Goal: Task Accomplishment & Management: Complete application form

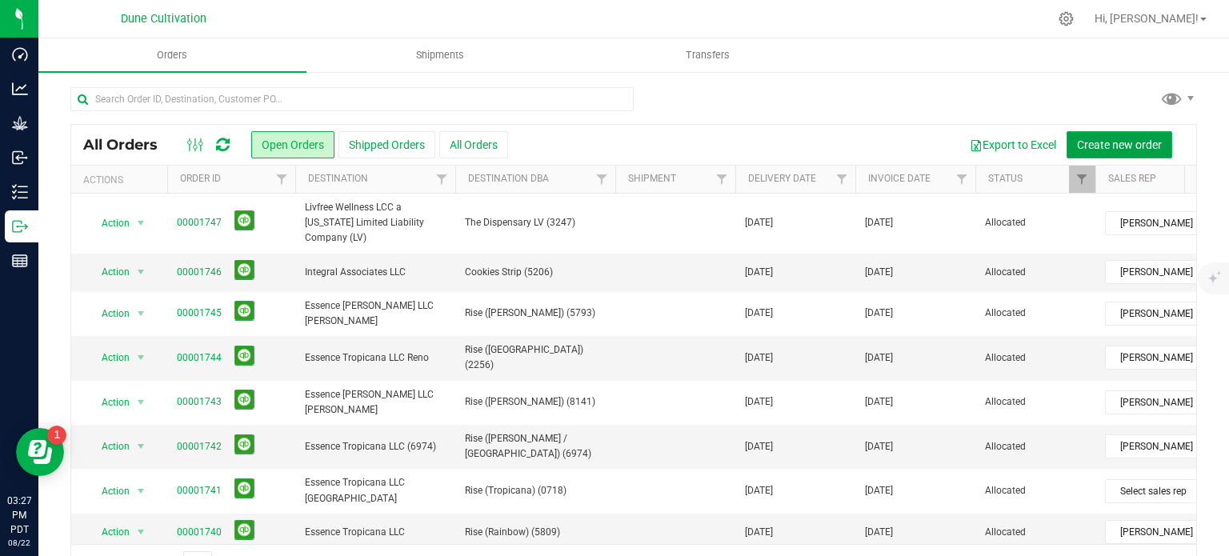
click at [1085, 153] on button "Create new order" at bounding box center [1119, 144] width 106 height 27
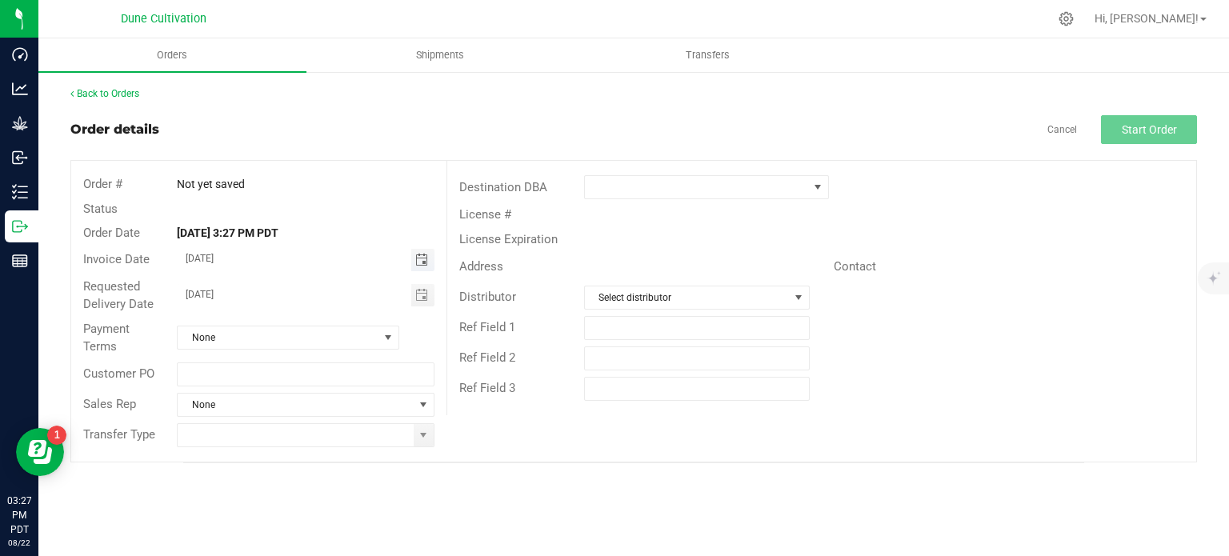
click at [428, 262] on span "Toggle calendar" at bounding box center [421, 260] width 13 height 13
click at [422, 268] on span "Toggle calendar" at bounding box center [422, 260] width 23 height 22
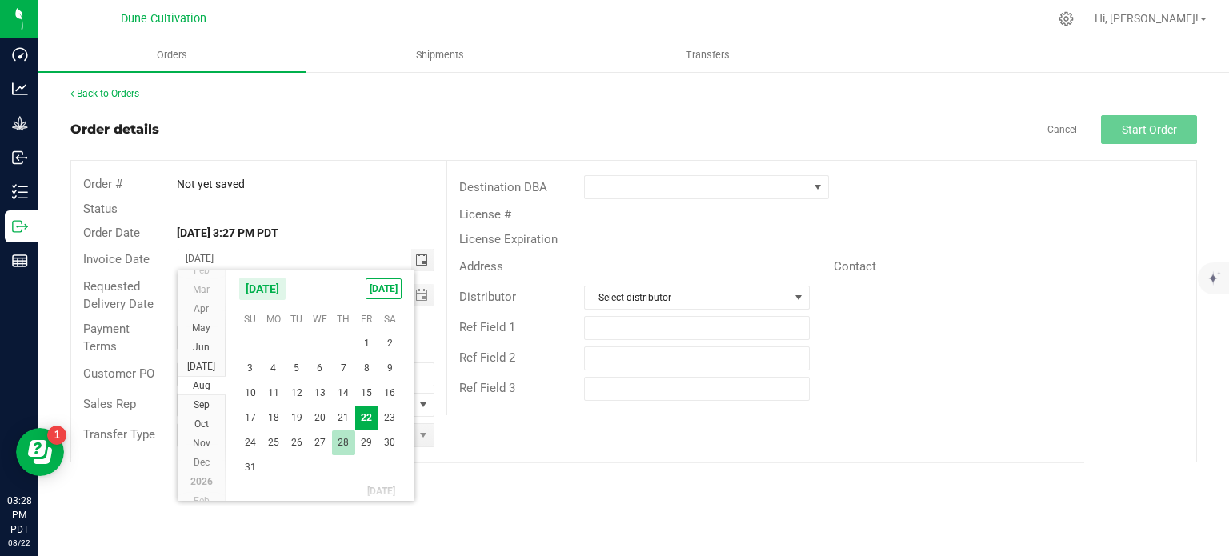
click at [339, 434] on span "28" at bounding box center [343, 442] width 23 height 25
type input "[DATE]"
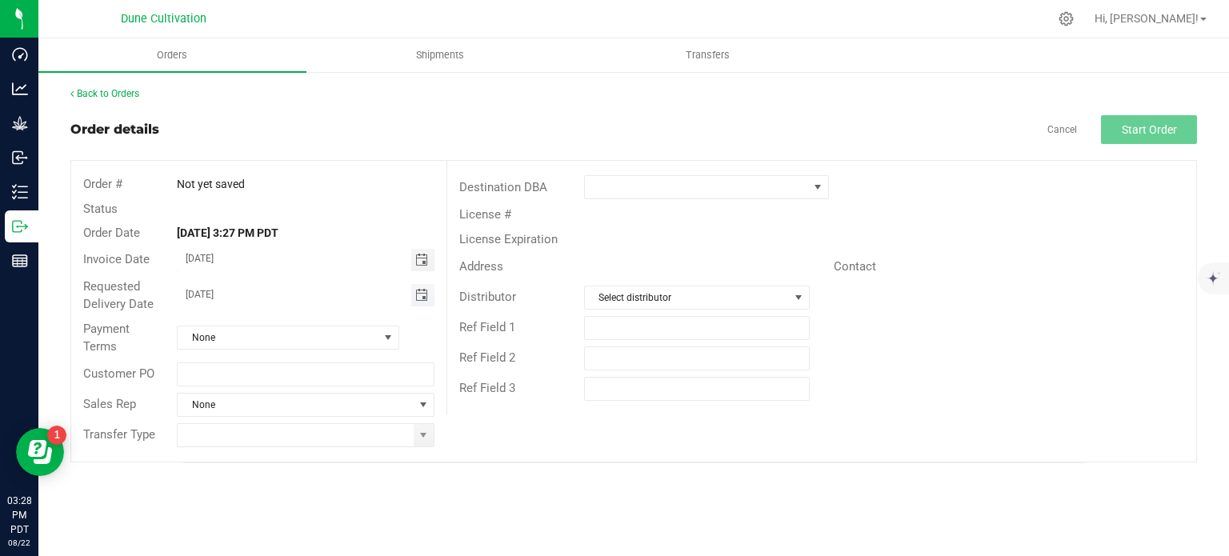
click at [420, 293] on span "Toggle calendar" at bounding box center [421, 295] width 13 height 13
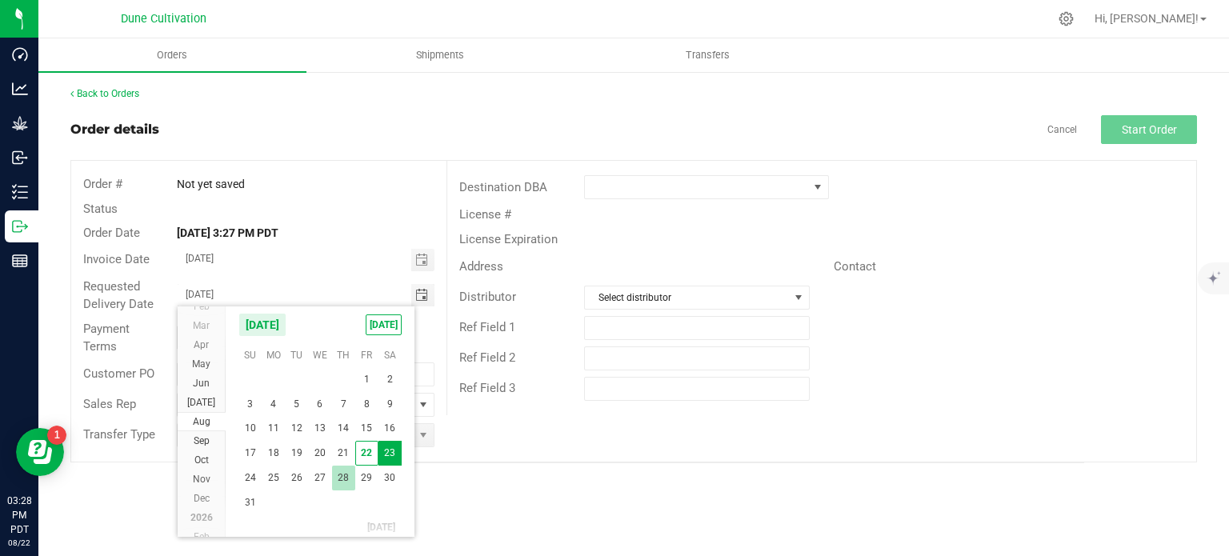
click at [346, 473] on span "28" at bounding box center [343, 478] width 23 height 25
type input "[DATE]"
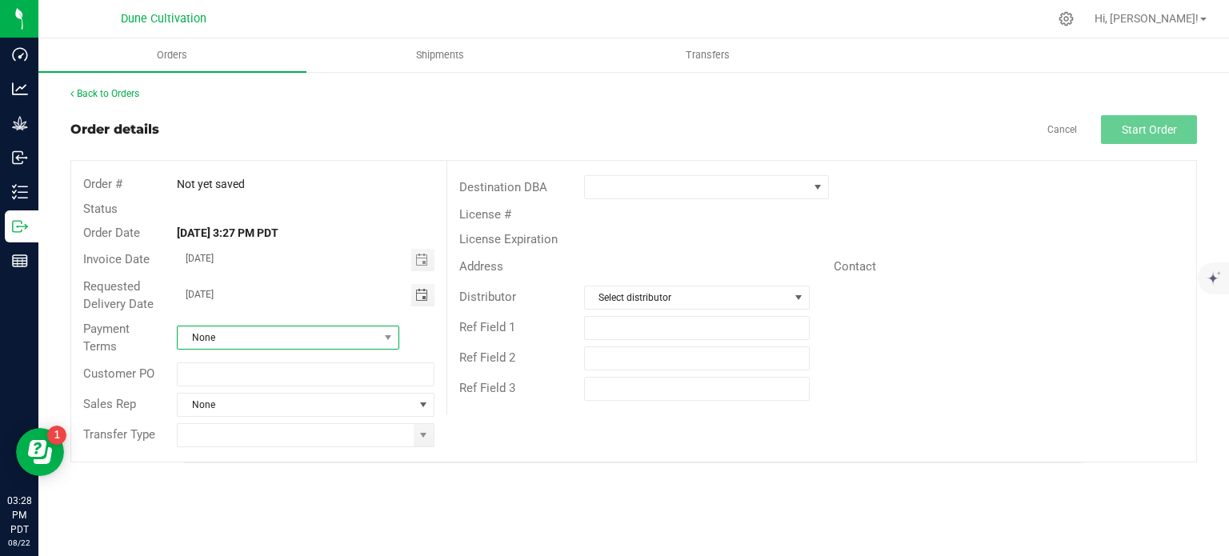
click at [316, 338] on span "None" at bounding box center [278, 337] width 201 height 22
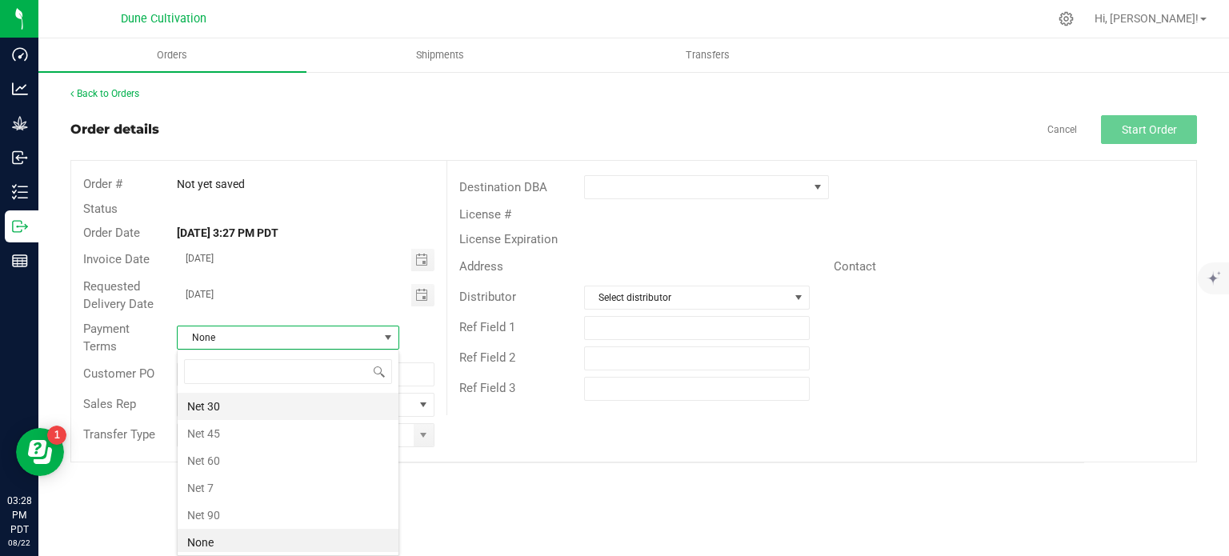
click at [237, 402] on li "Net 30" at bounding box center [288, 406] width 221 height 27
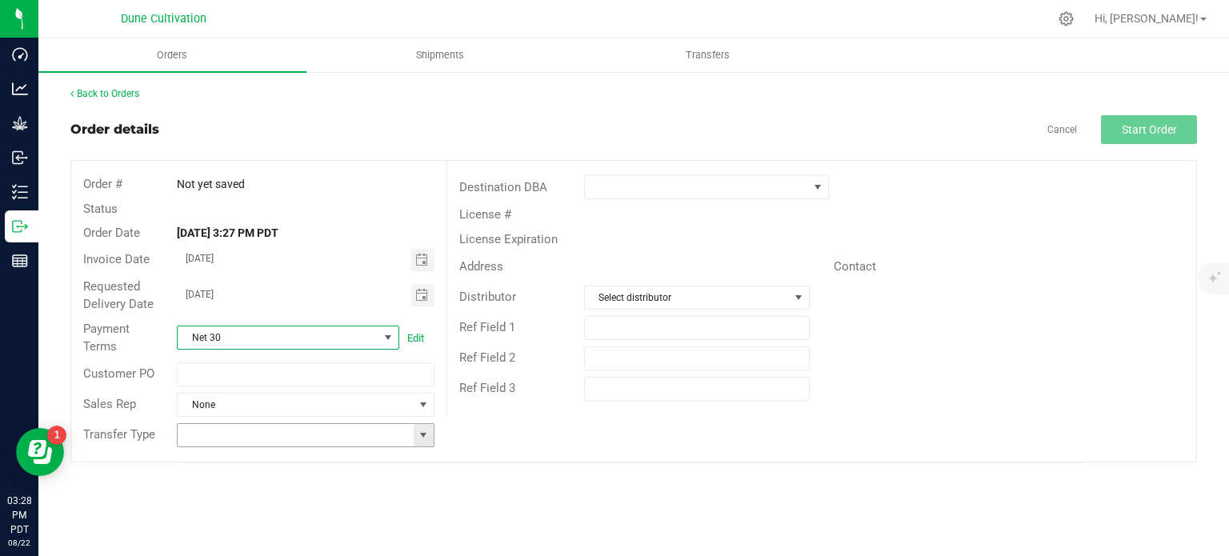
click at [417, 430] on span at bounding box center [423, 435] width 13 height 13
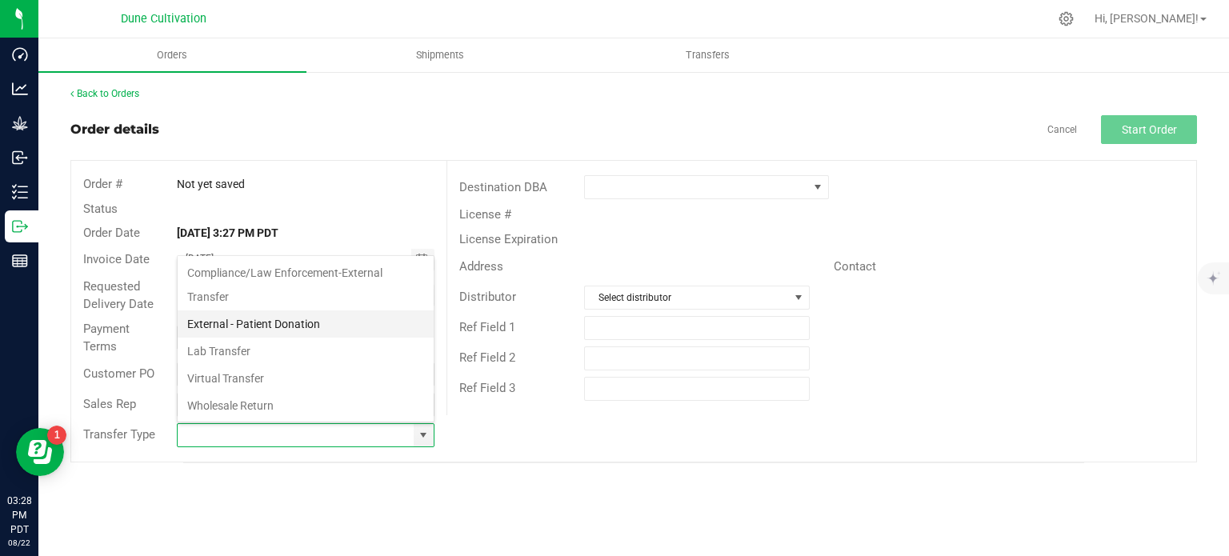
scroll to position [261, 0]
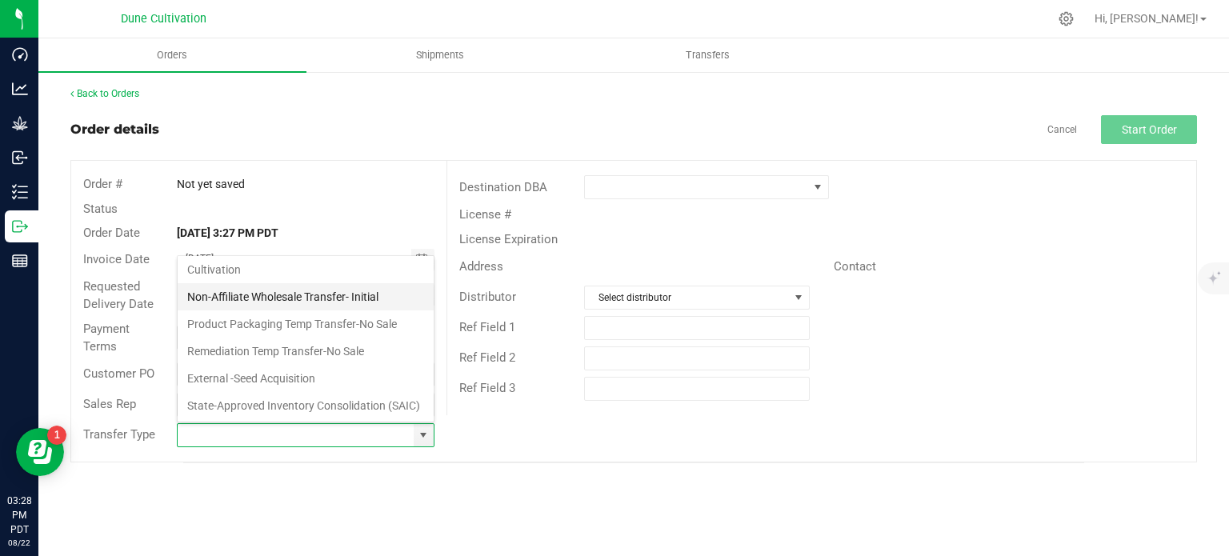
click at [305, 283] on li "Non-Affiliate Wholesale Transfer- Initial" at bounding box center [306, 296] width 256 height 27
type input "Non-Affiliate Wholesale Transfer- Initial"
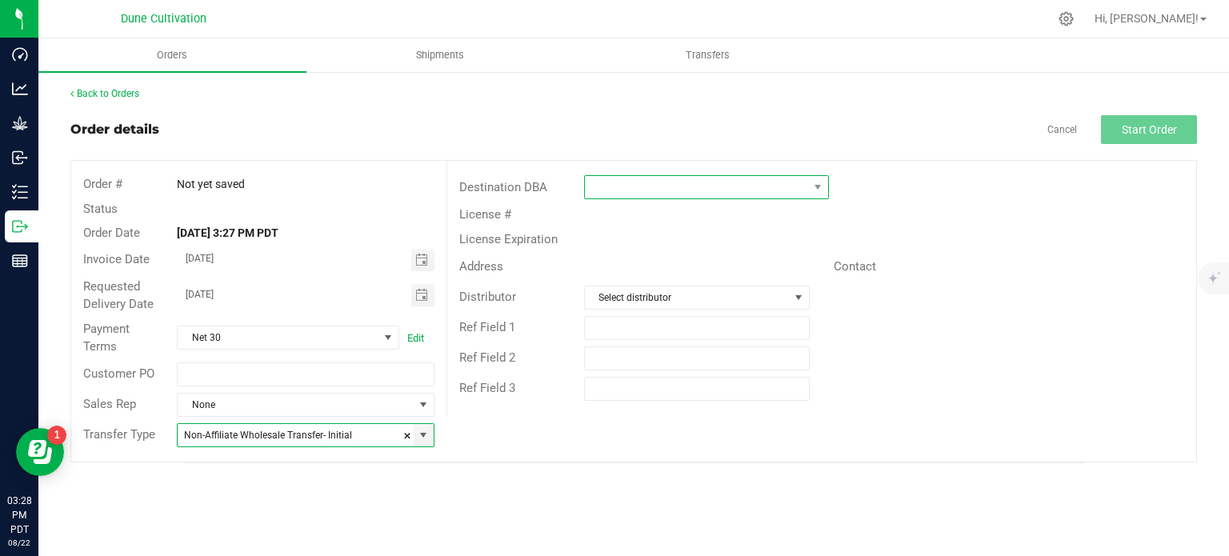
click at [822, 194] on span at bounding box center [818, 187] width 20 height 22
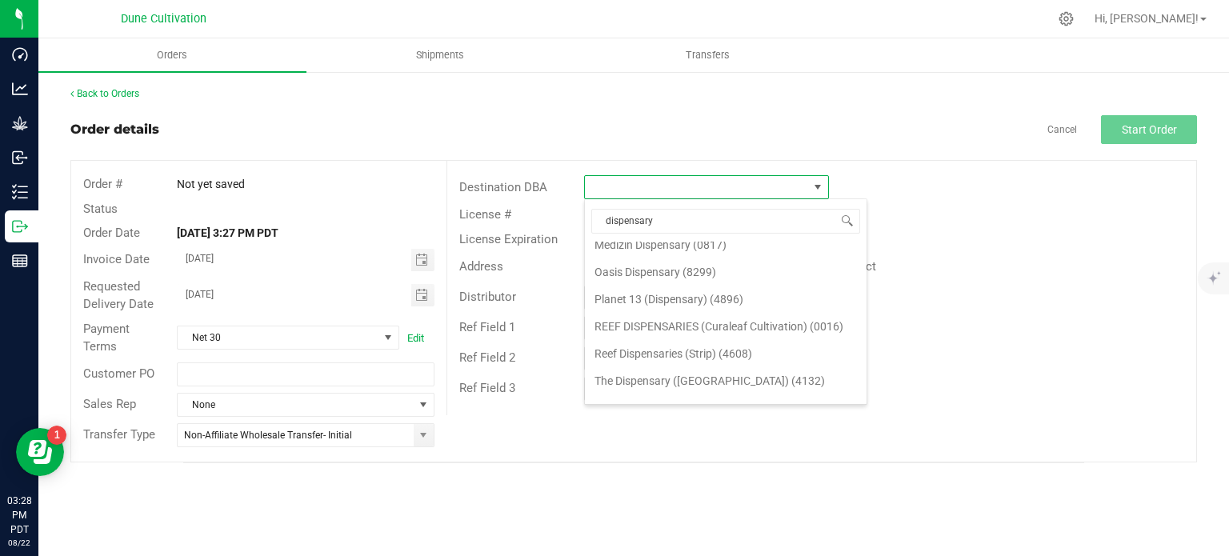
scroll to position [0, 0]
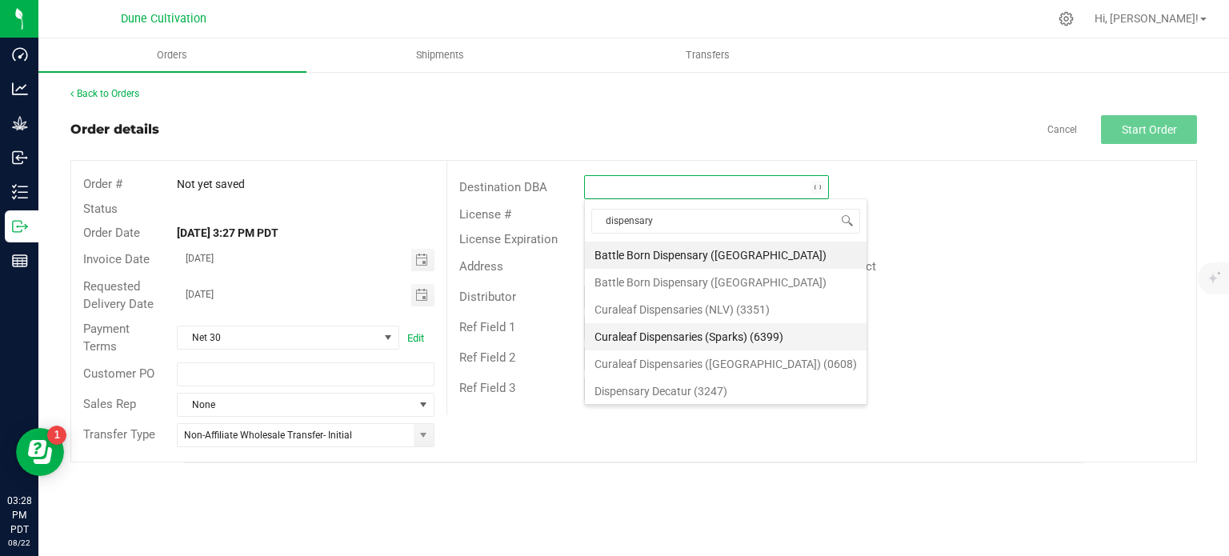
type input "dispensary"
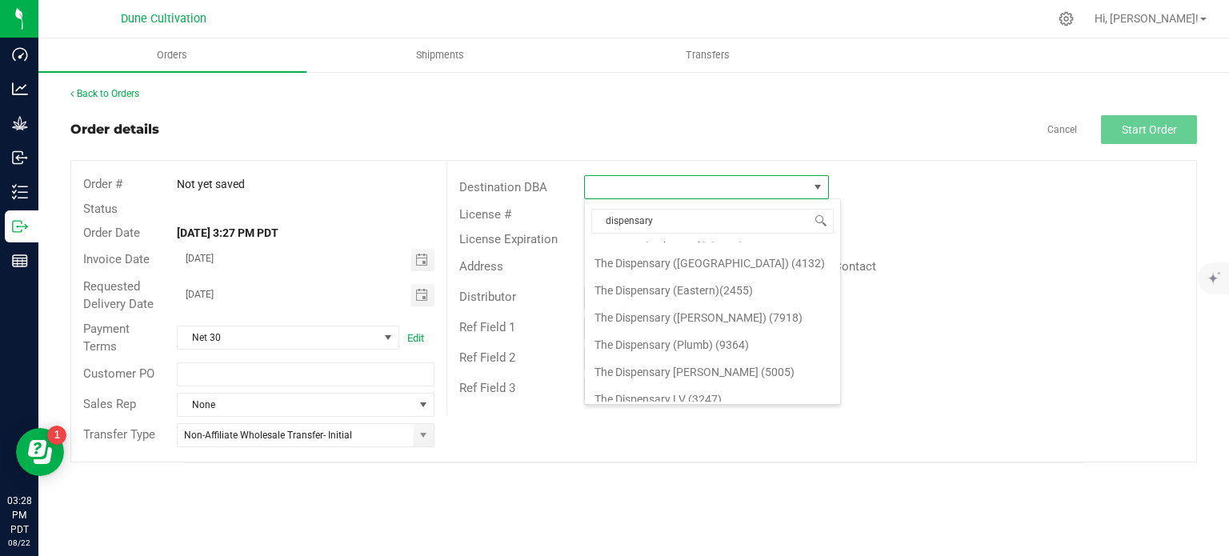
scroll to position [243, 0]
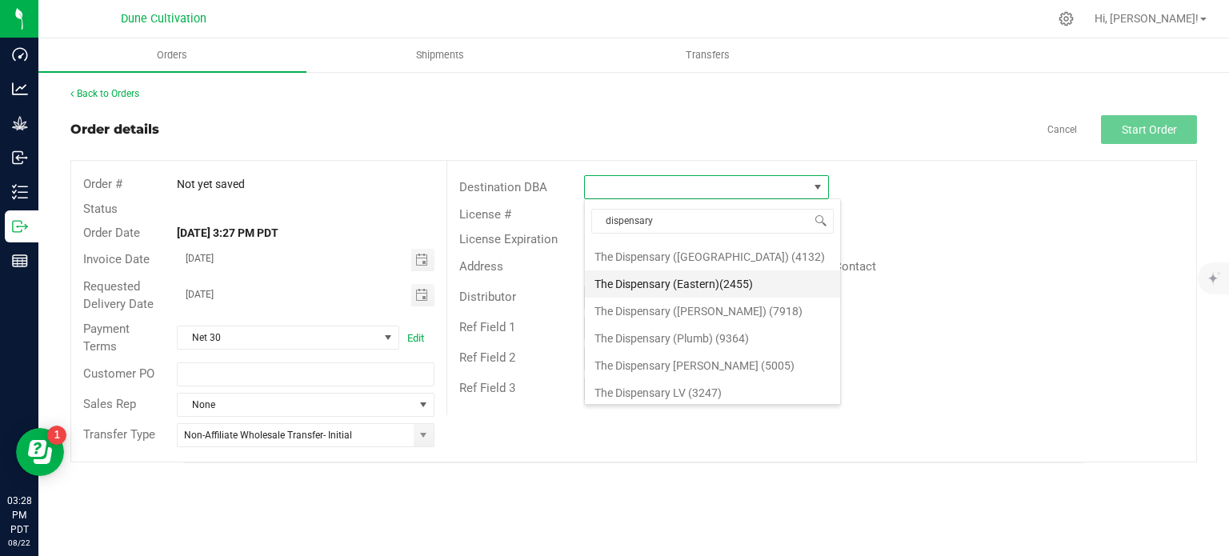
click at [694, 285] on li "The Dispensary (Eastern)(2455)" at bounding box center [712, 283] width 255 height 27
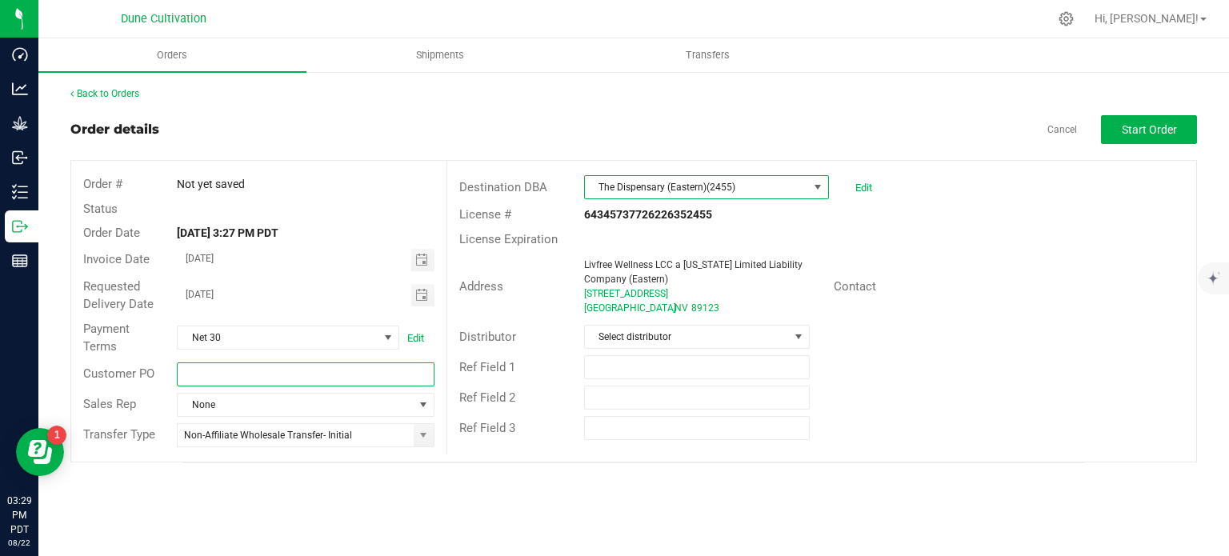
click at [276, 368] on input "text" at bounding box center [305, 374] width 257 height 24
paste input "CNPO-016499"
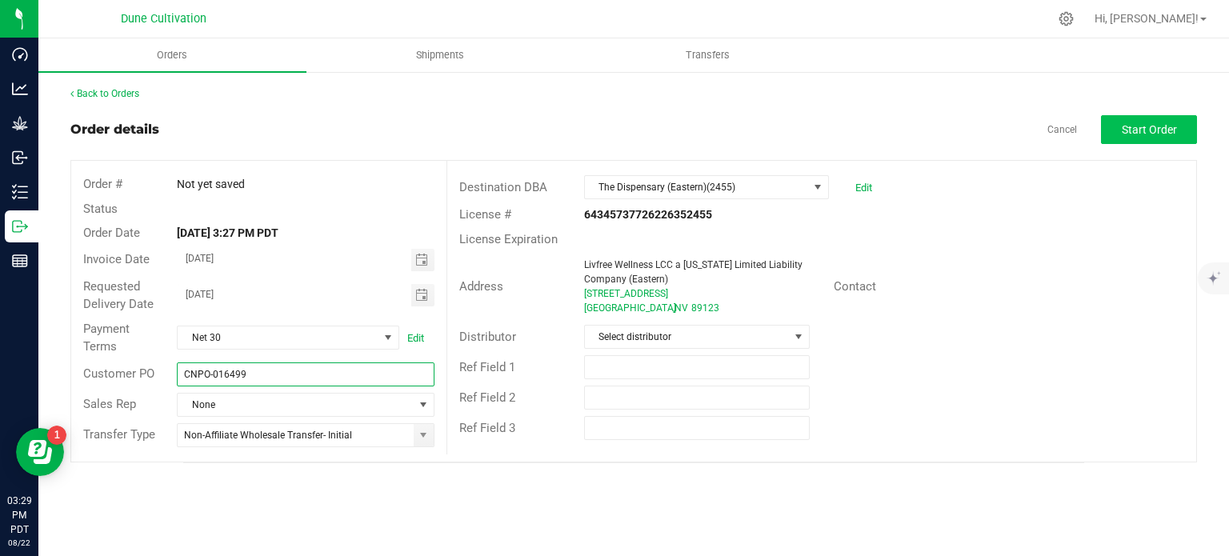
type input "CNPO-016499"
click at [1129, 128] on span "Start Order" at bounding box center [1148, 129] width 55 height 13
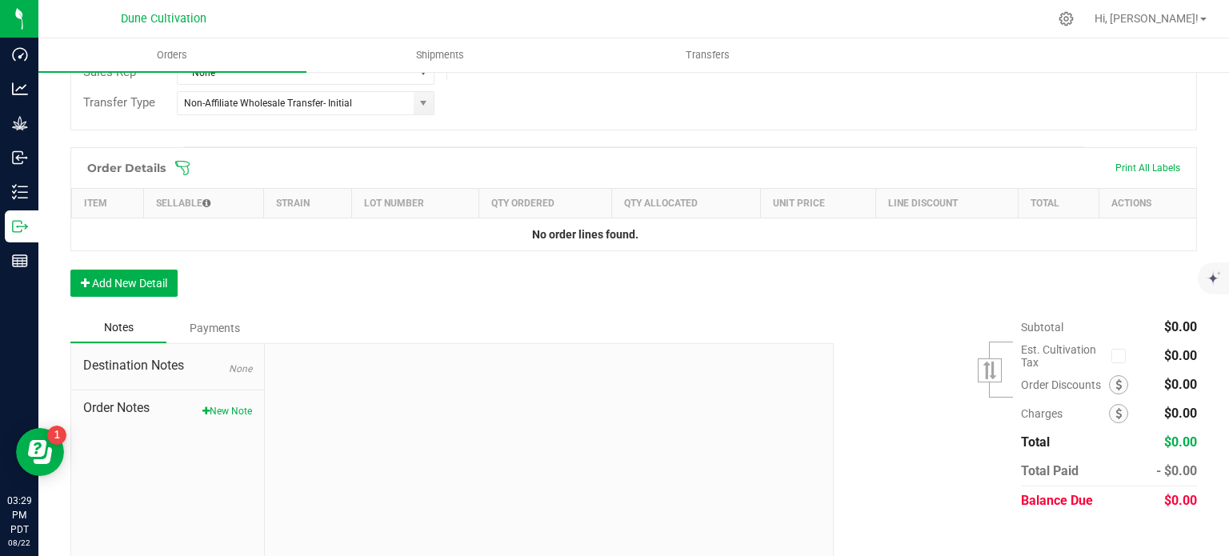
scroll to position [374, 0]
click at [133, 281] on button "Add New Detail" at bounding box center [123, 283] width 107 height 27
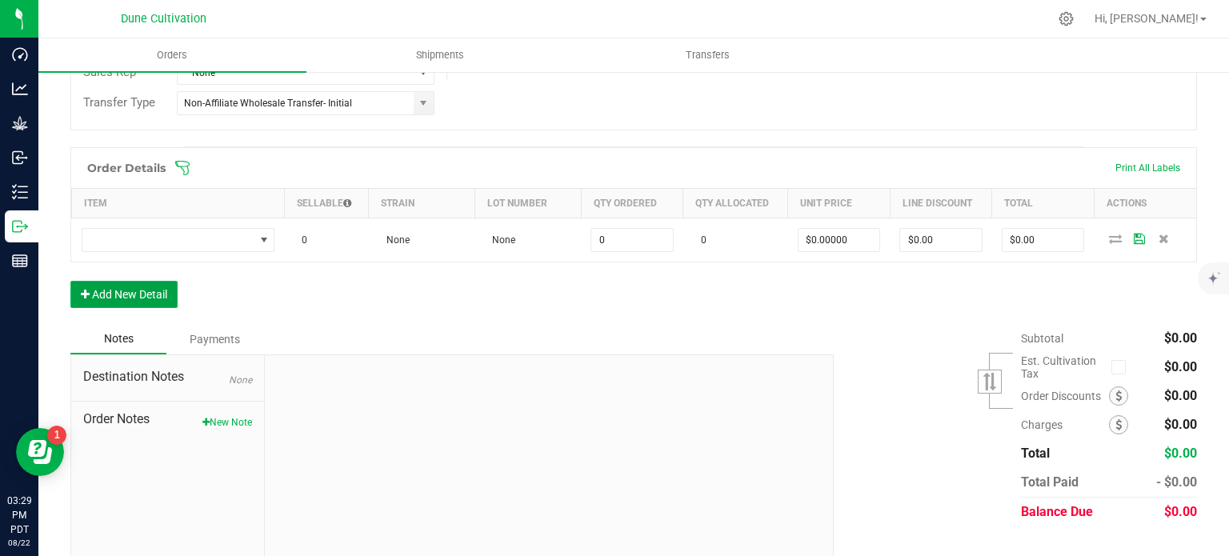
click at [133, 296] on button "Add New Detail" at bounding box center [123, 294] width 107 height 27
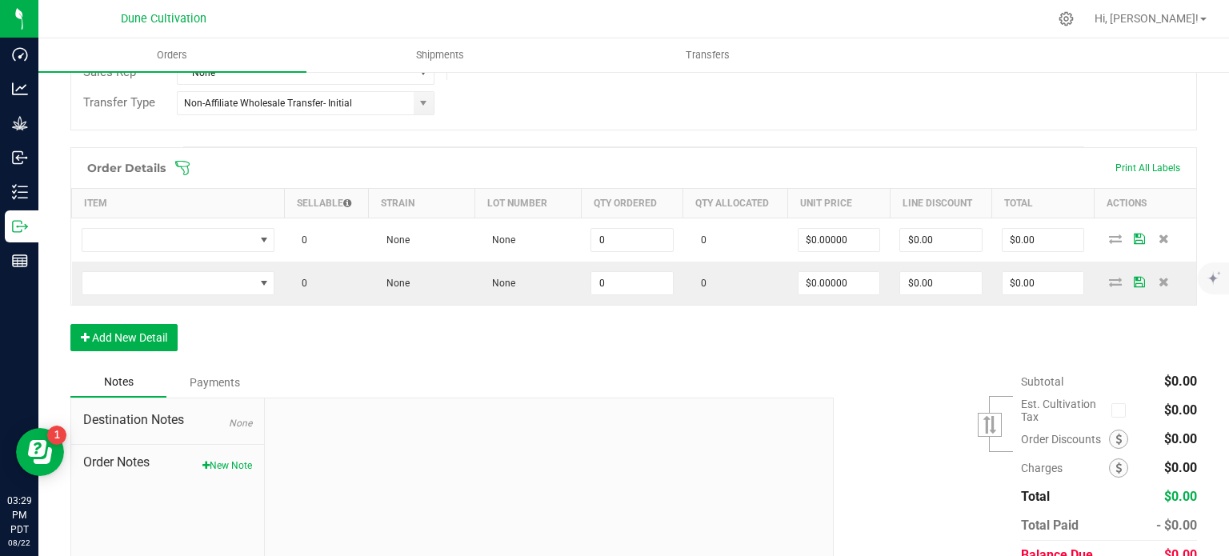
click at [137, 311] on div "Order Details Print All Labels Item Sellable Strain Lot Number Qty Ordered Qty …" at bounding box center [633, 257] width 1126 height 220
click at [141, 326] on button "Add New Detail" at bounding box center [123, 337] width 107 height 27
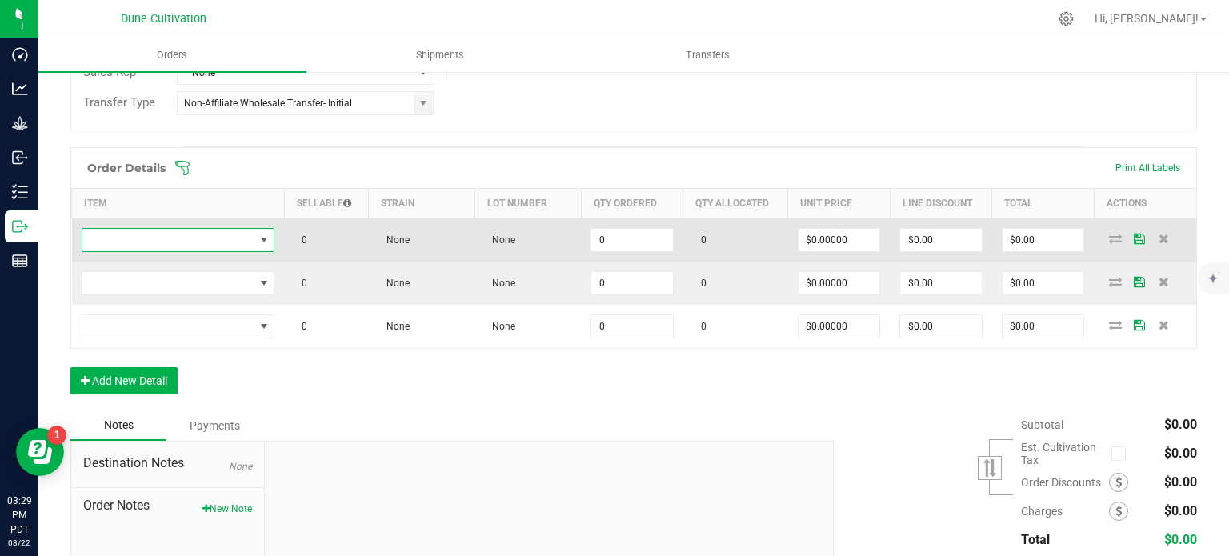
click at [258, 236] on span "NO DATA FOUND" at bounding box center [264, 240] width 13 height 13
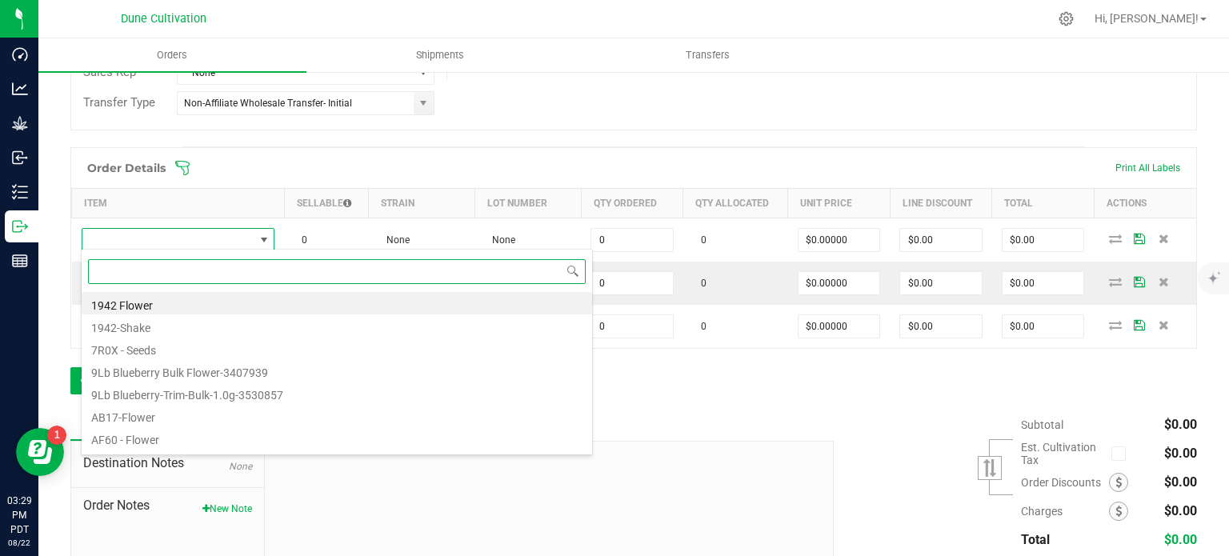
scroll to position [23, 189]
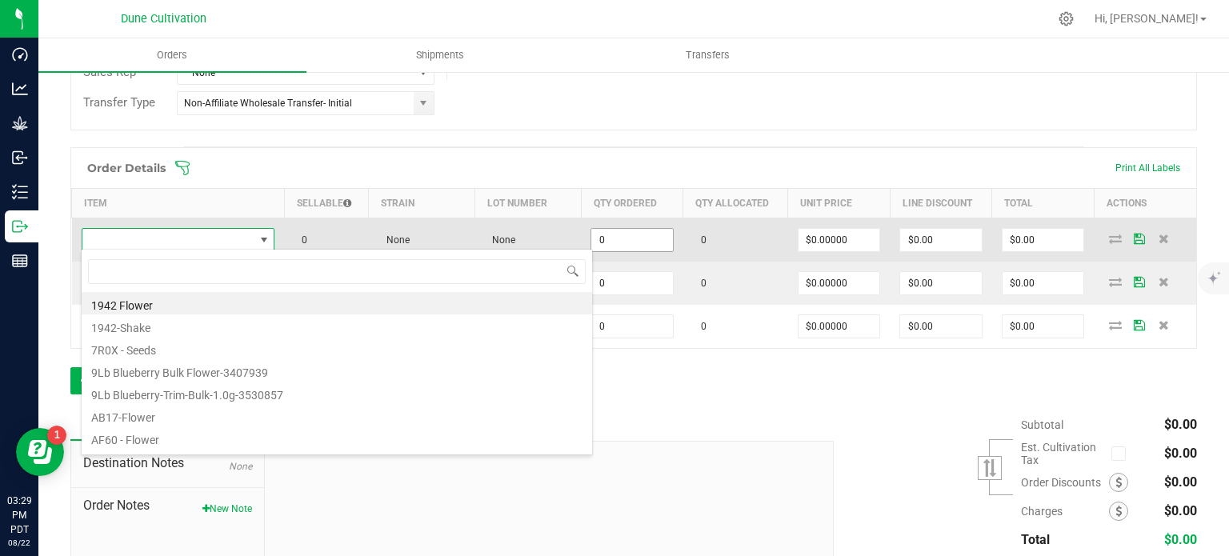
click at [633, 230] on input "0" at bounding box center [632, 240] width 82 height 22
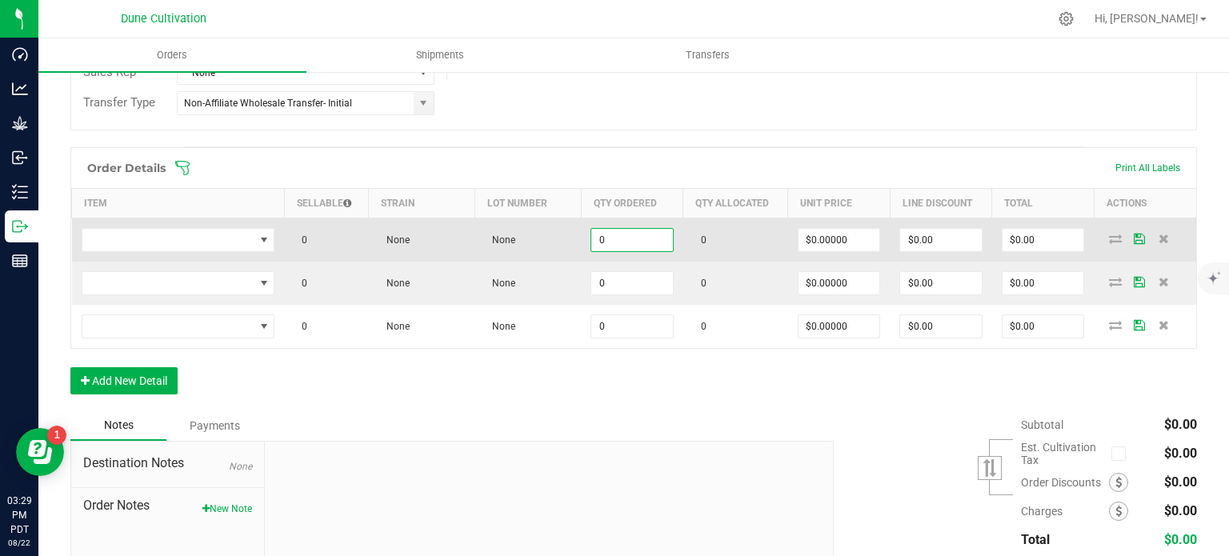
click at [633, 230] on input "0" at bounding box center [632, 240] width 82 height 22
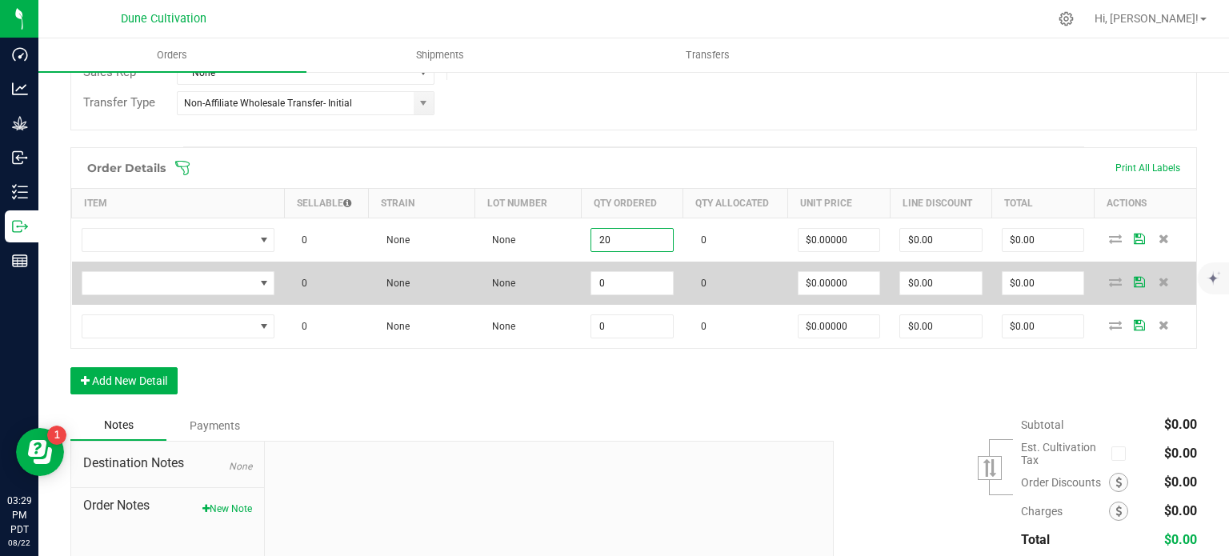
type input "20"
click at [634, 266] on td "0" at bounding box center [632, 283] width 102 height 43
click at [635, 281] on input "0" at bounding box center [632, 283] width 82 height 22
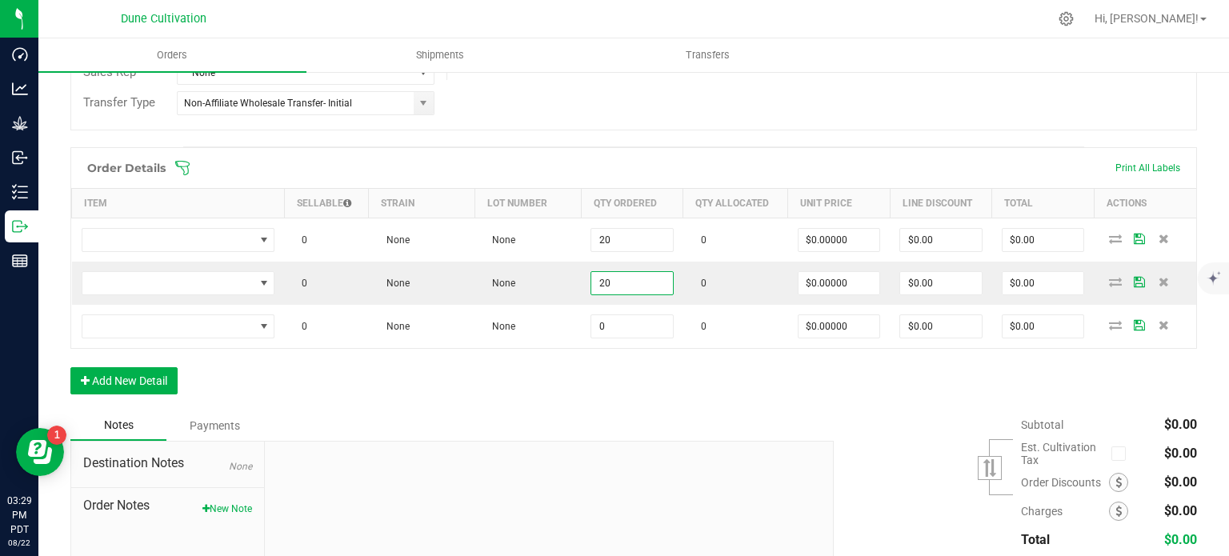
type input "20"
click at [595, 346] on div "Order Details Print All Labels Item Sellable Strain Lot Number Qty Ordered Qty …" at bounding box center [633, 278] width 1126 height 263
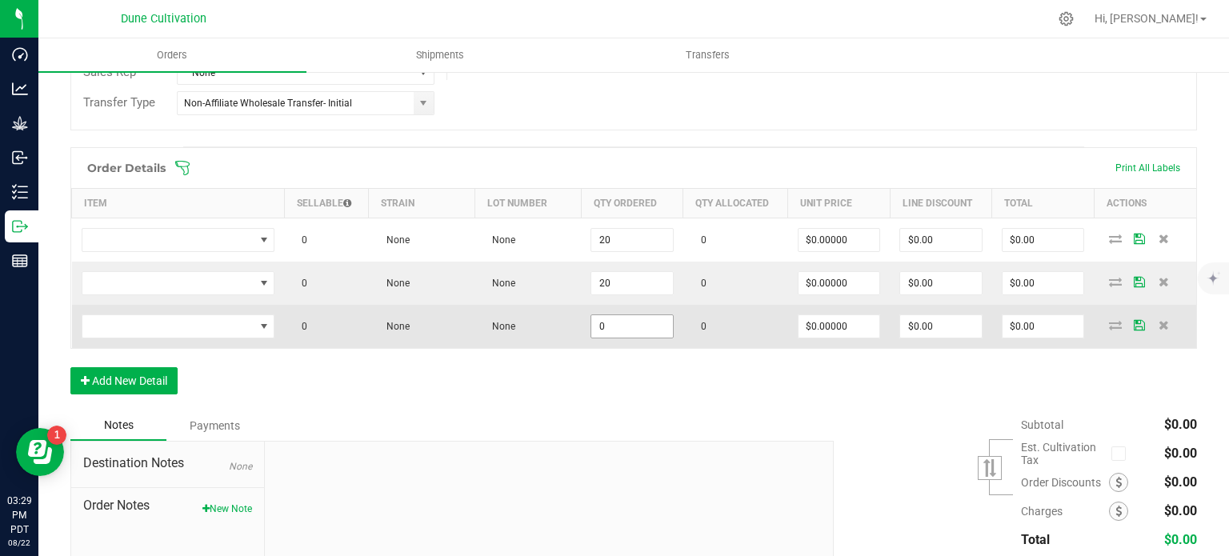
click at [621, 325] on input "0" at bounding box center [632, 326] width 82 height 22
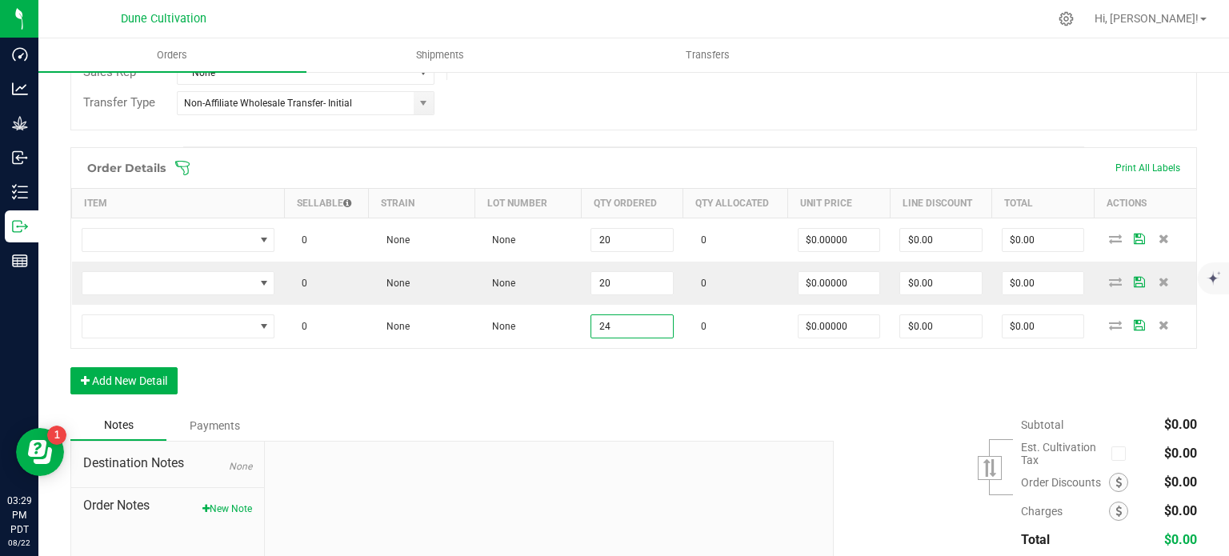
type input "24"
click at [528, 445] on div at bounding box center [549, 549] width 568 height 214
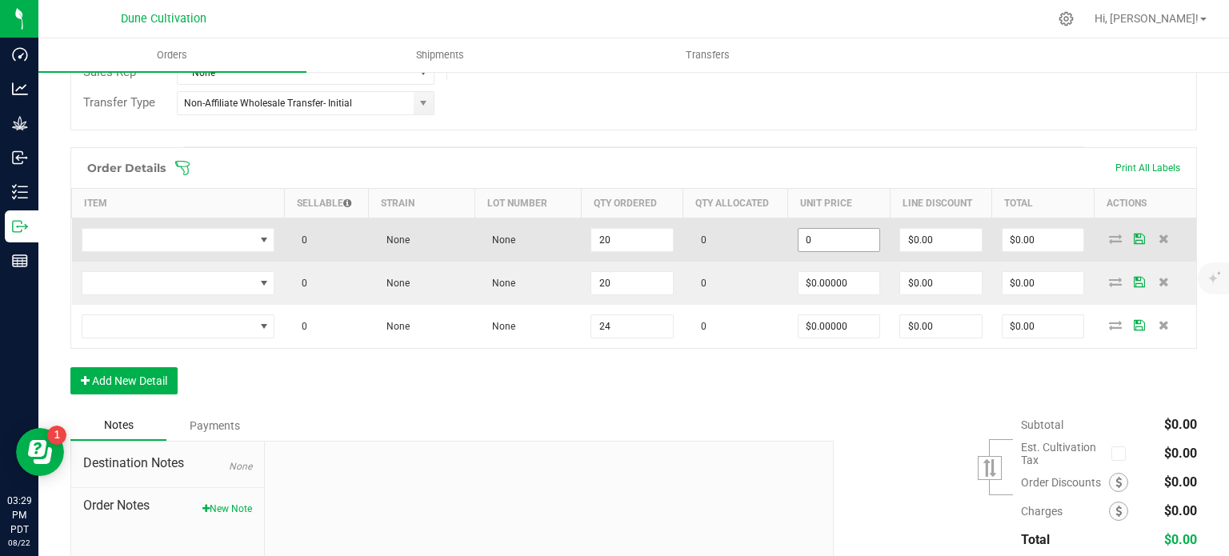
click at [836, 238] on input "0" at bounding box center [839, 240] width 82 height 22
type input "$15.00000"
type input "$300.00"
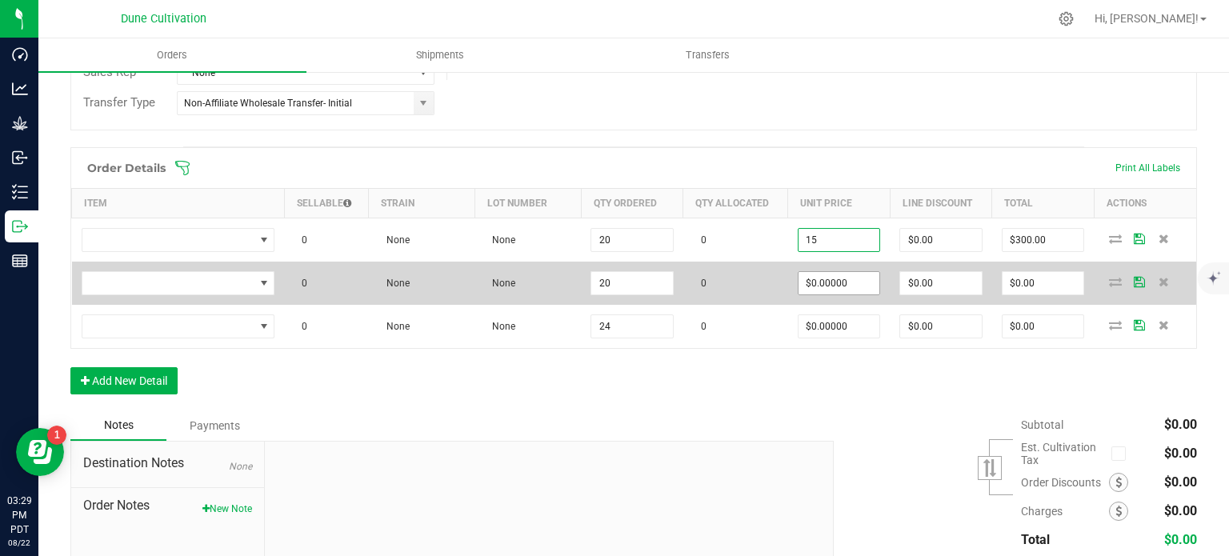
type input "$15.00000"
click at [839, 284] on input "0" at bounding box center [839, 283] width 82 height 22
paste input "15"
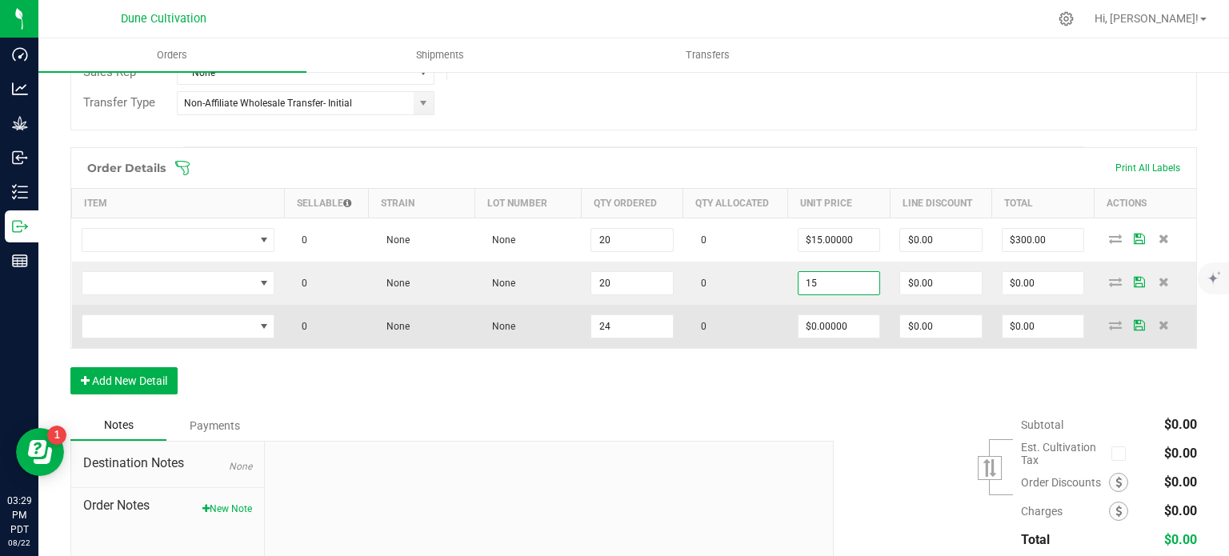
type input "$15.00000"
type input "$300.00"
click at [822, 310] on td "$0.00000" at bounding box center [839, 326] width 102 height 43
click at [822, 321] on input "0" at bounding box center [839, 326] width 82 height 22
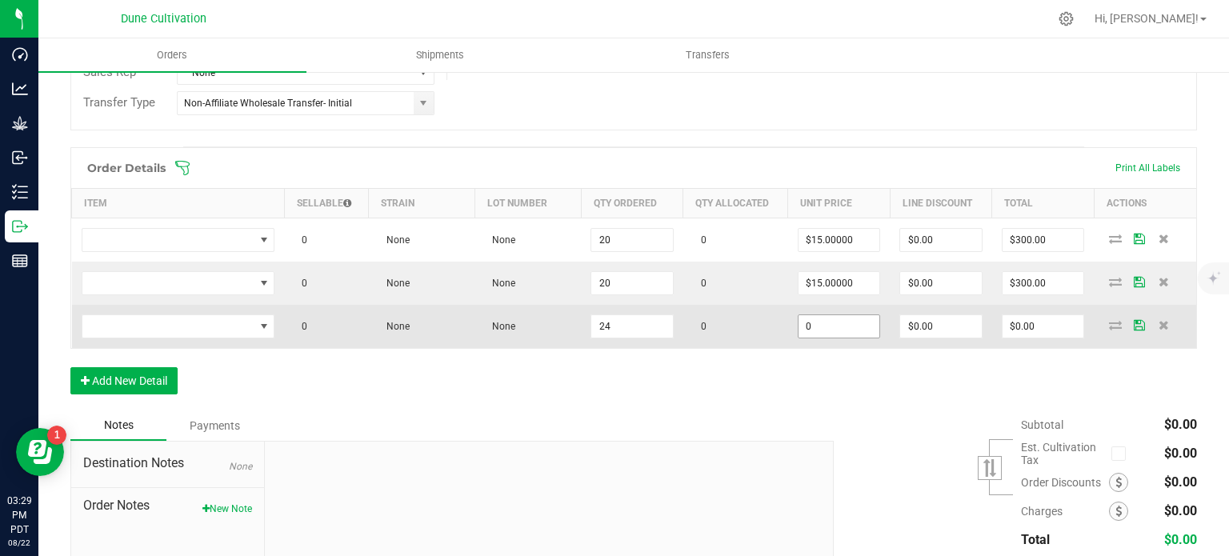
paste input "15"
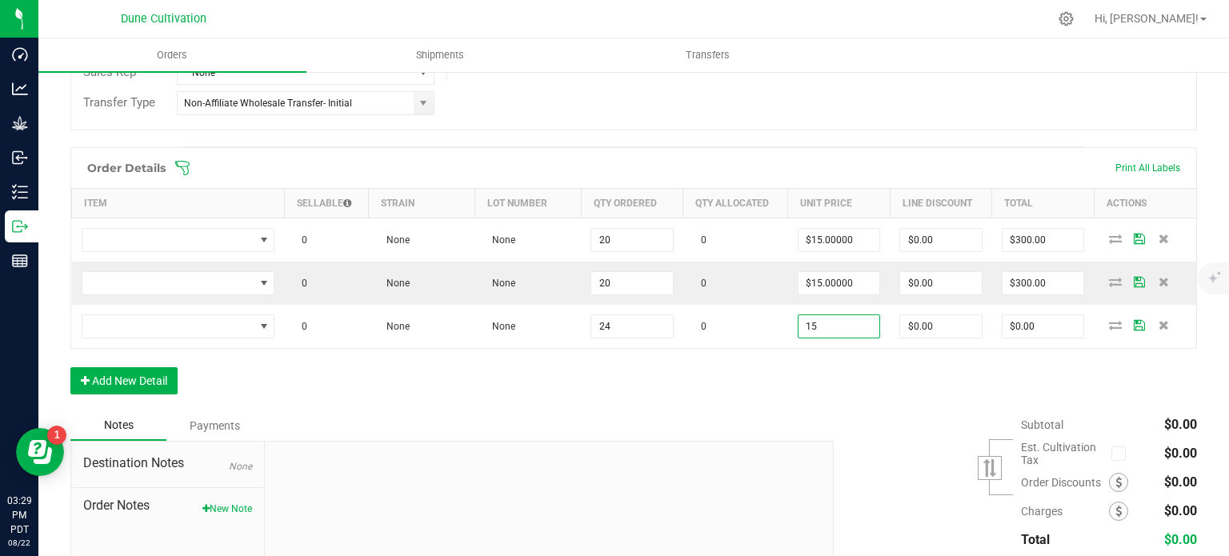
type input "$15.00000"
type input "$360.00"
click at [755, 362] on div "Order Details Print All Labels Item Sellable Strain Lot Number Qty Ordered Qty …" at bounding box center [633, 278] width 1126 height 263
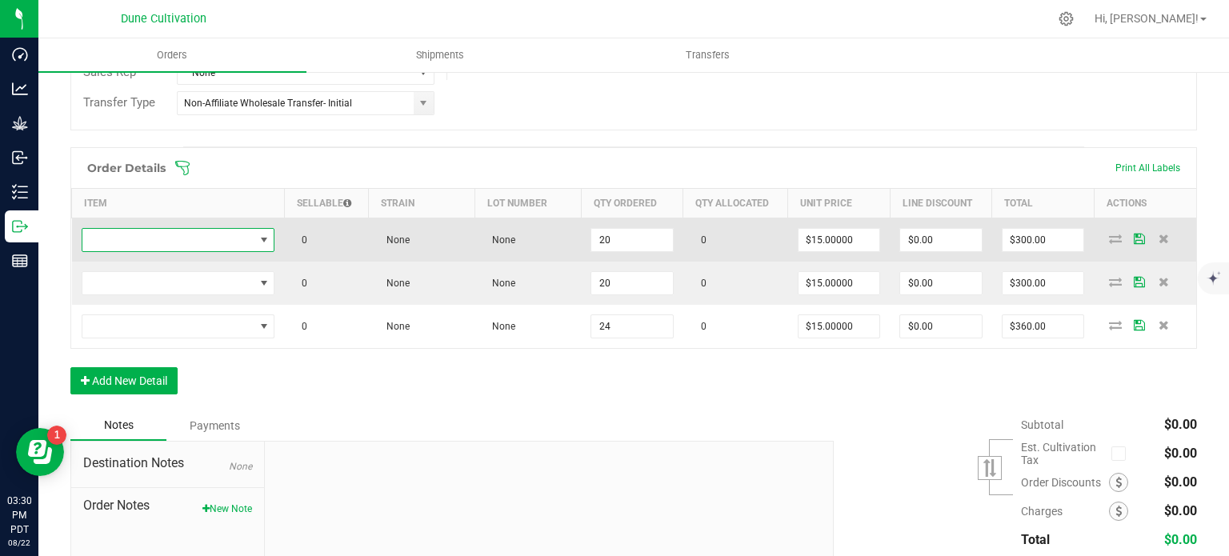
click at [258, 242] on span "NO DATA FOUND" at bounding box center [264, 240] width 13 height 13
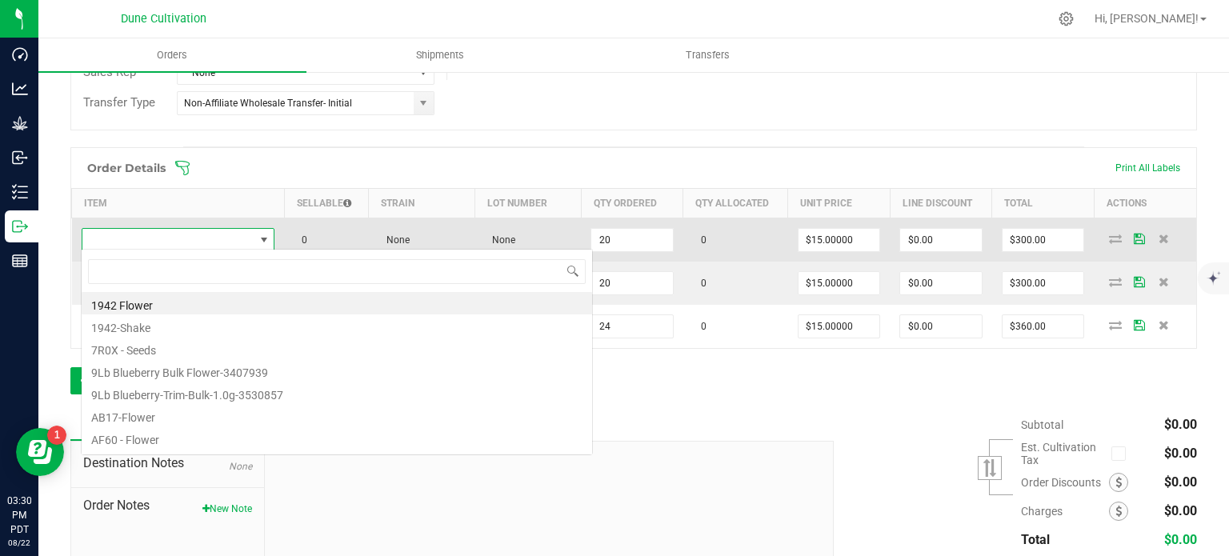
type input "Packs-Flower-Chem Dawg-3.5g"
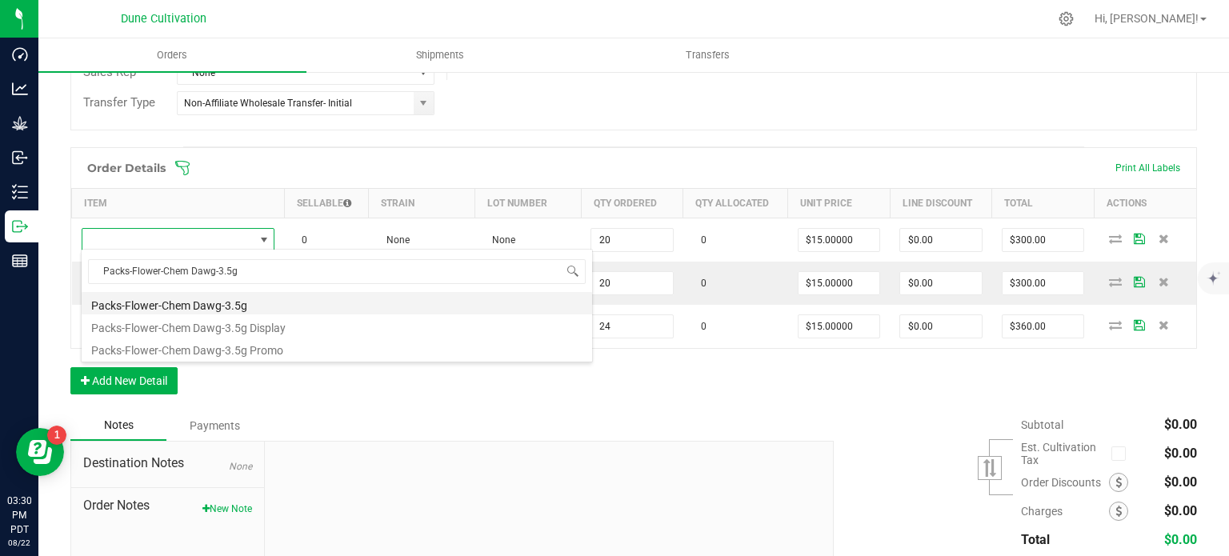
click at [210, 309] on li "Packs-Flower-Chem Dawg-3.5g" at bounding box center [337, 303] width 510 height 22
type input "20 ea"
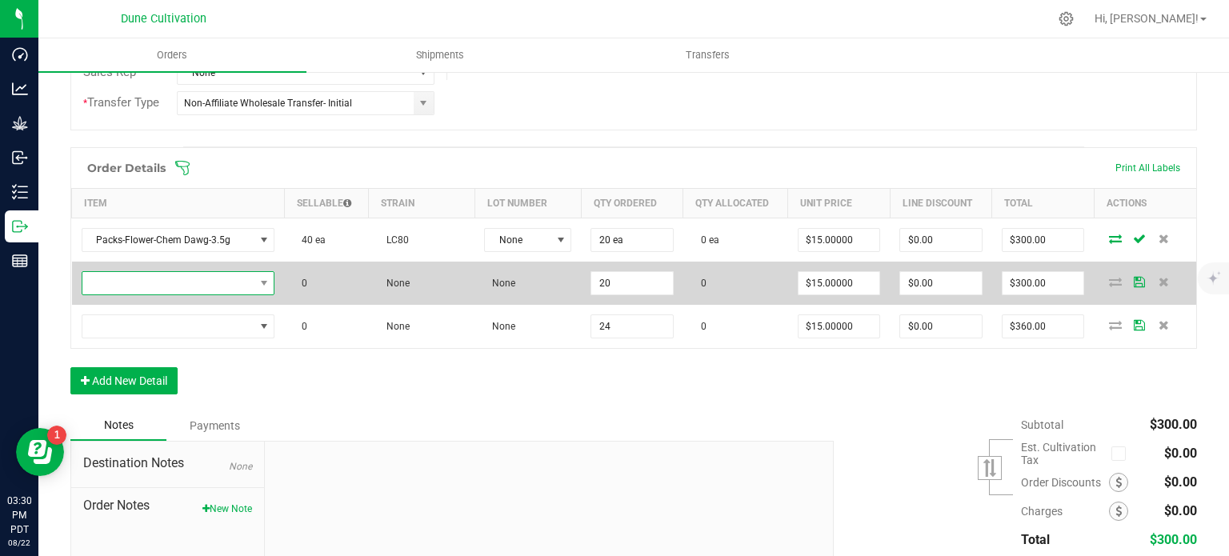
click at [238, 279] on span "NO DATA FOUND" at bounding box center [168, 283] width 172 height 22
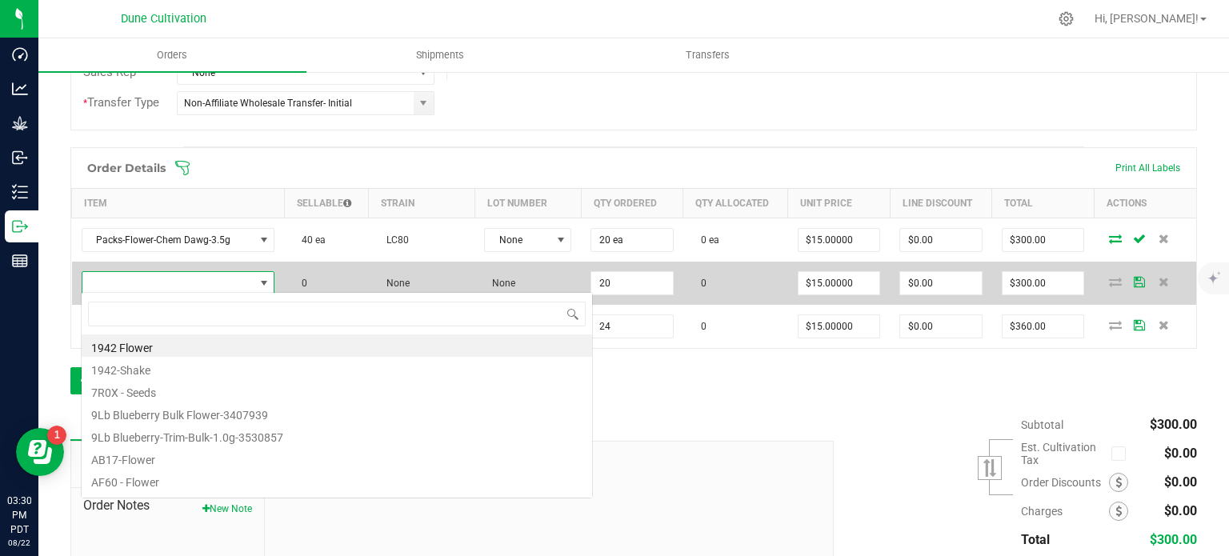
type input "Packs-Flower-Double Deuce-3.5g"
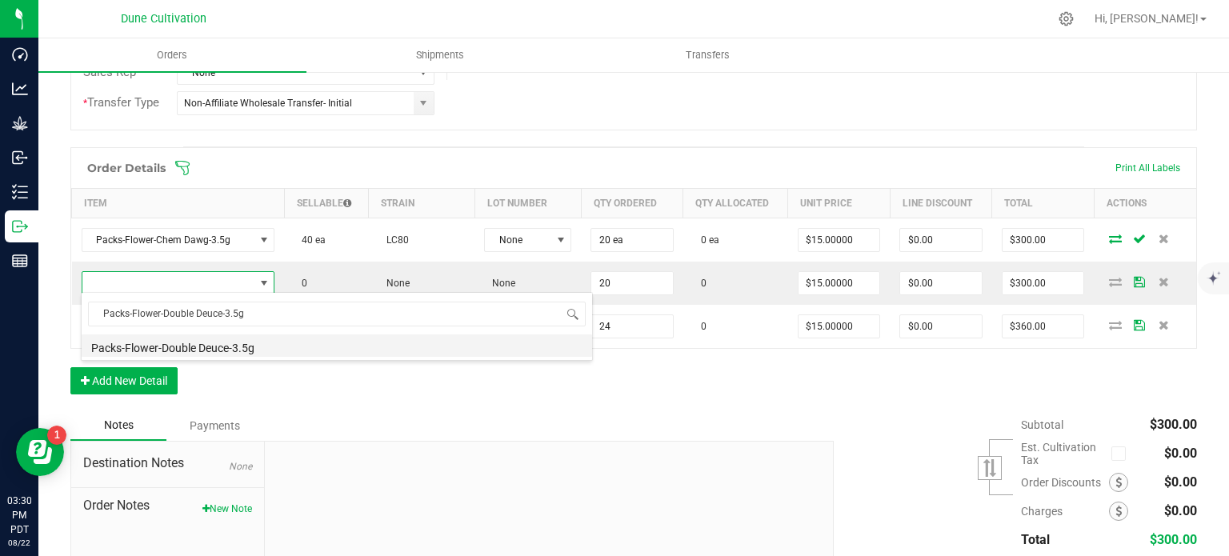
click at [240, 342] on li "Packs-Flower-Double Deuce-3.5g" at bounding box center [337, 345] width 510 height 22
type input "20 ea"
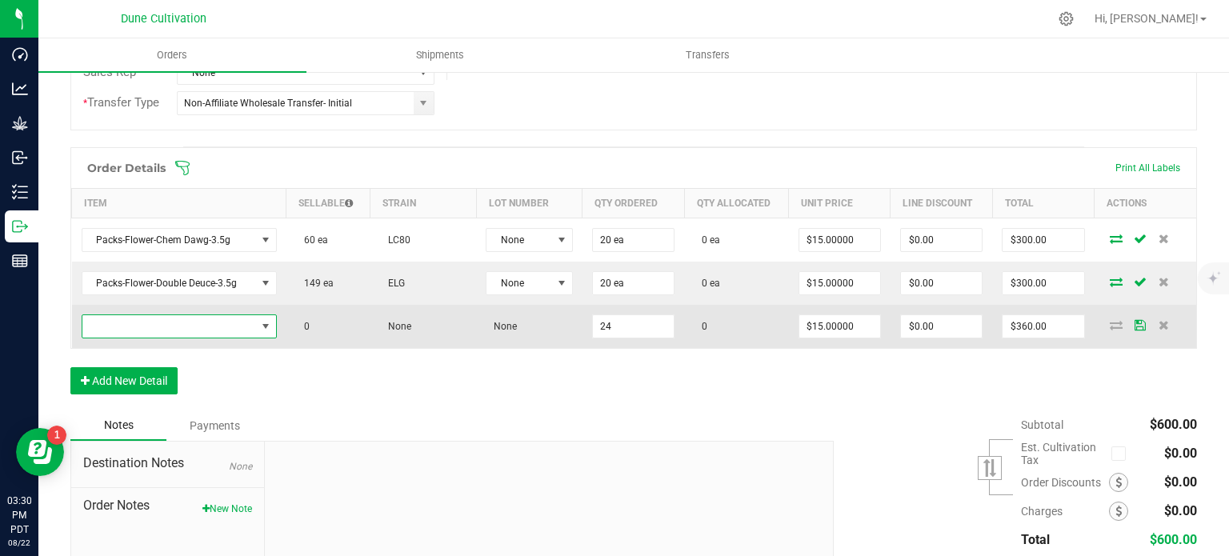
click at [229, 318] on span "NO DATA FOUND" at bounding box center [169, 326] width 174 height 22
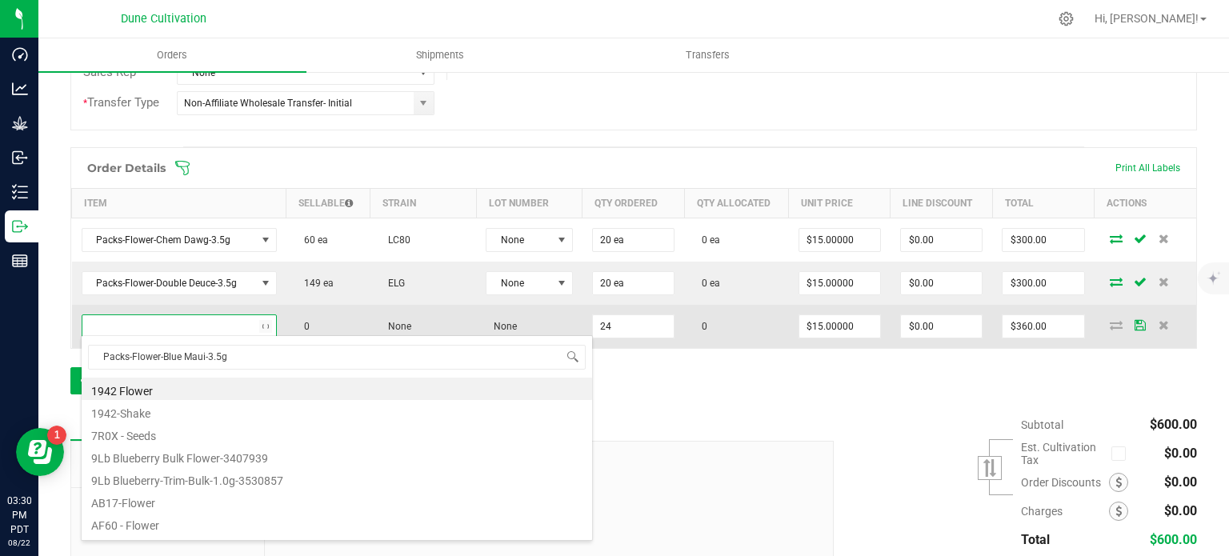
scroll to position [23, 190]
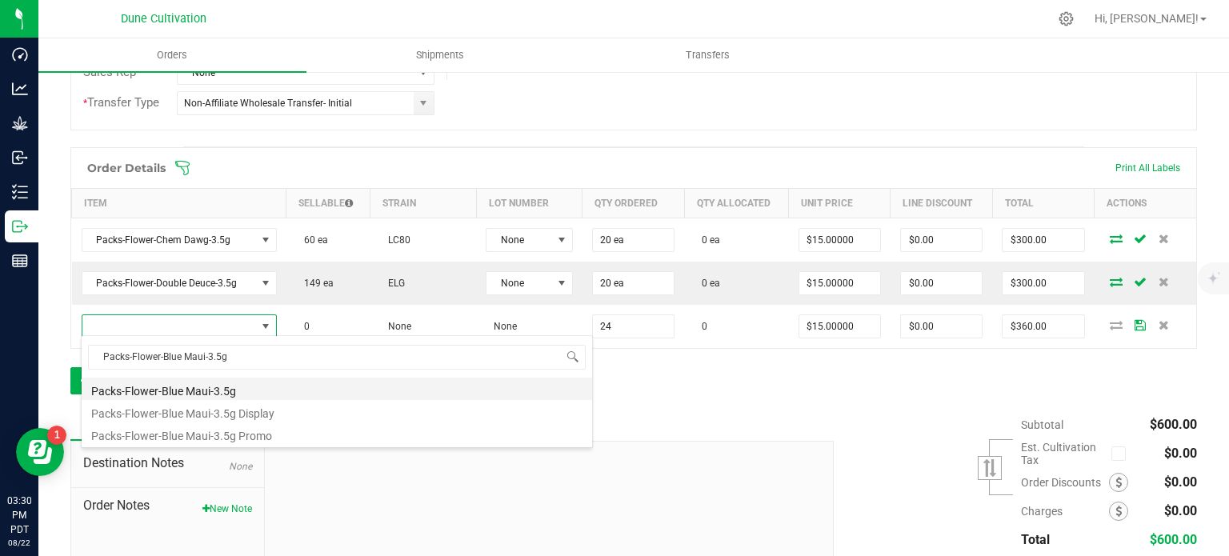
click at [218, 388] on li "Packs-Flower-Blue Maui-3.5g" at bounding box center [337, 389] width 510 height 22
type input "24 ea"
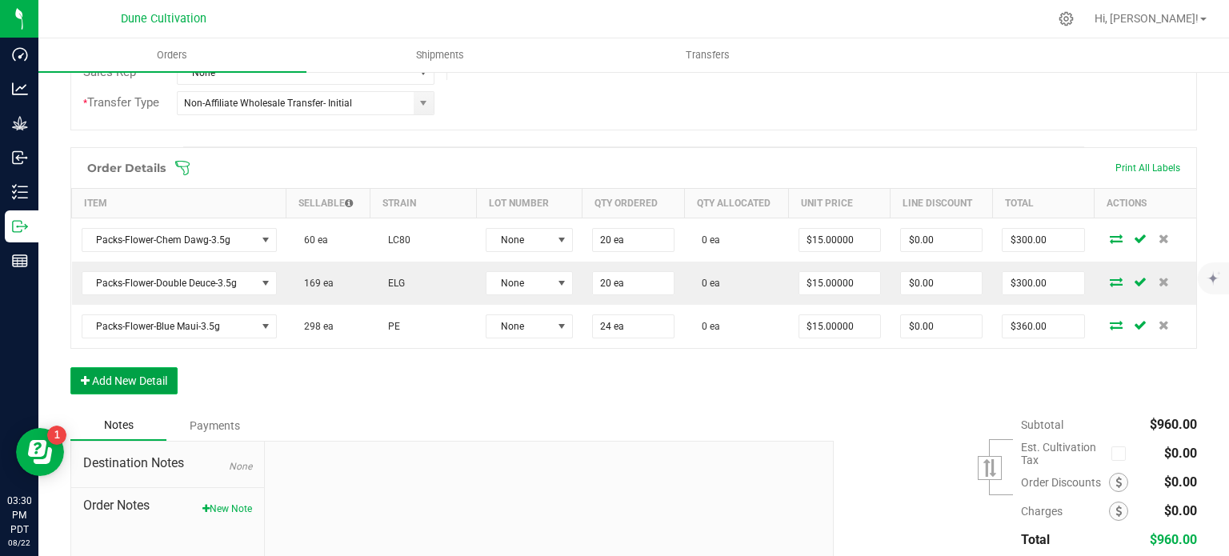
click at [153, 367] on button "Add New Detail" at bounding box center [123, 380] width 107 height 27
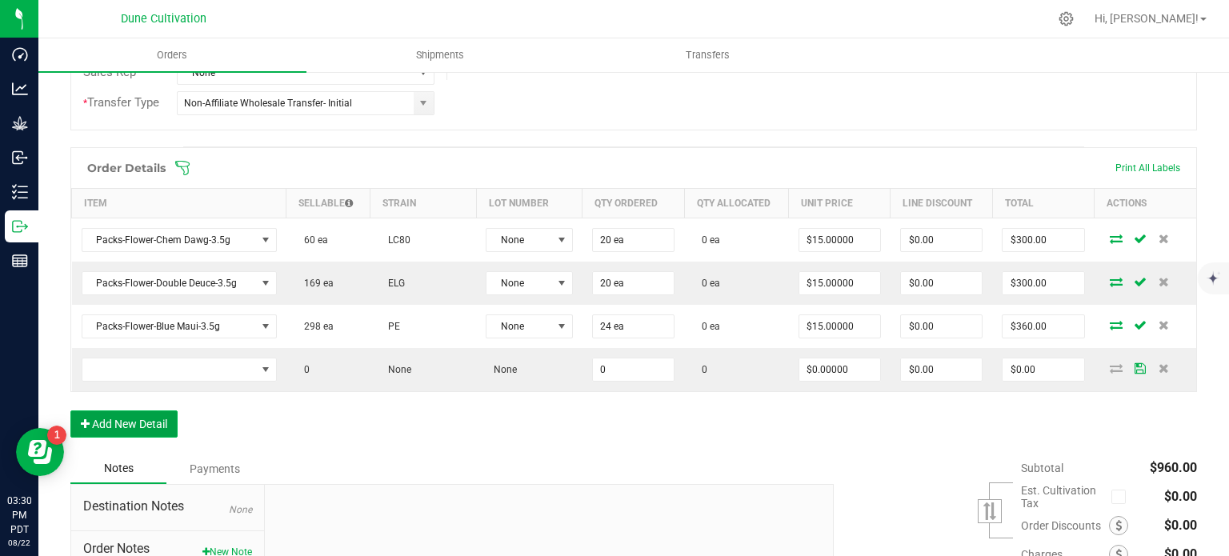
click at [143, 418] on button "Add New Detail" at bounding box center [123, 423] width 107 height 27
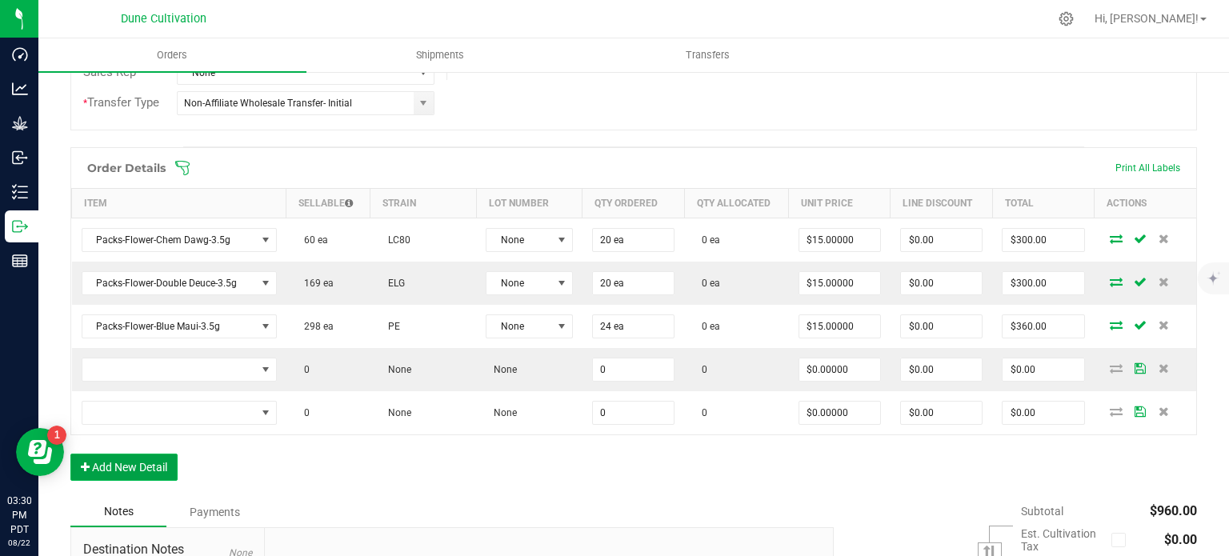
click at [155, 458] on button "Add New Detail" at bounding box center [123, 467] width 107 height 27
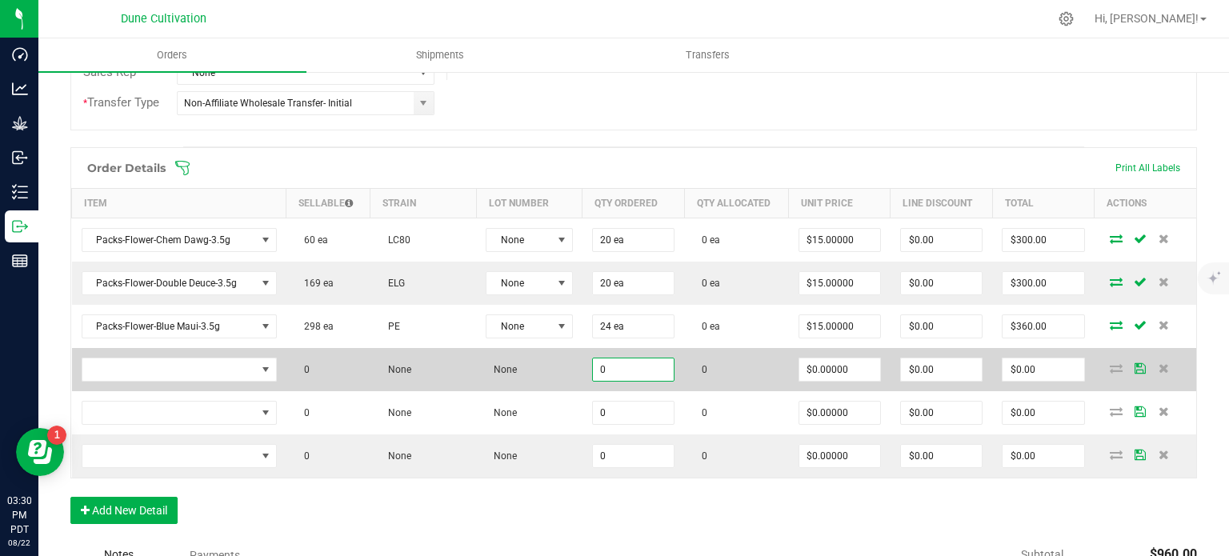
click at [650, 362] on input "0" at bounding box center [633, 369] width 81 height 22
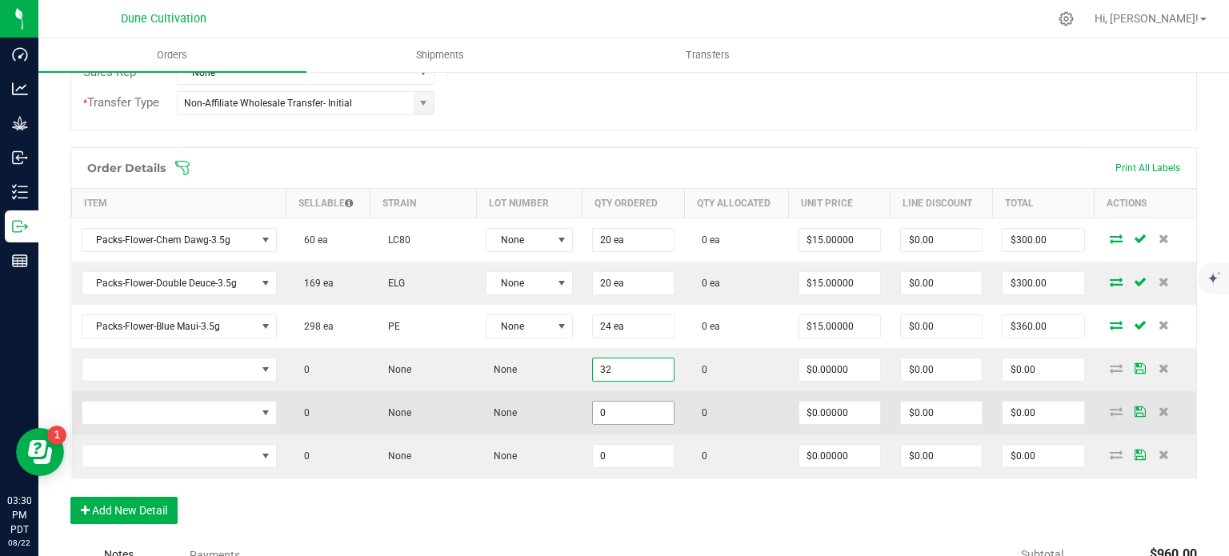
type input "32"
click at [627, 402] on input "0" at bounding box center [633, 413] width 81 height 22
paste input "32"
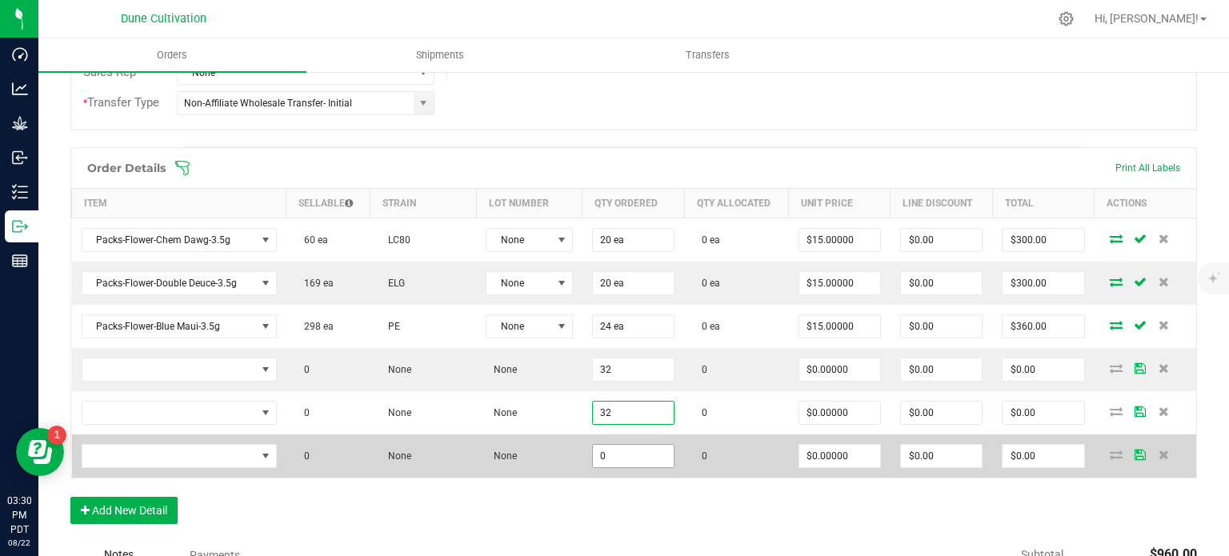
type input "32"
click at [614, 446] on input "0" at bounding box center [633, 456] width 81 height 22
paste input "32"
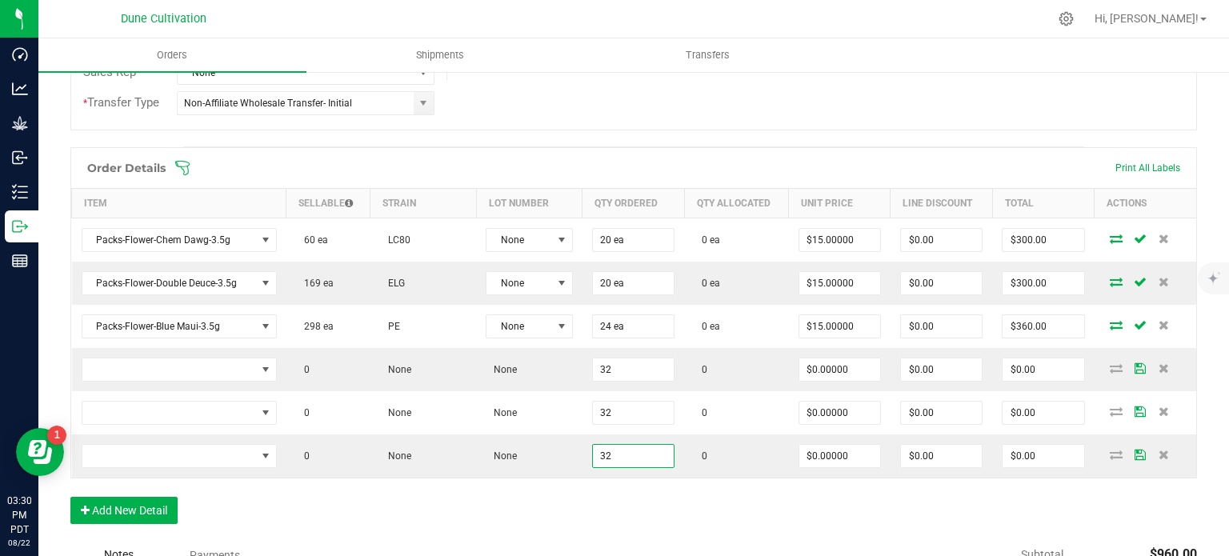
type input "32"
click at [557, 490] on div "Order Details Print All Labels Item Sellable Strain Lot Number Qty Ordered Qty …" at bounding box center [633, 343] width 1126 height 393
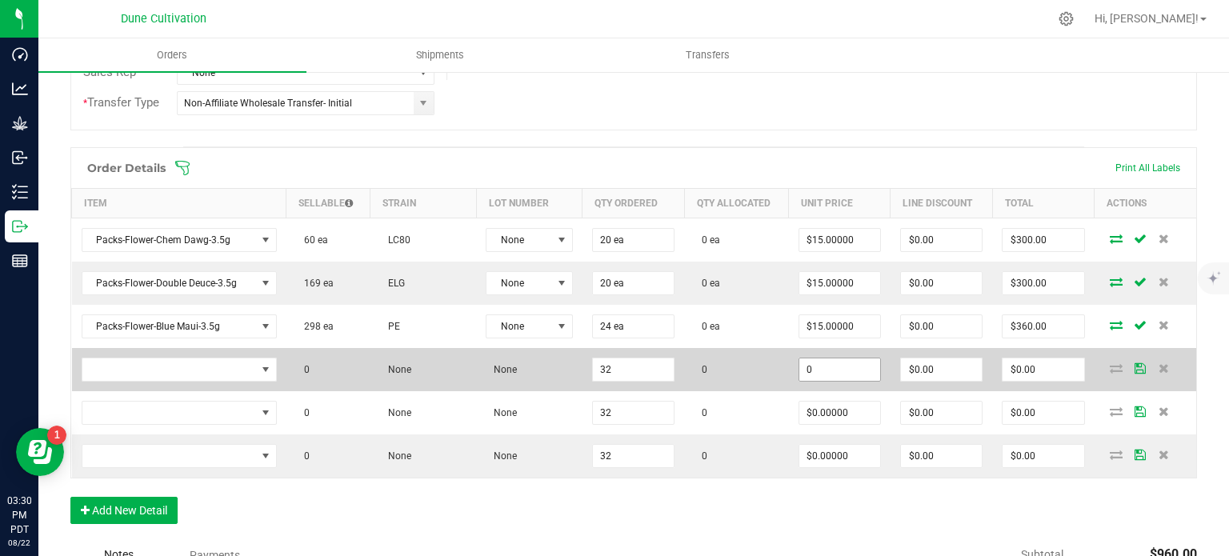
click at [819, 371] on input "0" at bounding box center [839, 369] width 81 height 22
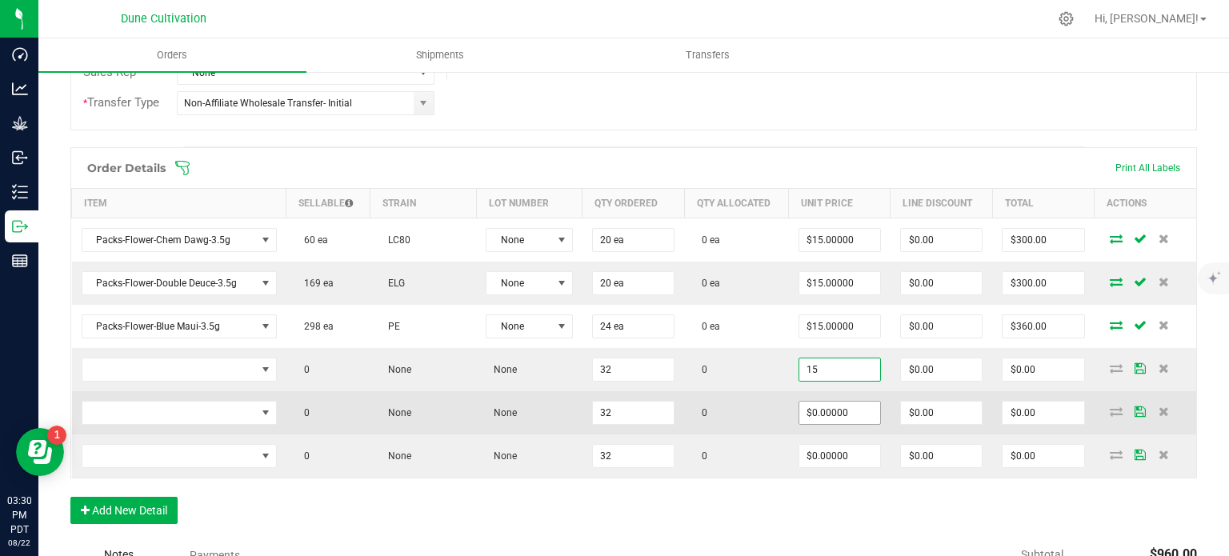
type input "$15.00000"
type input "$480.00"
click at [815, 409] on input "0" at bounding box center [839, 413] width 81 height 22
paste input "15"
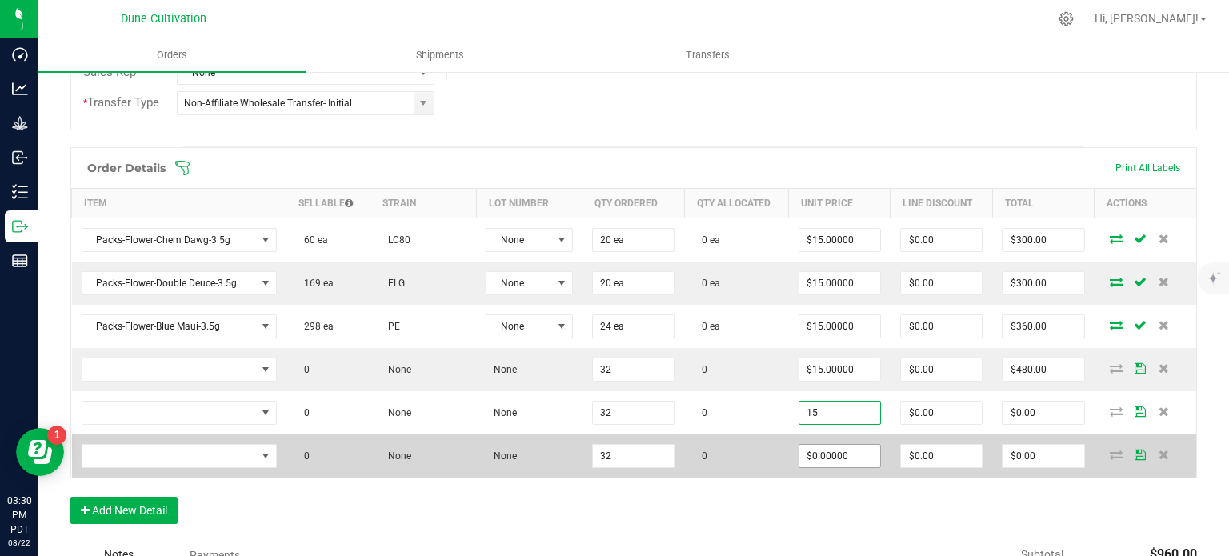
type input "$15.00000"
type input "$480.00"
click at [821, 445] on input "0" at bounding box center [839, 456] width 81 height 22
paste input "15"
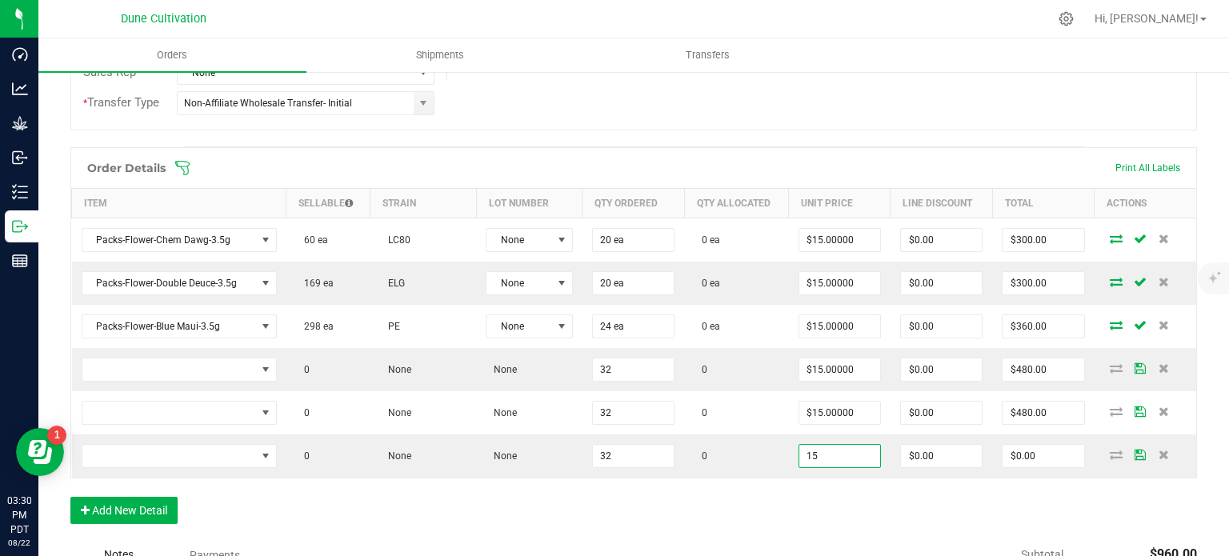
type input "$15.00000"
type input "$480.00"
click at [717, 522] on div "Order Details Print All Labels Item Sellable Strain Lot Number Qty Ordered Qty …" at bounding box center [633, 343] width 1126 height 393
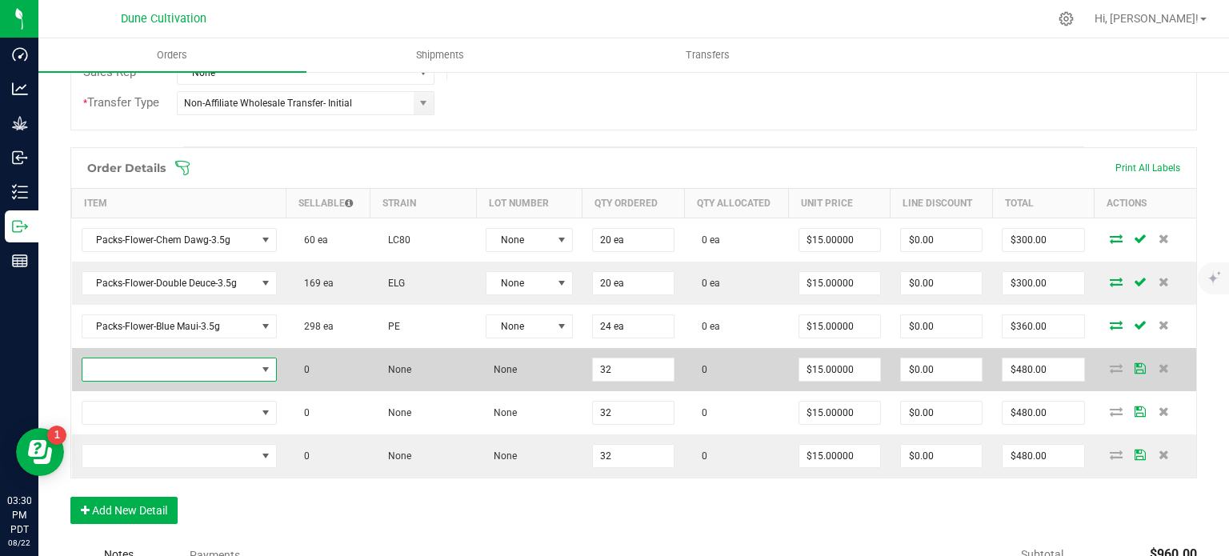
click at [220, 374] on span "NO DATA FOUND" at bounding box center [169, 369] width 174 height 22
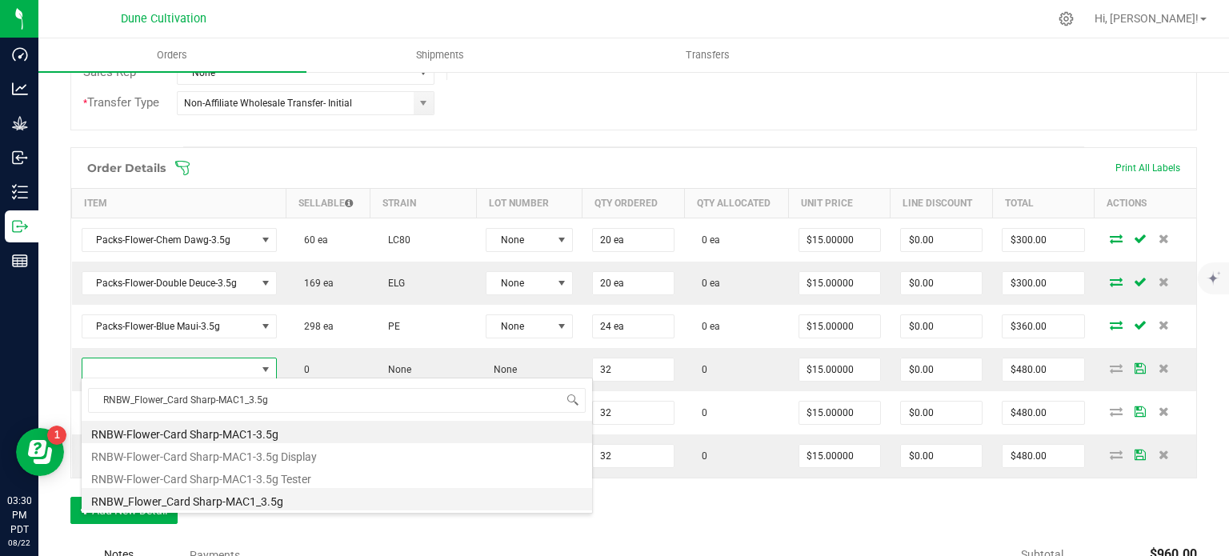
click at [240, 498] on li "RNBW_Flower_Card Sharp-MAC1_3.5g" at bounding box center [337, 499] width 510 height 22
type input "32 ea"
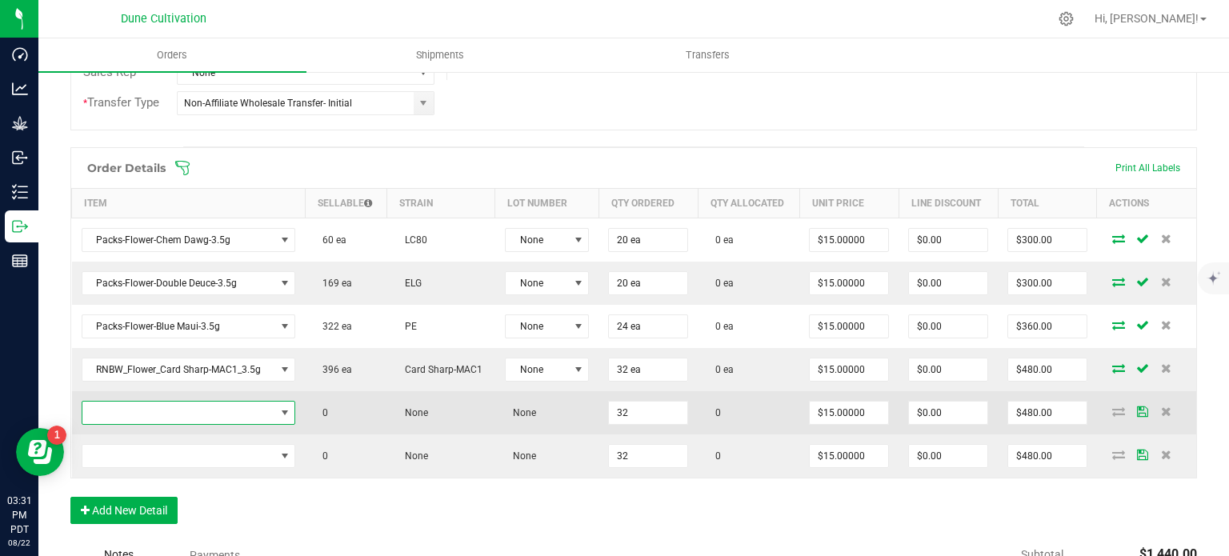
click at [248, 418] on span "NO DATA FOUND" at bounding box center [178, 413] width 193 height 22
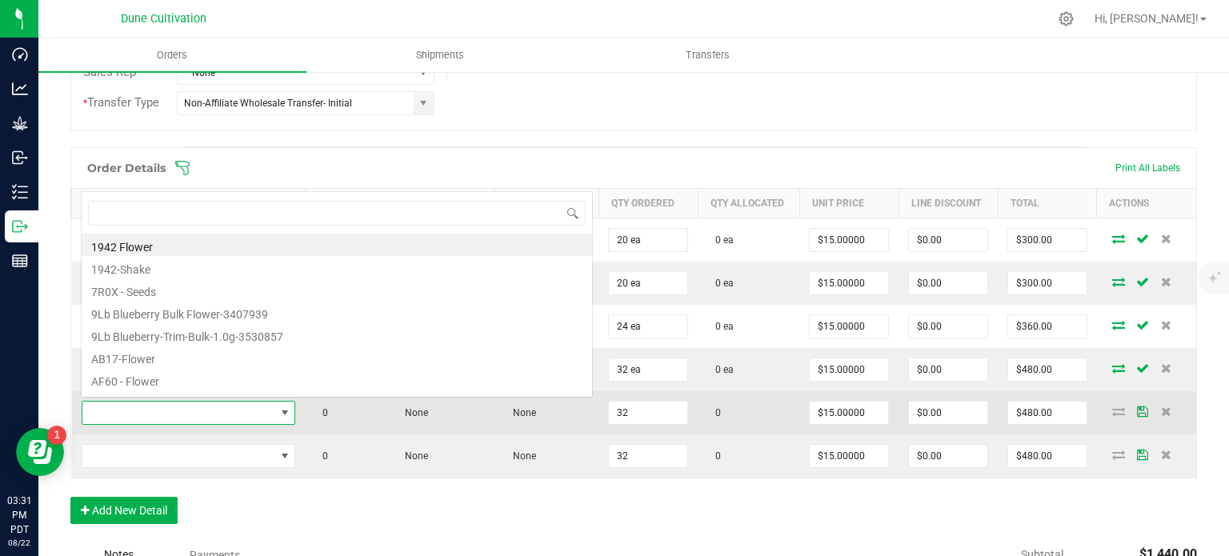
scroll to position [23, 208]
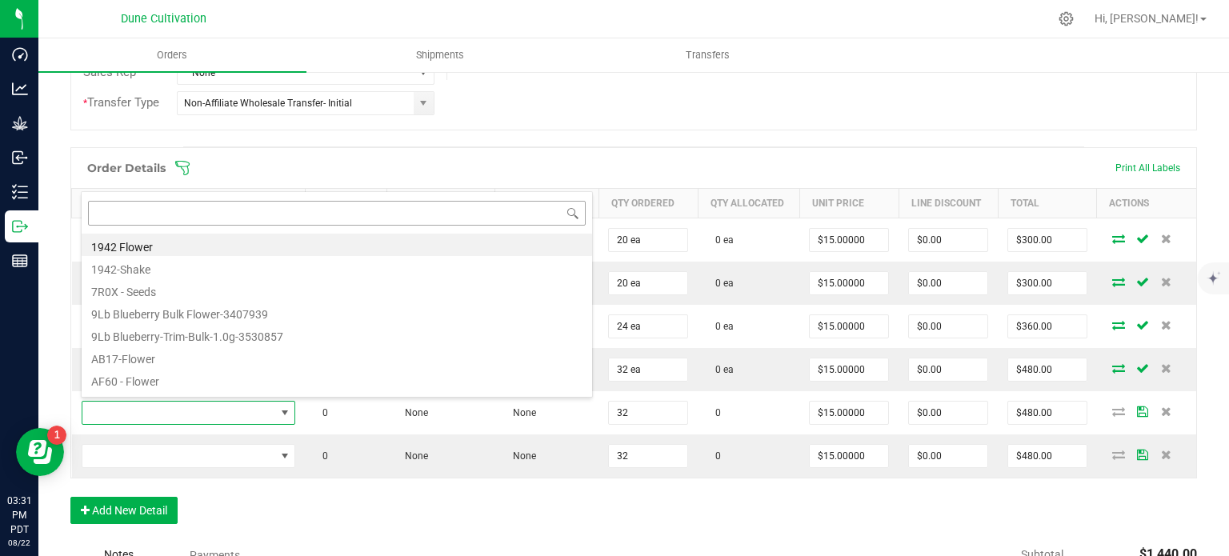
click at [201, 210] on input at bounding box center [337, 213] width 498 height 25
type input "RNBW_Flower_Late Night-Elephant Ears_3.5g"
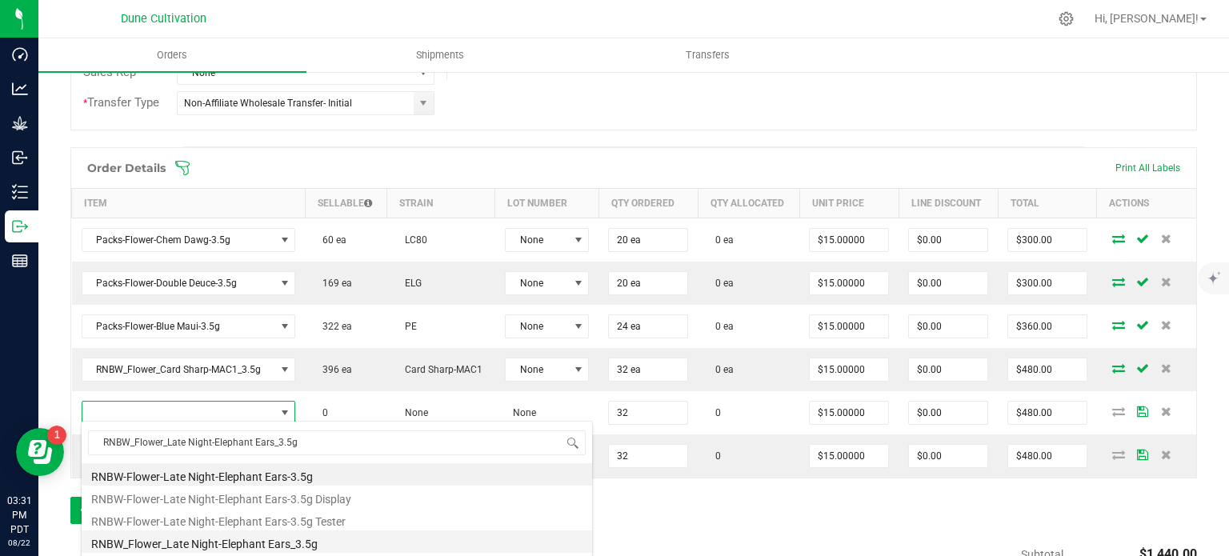
click at [242, 540] on li "RNBW_Flower_Late Night-Elephant Ears_3.5g" at bounding box center [337, 541] width 510 height 22
type input "32 ea"
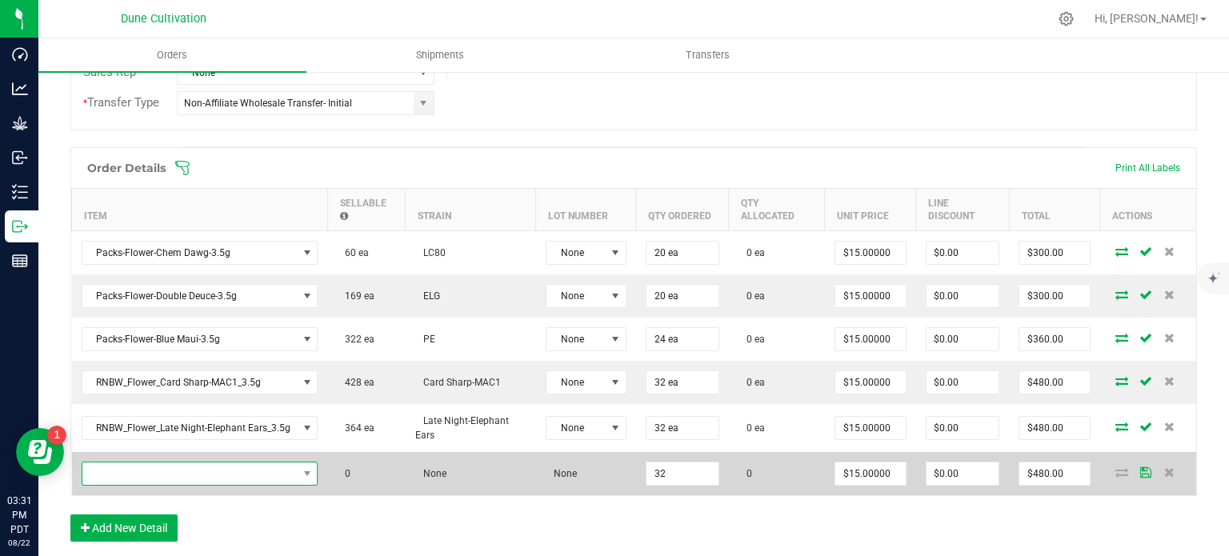
click at [230, 470] on span "NO DATA FOUND" at bounding box center [189, 473] width 215 height 22
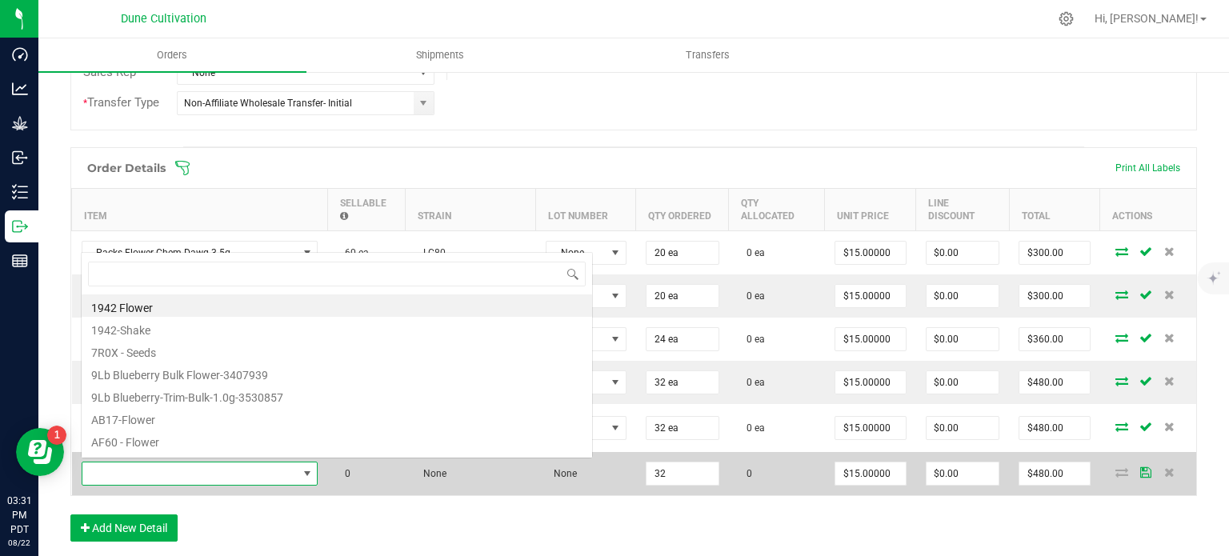
scroll to position [23, 234]
type input "RNBW_Flower_Delicious [PERSON_NAME] de Leche_3.5g"
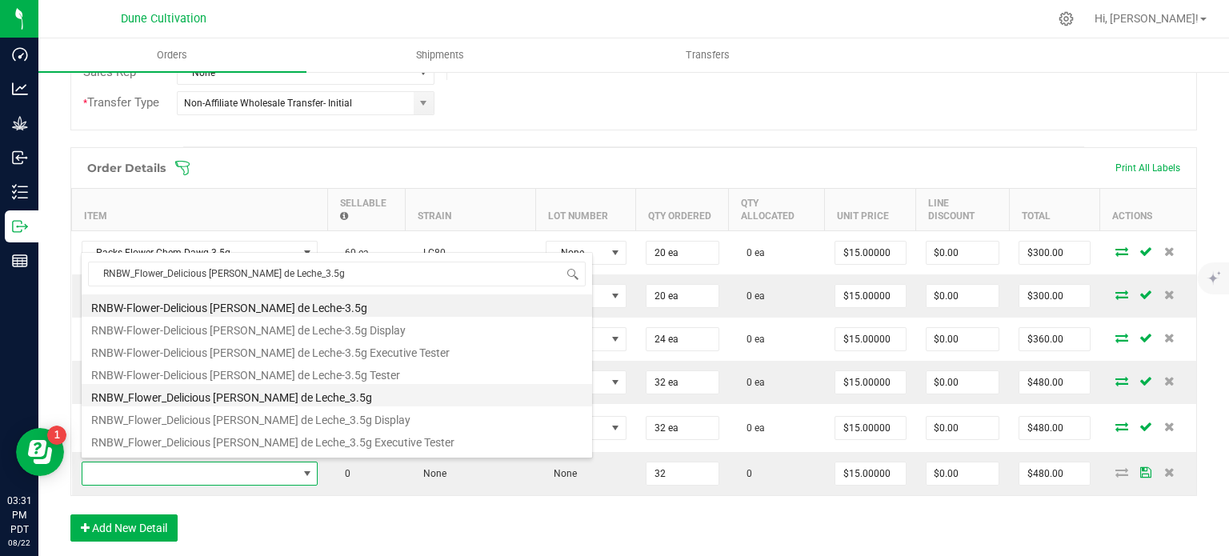
click at [291, 398] on li "RNBW_Flower_Delicious [PERSON_NAME] de Leche_3.5g" at bounding box center [337, 395] width 510 height 22
type input "32 ea"
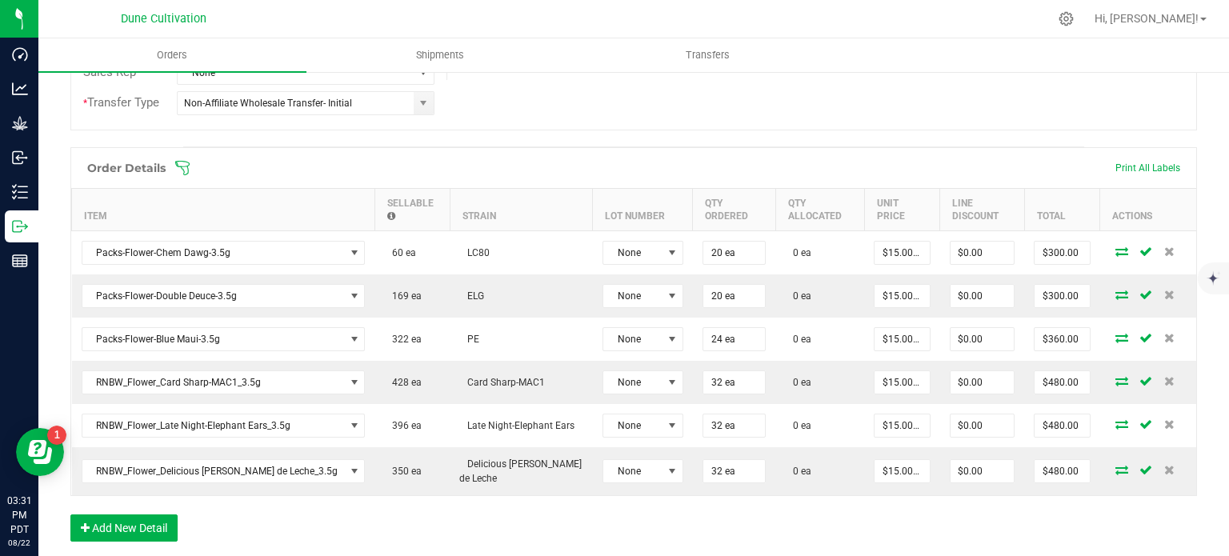
drag, startPoint x: 275, startPoint y: 528, endPoint x: 198, endPoint y: 521, distance: 77.1
click at [198, 521] on div "Order Details Print All Labels Item Sellable Strain Lot Number Qty Ordered Qty …" at bounding box center [633, 352] width 1126 height 410
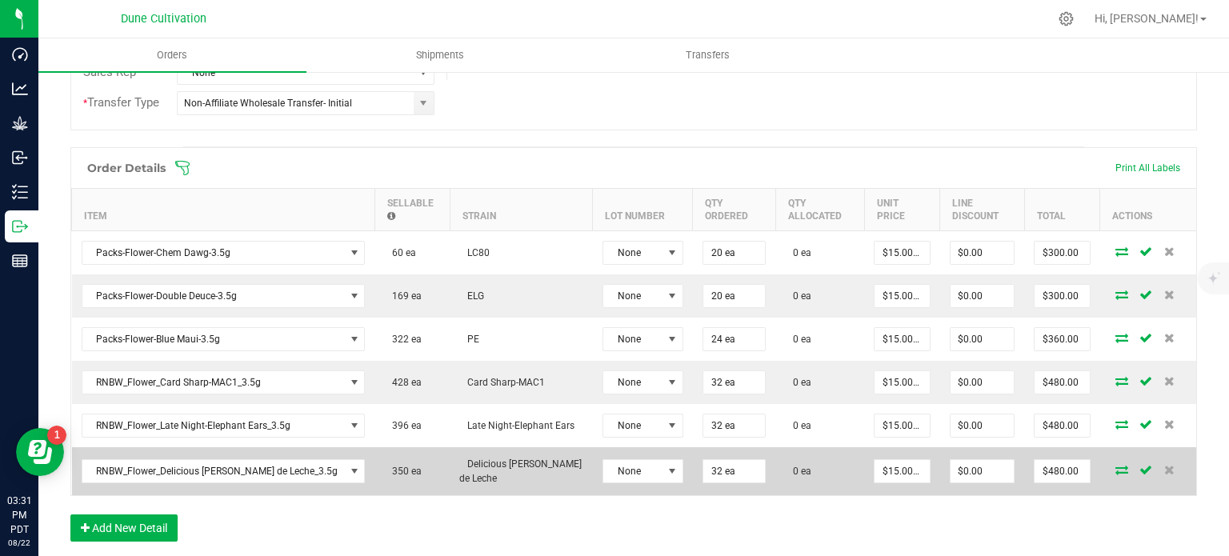
scroll to position [634, 0]
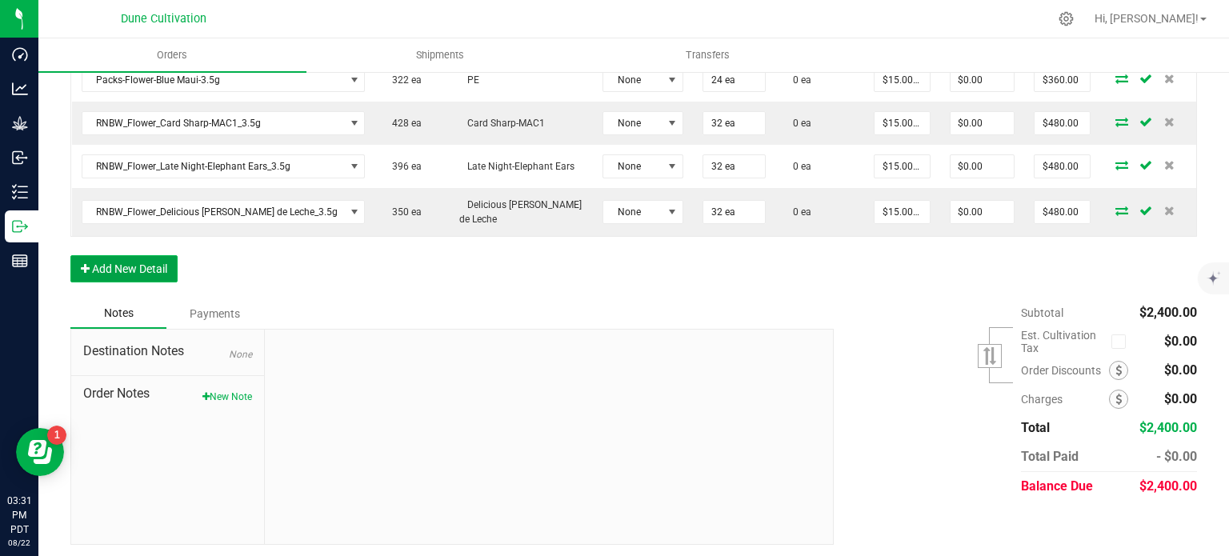
click at [146, 262] on button "Add New Detail" at bounding box center [123, 268] width 107 height 27
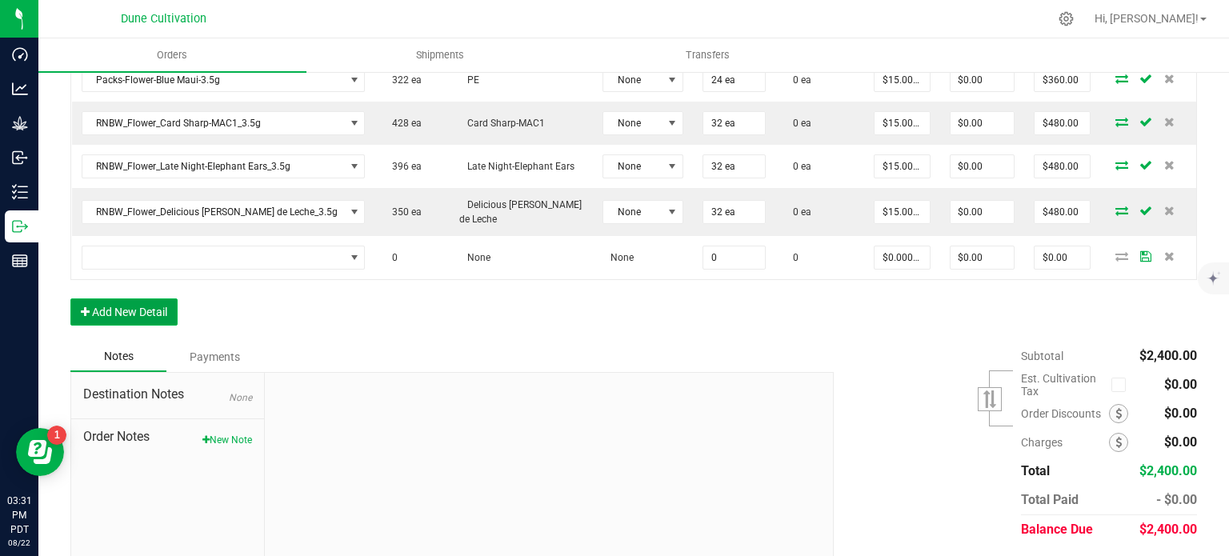
click at [131, 303] on button "Add New Detail" at bounding box center [123, 311] width 107 height 27
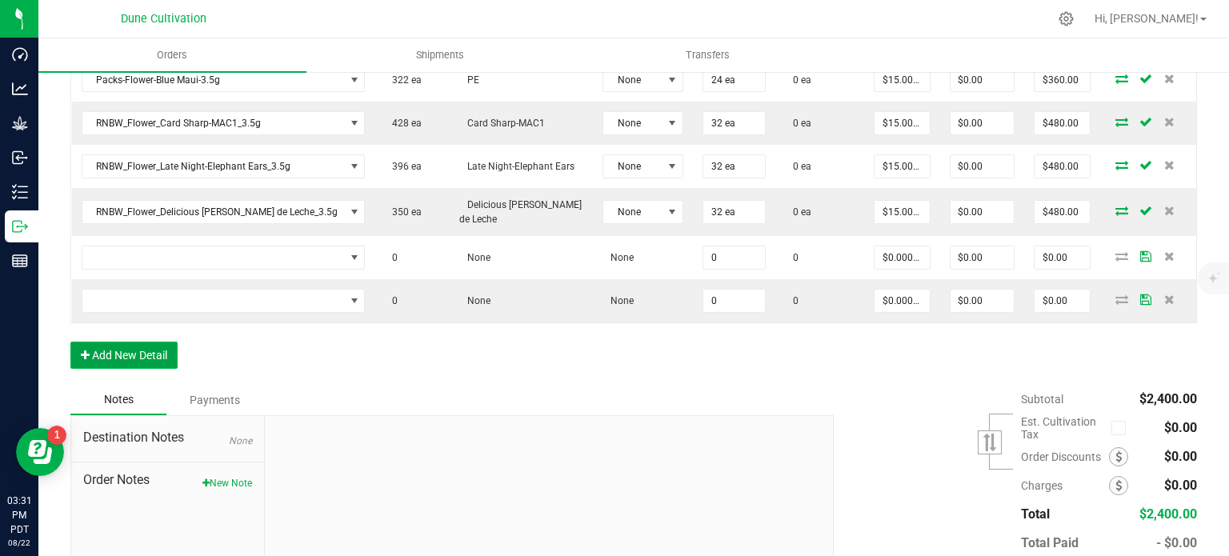
click at [122, 358] on button "Add New Detail" at bounding box center [123, 355] width 107 height 27
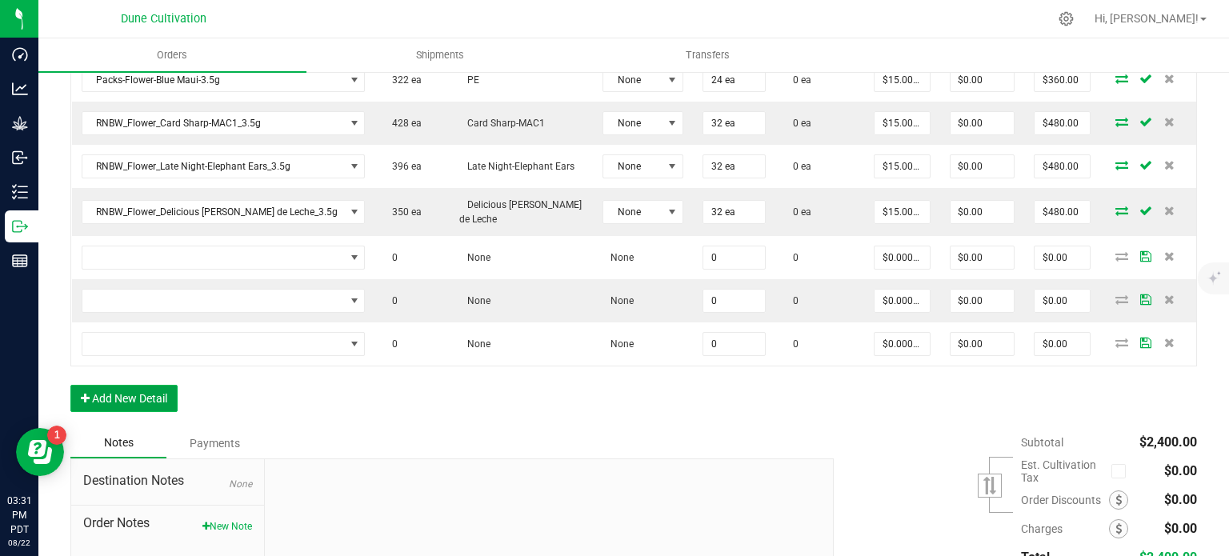
click at [125, 390] on button "Add New Detail" at bounding box center [123, 398] width 107 height 27
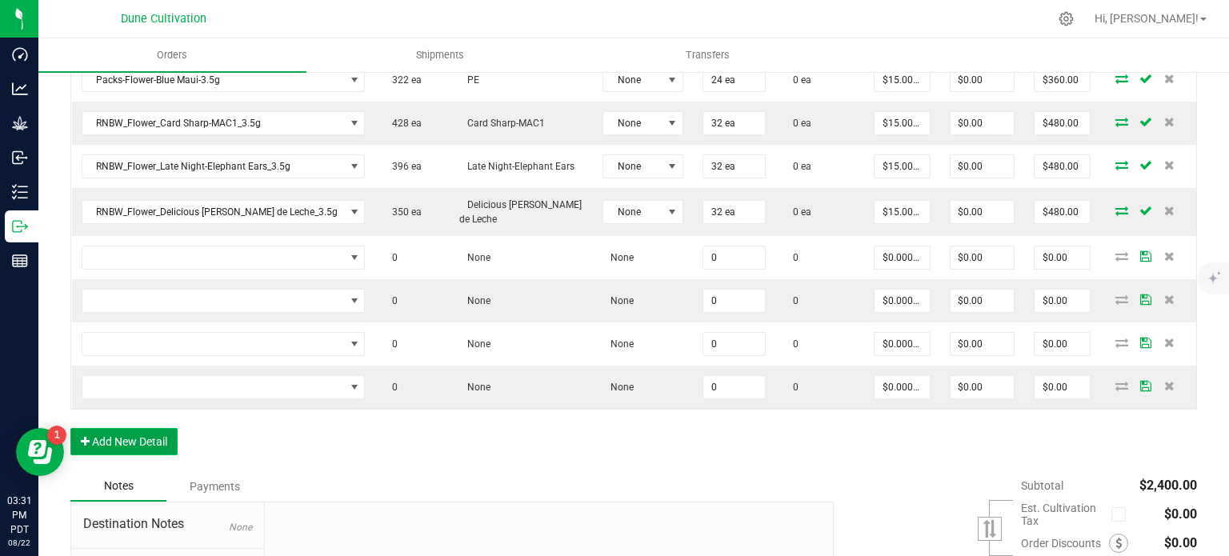
click at [126, 434] on button "Add New Detail" at bounding box center [123, 441] width 107 height 27
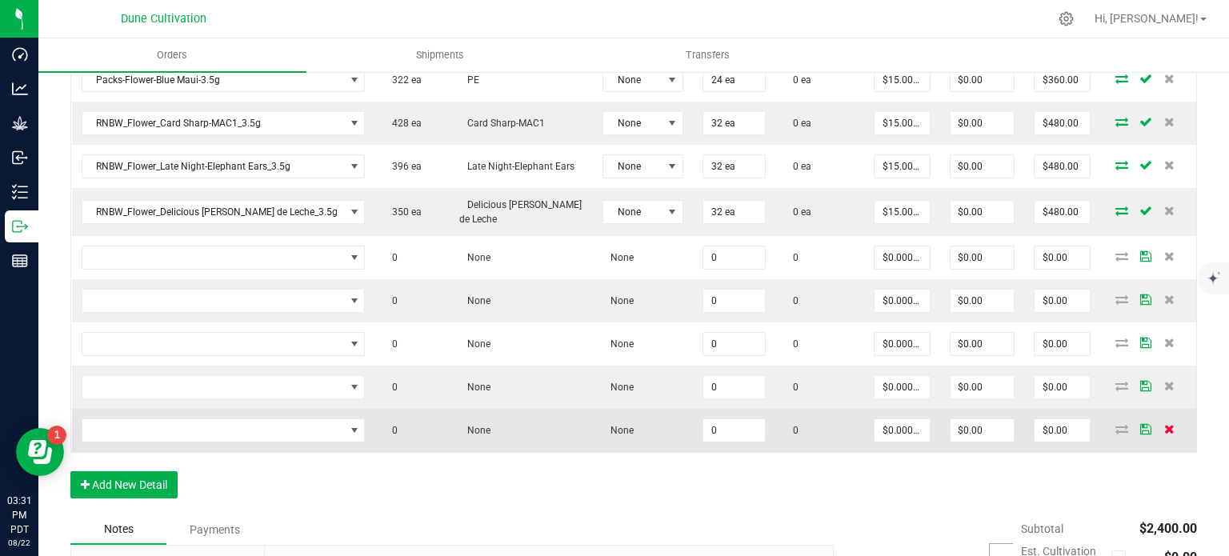
click at [1164, 427] on icon at bounding box center [1169, 429] width 10 height 10
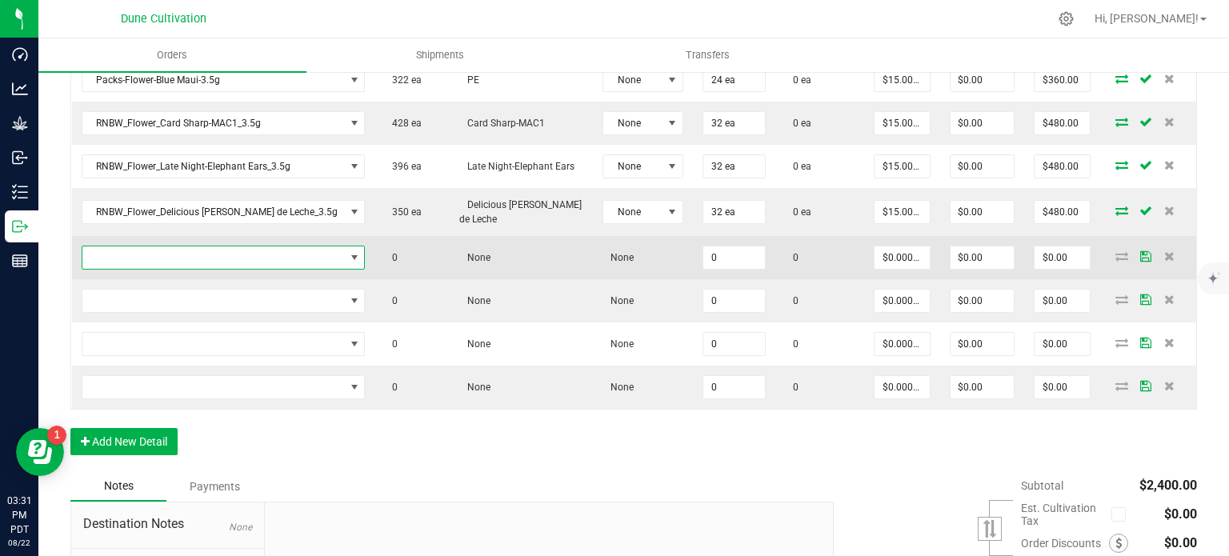
click at [194, 262] on span "NO DATA FOUND" at bounding box center [213, 257] width 262 height 22
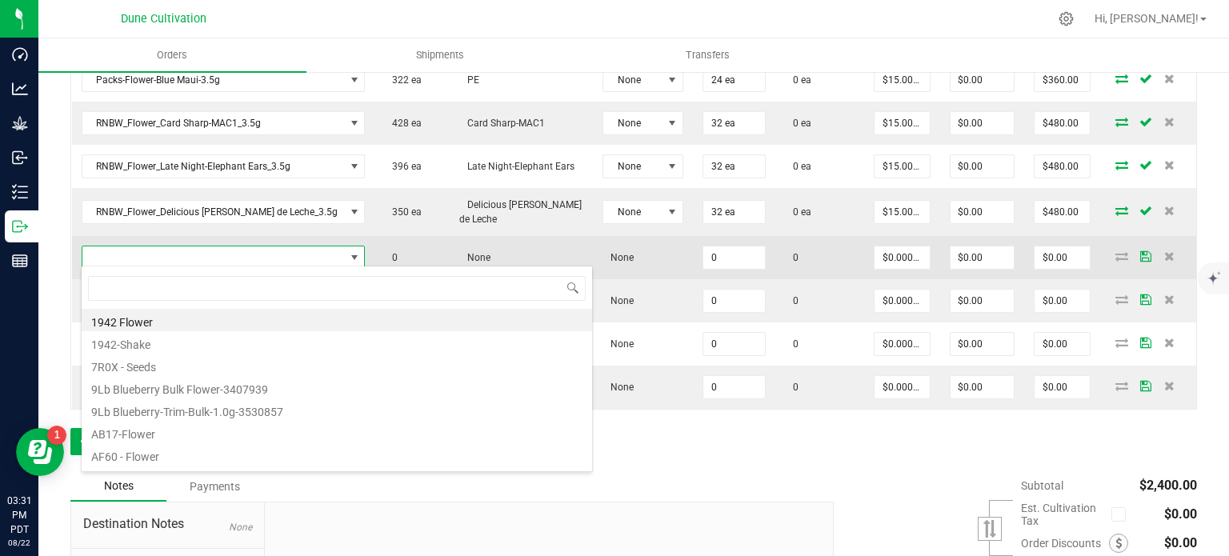
type input "VLAS_Preroll_Lemonatti_1.0g"
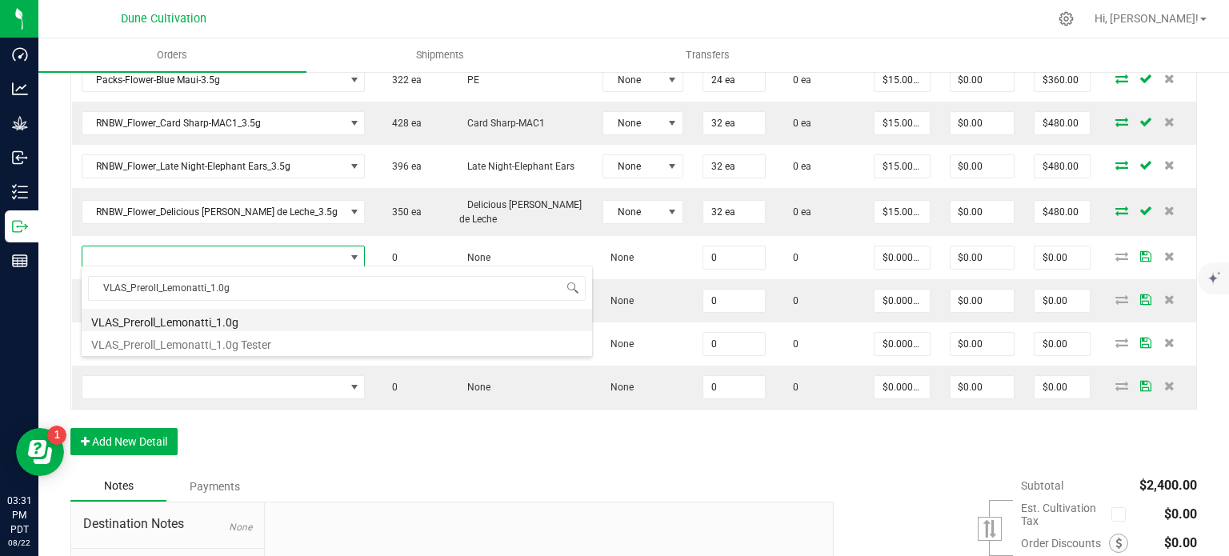
click at [194, 319] on li "VLAS_Preroll_Lemonatti_1.0g" at bounding box center [337, 320] width 510 height 22
type input "0 ea"
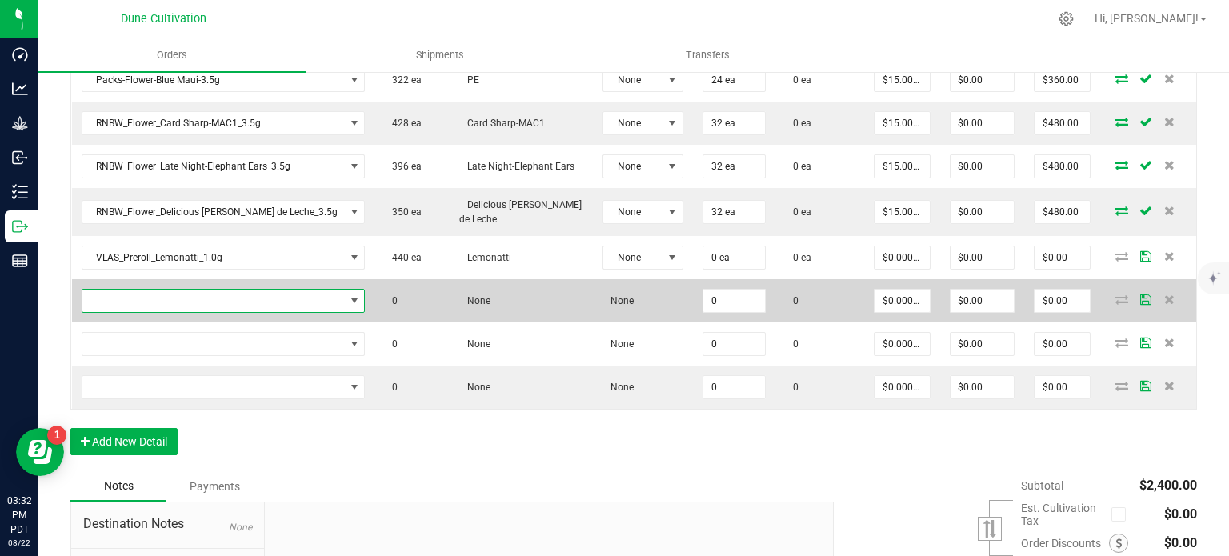
click at [191, 298] on span "NO DATA FOUND" at bounding box center [213, 301] width 262 height 22
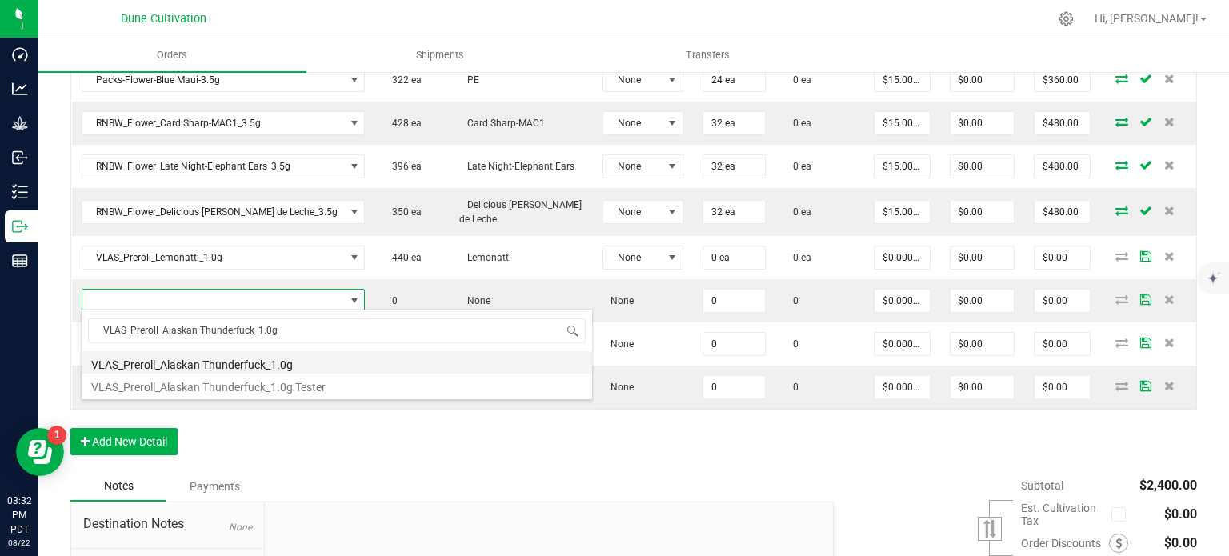
click at [208, 362] on li "VLAS_Preroll_Alaskan Thunderfuck_1.0g" at bounding box center [337, 362] width 510 height 22
type input "0 ea"
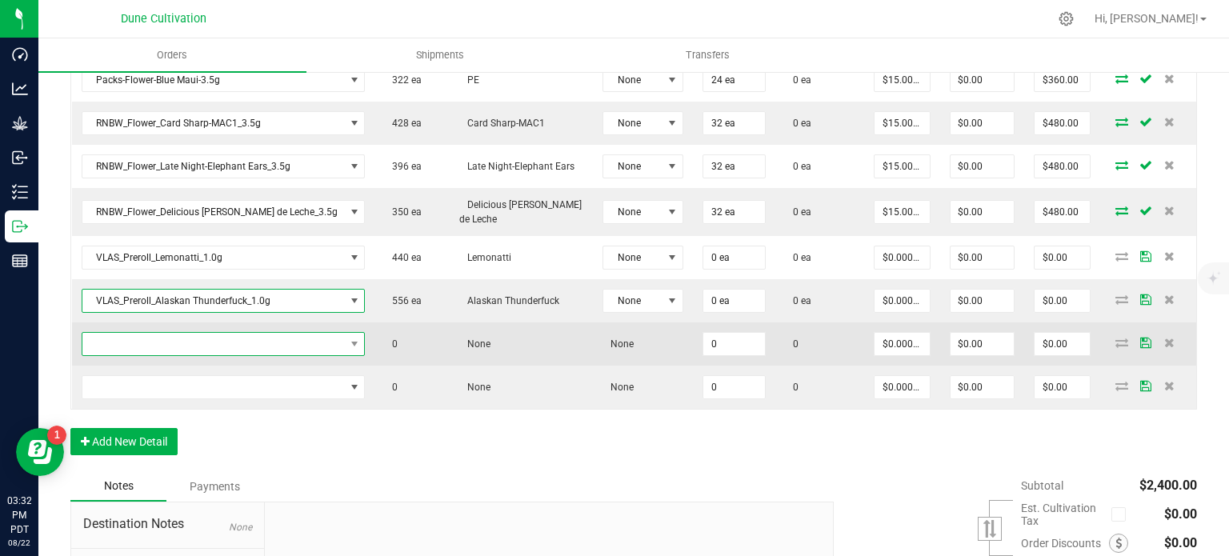
click at [218, 338] on span "NO DATA FOUND" at bounding box center [213, 344] width 262 height 22
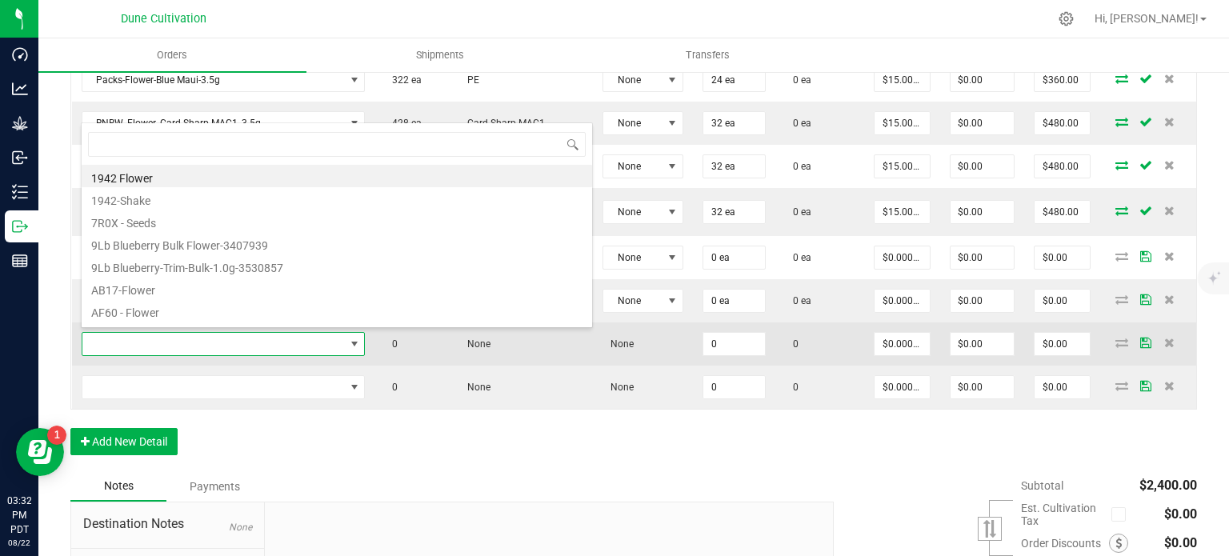
type input "VLAS_Preroll_Frut Loops_1.0g"
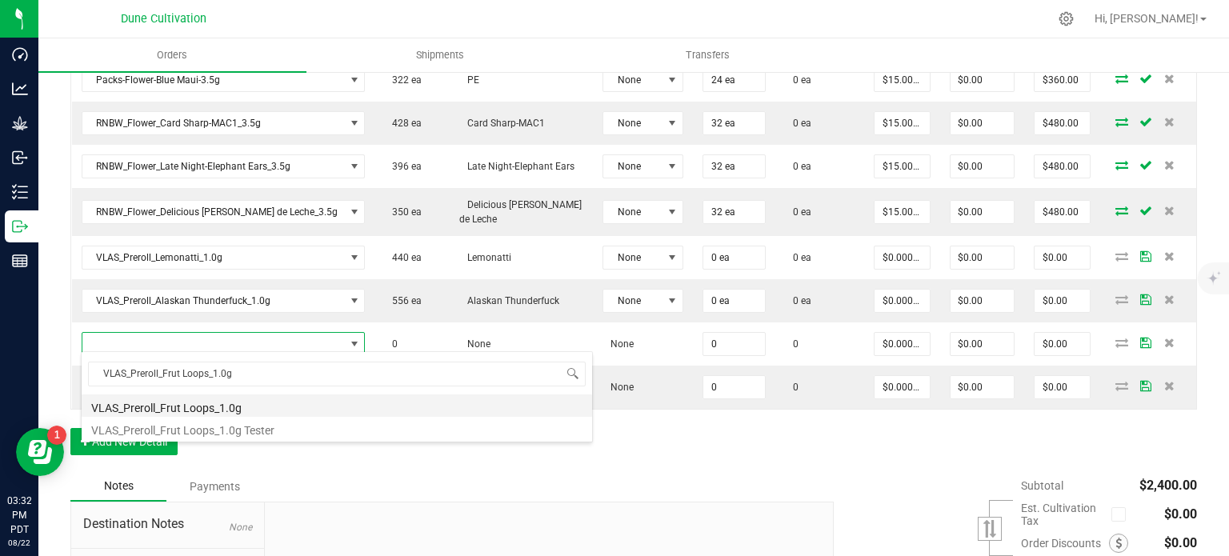
click at [215, 407] on li "VLAS_Preroll_Frut Loops_1.0g" at bounding box center [337, 405] width 510 height 22
type input "0 ea"
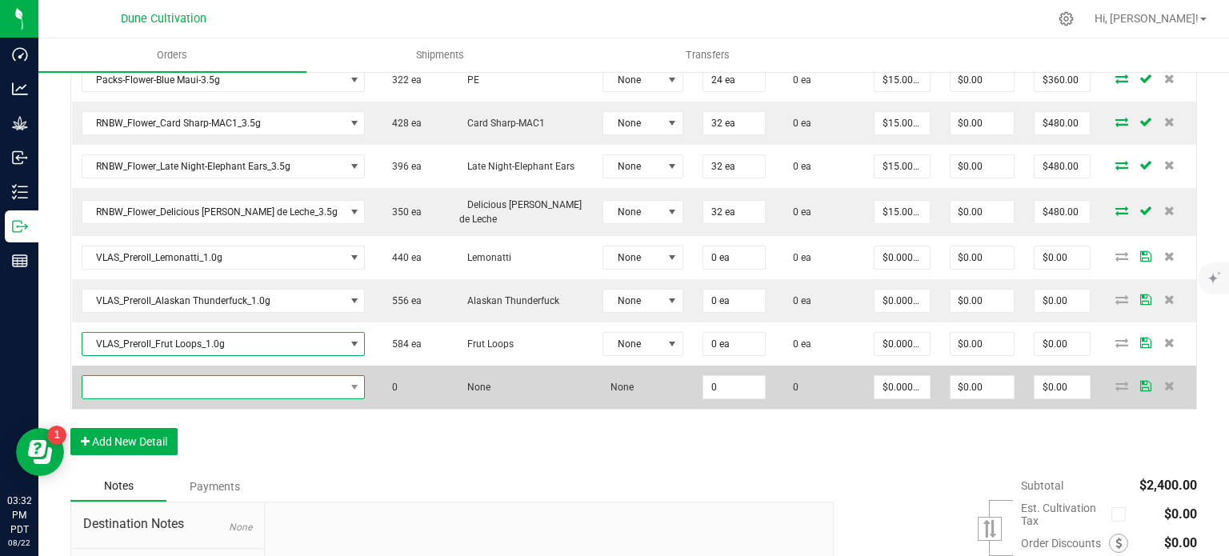
click at [211, 376] on span "NO DATA FOUND" at bounding box center [213, 387] width 262 height 22
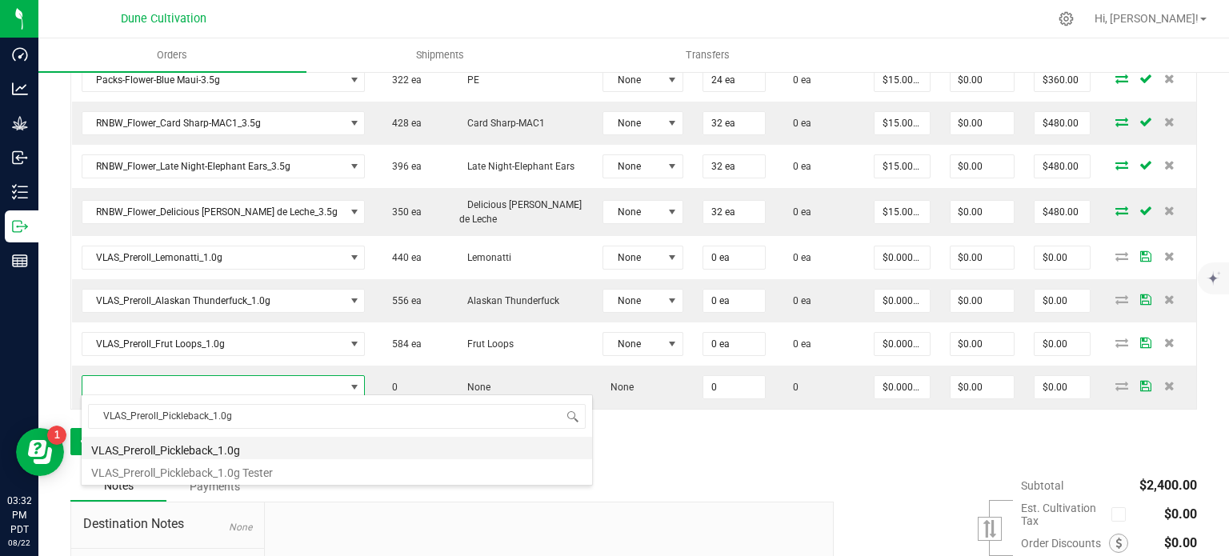
click at [205, 450] on li "VLAS_Preroll_Pickleback_1.0g" at bounding box center [337, 448] width 510 height 22
type input "0 ea"
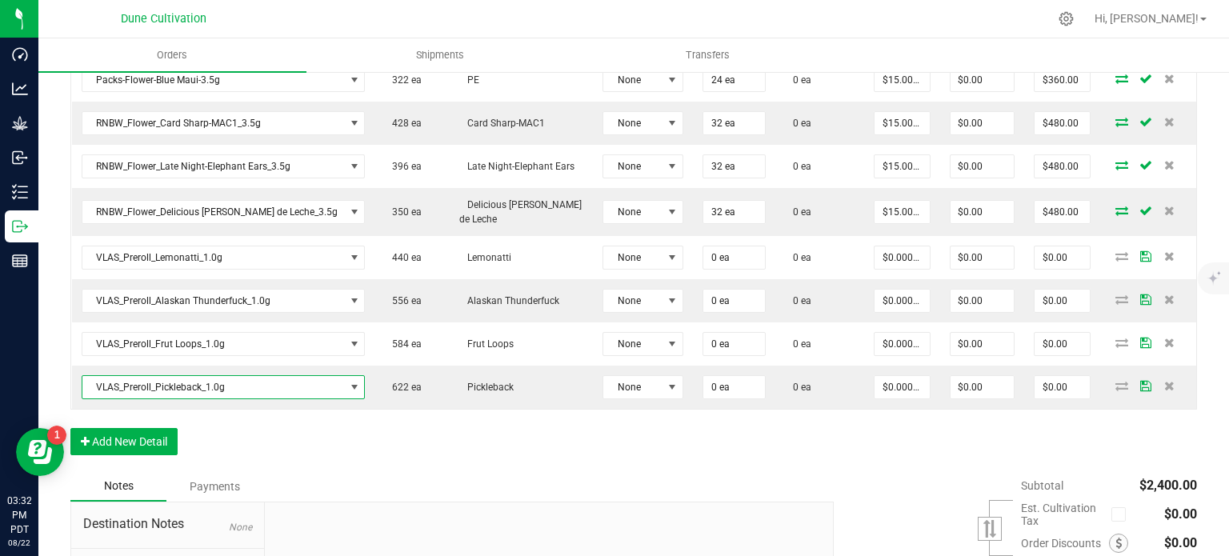
click at [272, 458] on div "Order Details Print All Labels Item Sellable Strain Lot Number Qty Ordered Qty …" at bounding box center [633, 179] width 1126 height 583
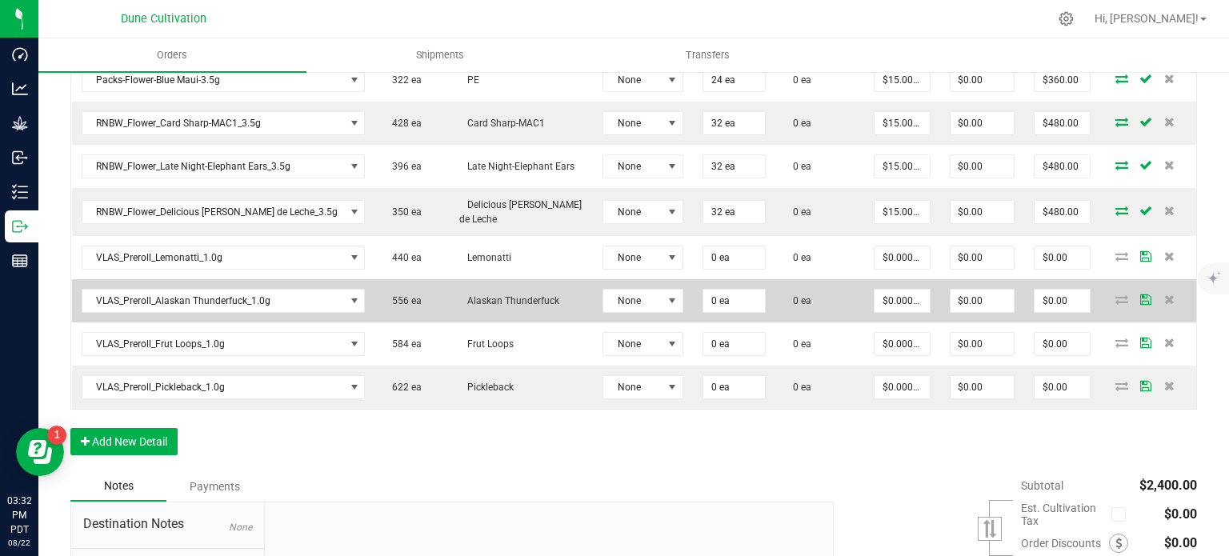
scroll to position [805, 0]
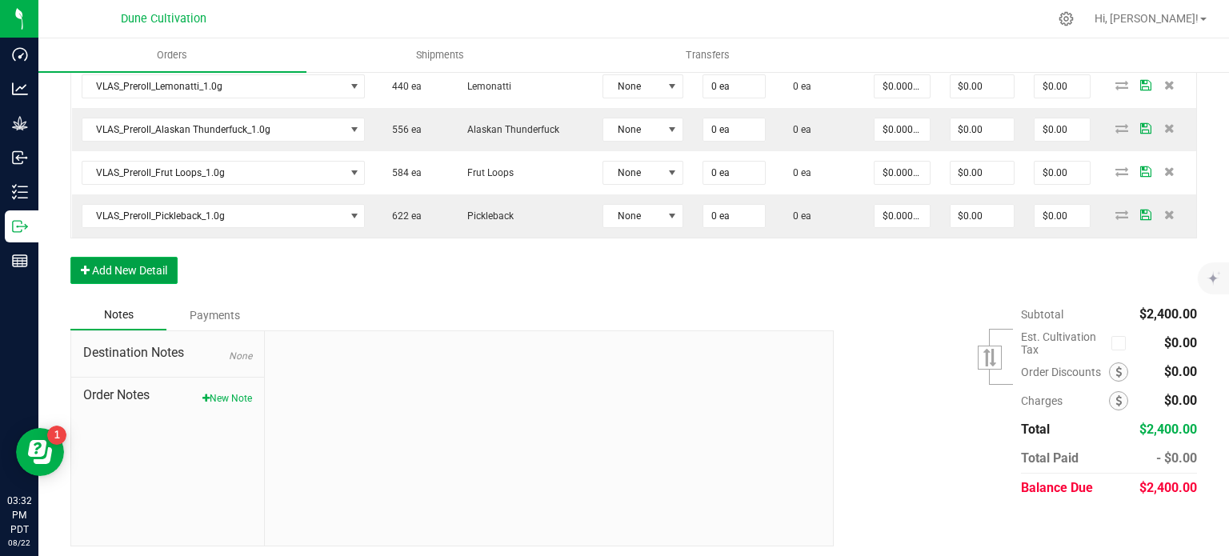
click at [141, 257] on button "Add New Detail" at bounding box center [123, 270] width 107 height 27
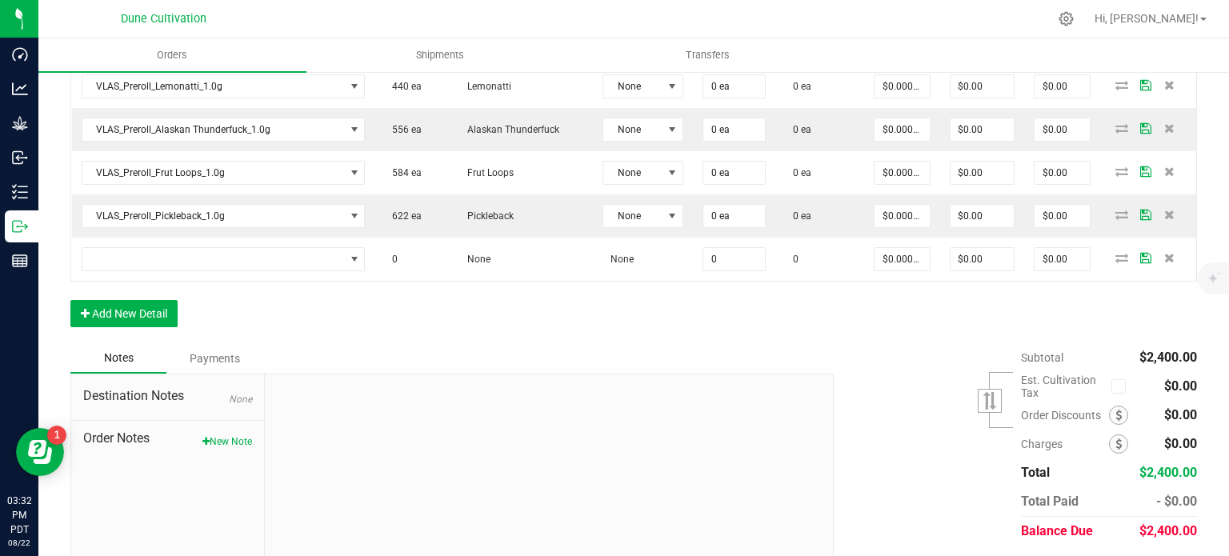
click at [136, 323] on div "Order Details Print All Labels Item Sellable Strain Lot Number Qty Ordered Qty …" at bounding box center [633, 30] width 1126 height 626
click at [138, 314] on button "Add New Detail" at bounding box center [123, 313] width 107 height 27
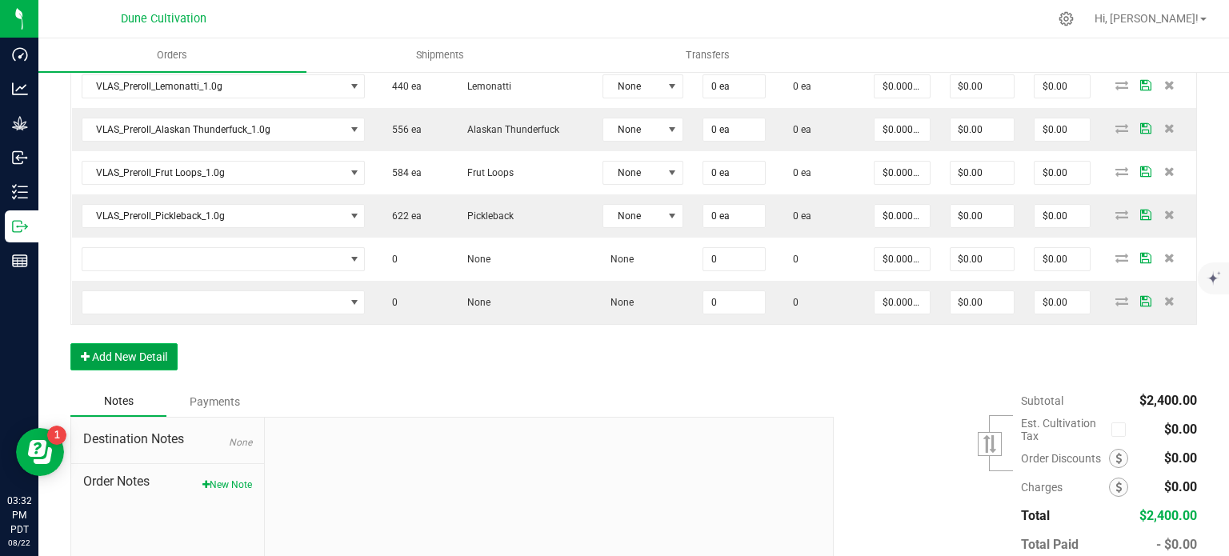
click at [144, 351] on button "Add New Detail" at bounding box center [123, 356] width 107 height 27
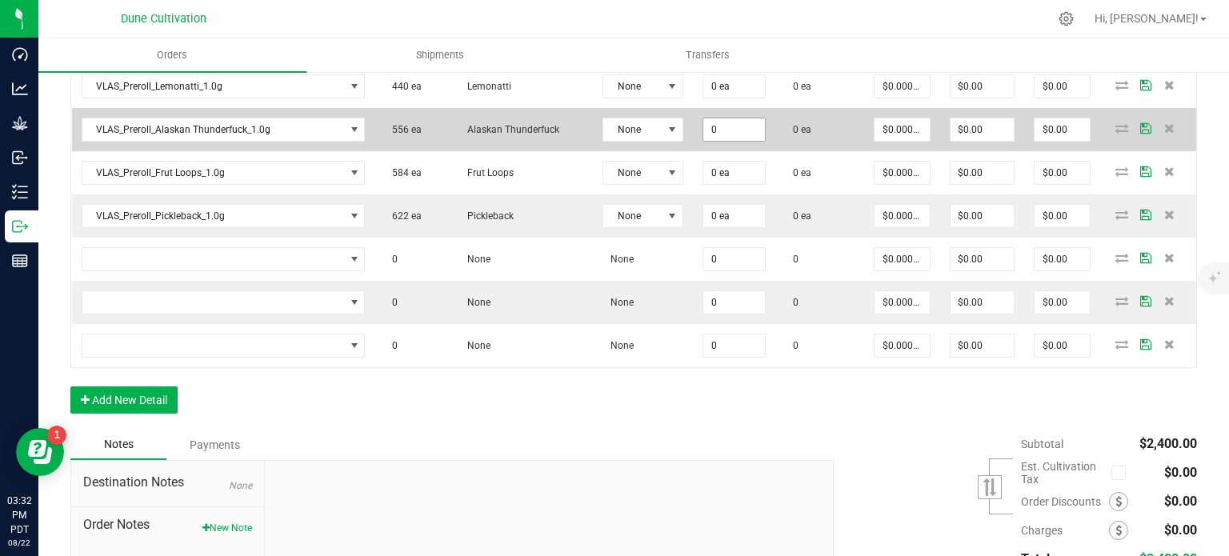
click at [706, 131] on input "0" at bounding box center [734, 129] width 62 height 22
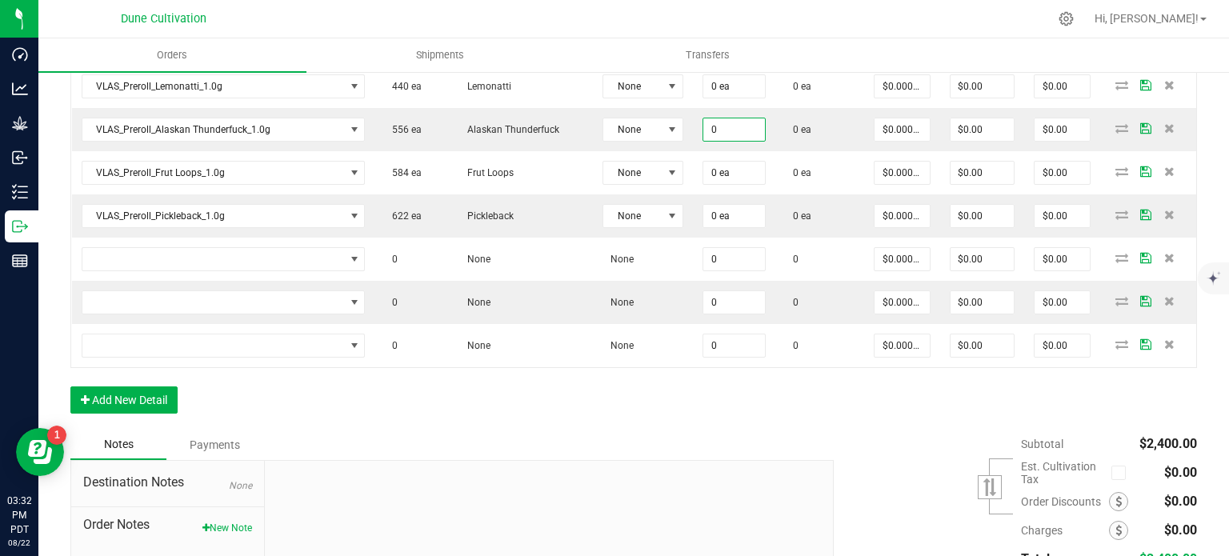
type input "0 ea"
click at [580, 407] on div "Order Details Print All Labels Item Sellable Strain Lot Number Qty Ordered Qty …" at bounding box center [633, 73] width 1126 height 713
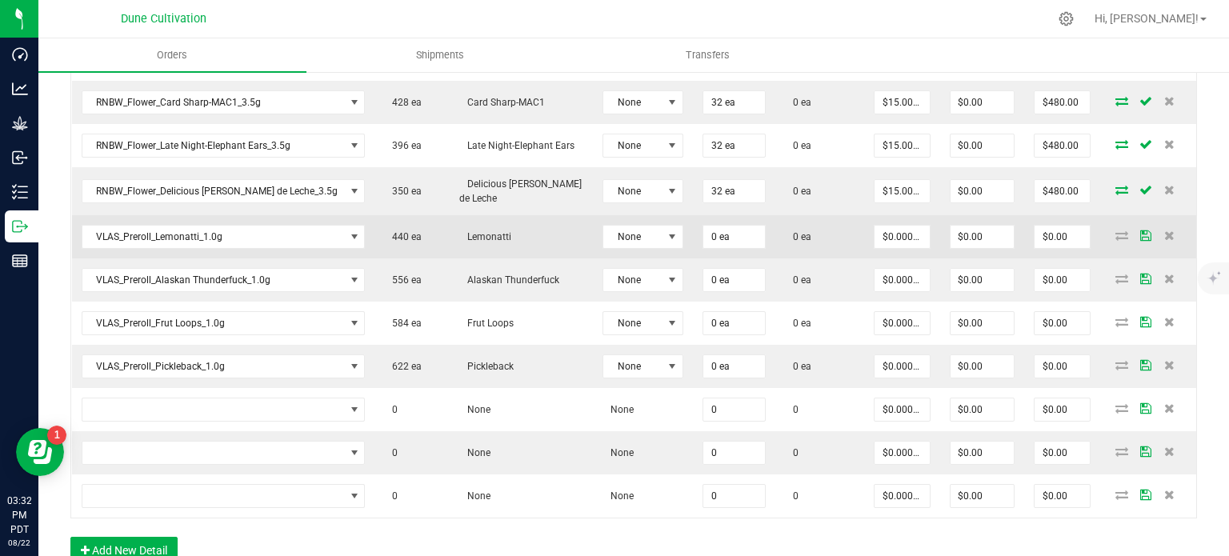
scroll to position [629, 0]
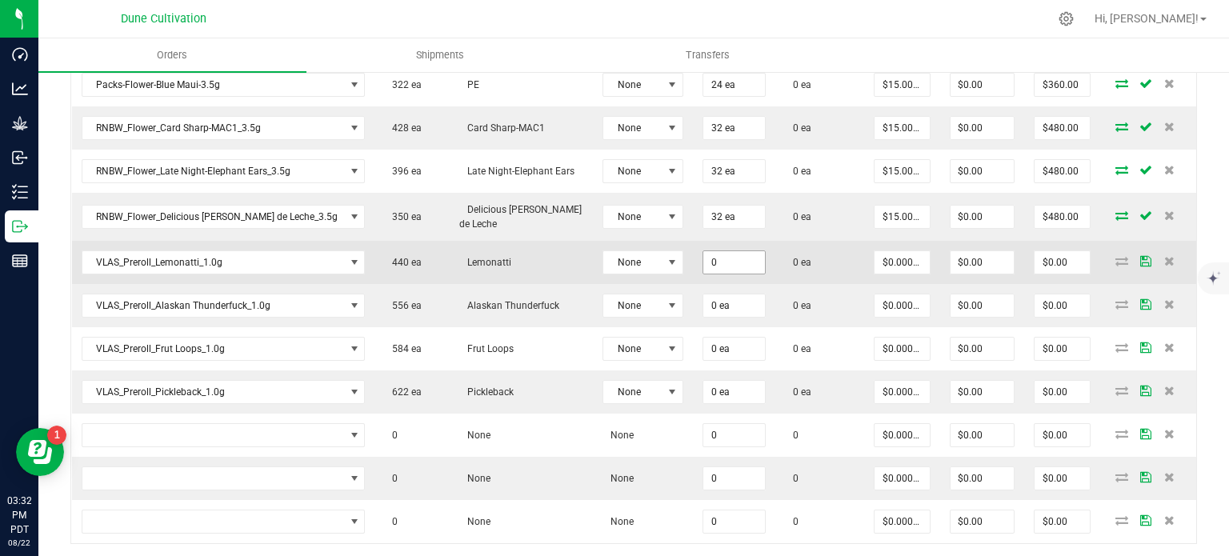
click at [721, 258] on input "0" at bounding box center [734, 262] width 62 height 22
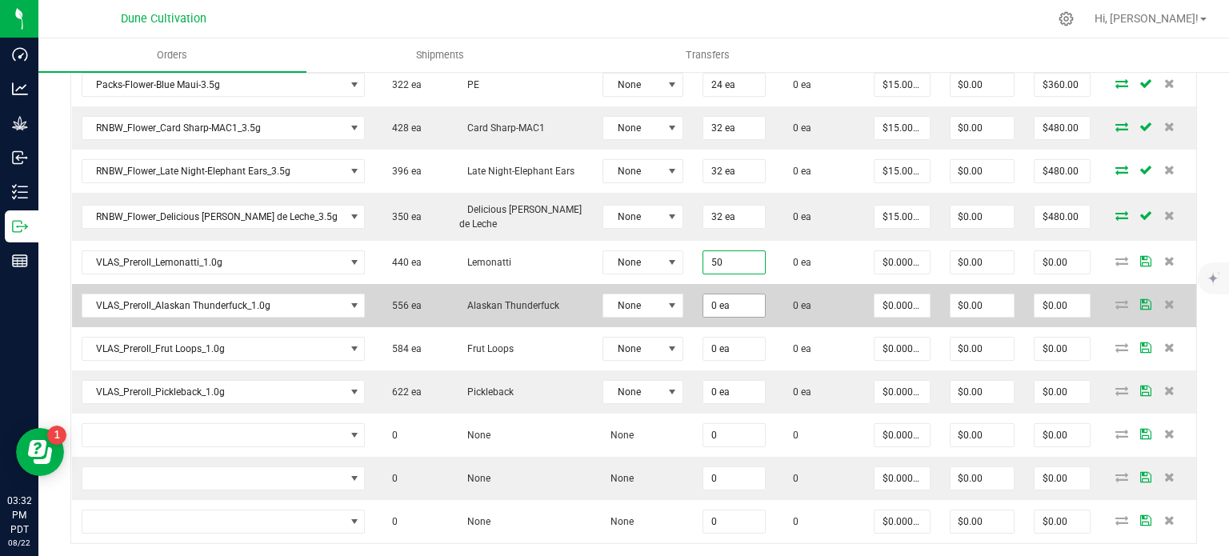
type input "50 ea"
click at [703, 310] on input "0" at bounding box center [734, 305] width 62 height 22
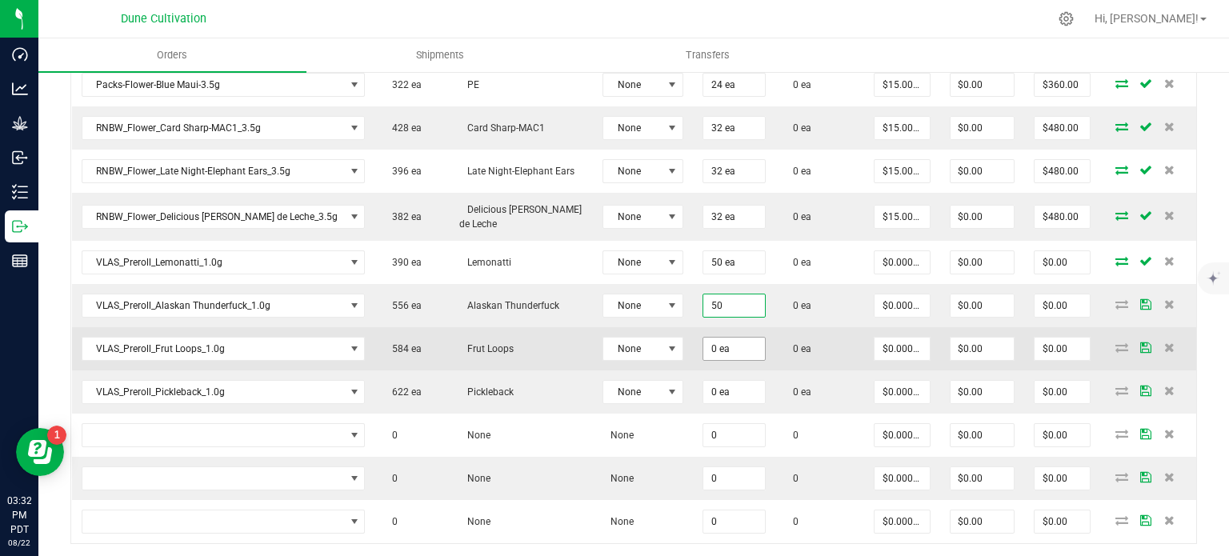
type input "50 ea"
click at [706, 351] on input "0" at bounding box center [734, 349] width 62 height 22
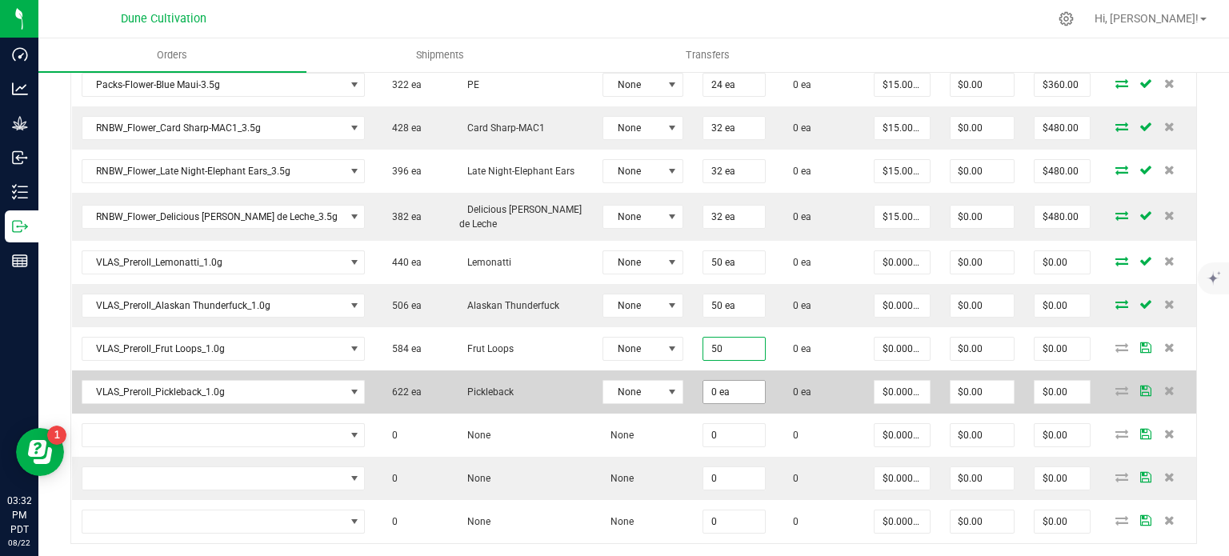
type input "50 ea"
click at [703, 381] on input "0" at bounding box center [734, 392] width 62 height 22
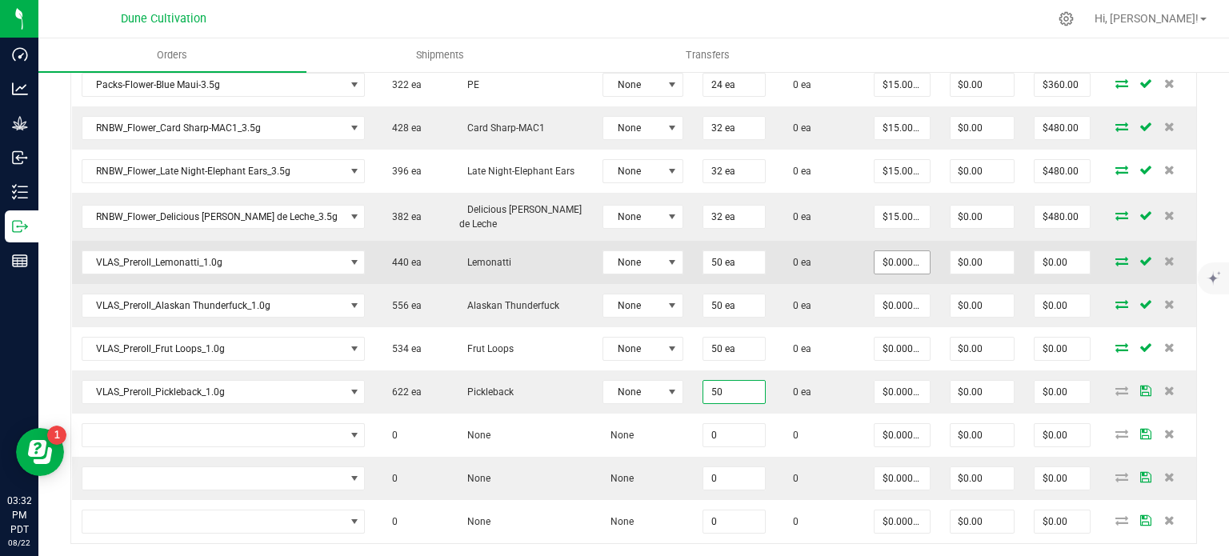
type input "50 ea"
click at [879, 254] on input "0" at bounding box center [901, 262] width 54 height 22
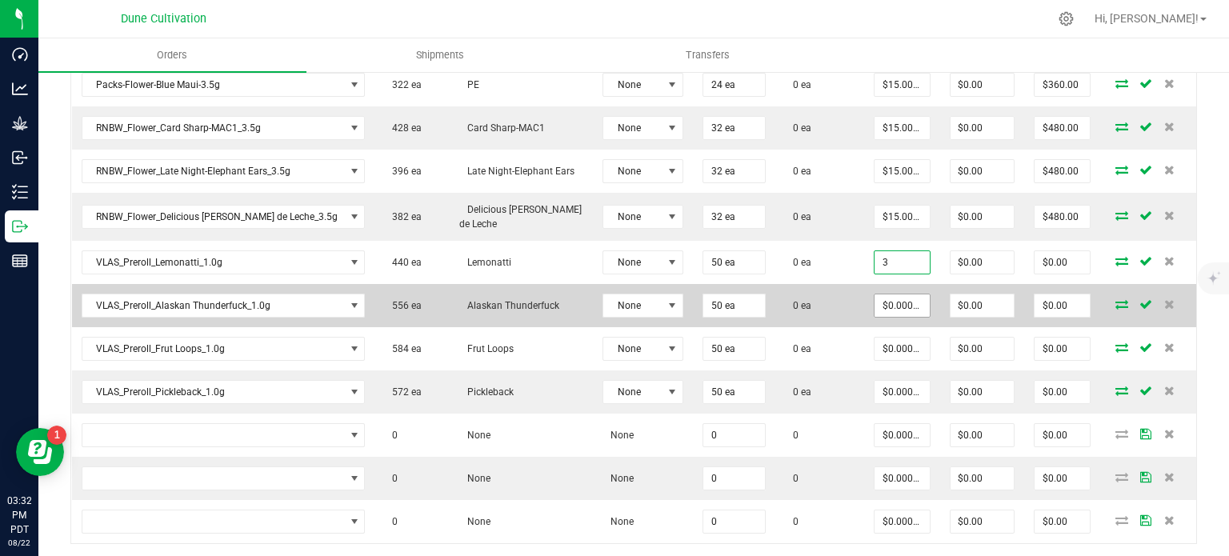
type input "$3.00000"
type input "$150.00"
click at [896, 299] on input "0" at bounding box center [901, 305] width 54 height 22
paste input "3"
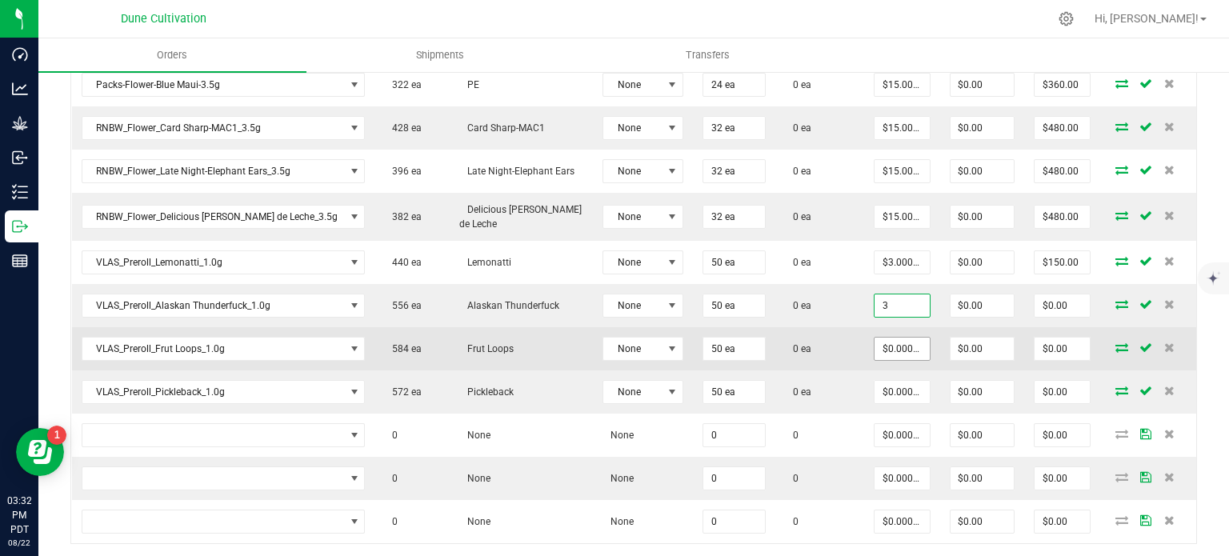
type input "$3.00000"
type input "$150.00"
click at [882, 338] on input "0" at bounding box center [901, 349] width 54 height 22
paste input "3"
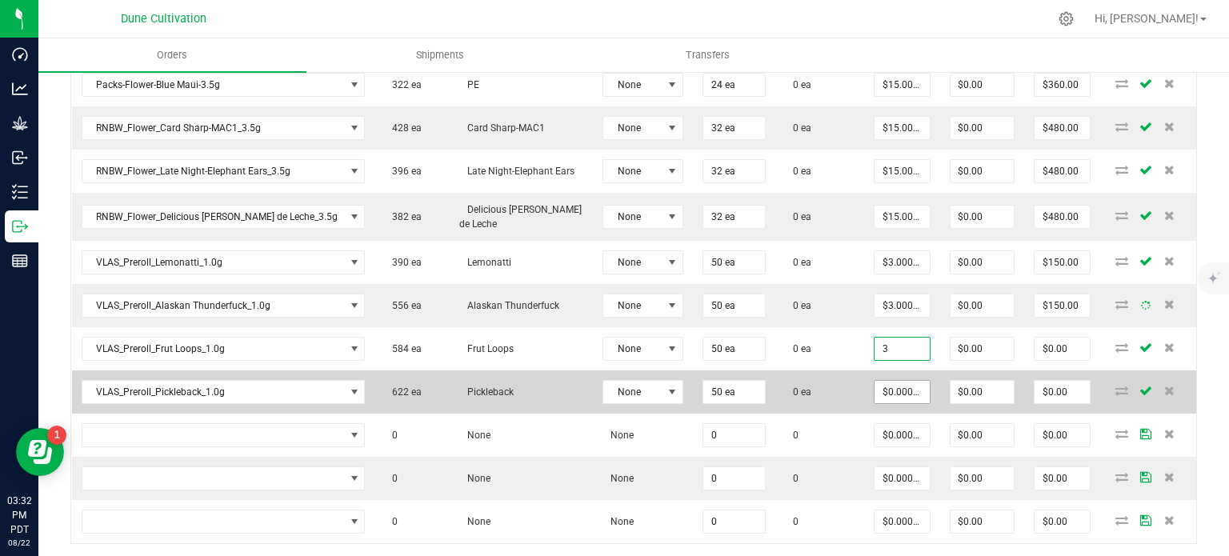
type input "$3.00000"
type input "$150.00"
click at [874, 389] on input "0" at bounding box center [901, 392] width 54 height 22
paste input "3"
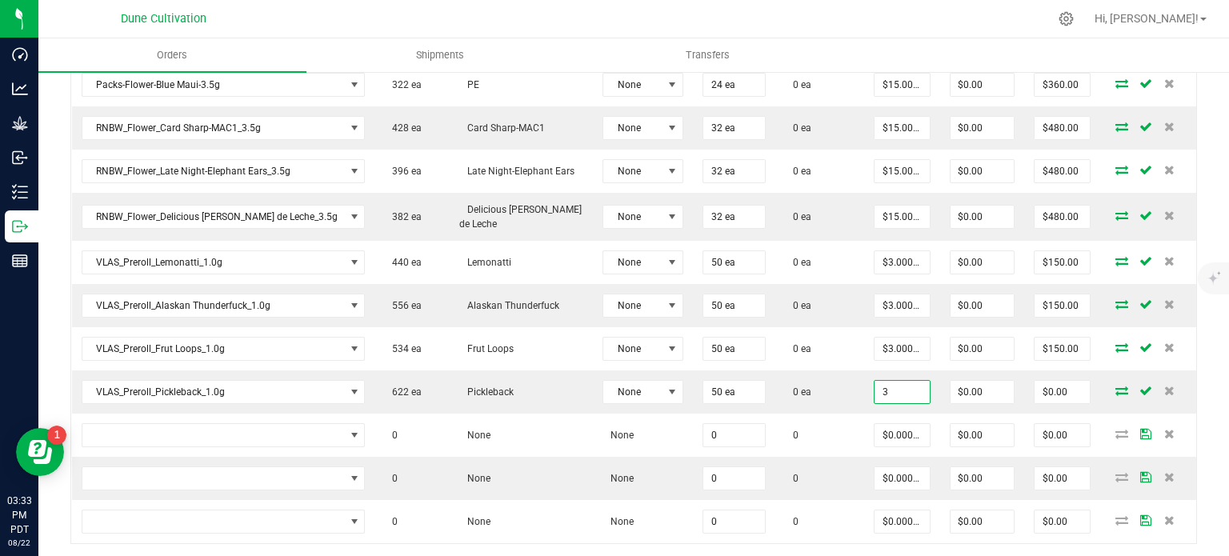
type input "$3.00000"
type input "$150.00"
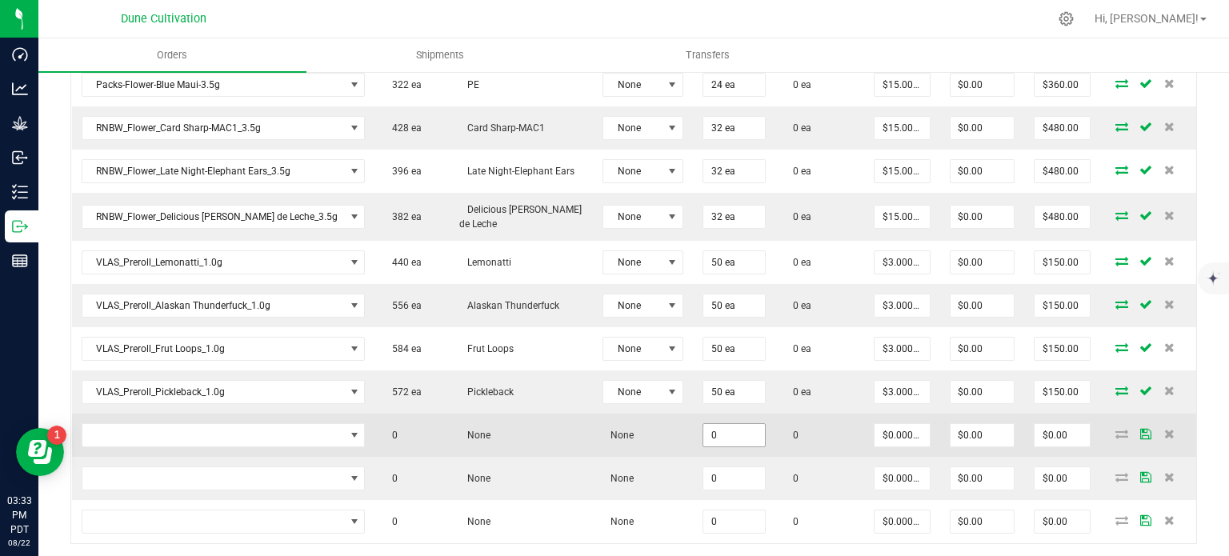
click at [703, 428] on input "0" at bounding box center [734, 435] width 62 height 22
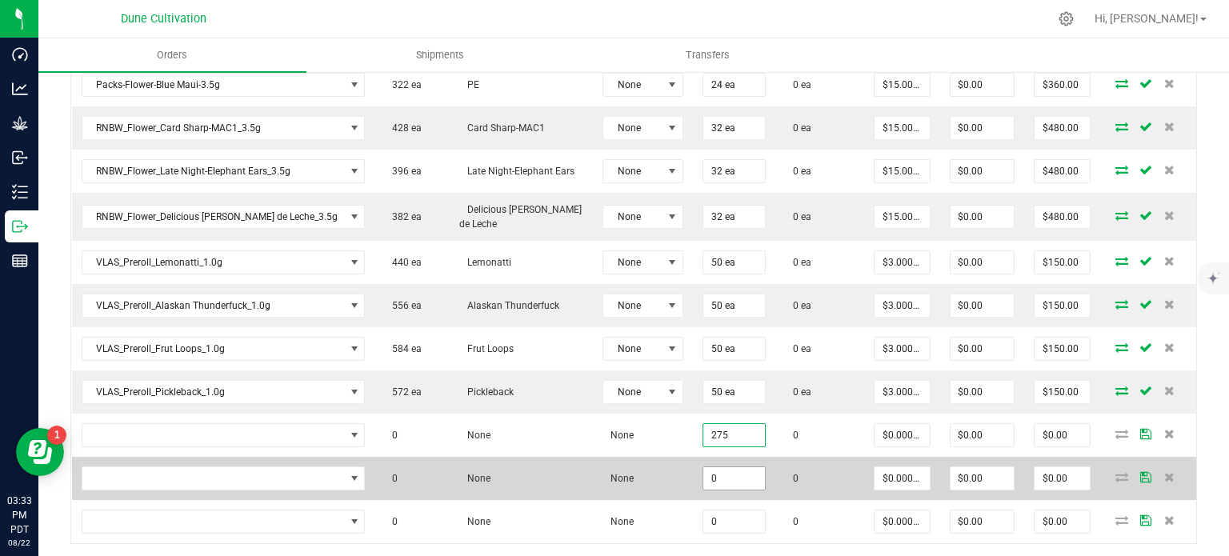
type input "275"
click at [708, 482] on input "0" at bounding box center [734, 478] width 62 height 22
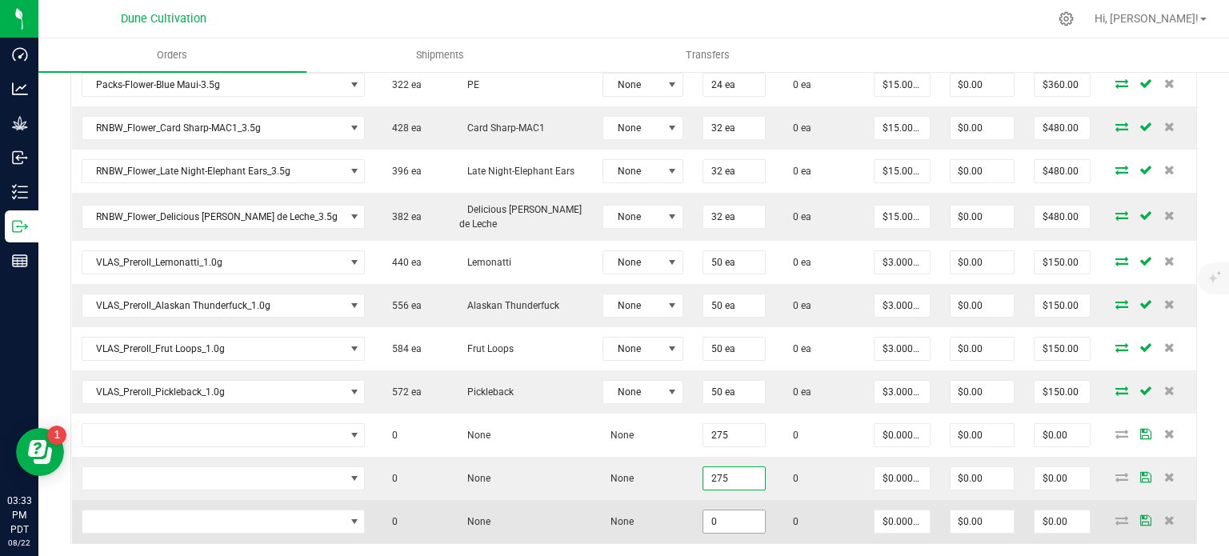
type input "275"
click at [709, 512] on input "0" at bounding box center [734, 521] width 62 height 22
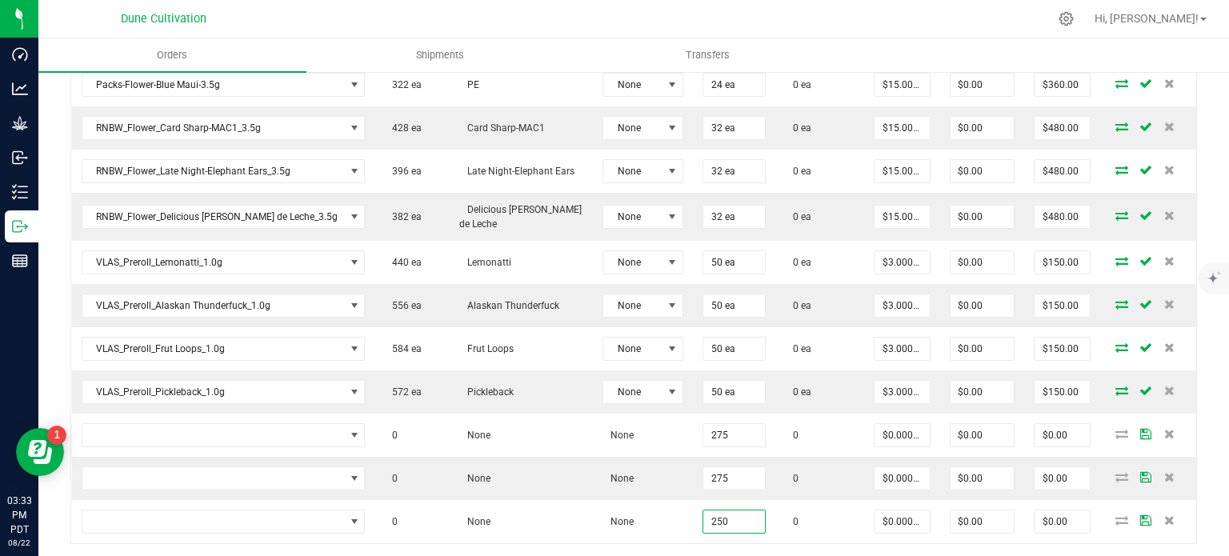
type input "250"
click at [752, 6] on div at bounding box center [667, 18] width 762 height 31
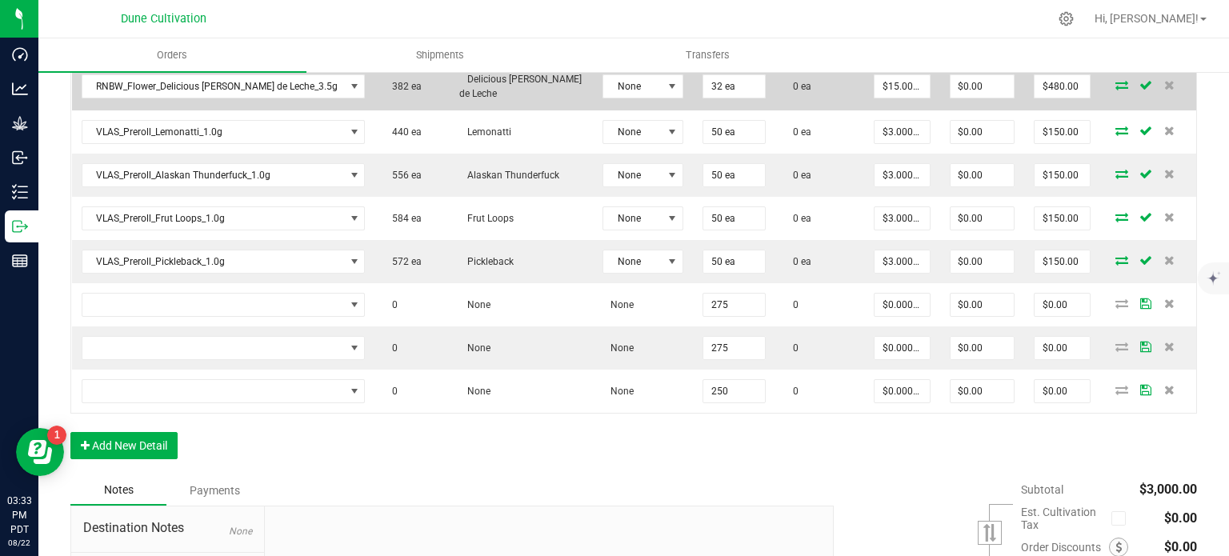
scroll to position [760, 0]
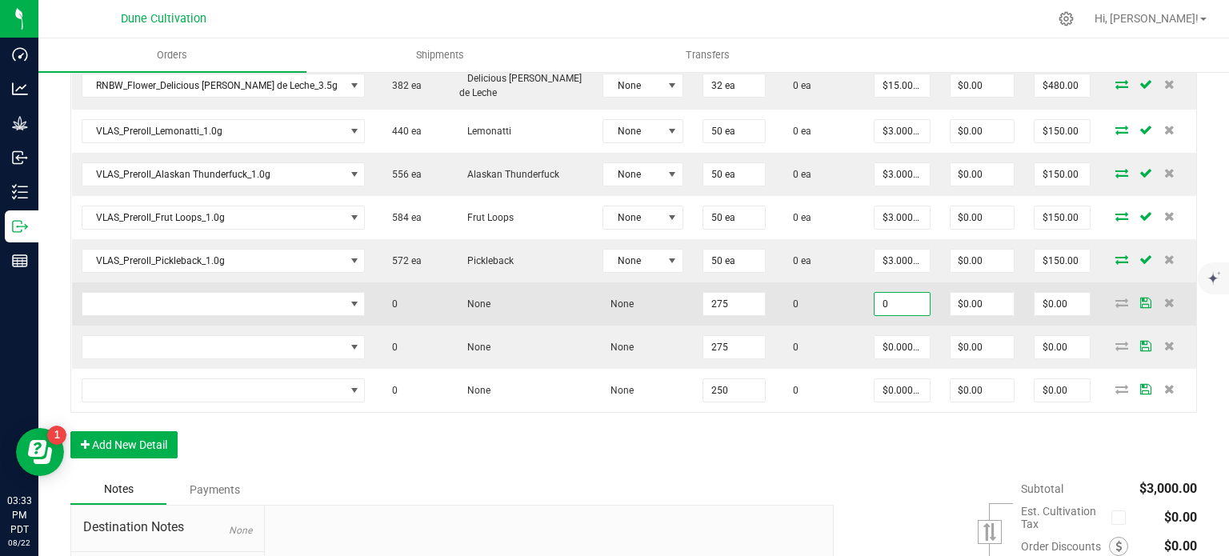
click at [889, 295] on input "0" at bounding box center [901, 304] width 54 height 22
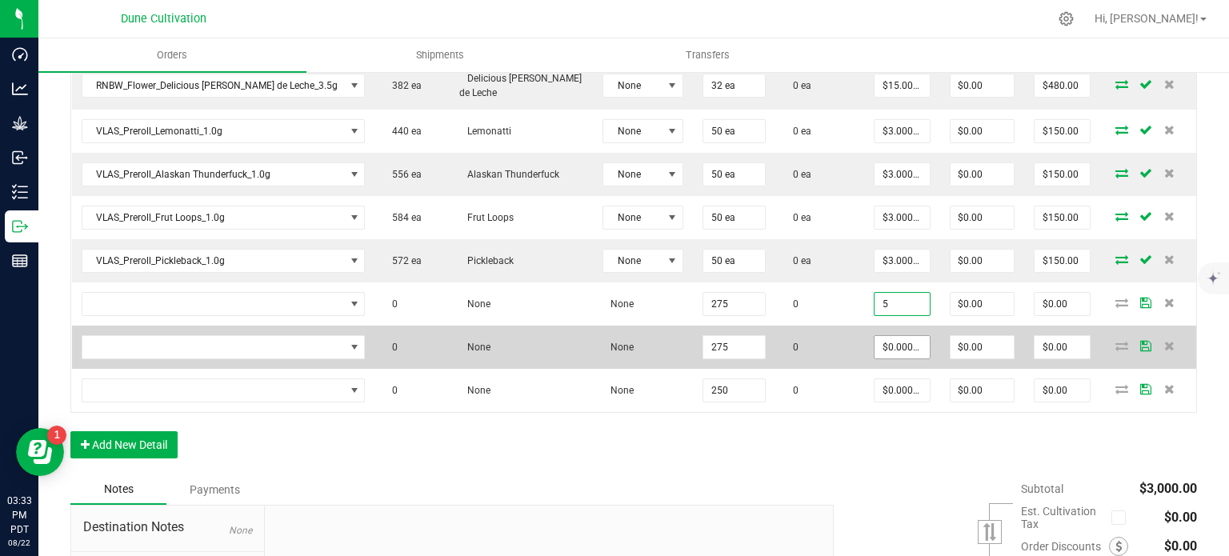
type input "$5.00000"
type input "$1,375.00"
click at [894, 336] on input "0" at bounding box center [901, 347] width 54 height 22
paste input "5"
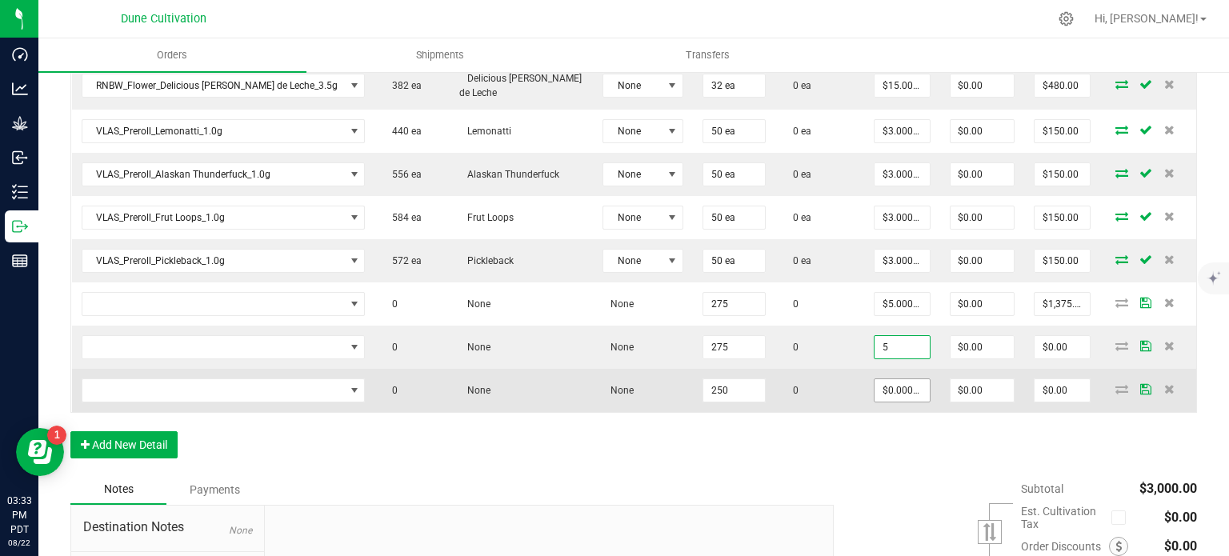
type input "$5.00000"
type input "$1,375.00"
click at [877, 390] on input "0" at bounding box center [901, 390] width 54 height 22
paste input "5"
click at [877, 390] on input "5" at bounding box center [901, 390] width 54 height 22
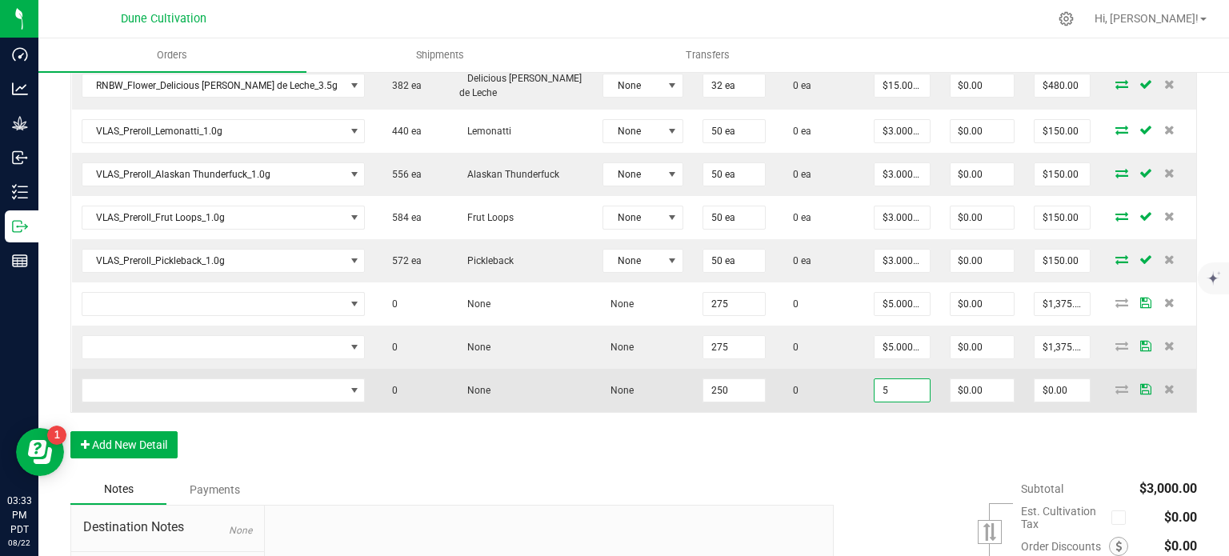
click at [874, 391] on input "5" at bounding box center [901, 390] width 54 height 22
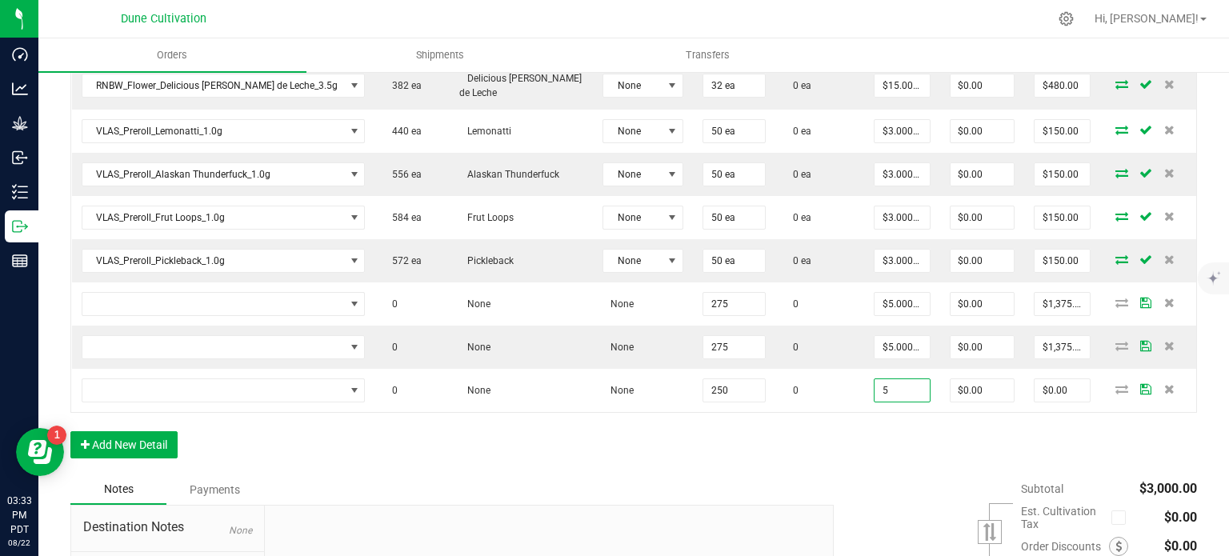
type input "$5.00000"
type input "$1,250.00"
click at [842, 417] on div "Order Details Print All Labels Item Sellable Strain Lot Number Qty Ordered Qty …" at bounding box center [633, 118] width 1126 height 713
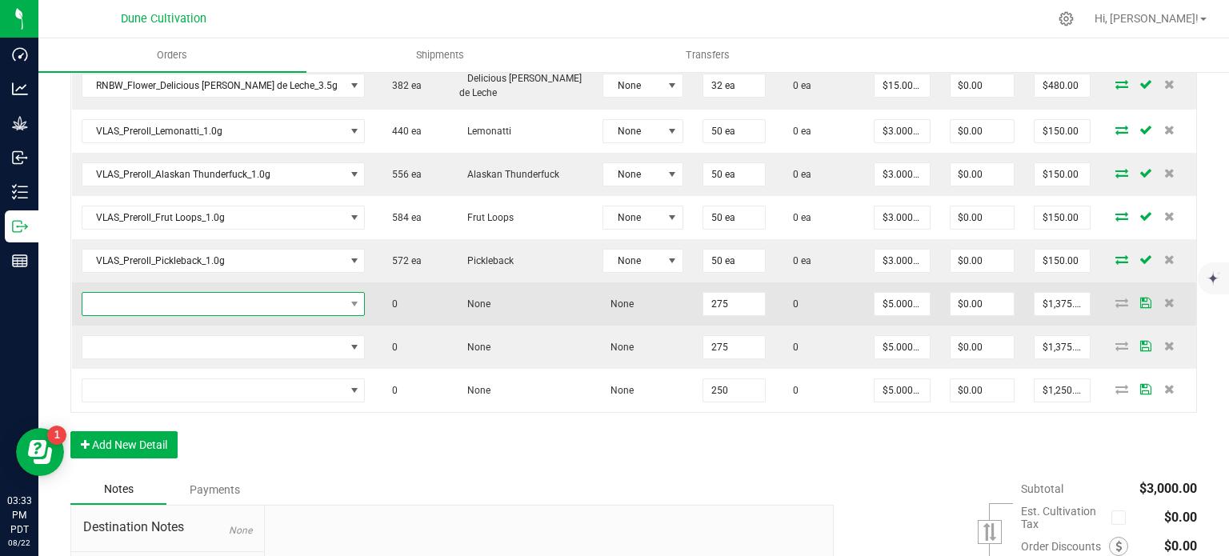
click at [306, 294] on span "NO DATA FOUND" at bounding box center [213, 304] width 262 height 22
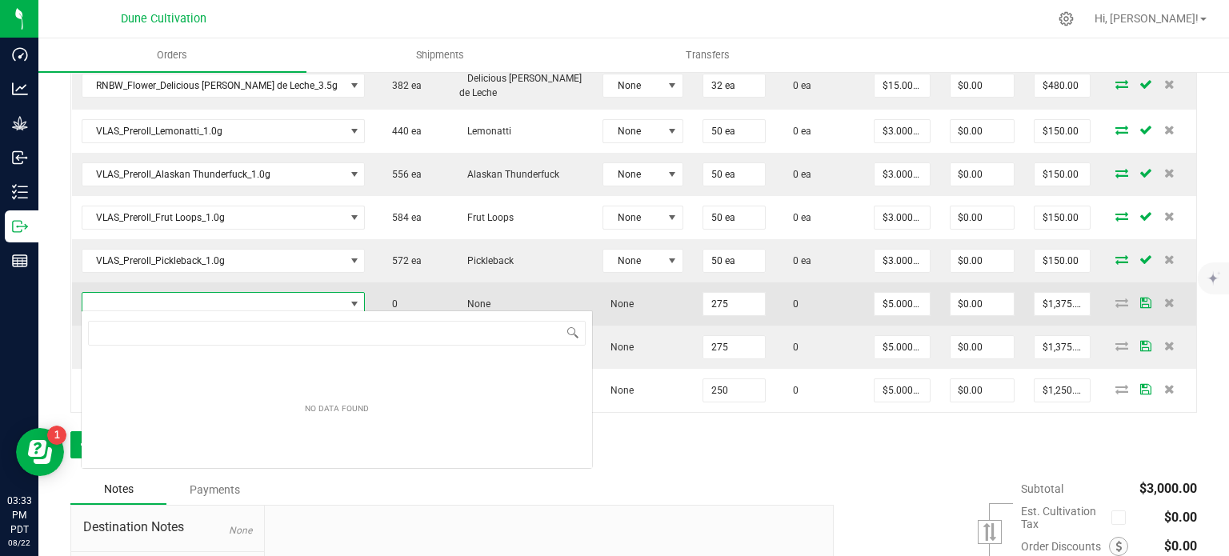
type input "VLAS_Flower_[US_STATE] Cobbler_3.5g"
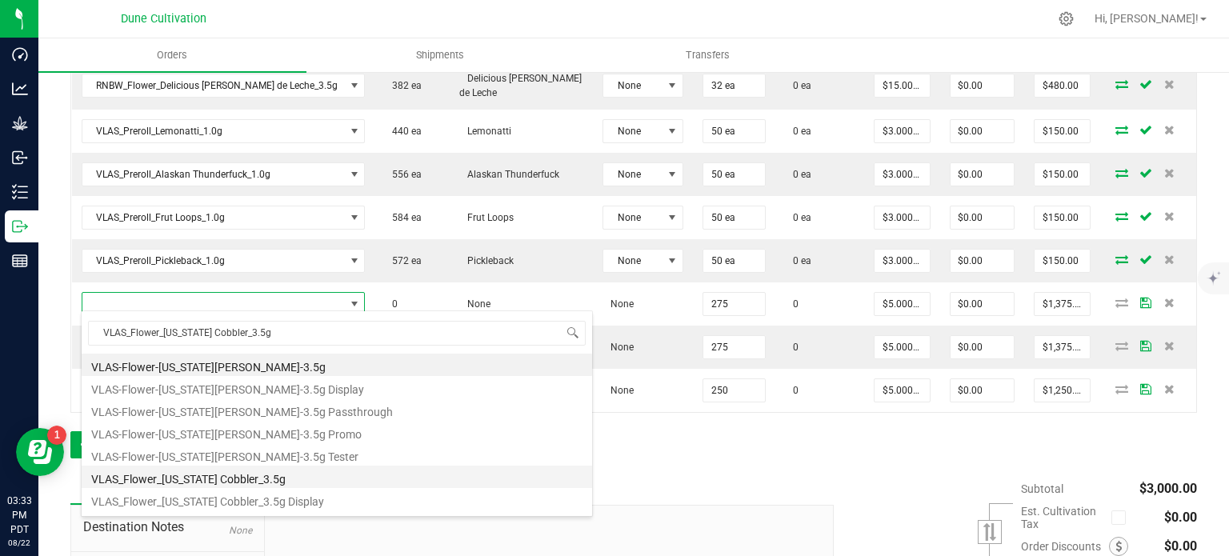
click at [262, 475] on li "VLAS_Flower_[US_STATE] Cobbler_3.5g" at bounding box center [337, 477] width 510 height 22
type input "275 ea"
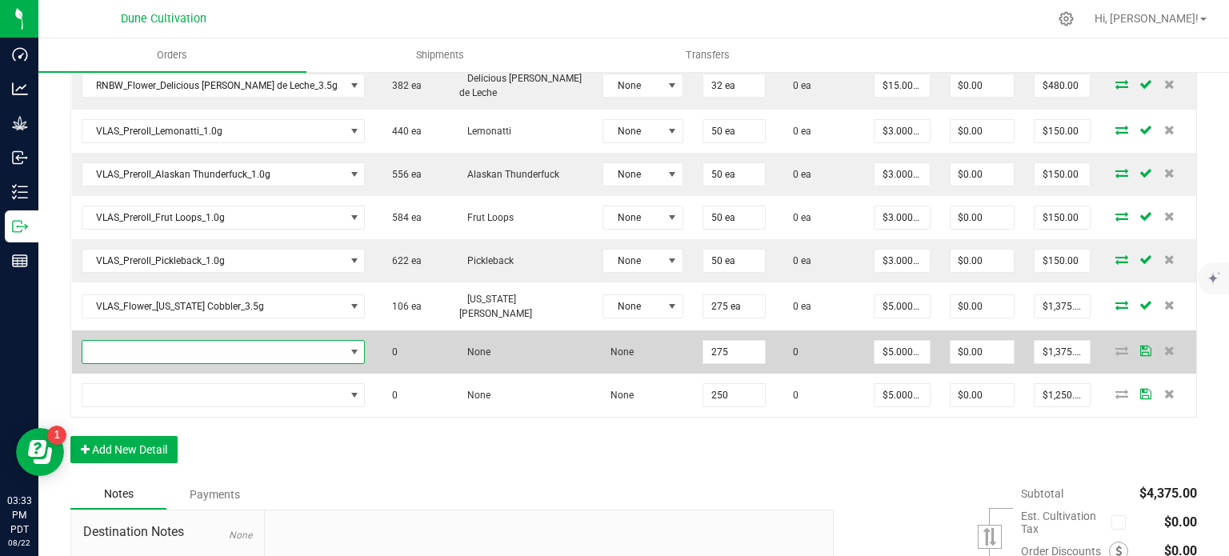
click at [250, 342] on span "NO DATA FOUND" at bounding box center [213, 352] width 262 height 22
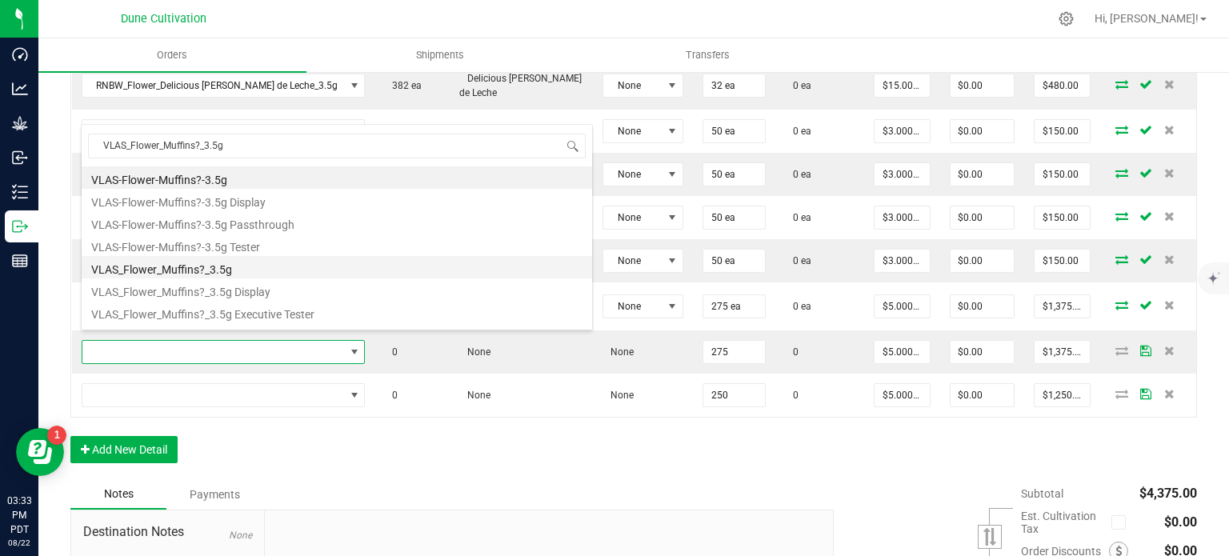
click at [231, 273] on li "VLAS_Flower_Muffins?_3.5g" at bounding box center [337, 267] width 510 height 22
type input "275 ea"
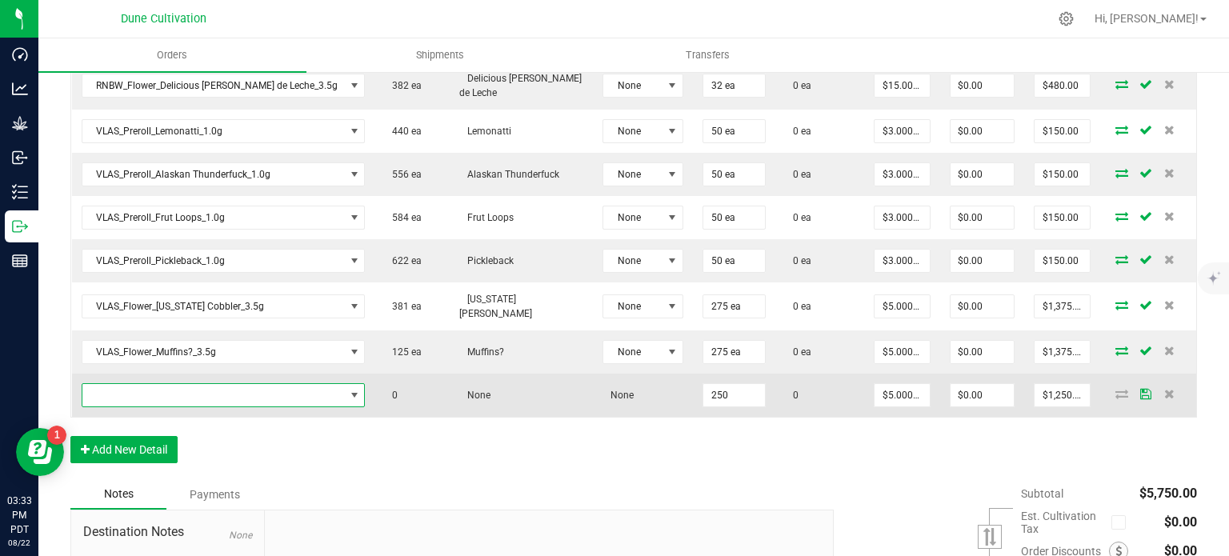
click at [237, 384] on span "NO DATA FOUND" at bounding box center [213, 395] width 262 height 22
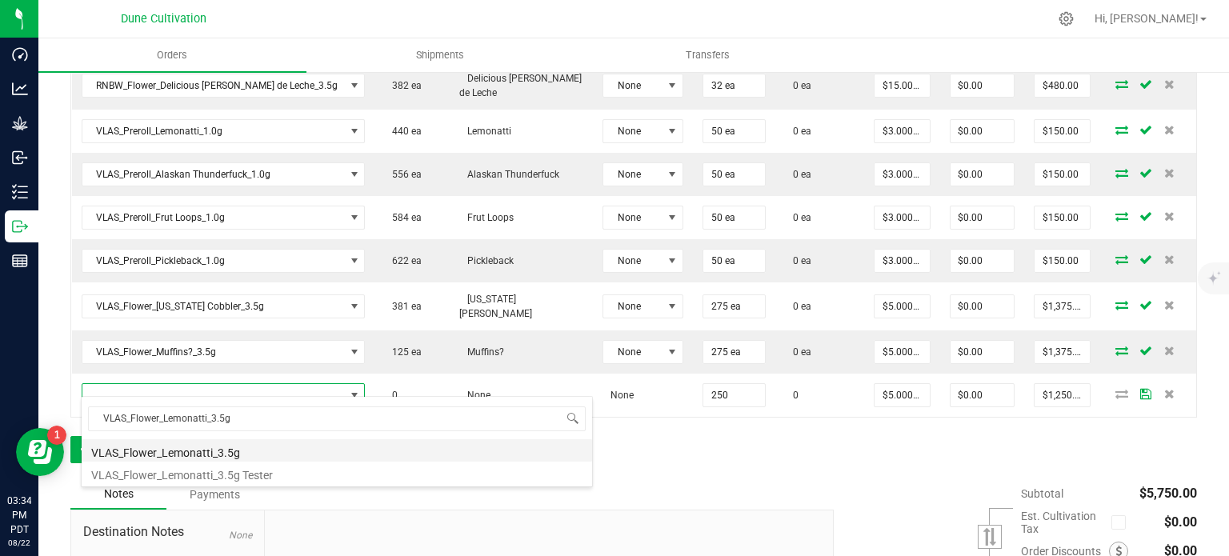
click at [238, 457] on li "VLAS_Flower_Lemonatti_3.5g" at bounding box center [337, 450] width 510 height 22
type input "250 ea"
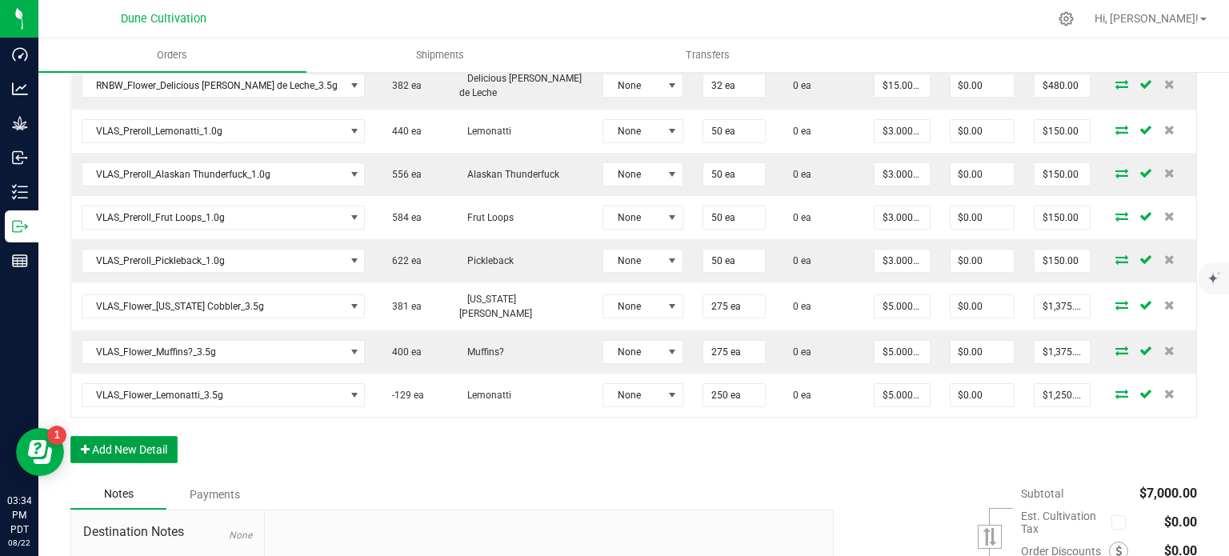
click at [143, 436] on button "Add New Detail" at bounding box center [123, 449] width 107 height 27
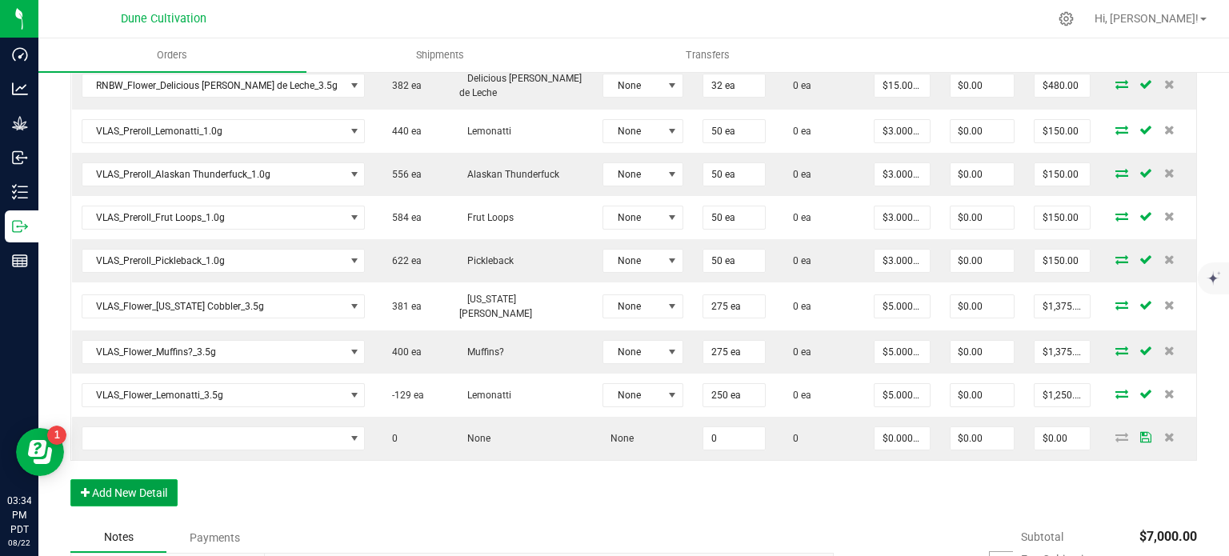
click at [138, 479] on button "Add New Detail" at bounding box center [123, 492] width 107 height 27
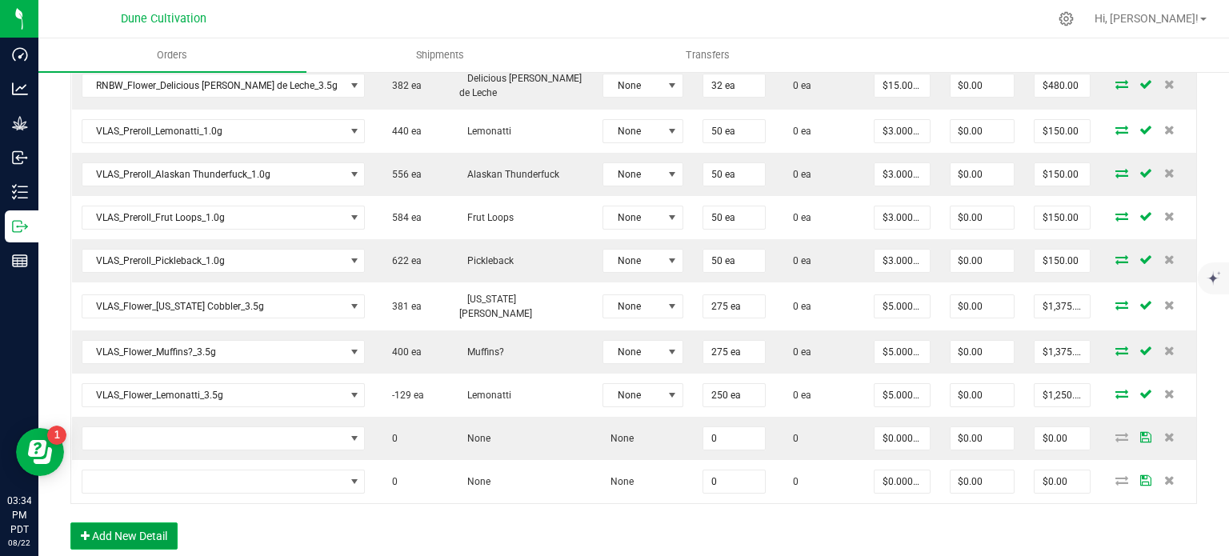
click at [140, 522] on button "Add New Detail" at bounding box center [123, 535] width 107 height 27
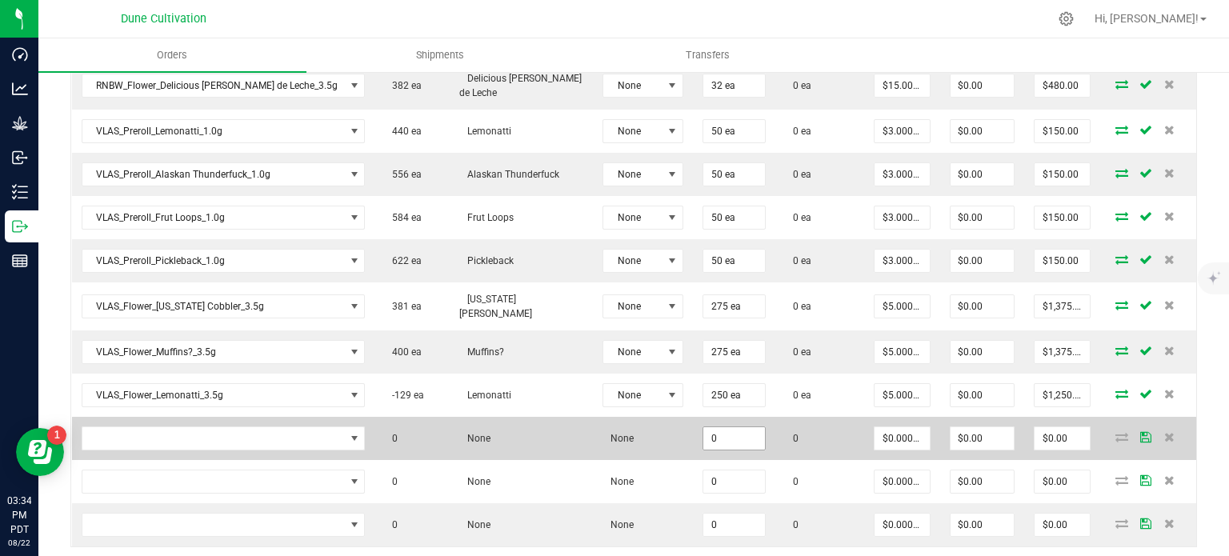
click at [703, 430] on input "0" at bounding box center [734, 438] width 62 height 22
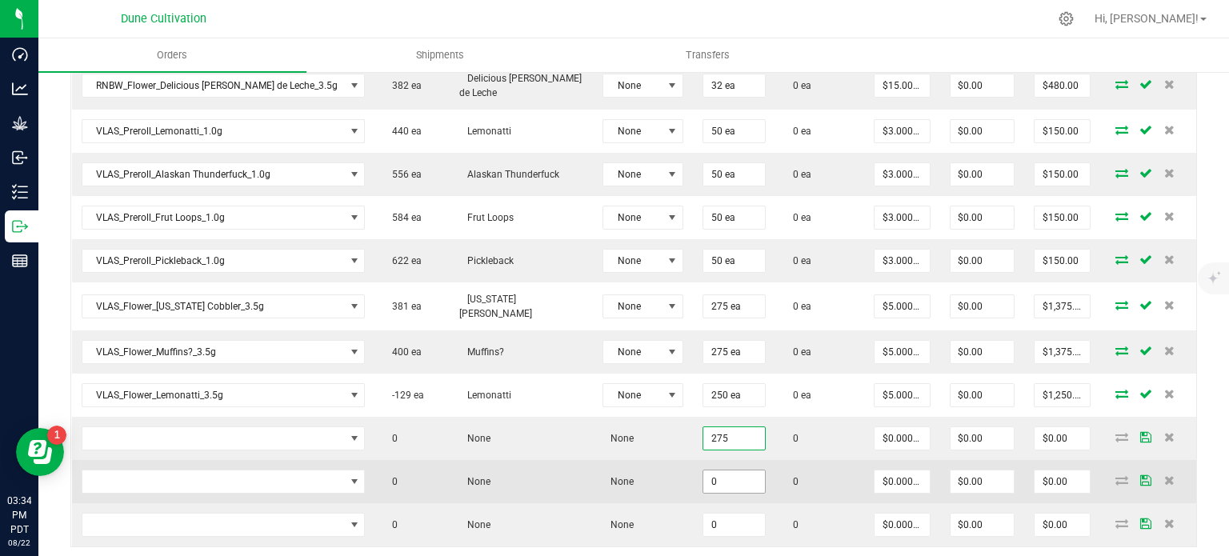
type input "275"
click at [703, 481] on input "0" at bounding box center [734, 481] width 62 height 22
paste input "275"
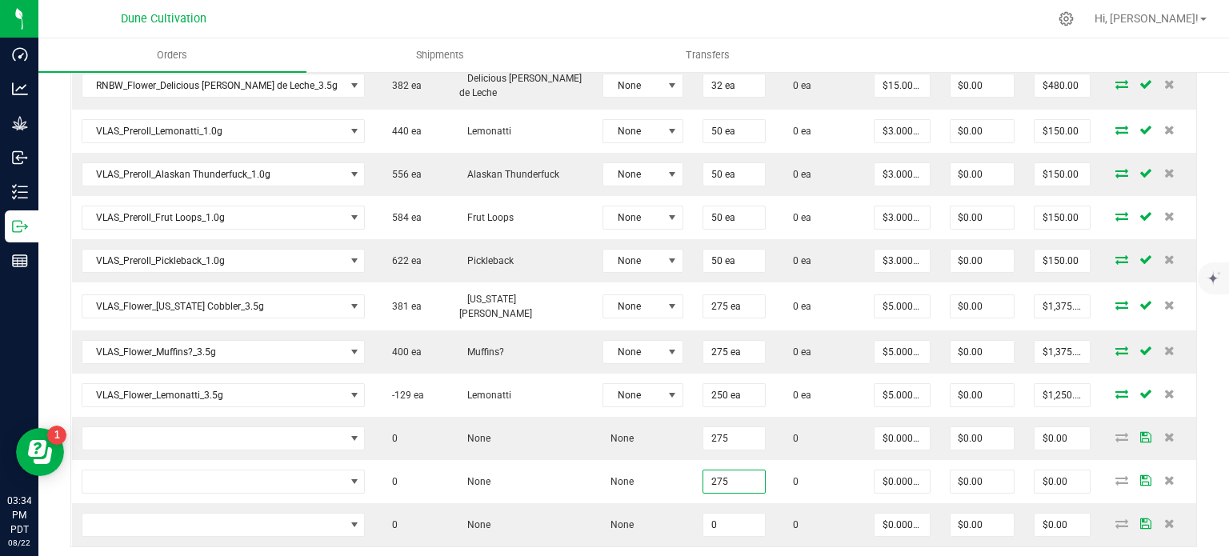
type input "275"
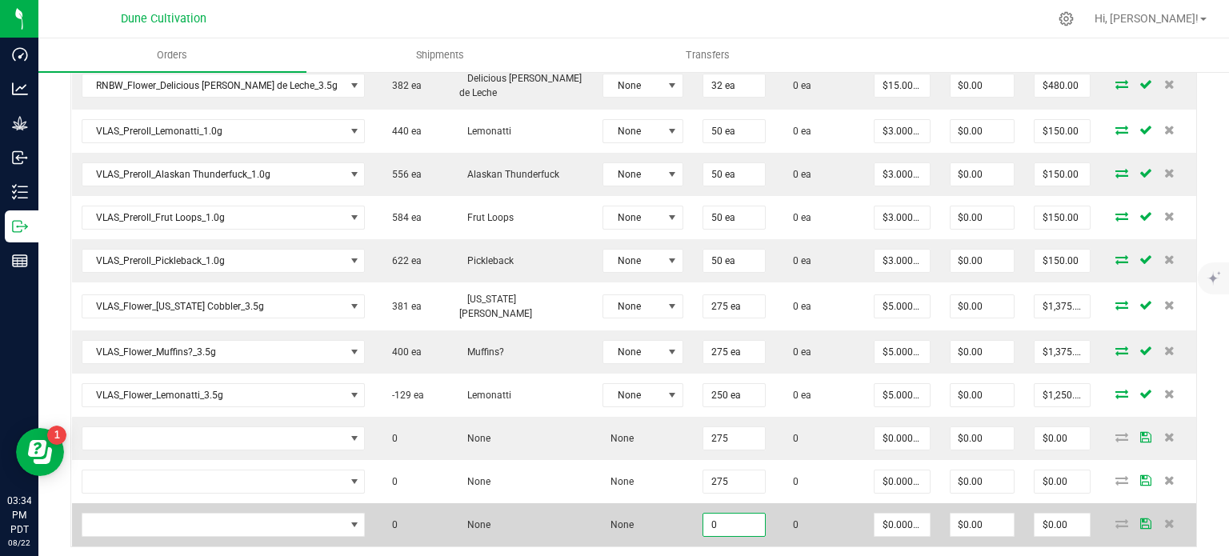
click at [718, 516] on input "0" at bounding box center [734, 525] width 62 height 22
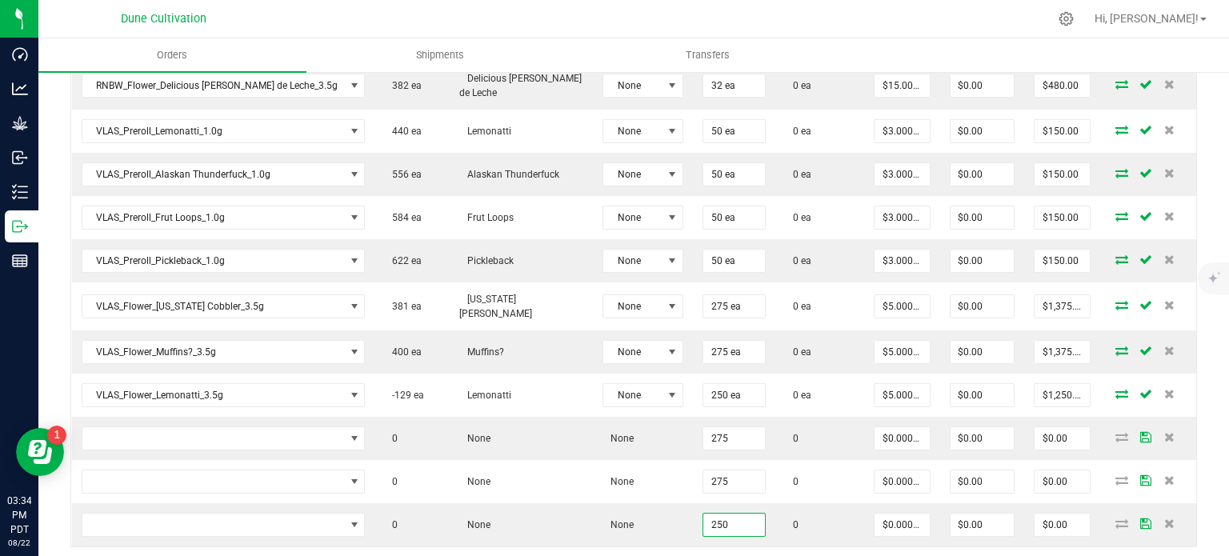
type input "250"
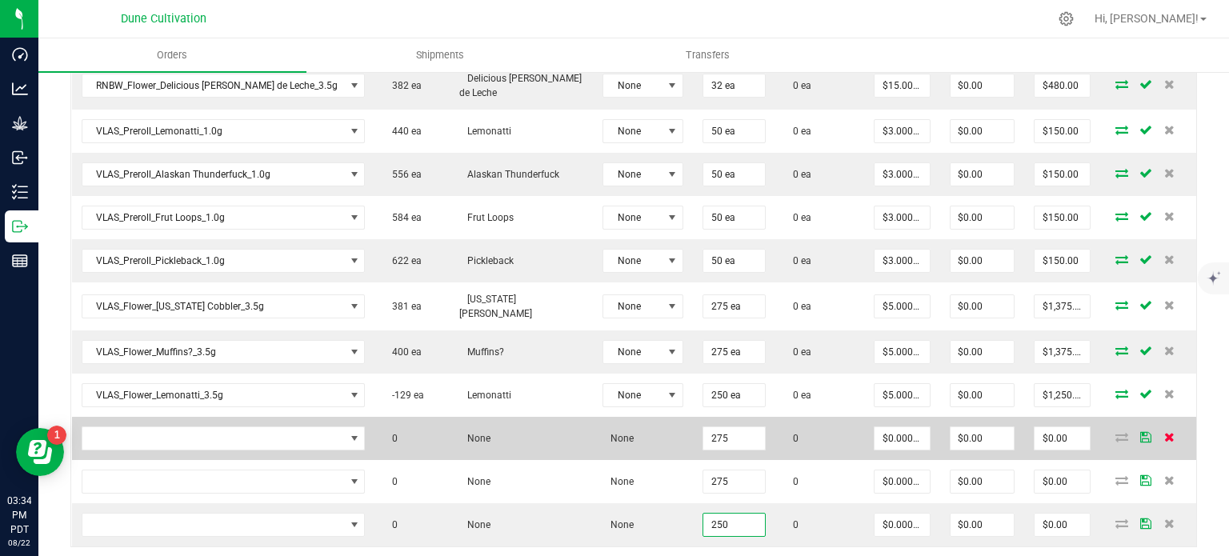
click at [1164, 432] on icon at bounding box center [1169, 437] width 10 height 10
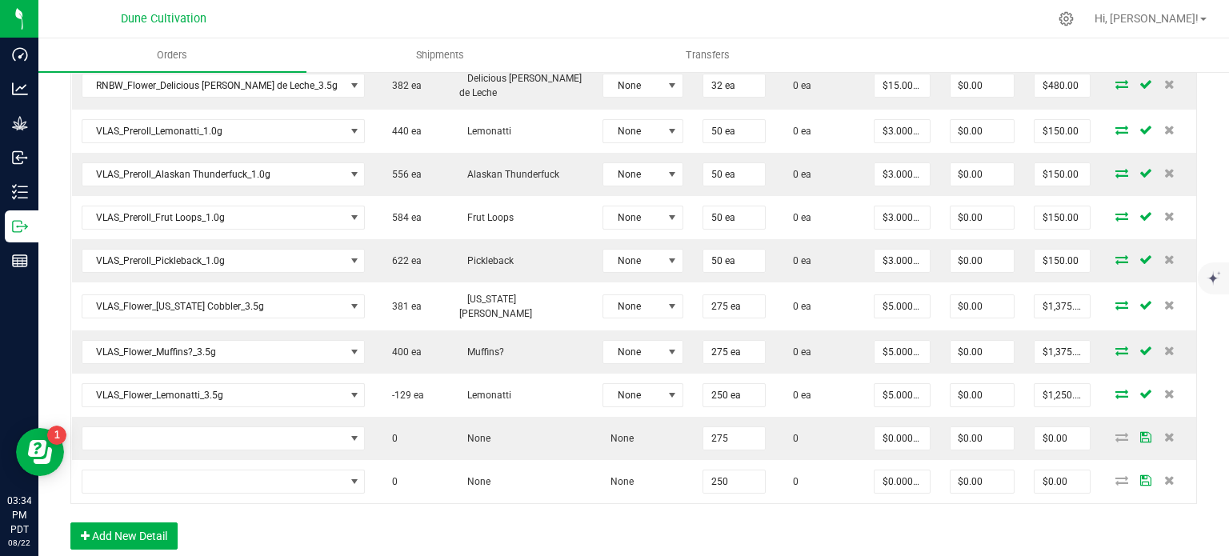
click at [1164, 432] on icon at bounding box center [1169, 437] width 10 height 10
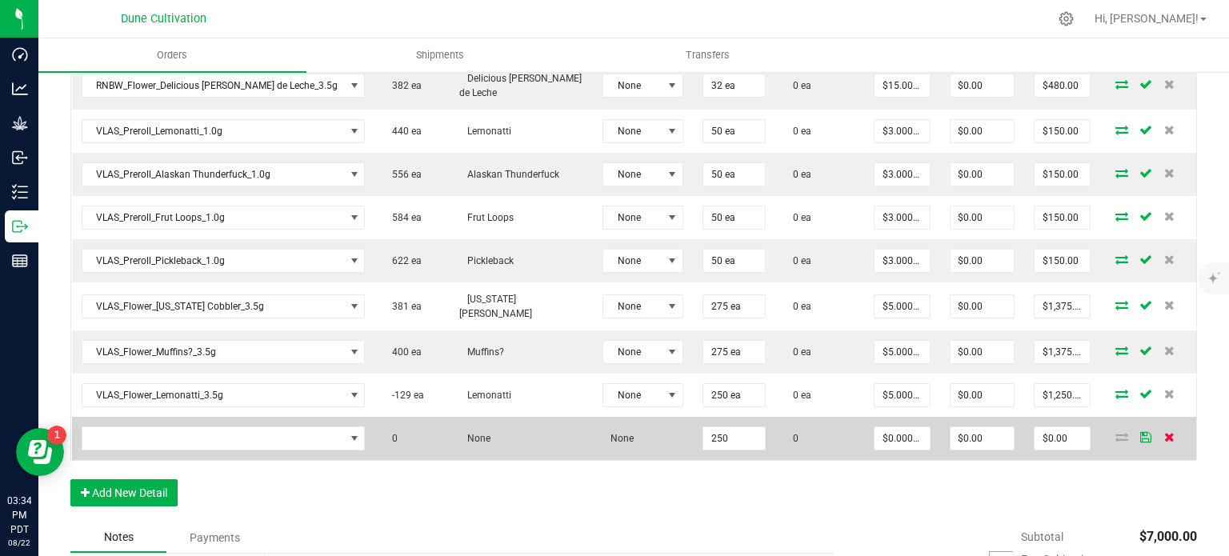
click at [1164, 432] on icon at bounding box center [1169, 437] width 10 height 10
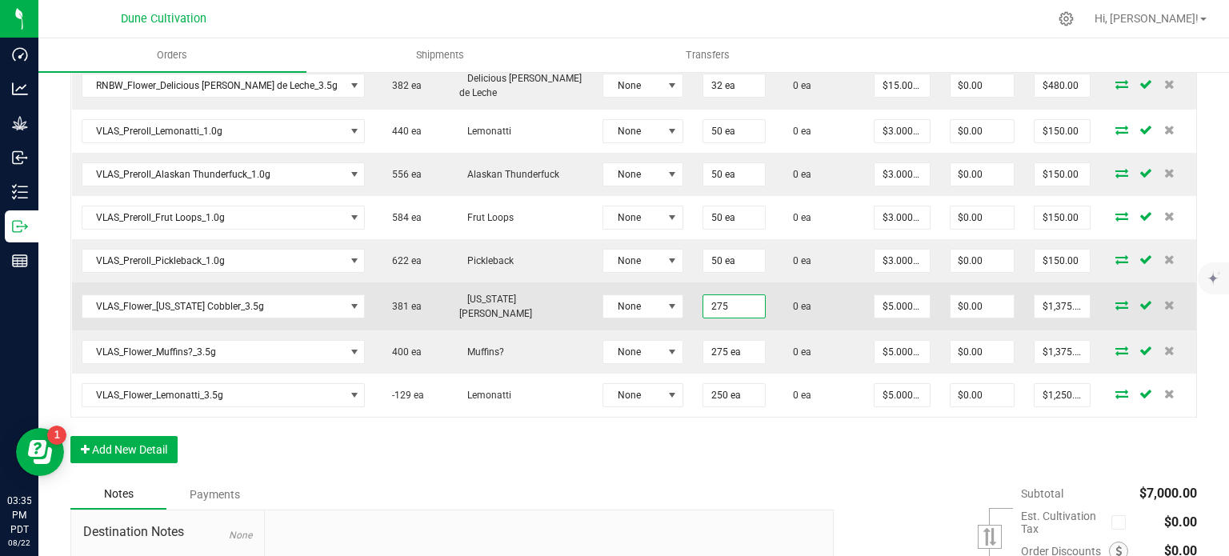
click at [714, 300] on input "275" at bounding box center [734, 306] width 62 height 22
type input "32 ea"
type input "5"
type input "$160.00"
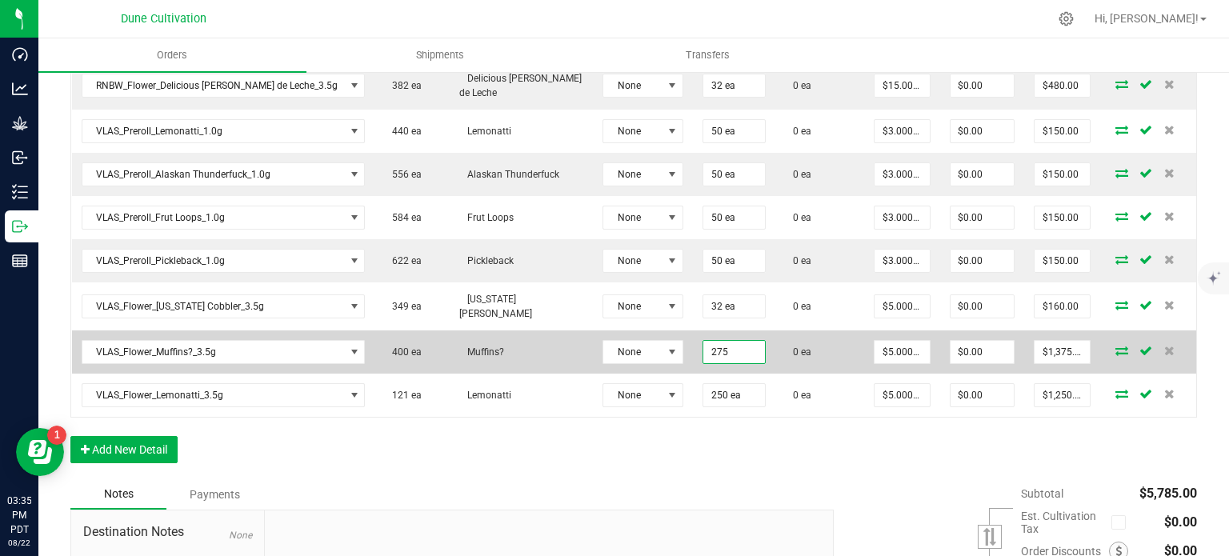
click at [703, 345] on input "275" at bounding box center [734, 352] width 62 height 22
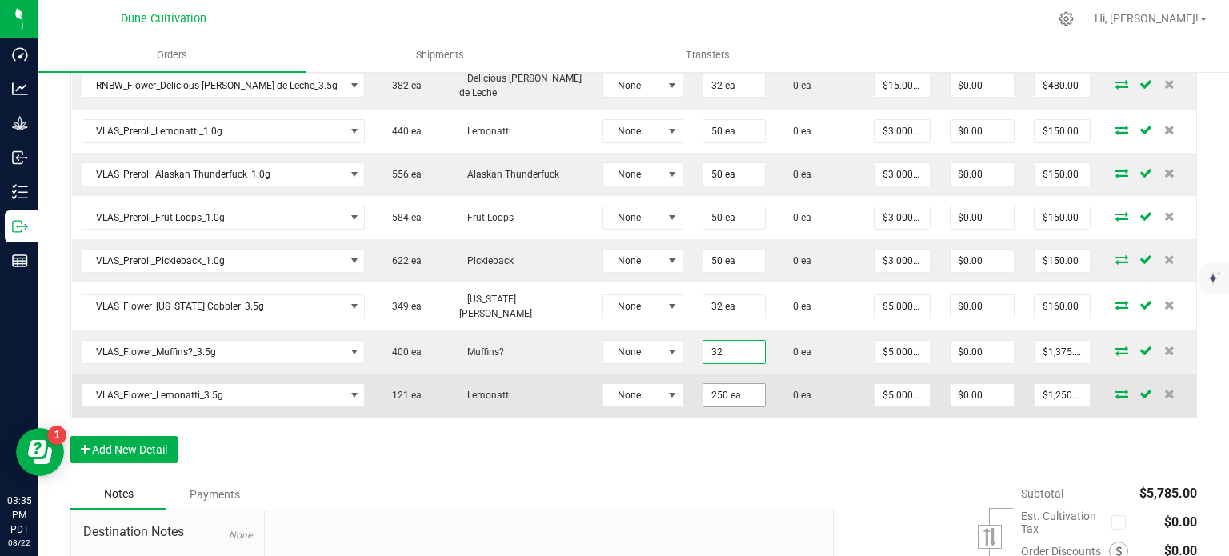
type input "32 ea"
type input "$160.00"
click at [720, 395] on input "250" at bounding box center [734, 395] width 62 height 22
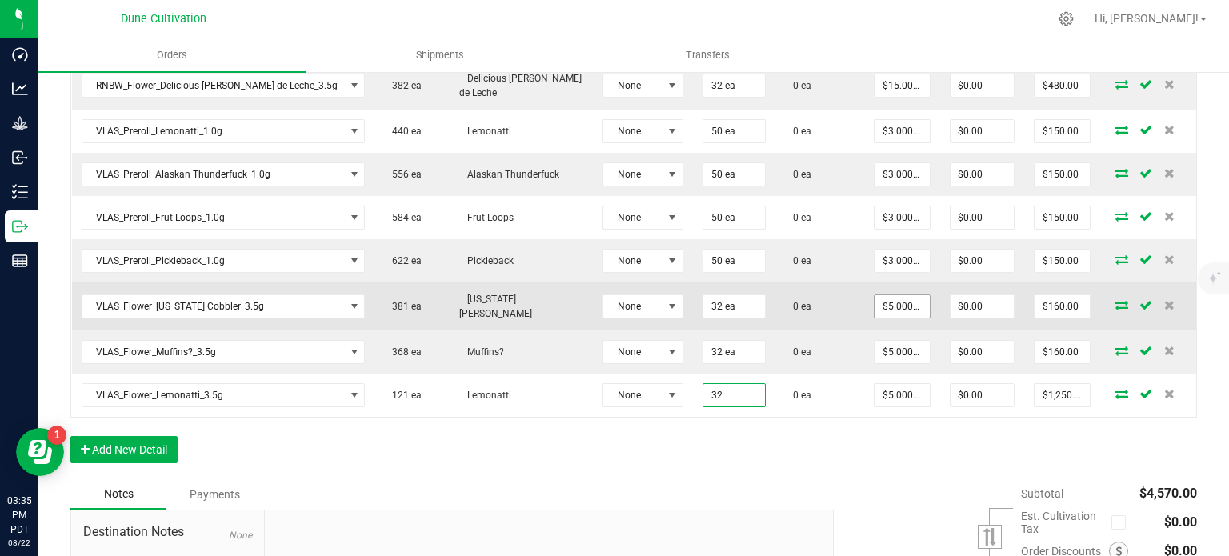
type input "32 ea"
type input "$160.00"
click at [884, 295] on input "5" at bounding box center [901, 306] width 54 height 22
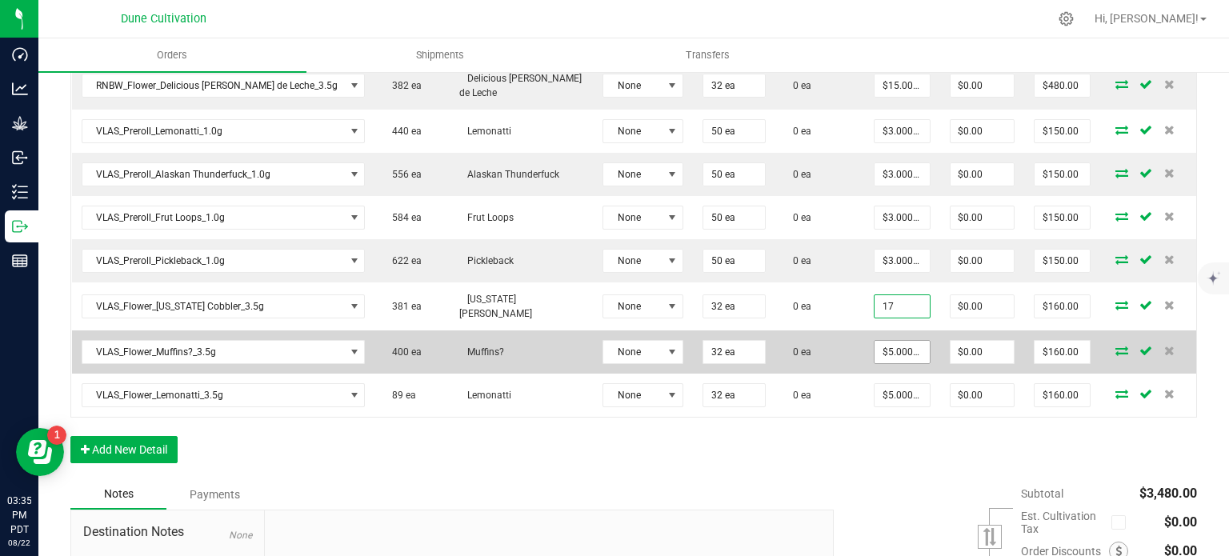
type input "$17.00000"
type input "$544.00"
click at [885, 341] on input "5" at bounding box center [901, 352] width 54 height 22
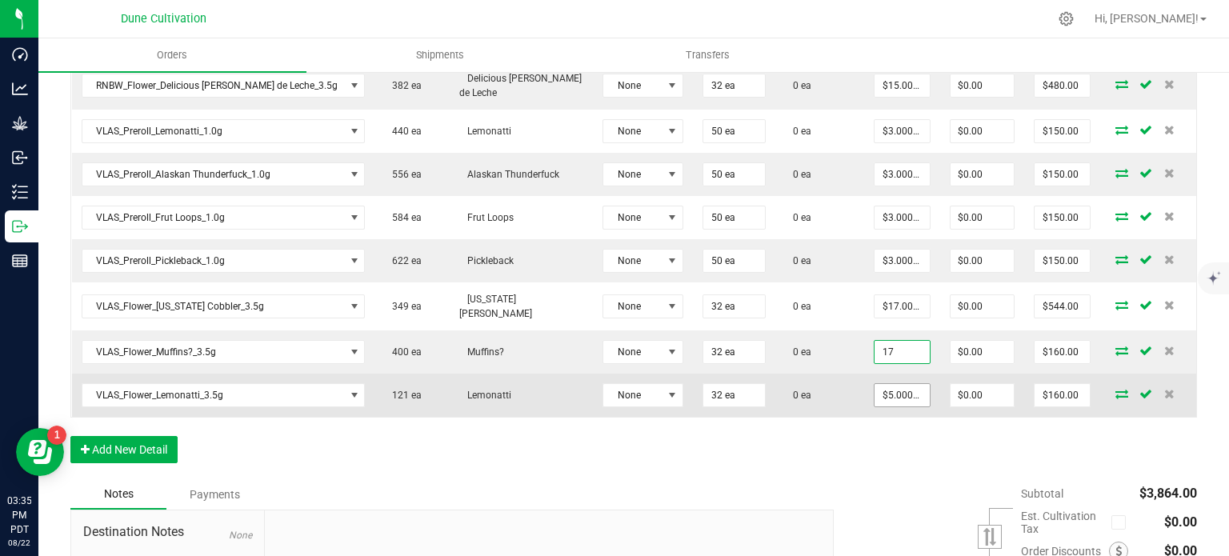
type input "$17.00000"
type input "$544.00"
click at [891, 384] on input "5" at bounding box center [901, 395] width 54 height 22
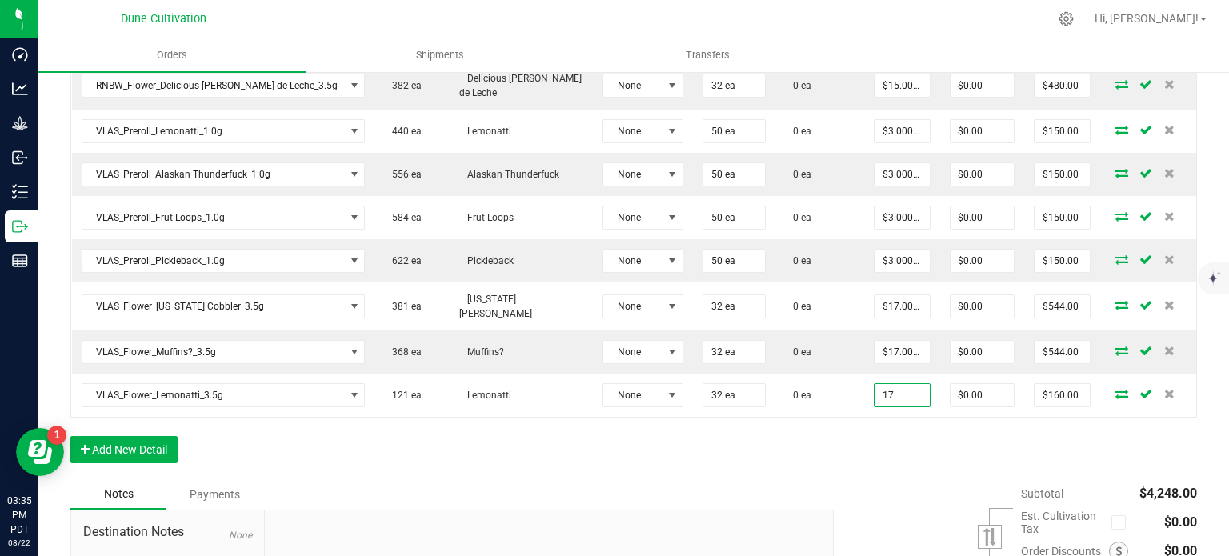
type input "$17.00000"
type input "$544.00"
click at [562, 489] on div "Notes Payments" at bounding box center [445, 494] width 751 height 30
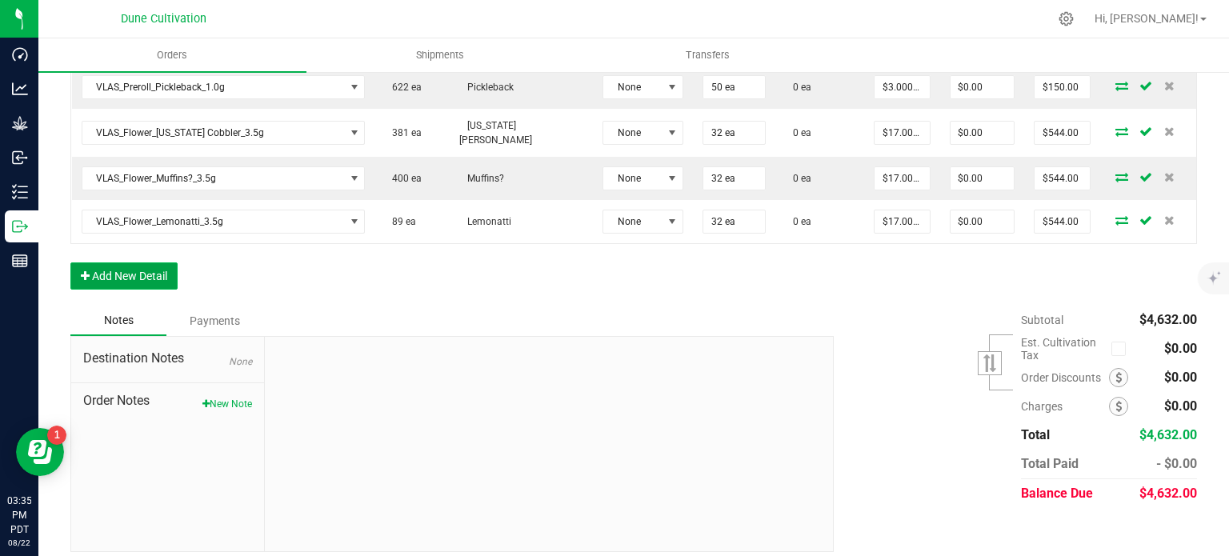
click at [128, 262] on button "Add New Detail" at bounding box center [123, 275] width 107 height 27
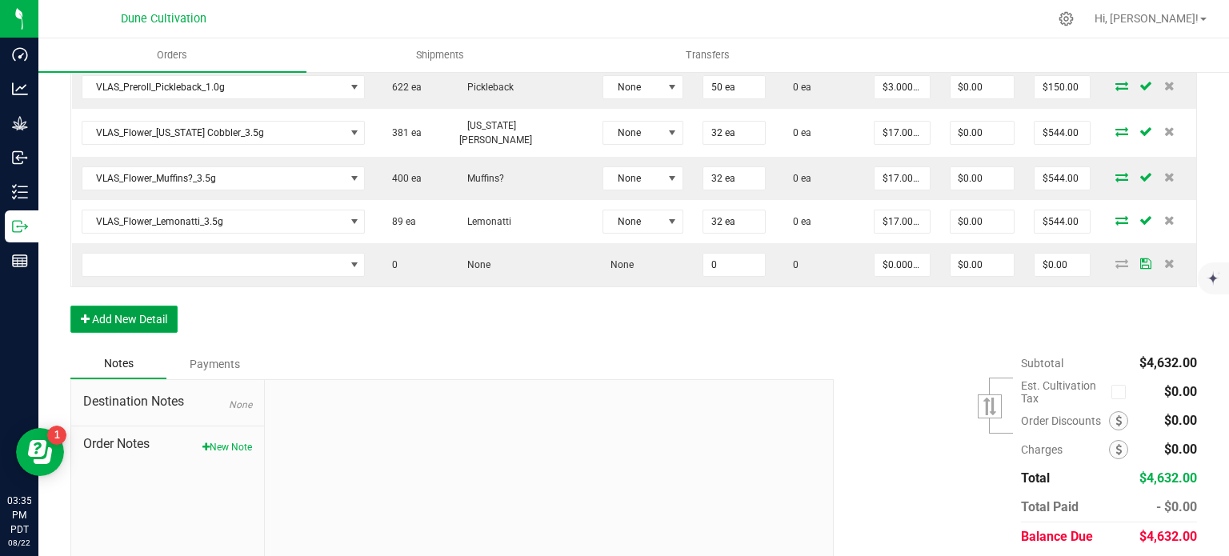
click at [132, 318] on button "Add New Detail" at bounding box center [123, 319] width 107 height 27
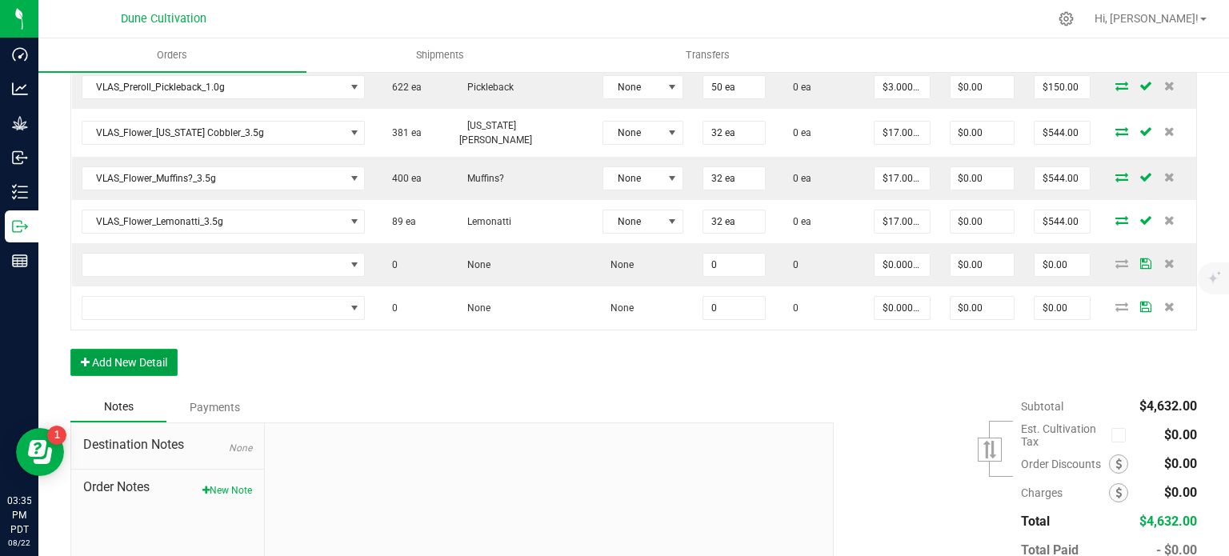
click at [148, 362] on button "Add New Detail" at bounding box center [123, 362] width 107 height 27
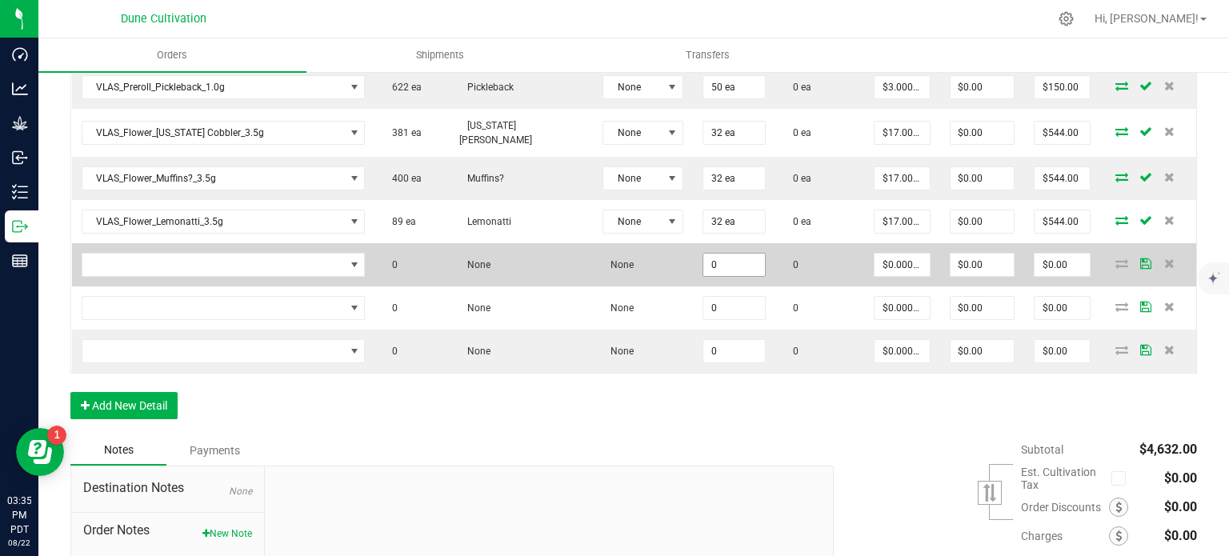
click at [703, 258] on input "0" at bounding box center [734, 265] width 62 height 22
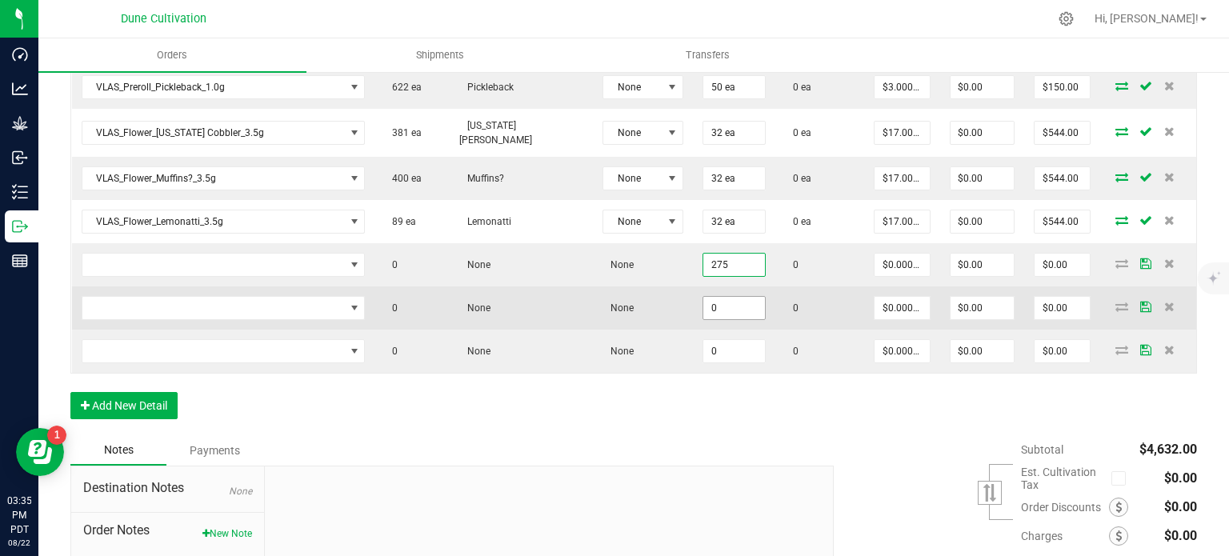
type input "275"
click at [703, 297] on input "0" at bounding box center [734, 308] width 62 height 22
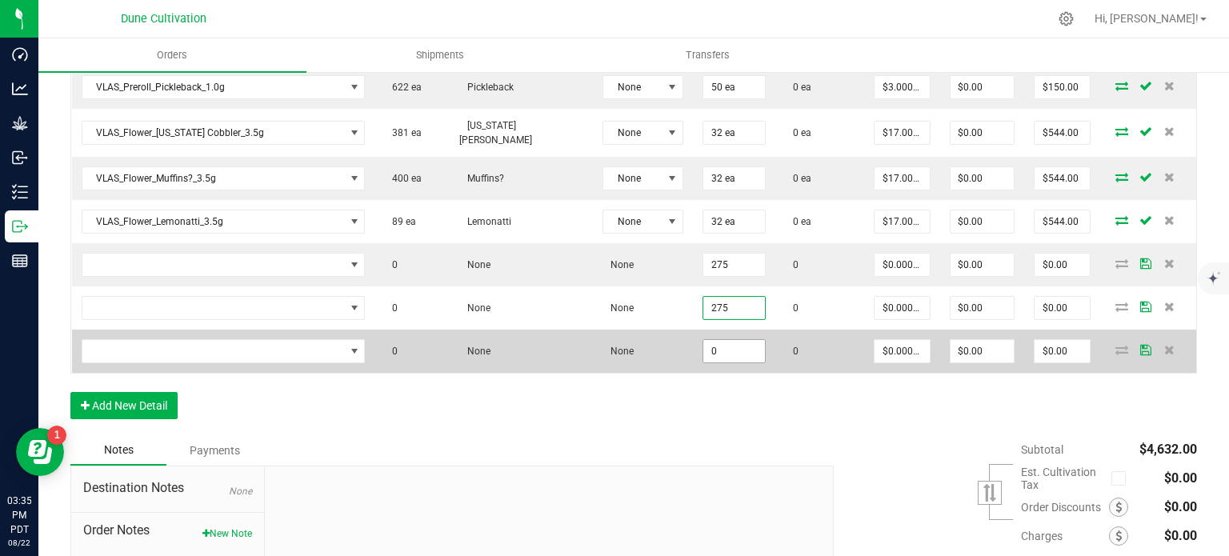
type input "275"
click at [709, 340] on input "0" at bounding box center [734, 351] width 62 height 22
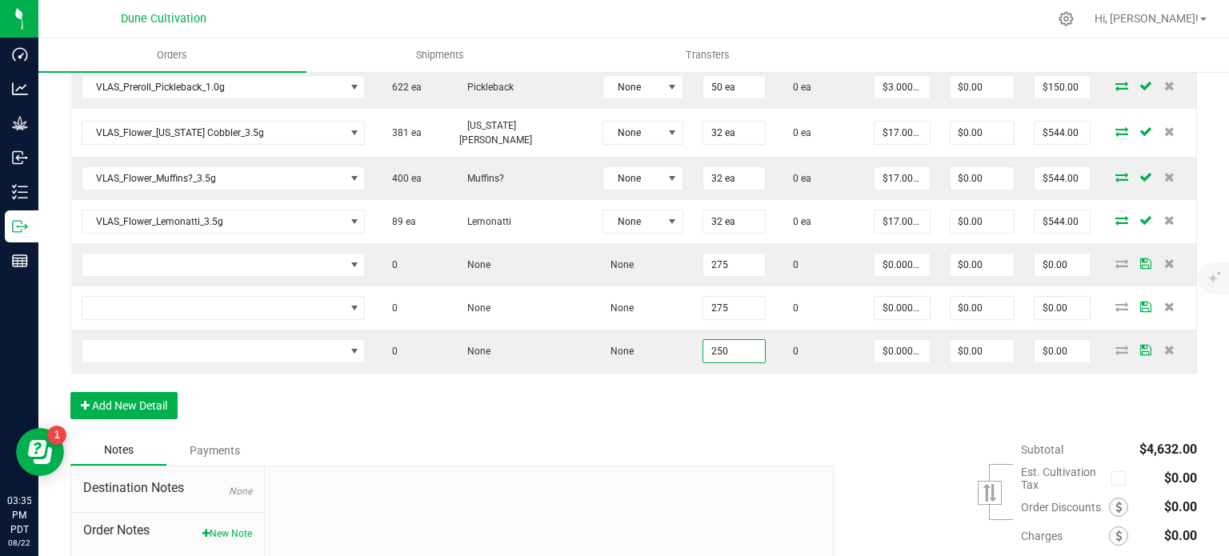
type input "250"
click at [706, 378] on div "Order Details Print All Labels Item Sellable Strain Lot Number Qty Ordered Qty …" at bounding box center [633, 11] width 1126 height 847
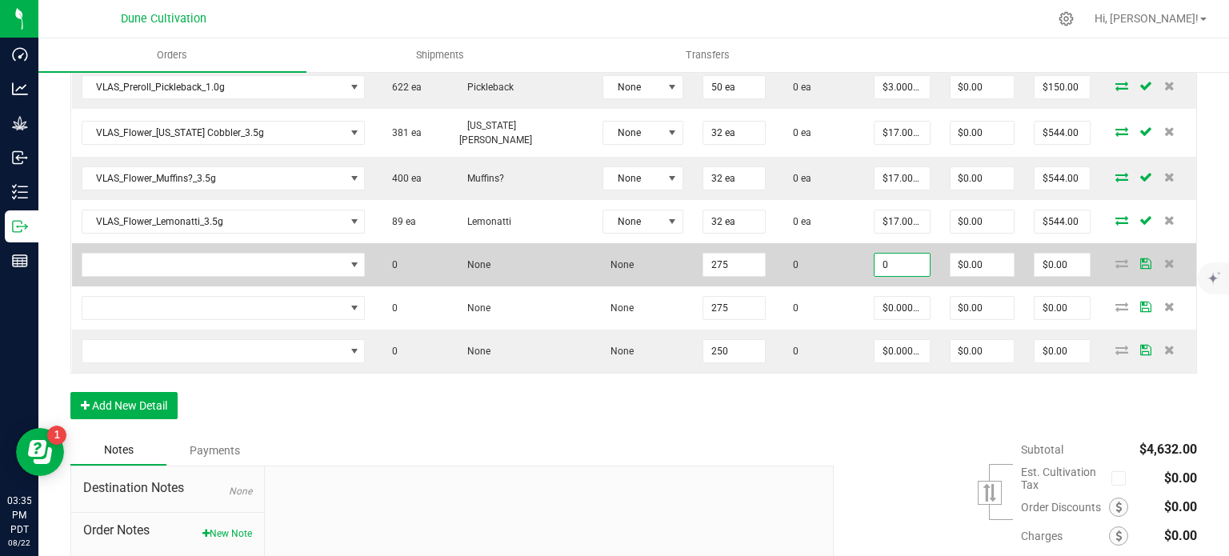
click at [900, 254] on input "0" at bounding box center [901, 265] width 54 height 22
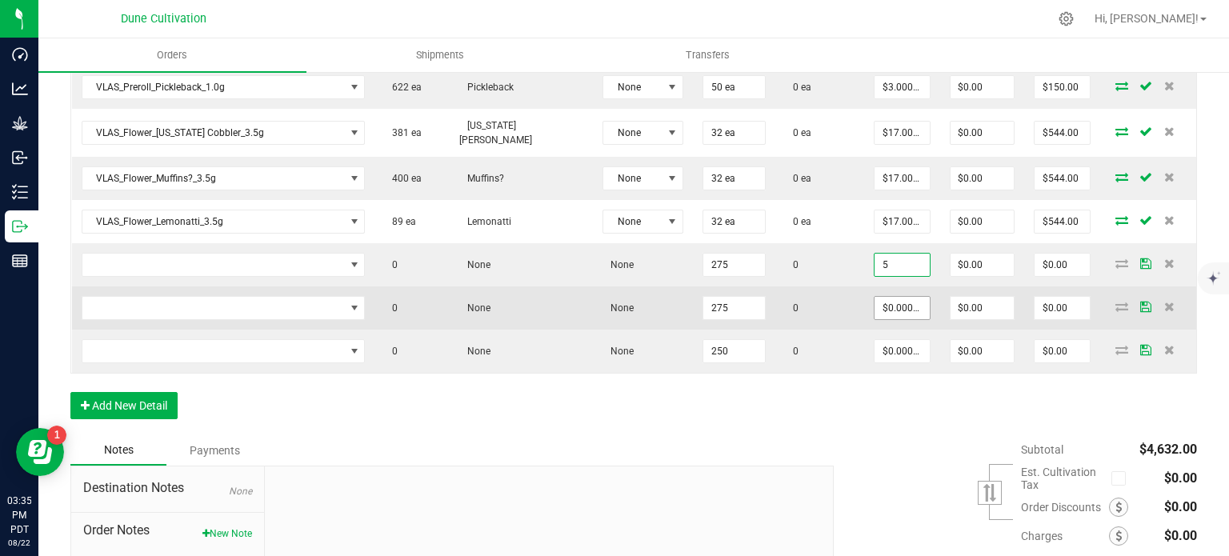
type input "$5.00000"
type input "$1,375.00"
click at [899, 297] on input "0" at bounding box center [901, 308] width 54 height 22
paste input "5"
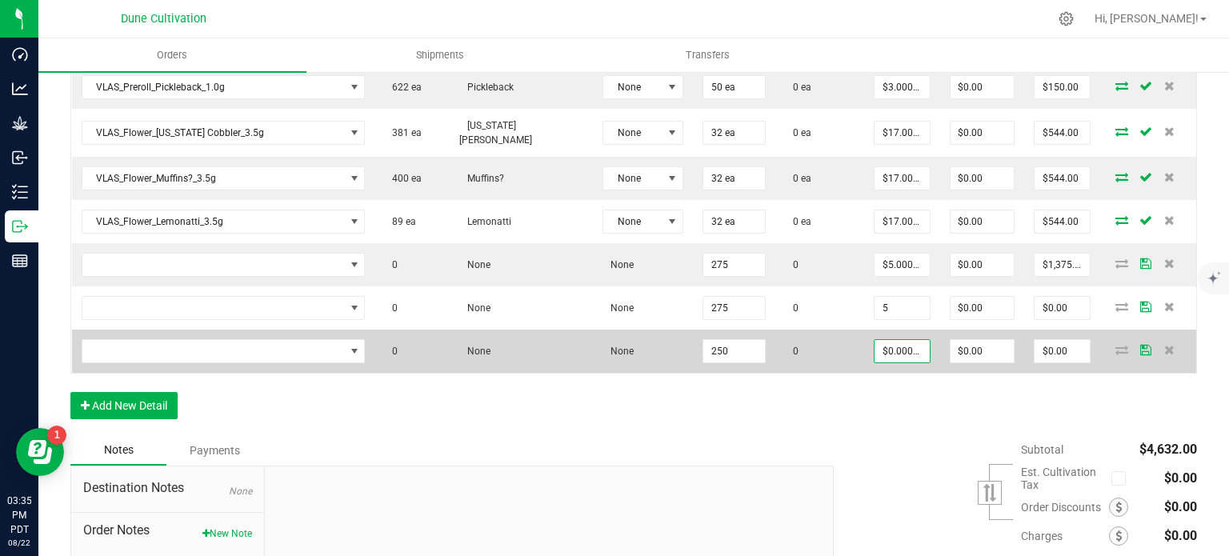
type input "$5.00000"
type input "$1,375.00"
click at [887, 350] on input "0" at bounding box center [901, 351] width 54 height 22
paste input "5"
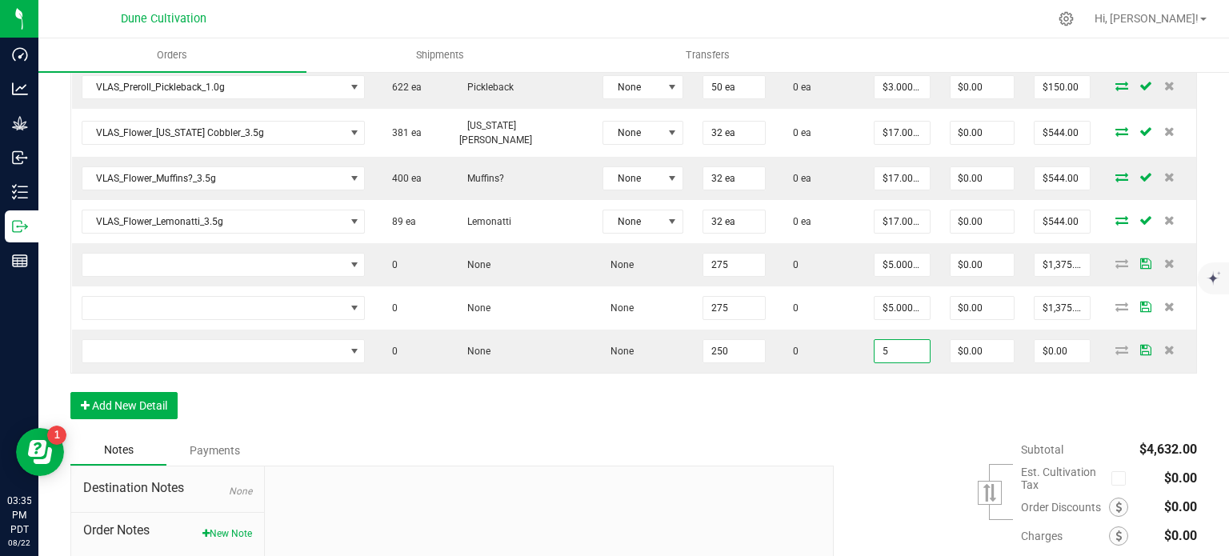
type input "$5.00000"
type input "$1,250.00"
click at [718, 420] on div "Order Details Print All Labels Item Sellable Strain Lot Number Qty Ordered Qty …" at bounding box center [633, 11] width 1126 height 847
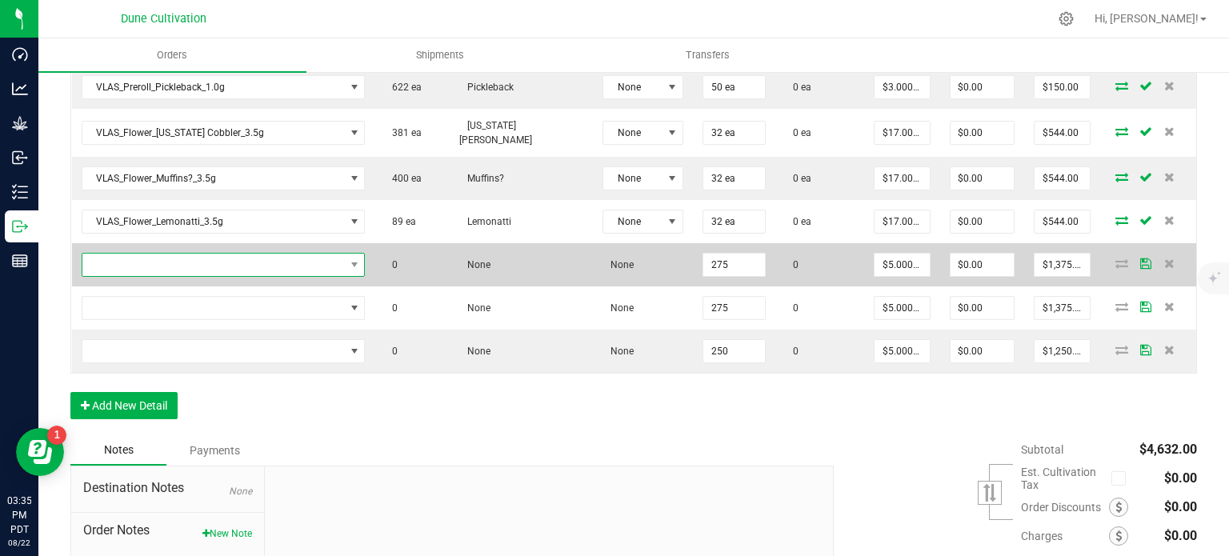
click at [170, 254] on span "NO DATA FOUND" at bounding box center [213, 265] width 262 height 22
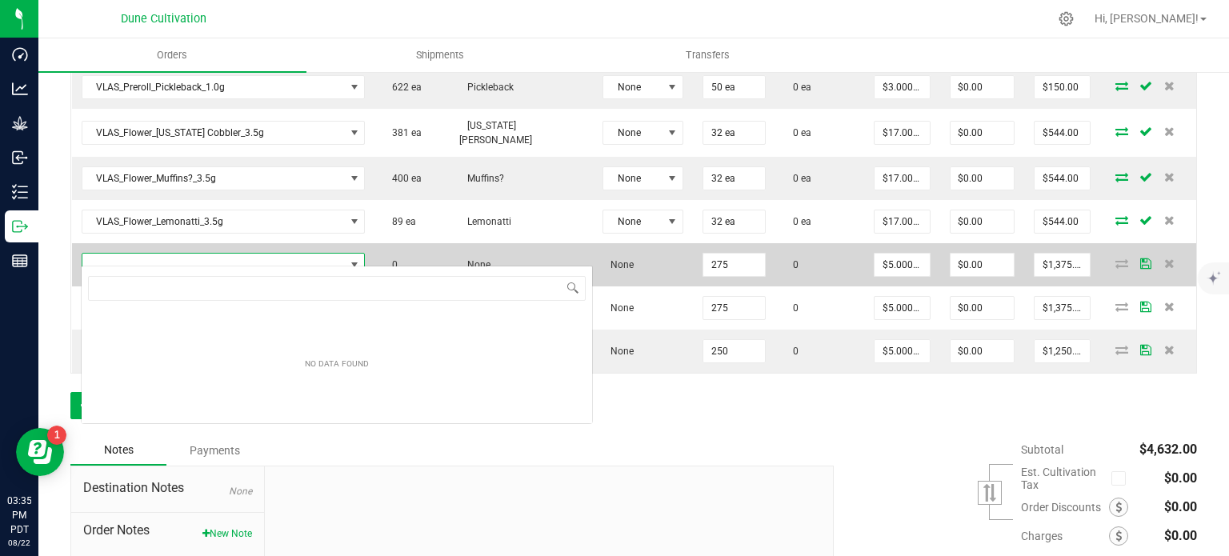
type input "CK_Preroll_Lemon Cherry Headz_1.0g"
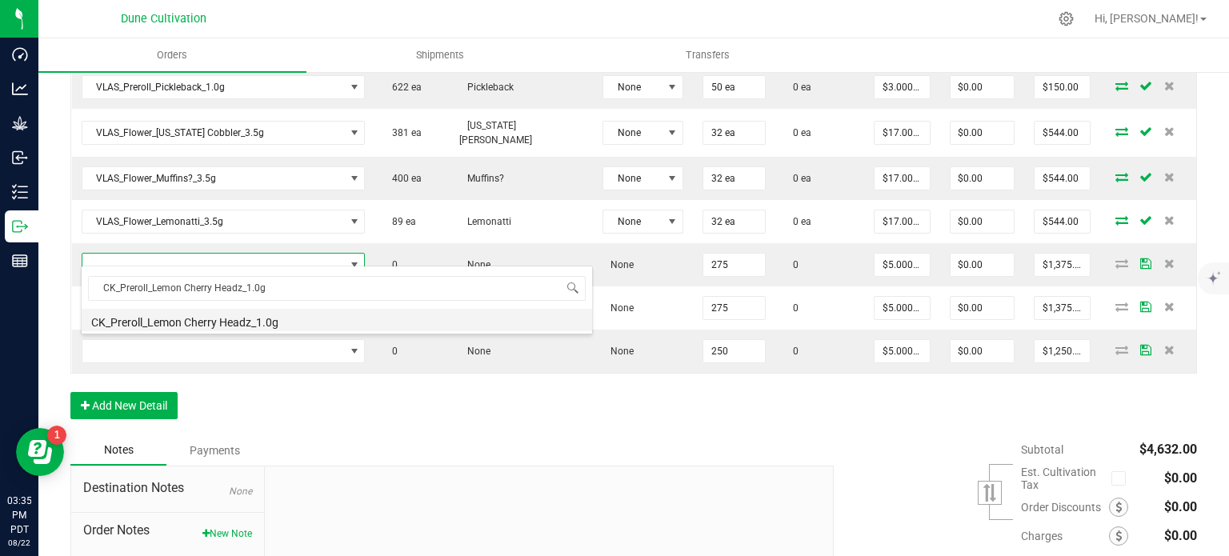
click at [210, 322] on li "CK_Preroll_Lemon Cherry Headz_1.0g" at bounding box center [337, 320] width 510 height 22
type input "275 ea"
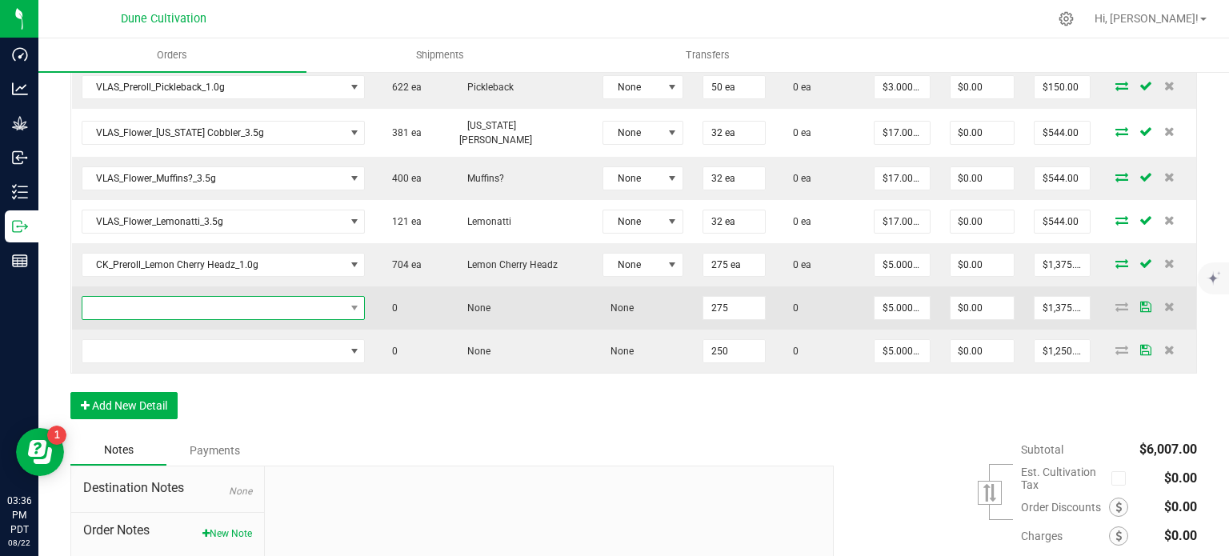
click at [240, 297] on span "NO DATA FOUND" at bounding box center [213, 308] width 262 height 22
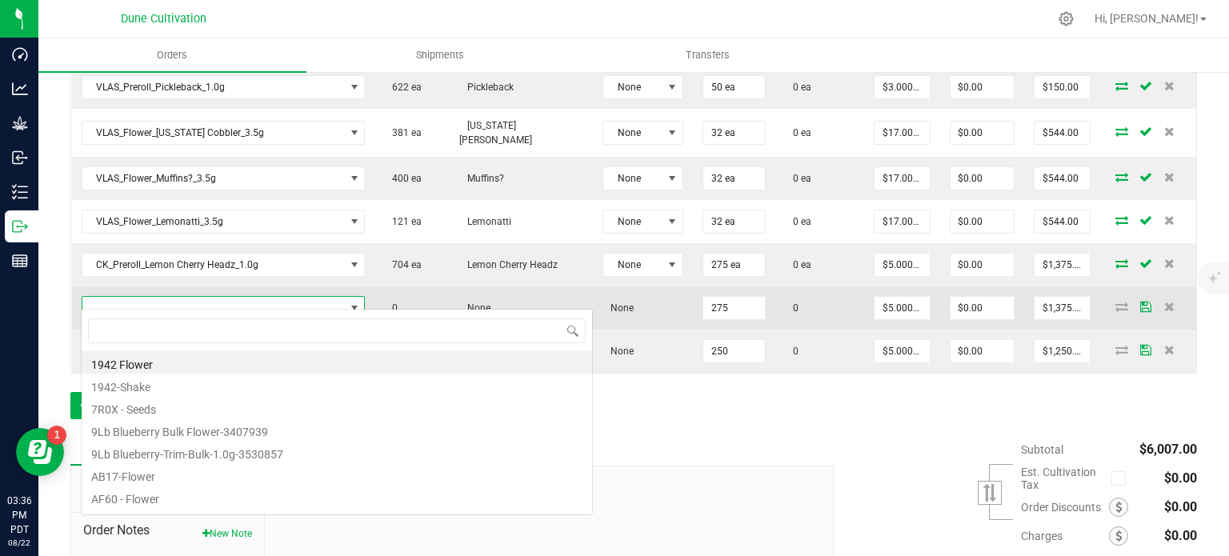
type input "CK_Preroll_Bubble Butt_1.0g"
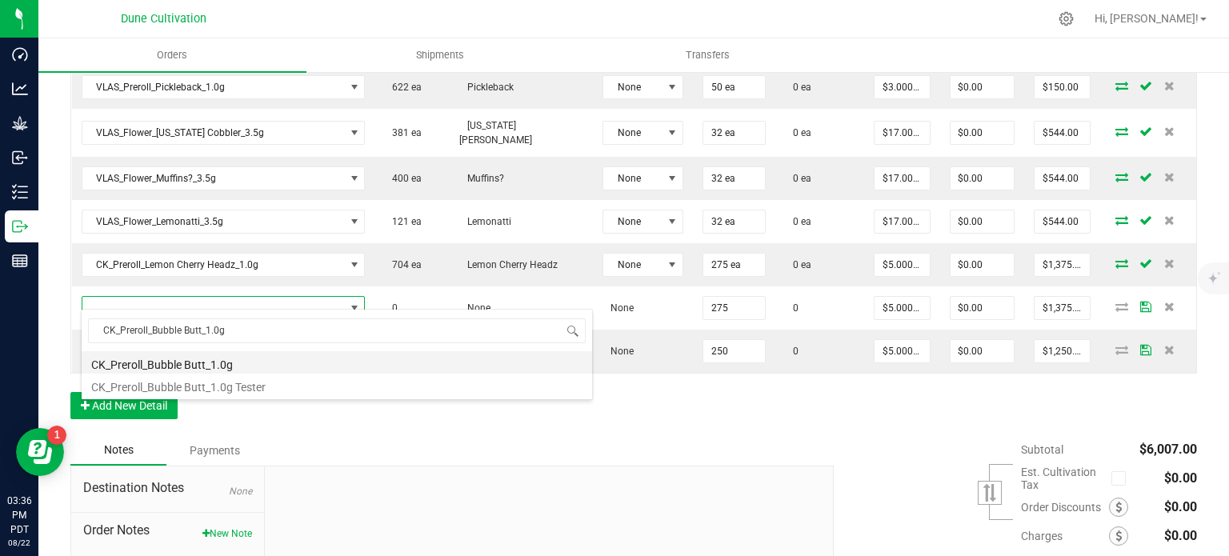
click at [224, 362] on li "CK_Preroll_Bubble Butt_1.0g" at bounding box center [337, 362] width 510 height 22
type input "275 ea"
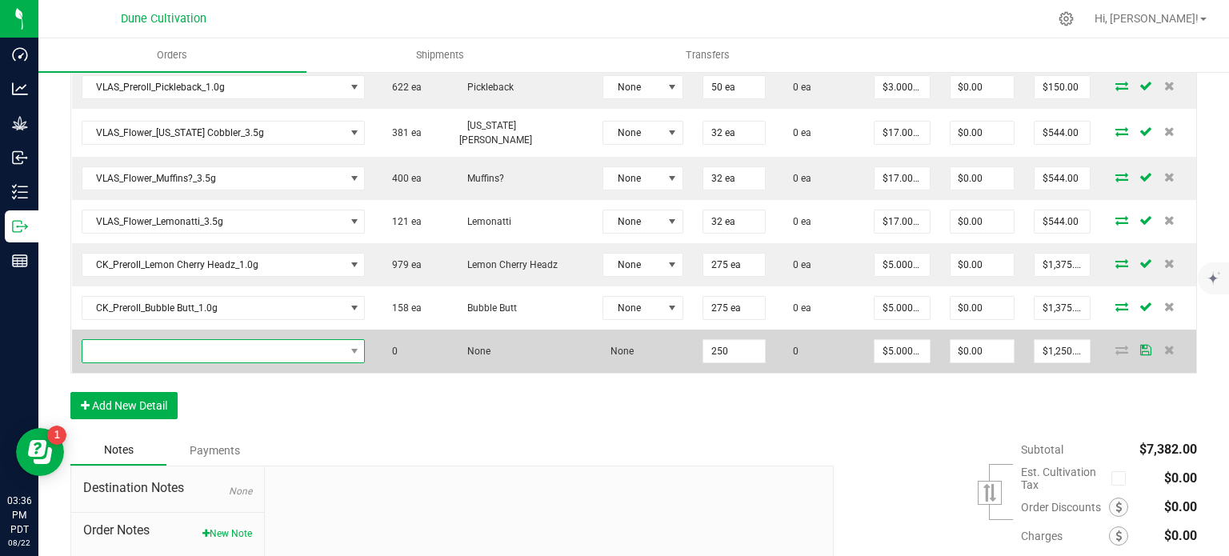
click at [233, 345] on span "NO DATA FOUND" at bounding box center [213, 351] width 262 height 22
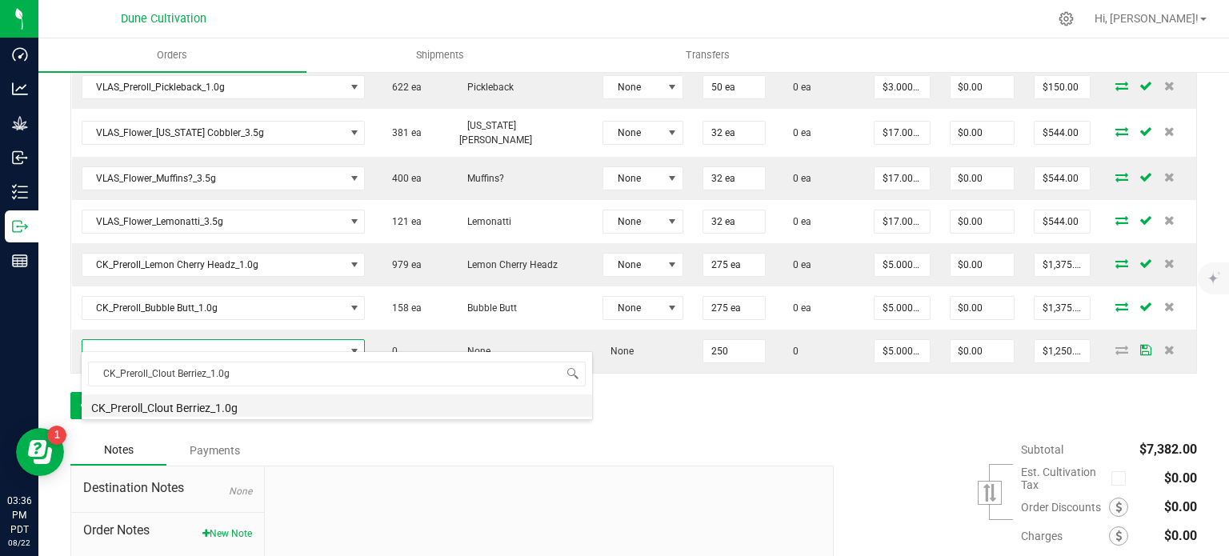
click at [239, 402] on li "CK_Preroll_Clout Berriez_1.0g" at bounding box center [337, 405] width 510 height 22
type input "250 ea"
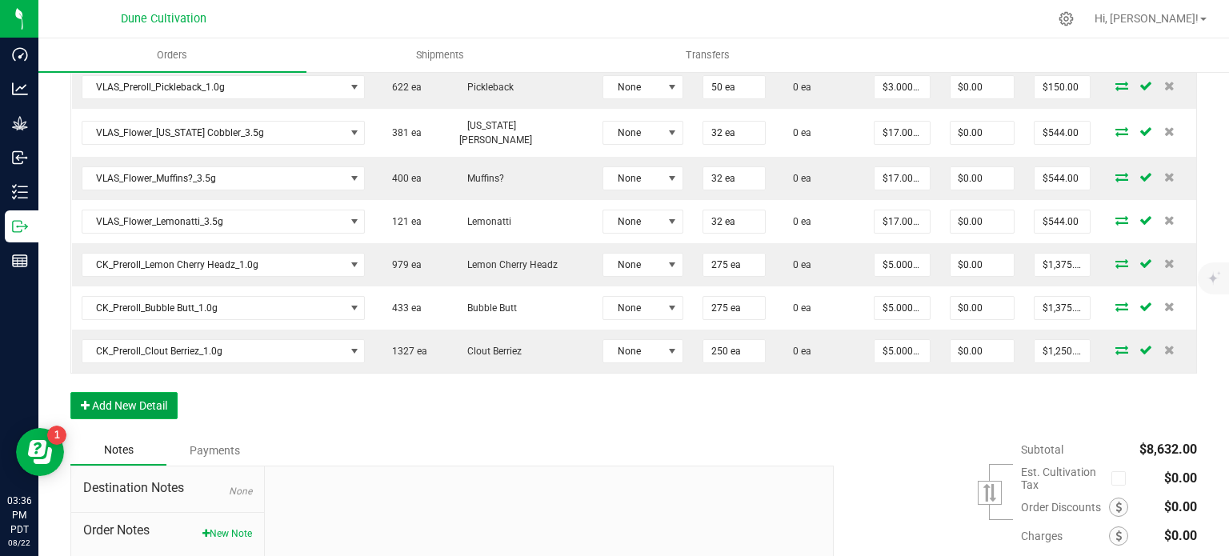
click at [118, 392] on button "Add New Detail" at bounding box center [123, 405] width 107 height 27
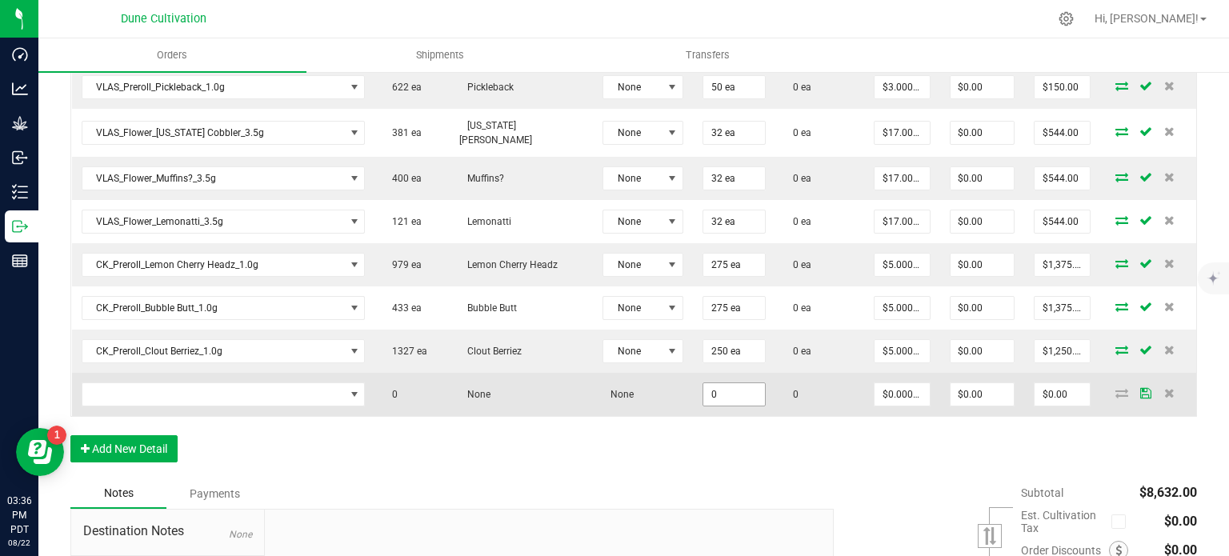
click at [716, 383] on input "0" at bounding box center [734, 394] width 62 height 22
type input "80"
click at [883, 383] on input "0" at bounding box center [901, 394] width 54 height 22
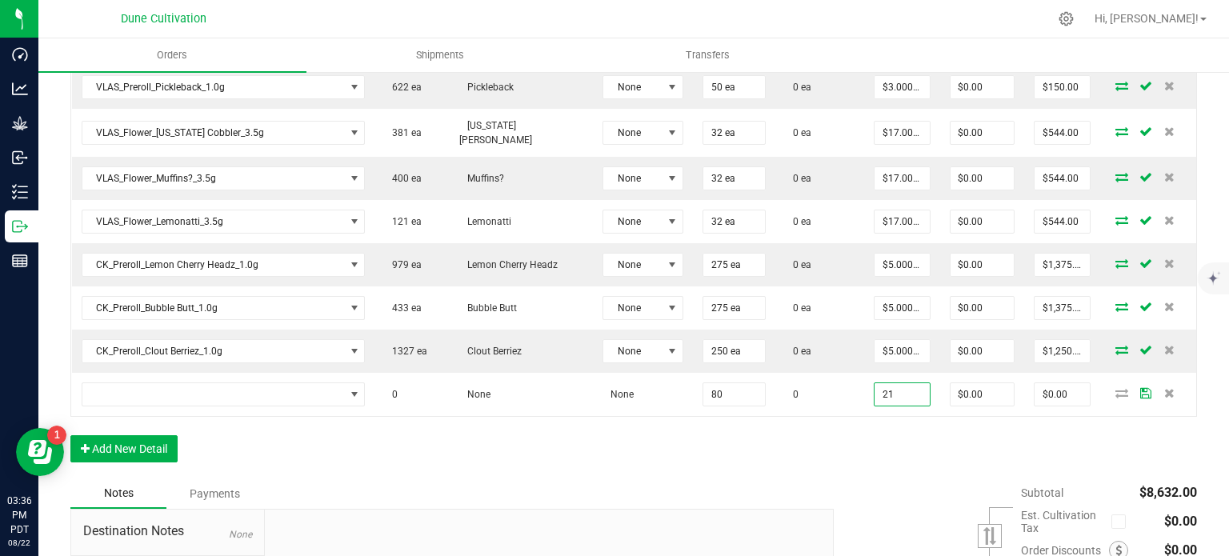
type input "$21.00000"
type input "$1,680.00"
click at [751, 412] on div "Order Details Print All Labels Item Sellable Strain Lot Number Qty Ordered Qty …" at bounding box center [633, 33] width 1126 height 890
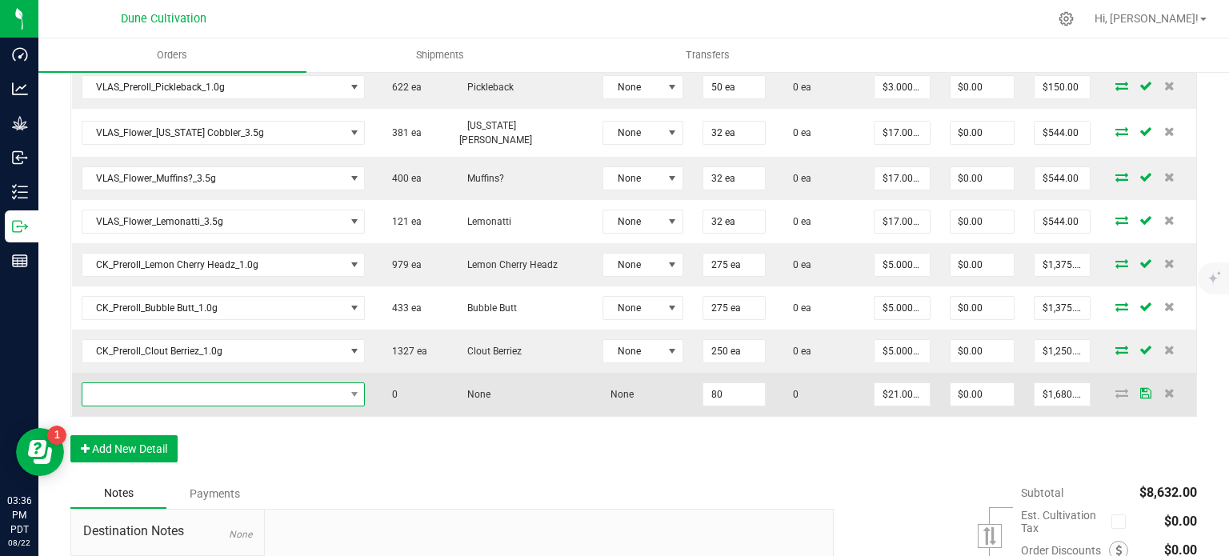
click at [239, 384] on span "NO DATA FOUND" at bounding box center [213, 394] width 262 height 22
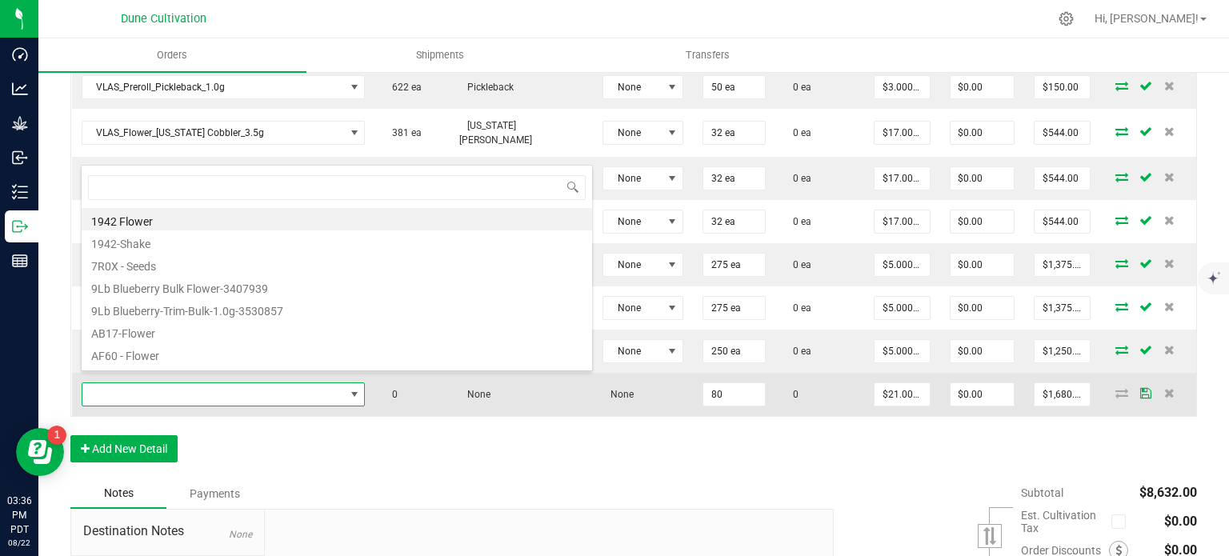
click at [239, 384] on span at bounding box center [213, 394] width 262 height 22
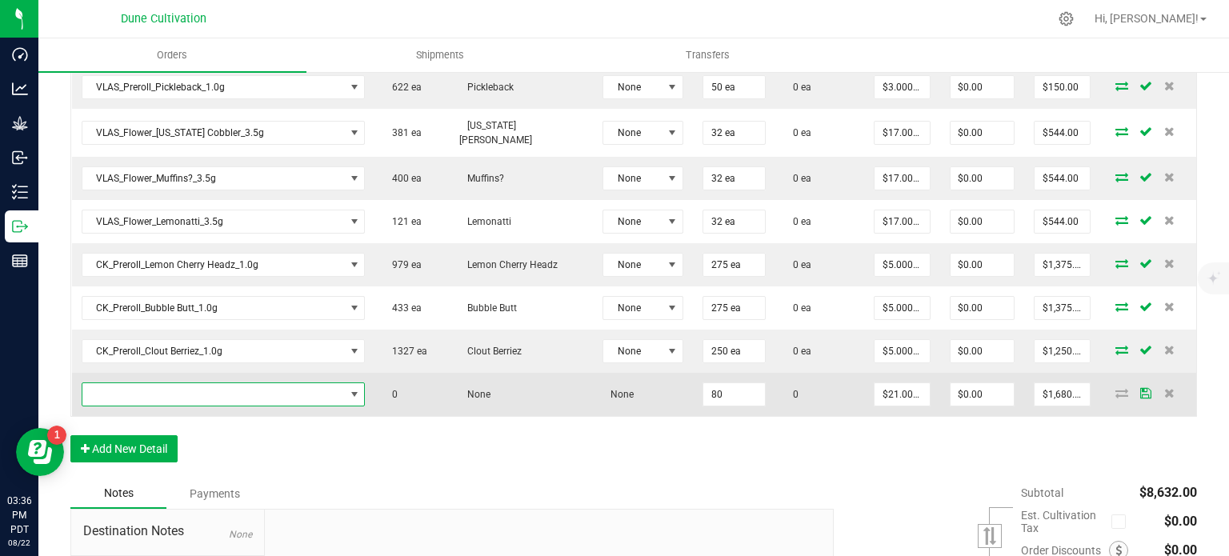
click at [247, 387] on span "NO DATA FOUND" at bounding box center [213, 394] width 262 height 22
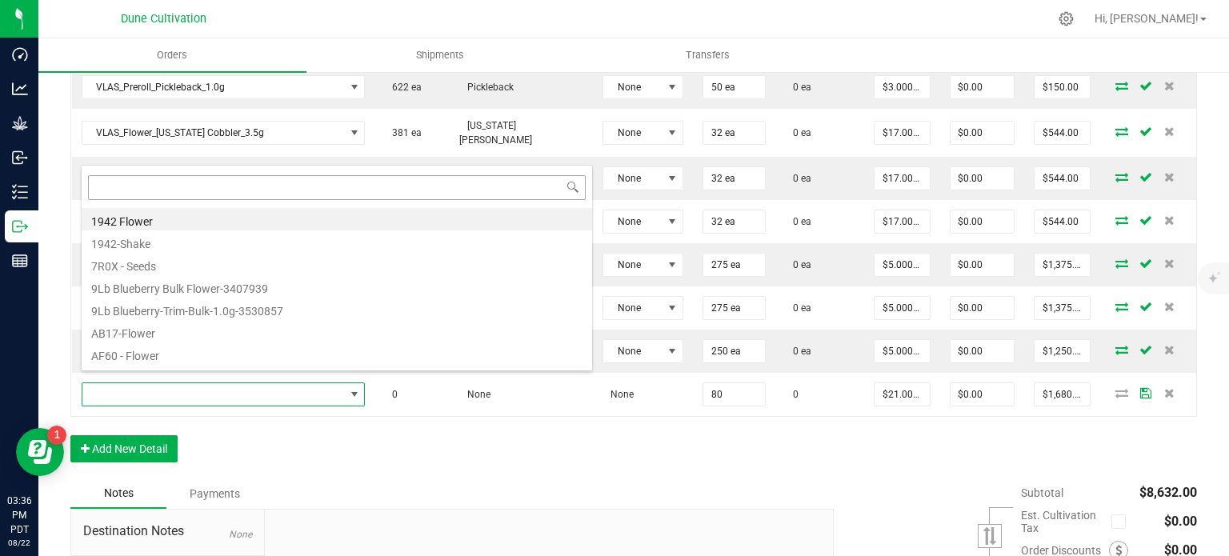
type input "CK_Flower_Lemon Cherry Headz_3.5g"
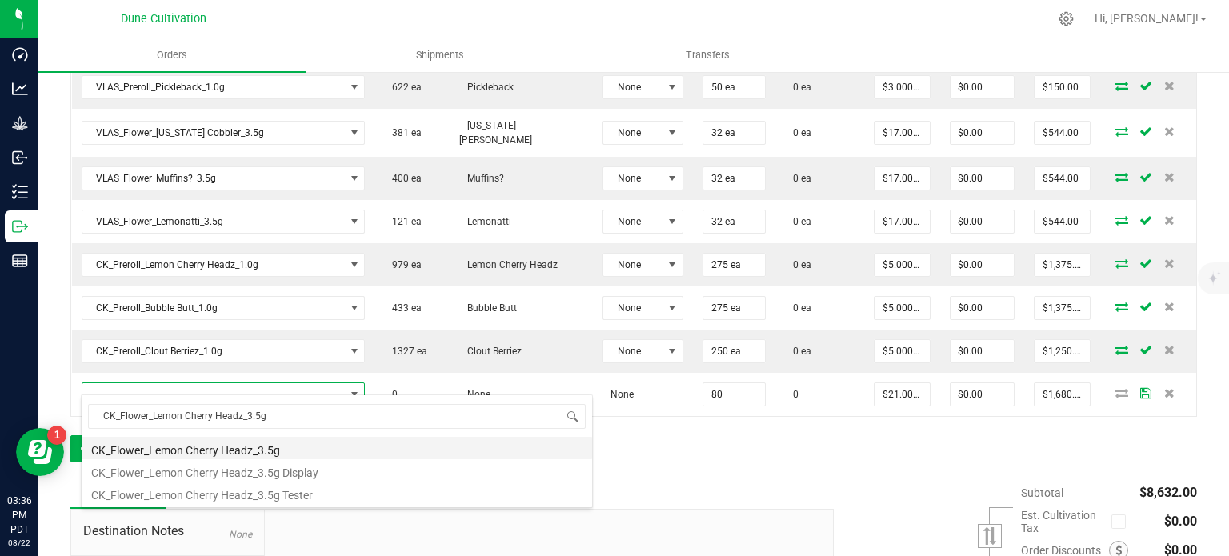
click at [250, 450] on li "CK_Flower_Lemon Cherry Headz_3.5g" at bounding box center [337, 448] width 510 height 22
type input "80 ea"
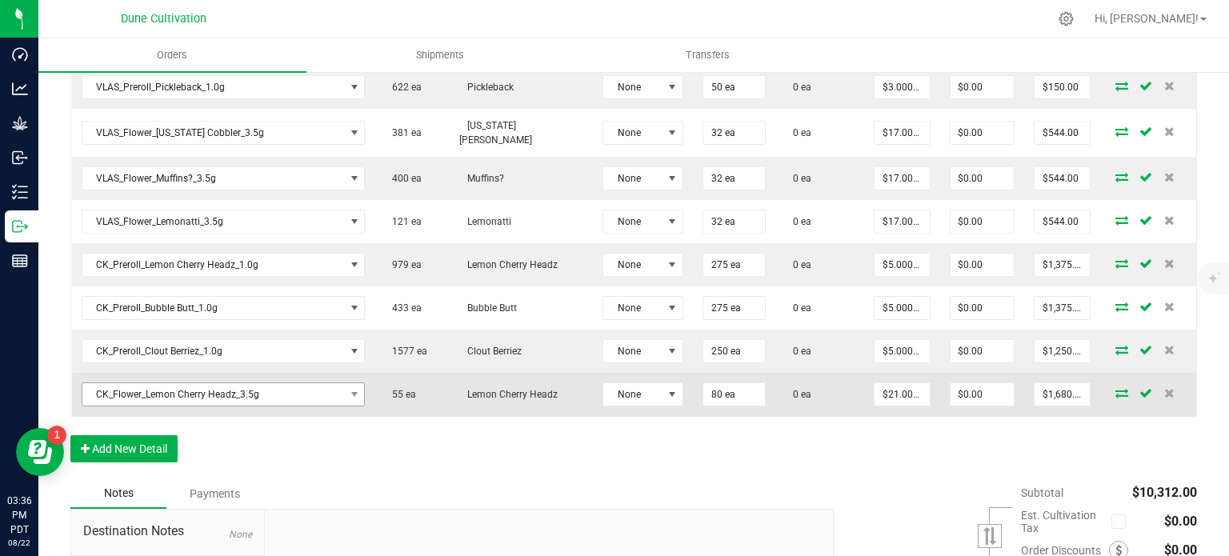
scroll to position [1105, 0]
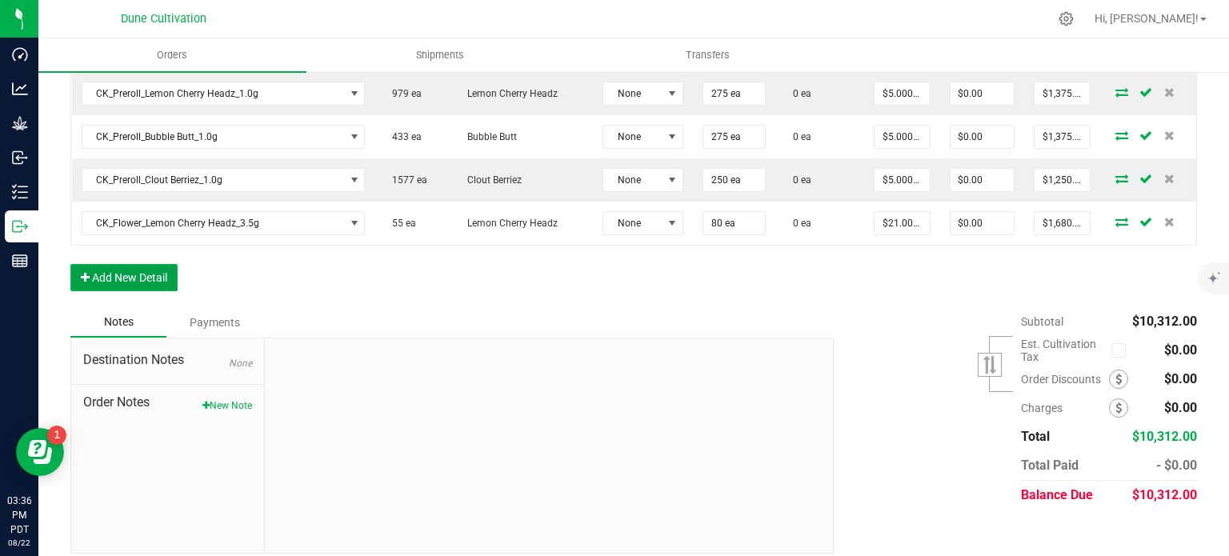
click at [129, 264] on button "Add New Detail" at bounding box center [123, 277] width 107 height 27
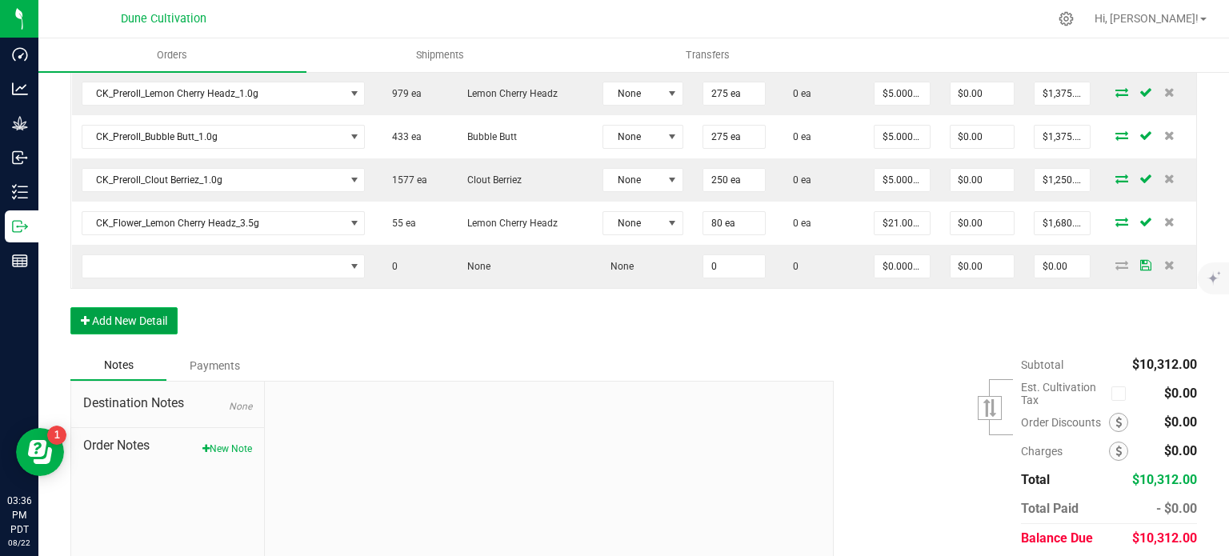
click at [138, 307] on button "Add New Detail" at bounding box center [123, 320] width 107 height 27
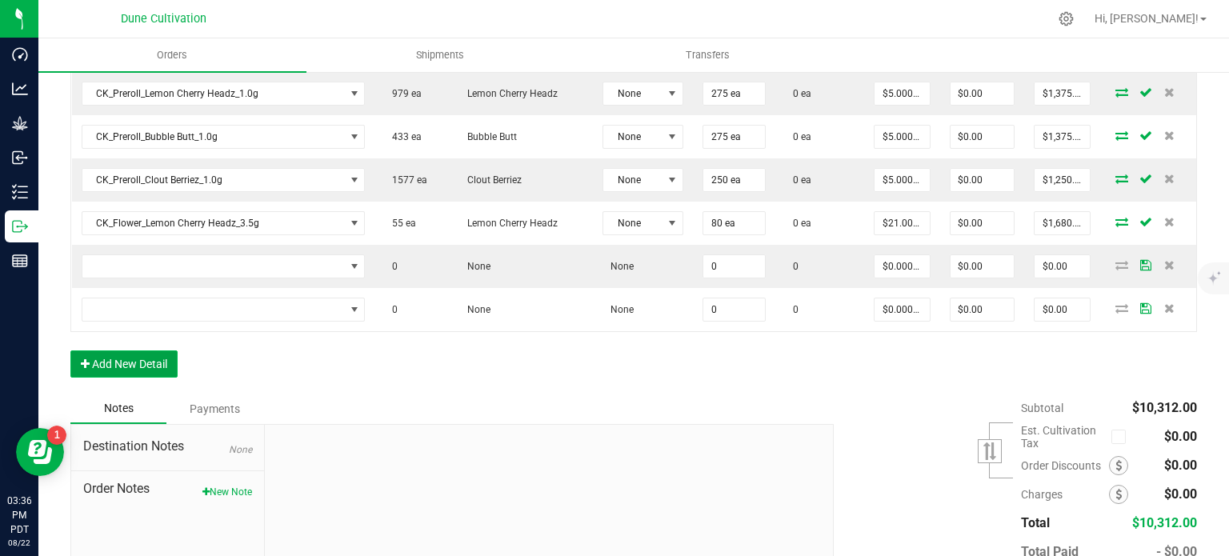
click at [146, 354] on button "Add New Detail" at bounding box center [123, 363] width 107 height 27
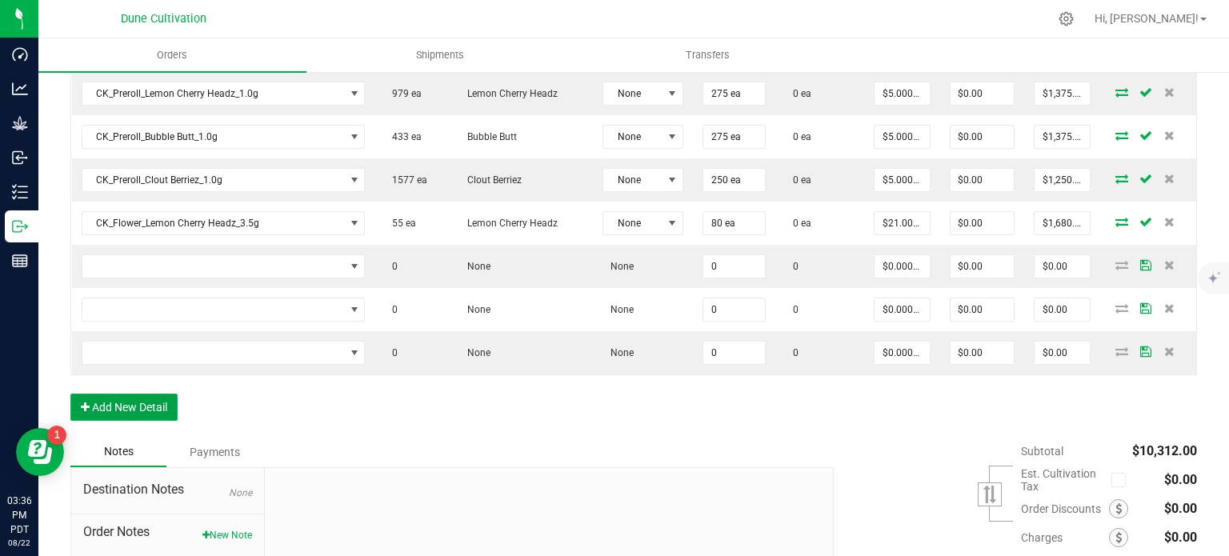
click at [144, 404] on button "Add New Detail" at bounding box center [123, 407] width 107 height 27
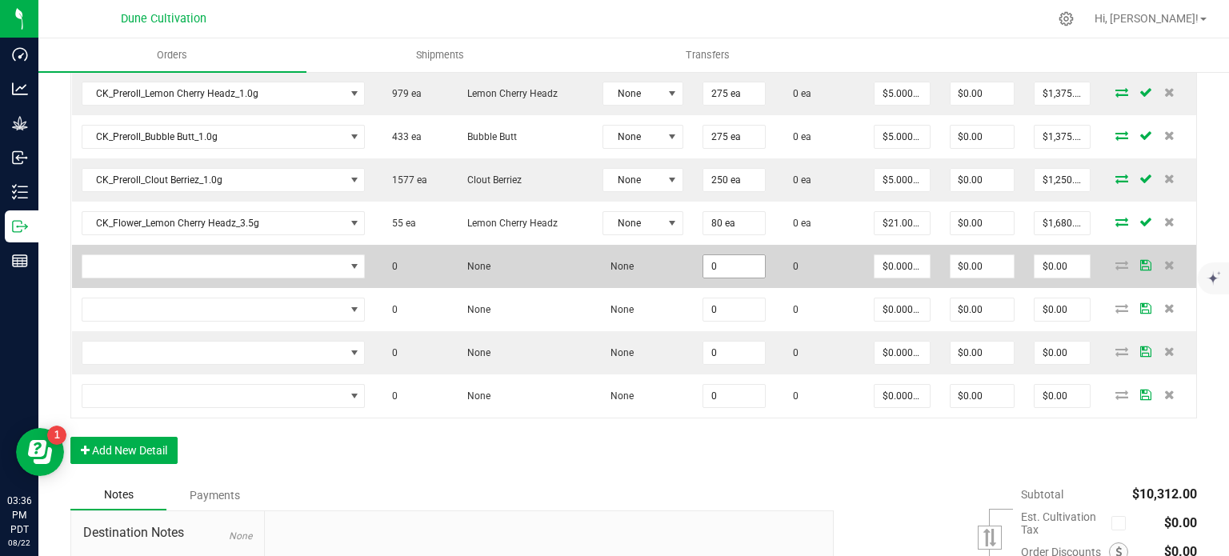
click at [711, 255] on input "0" at bounding box center [734, 266] width 62 height 22
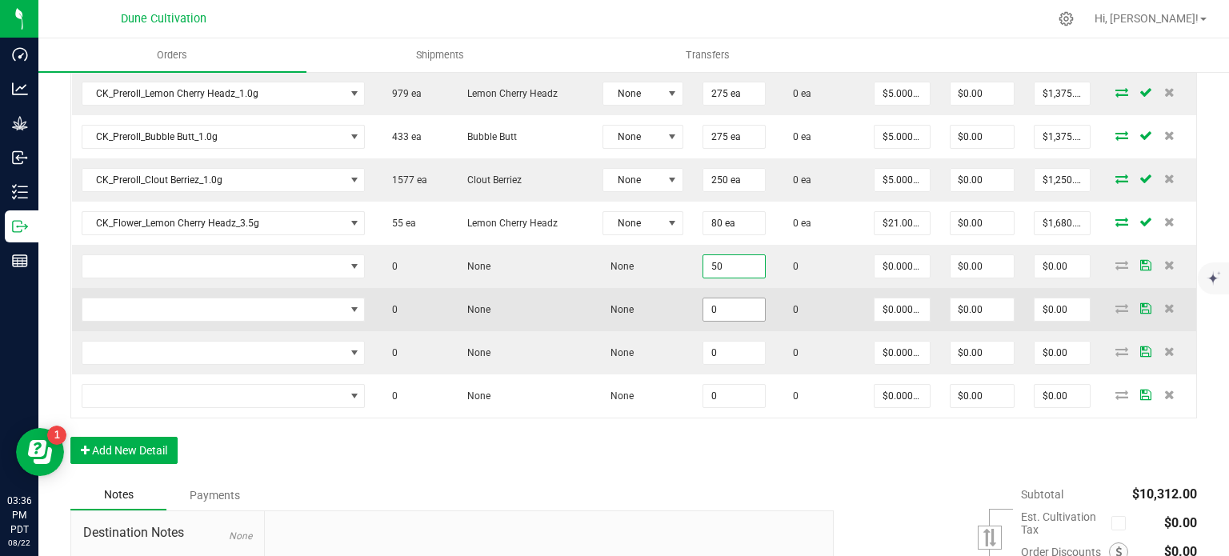
type input "50"
click at [709, 306] on input "0" at bounding box center [734, 309] width 62 height 22
paste input "5"
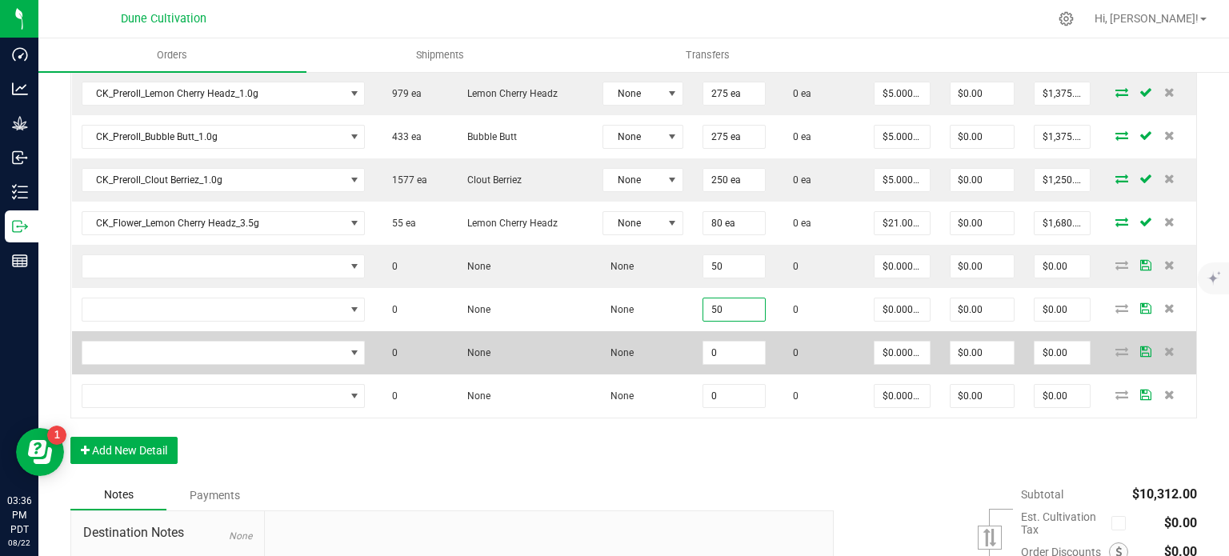
type input "50"
click at [714, 351] on td "0" at bounding box center [734, 352] width 82 height 43
click at [714, 342] on input "0" at bounding box center [734, 353] width 62 height 22
paste input "5"
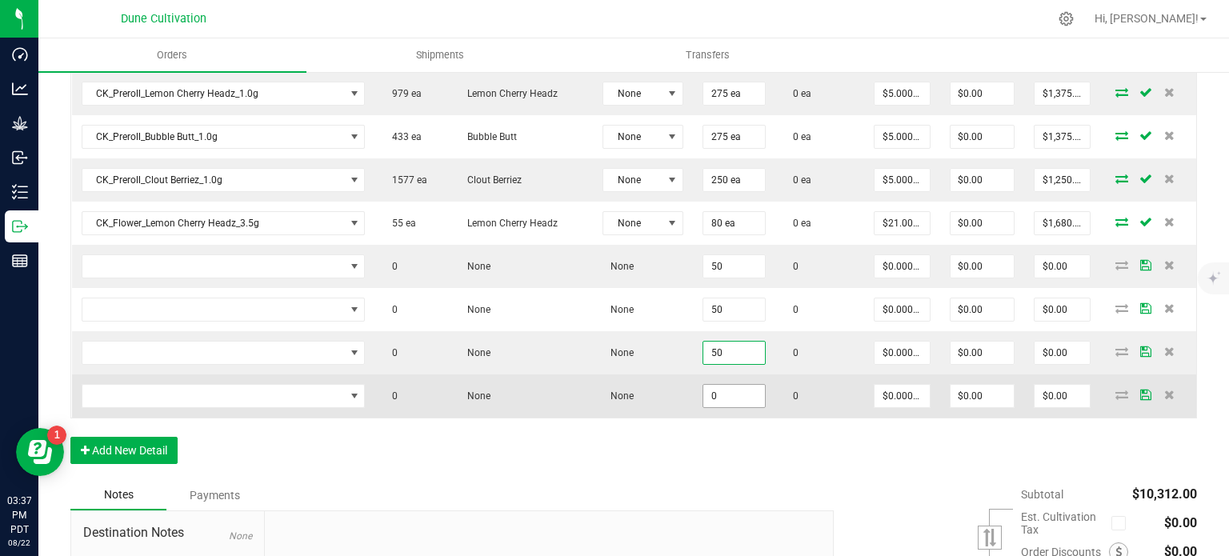
type input "50"
click at [716, 385] on input "0" at bounding box center [734, 396] width 62 height 22
paste input "5"
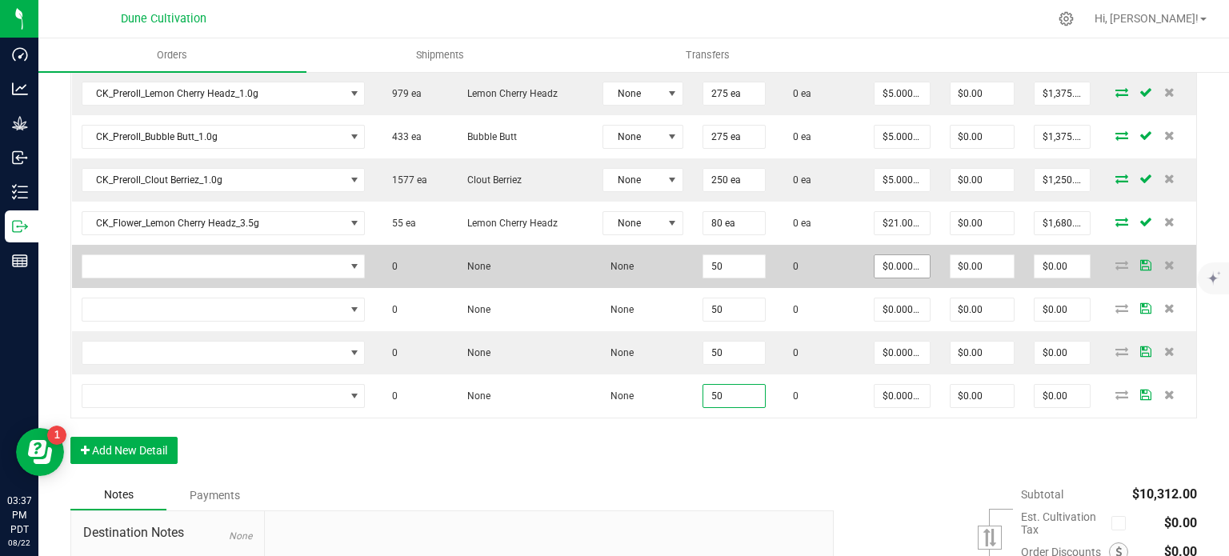
type input "50"
click at [877, 262] on input "0" at bounding box center [901, 266] width 54 height 22
click at [878, 255] on input "2" at bounding box center [901, 266] width 54 height 22
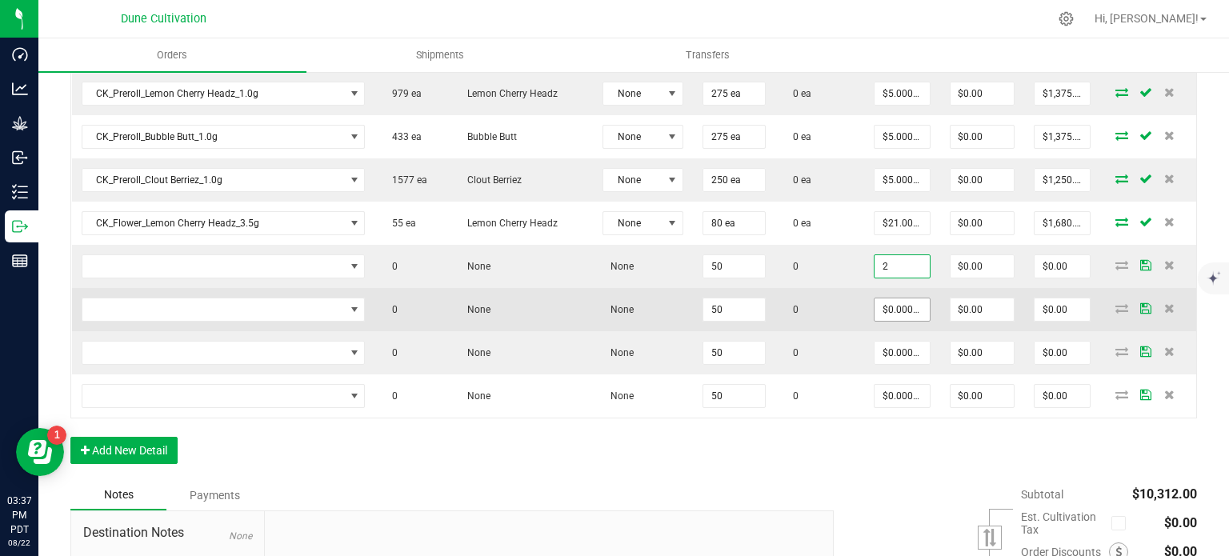
type input "$2.00000"
type input "$100.00"
click at [882, 298] on input "0" at bounding box center [901, 309] width 54 height 22
paste input "2"
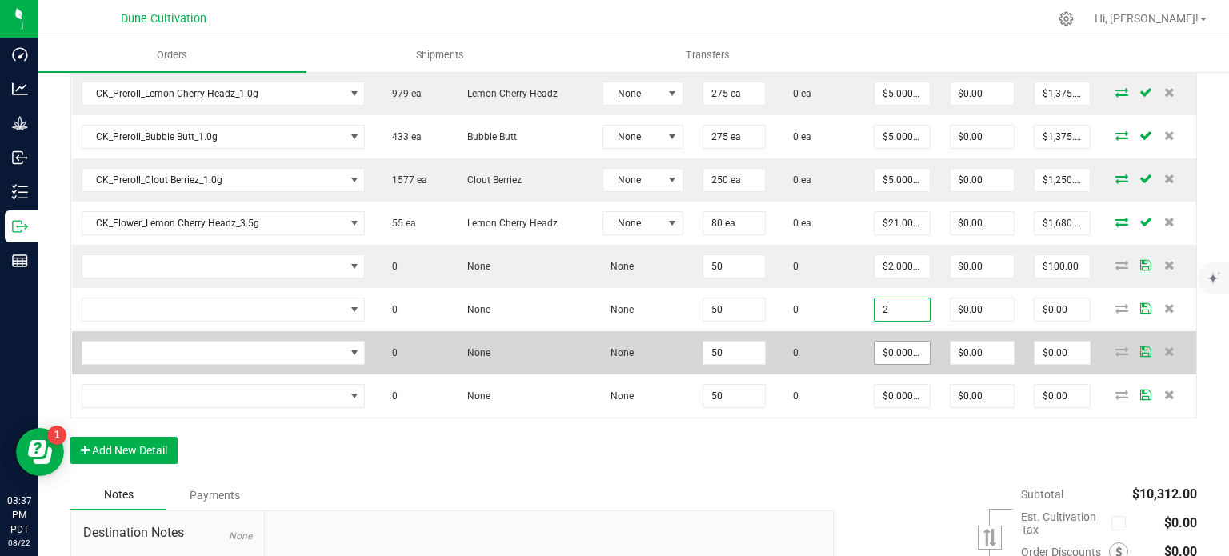
type input "$2.00000"
type input "$100.00"
click at [882, 342] on input "0" at bounding box center [901, 353] width 54 height 22
paste input "2"
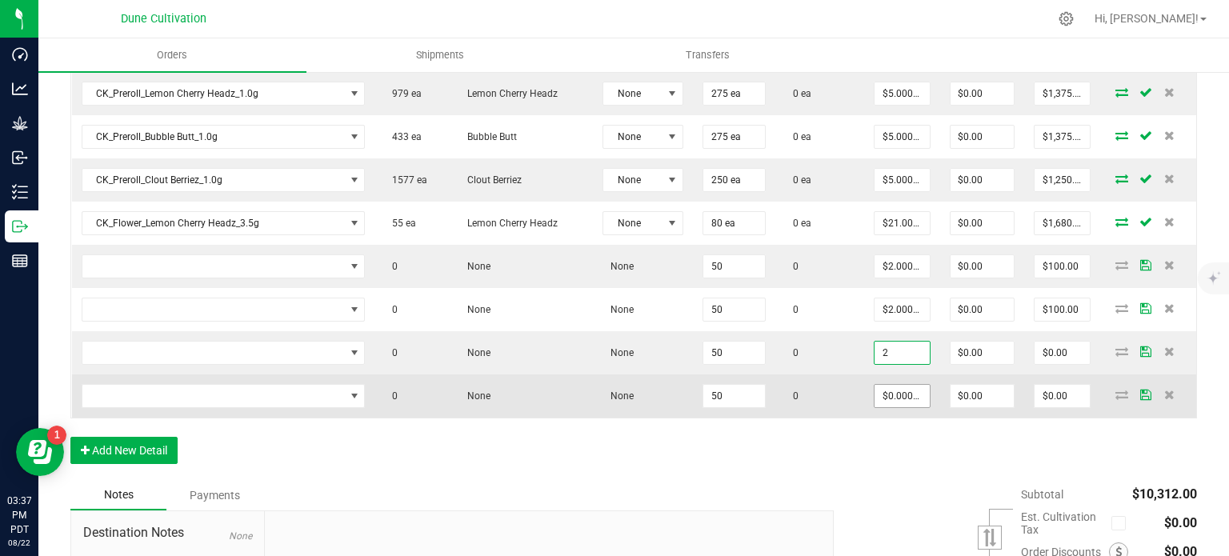
type input "$2.00000"
type input "$100.00"
click at [880, 387] on input "0" at bounding box center [901, 396] width 54 height 22
paste input "2"
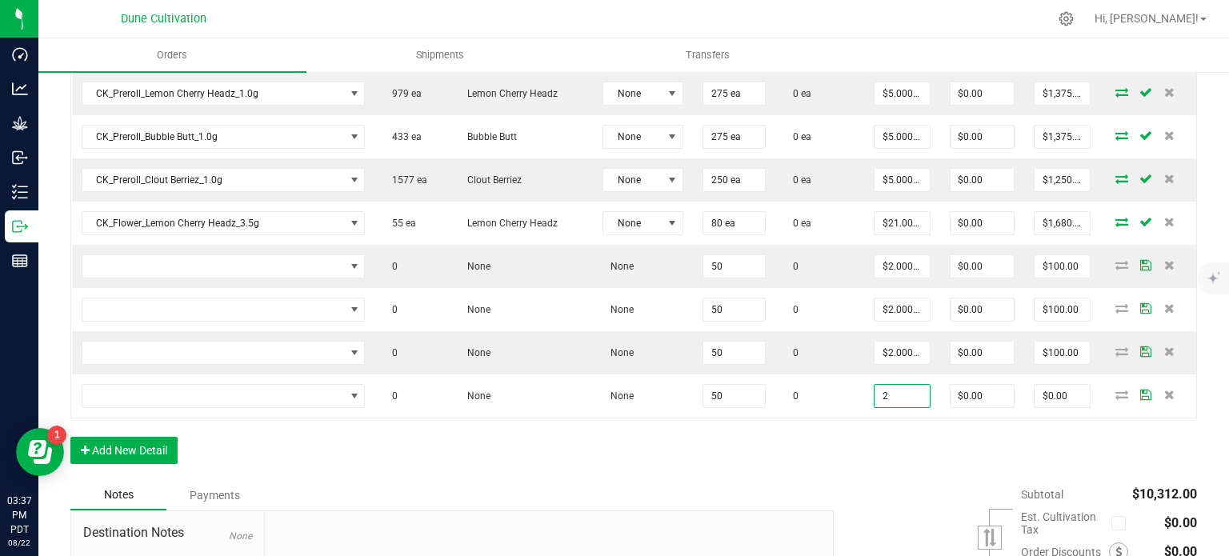
type input "$2.00000"
type input "$100.00"
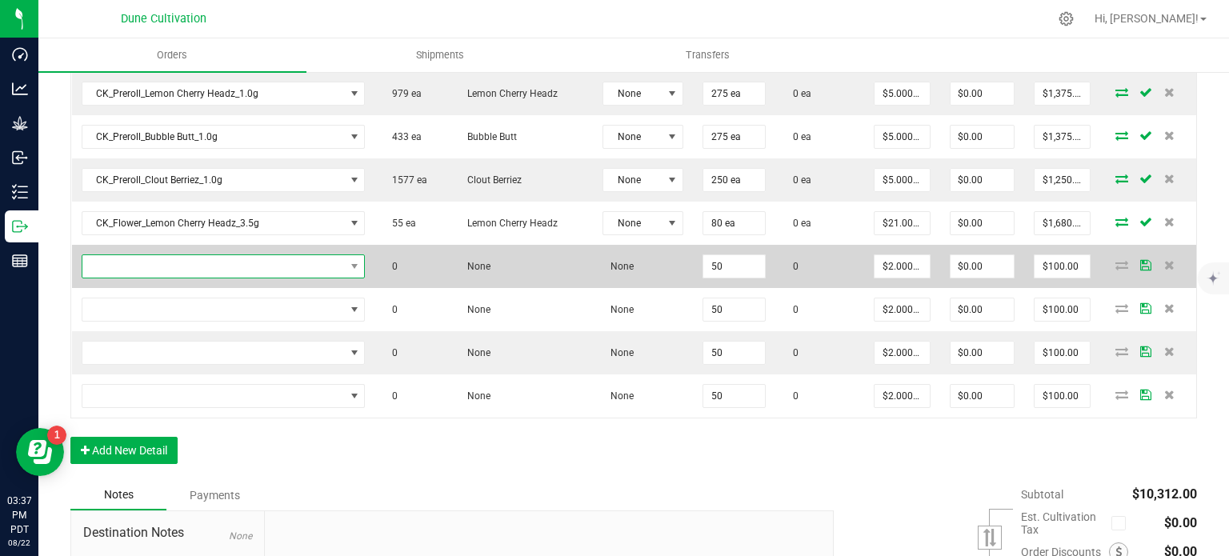
click at [294, 264] on span "NO DATA FOUND" at bounding box center [213, 266] width 262 height 22
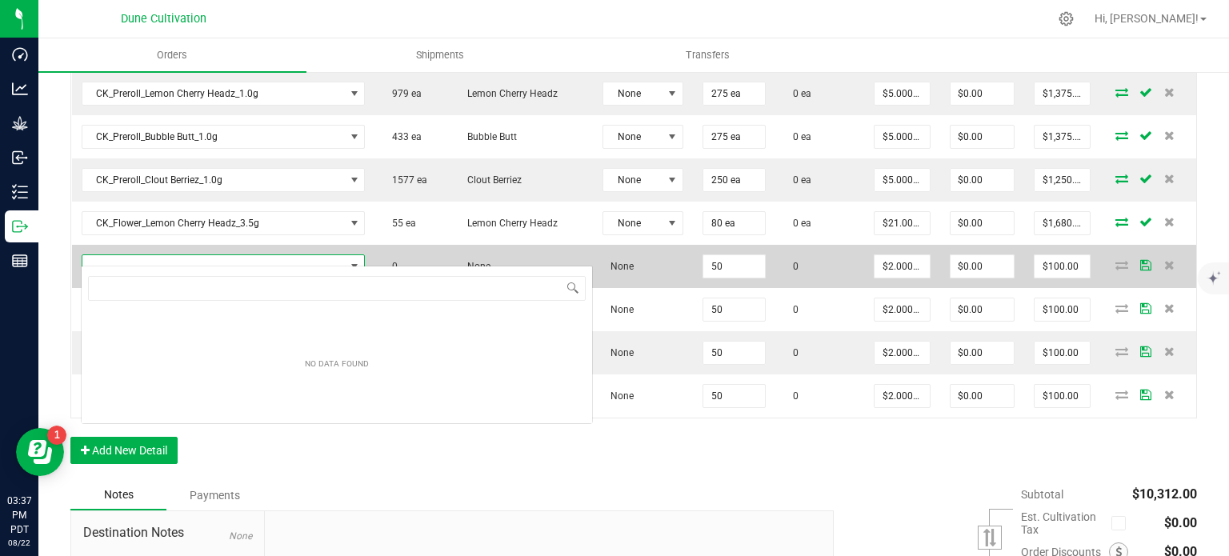
scroll to position [23, 262]
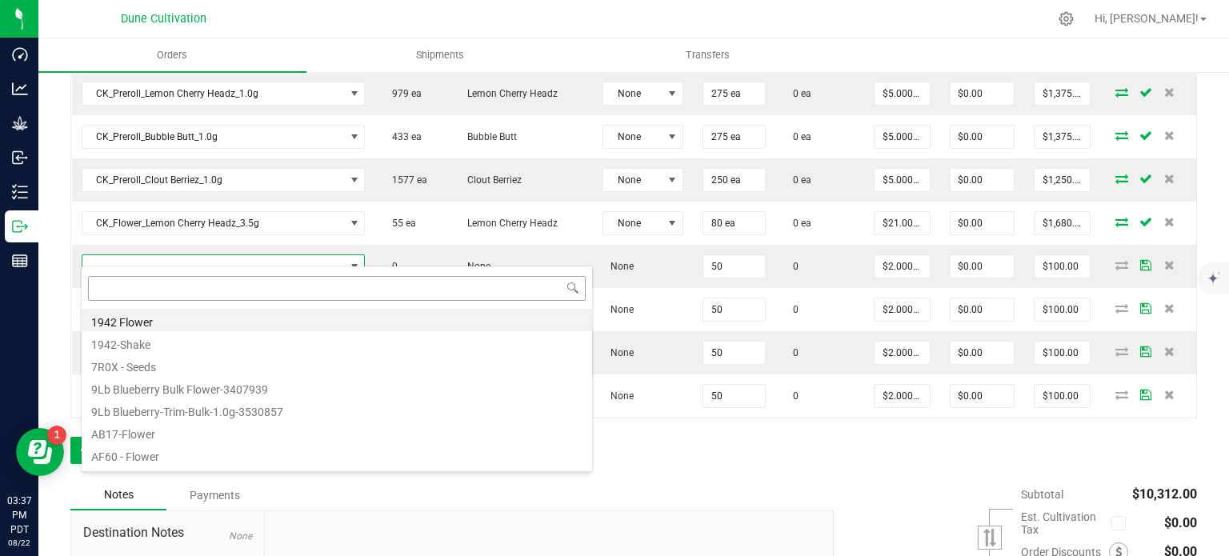
type input "HUST_Preroll_Mac n Cheese_1.0g"
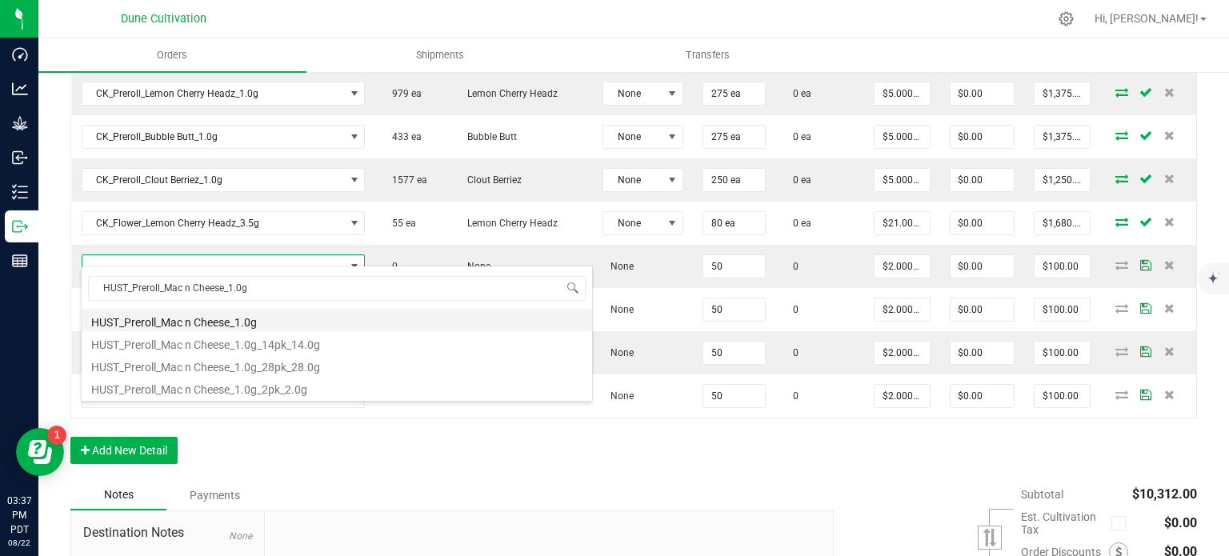
click at [221, 323] on li "HUST_Preroll_Mac n Cheese_1.0g" at bounding box center [337, 320] width 510 height 22
type input "50 ea"
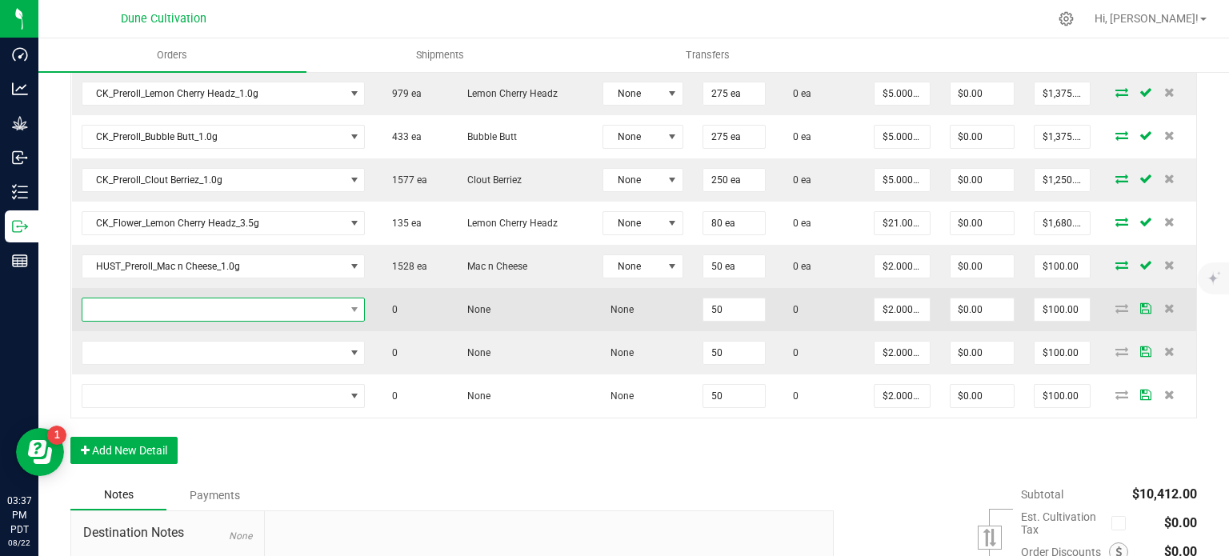
click at [222, 301] on span "NO DATA FOUND" at bounding box center [213, 309] width 262 height 22
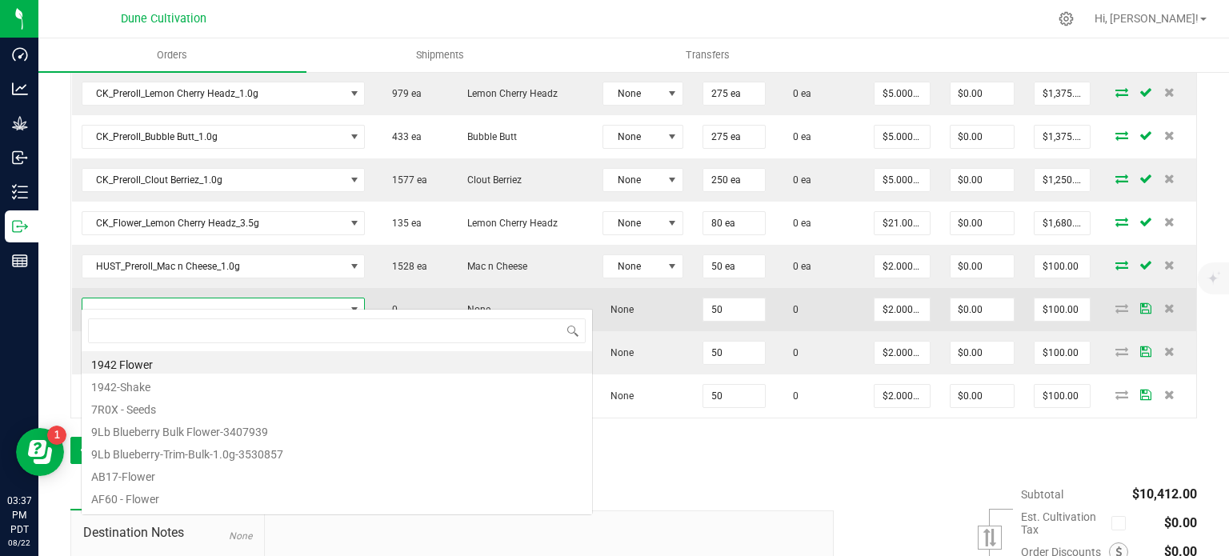
type input "HUST_Preroll_Mochi Gelato_1.0g"
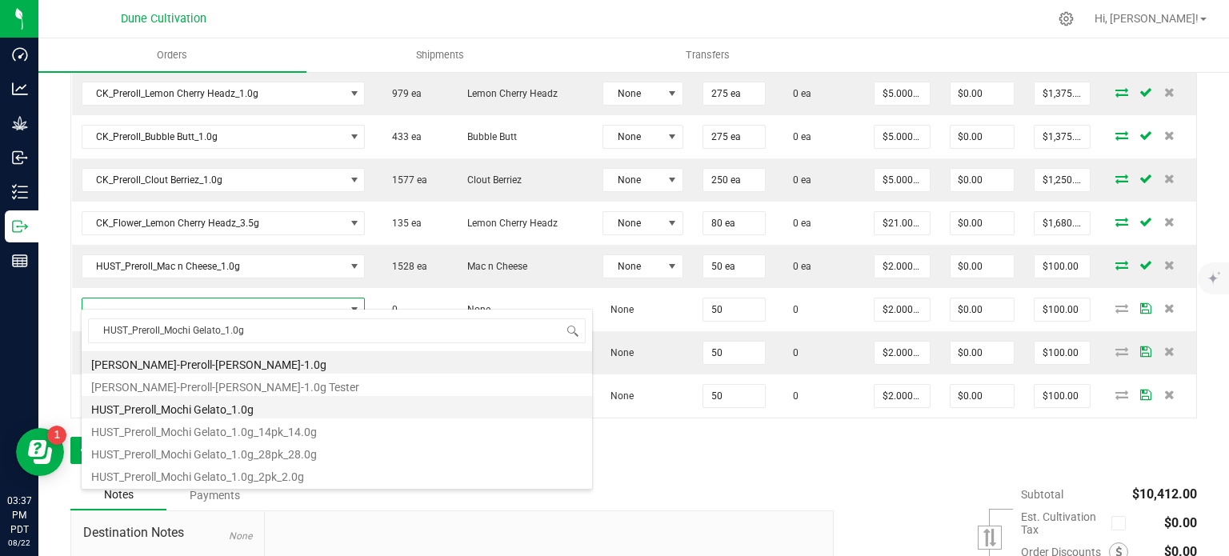
click at [230, 405] on li "HUST_Preroll_Mochi Gelato_1.0g" at bounding box center [337, 407] width 510 height 22
type input "50 ea"
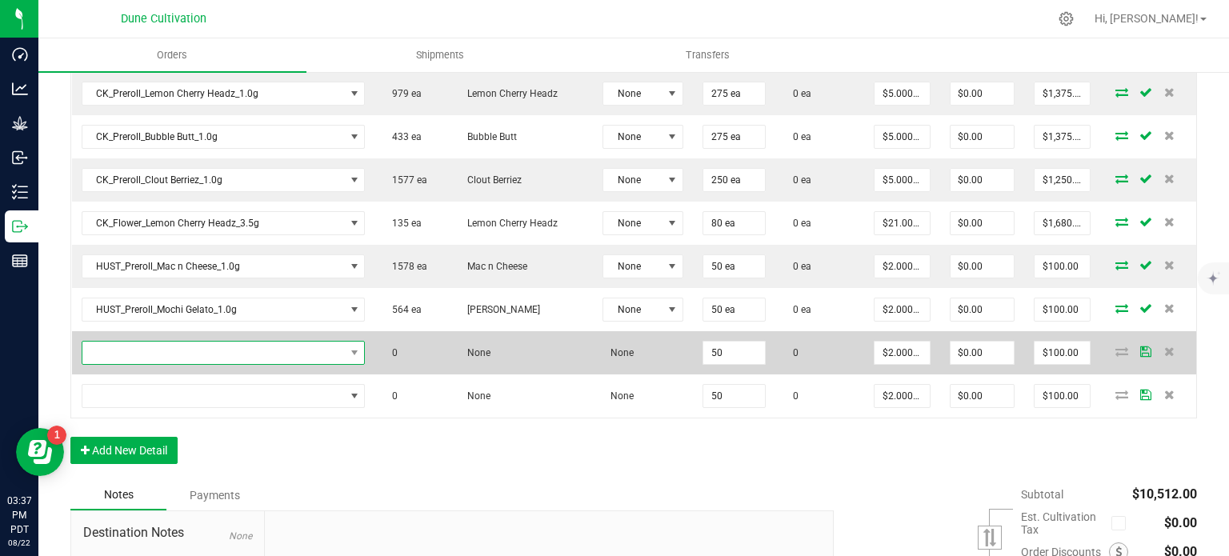
click at [226, 342] on span "NO DATA FOUND" at bounding box center [213, 353] width 262 height 22
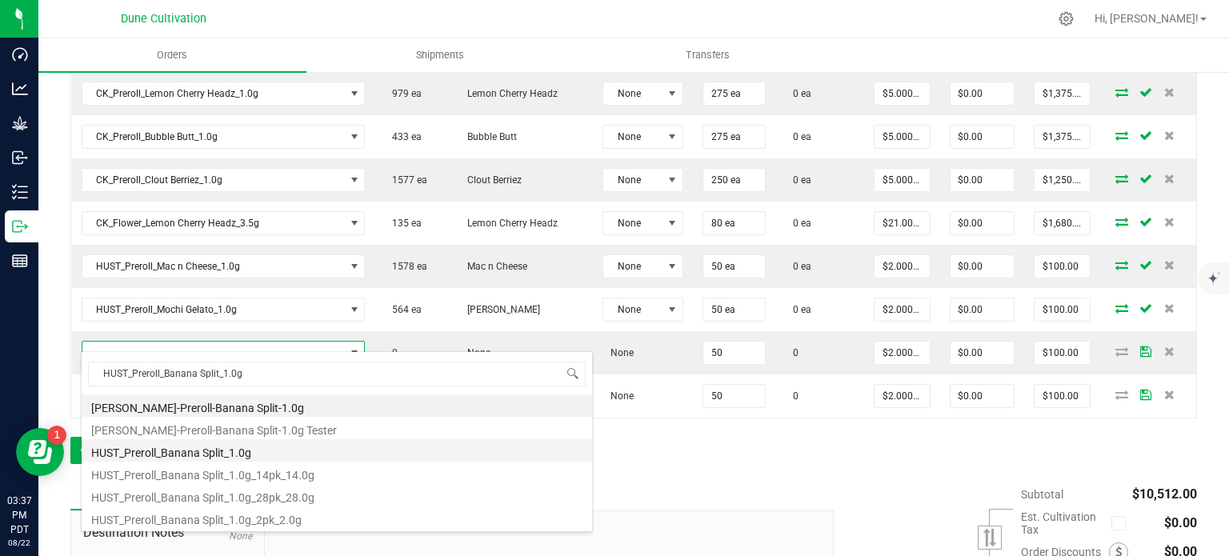
click at [233, 449] on li "HUST_Preroll_Banana Split_1.0g" at bounding box center [337, 450] width 510 height 22
type input "50 ea"
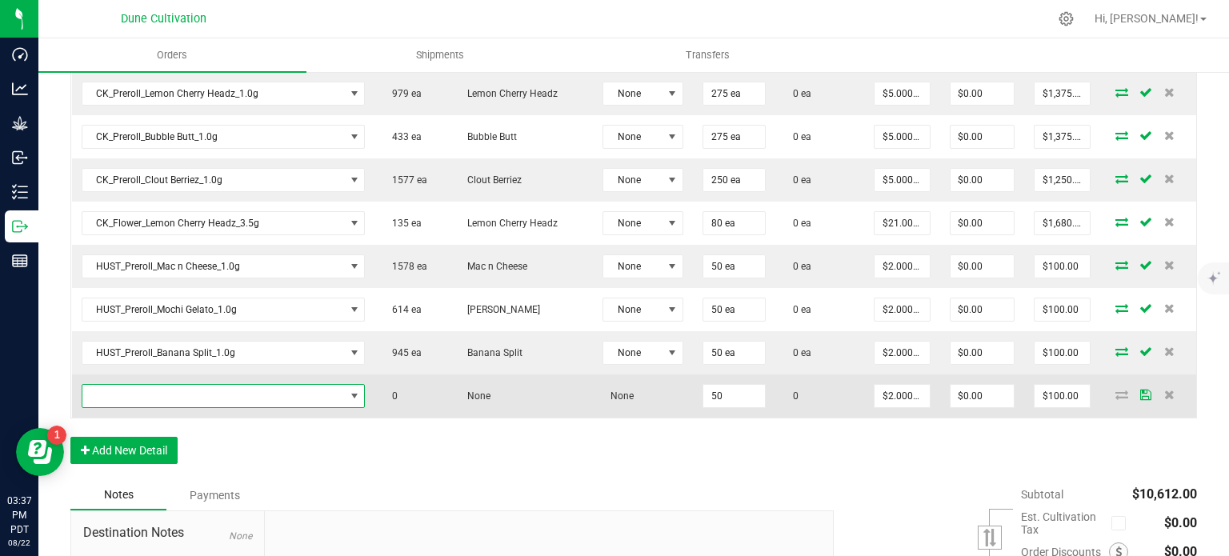
click at [294, 385] on span "NO DATA FOUND" at bounding box center [213, 396] width 262 height 22
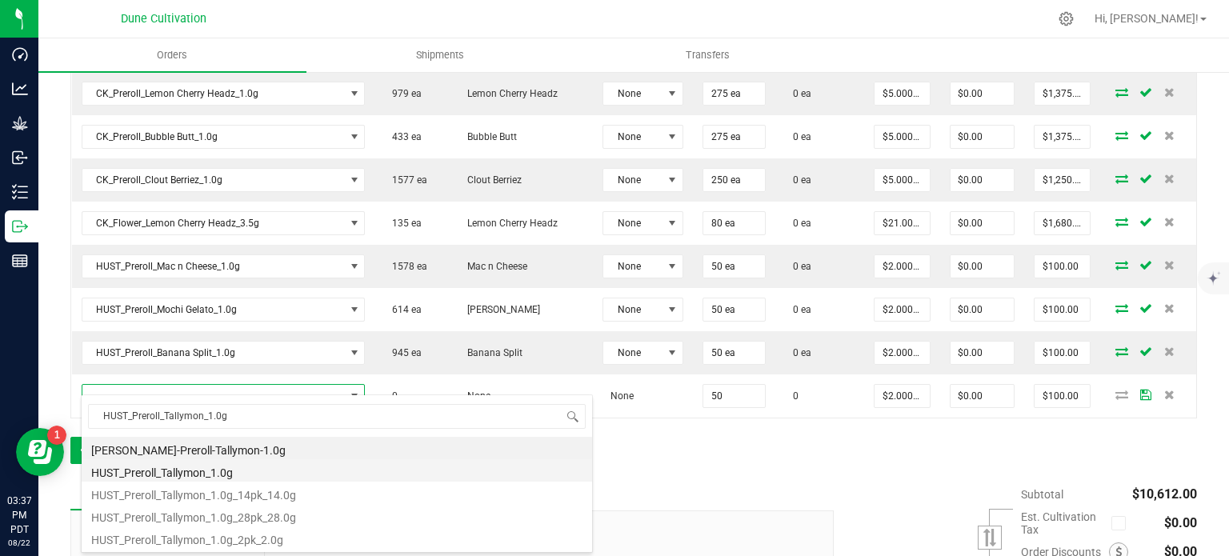
click at [243, 472] on li "HUST_Preroll_Tallymon_1.0g" at bounding box center [337, 470] width 510 height 22
type input "50 ea"
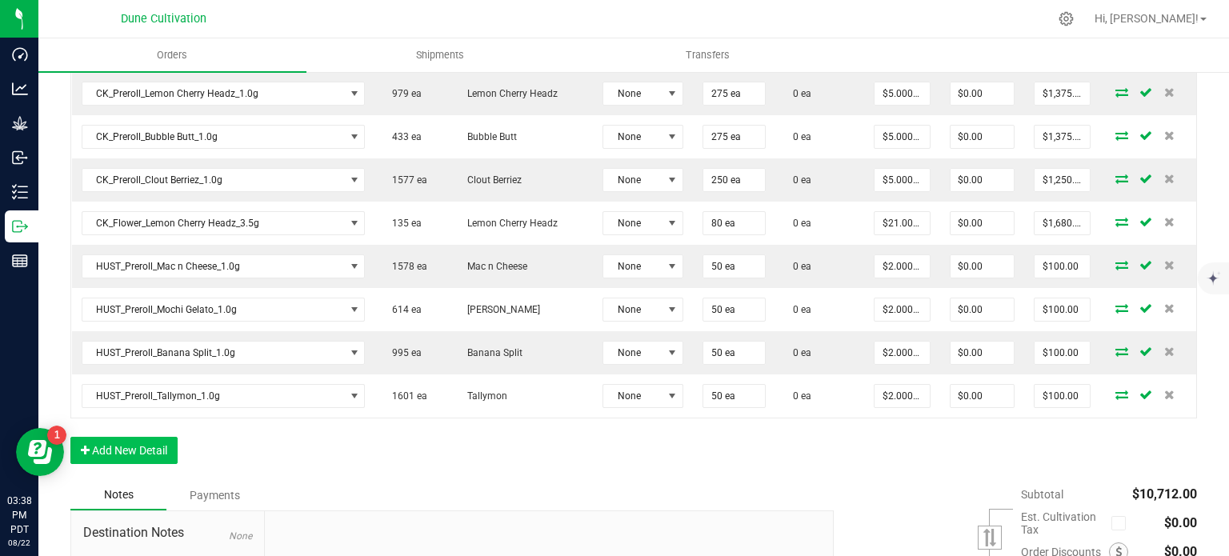
scroll to position [1277, 0]
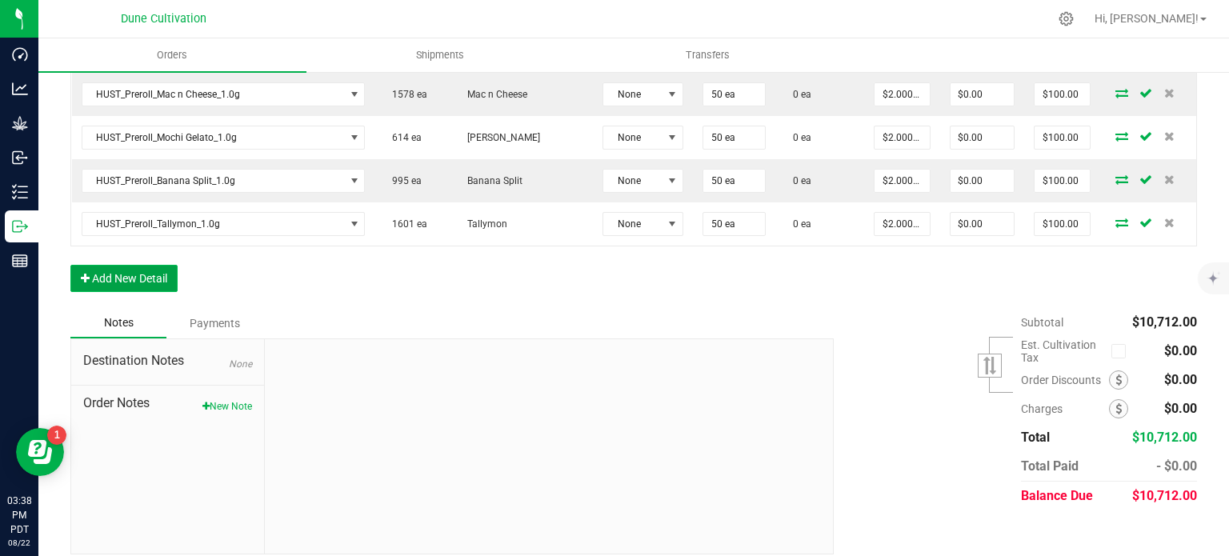
click at [118, 265] on button "Add New Detail" at bounding box center [123, 278] width 107 height 27
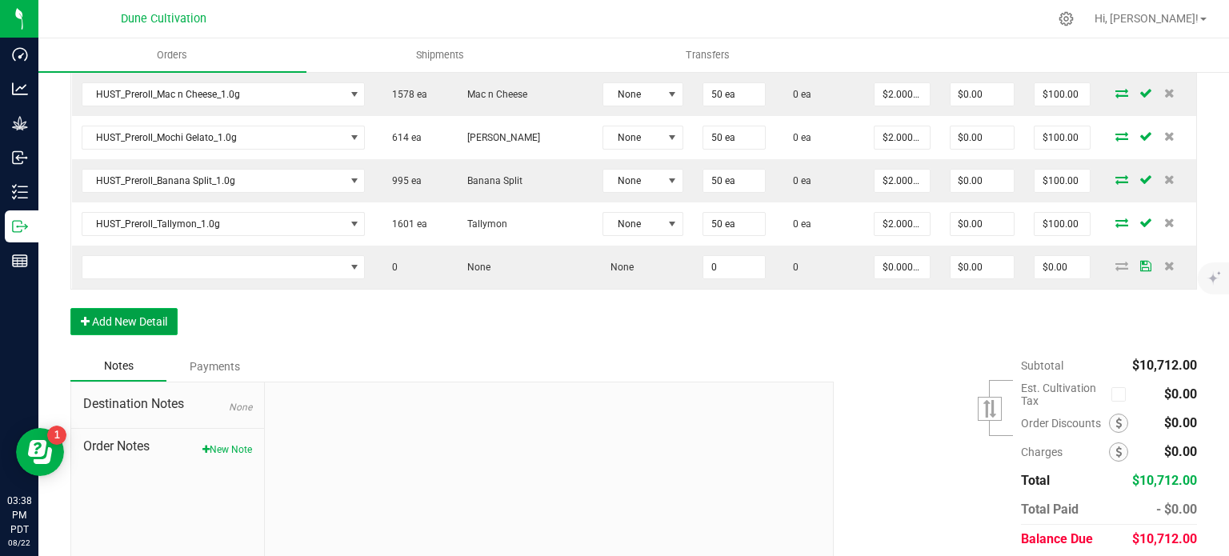
click at [110, 312] on button "Add New Detail" at bounding box center [123, 321] width 107 height 27
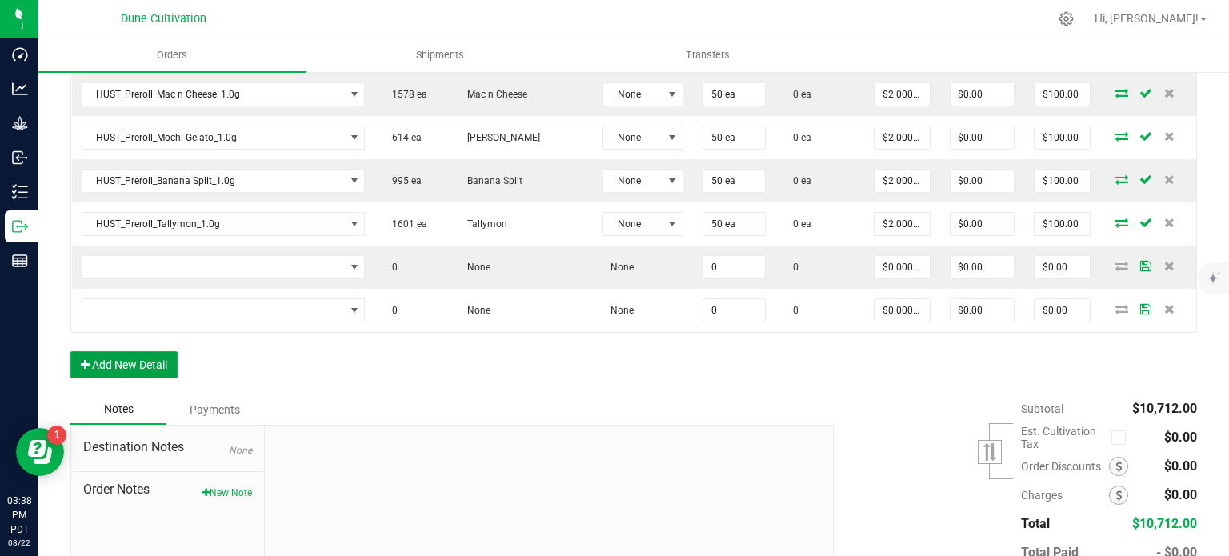
click at [116, 351] on button "Add New Detail" at bounding box center [123, 364] width 107 height 27
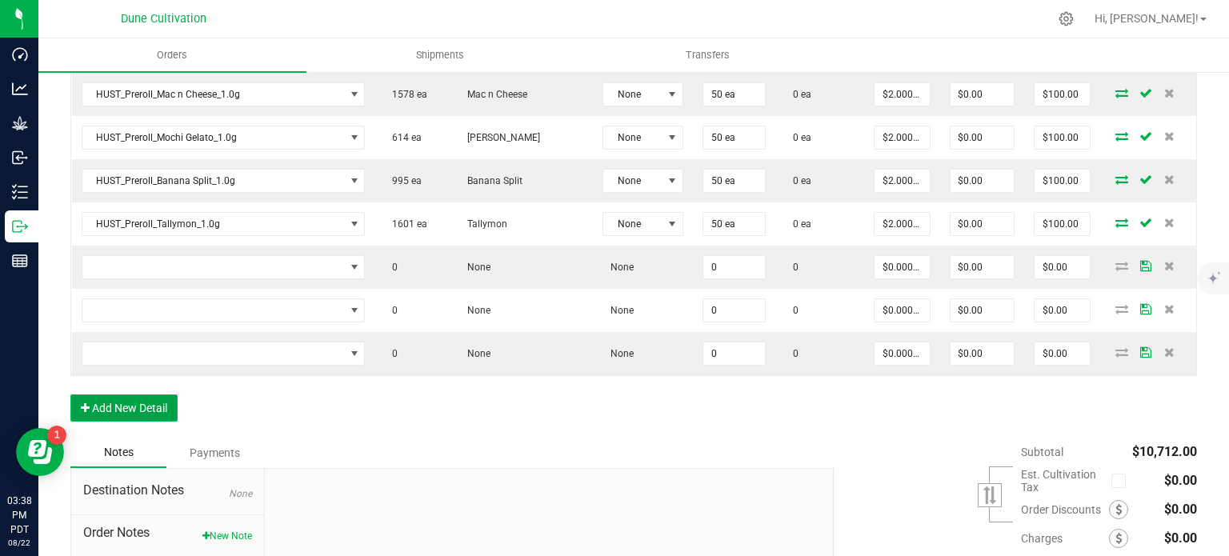
click at [126, 397] on button "Add New Detail" at bounding box center [123, 407] width 107 height 27
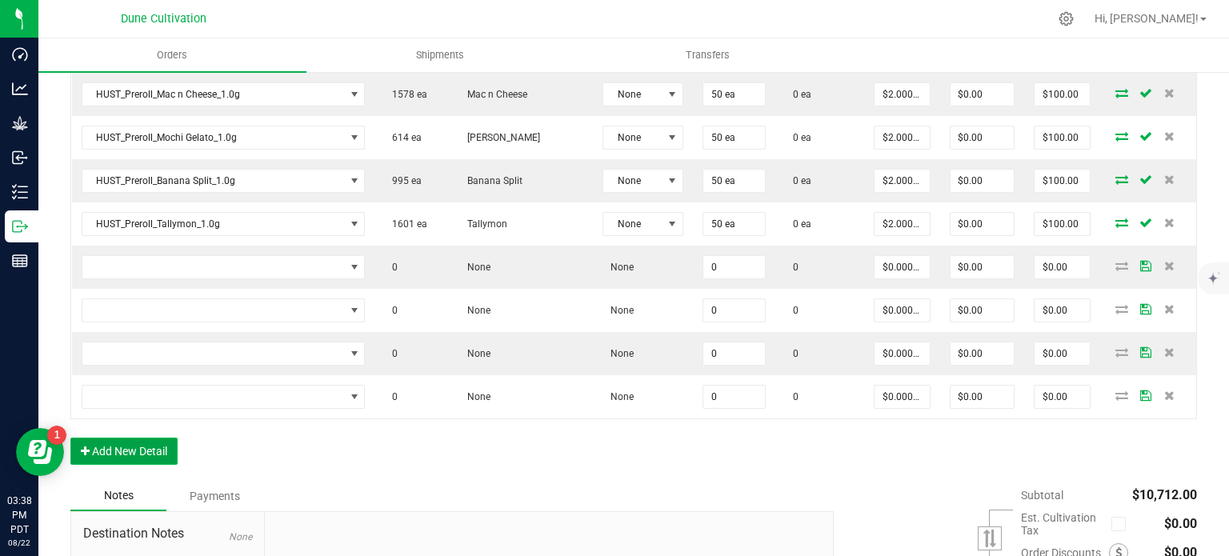
click at [128, 438] on button "Add New Detail" at bounding box center [123, 451] width 107 height 27
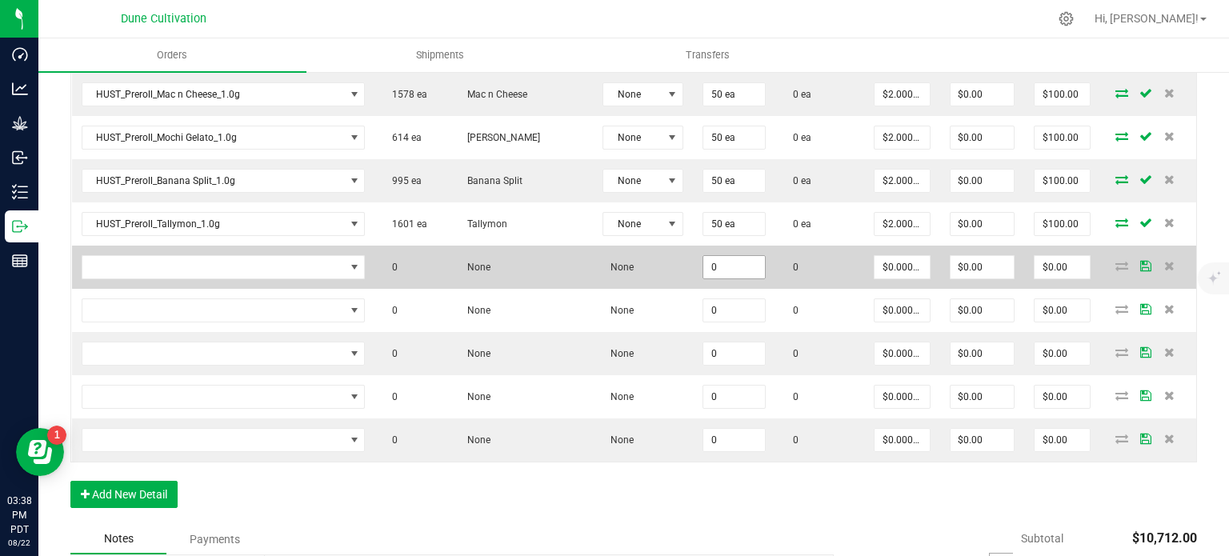
click at [703, 256] on input "0" at bounding box center [734, 267] width 62 height 22
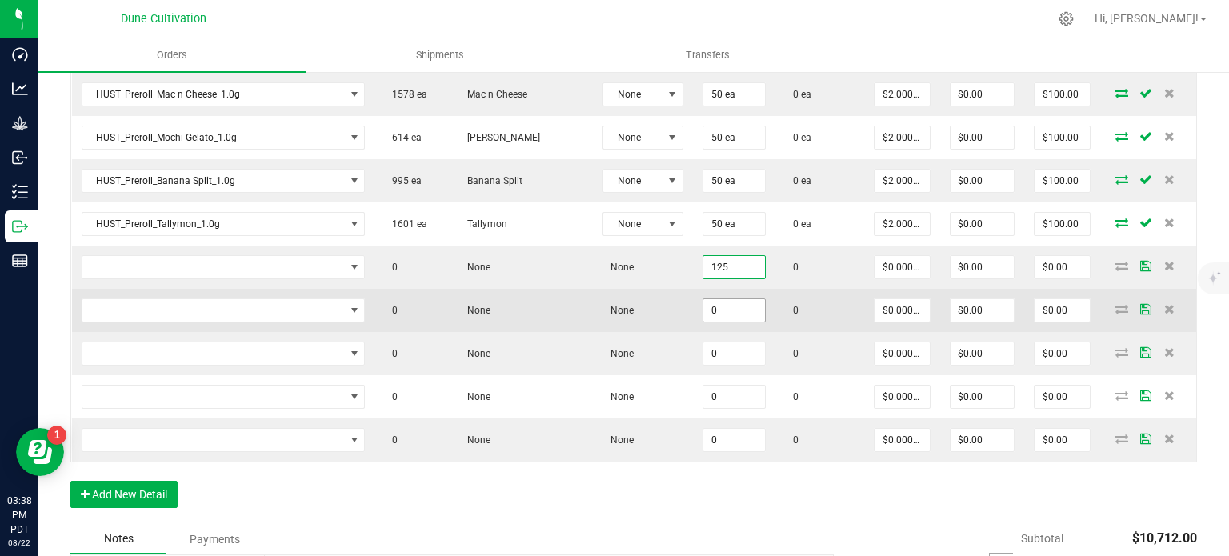
type input "125"
click at [707, 299] on input "0" at bounding box center [734, 310] width 62 height 22
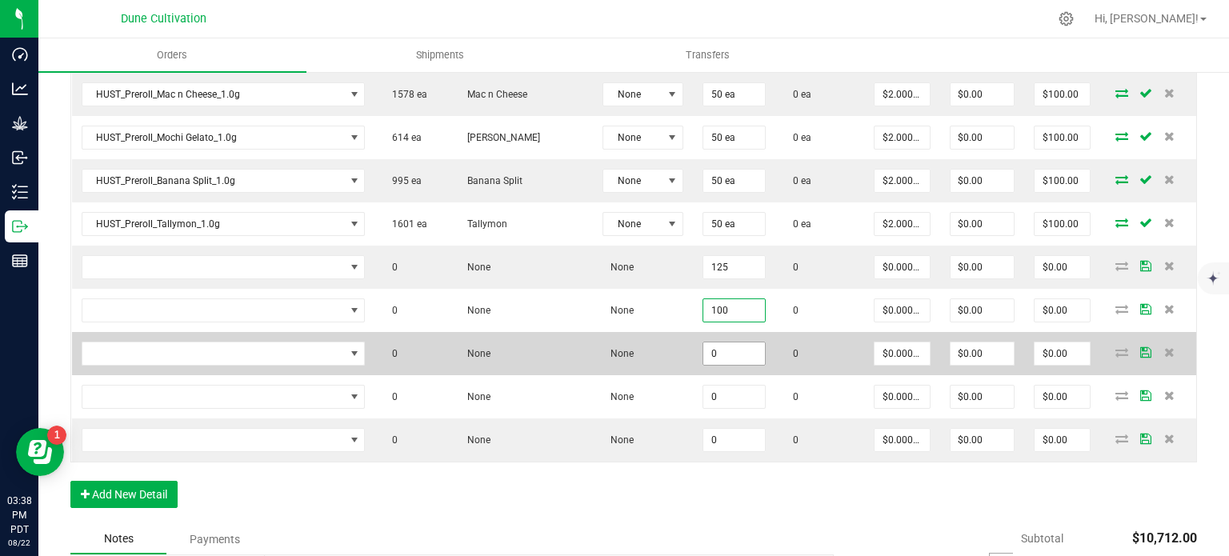
type input "100"
click at [707, 342] on input "0" at bounding box center [734, 353] width 62 height 22
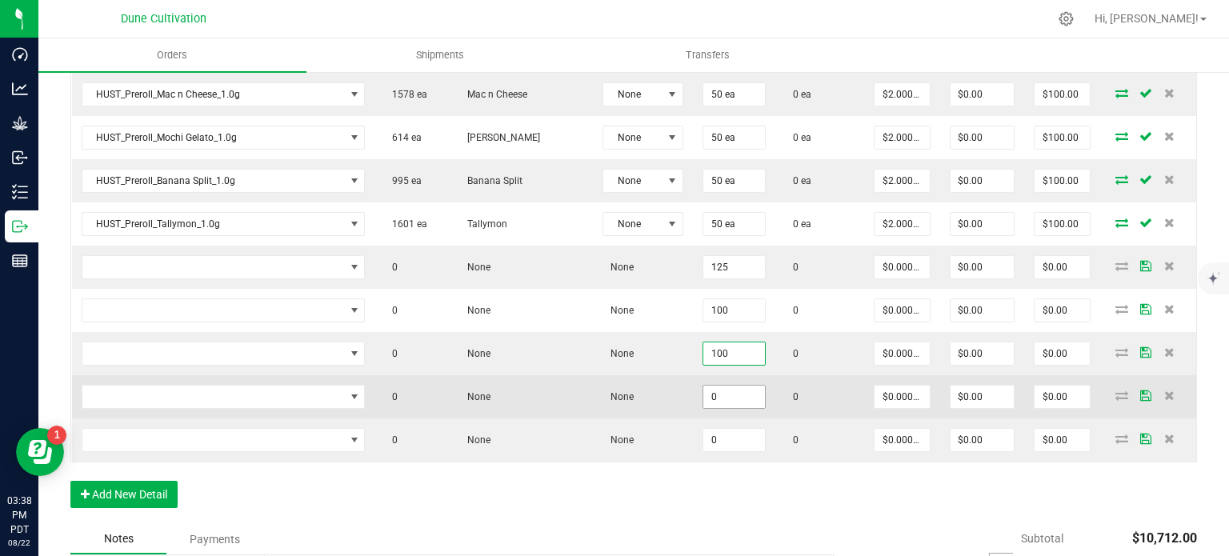
type input "100"
click at [710, 386] on input "0" at bounding box center [734, 397] width 62 height 22
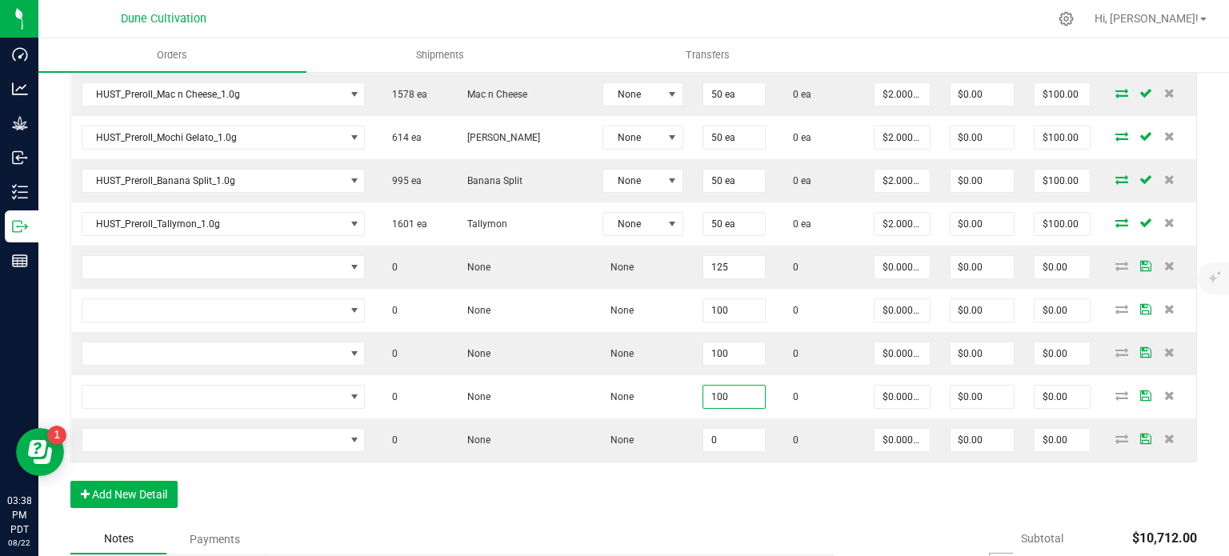
type input "100"
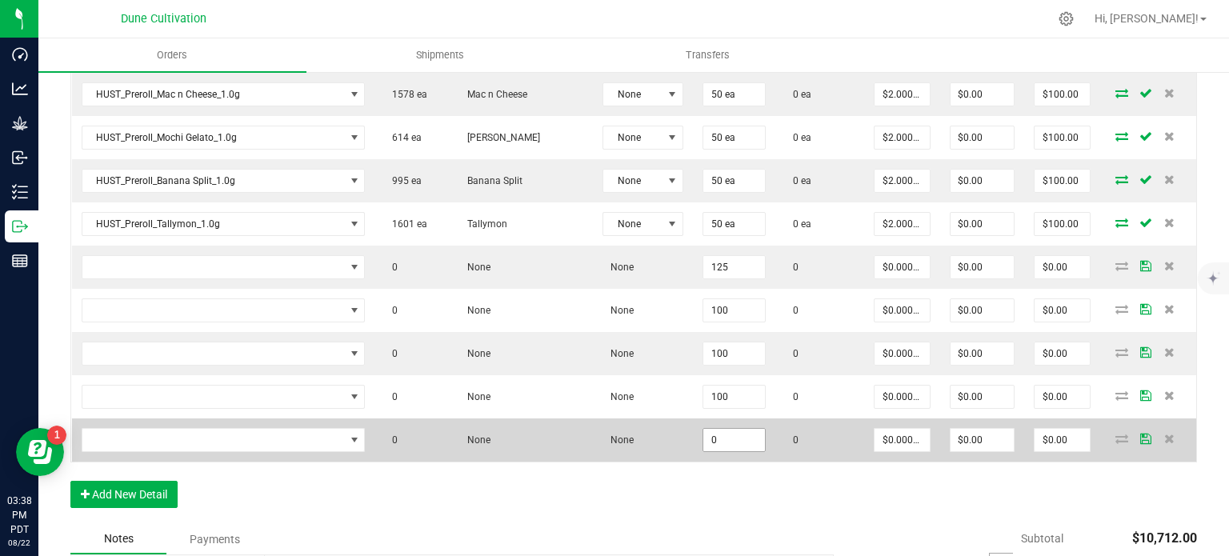
click at [703, 429] on input "0" at bounding box center [734, 440] width 62 height 22
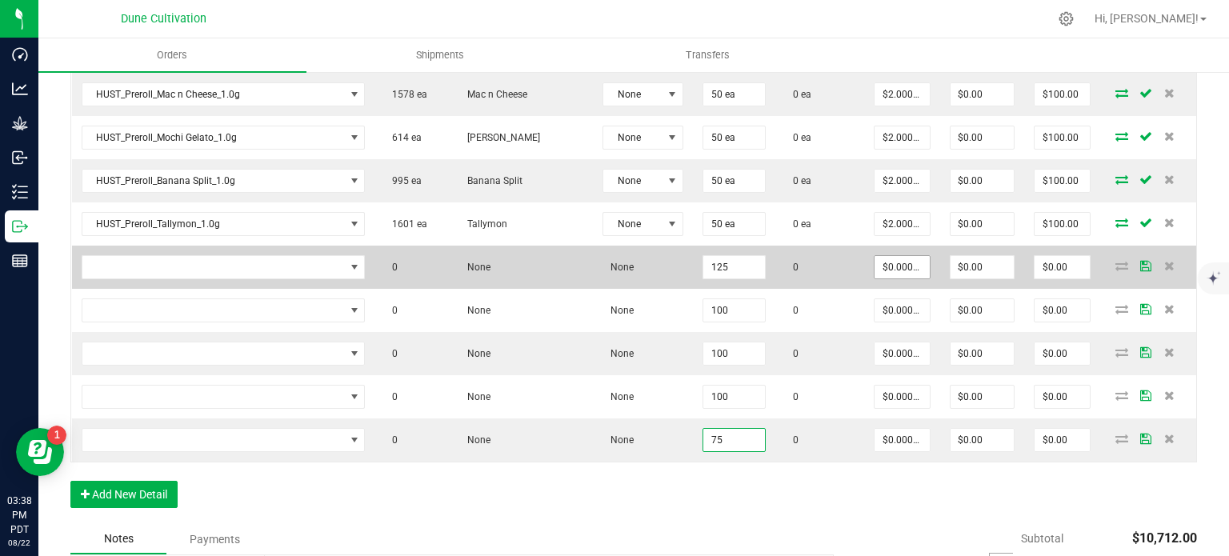
type input "75"
click at [886, 256] on input "0" at bounding box center [901, 267] width 54 height 22
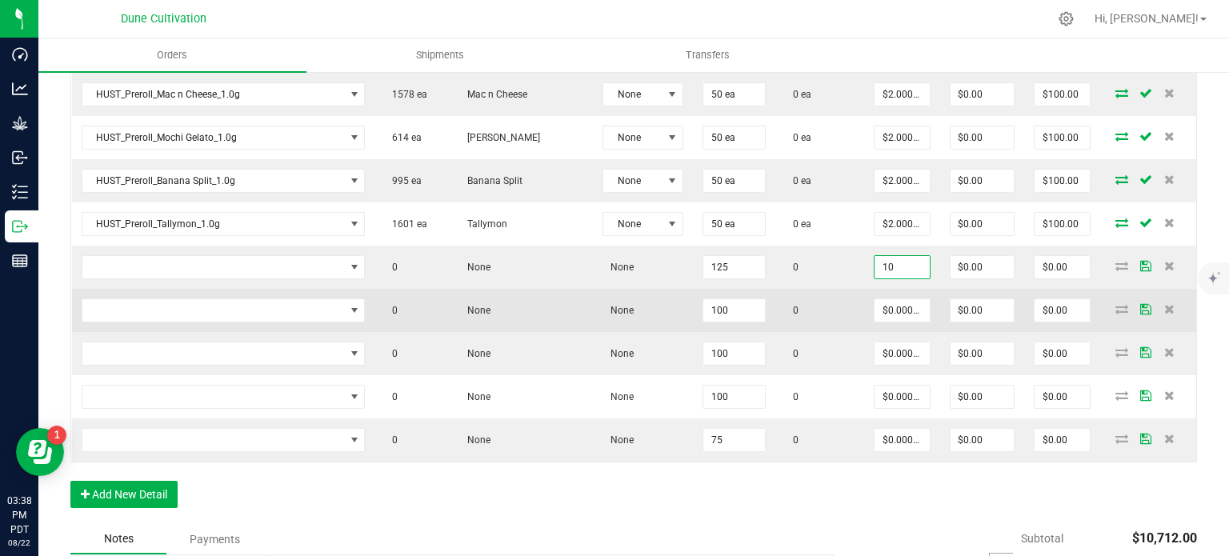
type input "$10.00000"
type input "$1,250.00"
click at [890, 289] on td "$0.00000" at bounding box center [901, 310] width 75 height 43
click at [891, 299] on input "0" at bounding box center [901, 310] width 54 height 22
paste input "1"
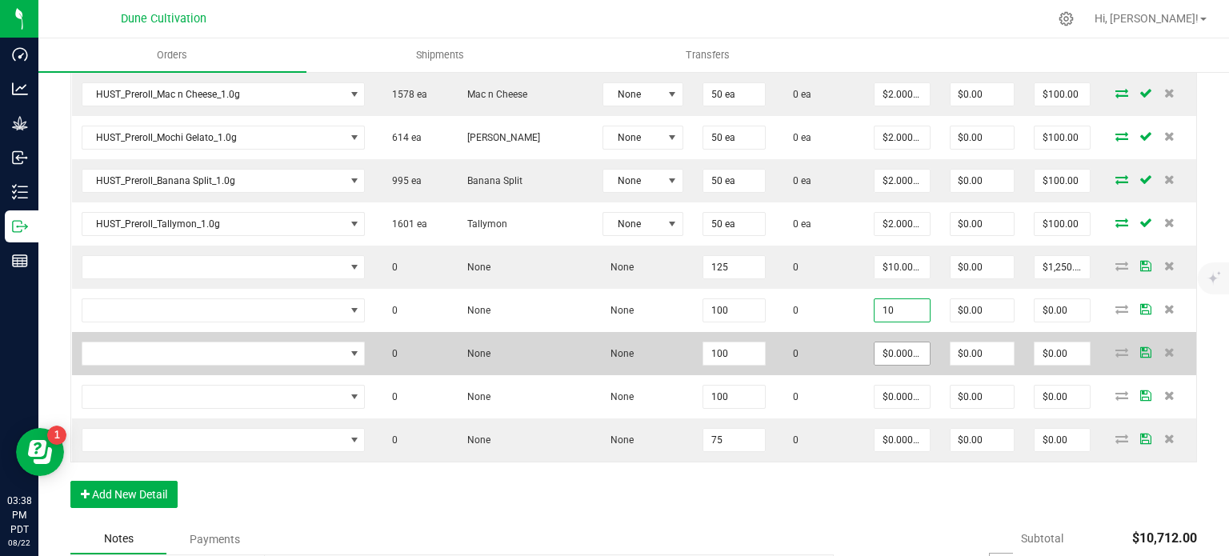
type input "$10.00000"
type input "$1,000.00"
click at [887, 350] on input "0" at bounding box center [901, 353] width 54 height 22
paste input "1"
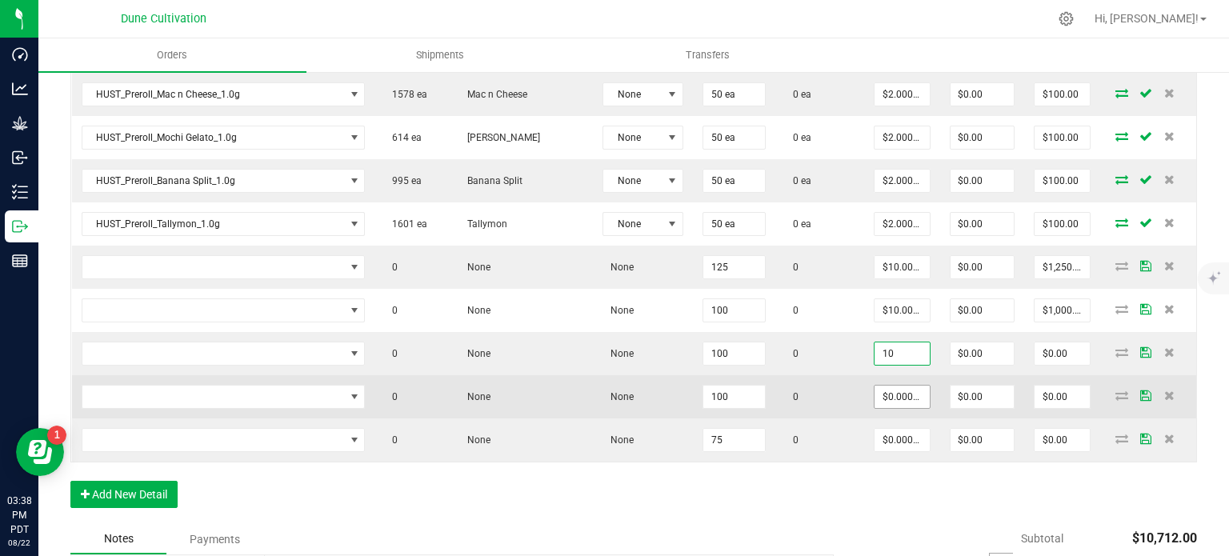
type input "$10.00000"
type input "$1,000.00"
click at [891, 386] on input "0" at bounding box center [901, 397] width 54 height 22
paste input "1"
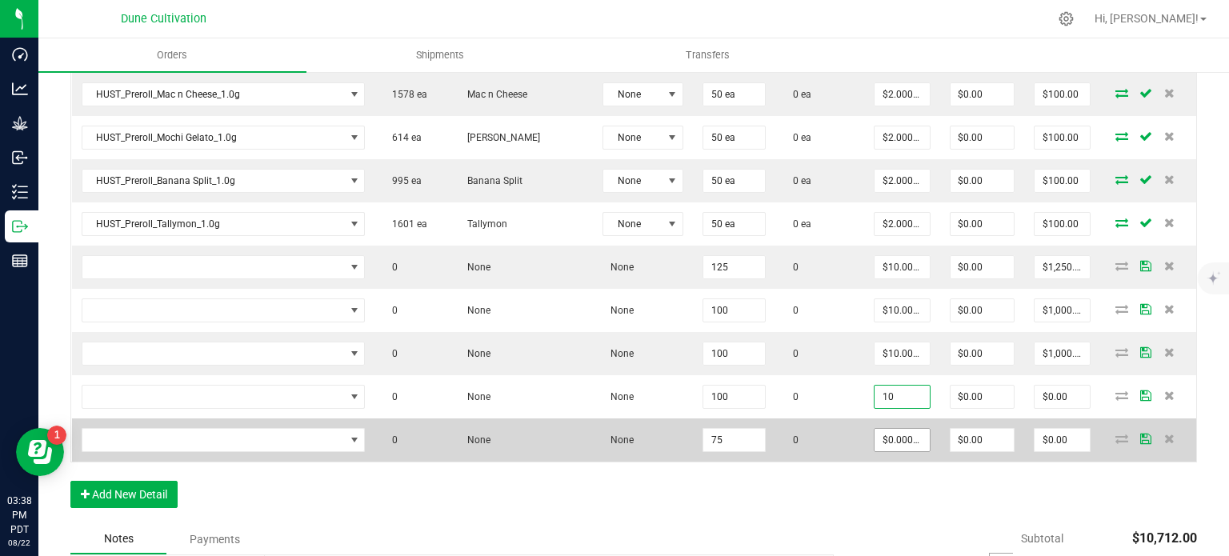
type input "$10.00000"
type input "$1,000.00"
click at [885, 429] on input "0" at bounding box center [901, 440] width 54 height 22
paste input "1"
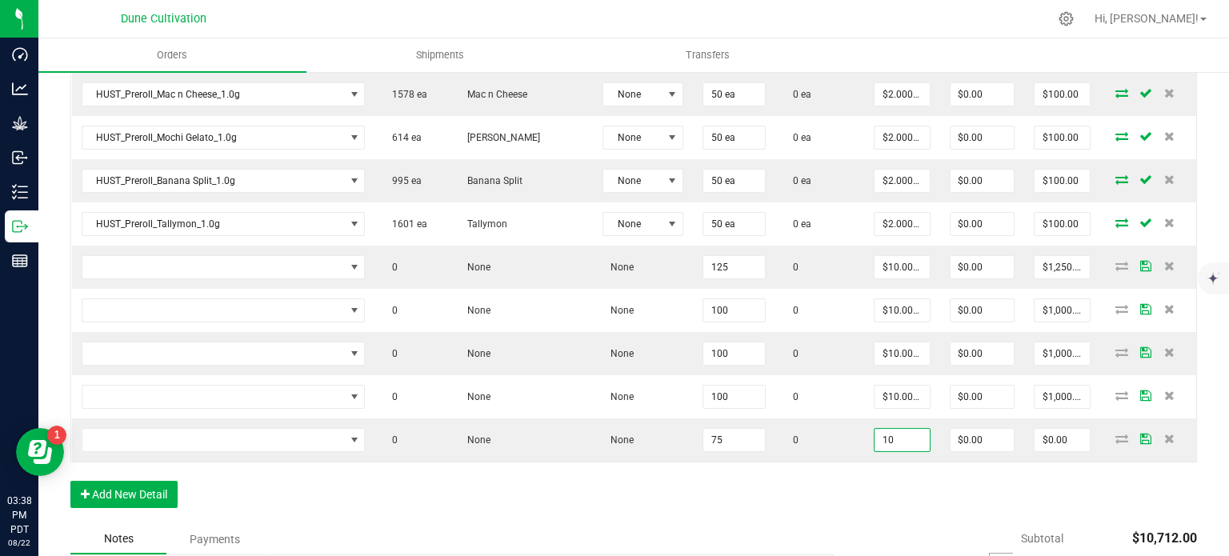
type input "$10.00000"
type input "$750.00"
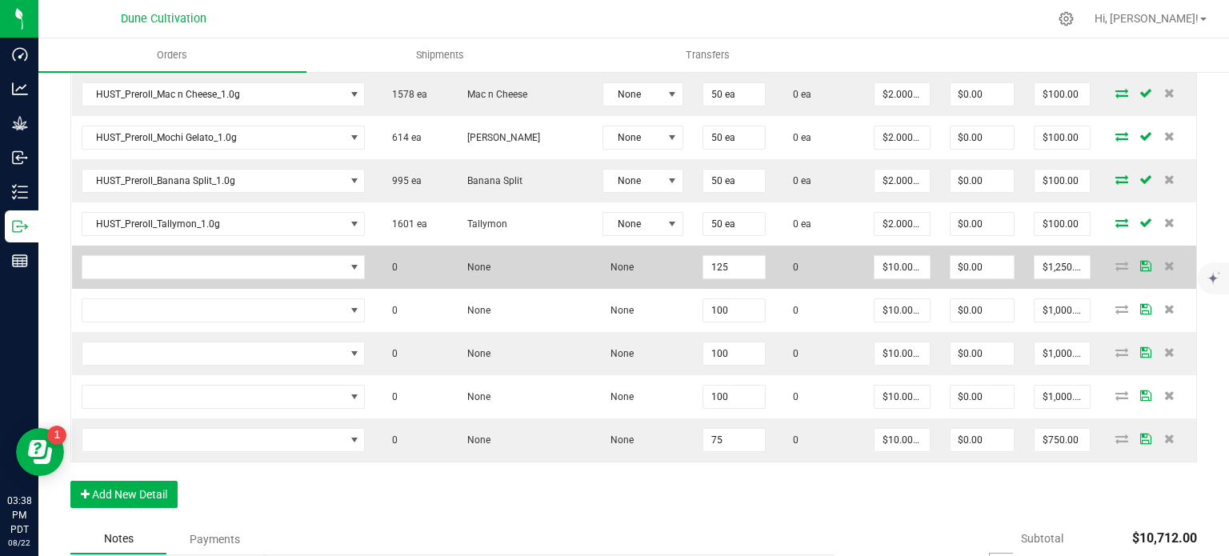
click at [253, 269] on td at bounding box center [223, 267] width 303 height 43
click at [257, 262] on span "NO DATA FOUND" at bounding box center [213, 267] width 262 height 22
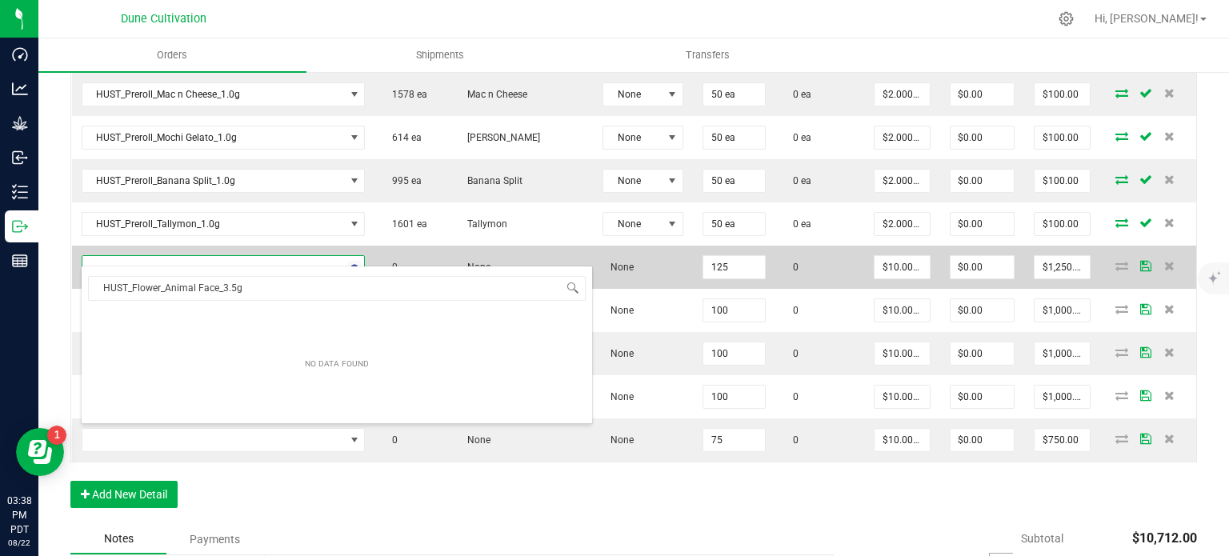
scroll to position [23, 262]
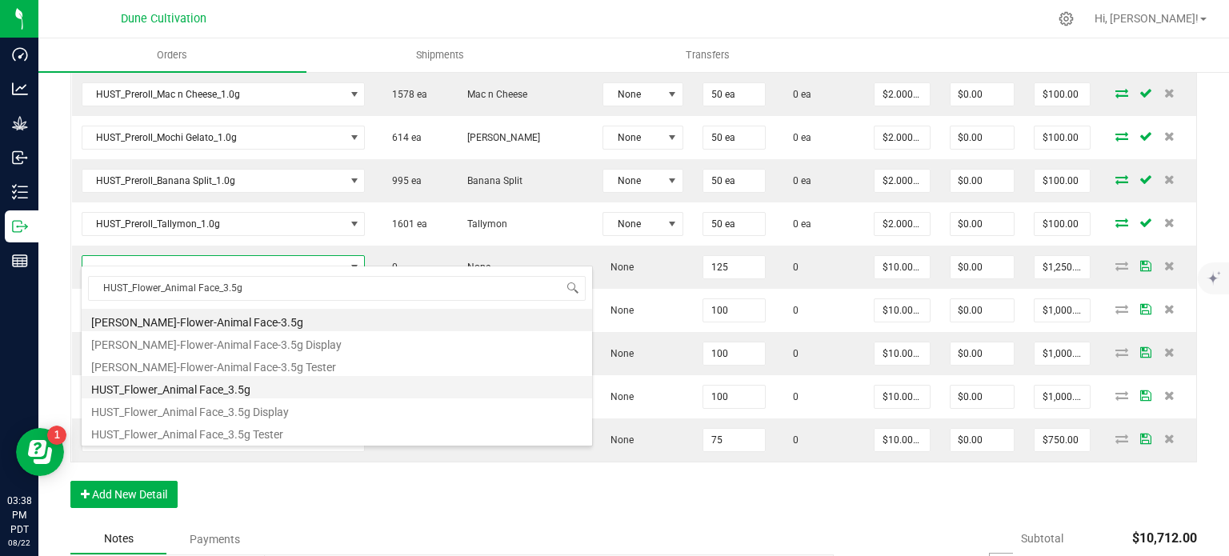
click at [244, 386] on li "HUST_Flower_Animal Face_3.5g" at bounding box center [337, 387] width 510 height 22
type input "125 ea"
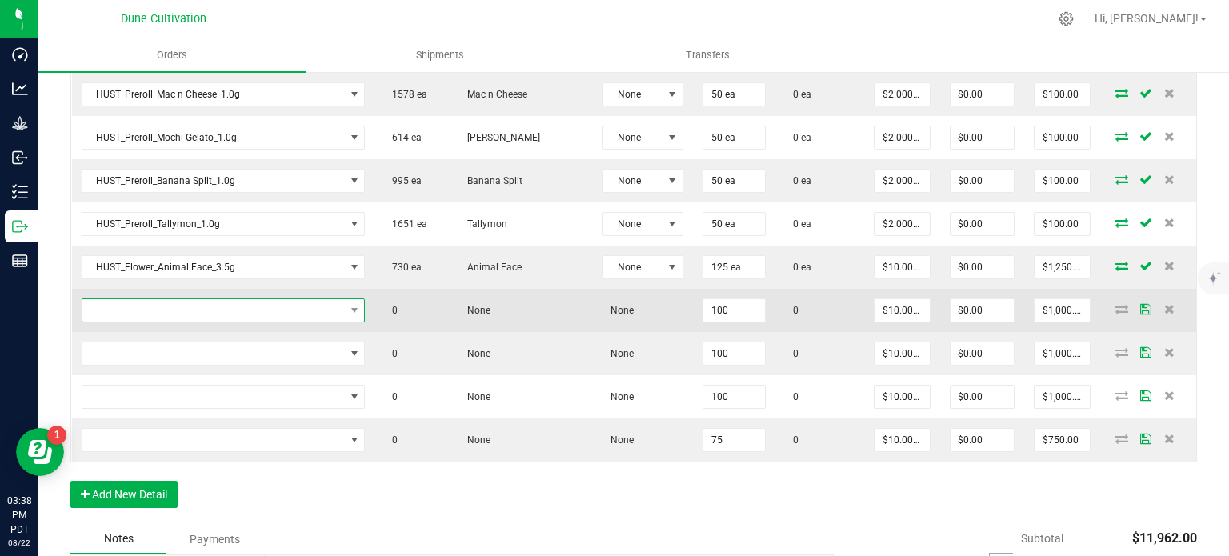
click at [250, 299] on span "NO DATA FOUND" at bounding box center [213, 310] width 262 height 22
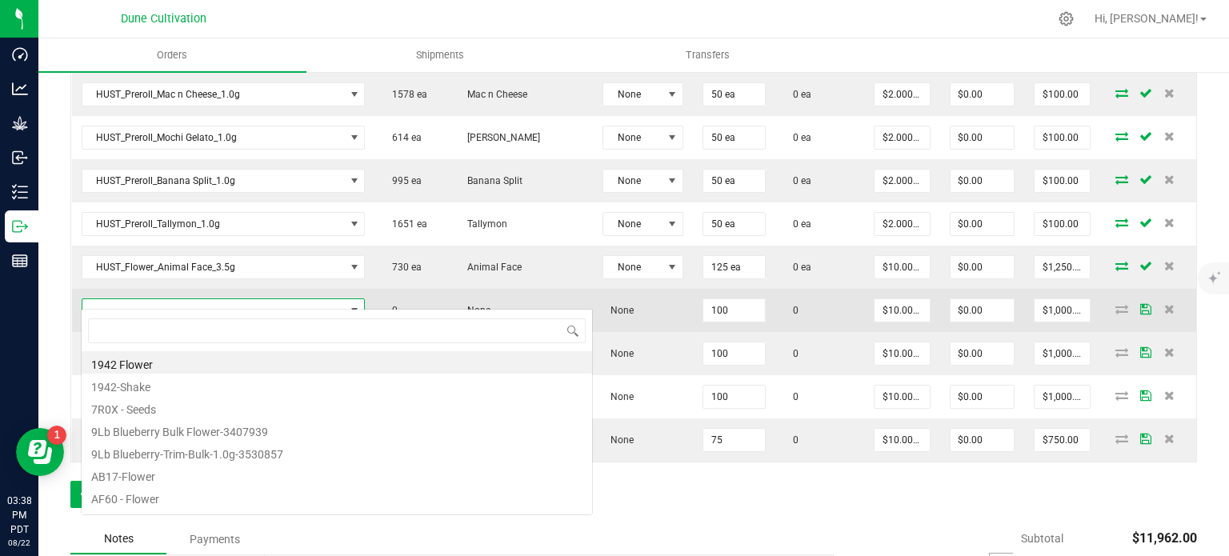
type input "HUST_Flower_White Zerbert_3.5g"
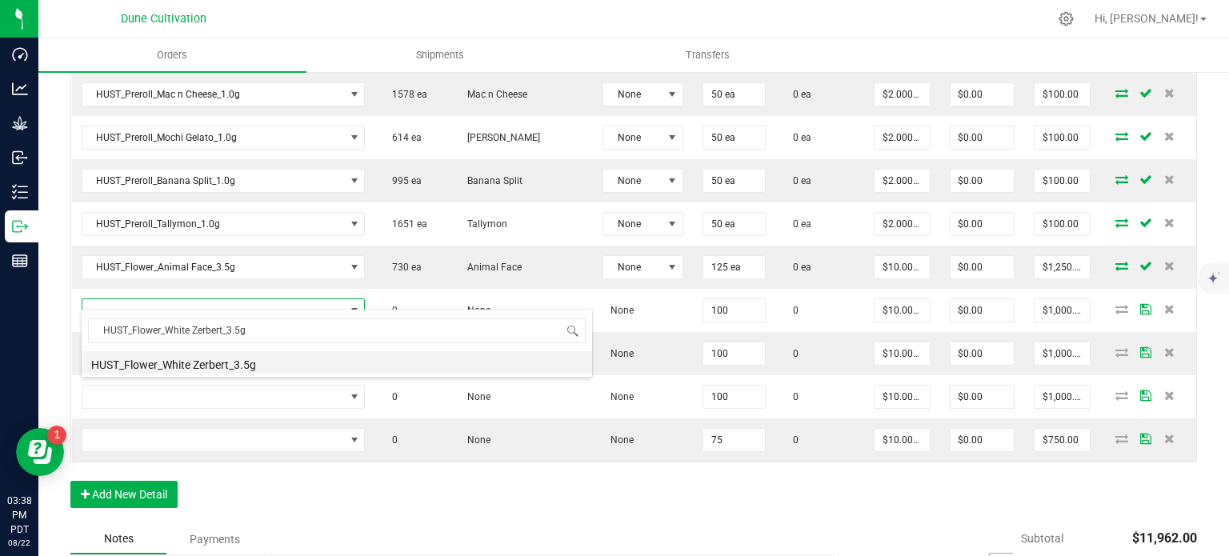
click at [251, 367] on li "HUST_Flower_White Zerbert_3.5g" at bounding box center [337, 362] width 510 height 22
type input "100 ea"
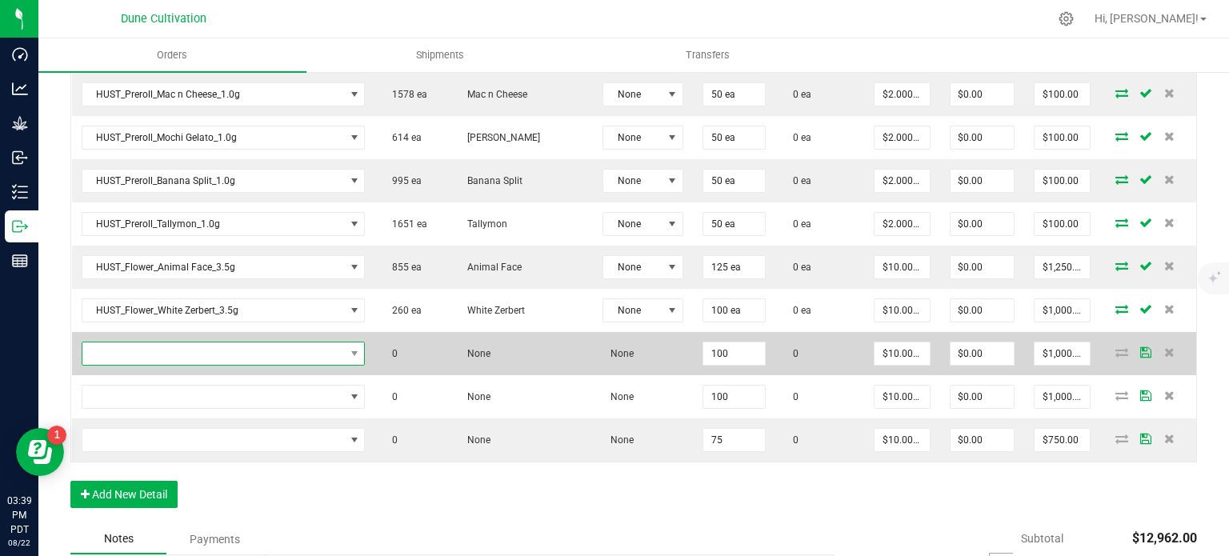
click at [289, 344] on span "NO DATA FOUND" at bounding box center [213, 353] width 262 height 22
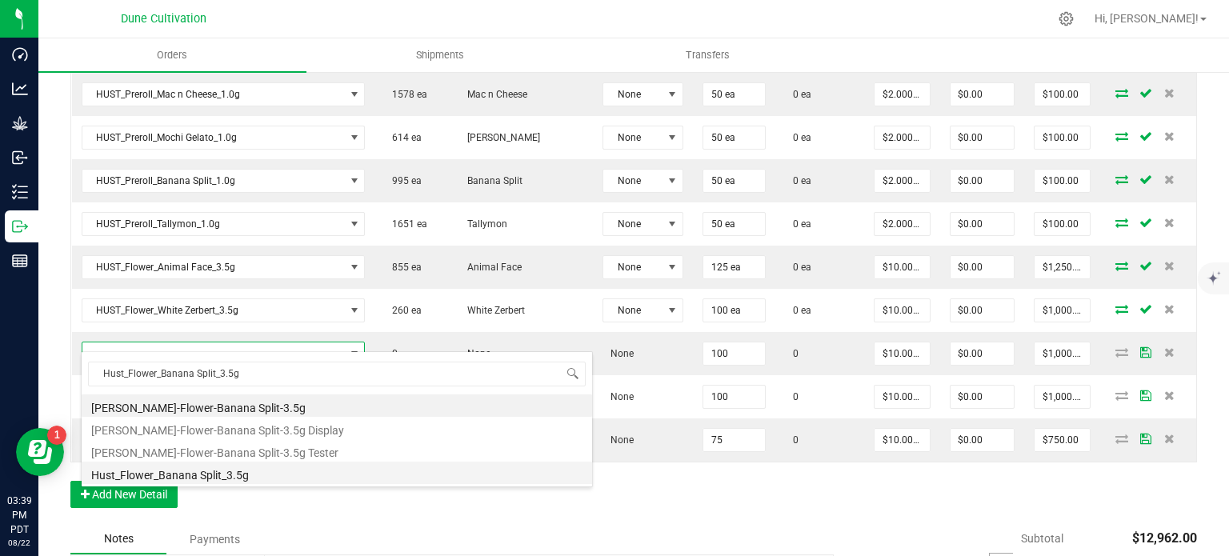
click at [227, 475] on li "Hust_Flower_Banana Split_3.5g" at bounding box center [337, 473] width 510 height 22
type input "100 ea"
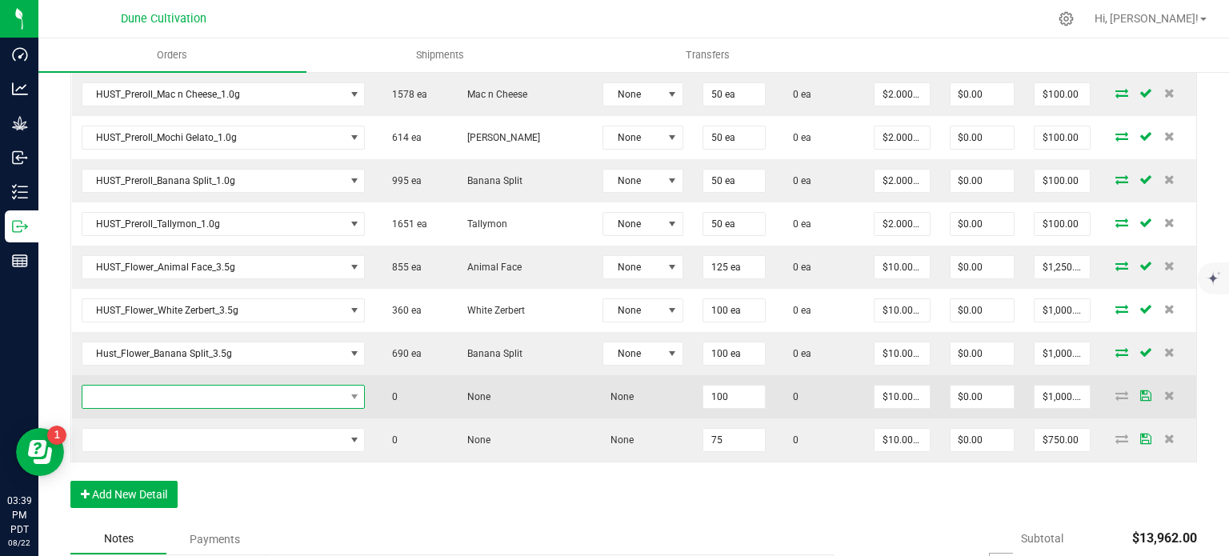
click at [258, 386] on span "NO DATA FOUND" at bounding box center [213, 397] width 262 height 22
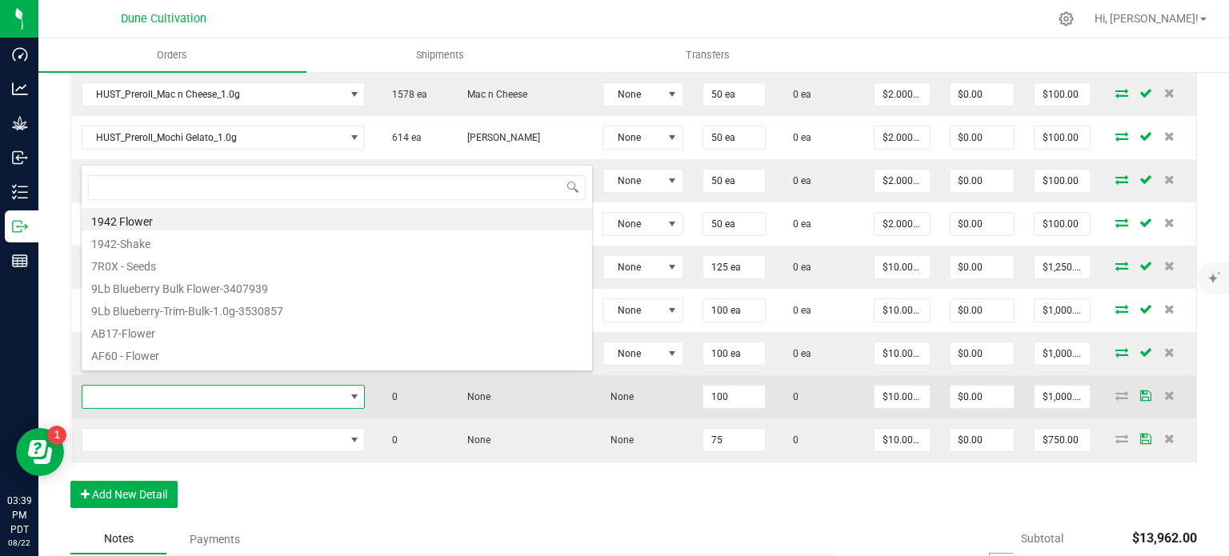
type input "HUST_Flower_Canoli Kush_3.5g"
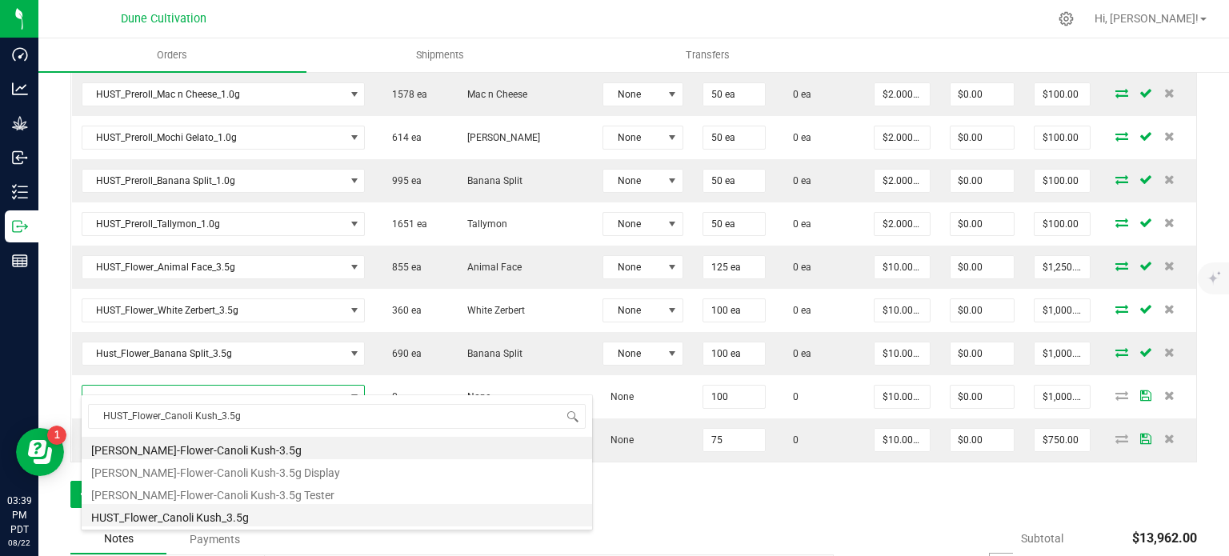
click at [246, 514] on li "HUST_Flower_Canoli Kush_3.5g" at bounding box center [337, 515] width 510 height 22
type input "100 ea"
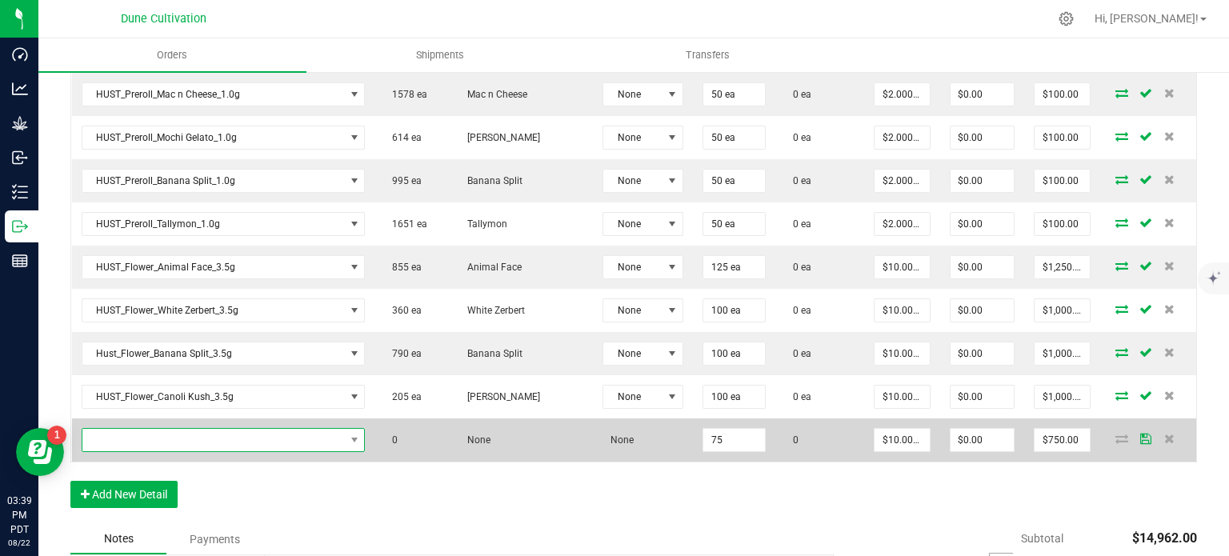
click at [311, 429] on span "NO DATA FOUND" at bounding box center [213, 440] width 262 height 22
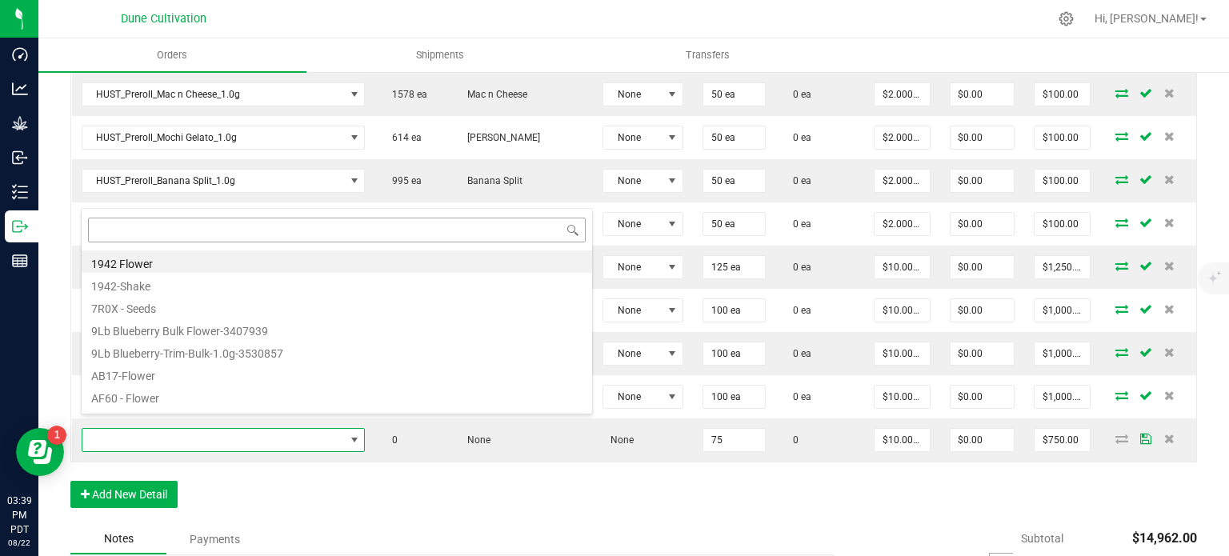
click at [238, 242] on input at bounding box center [337, 230] width 498 height 25
type input "HUST_Flower_Pink Certz_3.5g"
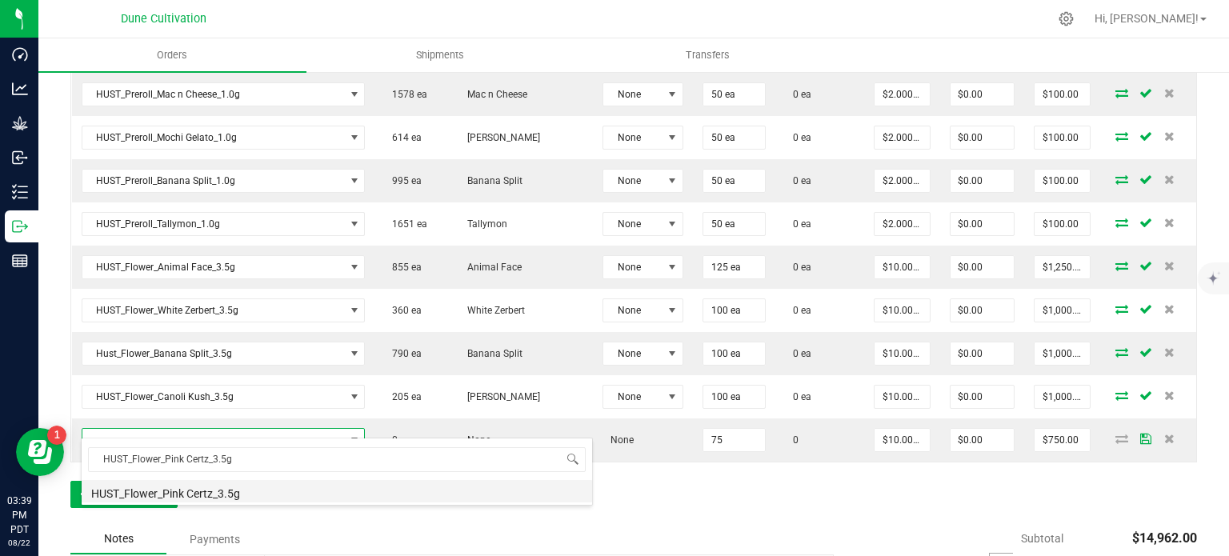
click at [213, 487] on li "HUST_Flower_Pink Certz_3.5g" at bounding box center [337, 491] width 510 height 22
type input "75 ea"
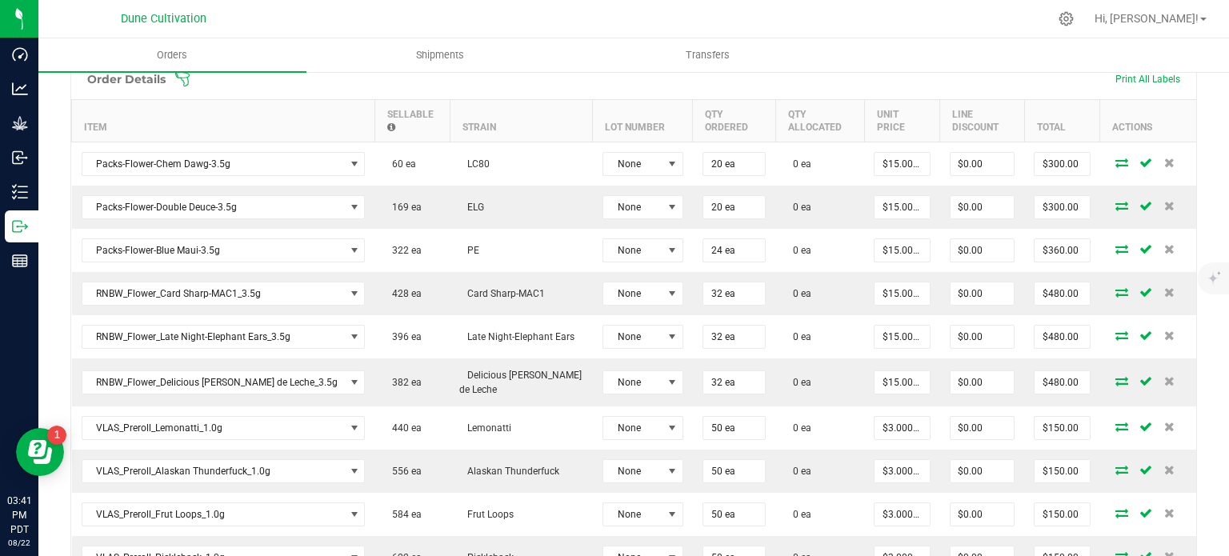
scroll to position [464, 0]
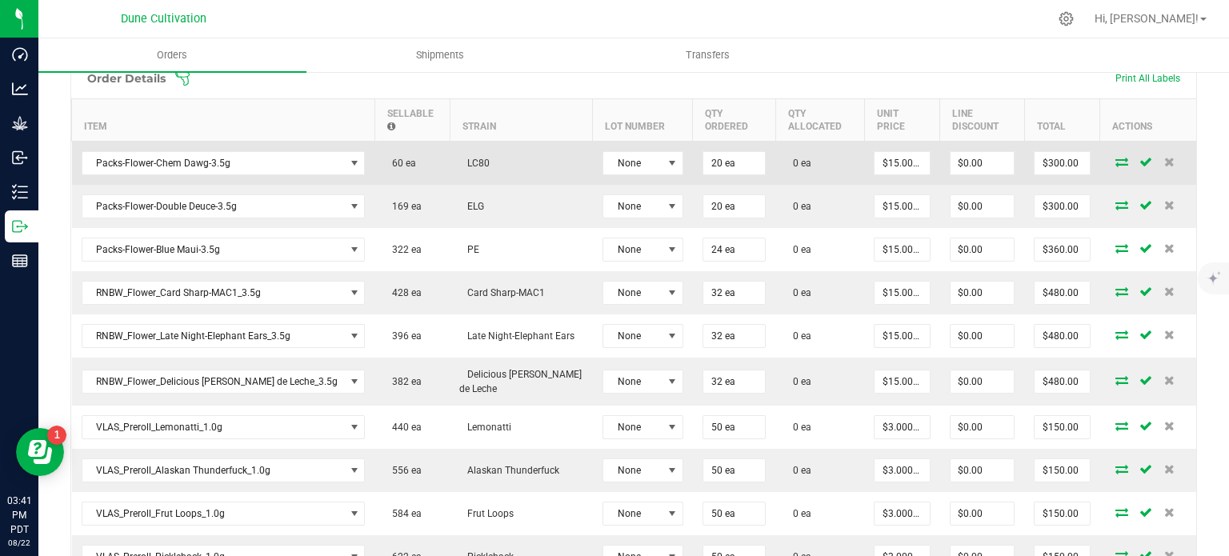
click at [1115, 157] on icon at bounding box center [1121, 162] width 13 height 10
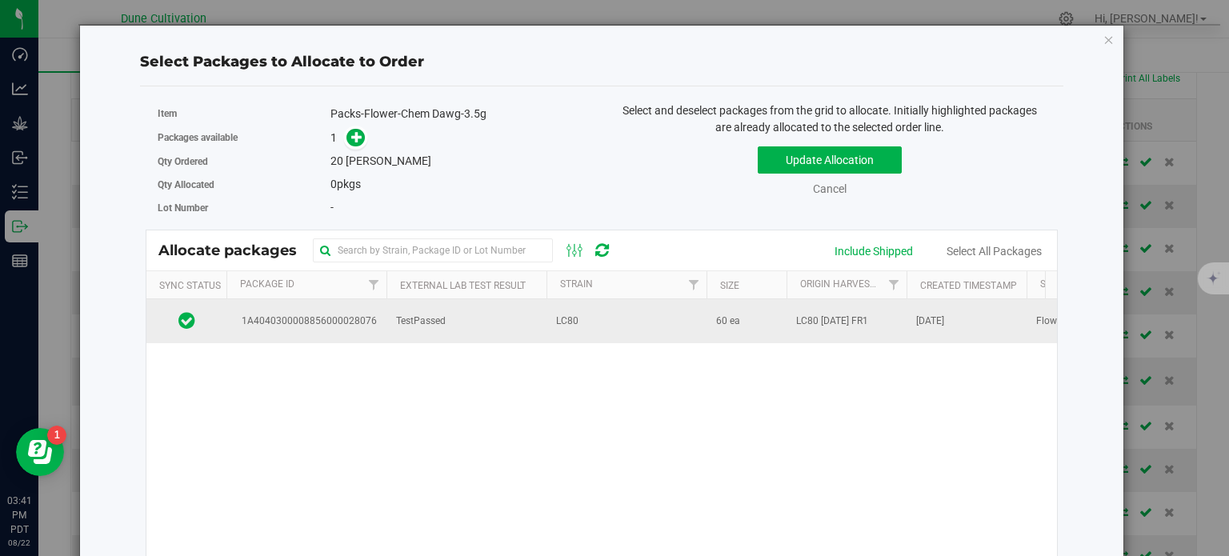
click at [320, 324] on span "1A4040300008856000028076" at bounding box center [306, 321] width 141 height 15
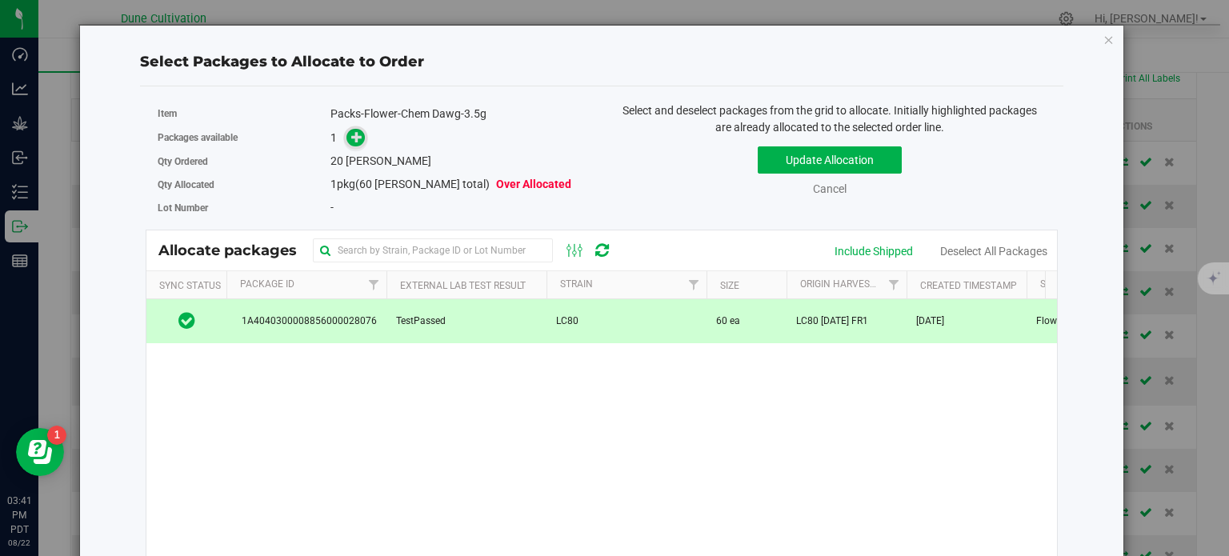
click at [351, 142] on icon at bounding box center [356, 136] width 11 height 11
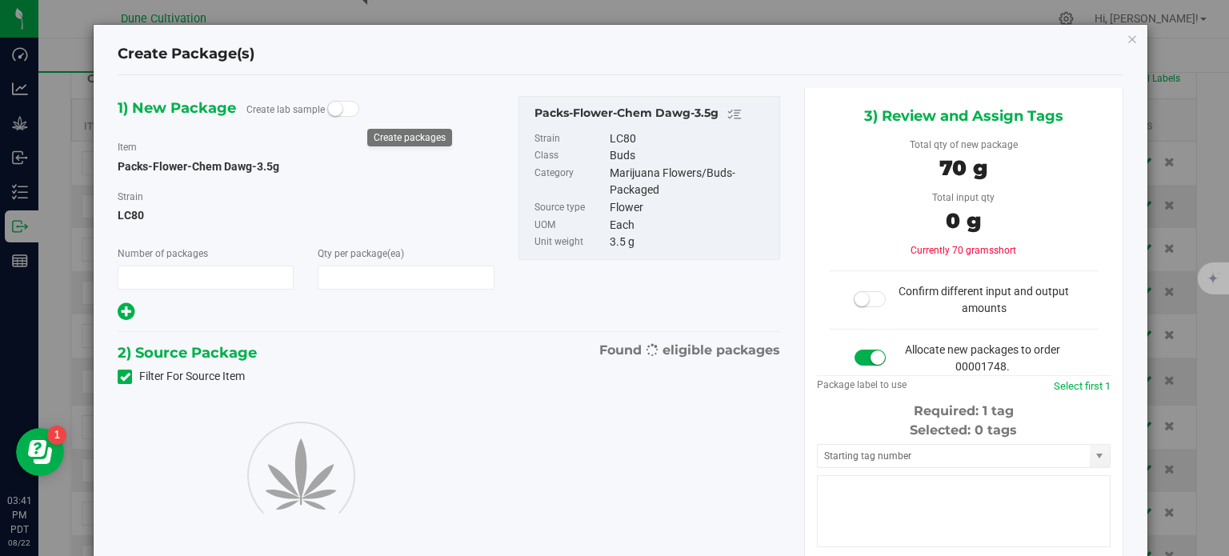
type input "1"
type input "20"
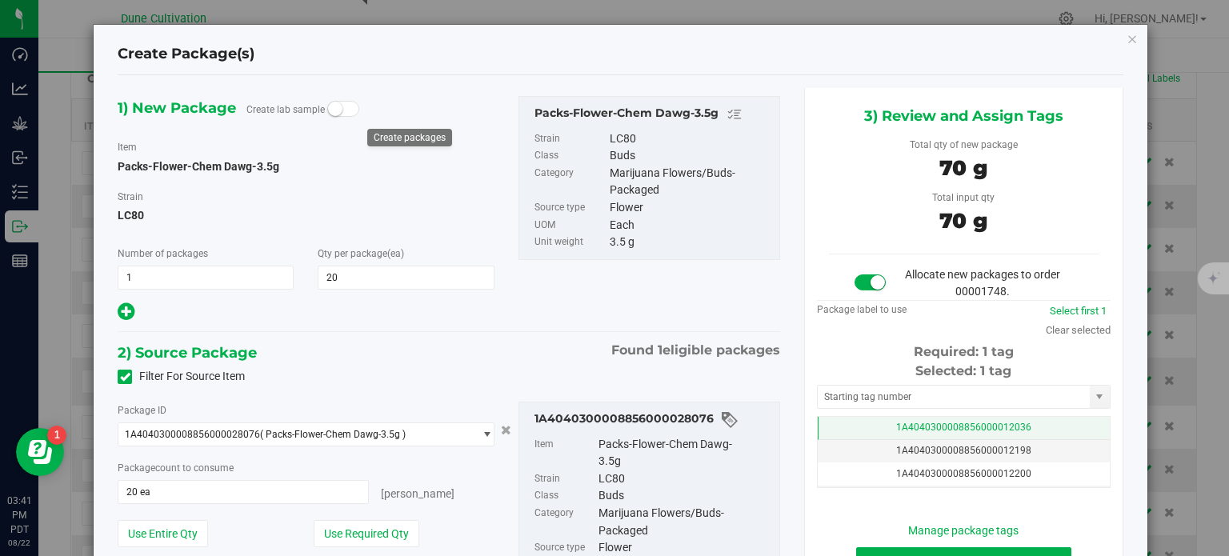
click at [880, 425] on td "1A4040300008856000012036" at bounding box center [964, 428] width 292 height 23
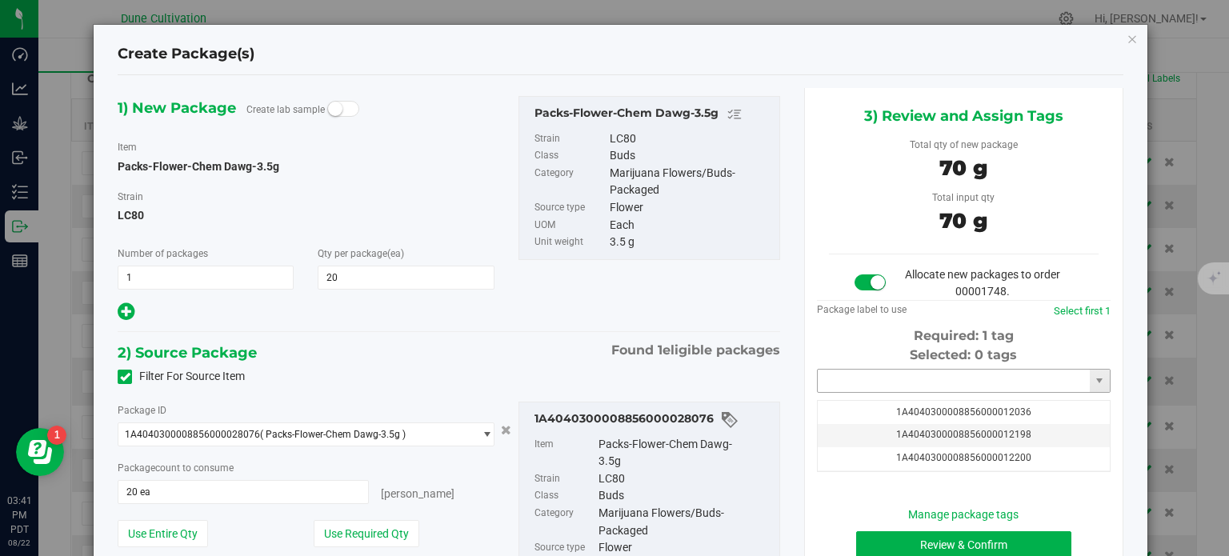
click at [881, 386] on input "text" at bounding box center [954, 381] width 272 height 22
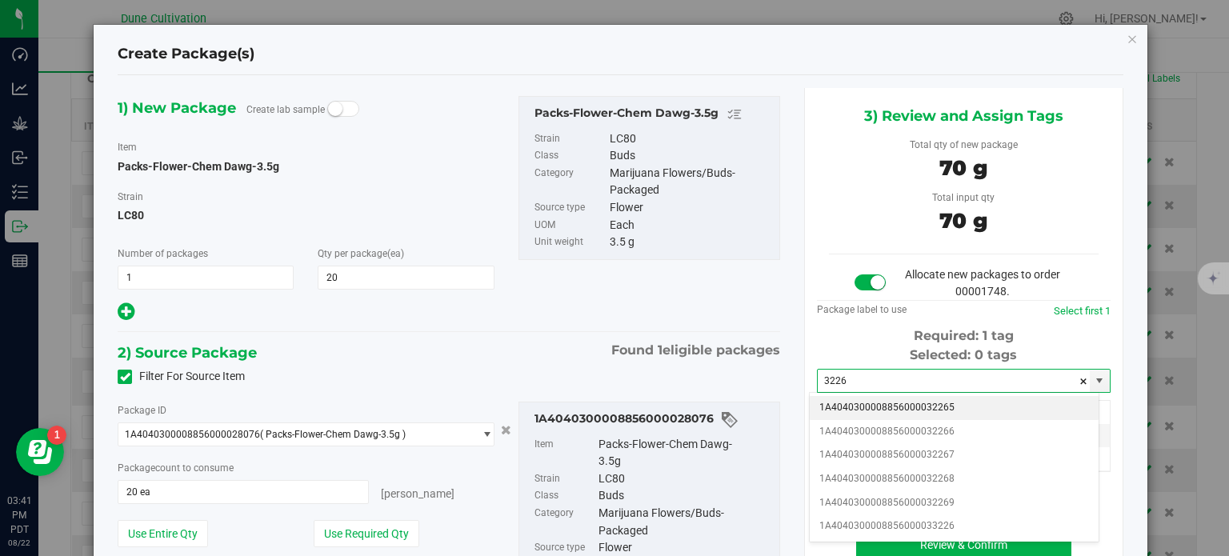
click at [906, 406] on li "1A4040300008856000032265" at bounding box center [954, 408] width 289 height 24
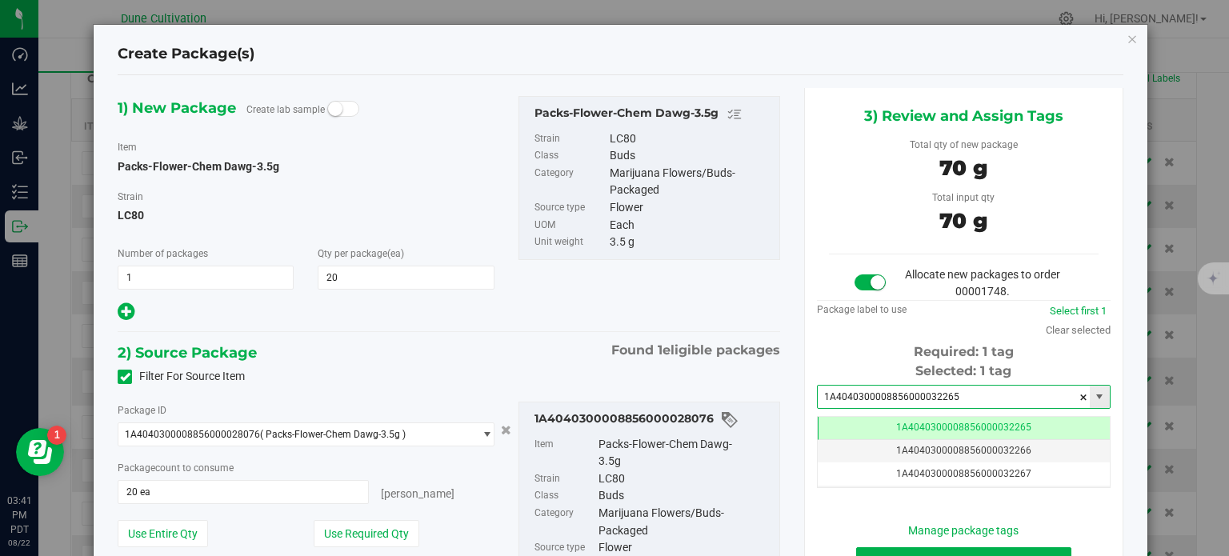
drag, startPoint x: 941, startPoint y: 396, endPoint x: 780, endPoint y: 398, distance: 160.8
click at [780, 398] on div "1) New Package Create lab sample Item Packs-Flower-Chem Dawg-3.5g Strain LC80 N…" at bounding box center [620, 387] width 1029 height 598
type input "1A4040300008856000032265"
click at [520, 365] on div "Filter For Source Item" at bounding box center [449, 377] width 686 height 24
drag, startPoint x: 953, startPoint y: 393, endPoint x: 918, endPoint y: 392, distance: 34.4
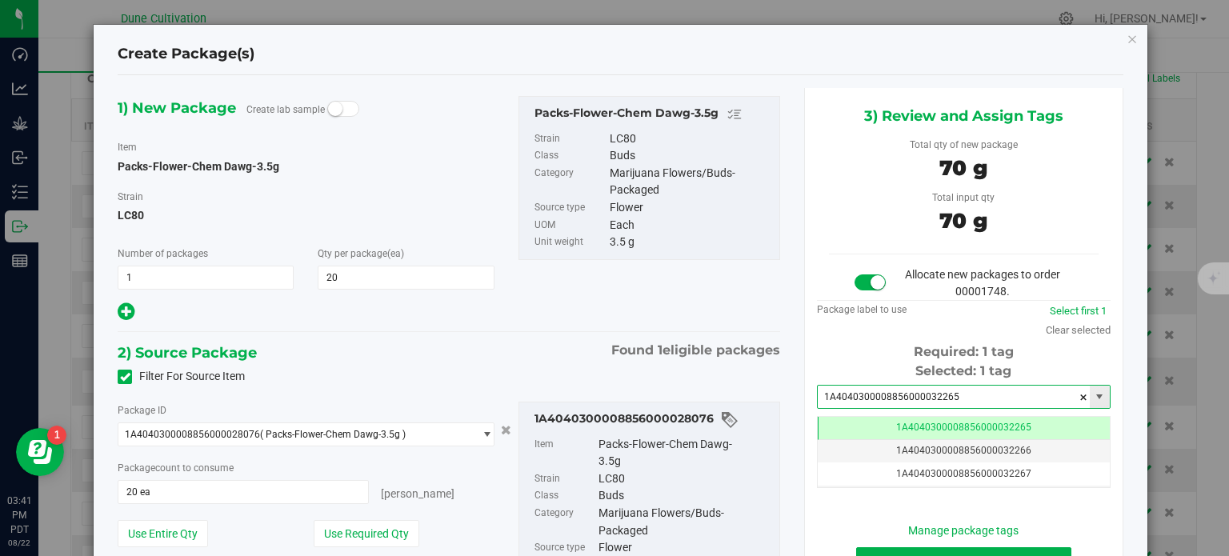
click at [918, 392] on input "1A4040300008856000032265" at bounding box center [954, 397] width 272 height 22
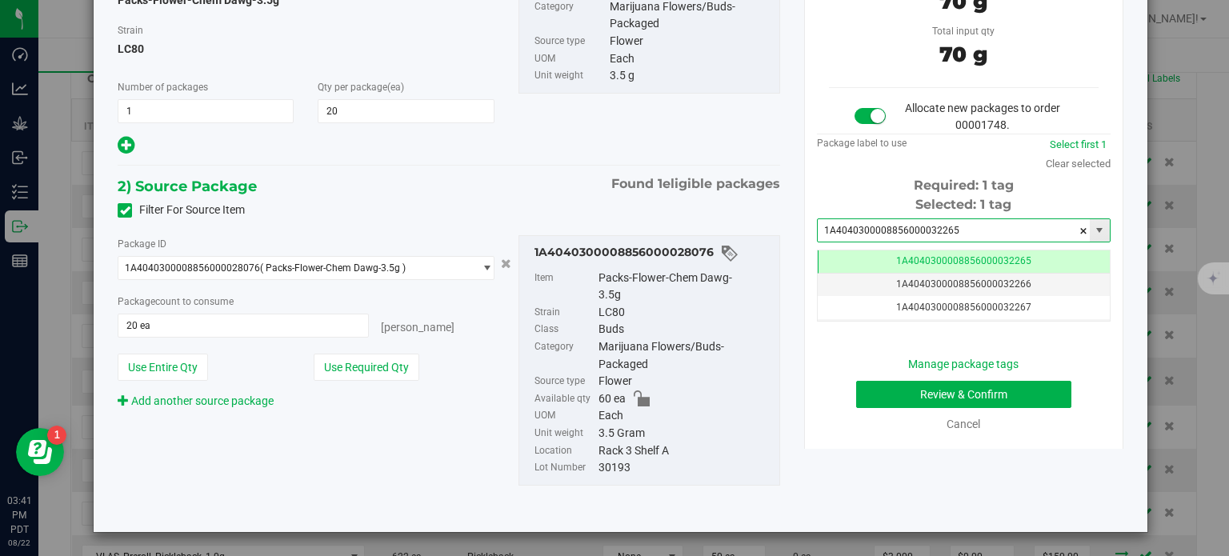
click at [930, 223] on input "1A4040300008856000032265" at bounding box center [954, 230] width 272 height 22
drag, startPoint x: 938, startPoint y: 226, endPoint x: 920, endPoint y: 228, distance: 17.8
click at [920, 228] on input "1A4040300008856000032265" at bounding box center [954, 230] width 272 height 22
click at [908, 388] on button "Review & Confirm" at bounding box center [963, 394] width 215 height 27
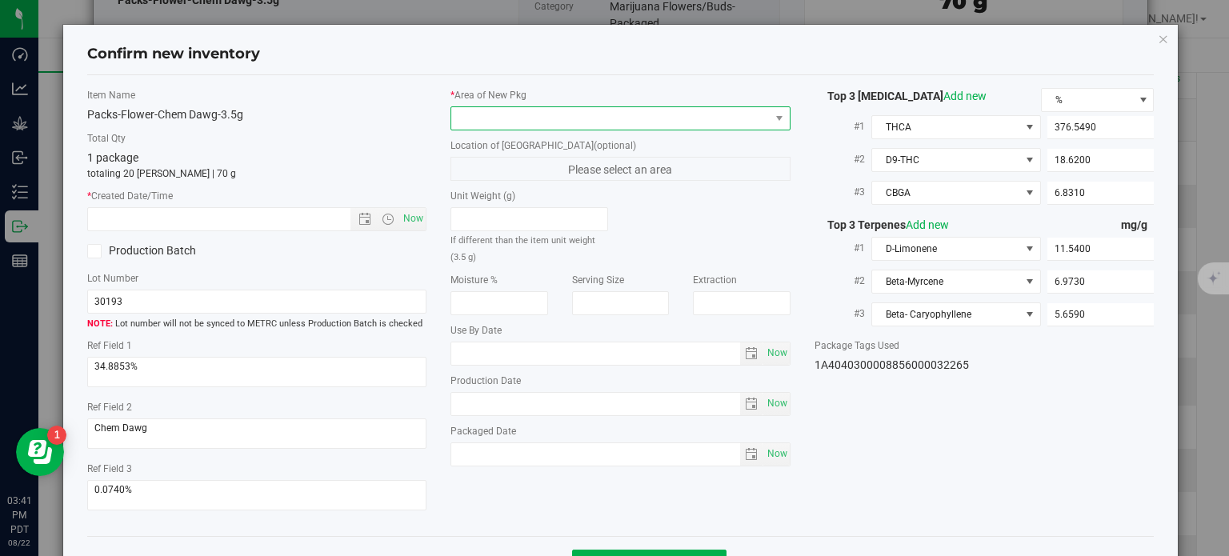
click at [586, 107] on span at bounding box center [610, 118] width 318 height 22
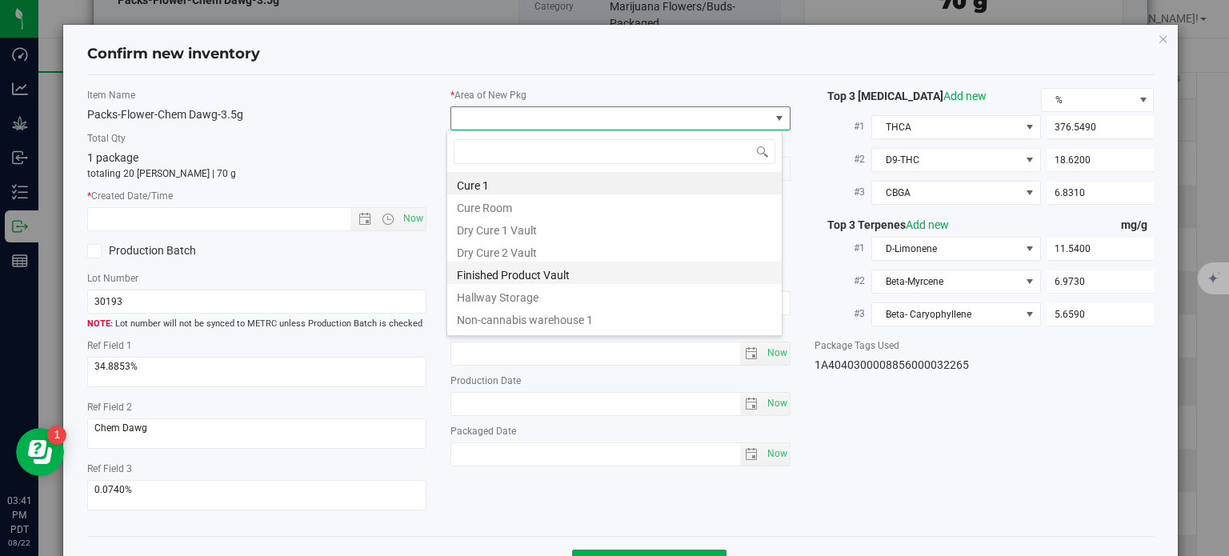
click at [513, 280] on li "Finished Product Vault" at bounding box center [614, 273] width 334 height 22
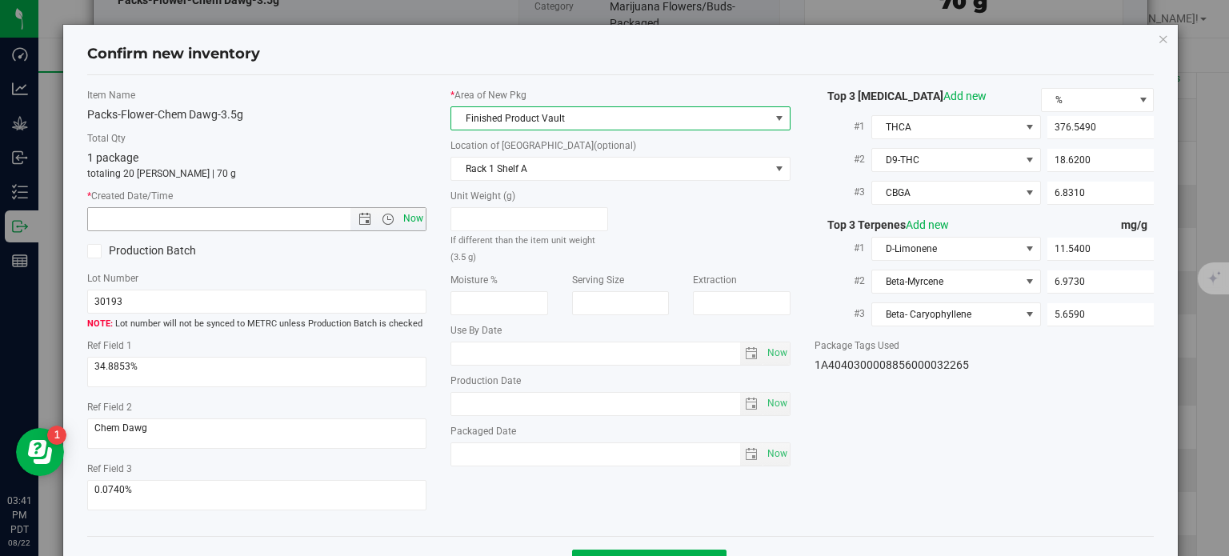
click at [412, 223] on span "Now" at bounding box center [413, 218] width 27 height 23
type input "8/22/2025 3:41 PM"
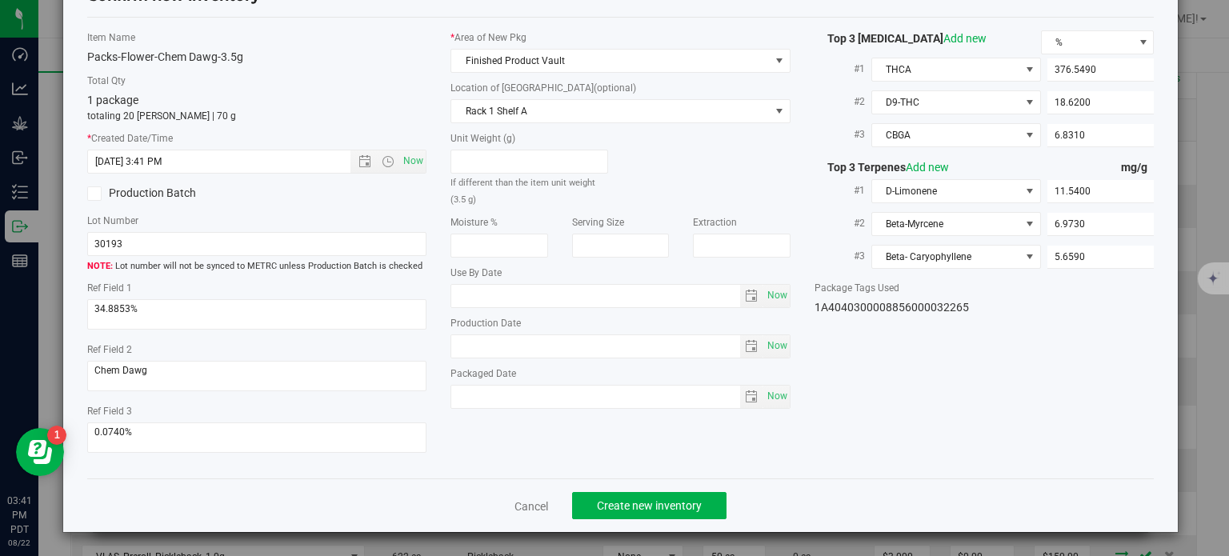
click at [669, 489] on div "Cancel Create new inventory" at bounding box center [620, 505] width 1067 height 54
click at [670, 494] on button "Create new inventory" at bounding box center [649, 505] width 154 height 27
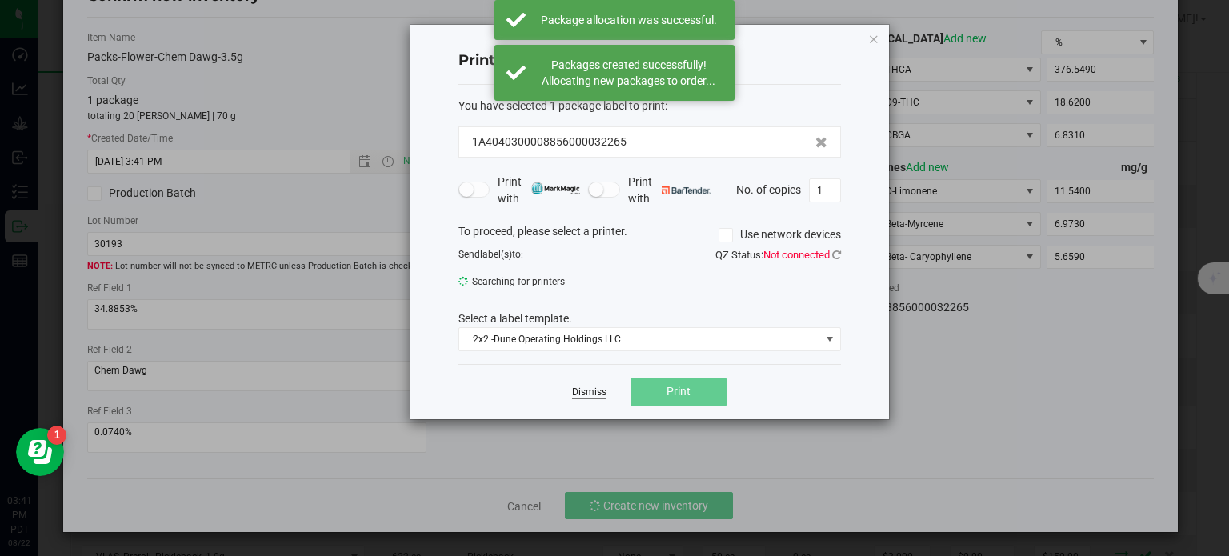
click at [591, 387] on link "Dismiss" at bounding box center [589, 393] width 34 height 14
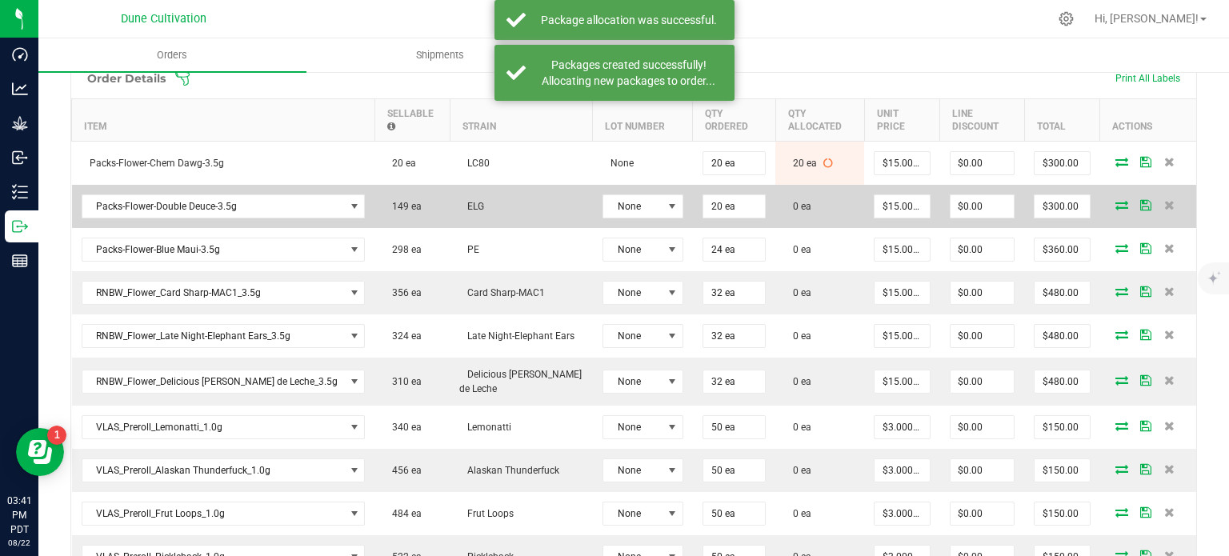
click at [1115, 202] on icon at bounding box center [1121, 205] width 13 height 10
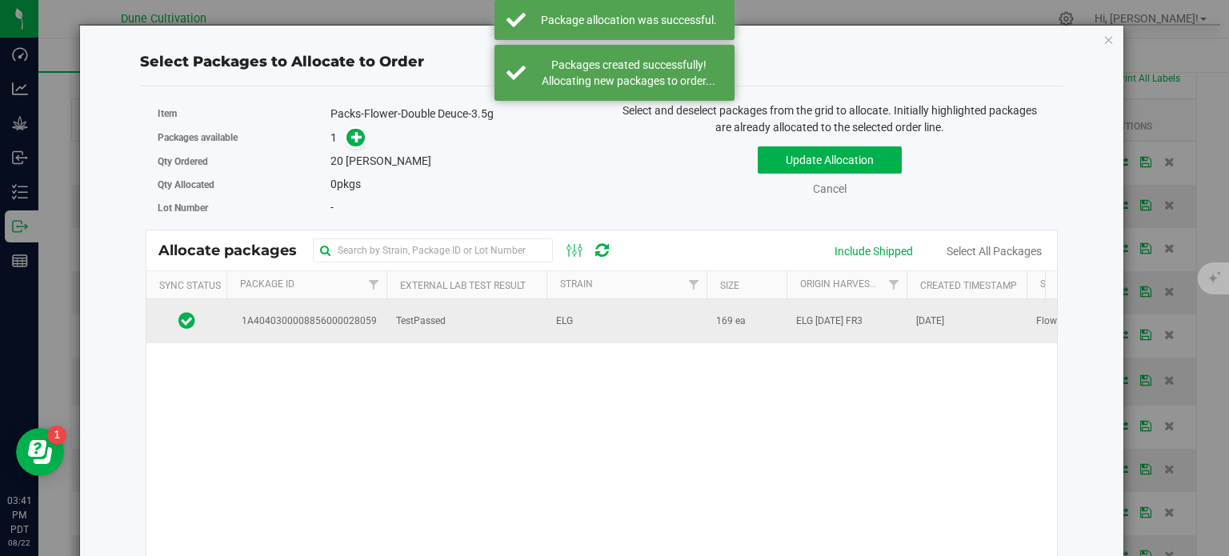
click at [327, 319] on span "1A4040300008856000028059" at bounding box center [306, 321] width 141 height 15
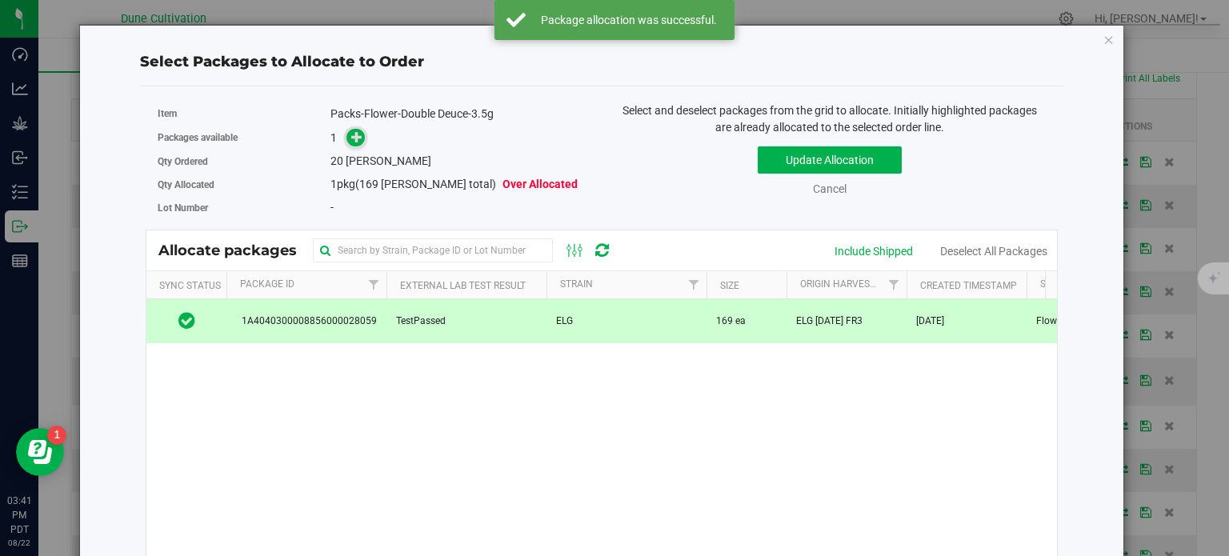
click at [354, 129] on span at bounding box center [355, 138] width 18 height 18
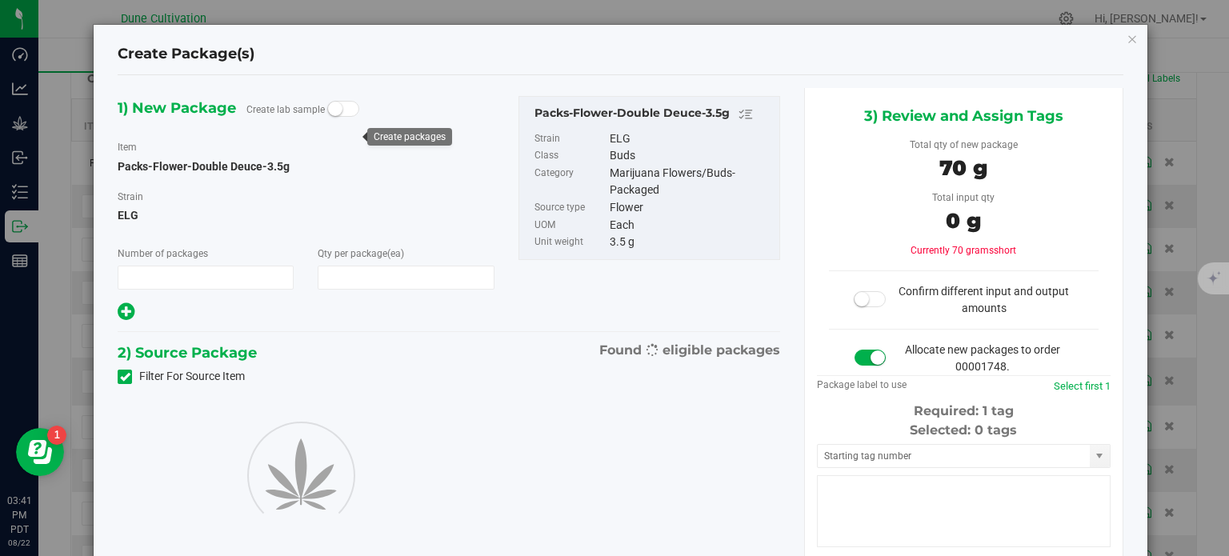
type input "1"
type input "20"
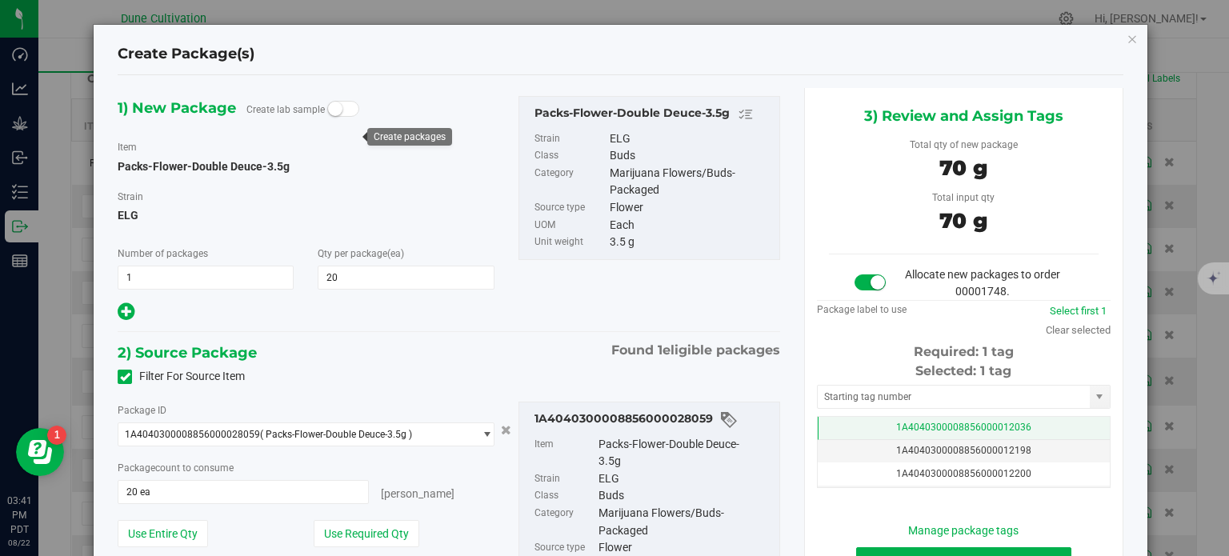
click at [830, 426] on td "1A4040300008856000012036" at bounding box center [964, 428] width 292 height 23
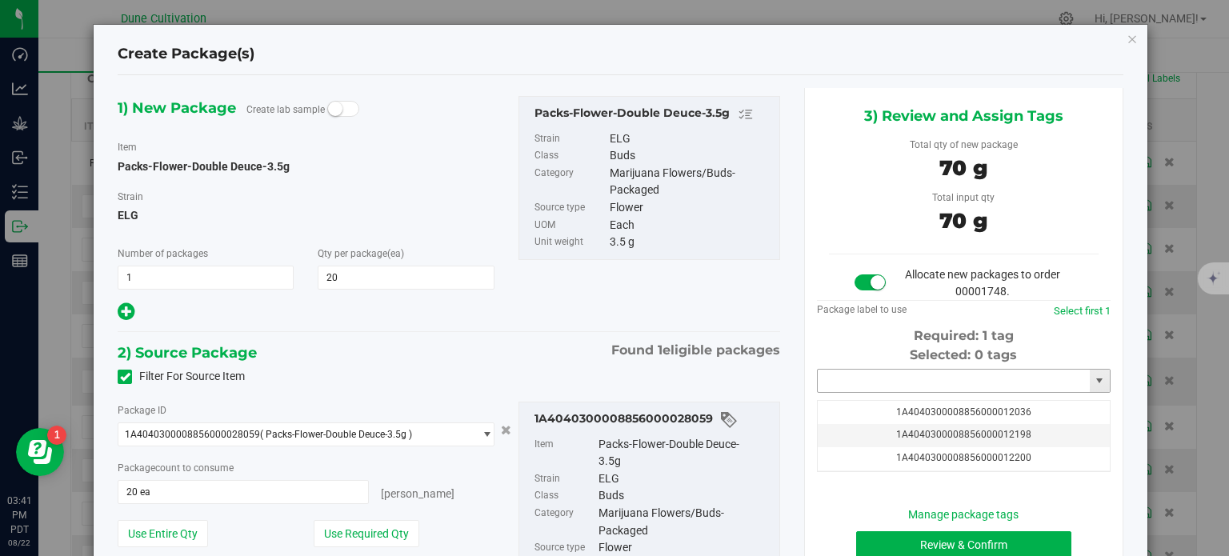
click at [842, 380] on input "text" at bounding box center [954, 381] width 272 height 22
paste input "3226"
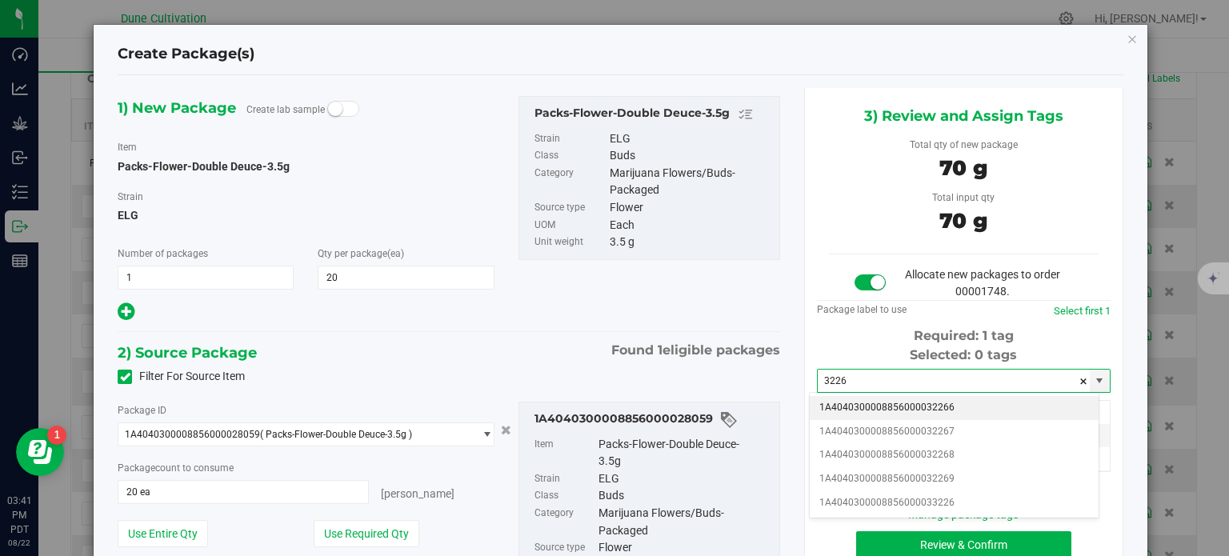
click at [862, 398] on li "1A4040300008856000032266" at bounding box center [954, 408] width 289 height 24
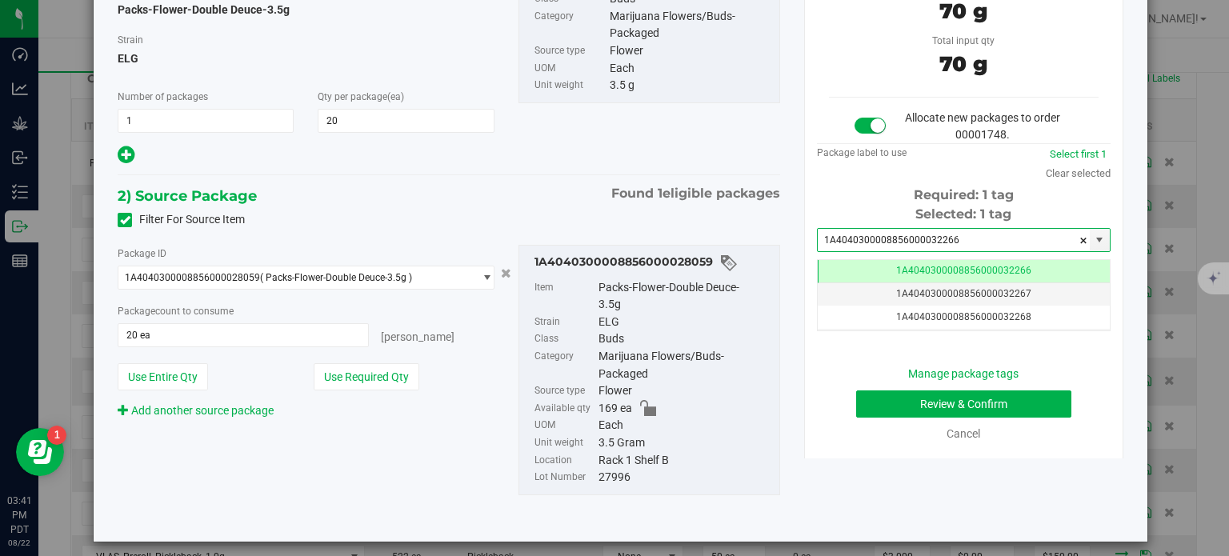
type input "1A4040300008856000032266"
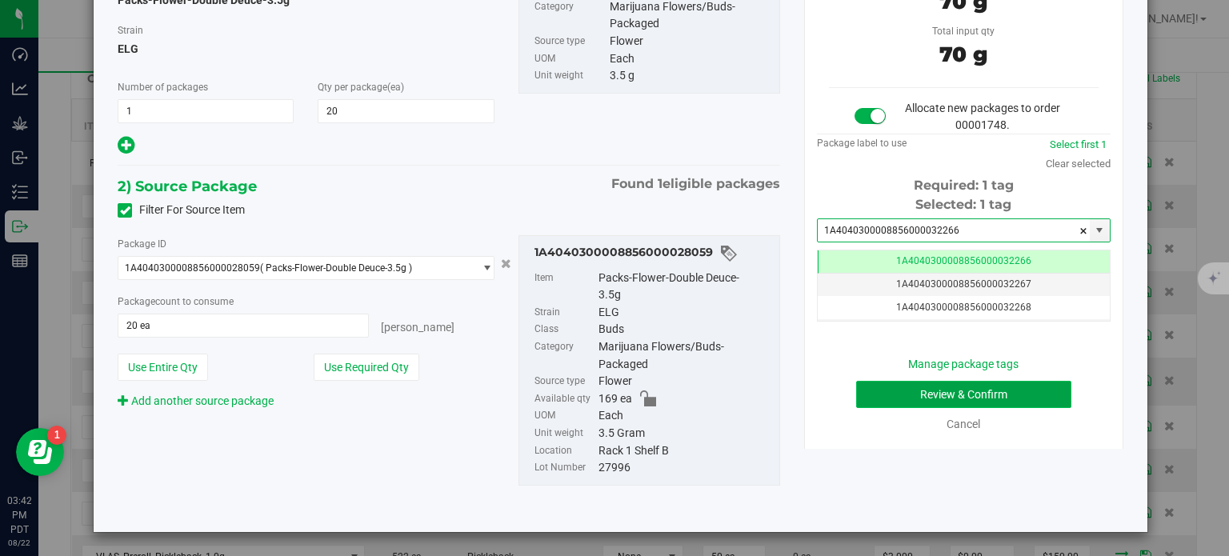
click at [890, 394] on button "Review & Confirm" at bounding box center [963, 394] width 215 height 27
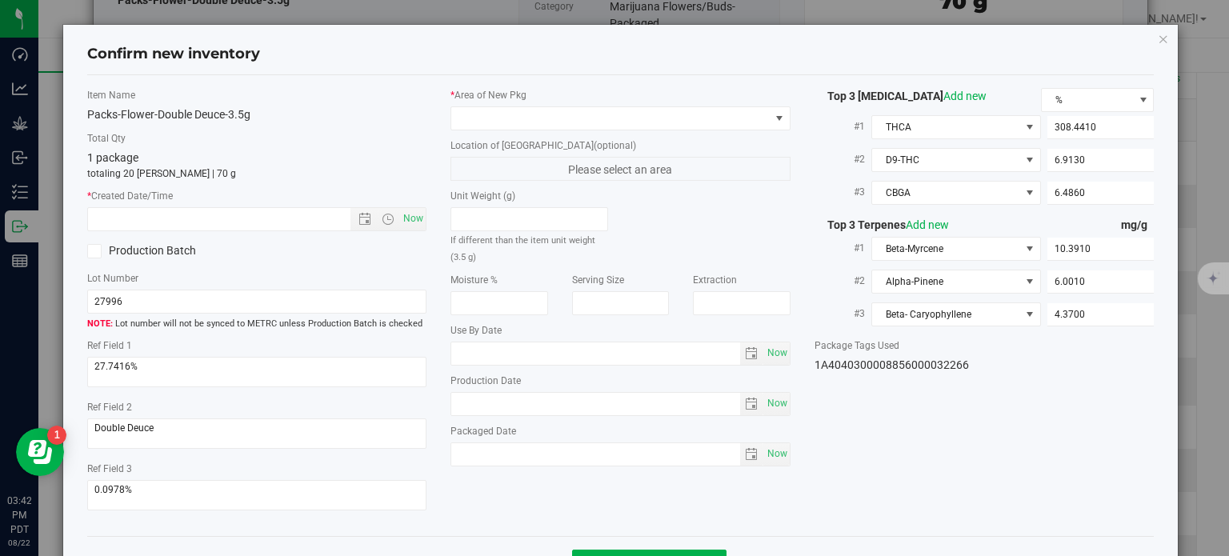
click at [638, 130] on div "* Area of New Pkg Location of New Pkg (optional) Please select an area Unit Wei…" at bounding box center [620, 281] width 364 height 386
click at [629, 127] on span at bounding box center [610, 118] width 318 height 22
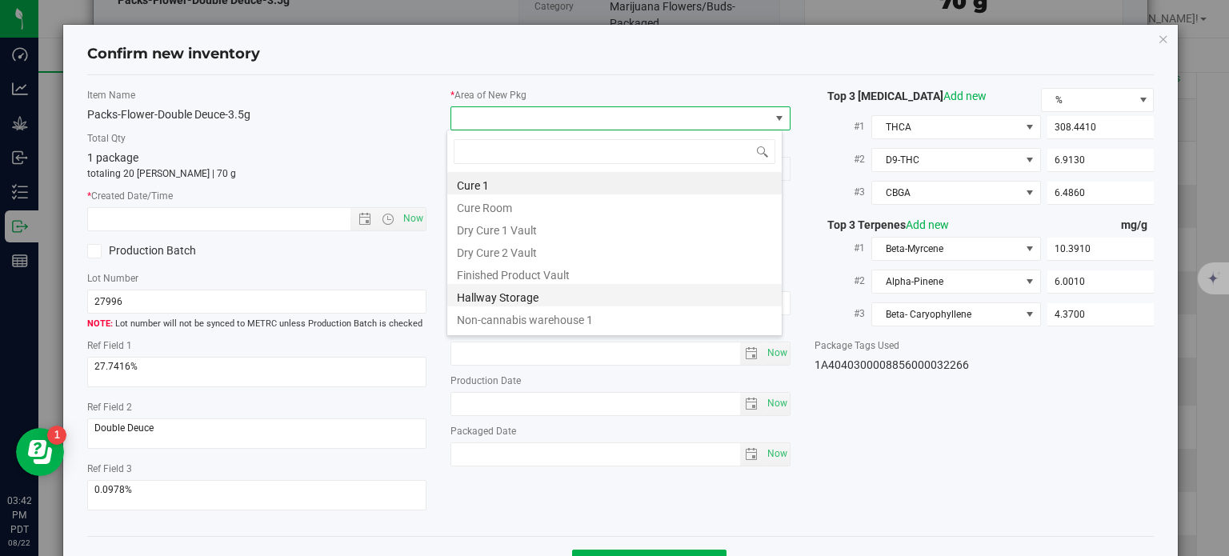
click at [514, 286] on li "Hallway Storage" at bounding box center [614, 295] width 334 height 22
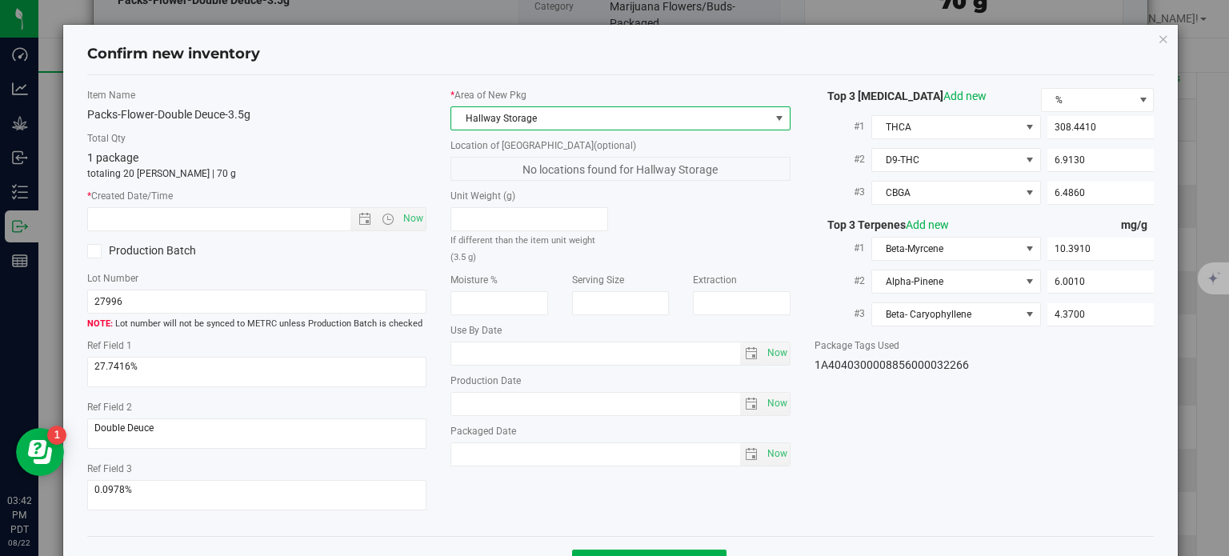
click at [511, 118] on span "Hallway Storage" at bounding box center [610, 118] width 318 height 22
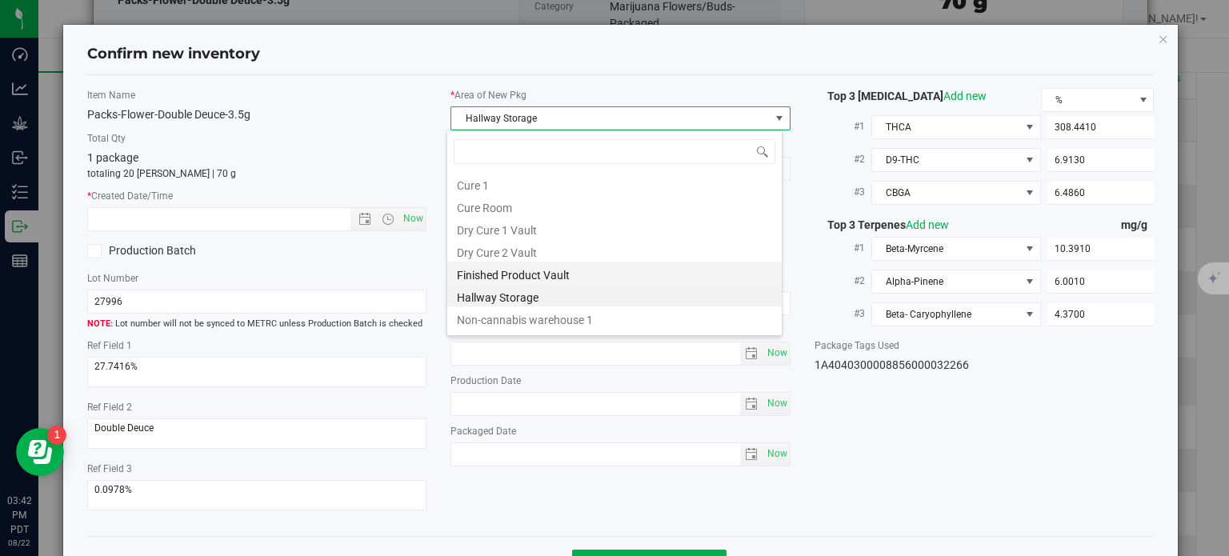
click at [502, 270] on li "Finished Product Vault" at bounding box center [614, 273] width 334 height 22
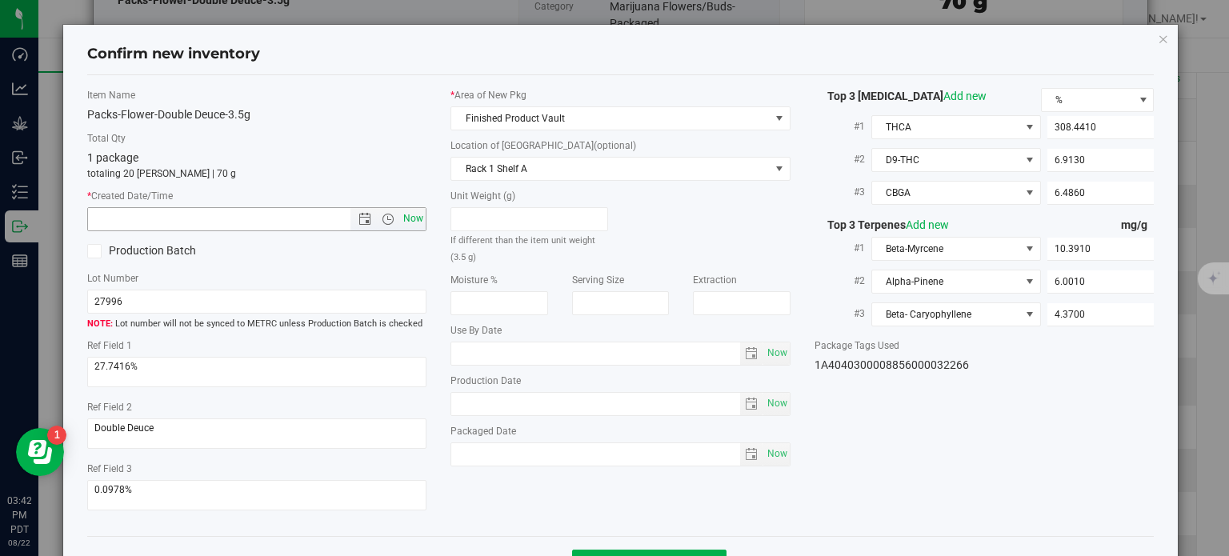
click at [410, 210] on span "Now" at bounding box center [413, 218] width 27 height 23
type input "8/22/2025 3:42 PM"
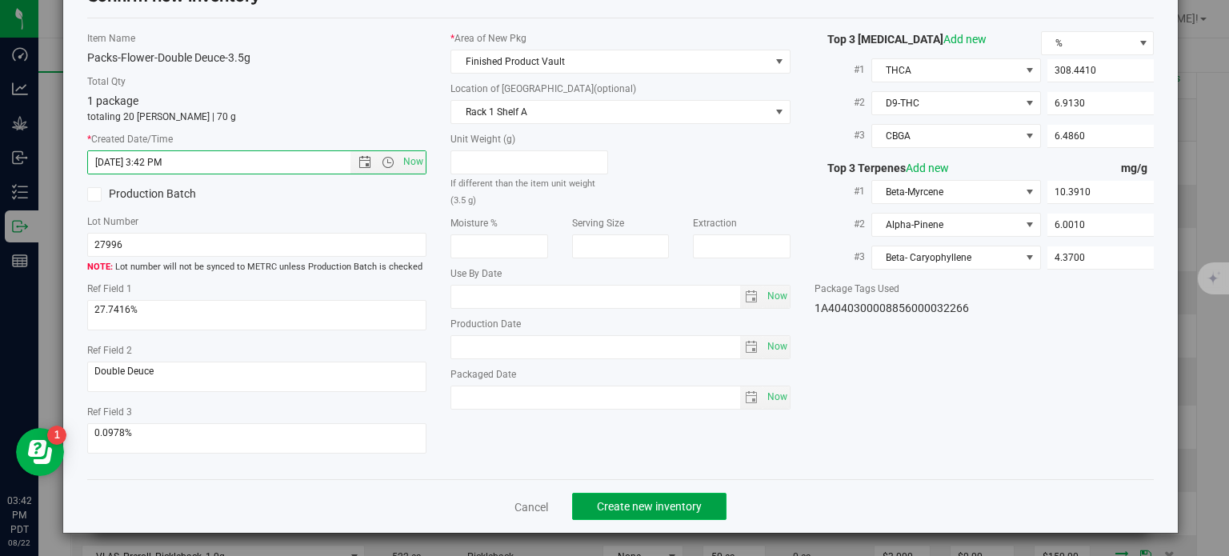
click at [598, 505] on span "Create new inventory" at bounding box center [649, 506] width 105 height 13
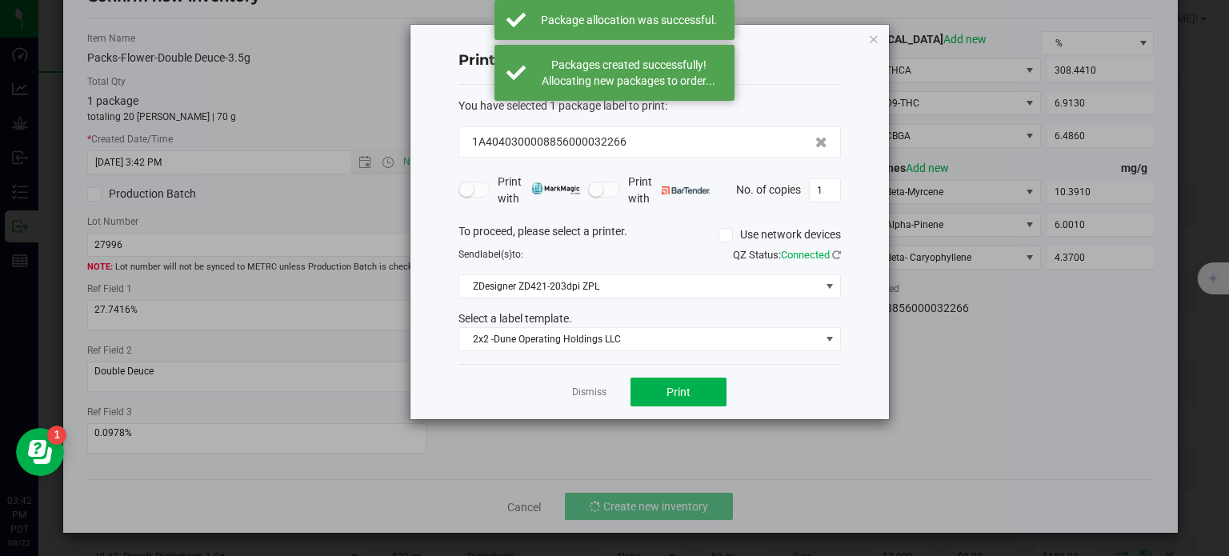
click at [584, 384] on app-cancel-button "Dismiss" at bounding box center [589, 392] width 34 height 17
click at [589, 394] on link "Dismiss" at bounding box center [589, 393] width 34 height 14
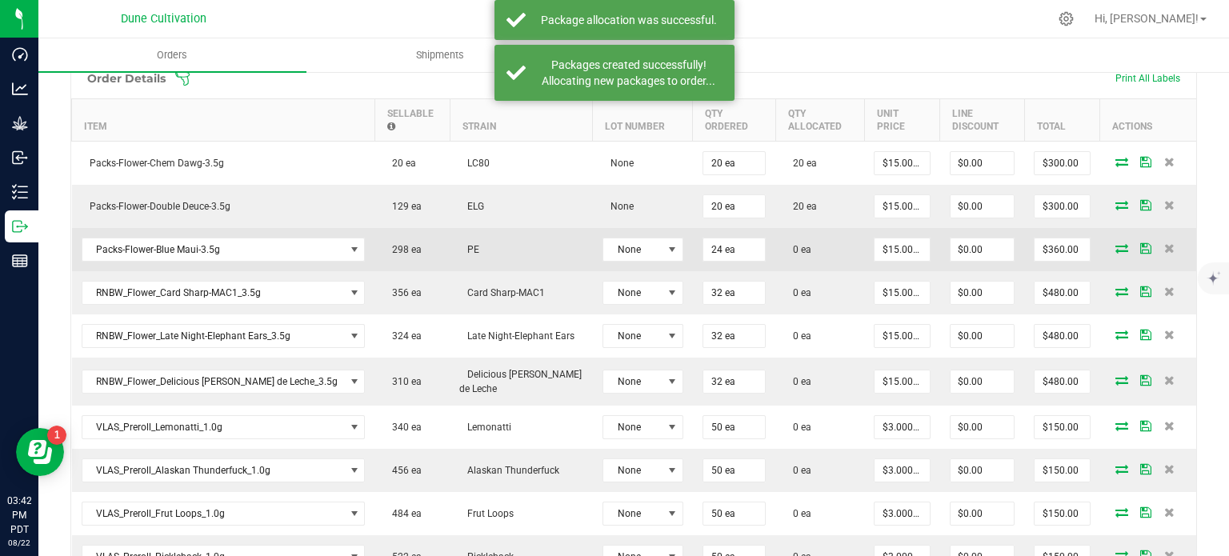
click at [1115, 243] on icon at bounding box center [1121, 248] width 13 height 10
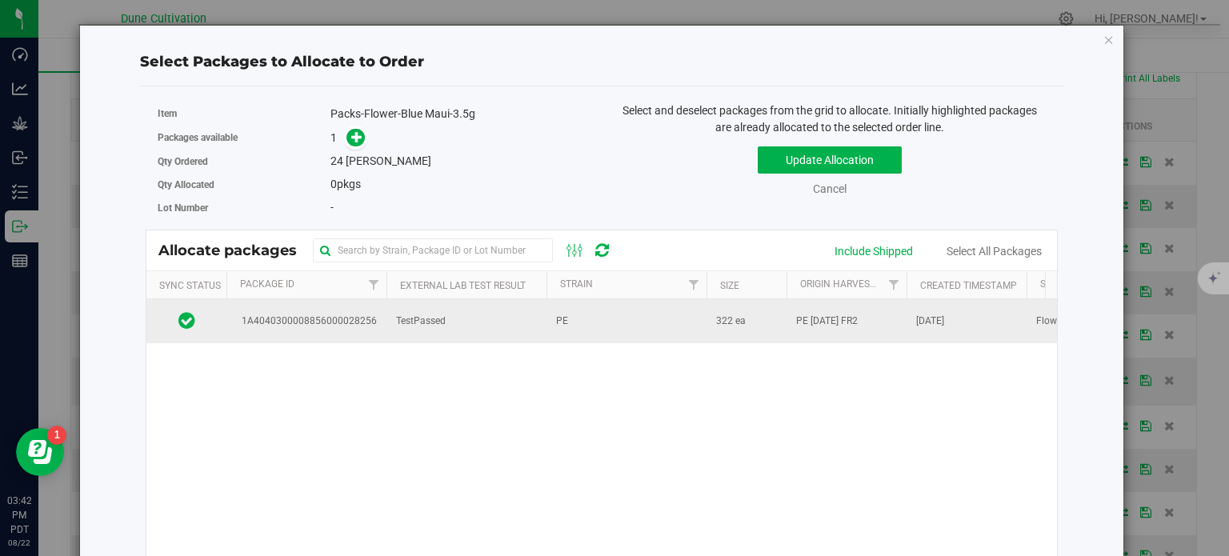
click at [403, 322] on span "TestPassed" at bounding box center [421, 321] width 50 height 15
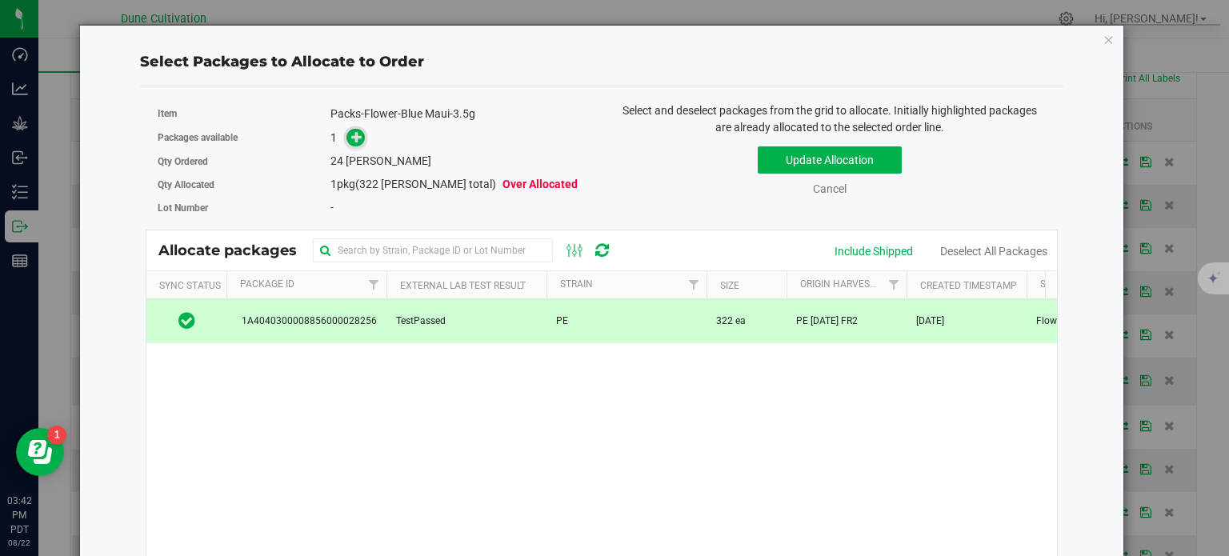
click at [351, 137] on icon at bounding box center [356, 136] width 11 height 11
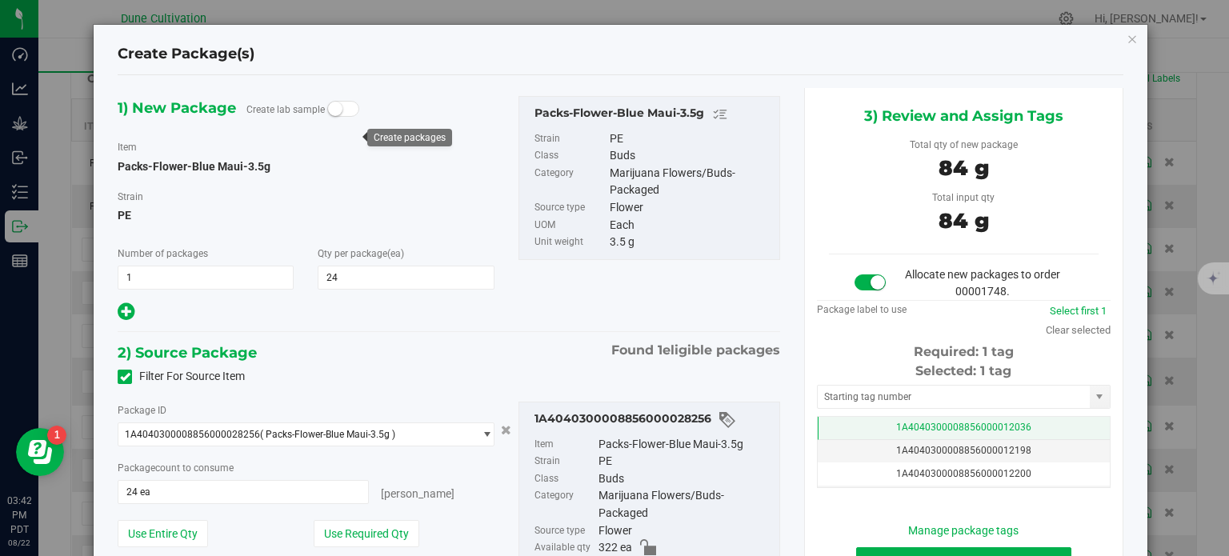
click at [896, 422] on span "1A4040300008856000012036" at bounding box center [963, 427] width 135 height 11
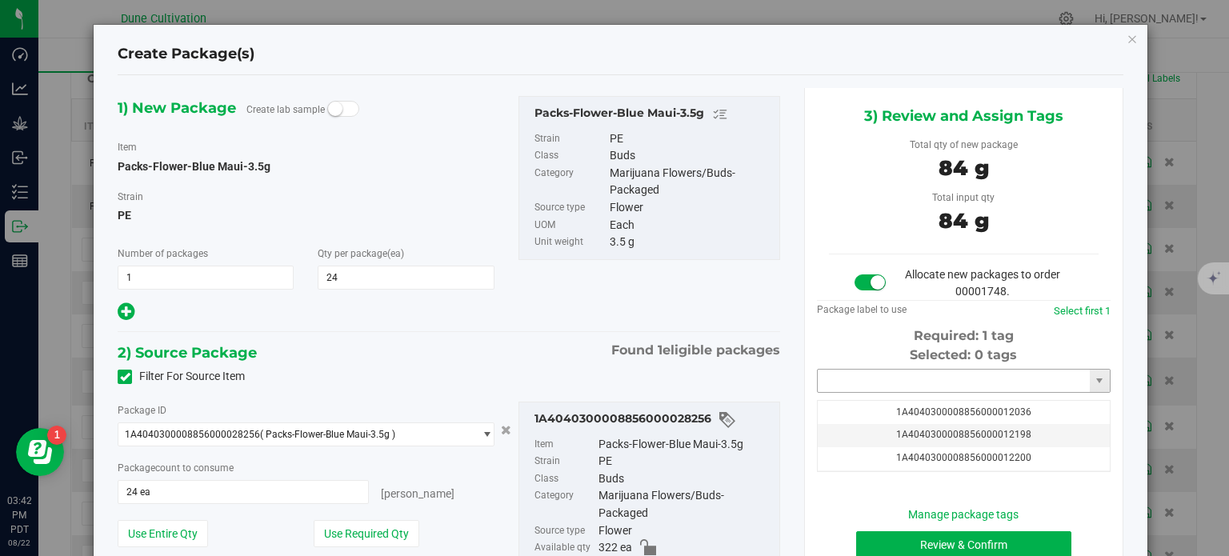
click at [870, 381] on input "text" at bounding box center [954, 381] width 272 height 22
paste input "3226"
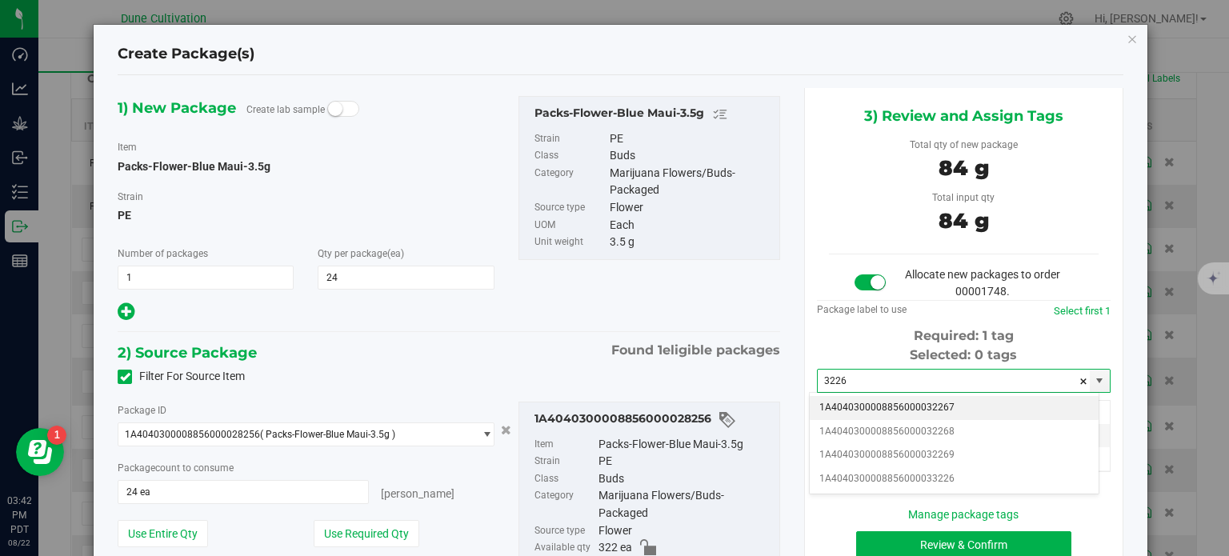
click at [898, 404] on li "1A4040300008856000032267" at bounding box center [954, 408] width 289 height 24
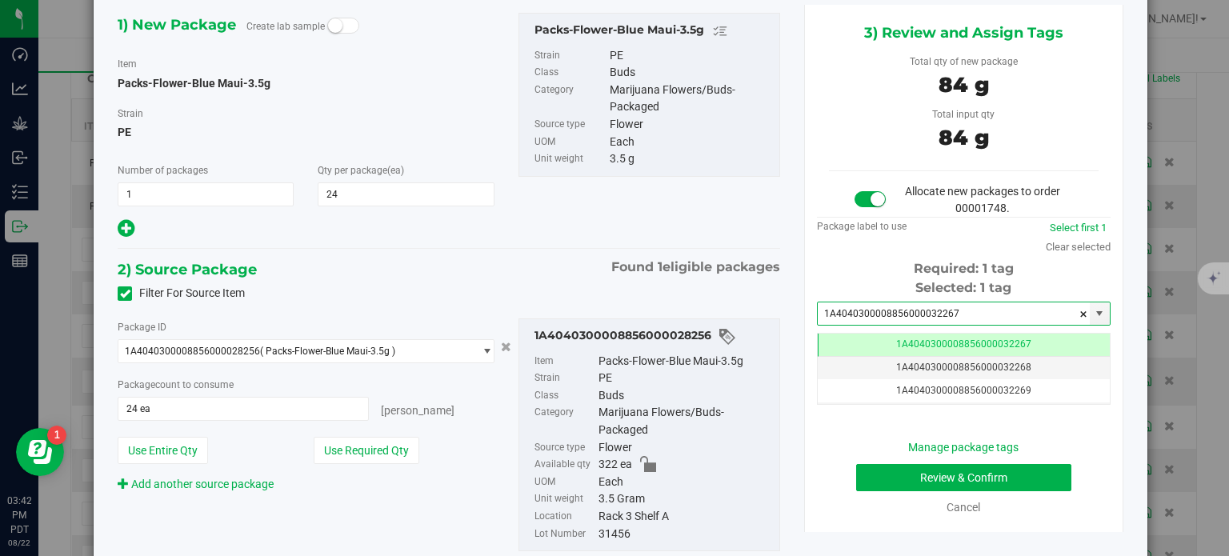
type input "1A4040300008856000032267"
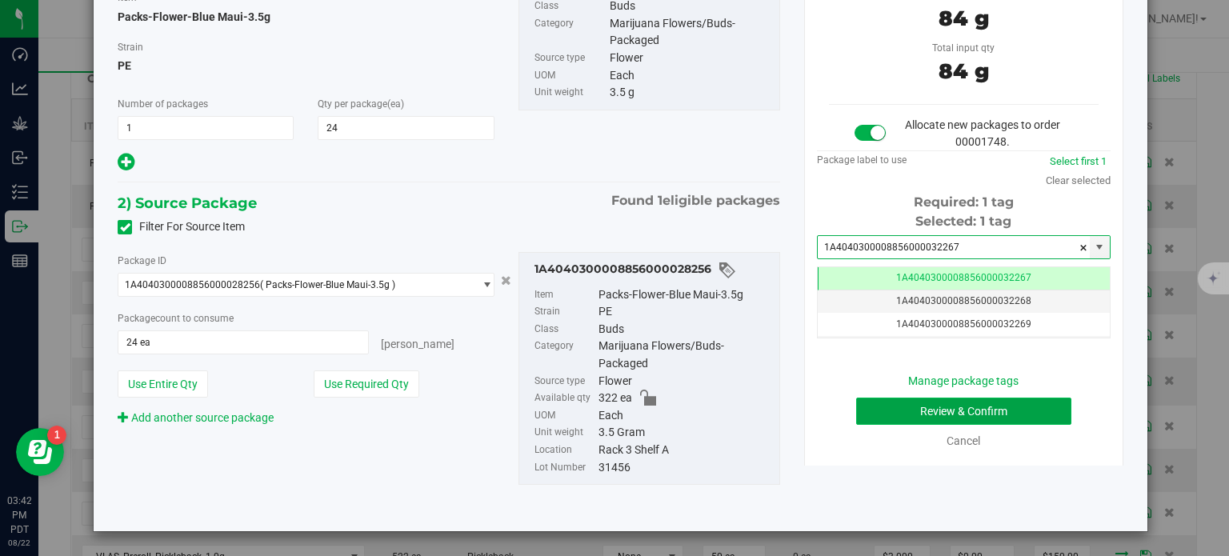
click at [867, 410] on button "Review & Confirm" at bounding box center [963, 411] width 215 height 27
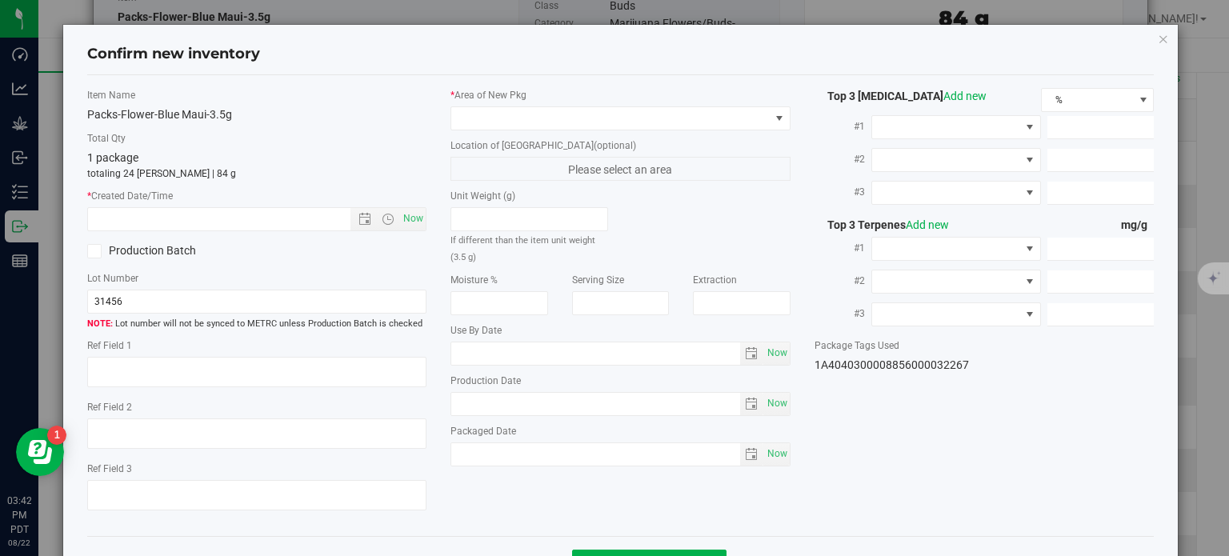
type textarea "30.0007%"
type textarea "Blue Maui"
type textarea "<LOQ"
type input "333.6510"
type input "36.2550"
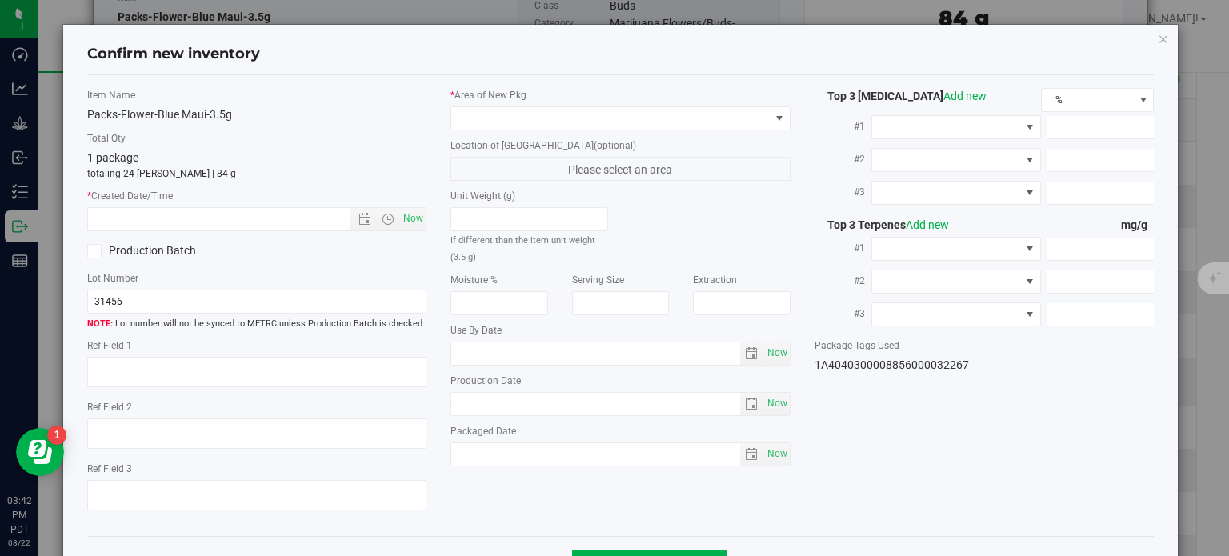
type input "7.3940"
type input "3.7210"
type input "2.9390"
type input "2.8730"
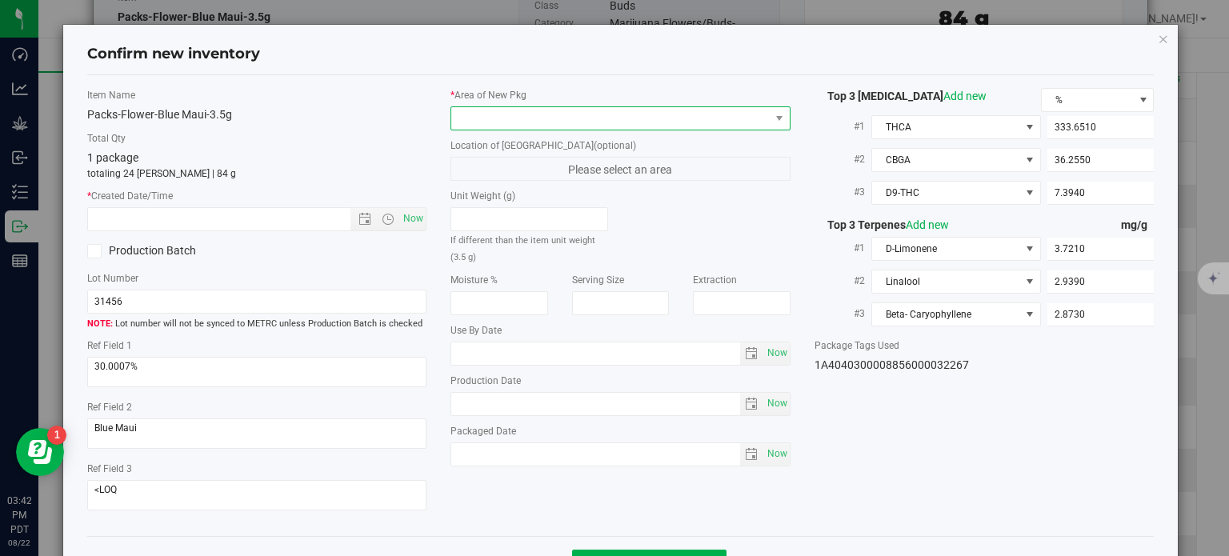
click at [638, 126] on span at bounding box center [610, 118] width 318 height 22
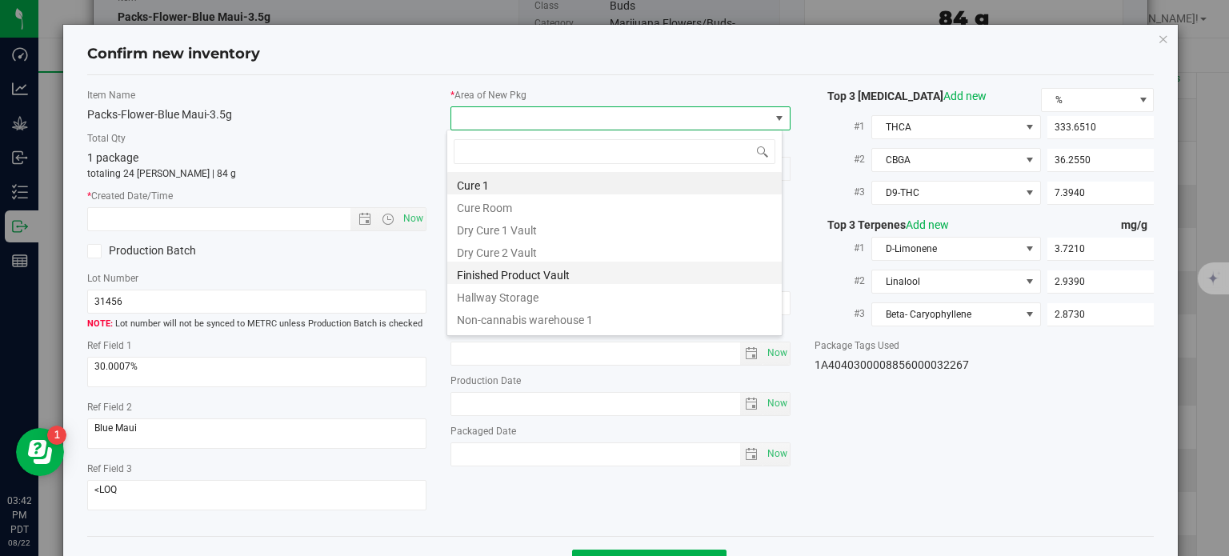
click at [526, 278] on li "Finished Product Vault" at bounding box center [614, 273] width 334 height 22
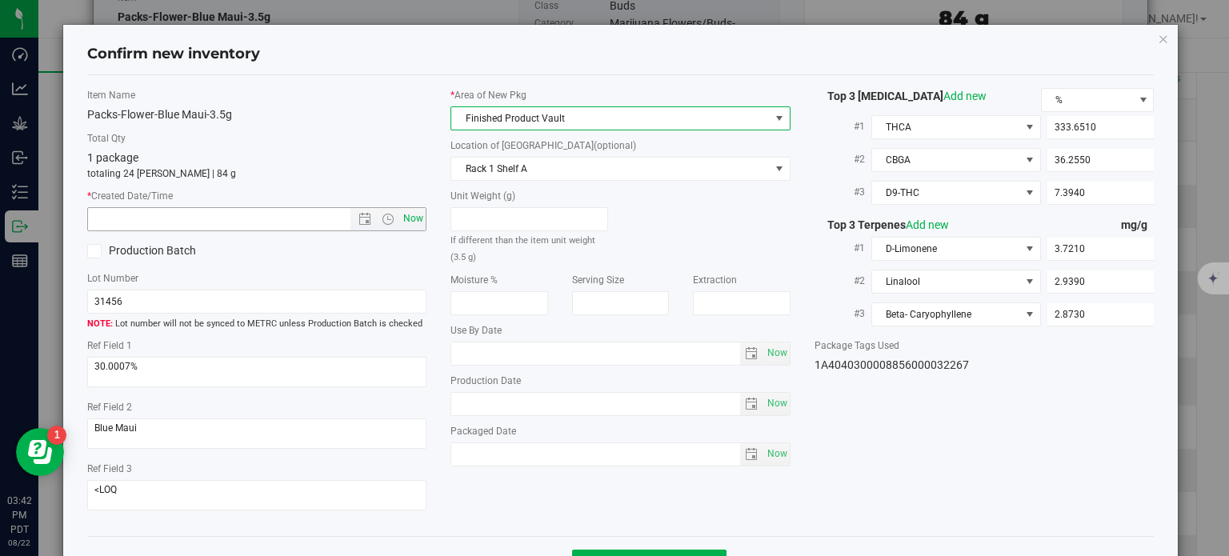
click at [401, 214] on span "Now" at bounding box center [413, 218] width 27 height 23
type input "8/22/2025 3:42 PM"
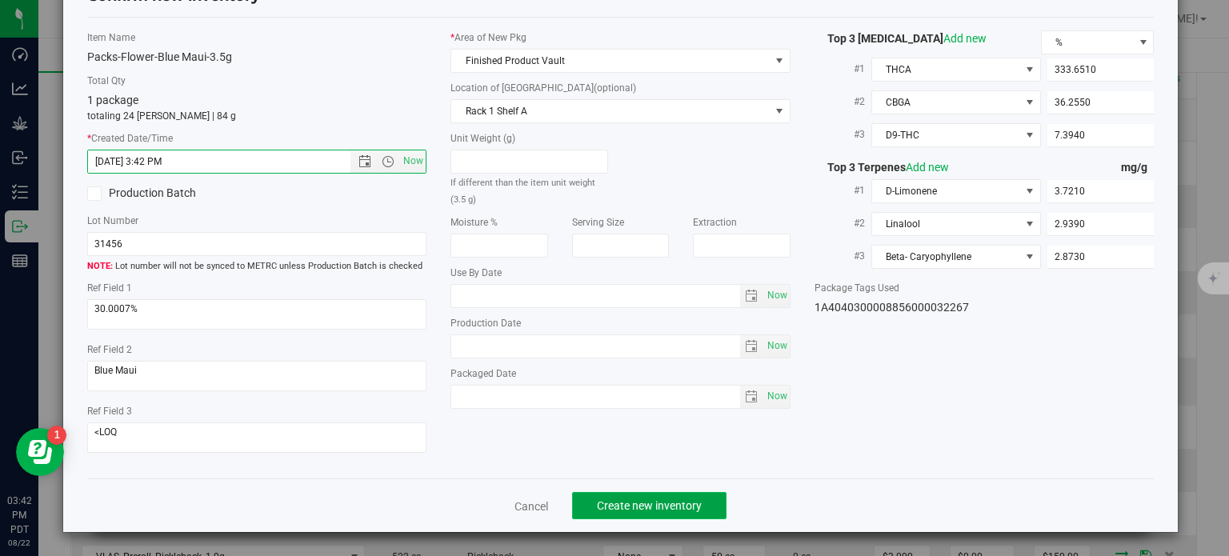
click at [606, 511] on span "Create new inventory" at bounding box center [649, 505] width 105 height 13
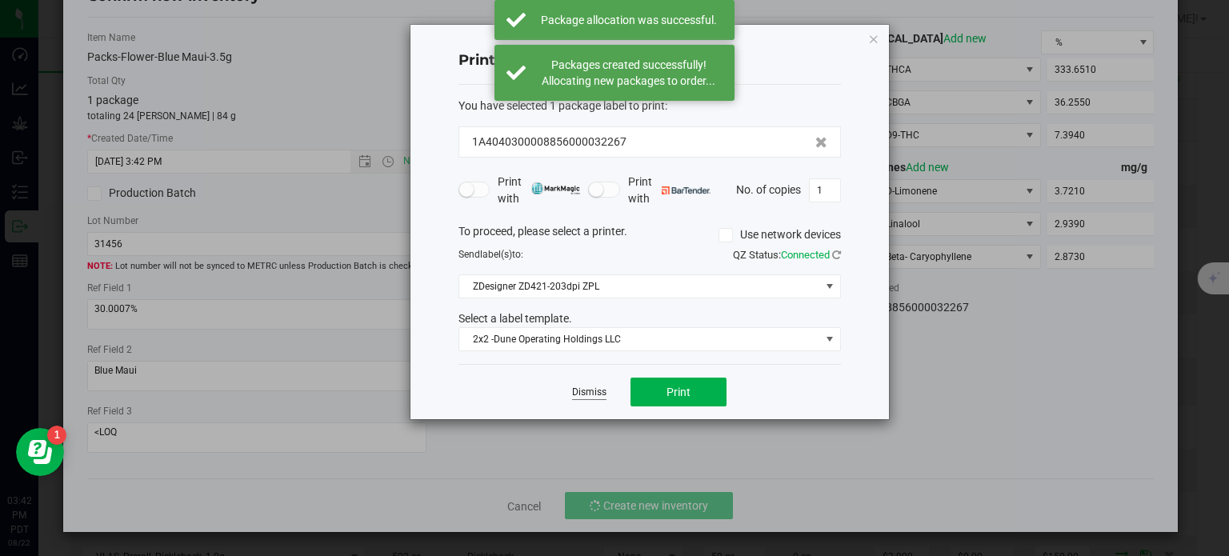
click at [583, 389] on link "Dismiss" at bounding box center [589, 393] width 34 height 14
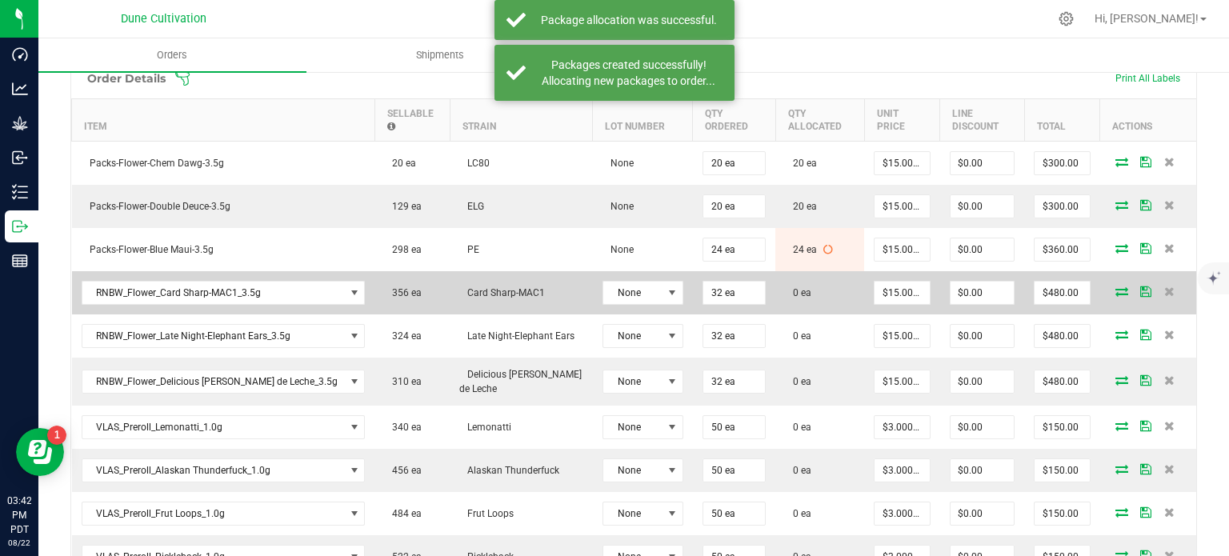
click at [1115, 291] on icon at bounding box center [1121, 291] width 13 height 10
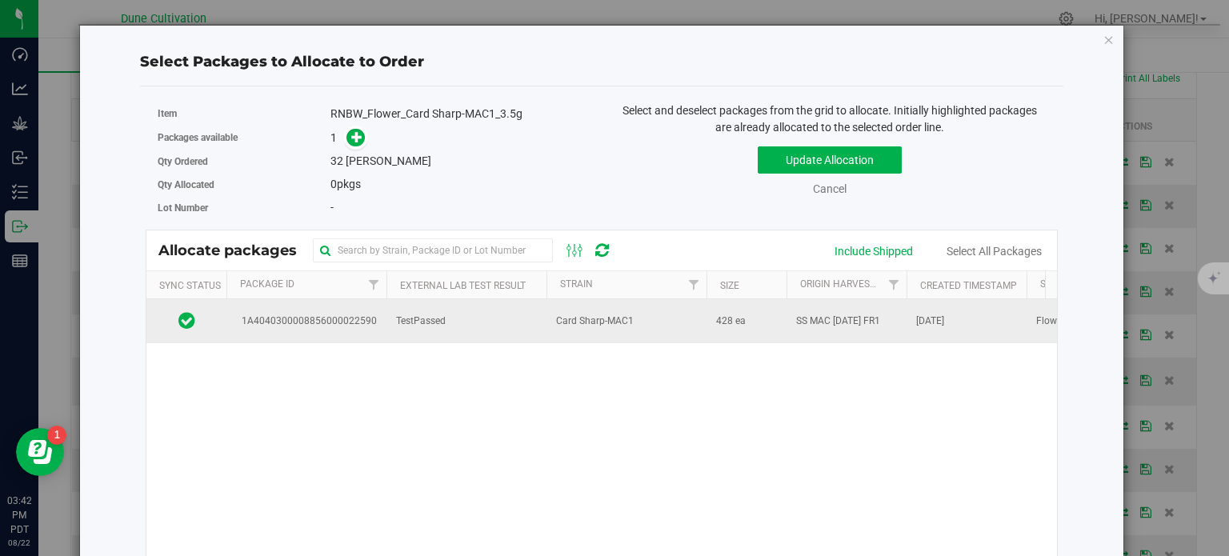
click at [342, 320] on span "1A4040300008856000022590" at bounding box center [306, 321] width 141 height 15
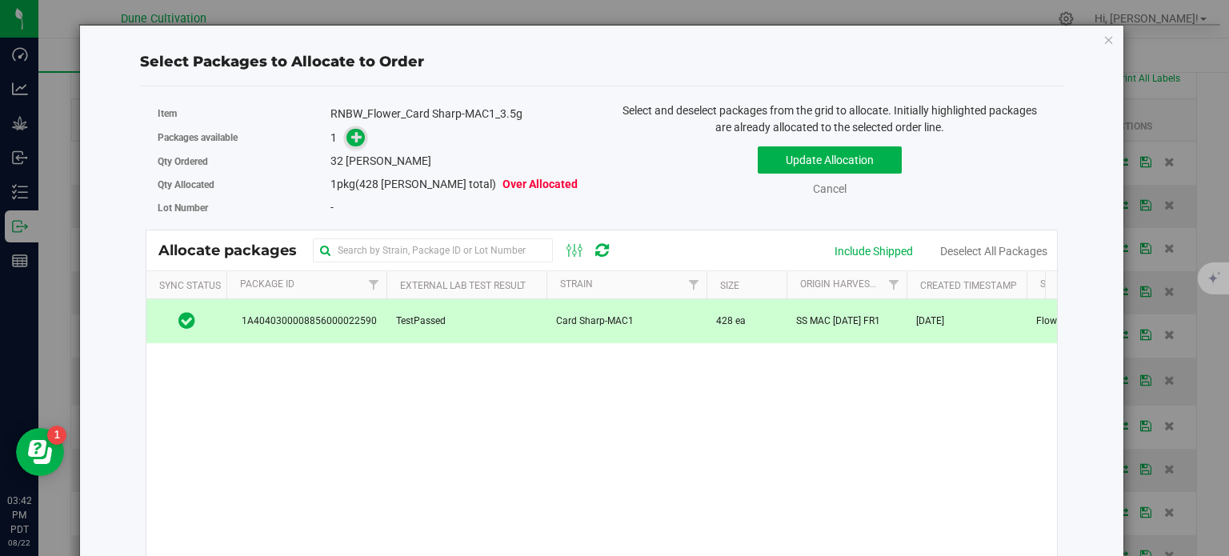
click at [361, 134] on span at bounding box center [355, 138] width 18 height 18
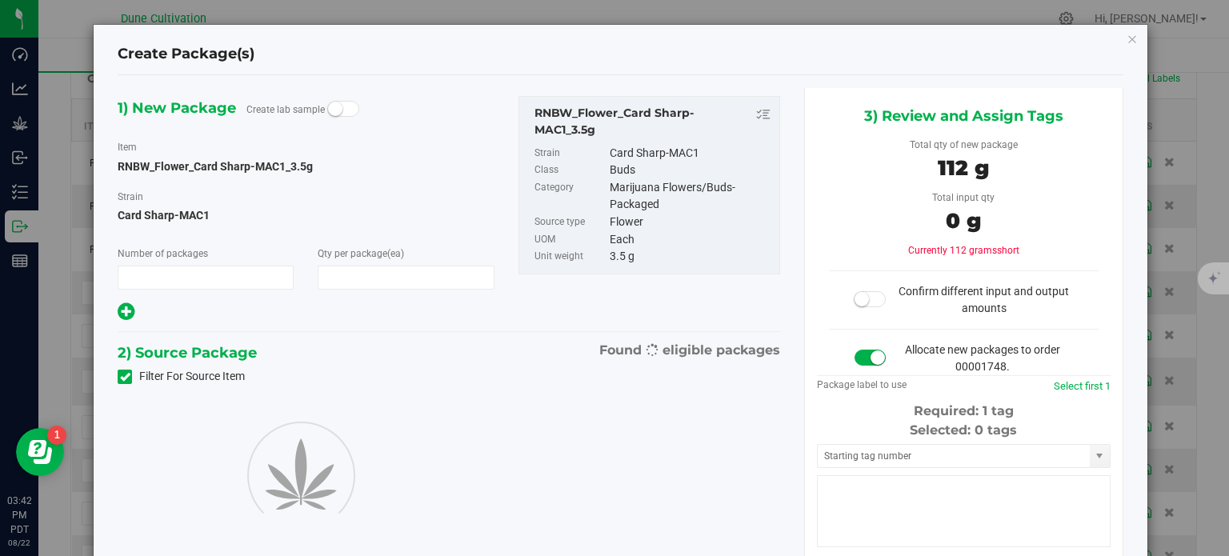
type input "1"
type input "32"
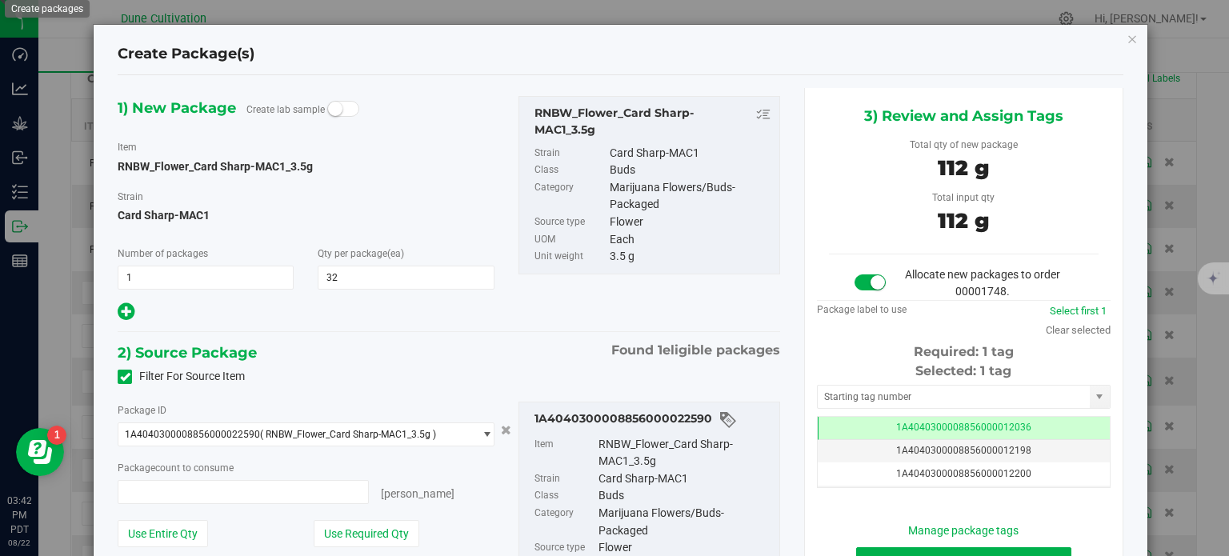
type input "32 ea"
click at [871, 425] on td "1A4040300008856000012036" at bounding box center [964, 428] width 292 height 23
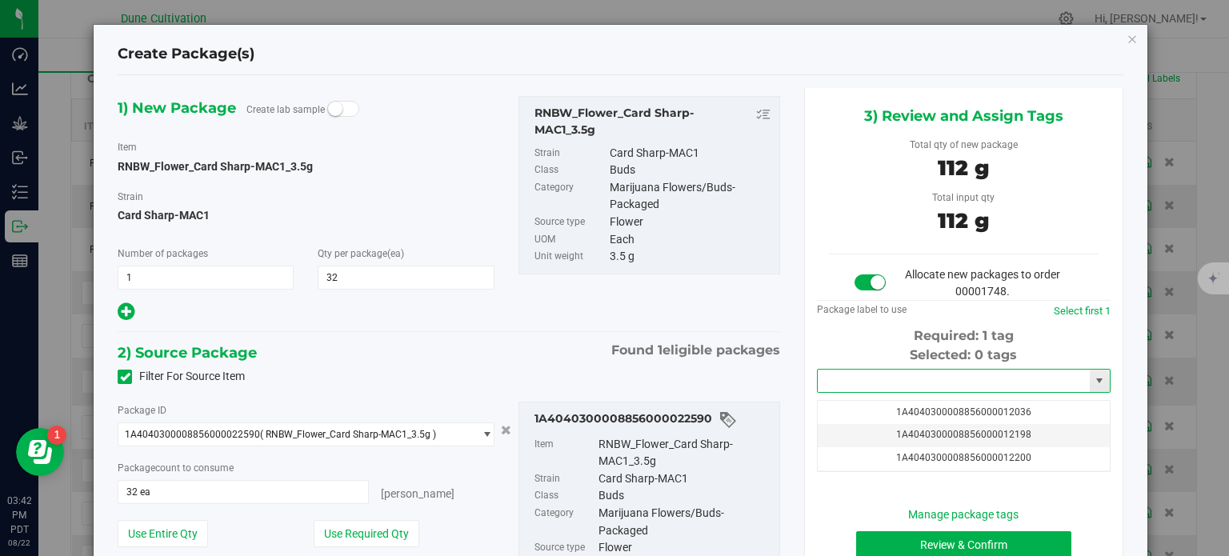
click at [872, 377] on input "text" at bounding box center [954, 381] width 272 height 22
paste input "3226"
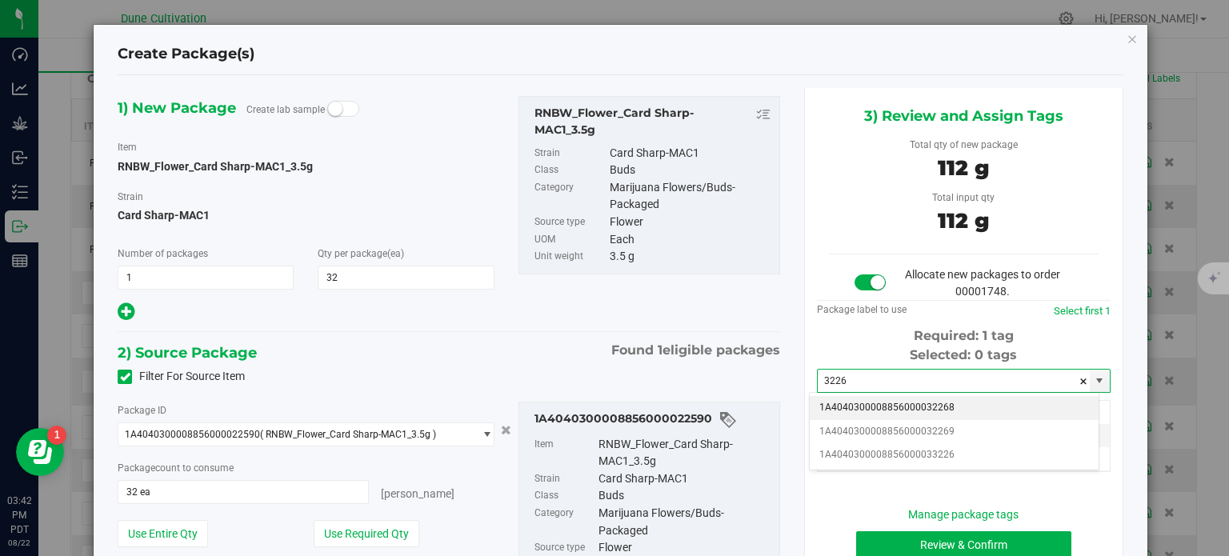
click at [883, 405] on li "1A4040300008856000032268" at bounding box center [954, 408] width 289 height 24
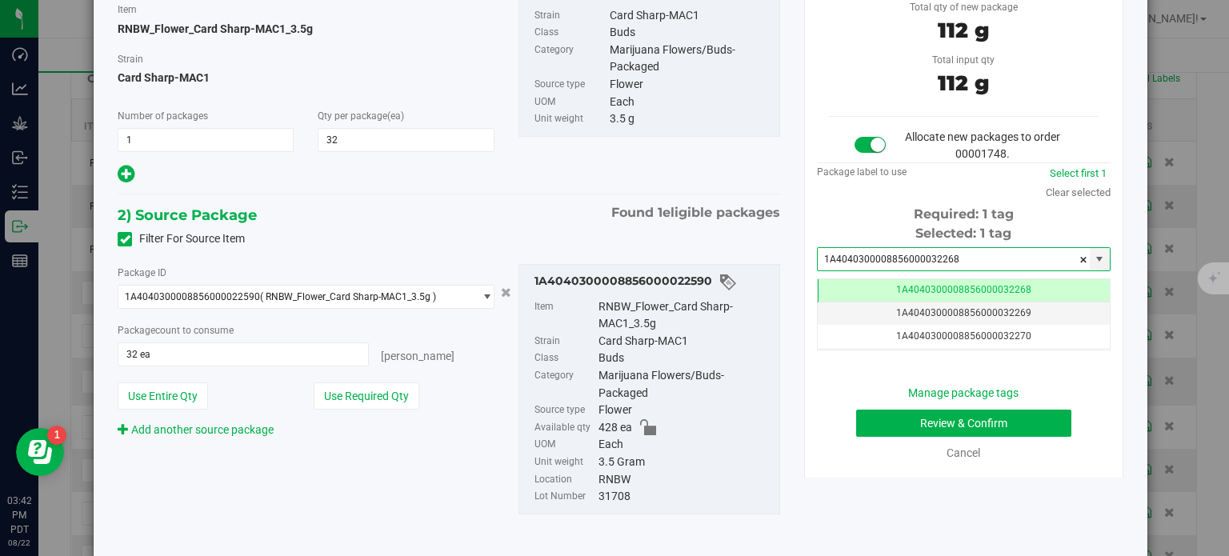
type input "1A4040300008856000032268"
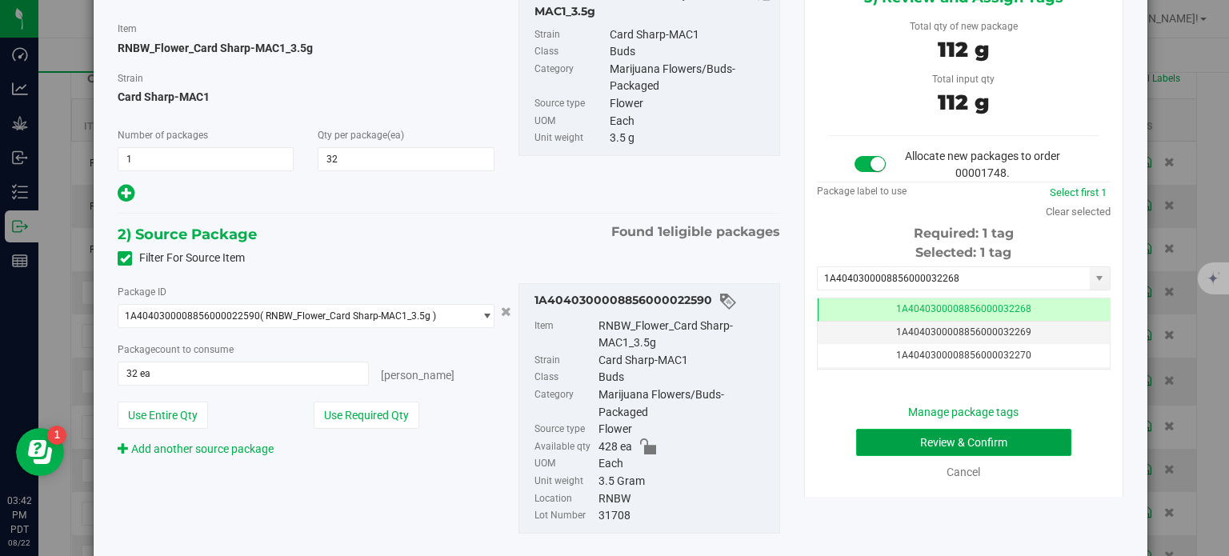
click at [914, 442] on button "Review & Confirm" at bounding box center [963, 442] width 215 height 27
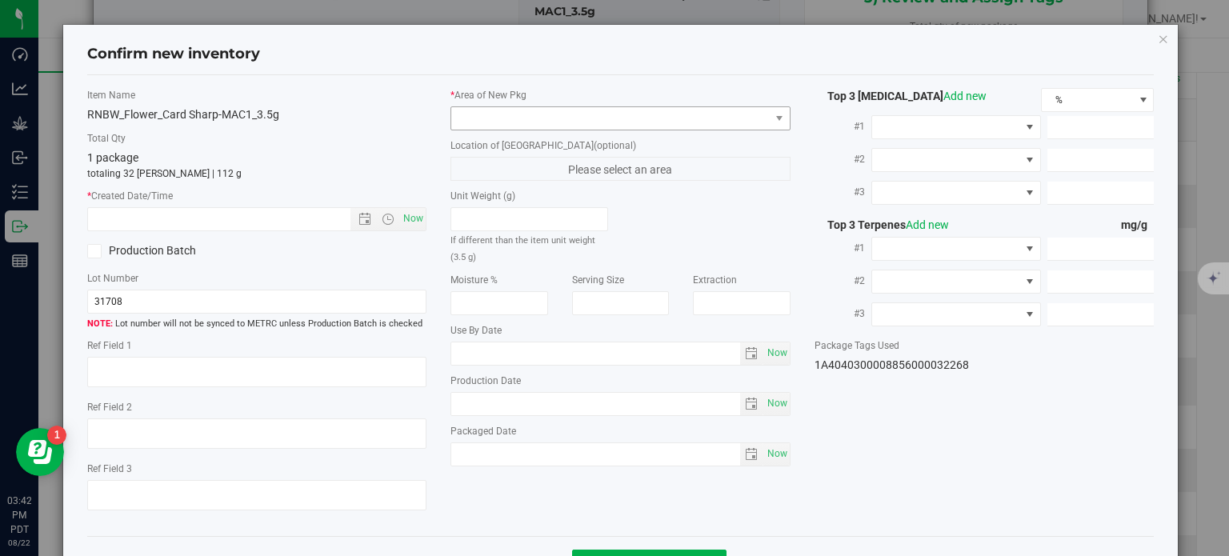
type textarea "23.6038%"
type textarea "Card Sharp-MAC1"
type textarea "0.0398112%"
type input "265.9010"
type input "8.8092"
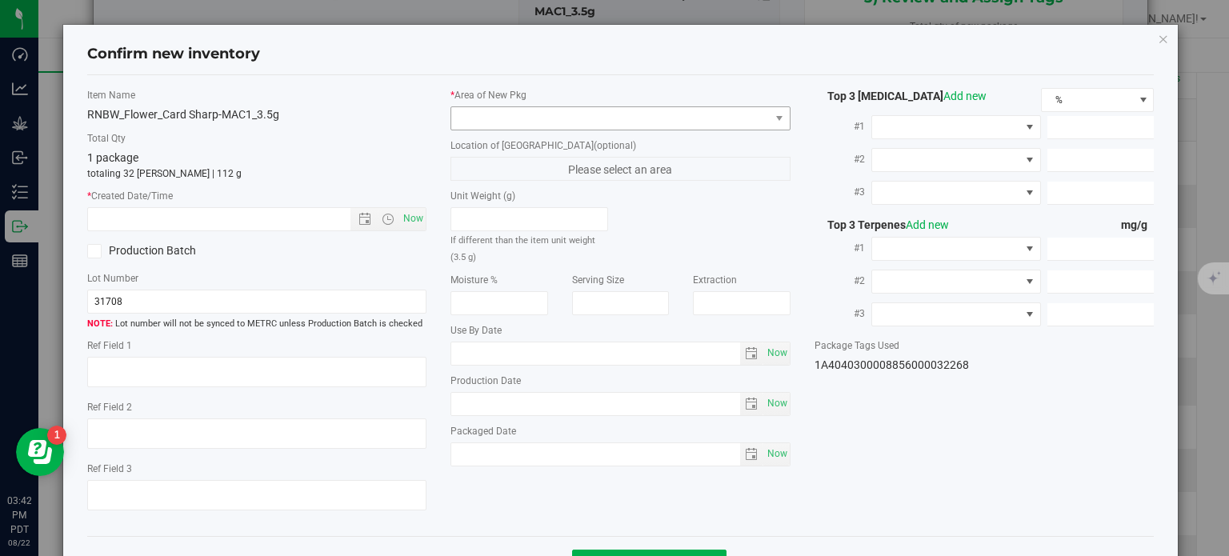
type input "2.8421"
type input "3.9750"
type input "2.2220"
type input "1.4380"
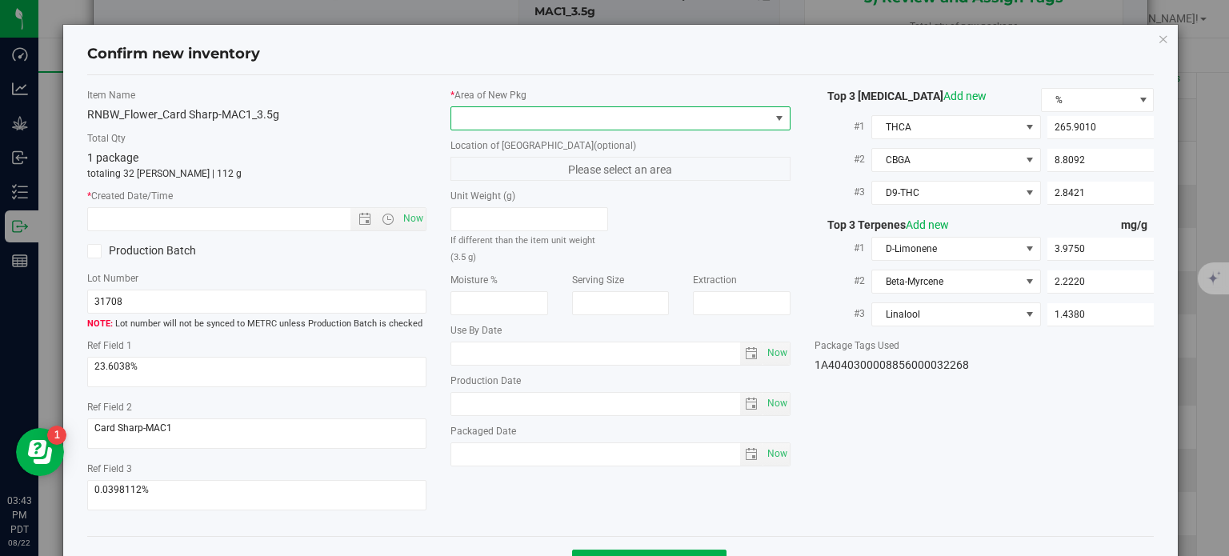
click at [715, 114] on span at bounding box center [610, 118] width 318 height 22
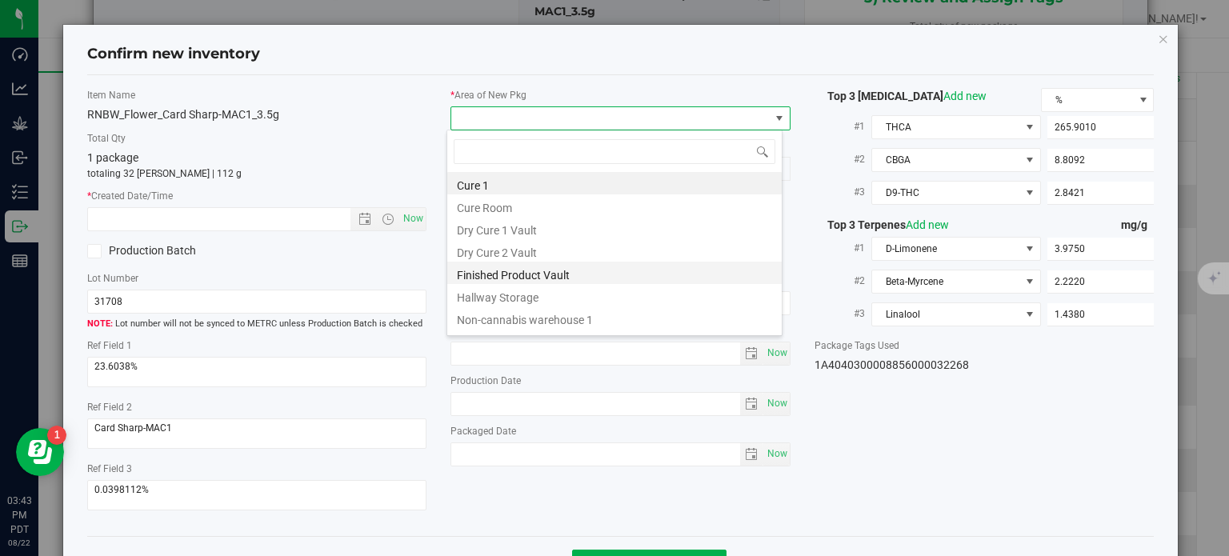
click at [522, 273] on li "Finished Product Vault" at bounding box center [614, 273] width 334 height 22
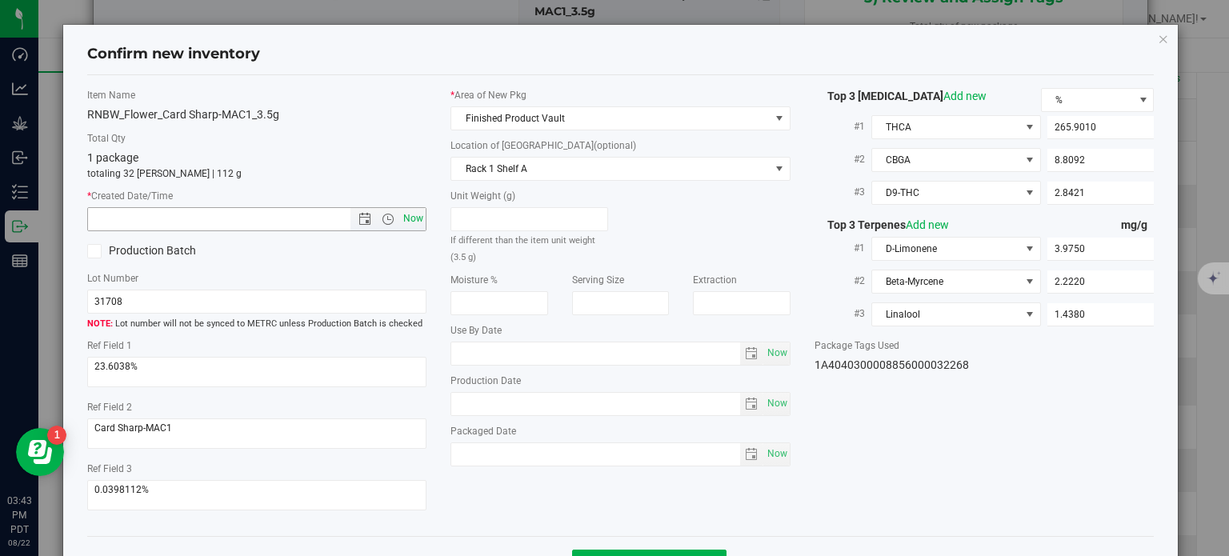
click at [405, 219] on span "Now" at bounding box center [413, 218] width 27 height 23
type input "8/22/2025 3:43 PM"
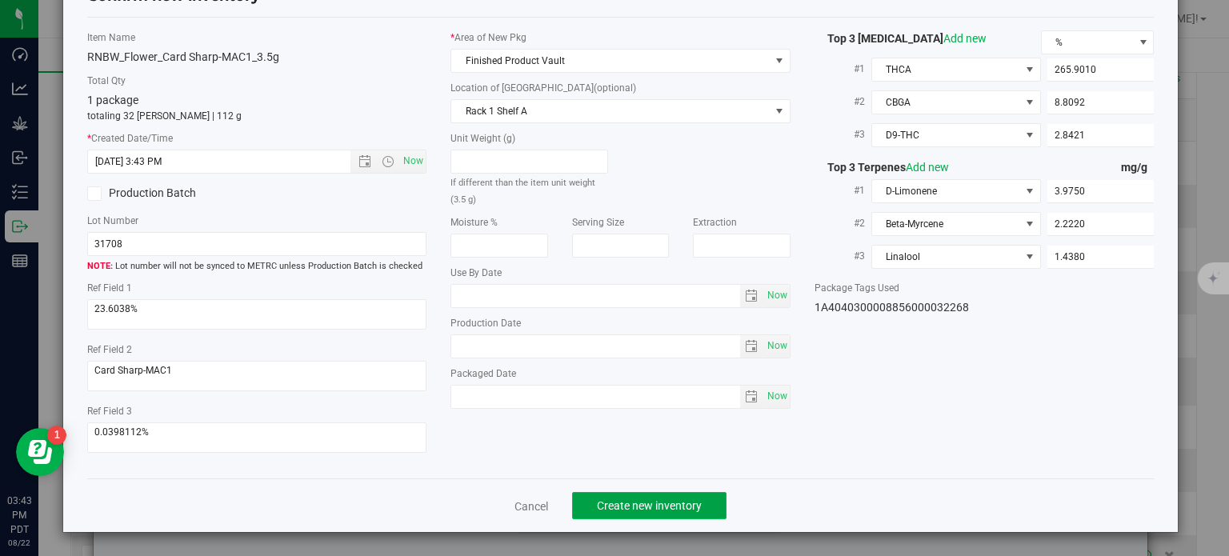
click at [611, 509] on span "Create new inventory" at bounding box center [649, 505] width 105 height 13
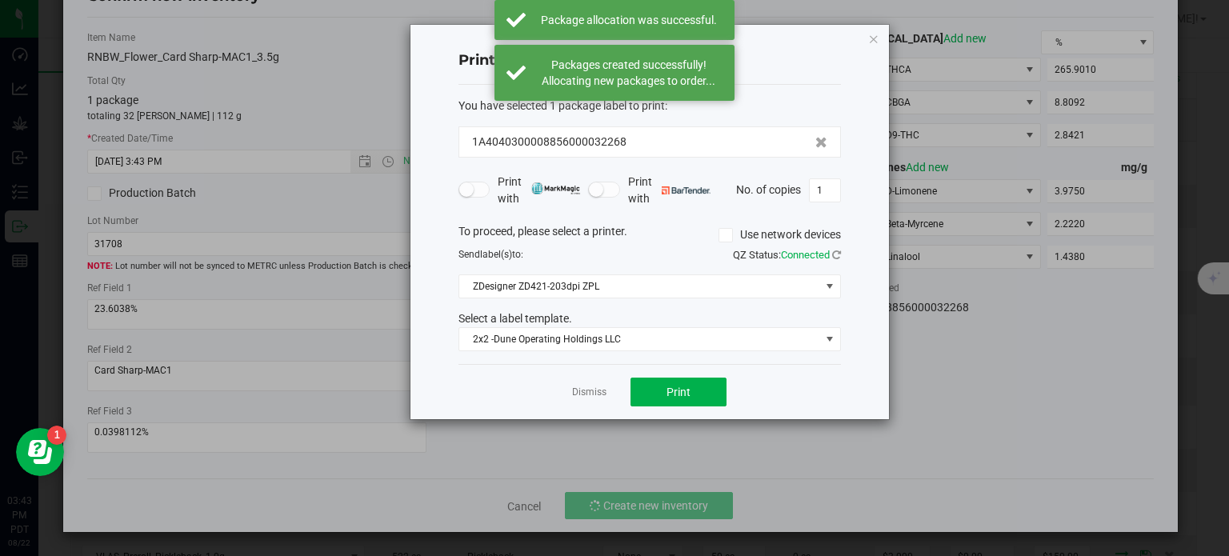
click at [589, 371] on div "Dismiss Print" at bounding box center [649, 391] width 382 height 55
click at [589, 386] on link "Dismiss" at bounding box center [589, 393] width 34 height 14
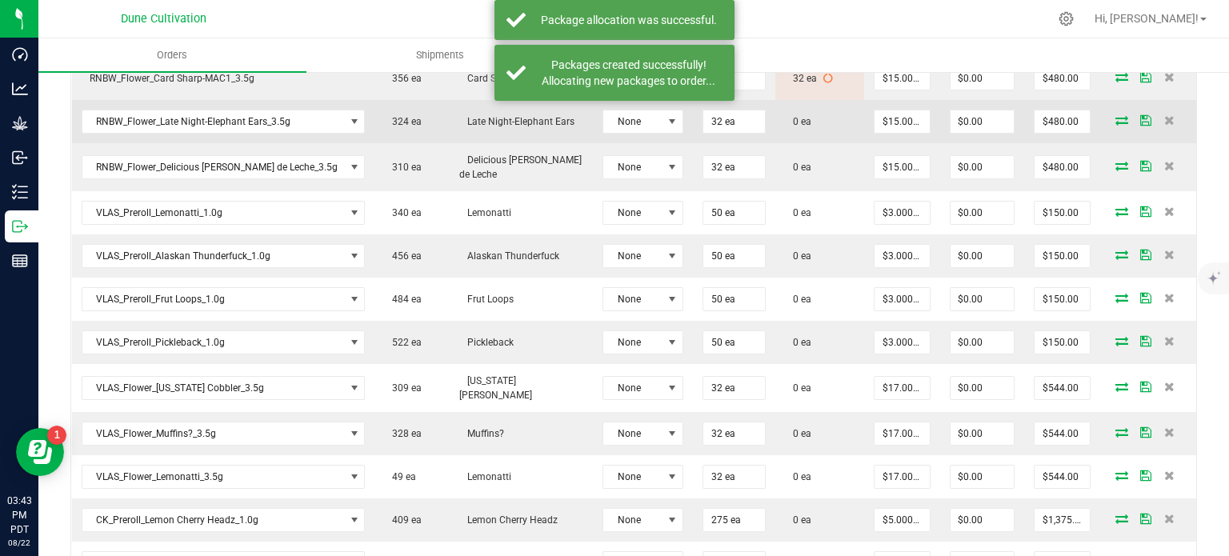
click at [1115, 115] on icon at bounding box center [1121, 120] width 13 height 10
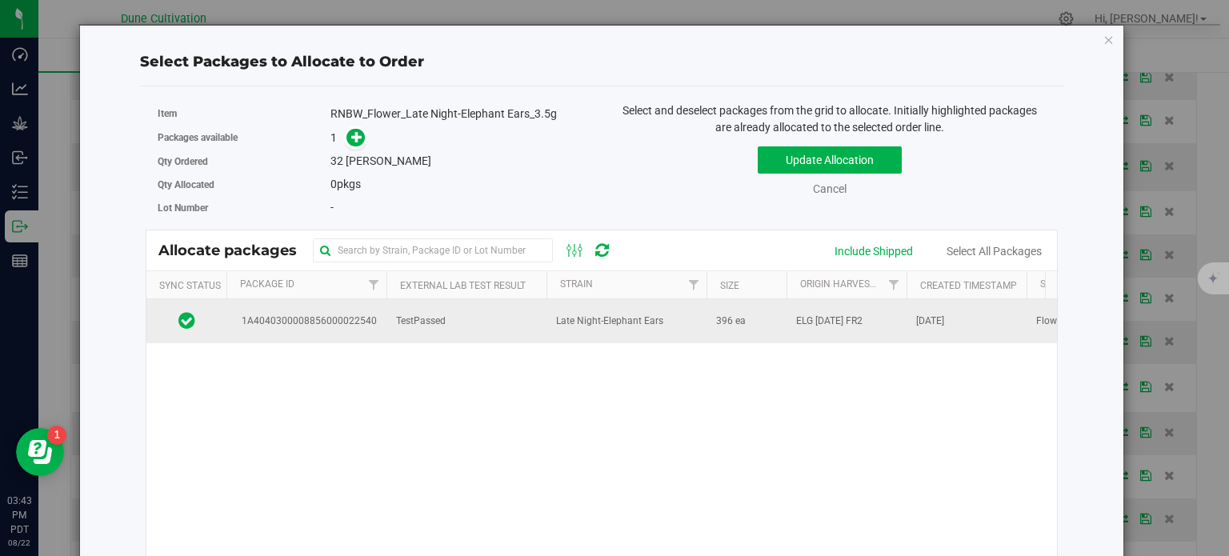
click at [293, 318] on span "1A4040300008856000022540" at bounding box center [306, 321] width 141 height 15
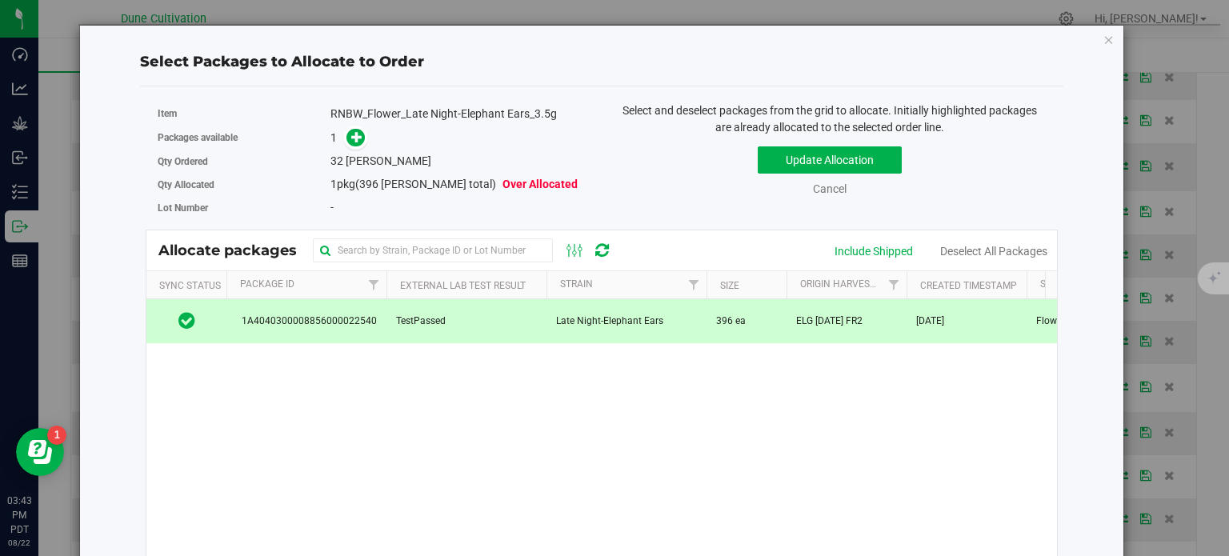
click at [349, 150] on div "Qty Ordered 32 eaches" at bounding box center [374, 161] width 432 height 23
click at [351, 140] on icon at bounding box center [356, 136] width 11 height 11
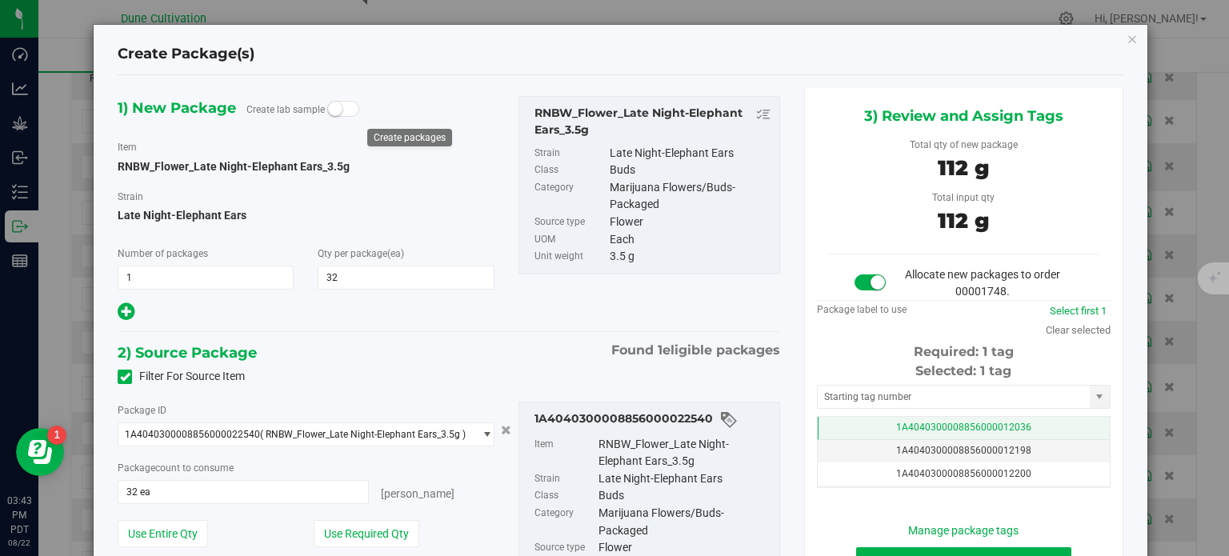
click at [838, 429] on td "1A4040300008856000012036" at bounding box center [964, 428] width 292 height 23
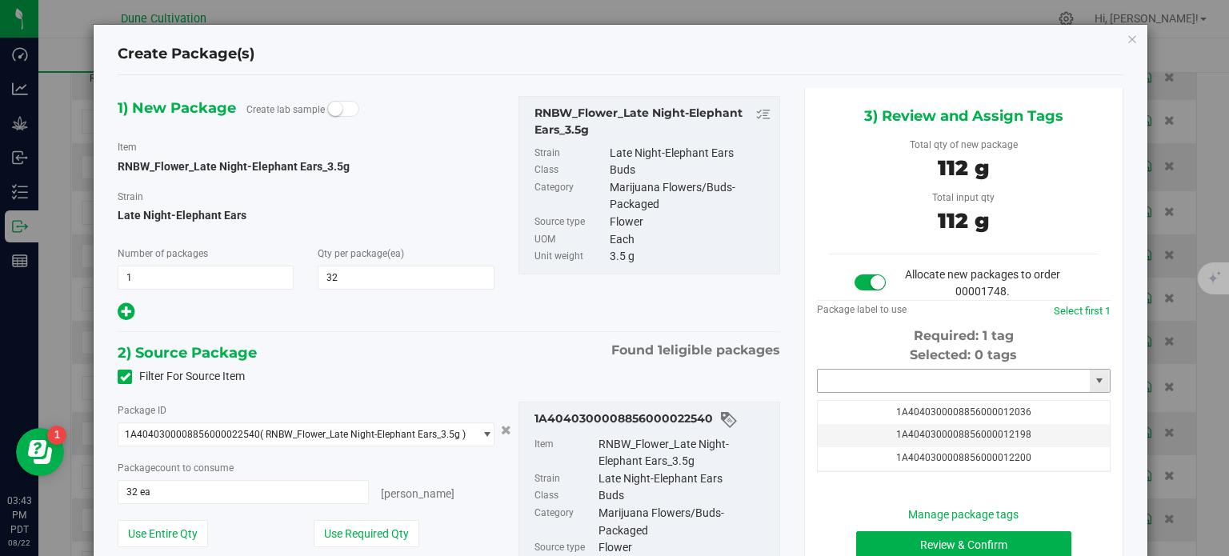
click at [840, 384] on input "text" at bounding box center [954, 381] width 272 height 22
paste input "3226"
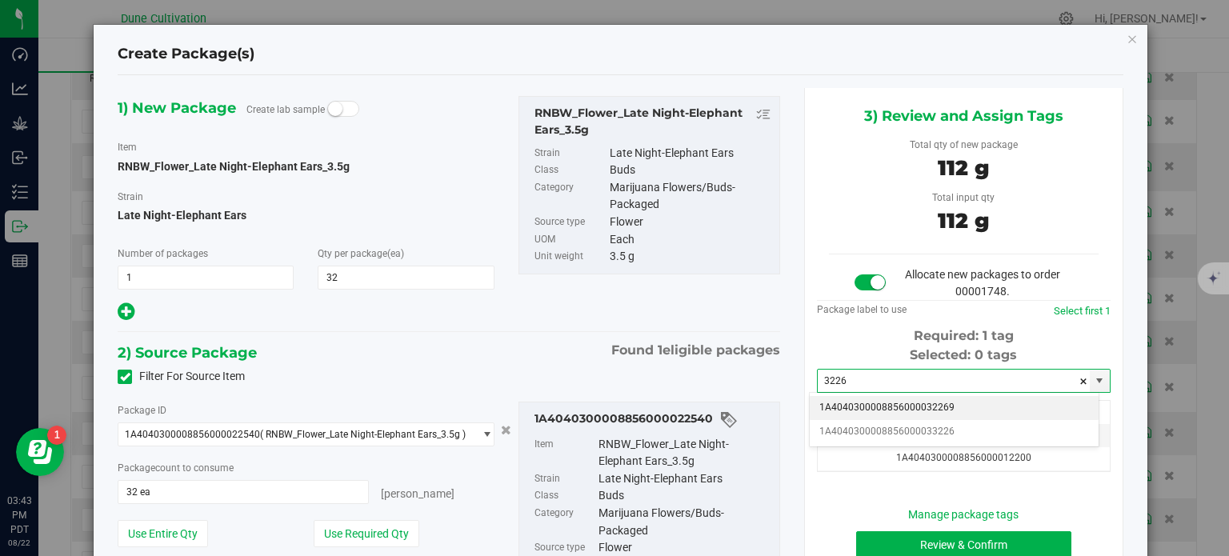
click at [878, 402] on li "1A4040300008856000032269" at bounding box center [954, 408] width 289 height 24
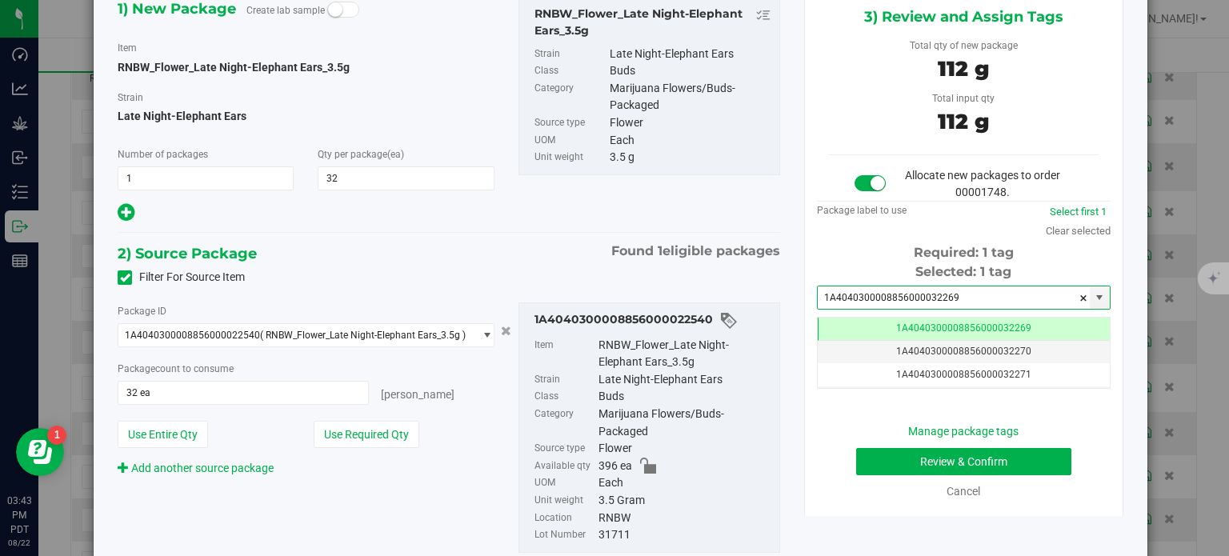
type input "1A4040300008856000032269"
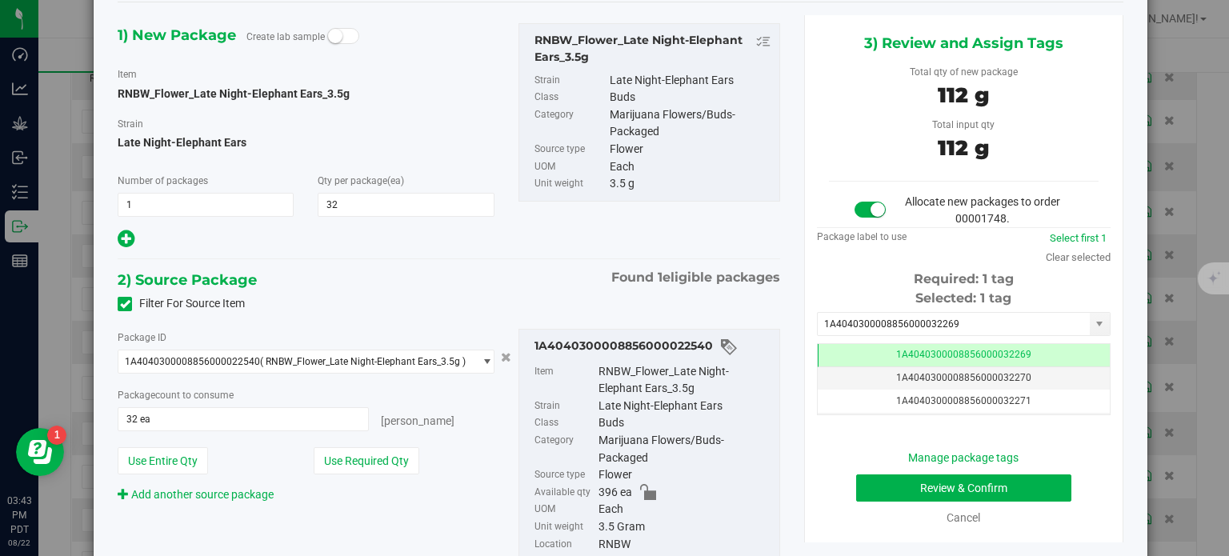
click at [861, 466] on div "Manage package tags Review & Confirm Cancel" at bounding box center [964, 488] width 270 height 77
click at [863, 478] on button "Review & Confirm" at bounding box center [963, 487] width 215 height 27
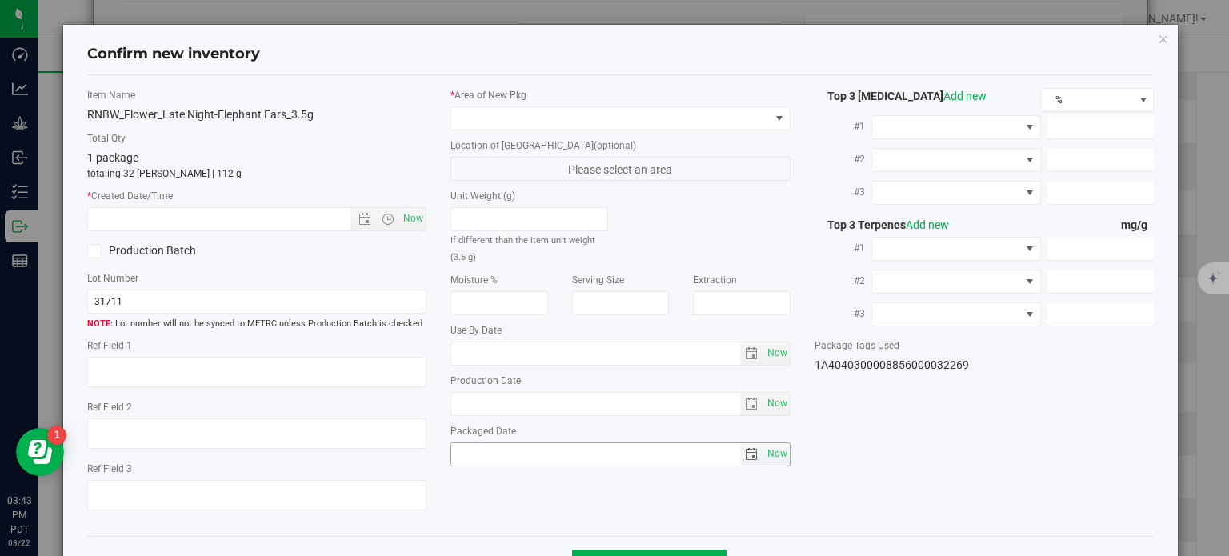
type textarea "26.5863%"
type textarea "Late Night-Elephant Ears"
type textarea "0.0406746%"
type input "298.8800"
type input "4.9326"
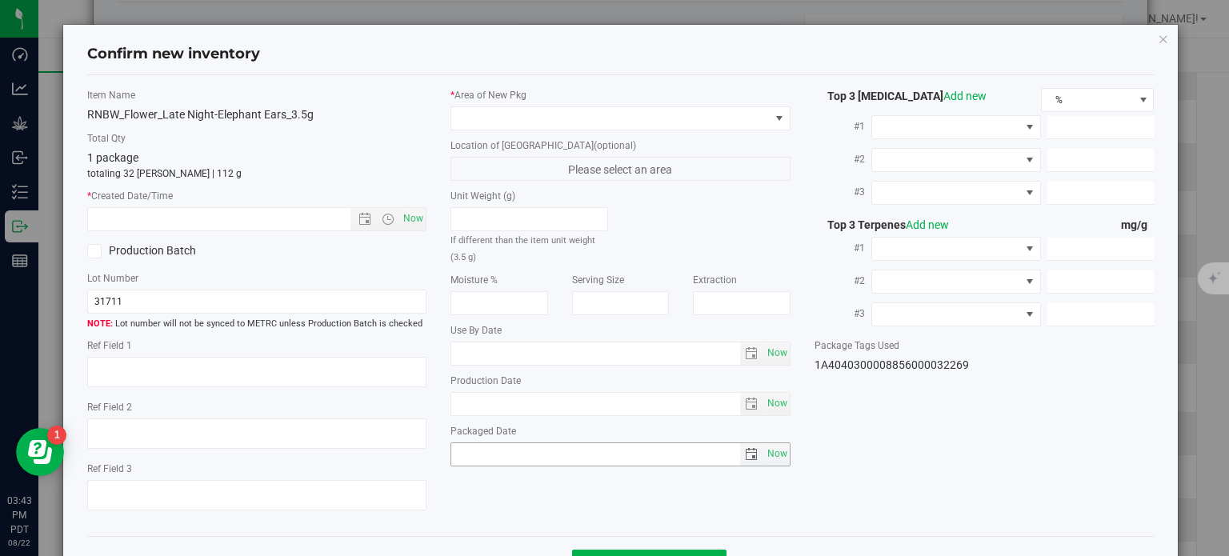
type input "3.7455"
type input "8.9540"
type input "6.2970"
type input "3.8470"
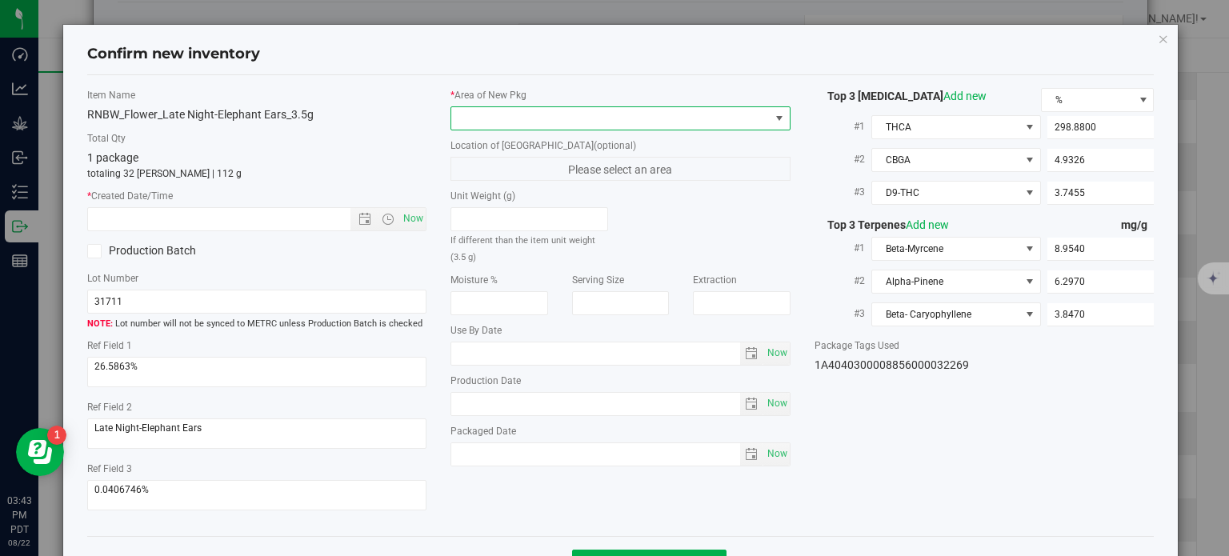
click at [612, 120] on span at bounding box center [610, 118] width 318 height 22
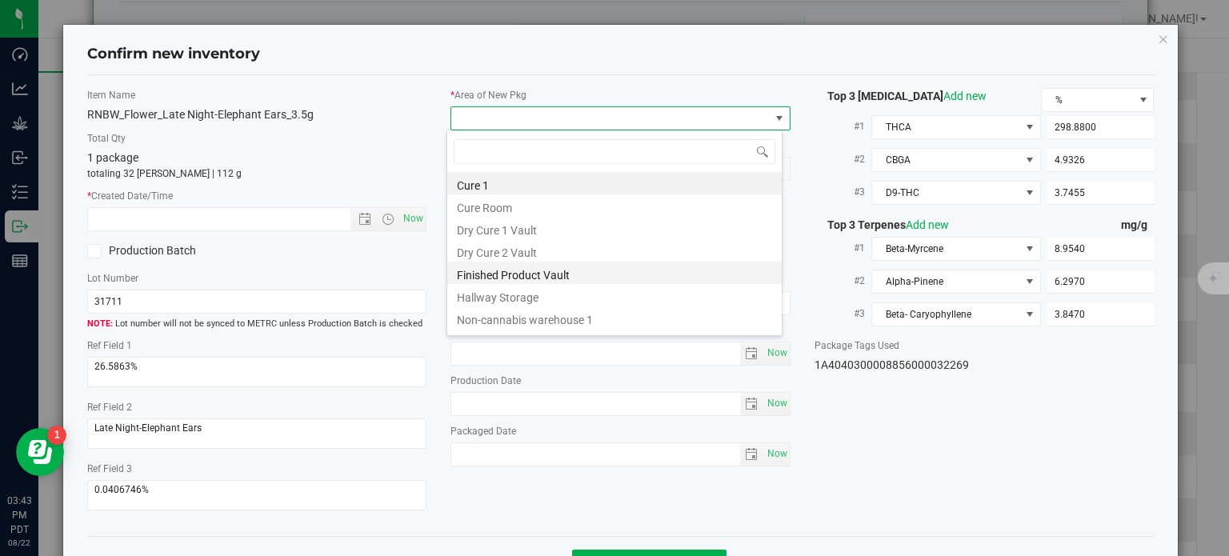
click at [481, 274] on li "Finished Product Vault" at bounding box center [614, 273] width 334 height 22
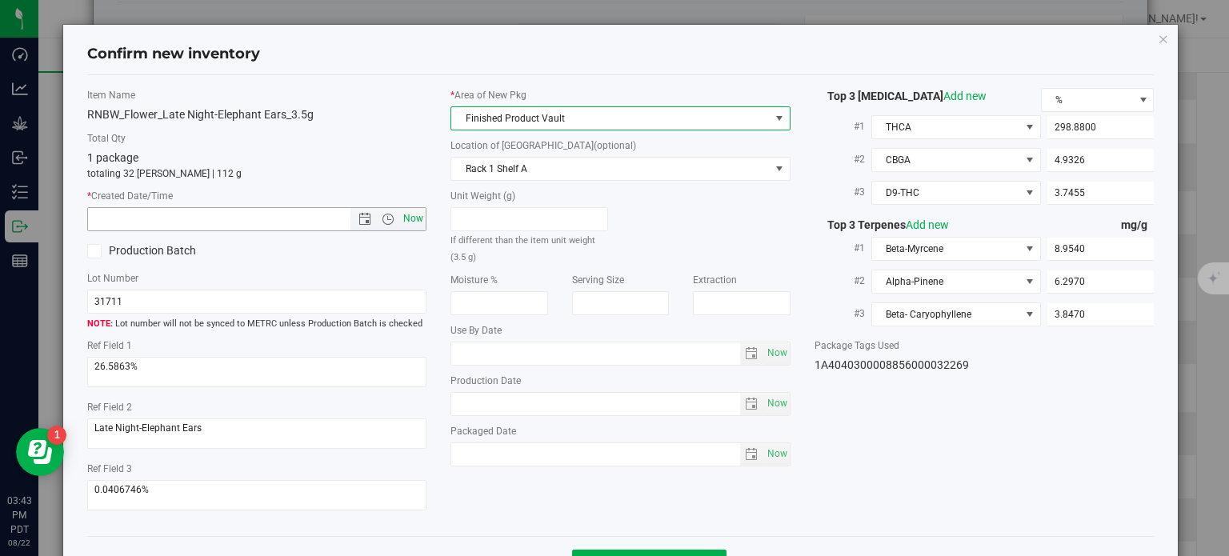
click at [405, 208] on span "Now" at bounding box center [413, 218] width 27 height 23
type input "8/22/2025 3:43 PM"
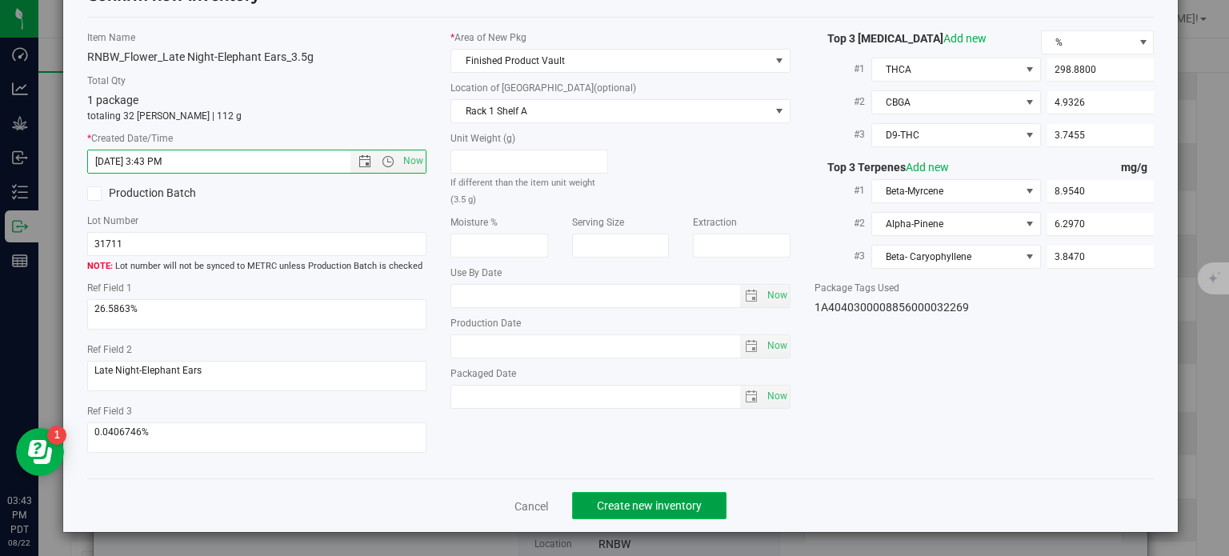
click at [616, 502] on span "Create new inventory" at bounding box center [649, 505] width 105 height 13
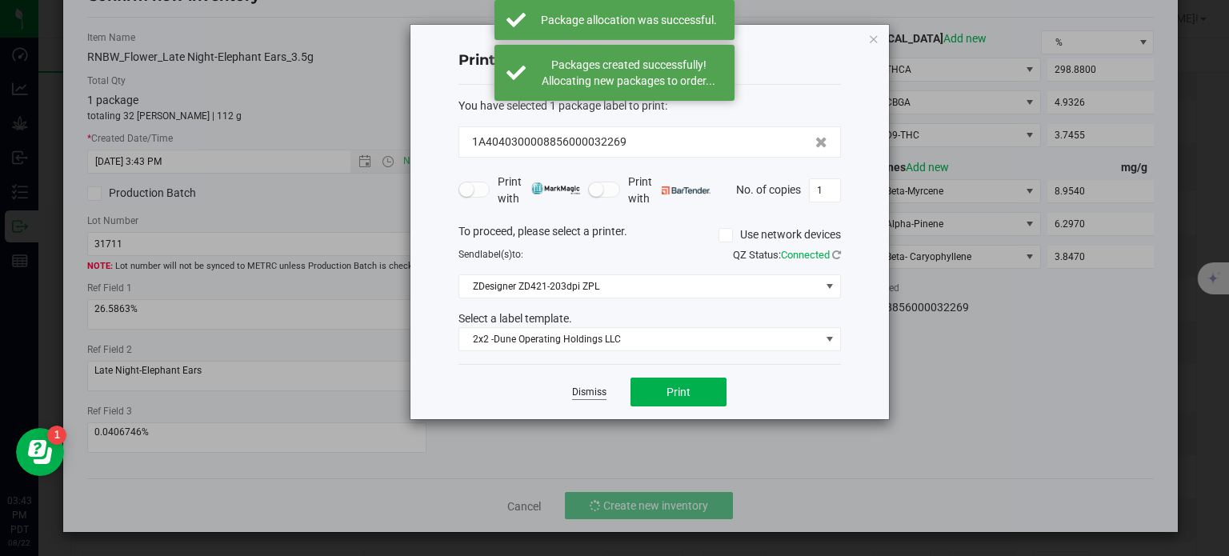
click at [581, 393] on link "Dismiss" at bounding box center [589, 393] width 34 height 14
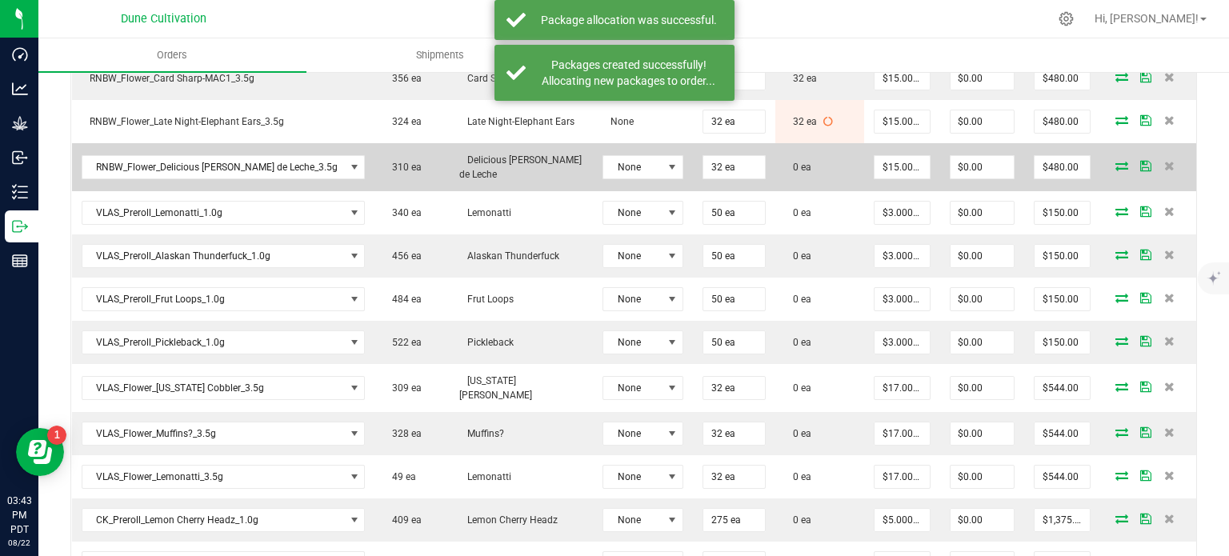
click at [1115, 161] on icon at bounding box center [1121, 166] width 13 height 10
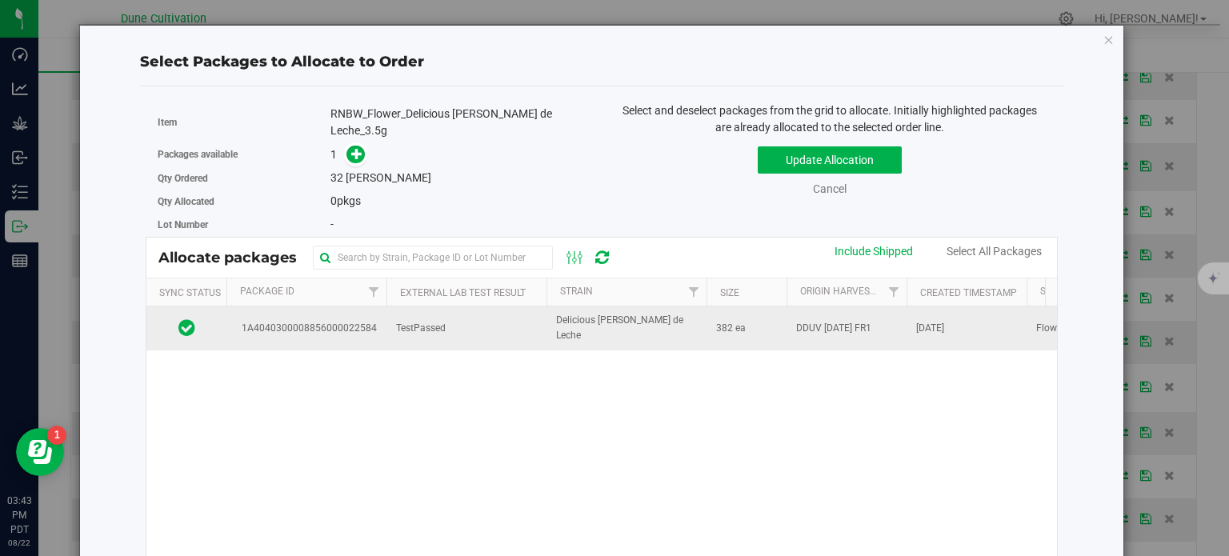
click at [345, 321] on span "1A4040300008856000022584" at bounding box center [306, 328] width 141 height 15
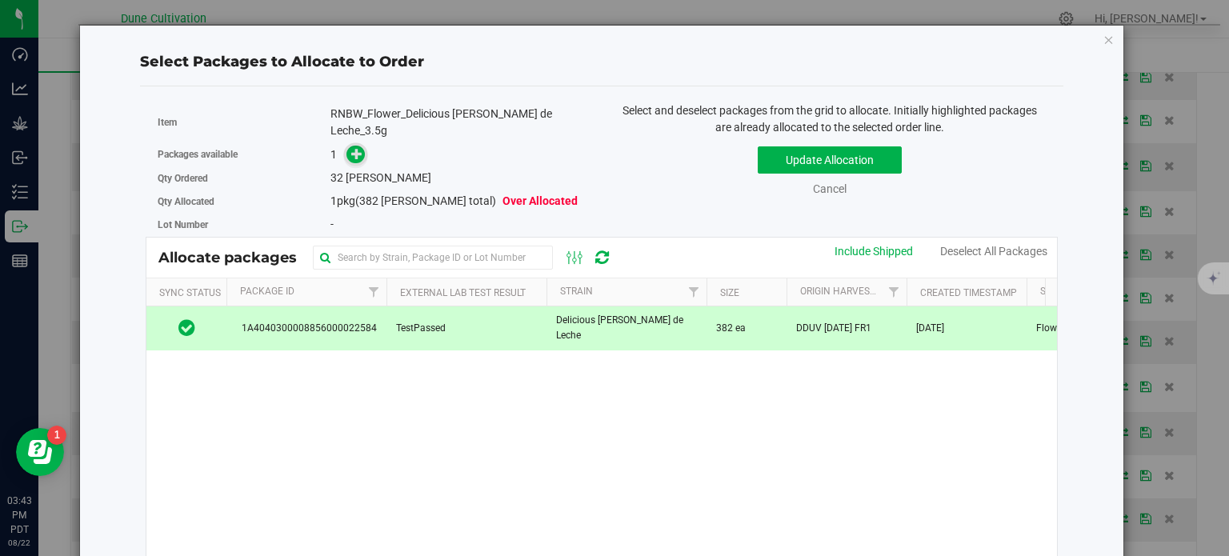
click at [351, 157] on icon at bounding box center [356, 153] width 11 height 11
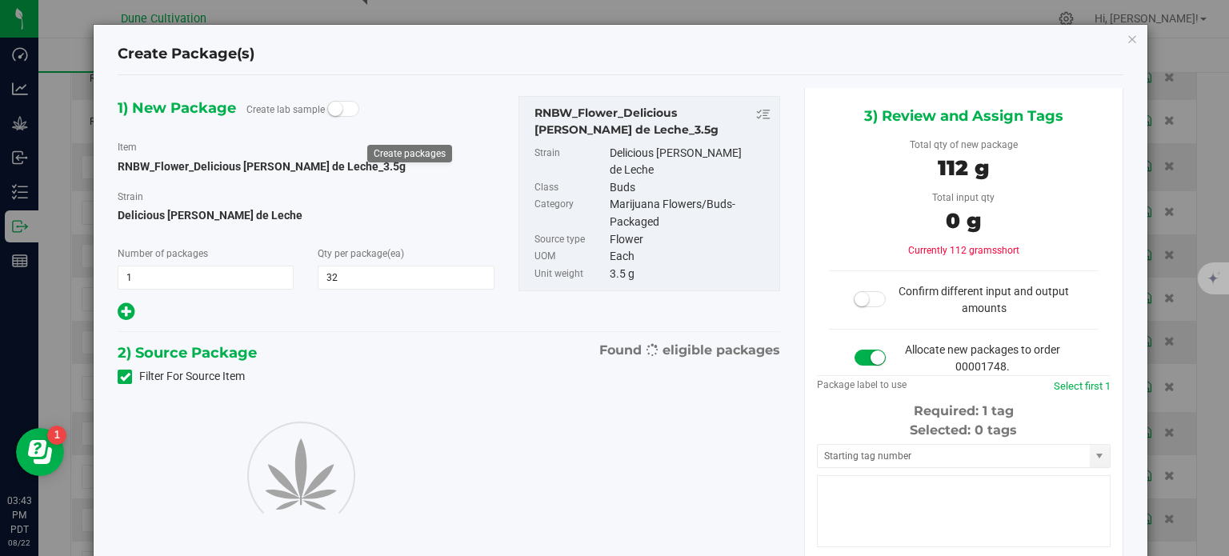
type input "32"
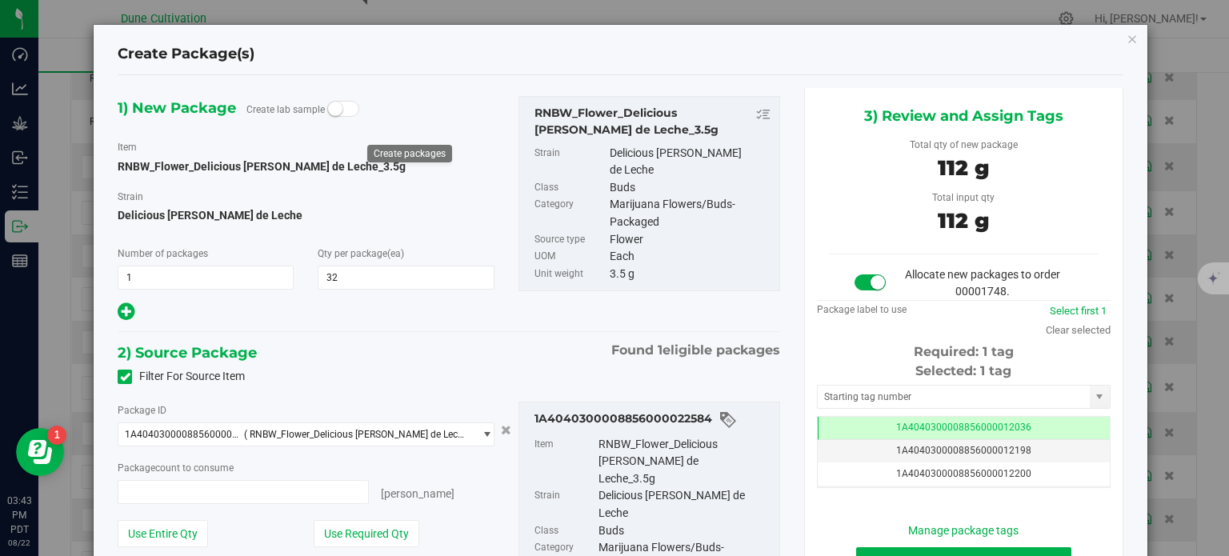
type input "32 ea"
click at [842, 422] on td "1A4040300008856000012036" at bounding box center [964, 428] width 292 height 23
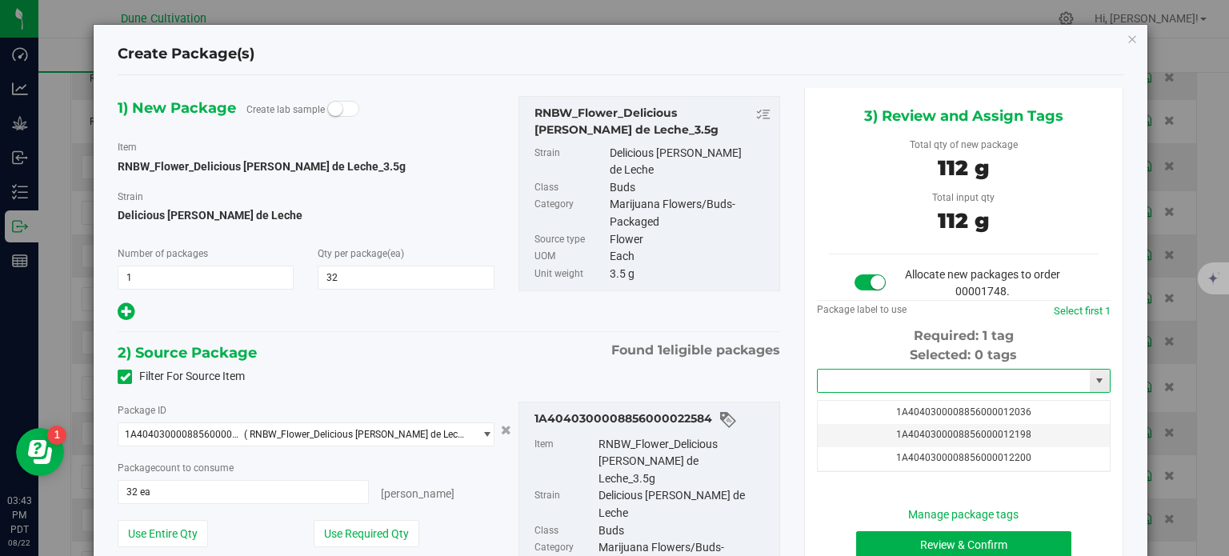
click at [849, 383] on input "text" at bounding box center [954, 381] width 272 height 22
paste input "3227"
click at [893, 410] on li "1A4040300008856000032270" at bounding box center [954, 408] width 289 height 24
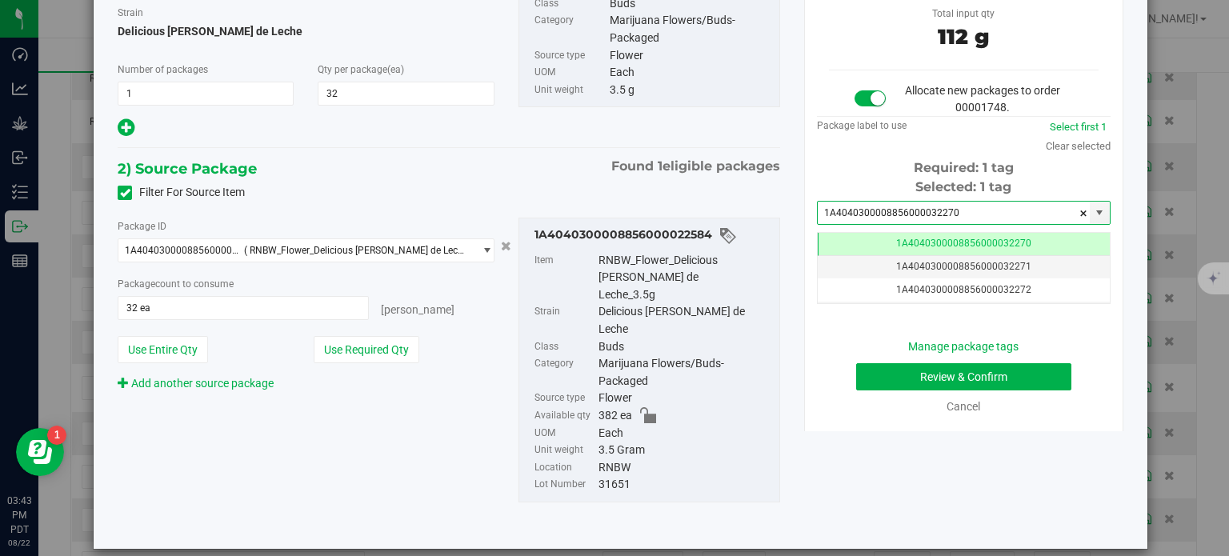
type input "1A4040300008856000032270"
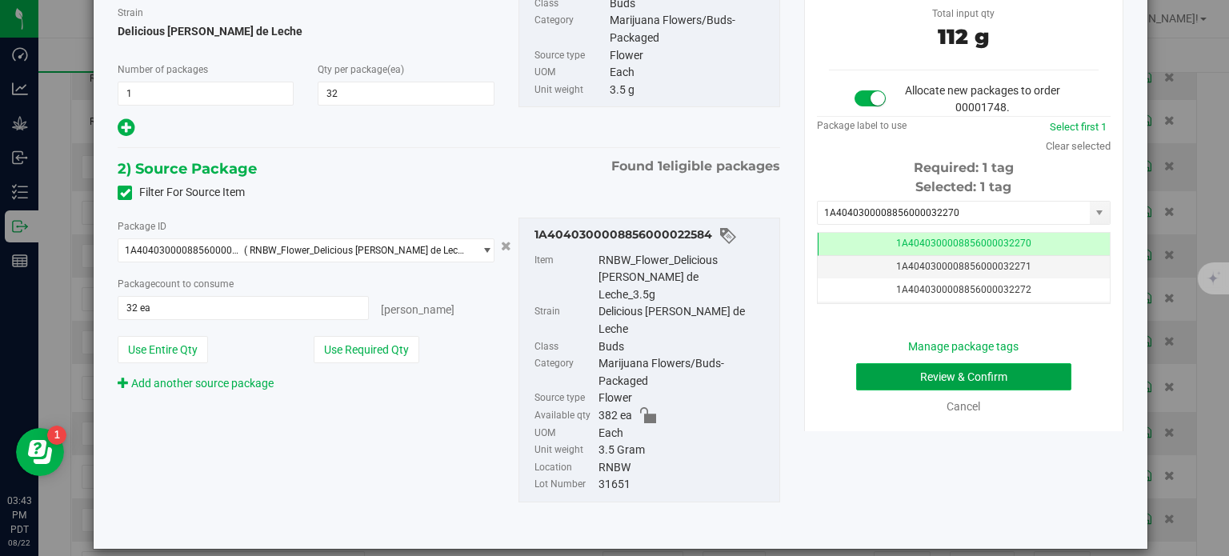
click at [862, 372] on button "Review & Confirm" at bounding box center [963, 376] width 215 height 27
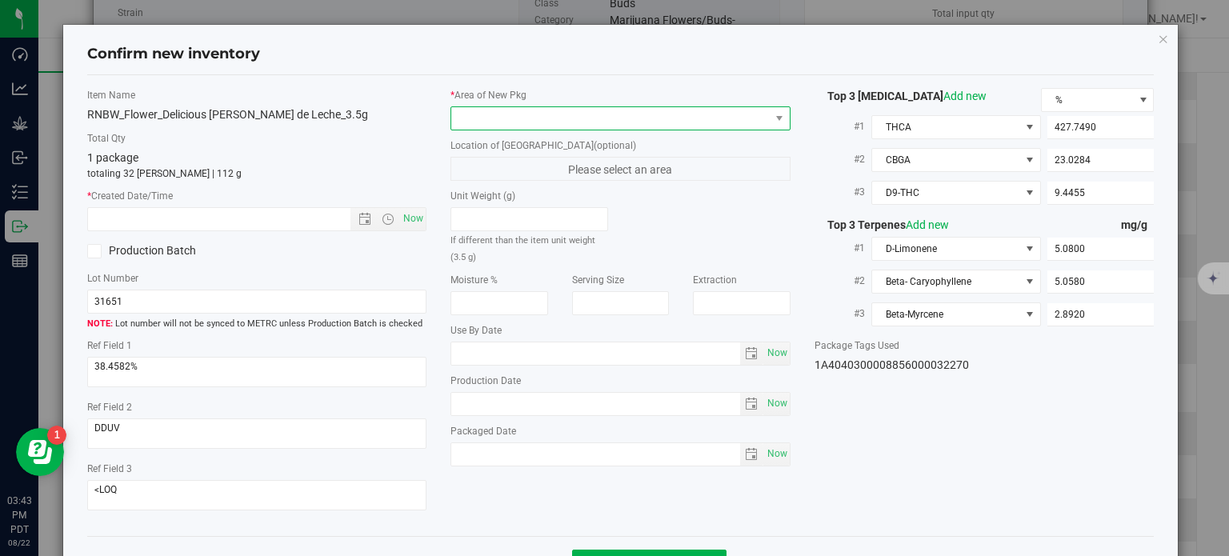
click at [611, 107] on span at bounding box center [610, 118] width 318 height 22
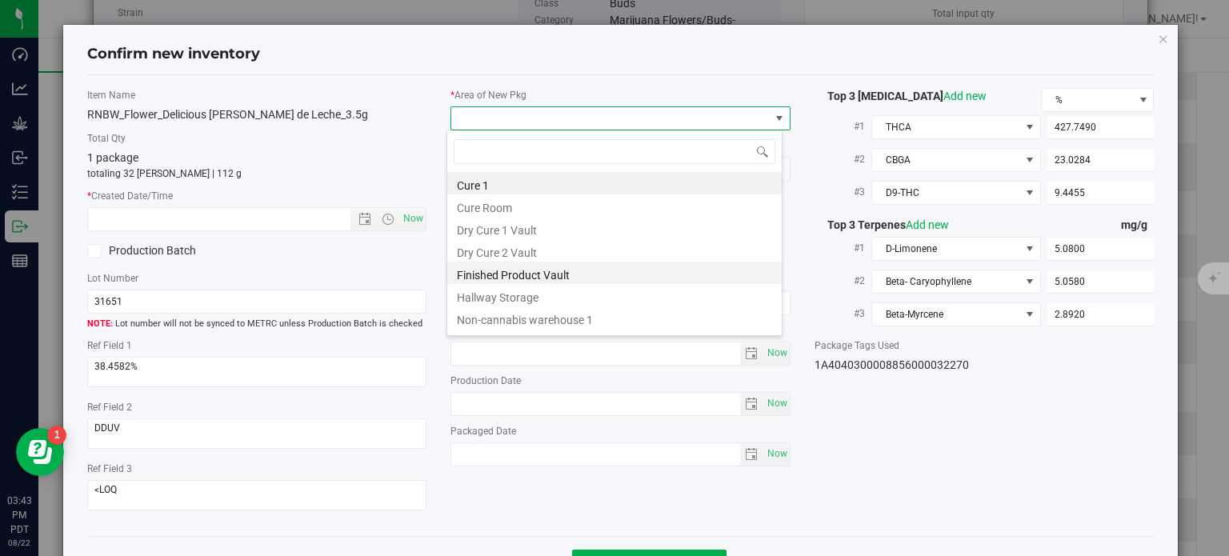
click at [482, 280] on li "Finished Product Vault" at bounding box center [614, 273] width 334 height 22
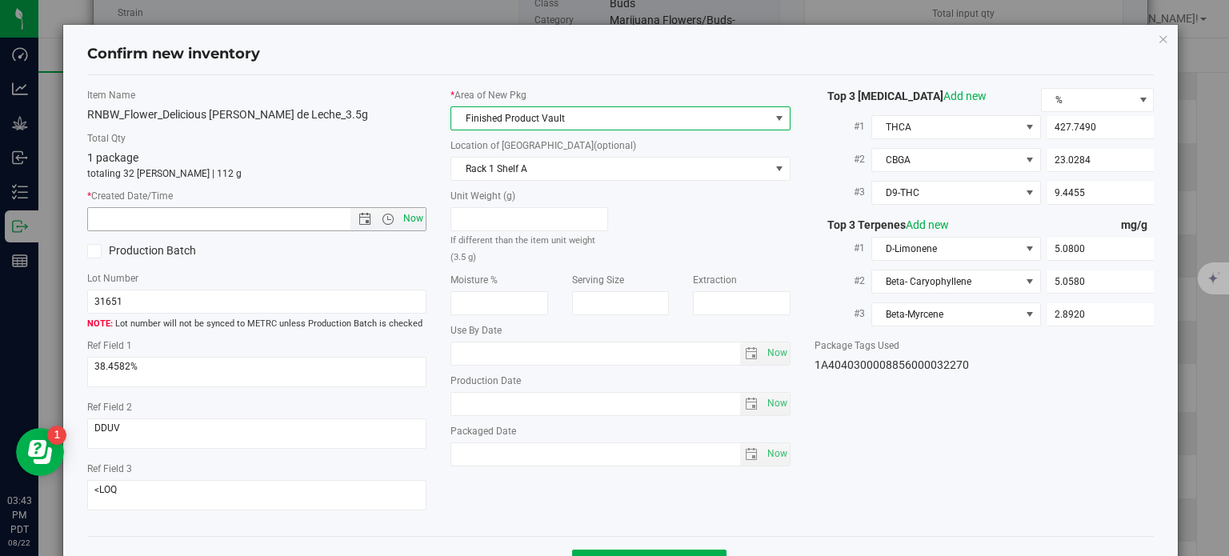
click at [408, 210] on span "Now" at bounding box center [413, 218] width 27 height 23
type input "8/22/2025 3:43 PM"
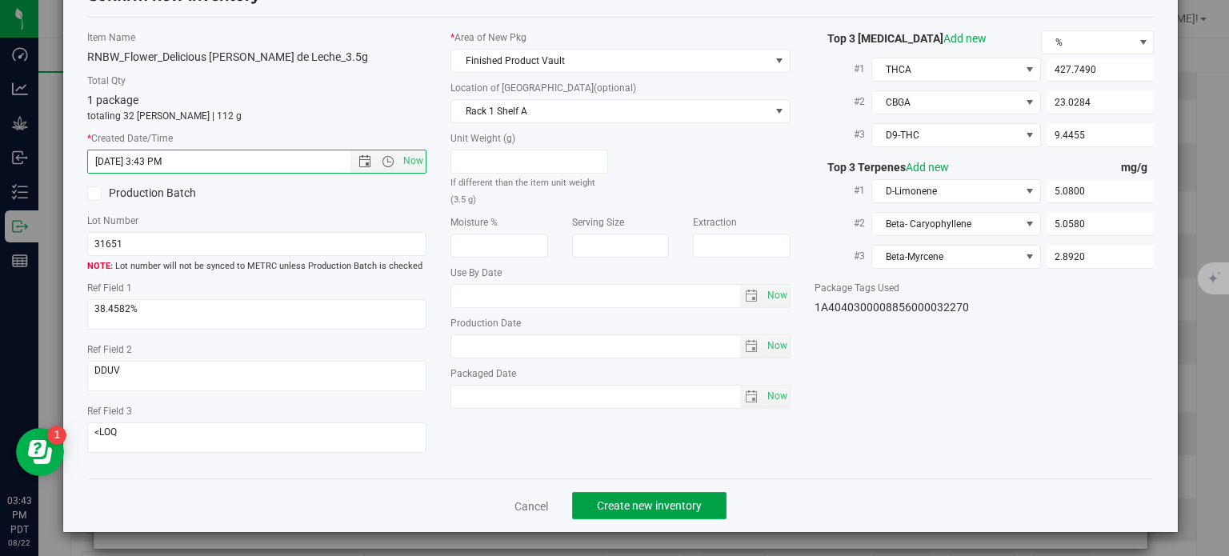
click at [624, 506] on span "Create new inventory" at bounding box center [649, 505] width 105 height 13
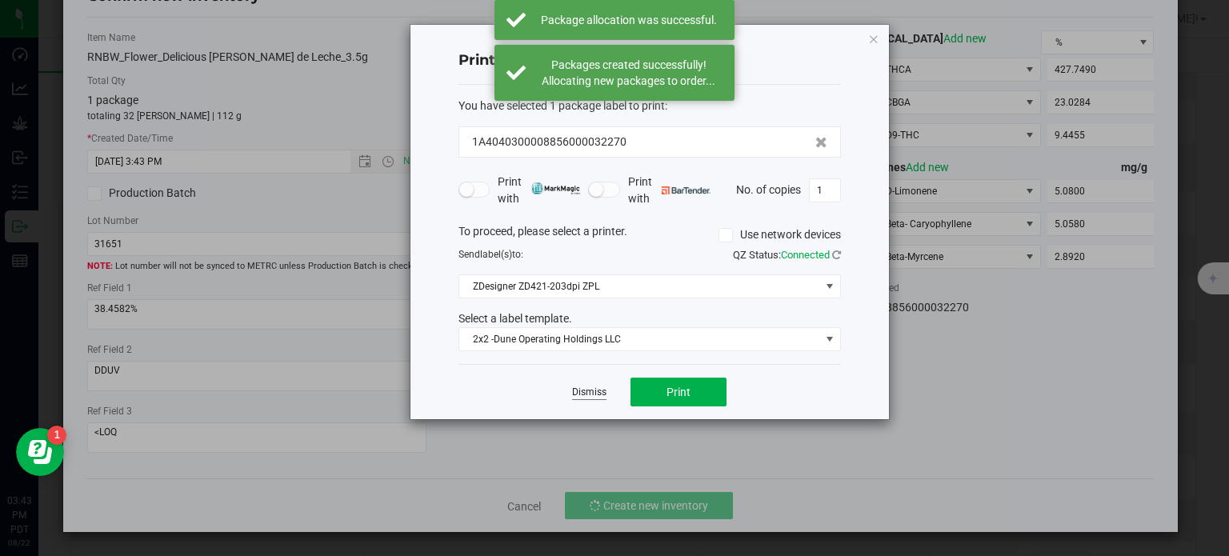
click at [586, 394] on link "Dismiss" at bounding box center [589, 393] width 34 height 14
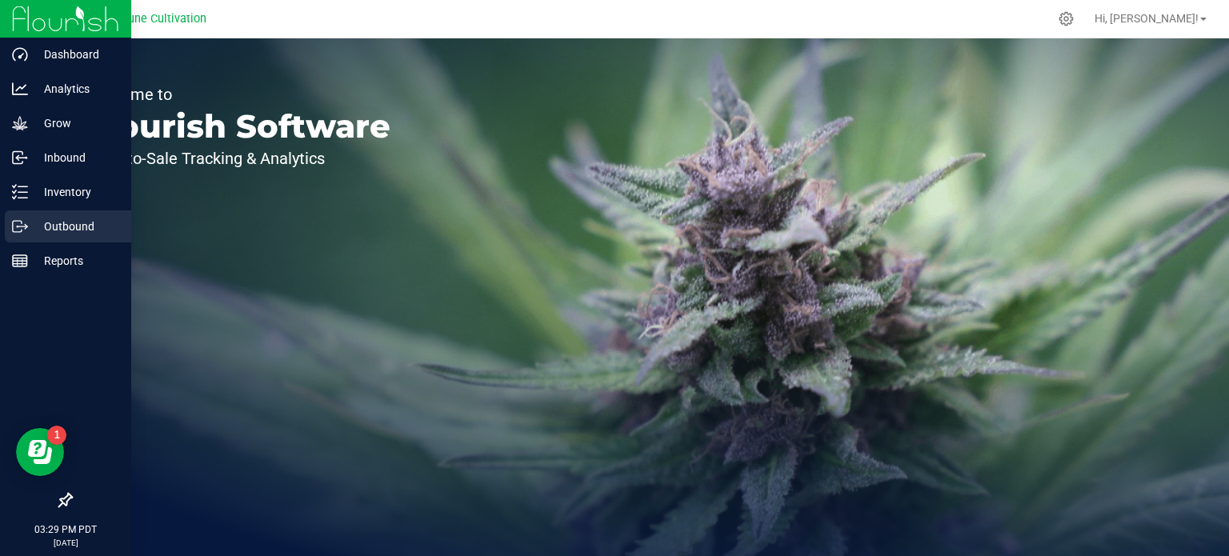
click at [35, 225] on p "Outbound" at bounding box center [76, 226] width 96 height 19
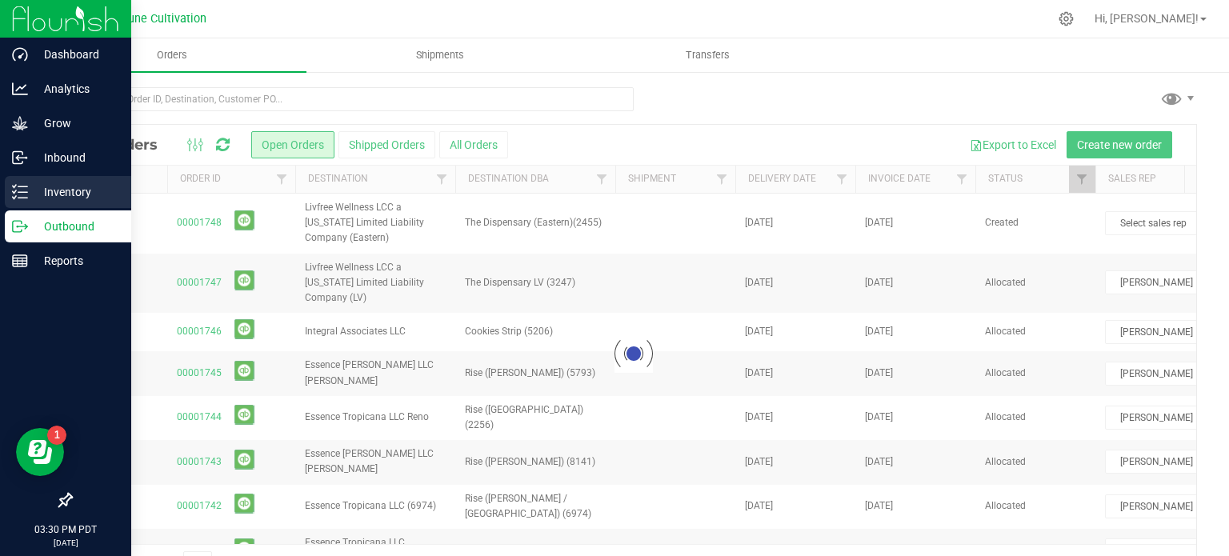
click at [22, 184] on icon at bounding box center [20, 192] width 16 height 16
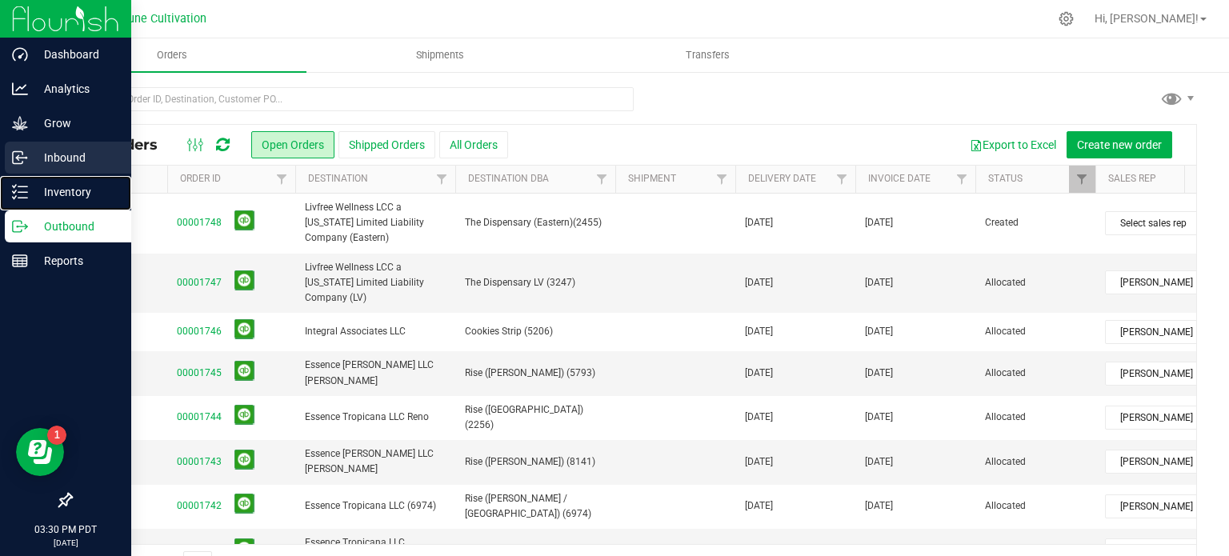
drag, startPoint x: 22, startPoint y: 183, endPoint x: 56, endPoint y: 150, distance: 47.5
click at [22, 184] on icon at bounding box center [20, 192] width 16 height 16
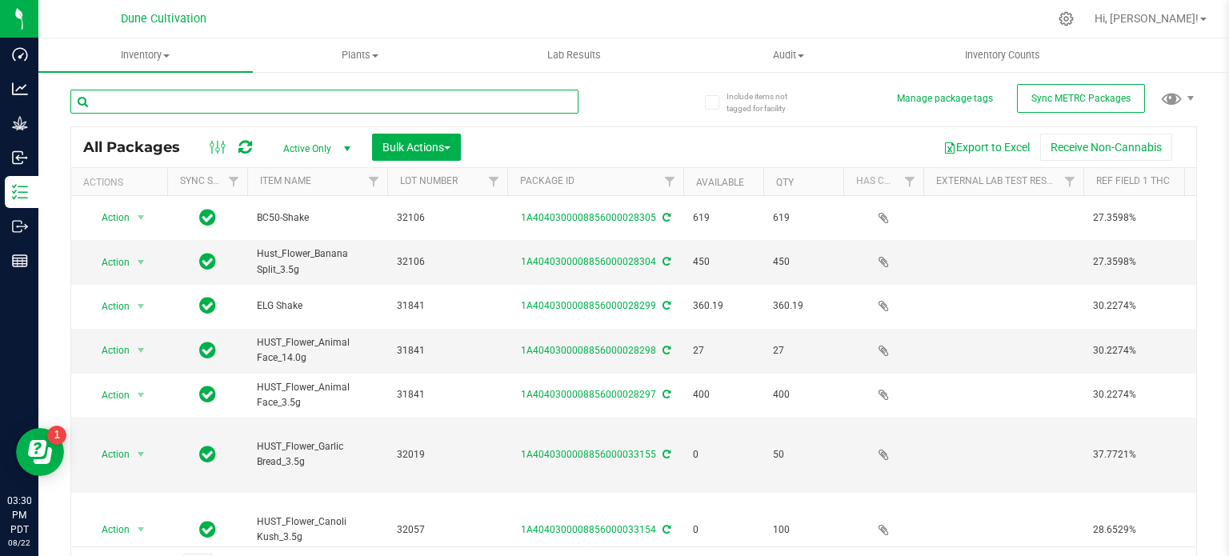
click at [170, 100] on input "text" at bounding box center [324, 102] width 508 height 24
paste input "28076"
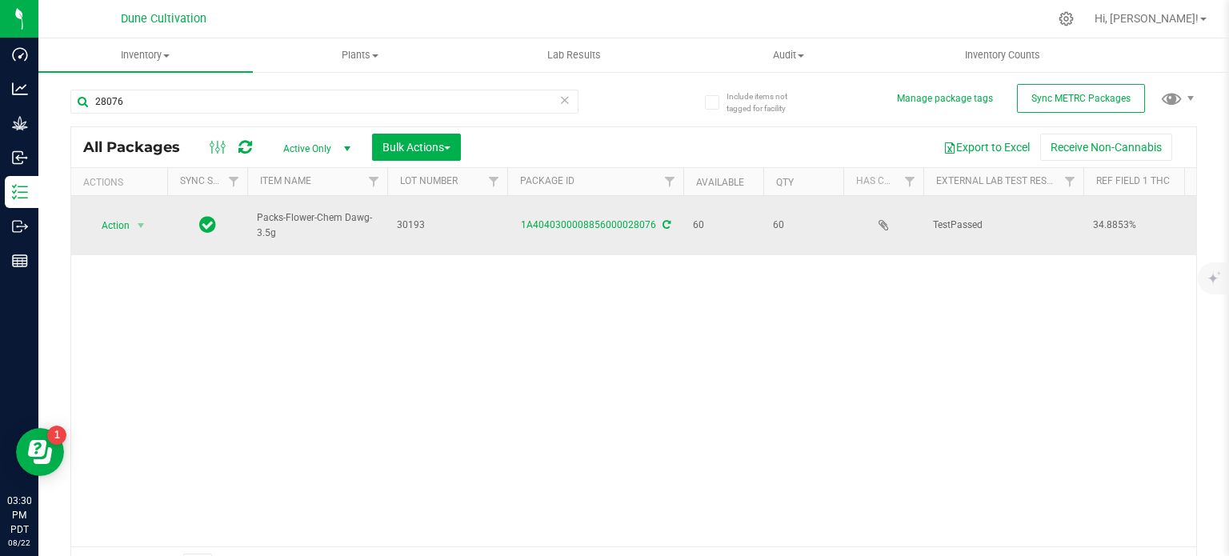
click at [285, 210] on span "Packs-Flower-Chem Dawg-3.5g" at bounding box center [317, 225] width 121 height 30
copy tr "Packs-Flower-Chem Dawg-3.5g"
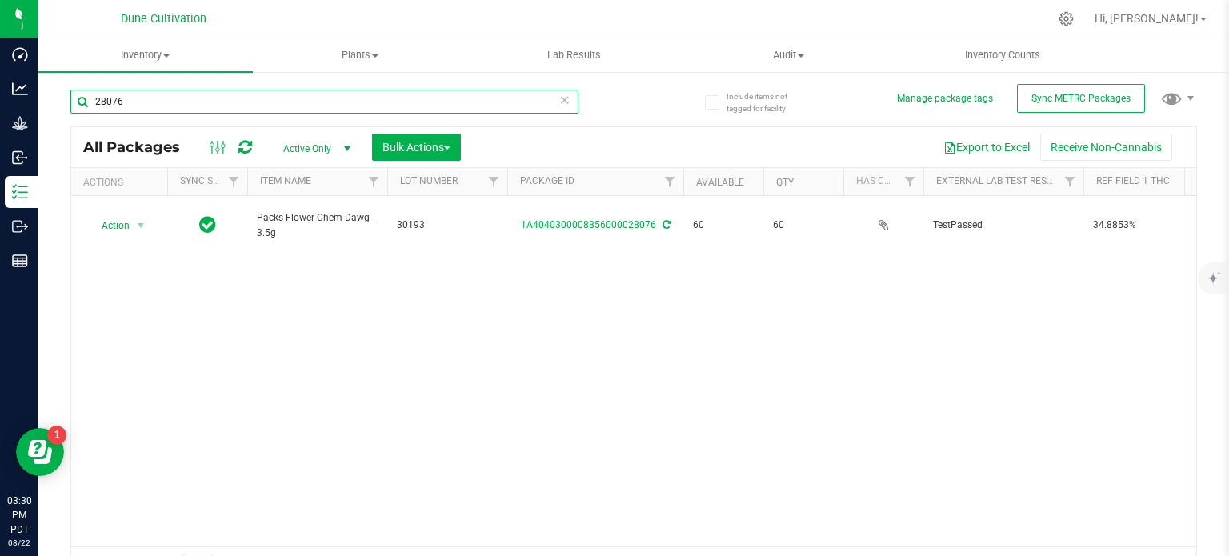
click at [186, 105] on input "28076" at bounding box center [324, 102] width 508 height 24
paste input "59"
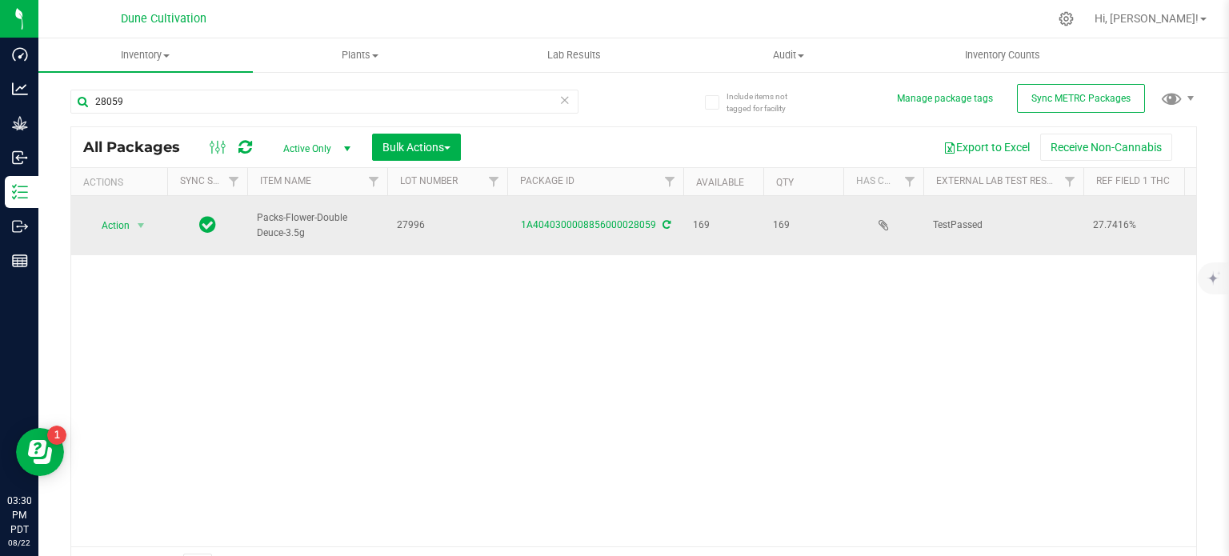
click at [295, 210] on span "Packs-Flower-Double Deuce-3.5g" at bounding box center [317, 225] width 121 height 30
copy tr "Packs-Flower-Double Deuce-3.5g"
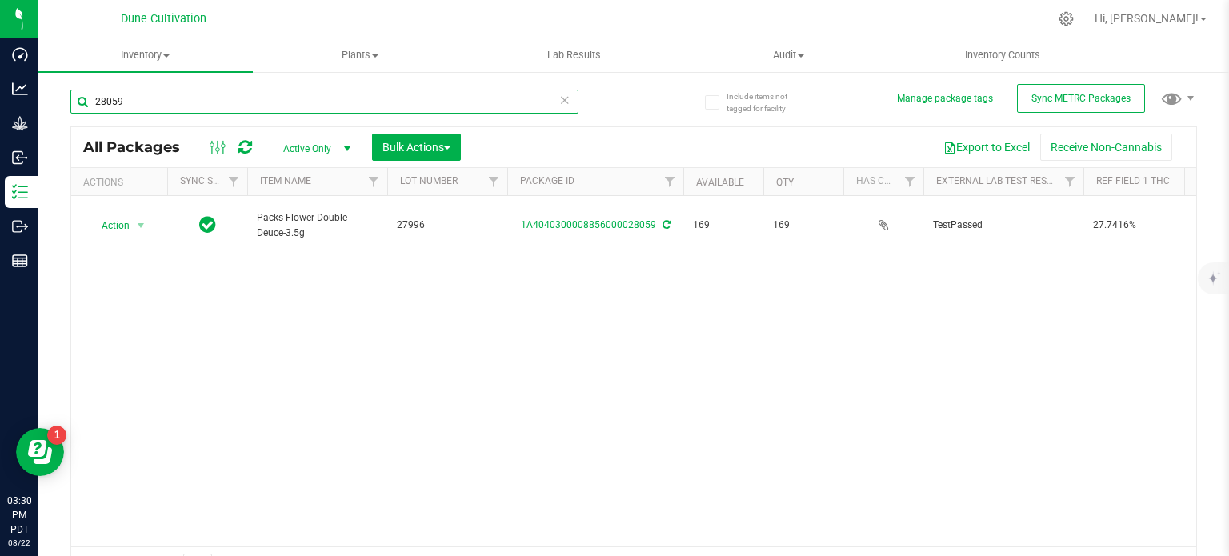
click at [187, 111] on input "28059" at bounding box center [324, 102] width 508 height 24
paste input "256"
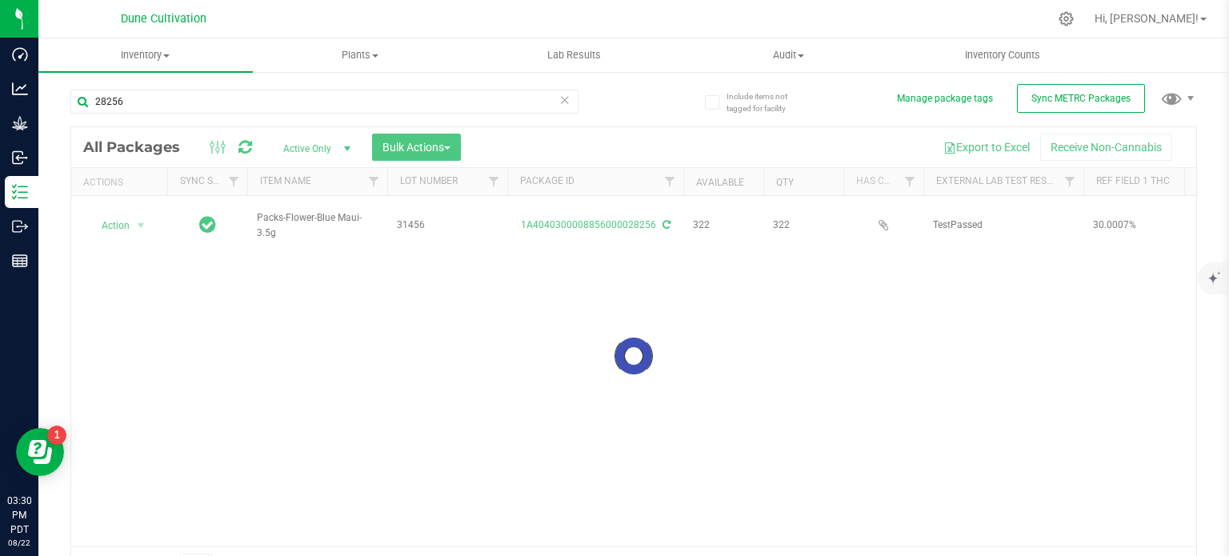
click at [279, 210] on div at bounding box center [633, 356] width 1125 height 458
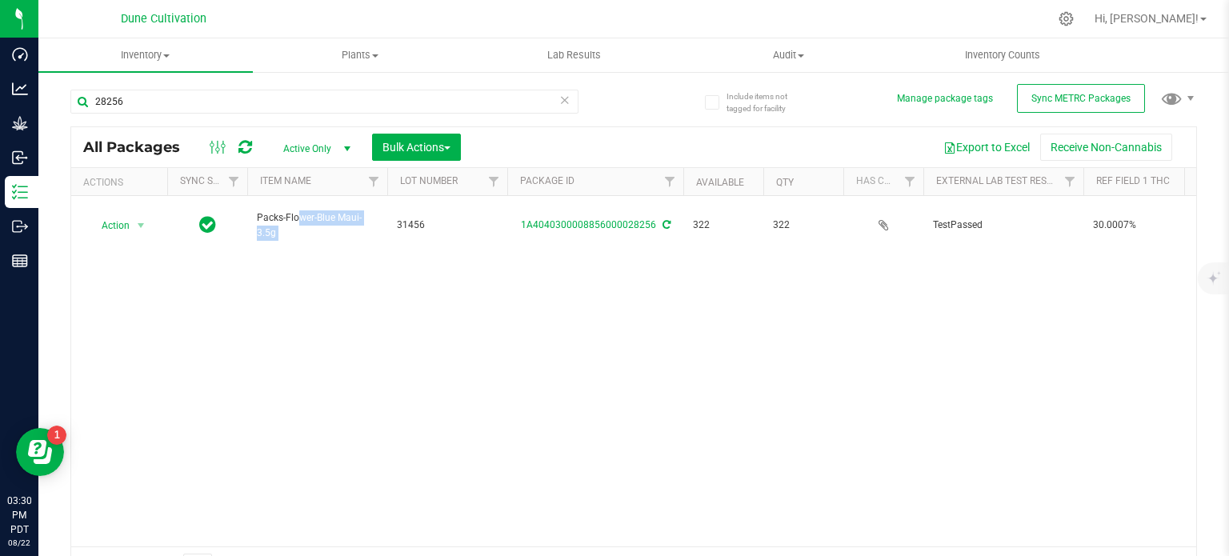
click at [279, 210] on span "Packs-Flower-Blue Maui-3.5g" at bounding box center [317, 225] width 121 height 30
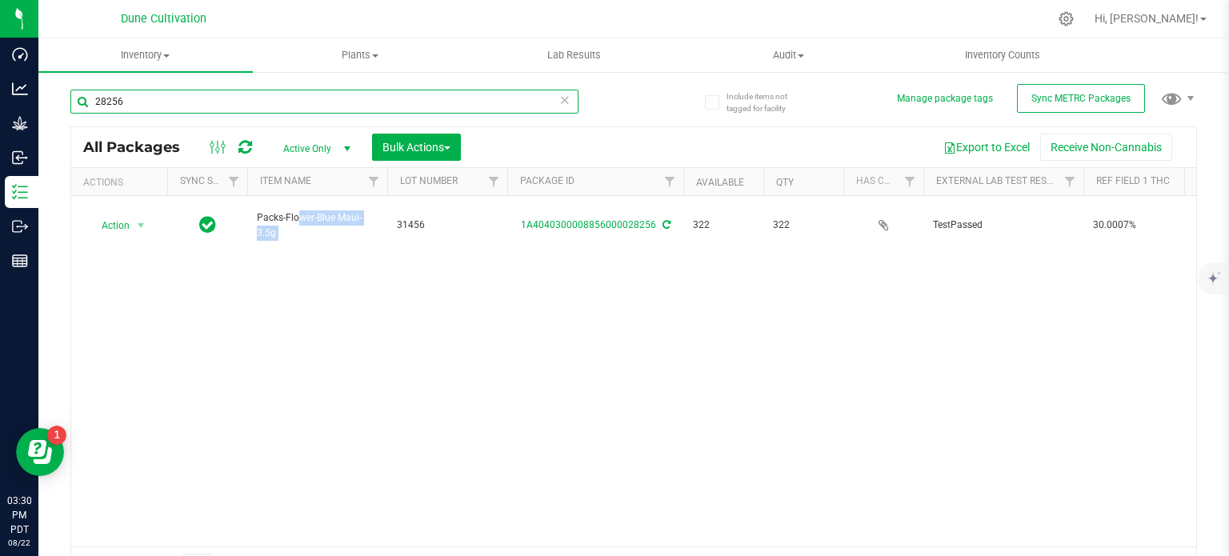
click at [163, 106] on input "28256" at bounding box center [324, 102] width 508 height 24
paste input "2590"
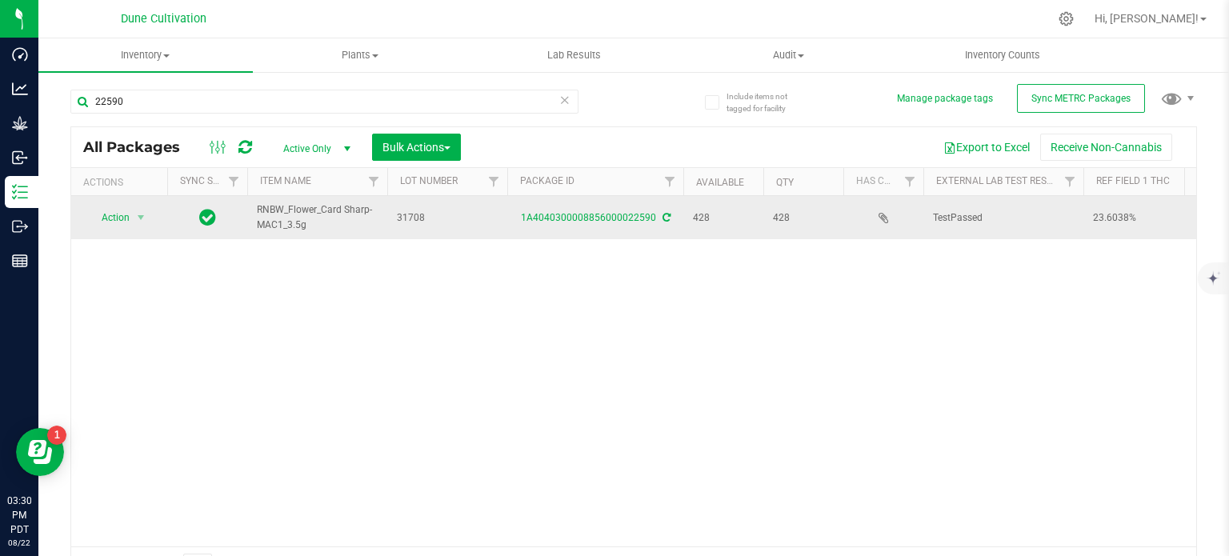
click at [278, 208] on span "RNBW_Flower_Card Sharp-MAC1_3.5g" at bounding box center [317, 217] width 121 height 30
copy tr "RNBW_Flower_Card Sharp-MAC1_3.5g"
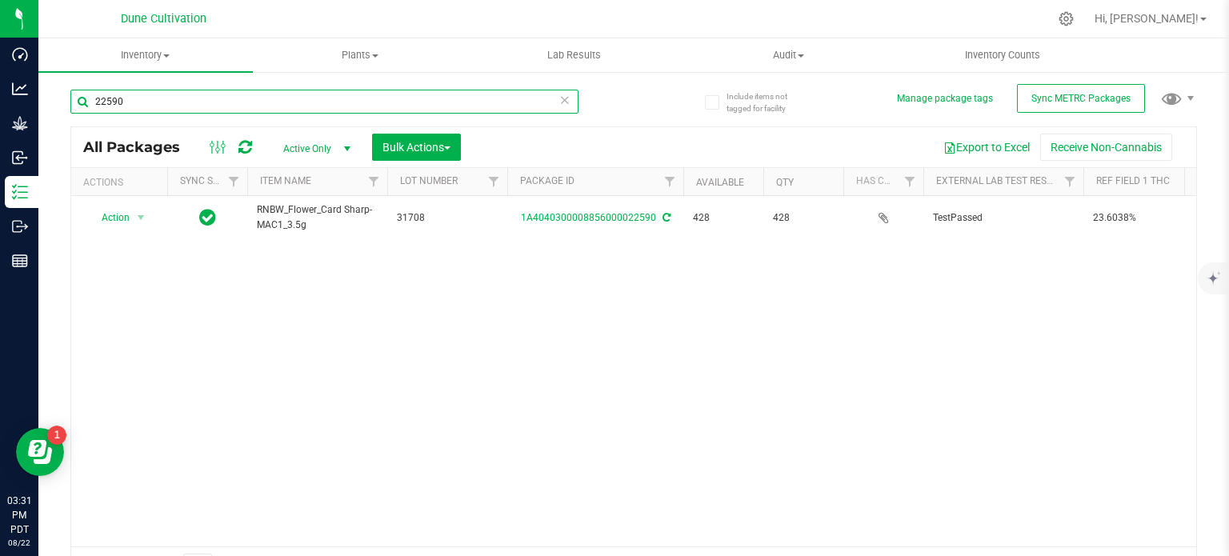
click at [209, 92] on input "22590" at bounding box center [324, 102] width 508 height 24
paste input "4"
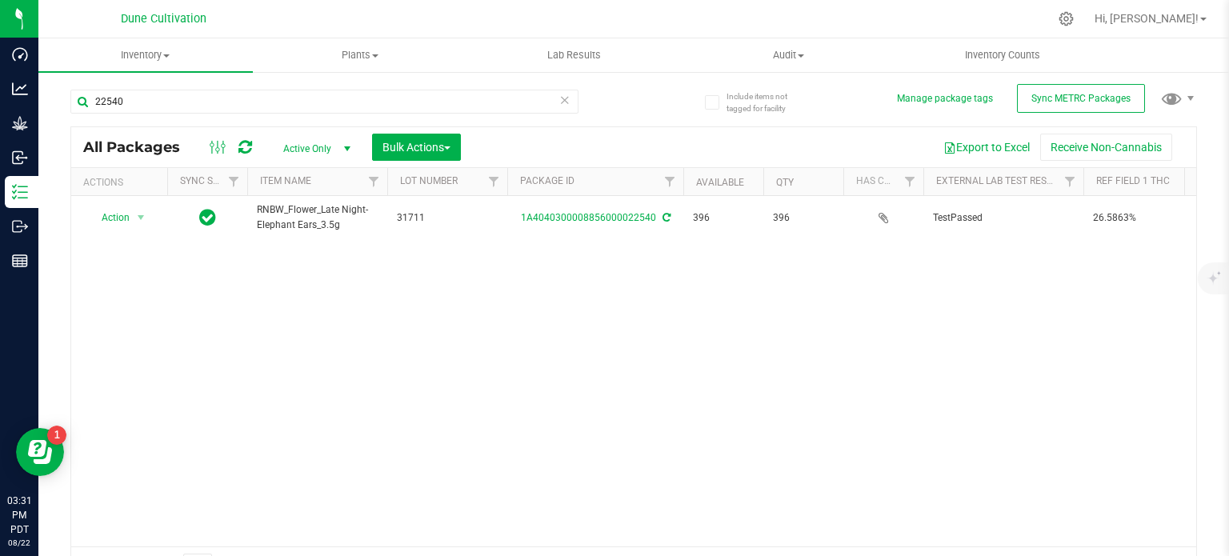
click at [295, 209] on span "RNBW_Flower_Late Night-Elephant Ears_3.5g" at bounding box center [317, 217] width 121 height 30
copy tr "RNBW_Flower_Late Night-Elephant Ears_3.5g"
click at [172, 82] on div "22540" at bounding box center [351, 100] width 563 height 51
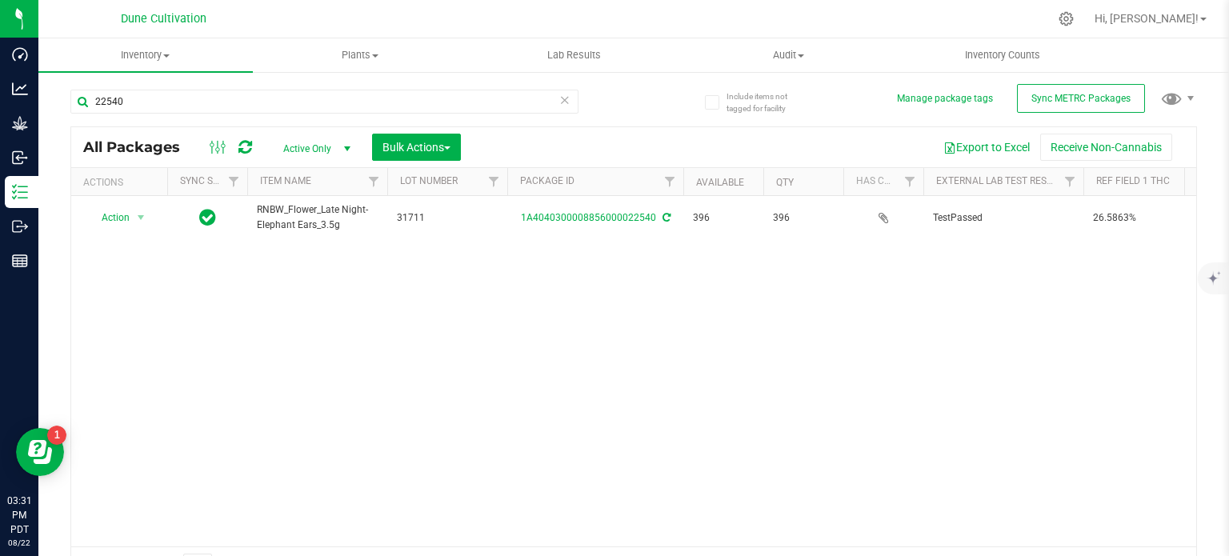
click at [172, 82] on div "22540" at bounding box center [351, 100] width 563 height 51
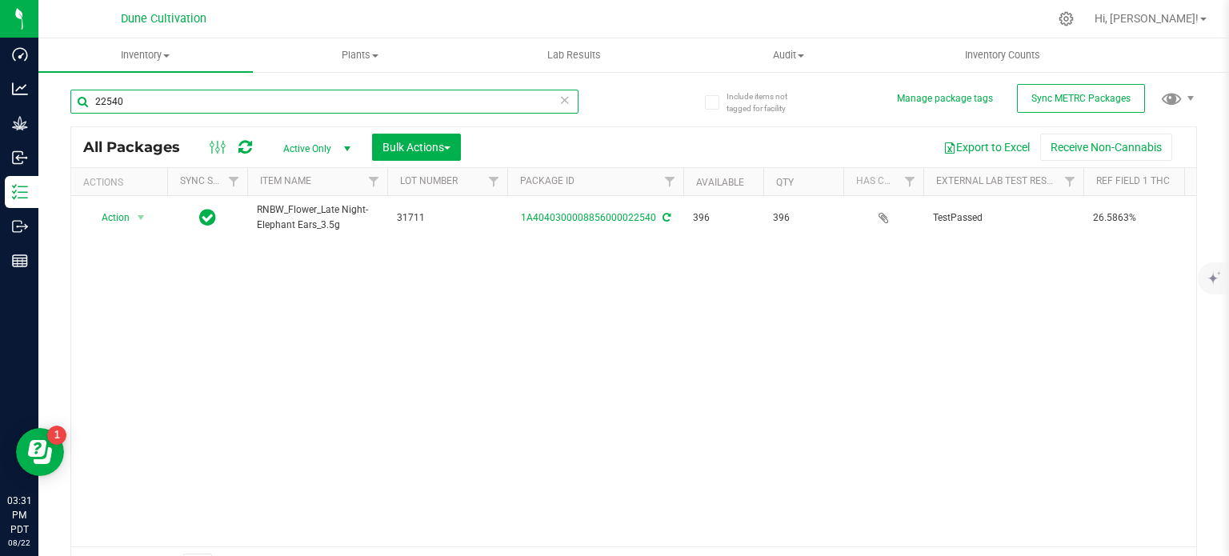
click at [165, 96] on input "22540" at bounding box center [324, 102] width 508 height 24
click at [164, 96] on input "22540" at bounding box center [324, 102] width 508 height 24
paste input "84"
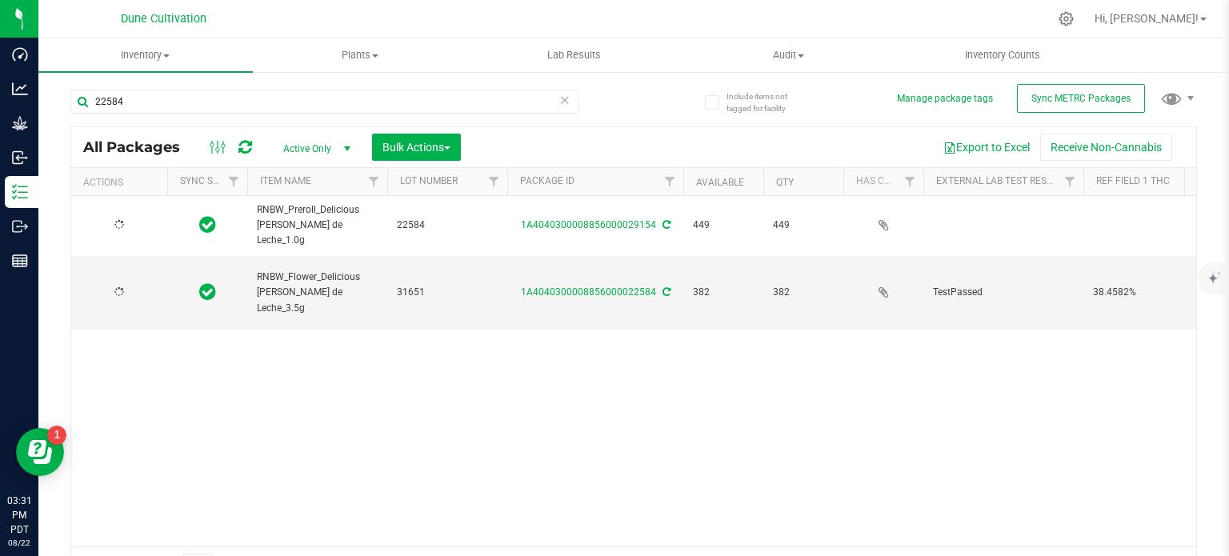
click at [291, 210] on span "RNBW_Preroll_Delicious Dulce-Dulce de Leche_1.0g" at bounding box center [317, 225] width 121 height 46
click at [301, 270] on span "RNBW_Flower_Delicious [PERSON_NAME] de Leche_3.5g" at bounding box center [317, 293] width 121 height 46
copy tr "RNBW_Flower_Delicious [PERSON_NAME] de Leche_3.5g"
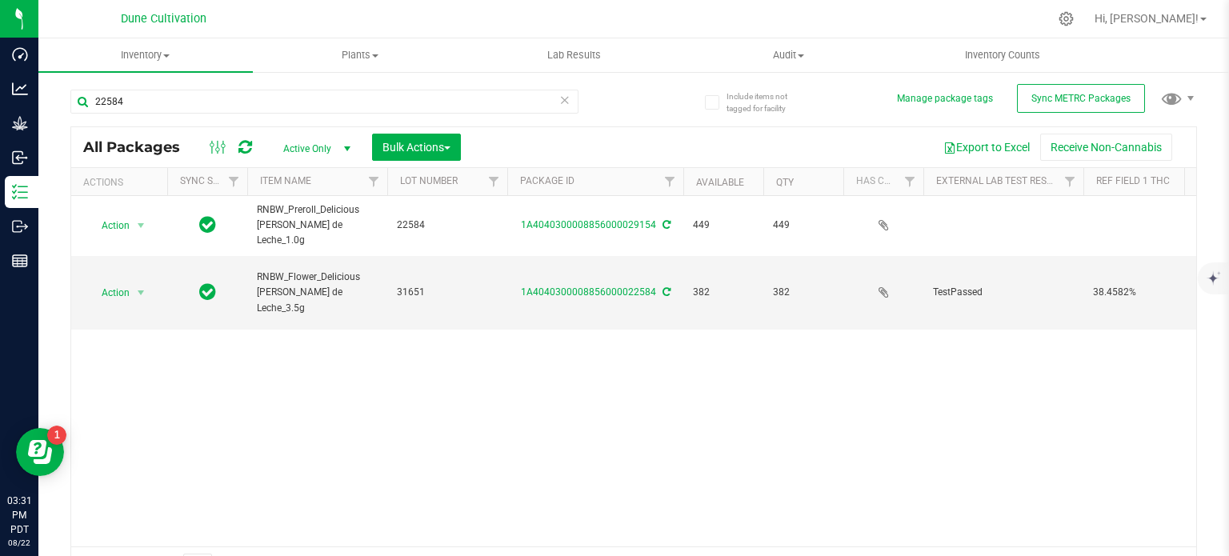
click at [188, 115] on div "22584" at bounding box center [324, 108] width 508 height 37
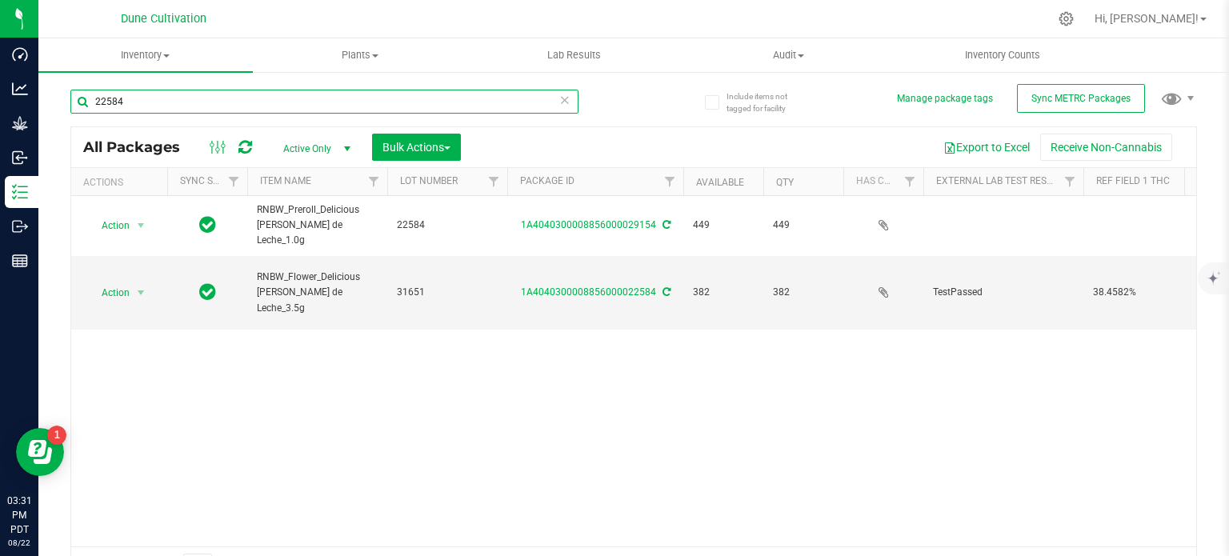
click at [187, 110] on input "22584" at bounding box center [324, 102] width 508 height 24
paste input "9153"
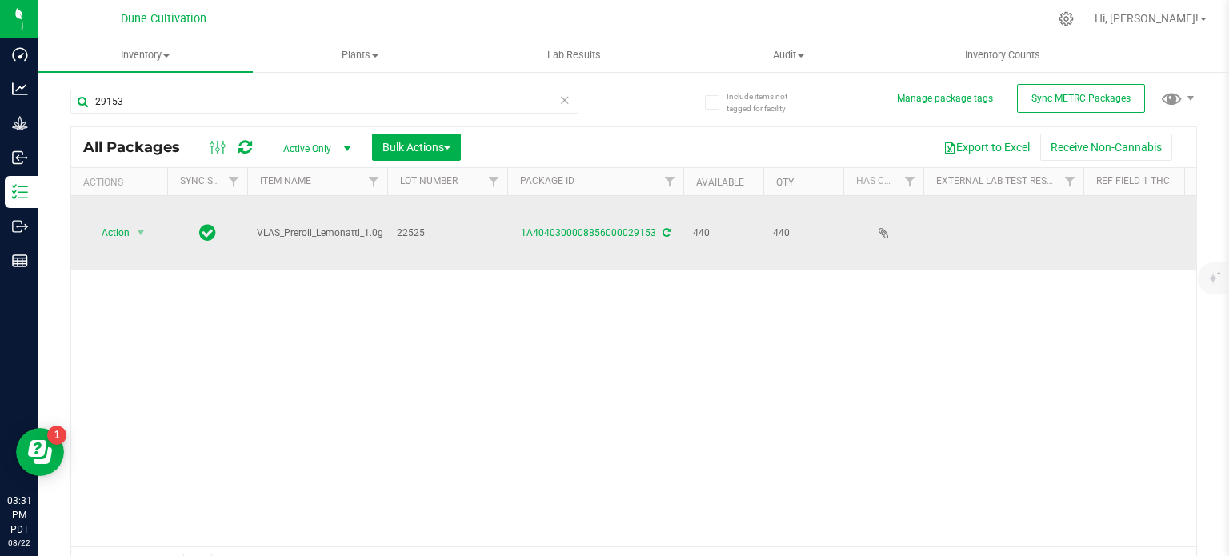
click at [348, 226] on span "VLAS_Preroll_Lemonatti_1.0g" at bounding box center [320, 233] width 126 height 15
copy tr "VLAS_Preroll_Lemonatti_1.0g"
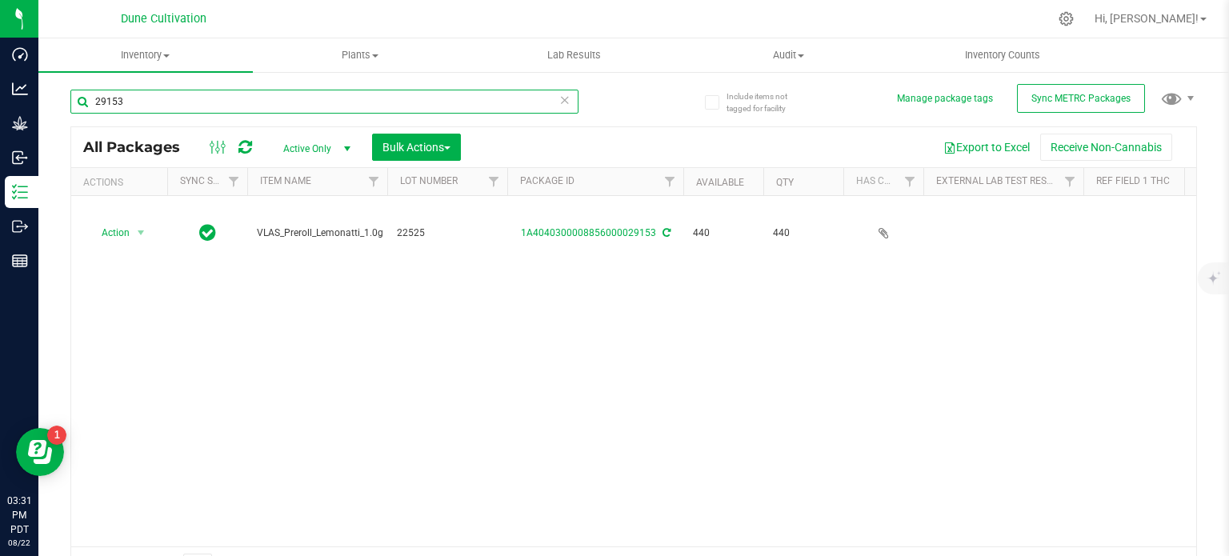
click at [150, 97] on input "29153" at bounding box center [324, 102] width 508 height 24
paste input "47"
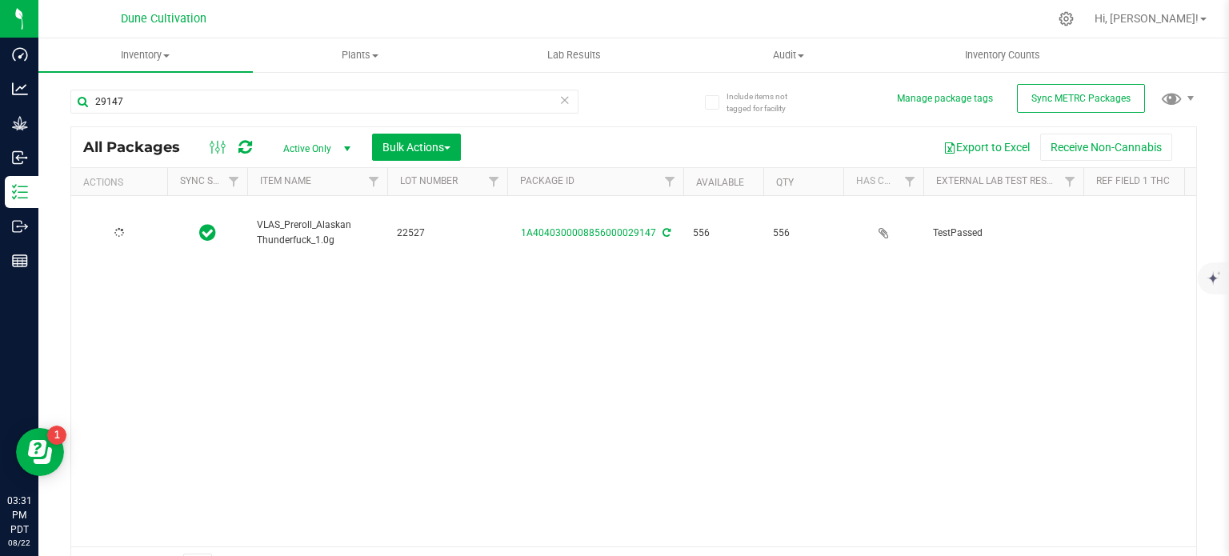
click at [300, 218] on span "VLAS_Preroll_Alaskan Thunderfuck_1.0g" at bounding box center [317, 233] width 121 height 30
copy tr "VLAS_Preroll_Alaskan Thunderfuck_1.0g"
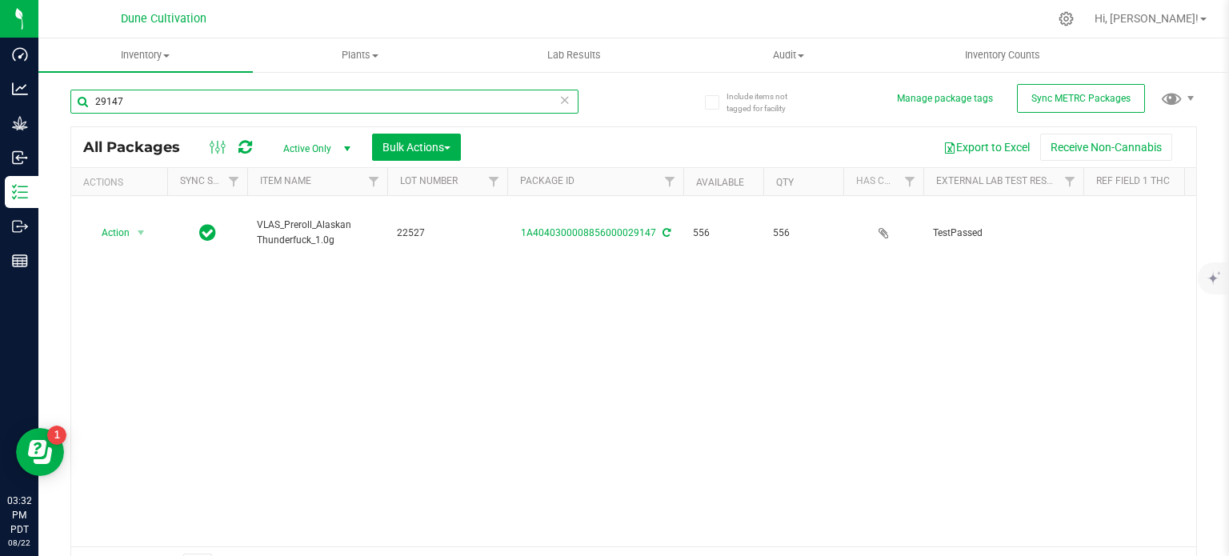
click at [134, 101] on input "29147" at bounding box center [324, 102] width 508 height 24
paste input "52"
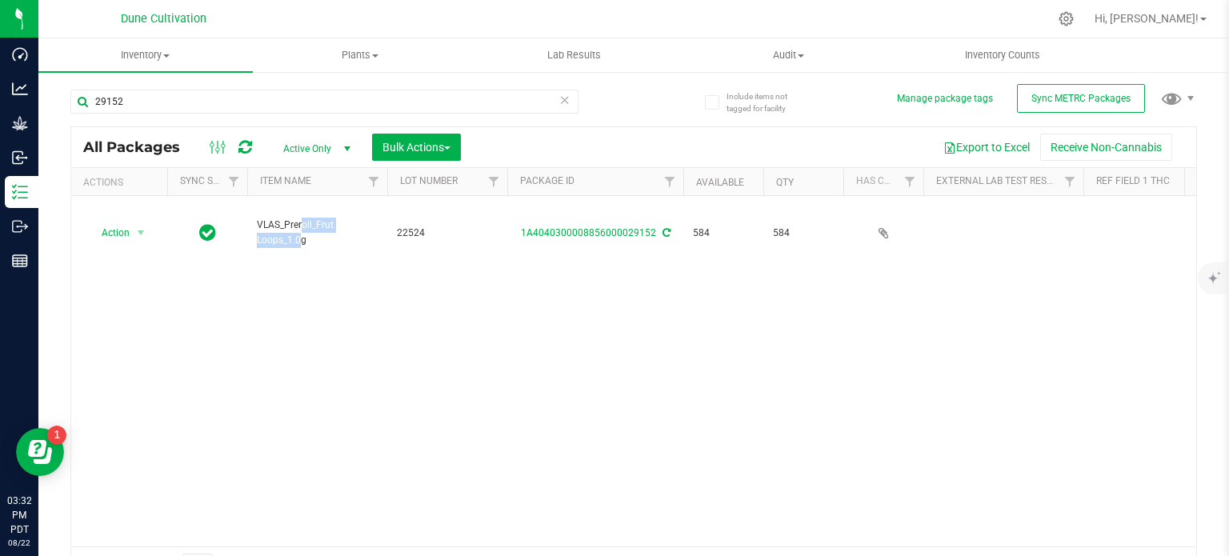
click at [295, 218] on span "VLAS_Preroll_Frut Loops_1.0g" at bounding box center [317, 233] width 121 height 30
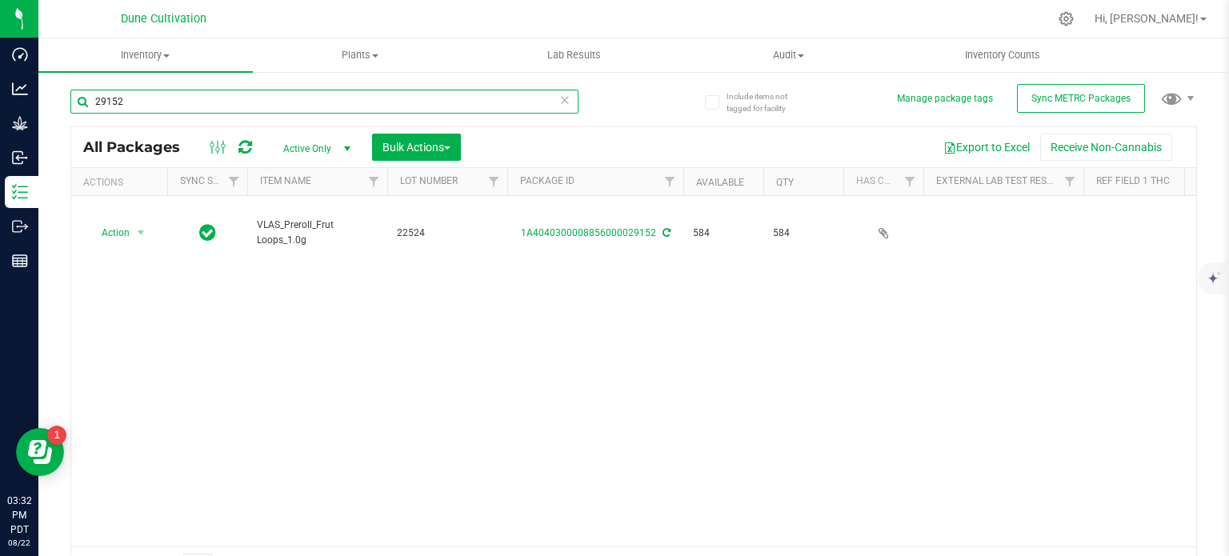
click at [126, 102] on input "29152" at bounding box center [324, 102] width 508 height 24
paste input "0"
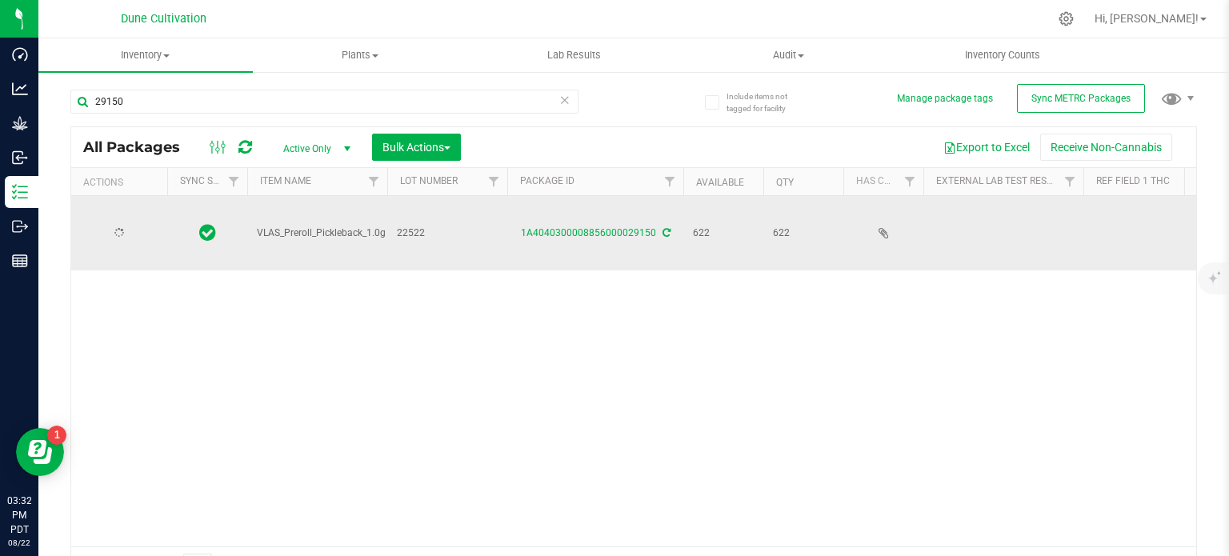
click at [289, 226] on span "VLAS_Preroll_Pickleback_1.0g" at bounding box center [321, 233] width 129 height 15
copy tr "VLAS_Preroll_Pickleback_1.0g"
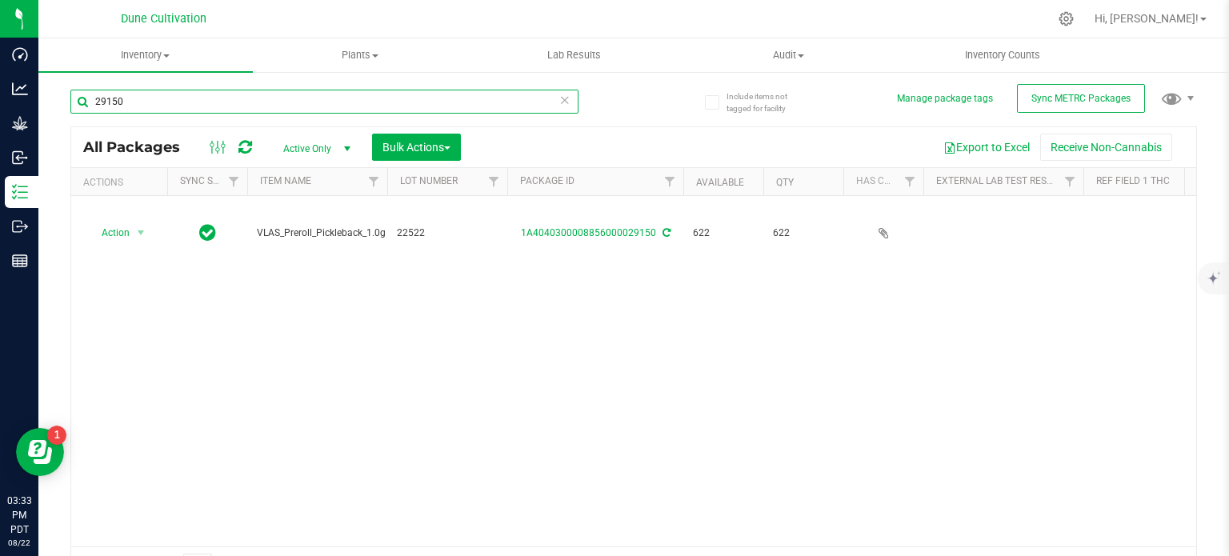
click at [144, 96] on input "29150" at bounding box center [324, 102] width 508 height 24
paste input "8291"
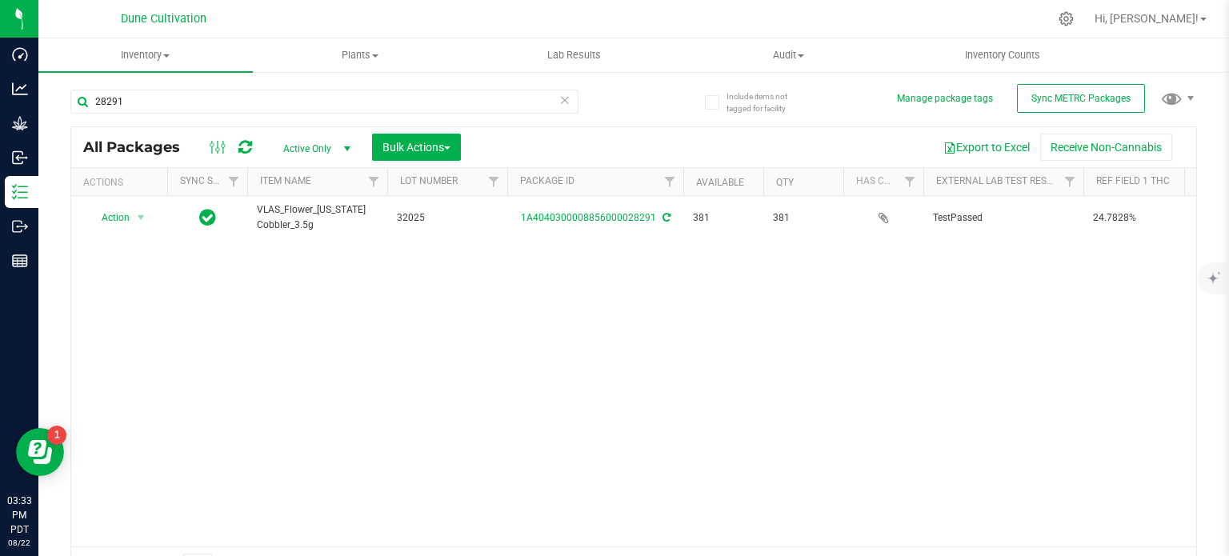
click at [298, 218] on span "VLAS_Flower_[US_STATE] Cobbler_3.5g" at bounding box center [317, 217] width 121 height 30
click at [157, 116] on div "28291" at bounding box center [324, 108] width 508 height 37
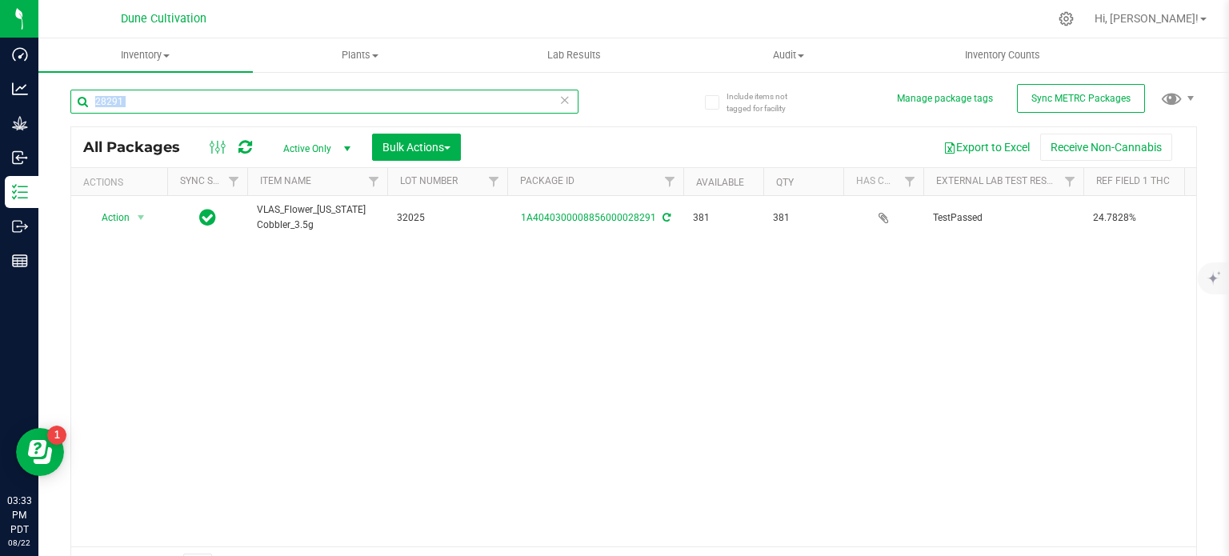
click at [160, 102] on input "28291" at bounding box center [324, 102] width 508 height 24
paste input "312"
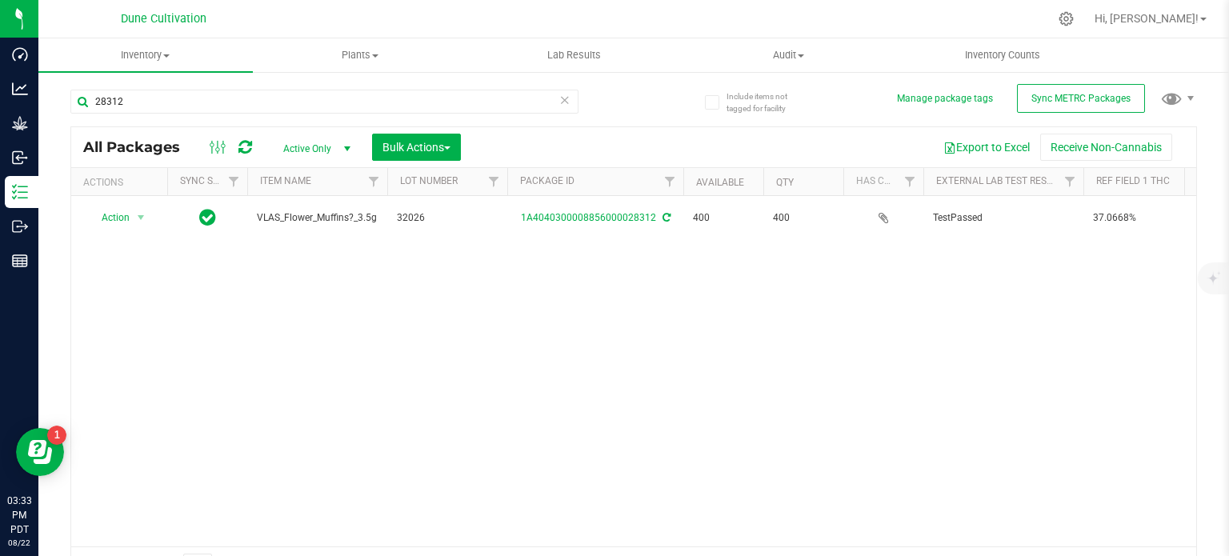
click at [282, 215] on span "VLAS_Flower_Muffins?_3.5g" at bounding box center [317, 217] width 121 height 15
copy tr "VLAS_Flower_Muffins?_3.5g"
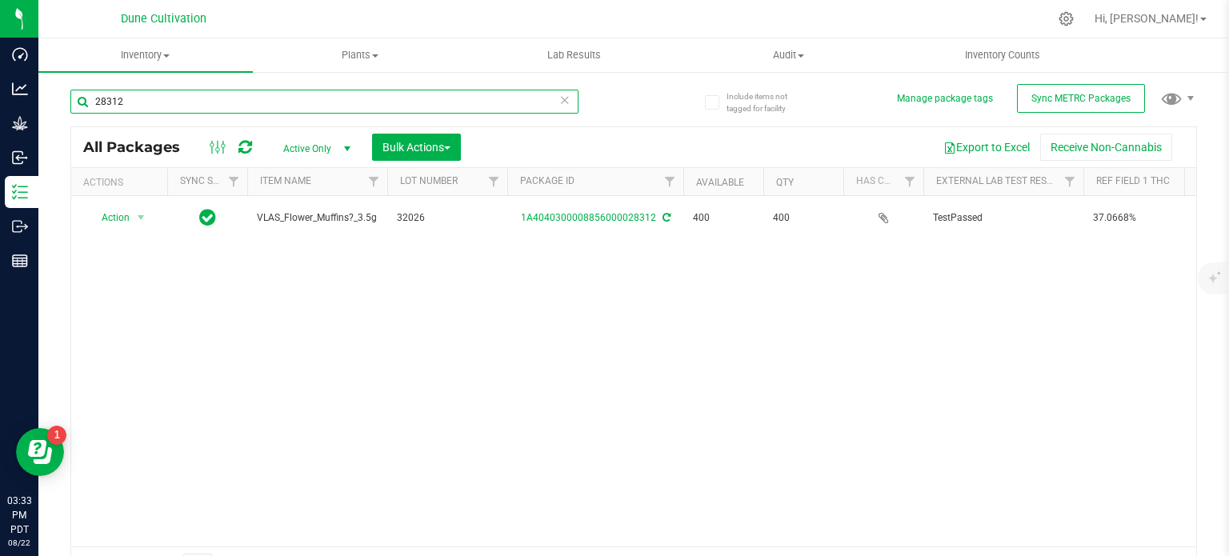
click at [143, 105] on input "28312" at bounding box center [324, 102] width 508 height 24
paste input "2523"
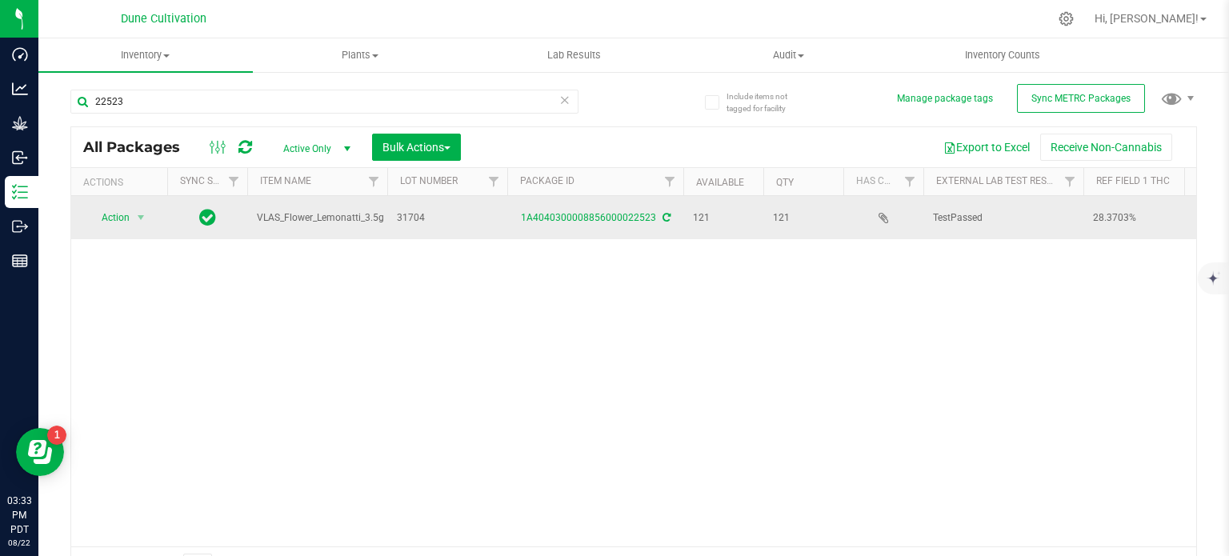
click at [296, 220] on span "VLAS_Flower_Lemonatti_3.5g" at bounding box center [320, 217] width 127 height 15
copy tr "VLAS_Flower_Lemonatti_3.5g"
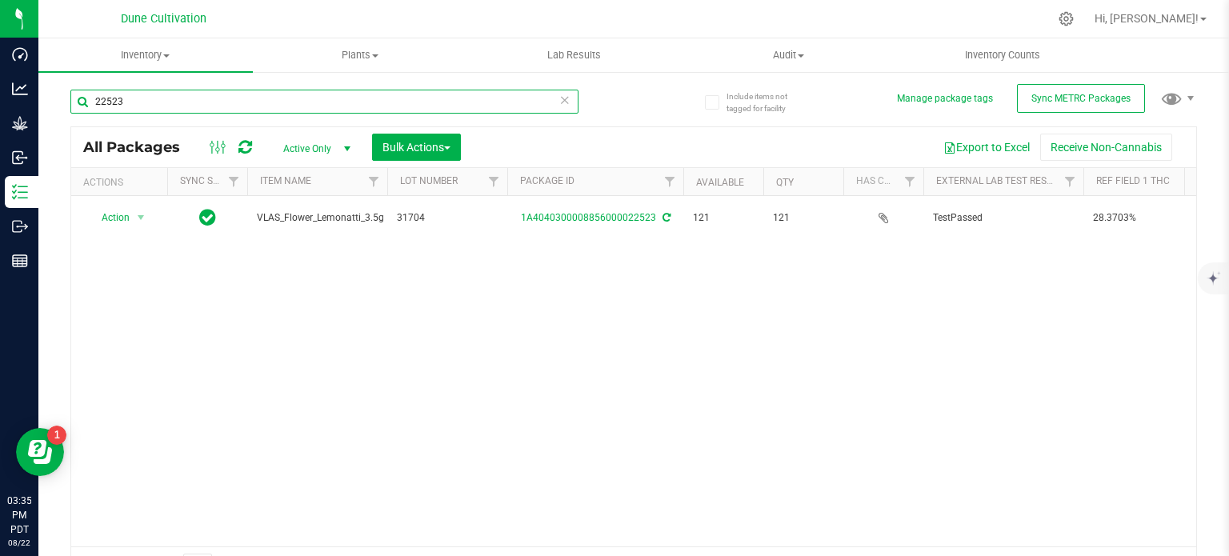
click at [164, 103] on input "22523" at bounding box center [324, 102] width 508 height 24
paste input "9145"
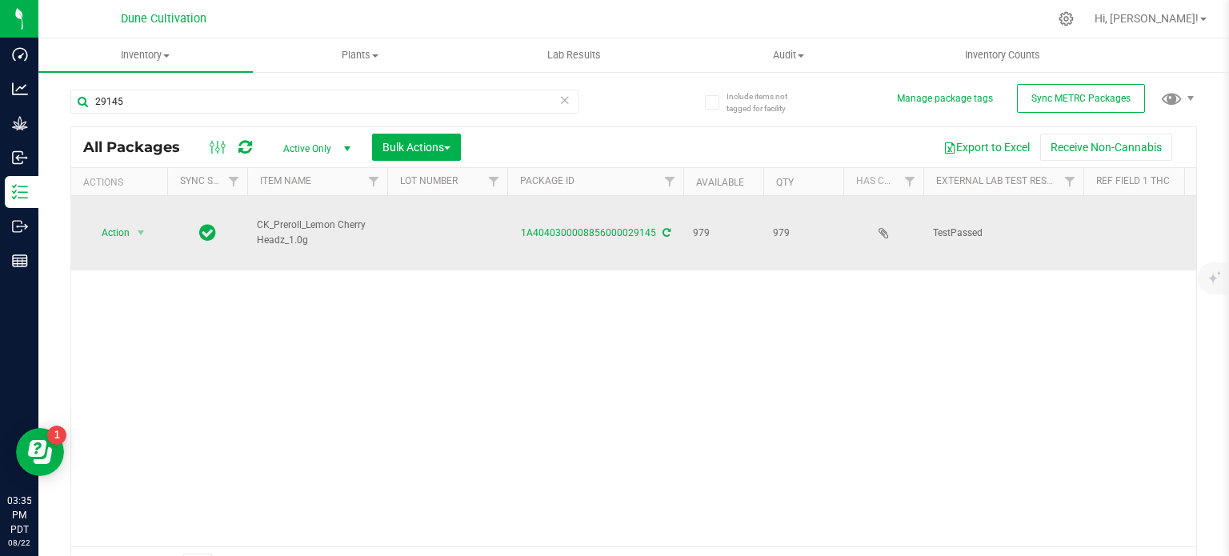
click at [302, 218] on span "CK_Preroll_Lemon Cherry Headz_1.0g" at bounding box center [317, 233] width 121 height 30
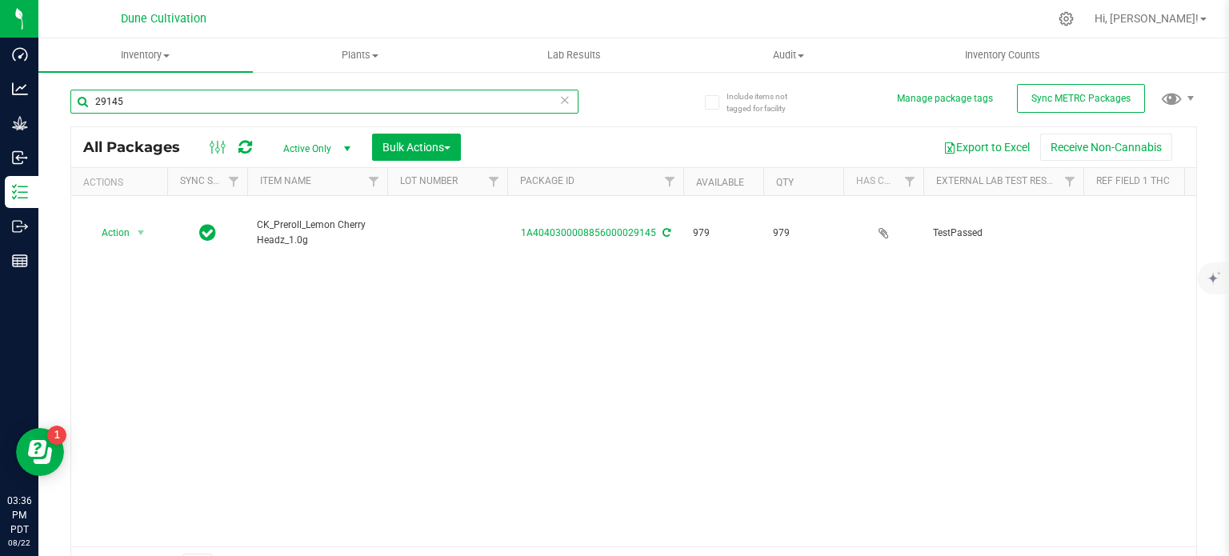
click at [174, 106] on input "29145" at bounding box center [324, 102] width 508 height 24
paste input "51"
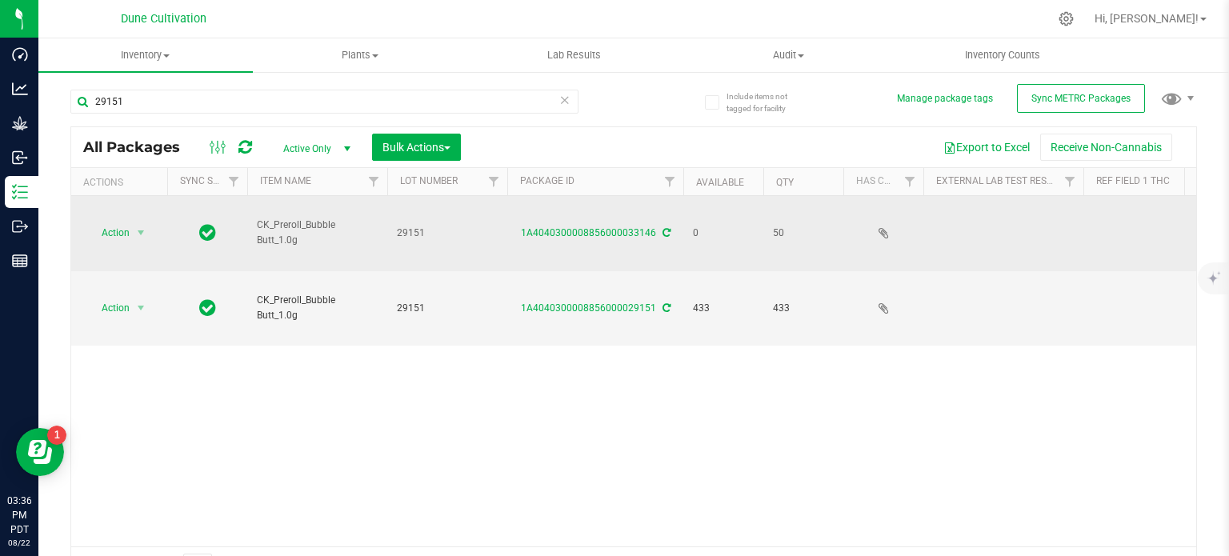
click at [285, 224] on span "CK_Preroll_Bubble Butt_1.0g" at bounding box center [317, 233] width 121 height 30
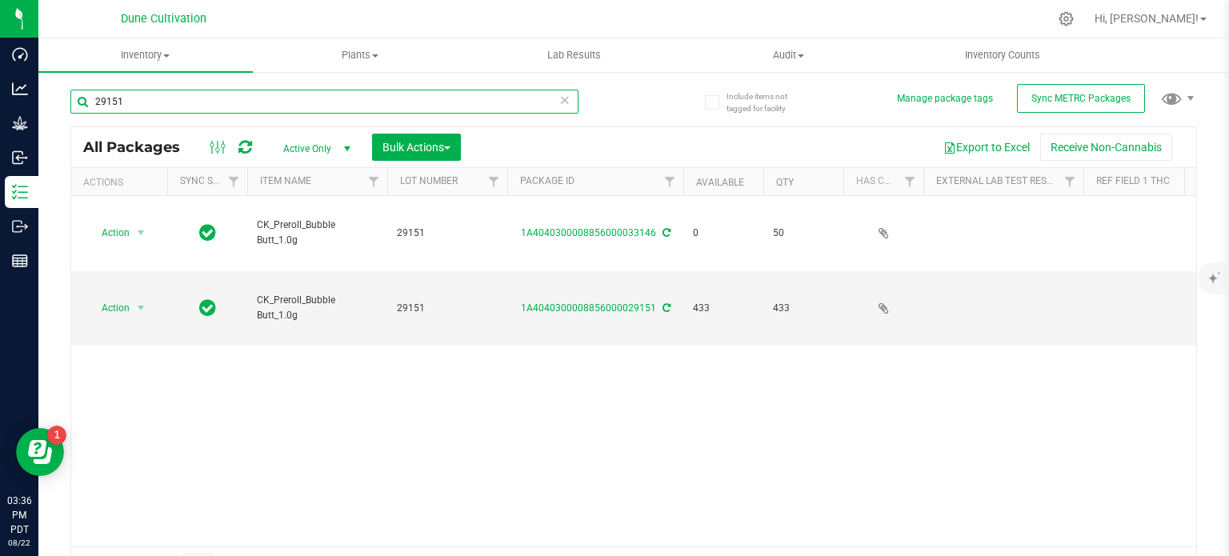
click at [125, 106] on input "29151" at bounding box center [324, 102] width 508 height 24
paste input "48"
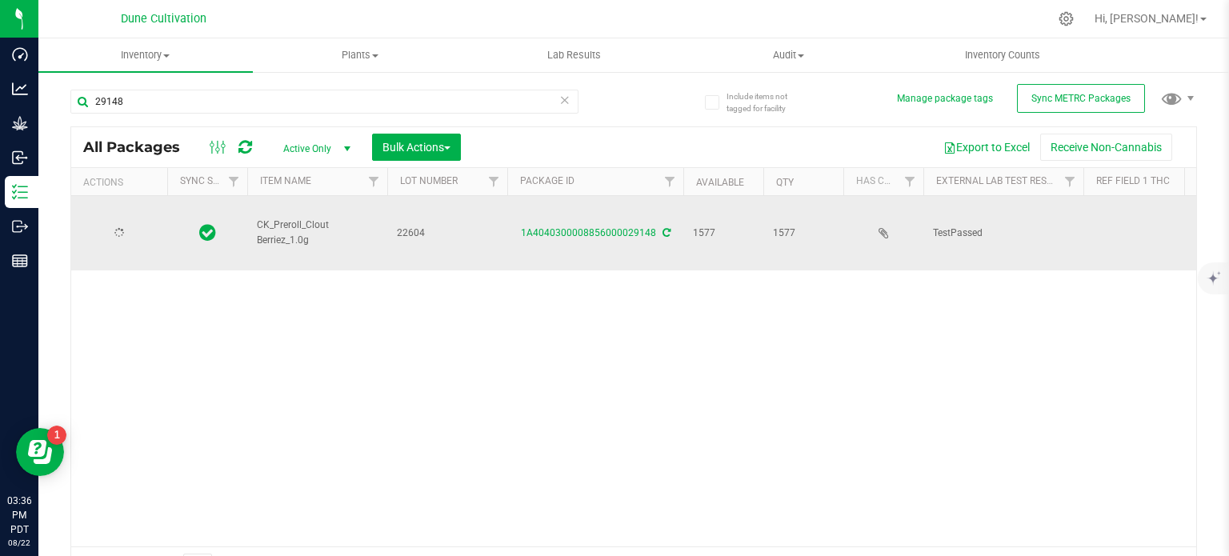
click at [294, 218] on span "CK_Preroll_Clout Berriez_1.0g" at bounding box center [317, 233] width 121 height 30
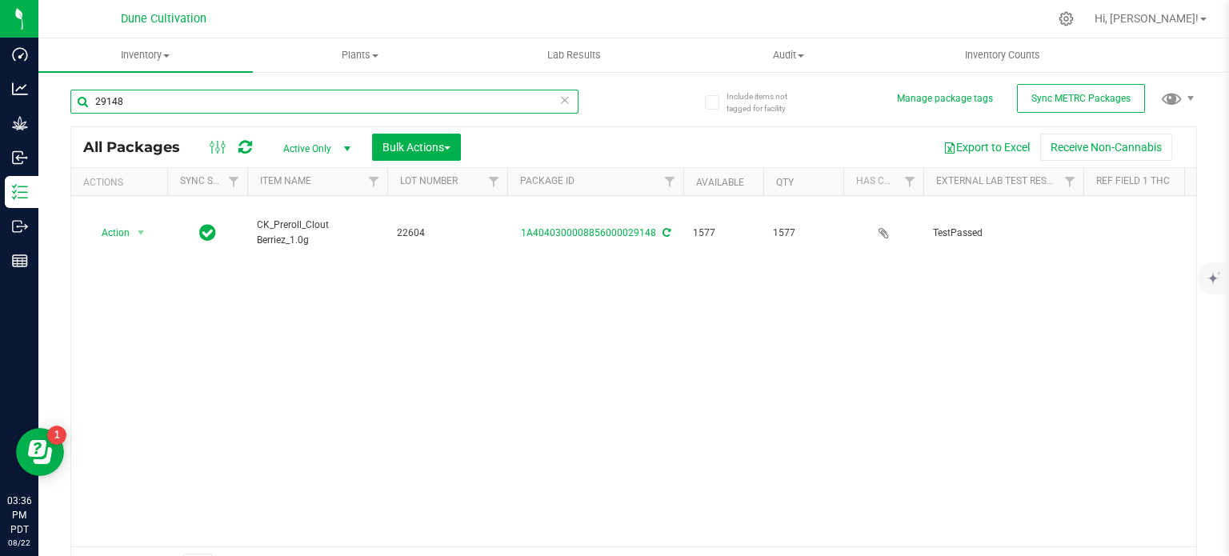
click at [189, 98] on input "29148" at bounding box center [324, 102] width 508 height 24
paste input "8283"
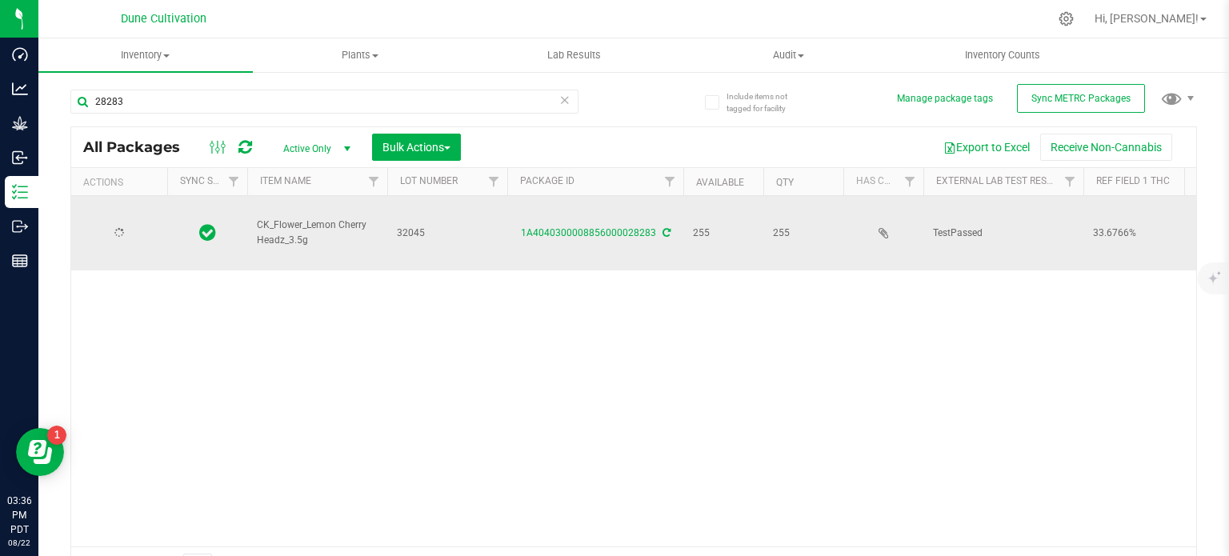
click at [298, 218] on span "CK_Flower_Lemon Cherry Headz_3.5g" at bounding box center [317, 233] width 121 height 30
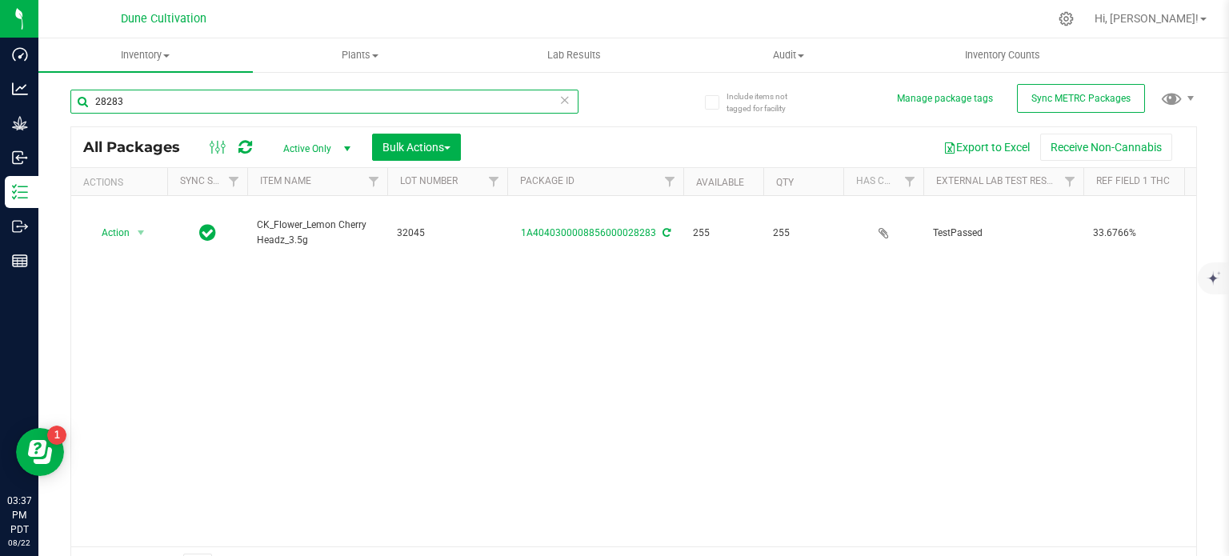
click at [138, 106] on input "28283" at bounding box center [324, 102] width 508 height 24
paste input "9140"
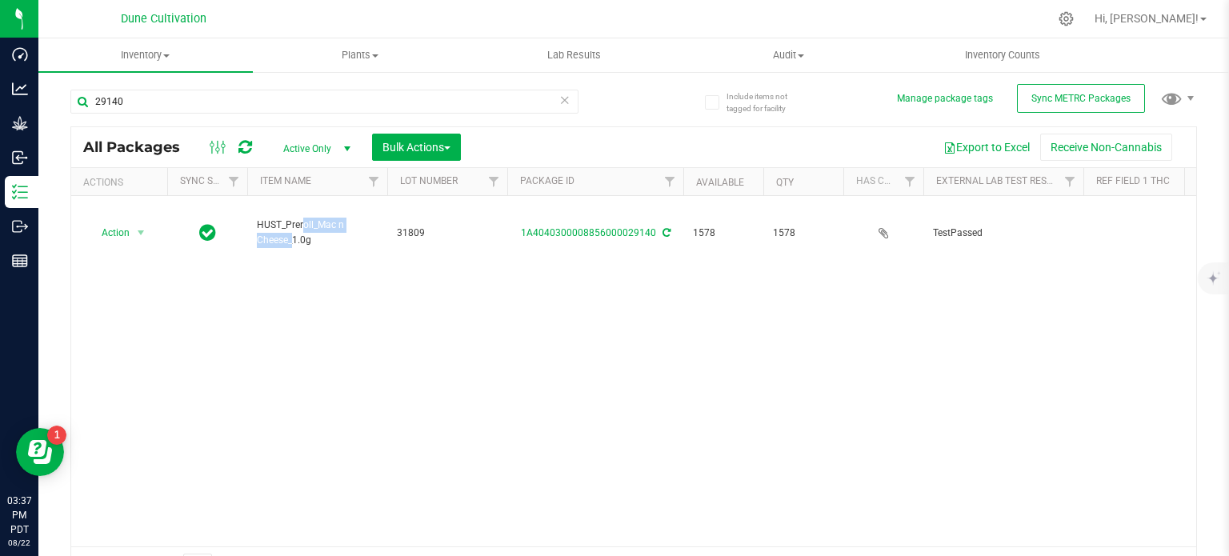
click at [279, 218] on span "HUST_Preroll_Mac n Cheese_1.0g" at bounding box center [317, 233] width 121 height 30
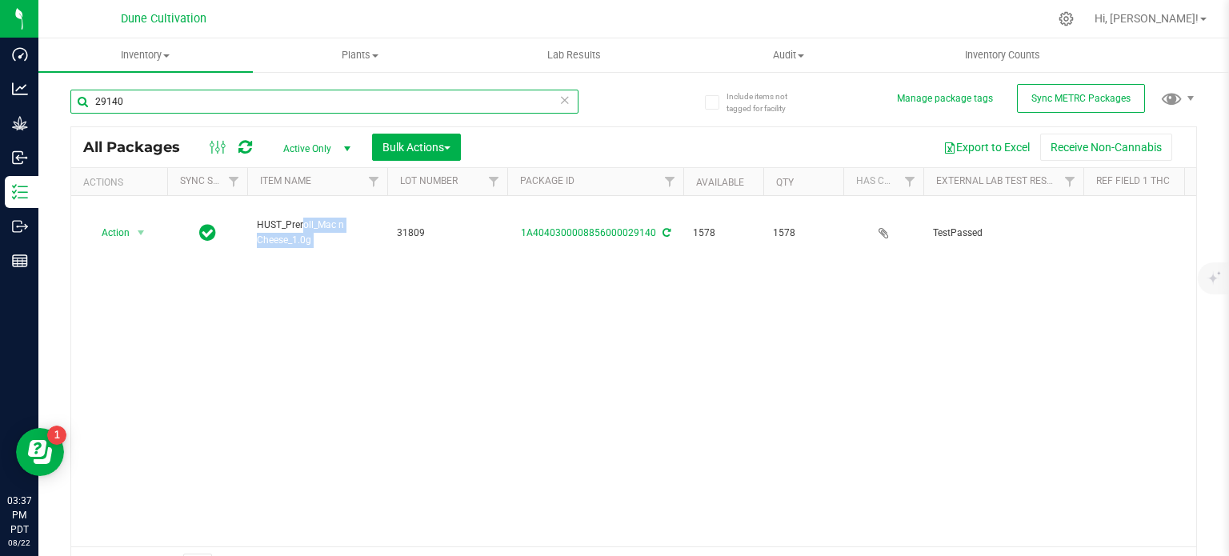
click at [161, 97] on input "29140" at bounding box center [324, 102] width 508 height 24
paste input "36"
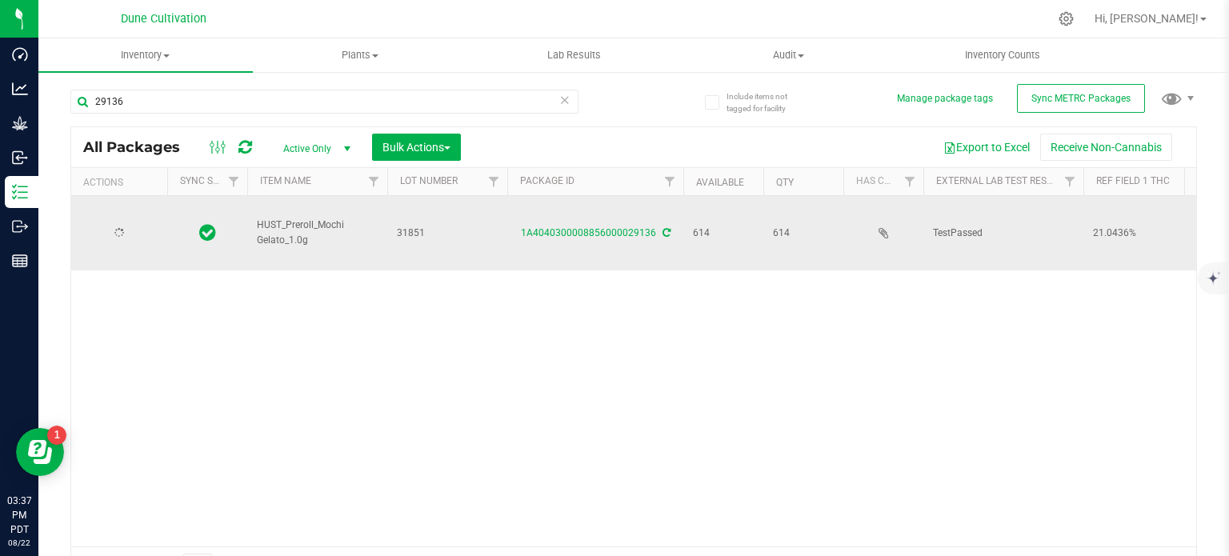
click at [276, 218] on span "HUST_Preroll_Mochi Gelato_1.0g" at bounding box center [317, 233] width 121 height 30
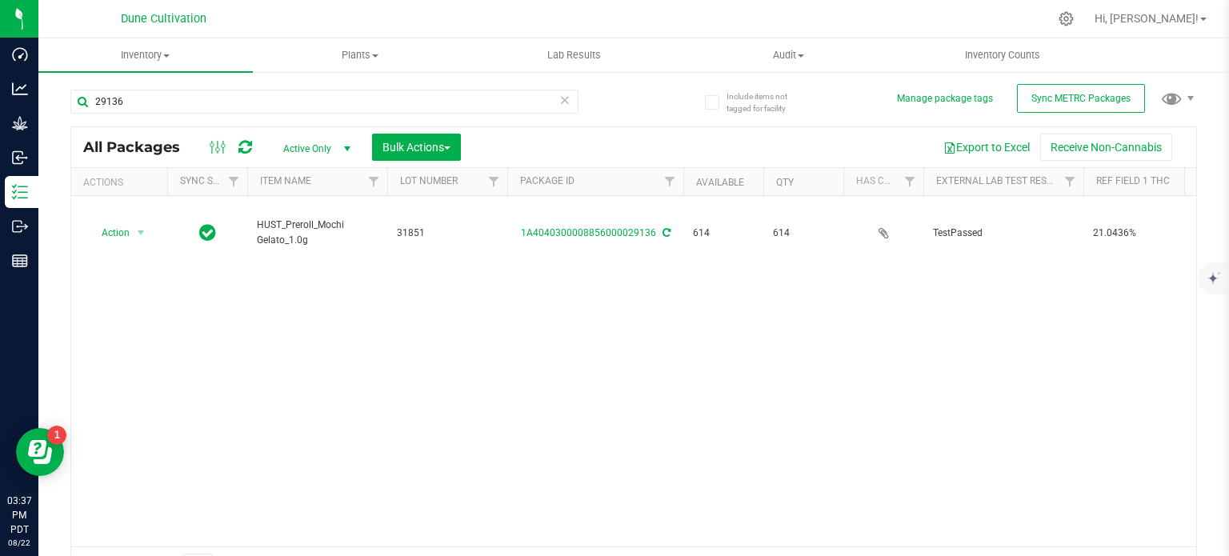
click at [179, 88] on div "29136" at bounding box center [351, 100] width 563 height 51
click at [186, 120] on div "29136" at bounding box center [324, 108] width 508 height 37
click at [186, 119] on div "29136" at bounding box center [324, 108] width 508 height 37
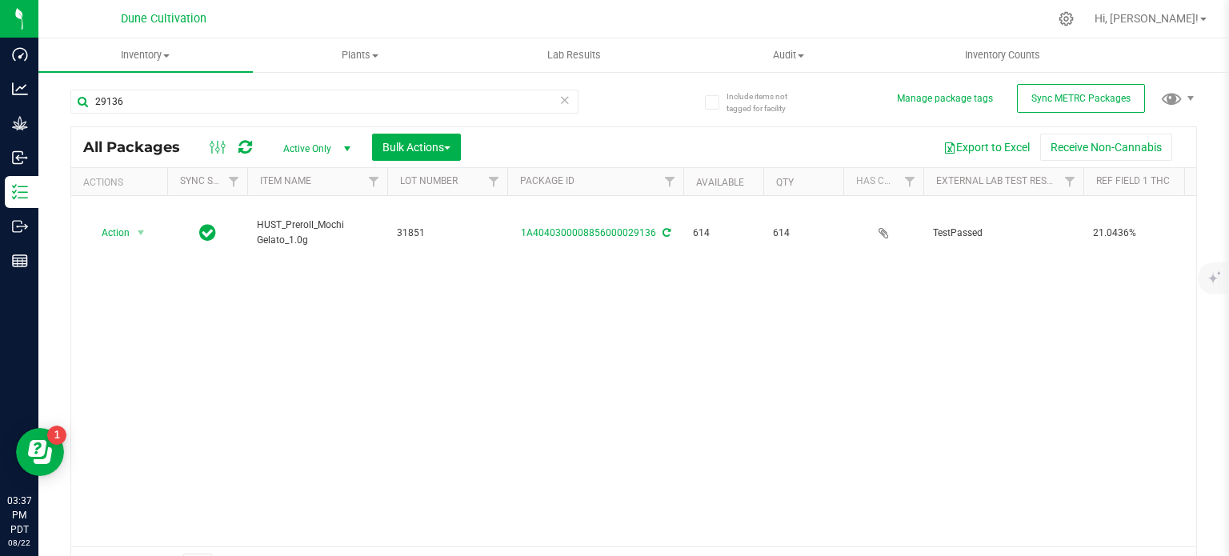
click at [194, 88] on div "29136" at bounding box center [351, 100] width 563 height 51
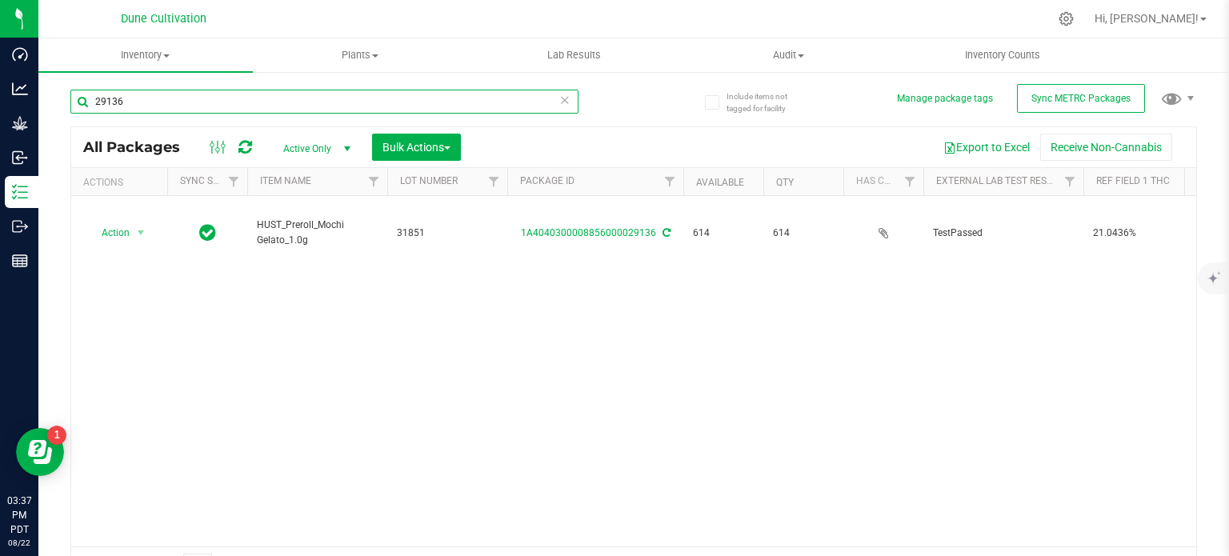
click at [196, 102] on input "29136" at bounding box center [324, 102] width 508 height 24
paste input "2"
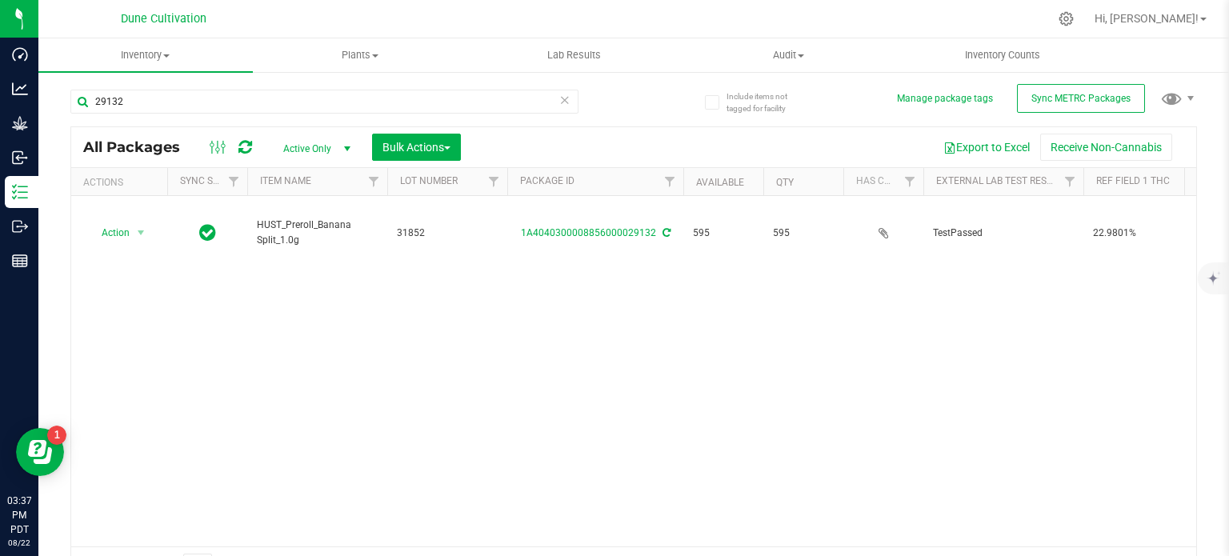
click at [287, 218] on span "HUST_Preroll_Banana Split_1.0g" at bounding box center [317, 233] width 121 height 30
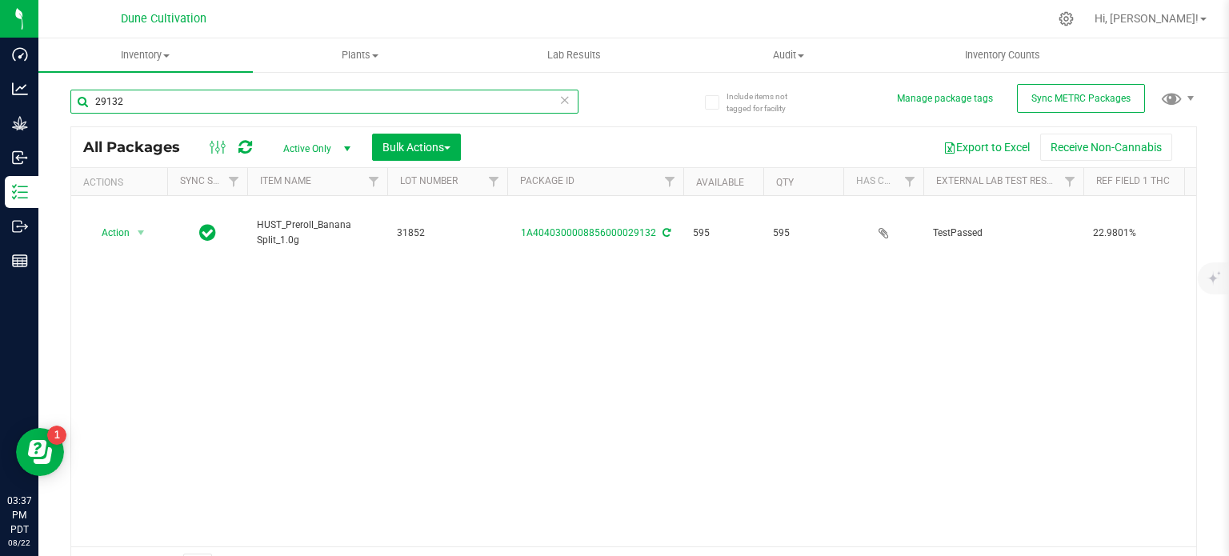
click at [131, 98] on input "29132" at bounding box center [324, 102] width 508 height 24
paste input "44"
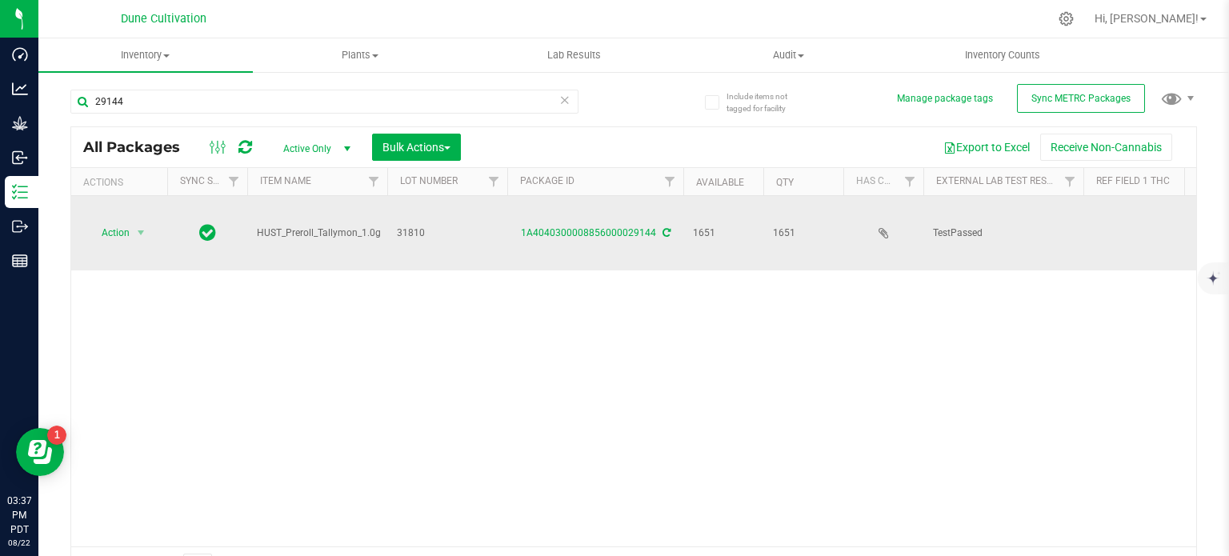
click at [294, 226] on span "HUST_Preroll_Tallymon_1.0g" at bounding box center [319, 233] width 124 height 15
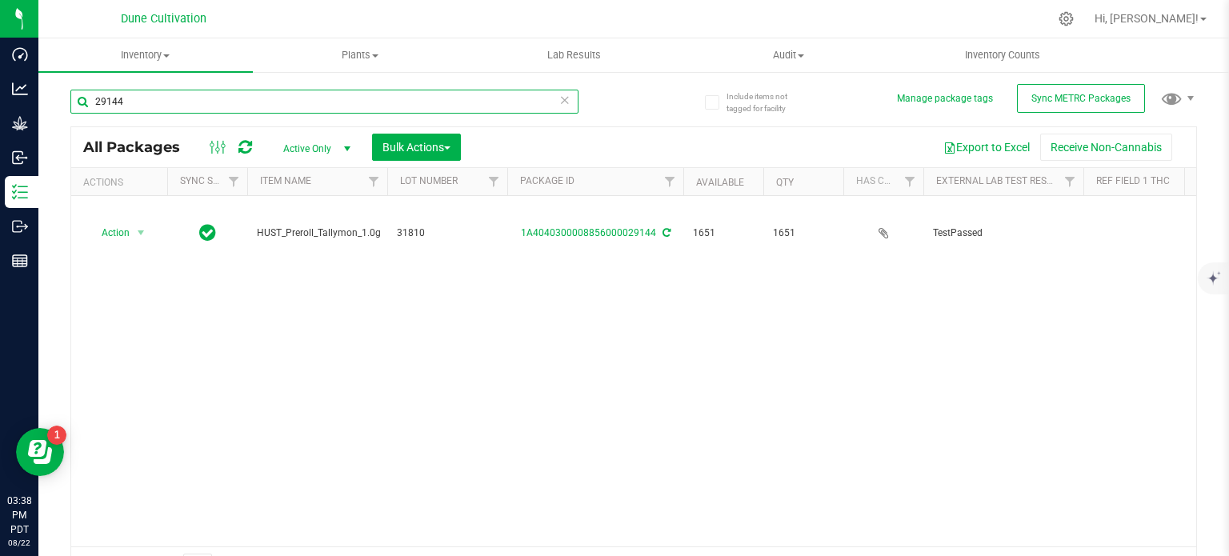
click at [156, 105] on input "29144" at bounding box center [324, 102] width 508 height 24
paste input "8285"
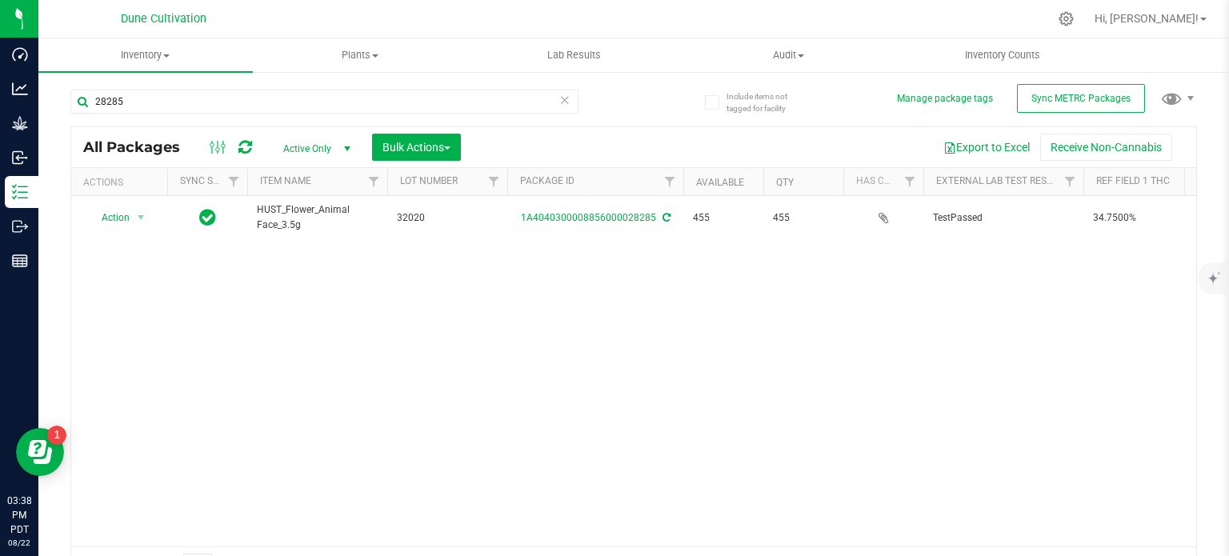
click at [317, 214] on span "HUST_Flower_Animal Face_3.5g" at bounding box center [317, 217] width 121 height 30
click at [135, 83] on div "28285" at bounding box center [351, 100] width 563 height 51
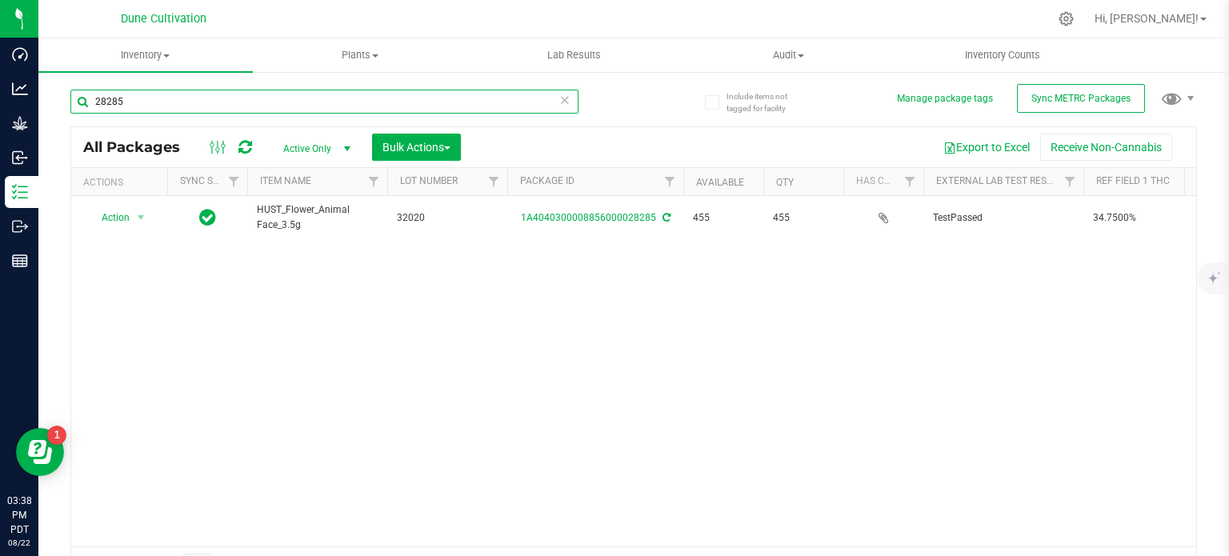
click at [122, 104] on input "28285" at bounding box center [324, 102] width 508 height 24
paste input "2554"
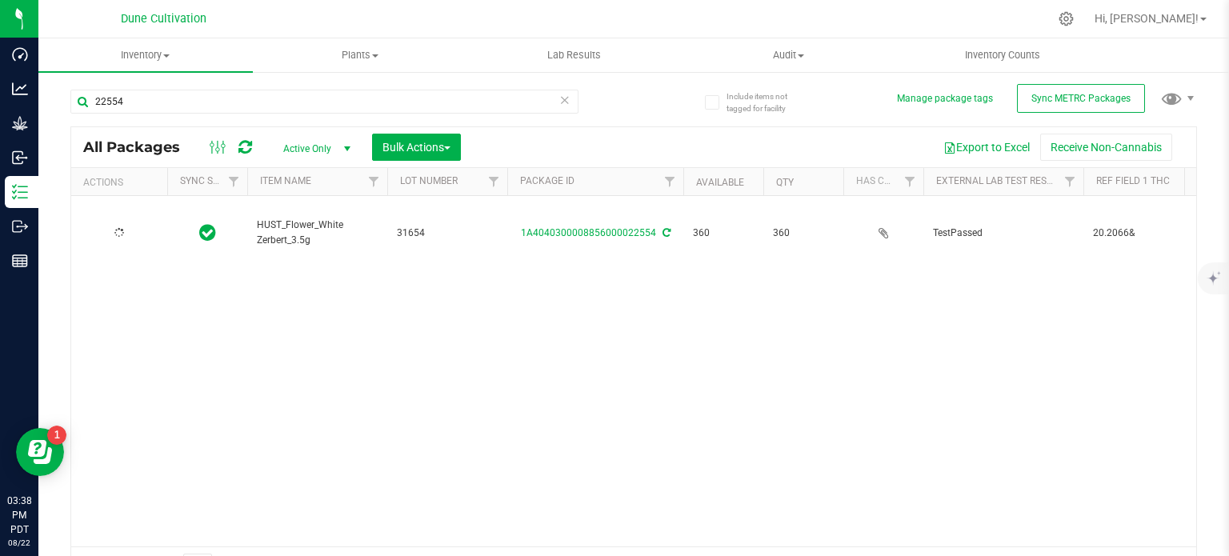
click at [290, 218] on span "HUST_Flower_White Zerbert_3.5g" at bounding box center [317, 233] width 121 height 30
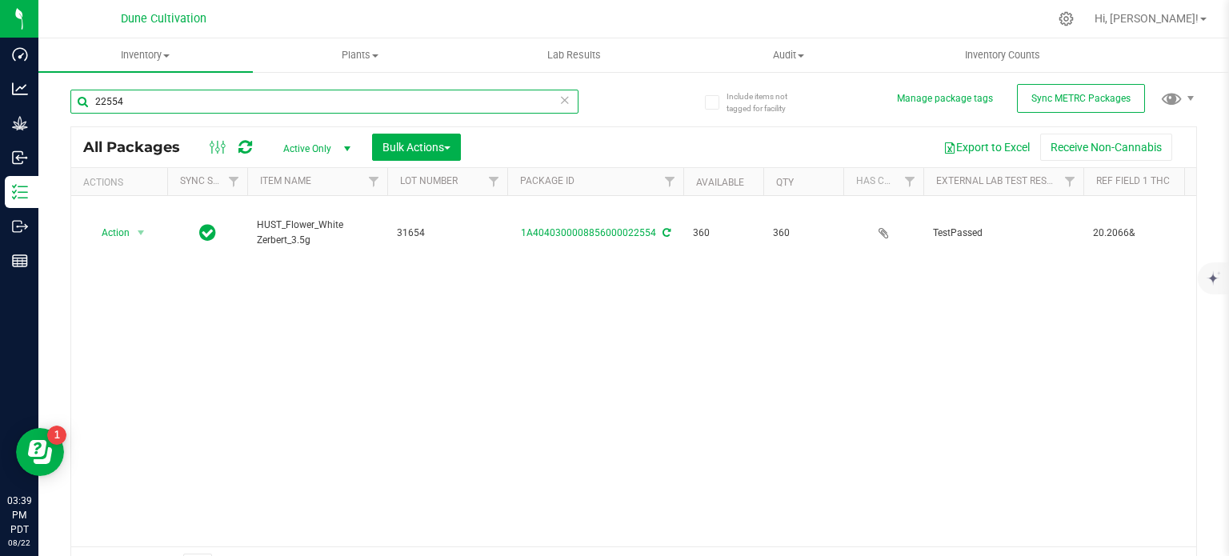
click at [147, 93] on input "22554" at bounding box center [324, 102] width 508 height 24
click at [147, 96] on input "22554" at bounding box center [324, 102] width 508 height 24
paste input "8295"
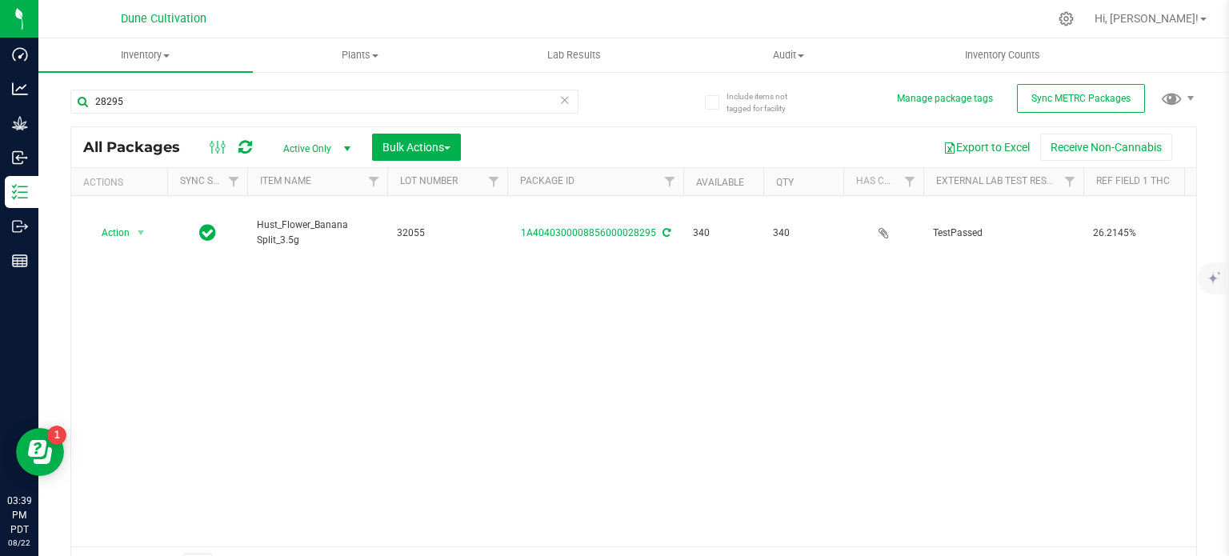
click at [283, 218] on span "Hust_Flower_Banana Split_3.5g" at bounding box center [317, 233] width 121 height 30
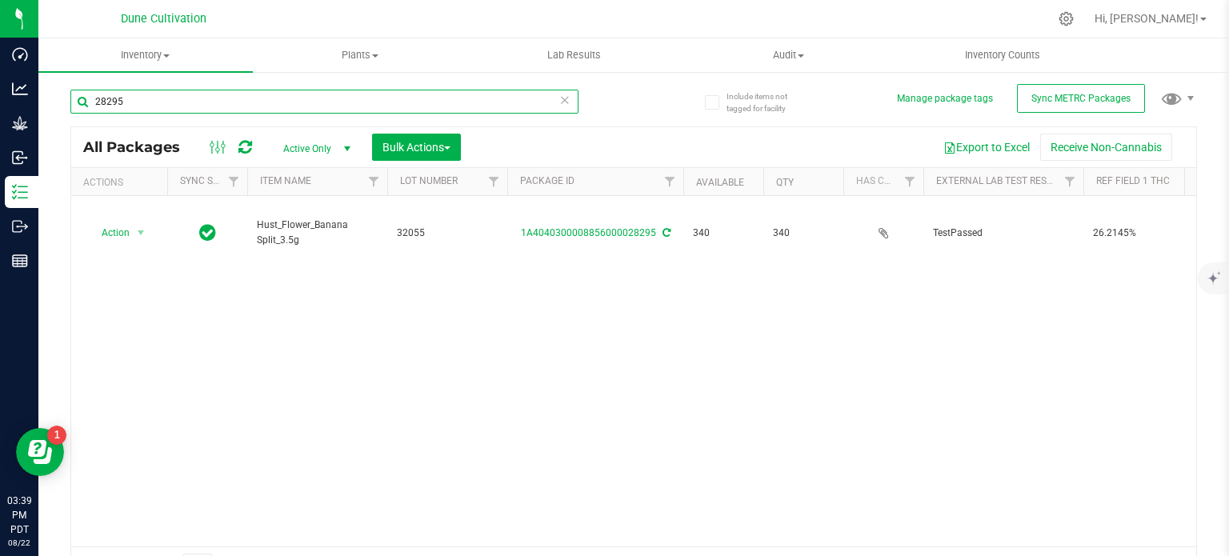
click at [142, 97] on input "28295" at bounding box center [324, 102] width 508 height 24
paste input "302"
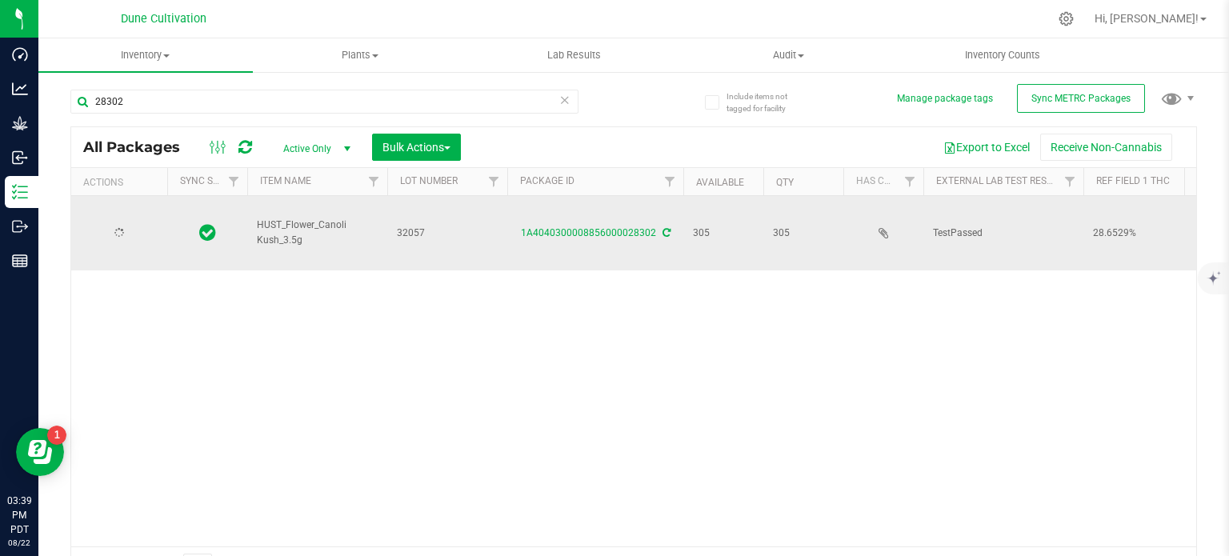
click at [274, 218] on span "HUST_Flower_Canoli Kush_3.5g" at bounding box center [317, 233] width 121 height 30
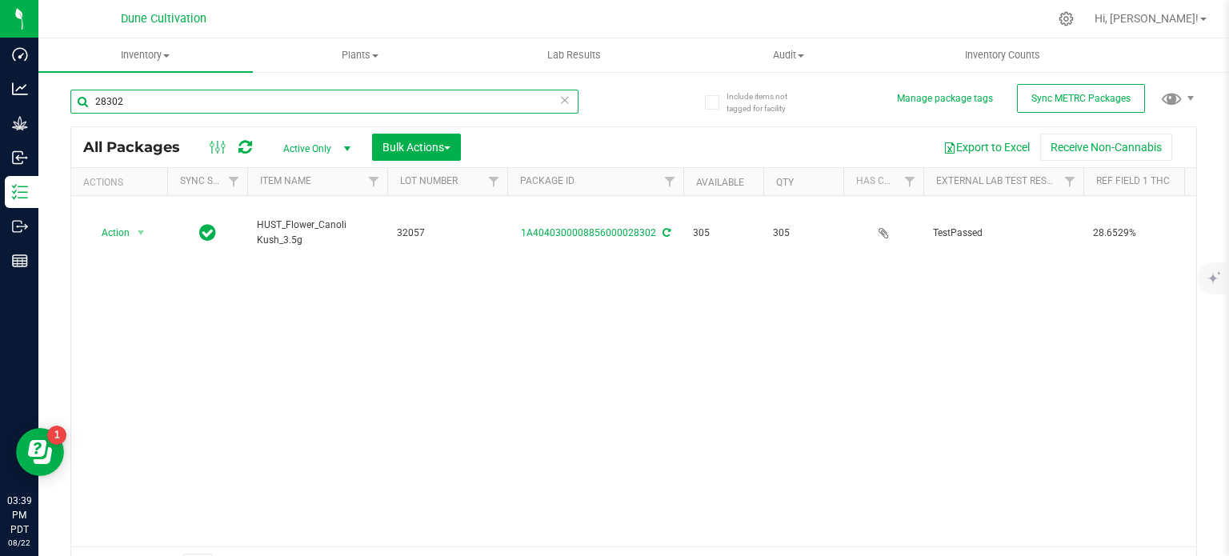
click at [122, 109] on input "28302" at bounding box center [324, 102] width 508 height 24
paste input "10"
type input "28310"
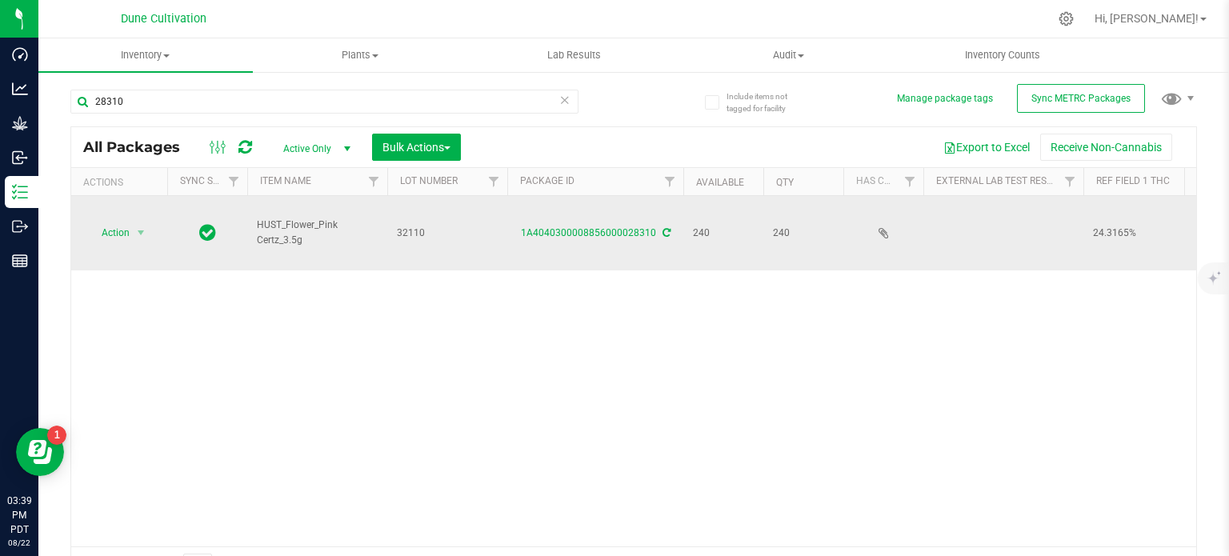
click at [279, 218] on span "HUST_Flower_Pink Certz_3.5g" at bounding box center [317, 233] width 121 height 30
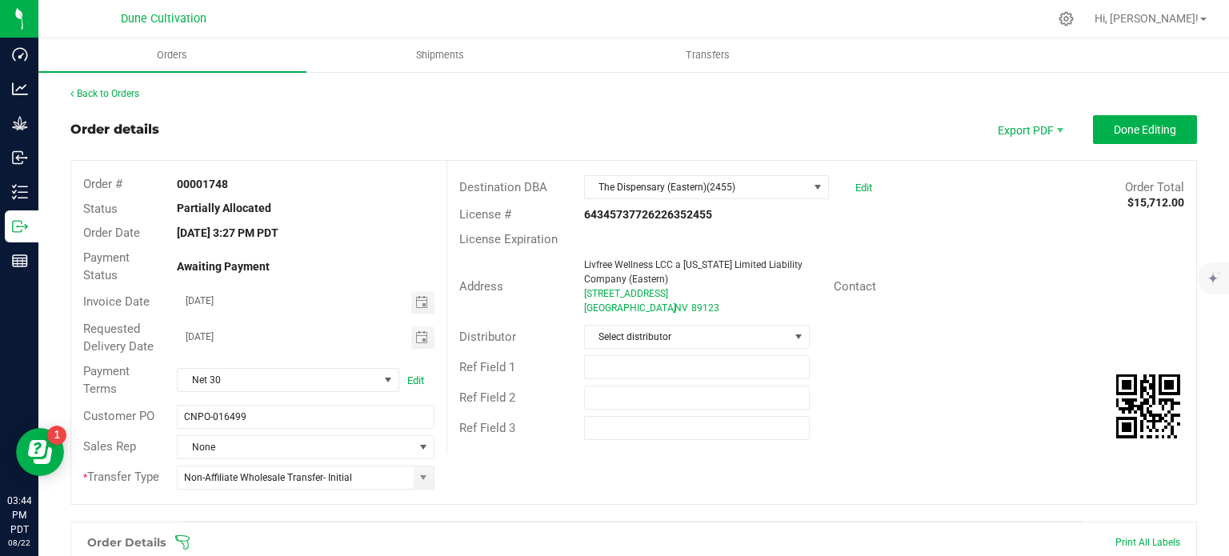
scroll to position [678, 0]
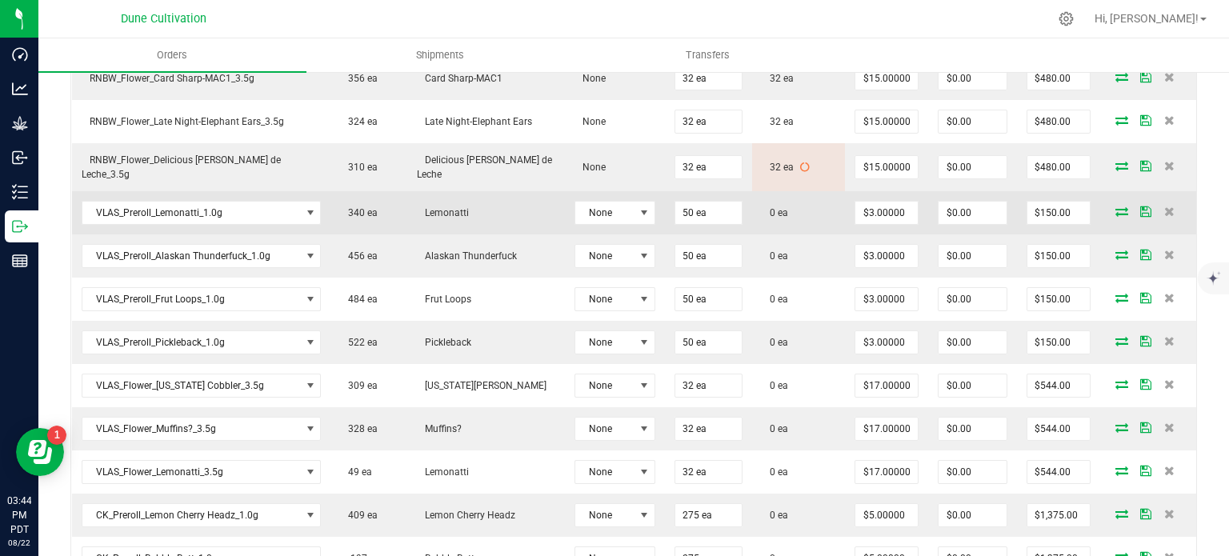
click at [1115, 207] on icon at bounding box center [1121, 211] width 13 height 10
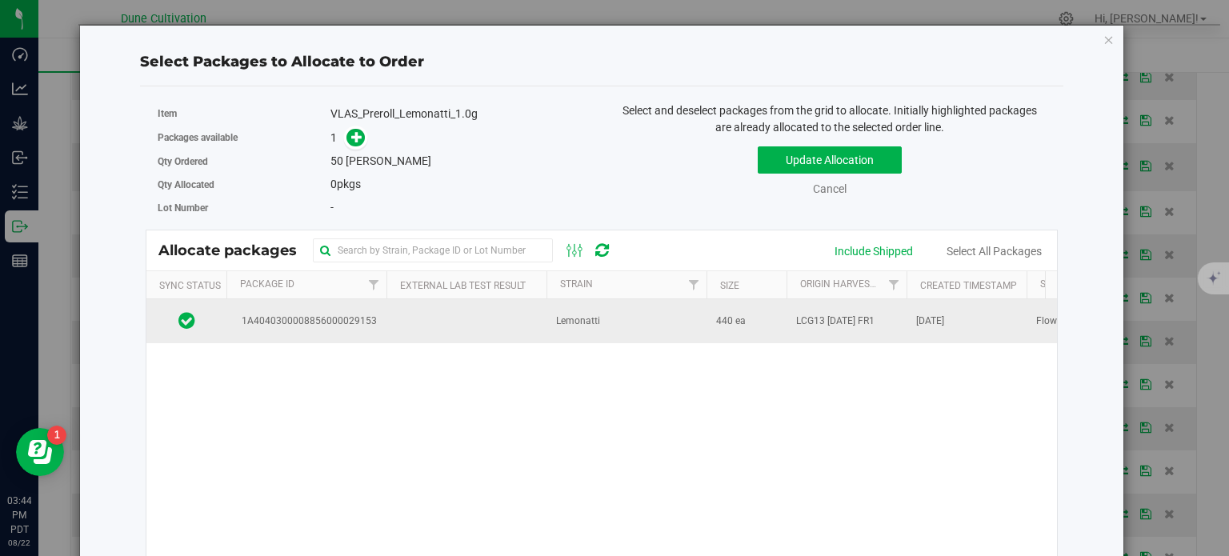
click at [349, 332] on td "1A4040300008856000029153" at bounding box center [306, 320] width 160 height 43
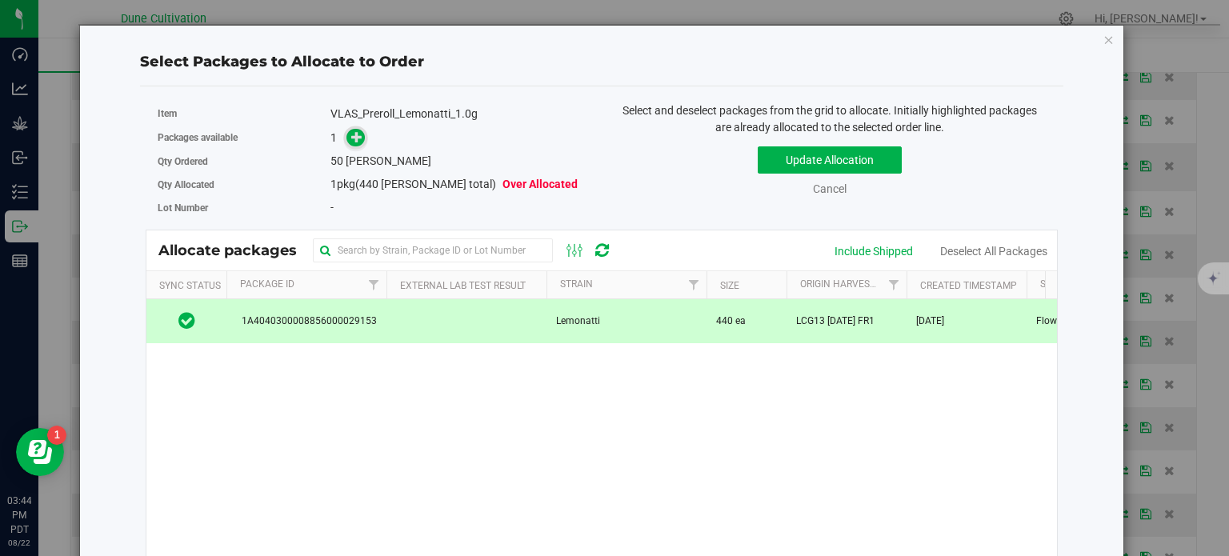
click at [346, 130] on span at bounding box center [355, 138] width 18 height 18
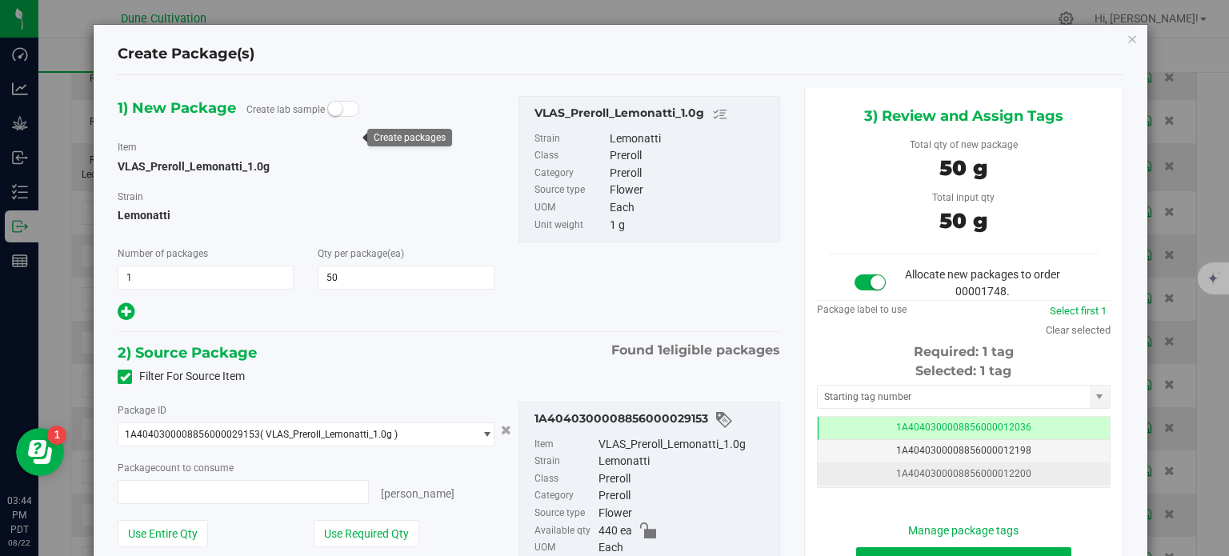
type input "50 ea"
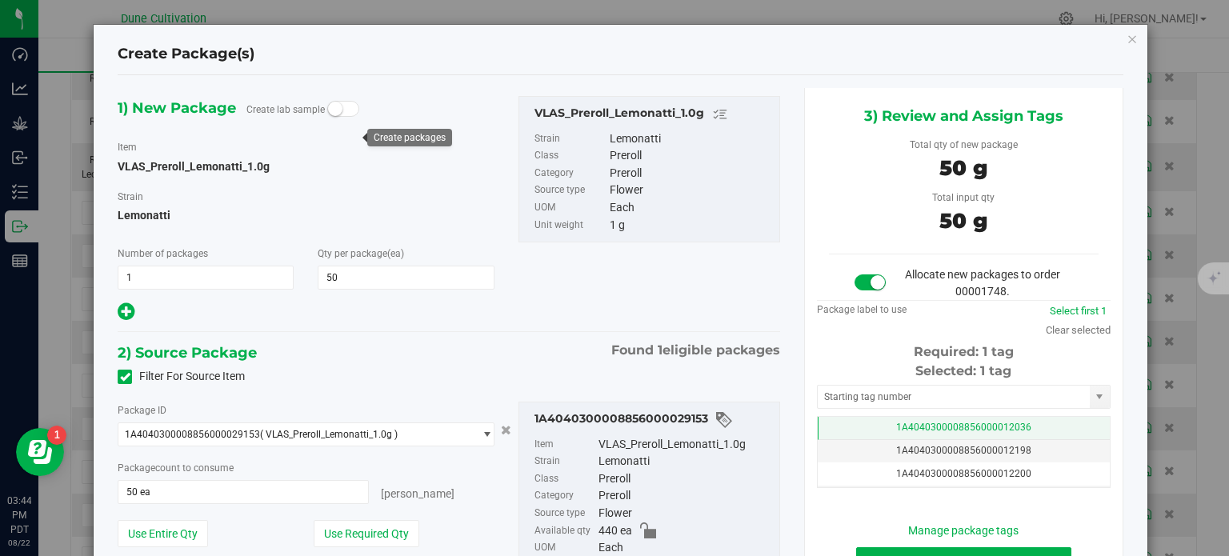
click at [855, 421] on td "1A4040300008856000012036" at bounding box center [964, 428] width 292 height 23
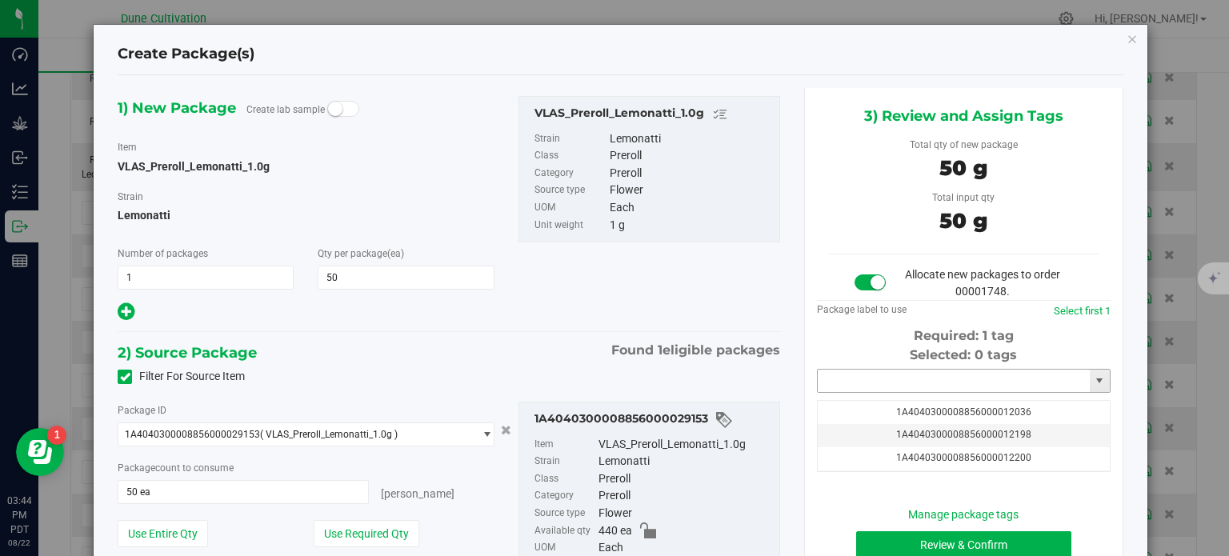
click at [858, 376] on input "text" at bounding box center [954, 381] width 272 height 22
paste input "3227"
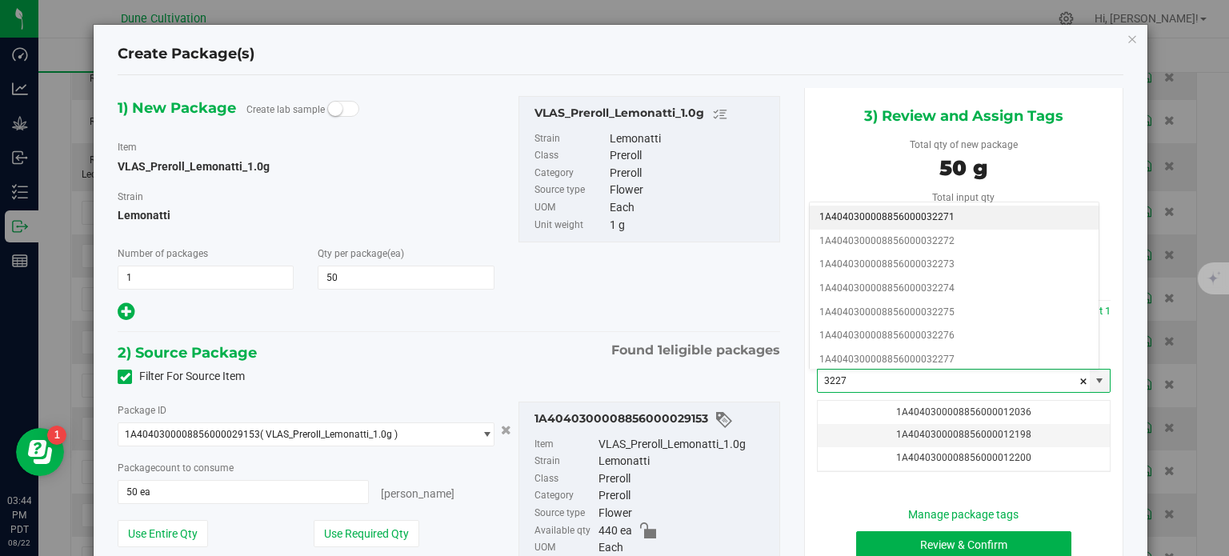
click at [950, 218] on li "1A4040300008856000032271" at bounding box center [954, 218] width 289 height 24
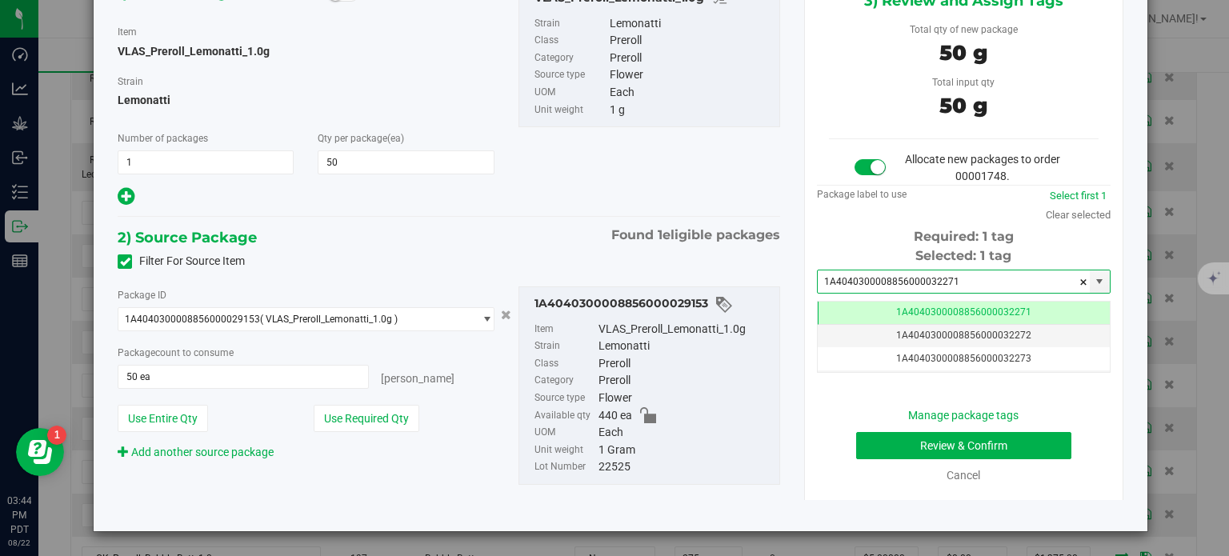
type input "1A4040300008856000032271"
click at [889, 459] on div "Manage package tags Review & Confirm Cancel" at bounding box center [964, 445] width 270 height 77
click at [886, 454] on button "Review & Confirm" at bounding box center [963, 445] width 215 height 27
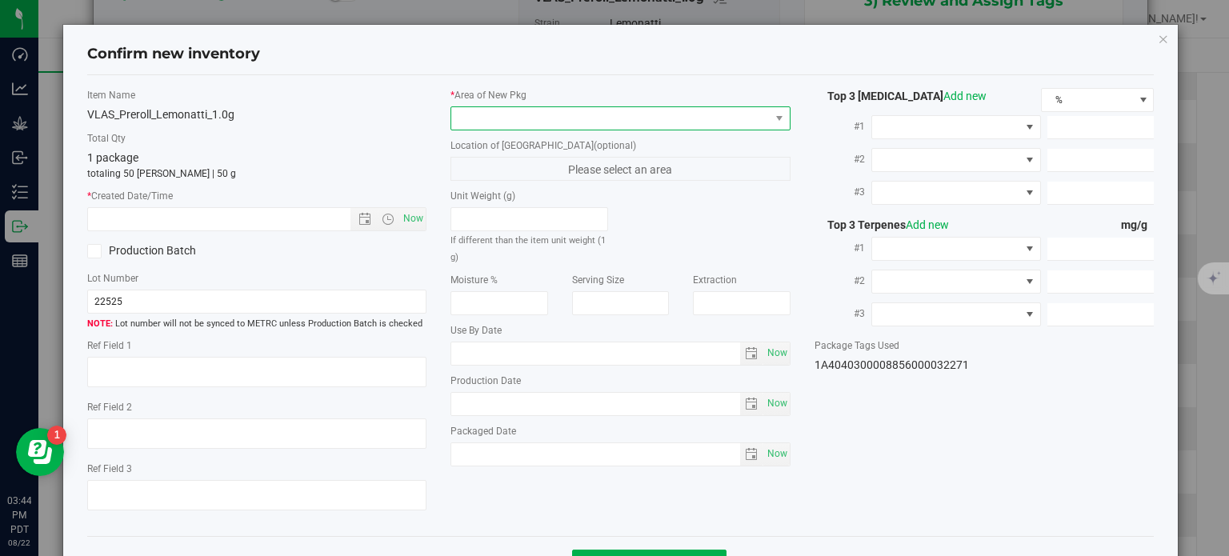
click at [640, 120] on span at bounding box center [610, 118] width 318 height 22
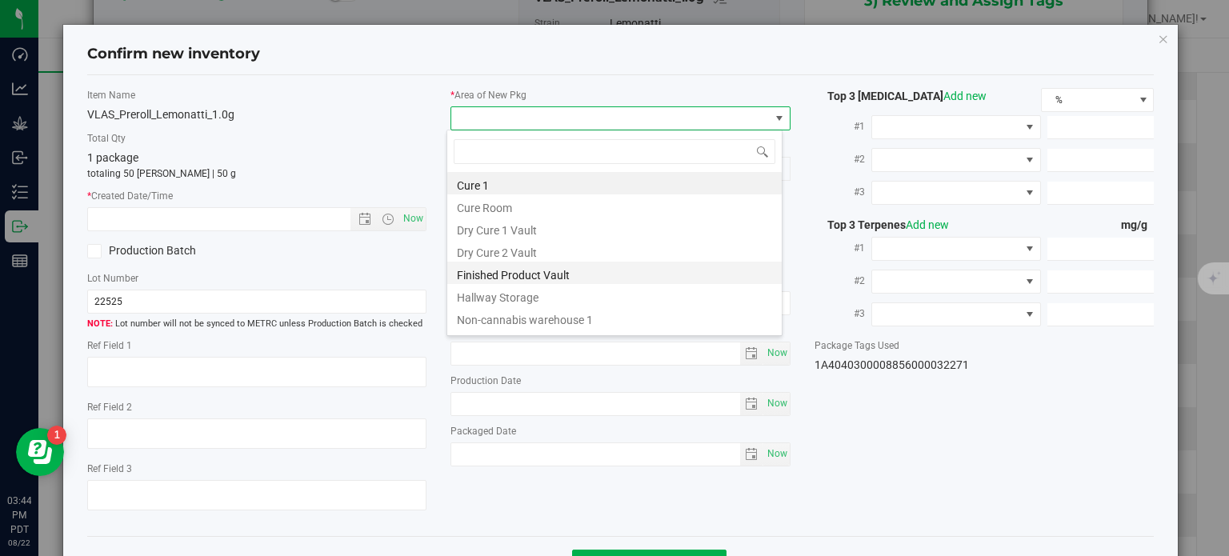
click at [560, 274] on li "Finished Product Vault" at bounding box center [614, 273] width 334 height 22
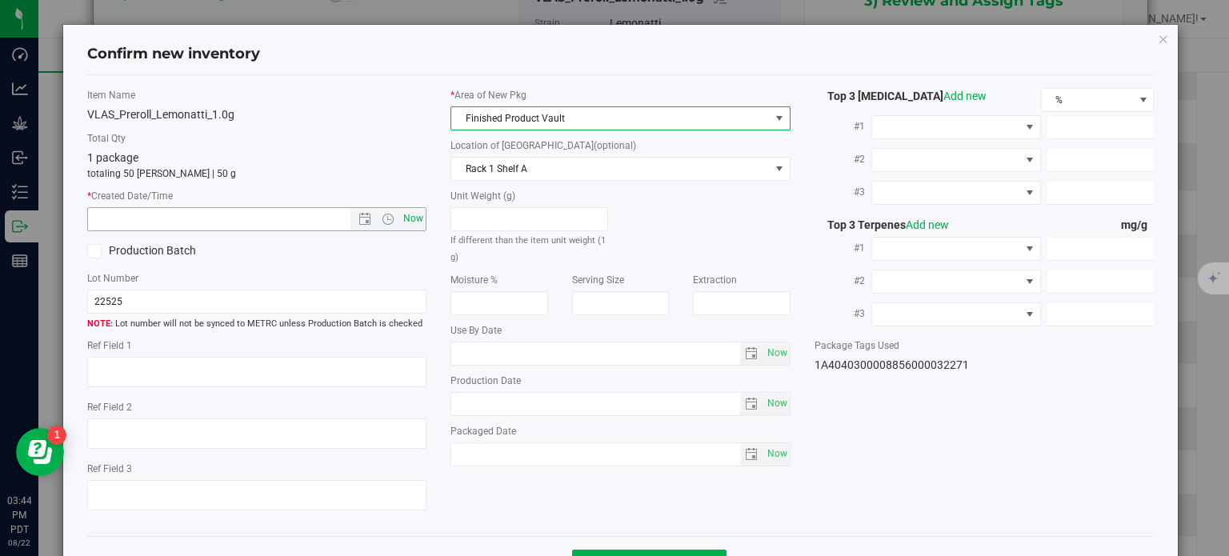
click at [410, 221] on span "Now" at bounding box center [413, 218] width 27 height 23
type input "[DATE] 3:44 PM"
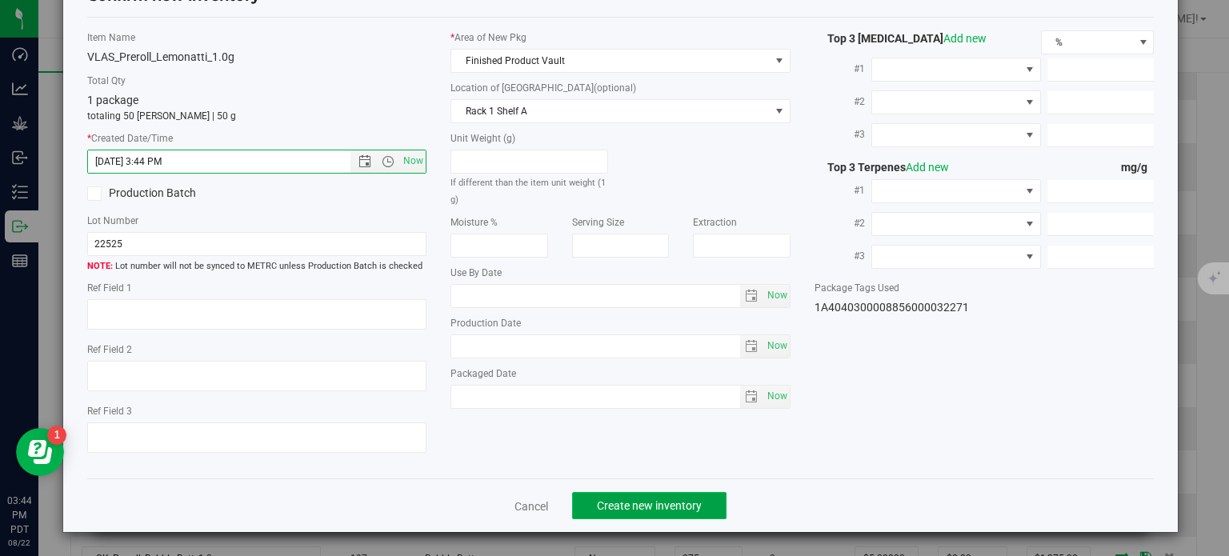
click at [638, 514] on button "Create new inventory" at bounding box center [649, 505] width 154 height 27
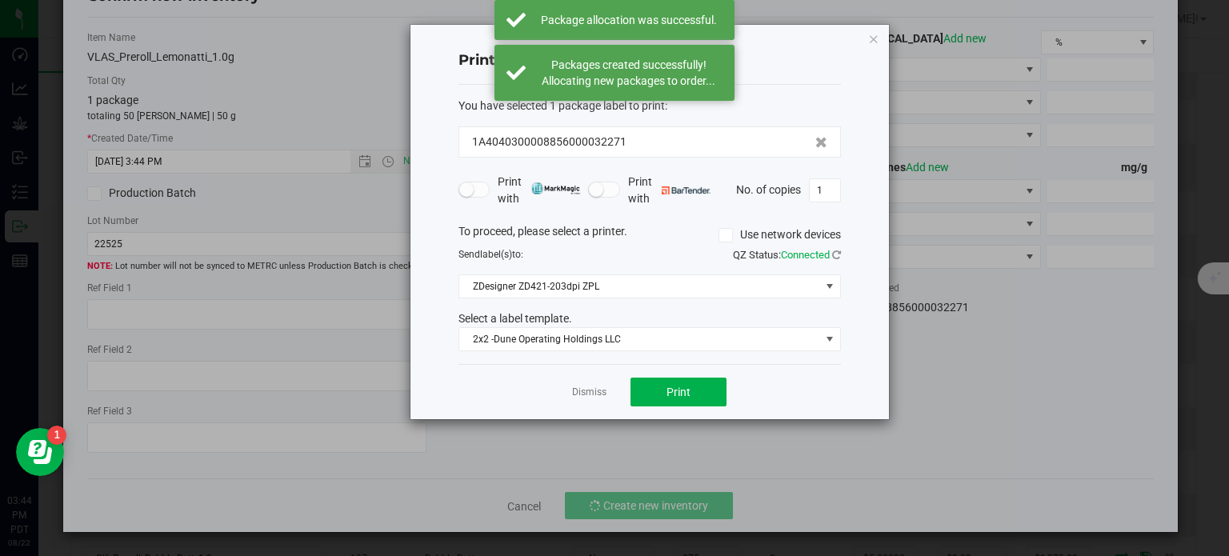
click at [595, 381] on div "Dismiss Print" at bounding box center [649, 391] width 382 height 55
click at [597, 386] on link "Dismiss" at bounding box center [589, 393] width 34 height 14
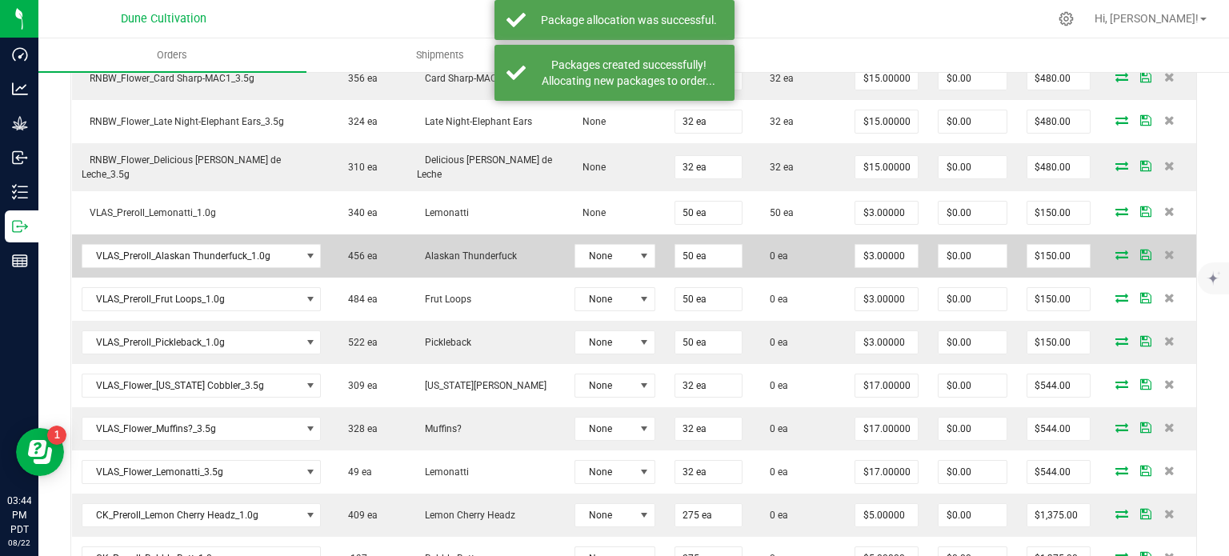
click at [1115, 252] on icon at bounding box center [1121, 255] width 13 height 10
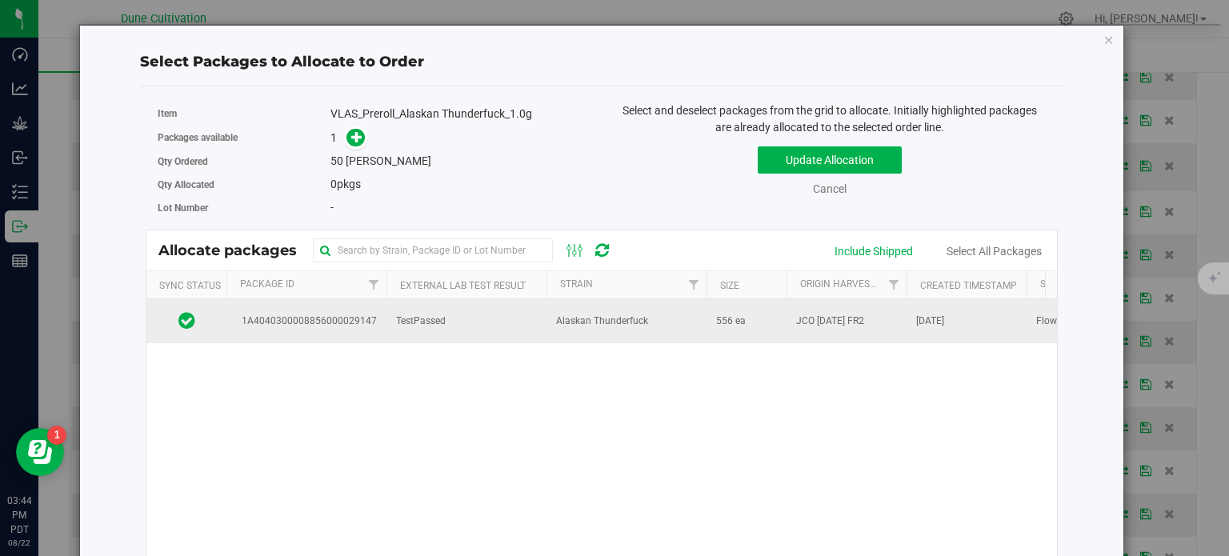
click at [397, 310] on td "TestPassed" at bounding box center [466, 320] width 160 height 43
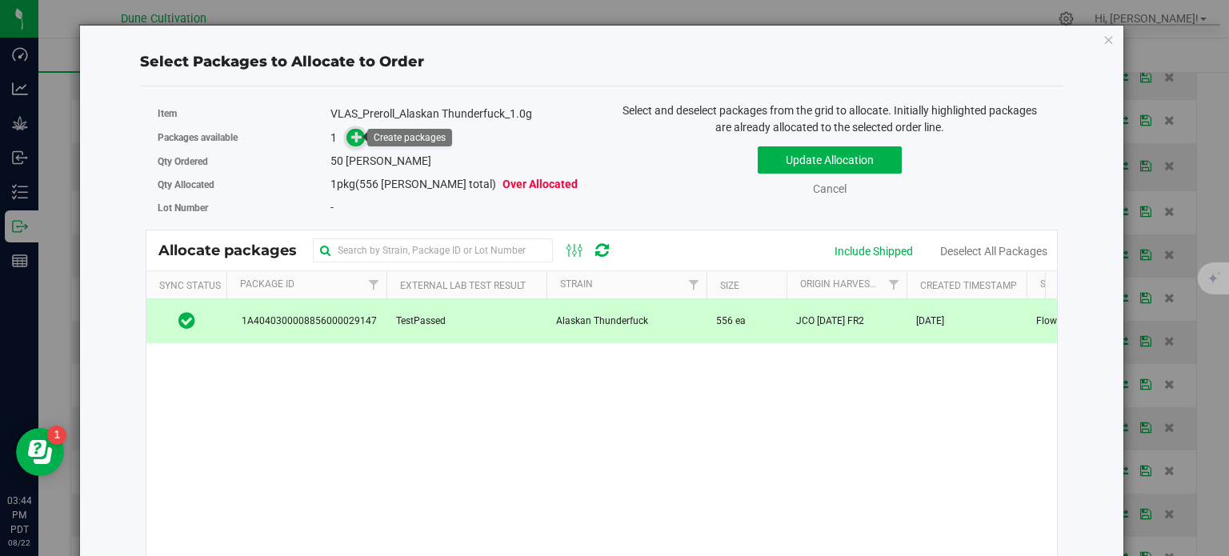
click at [355, 134] on icon at bounding box center [356, 136] width 11 height 11
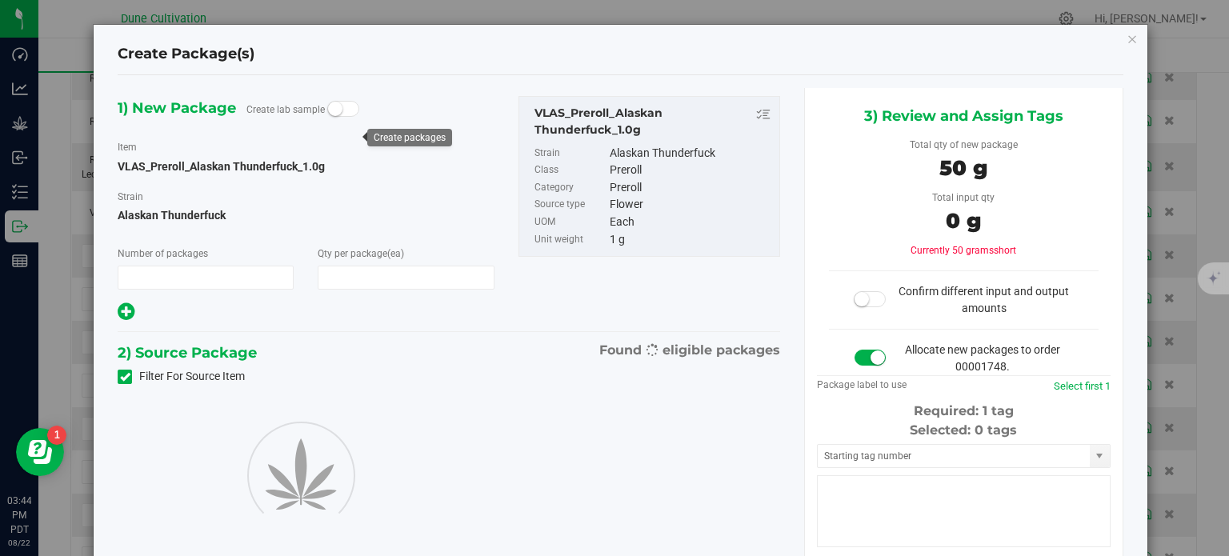
type input "1"
type input "50"
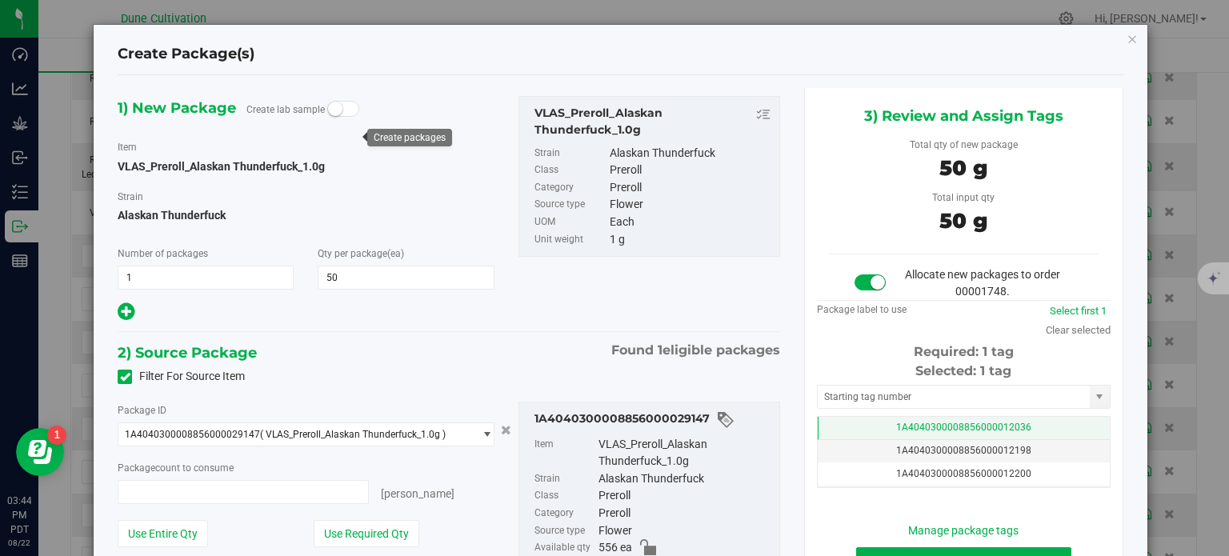
type input "50 ea"
click at [870, 420] on td "1A4040300008856000012036" at bounding box center [964, 428] width 292 height 23
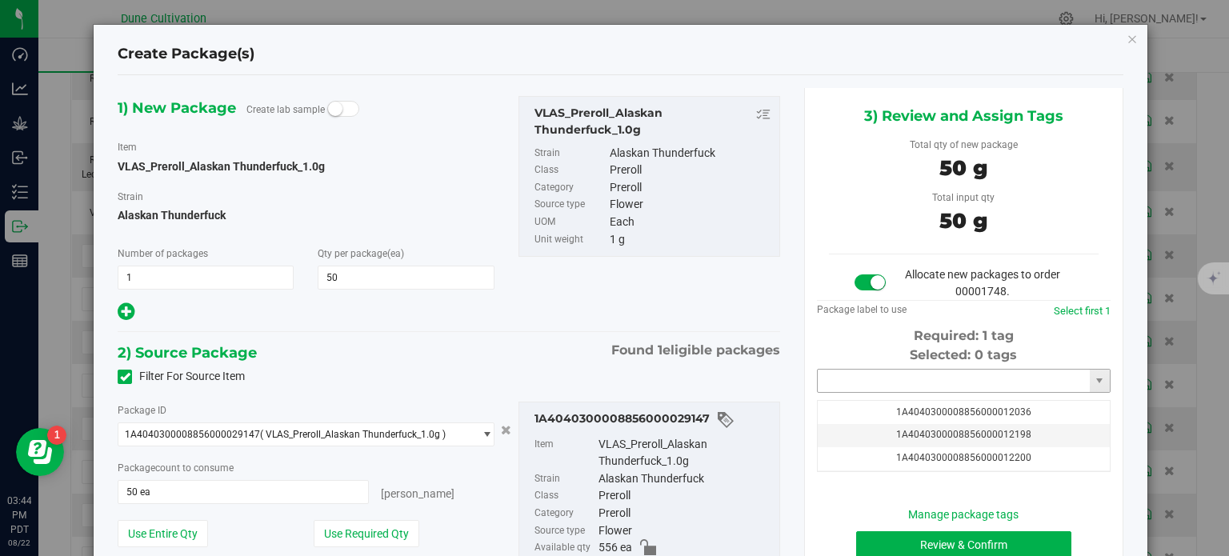
click at [866, 383] on input "text" at bounding box center [954, 381] width 272 height 22
paste input "3227"
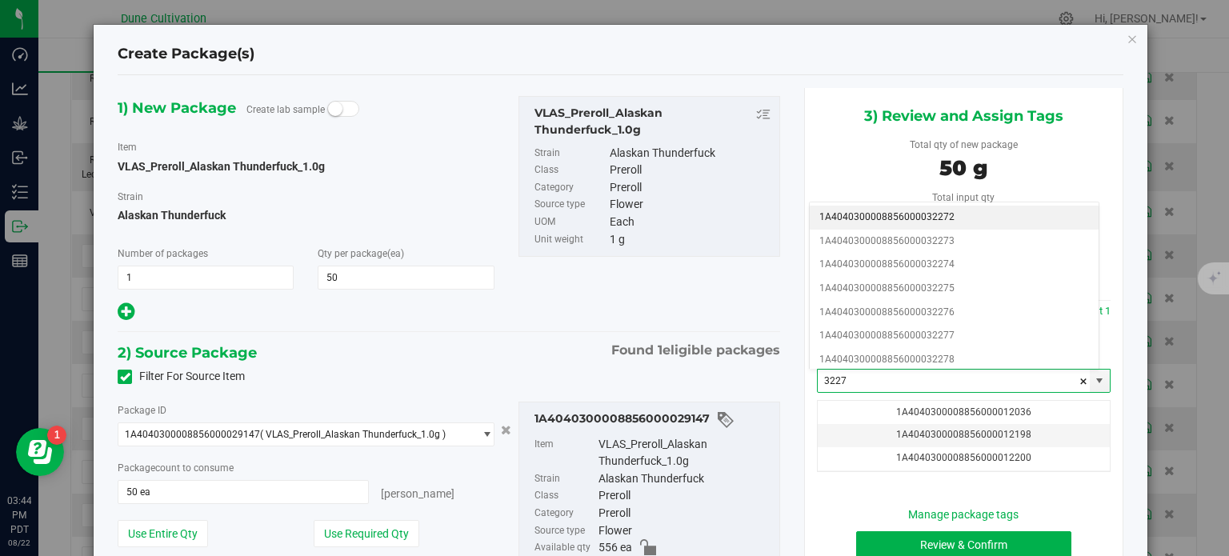
click at [940, 216] on li "1A4040300008856000032272" at bounding box center [954, 218] width 289 height 24
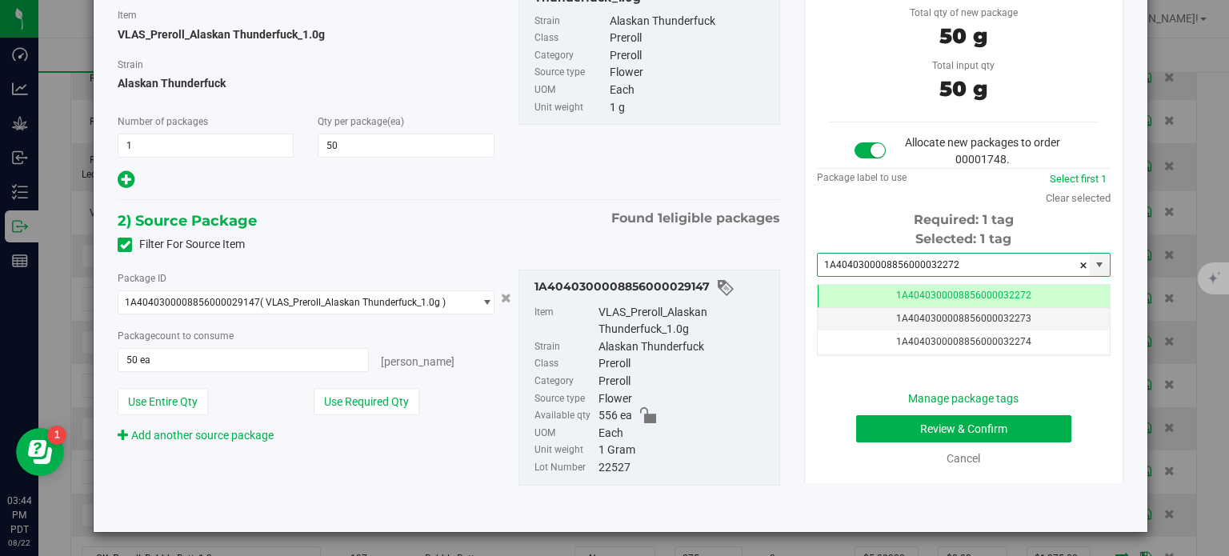
type input "1A4040300008856000032272"
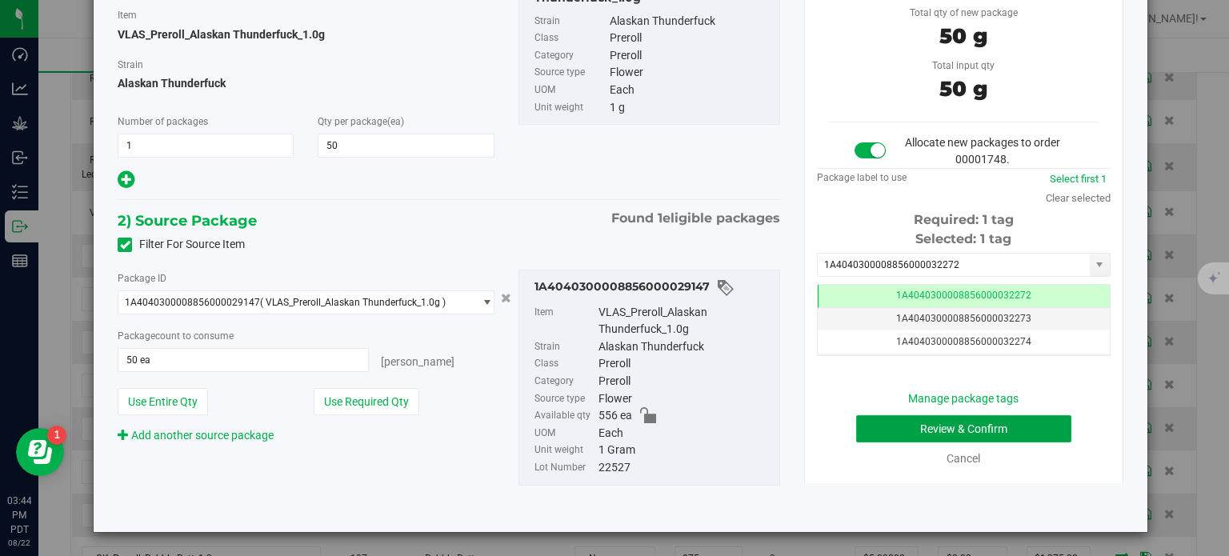
click at [906, 428] on button "Review & Confirm" at bounding box center [963, 428] width 215 height 27
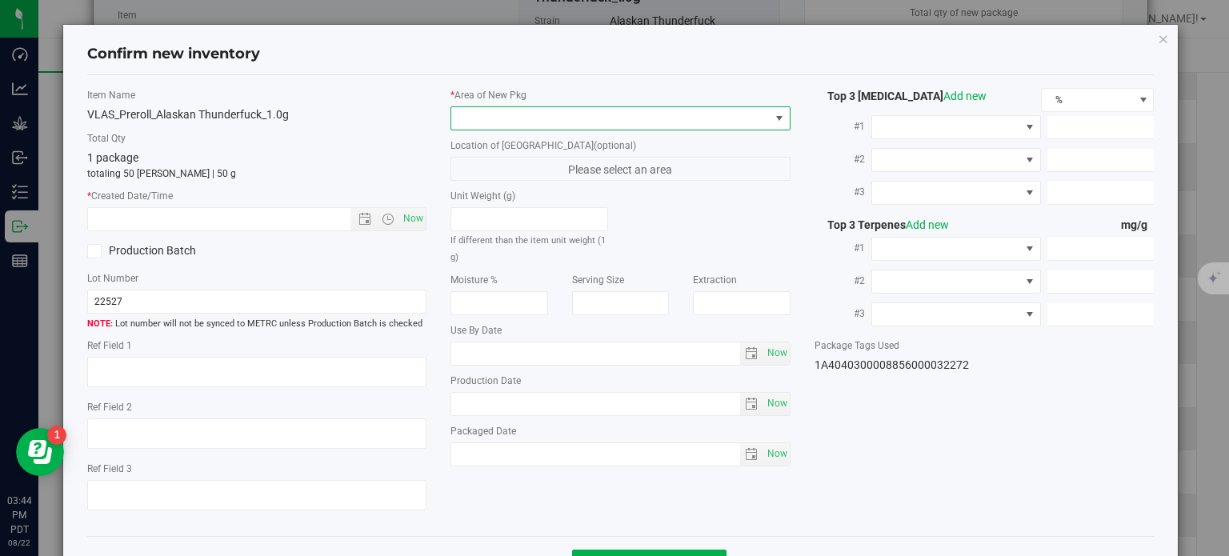
click at [661, 118] on span at bounding box center [610, 118] width 318 height 22
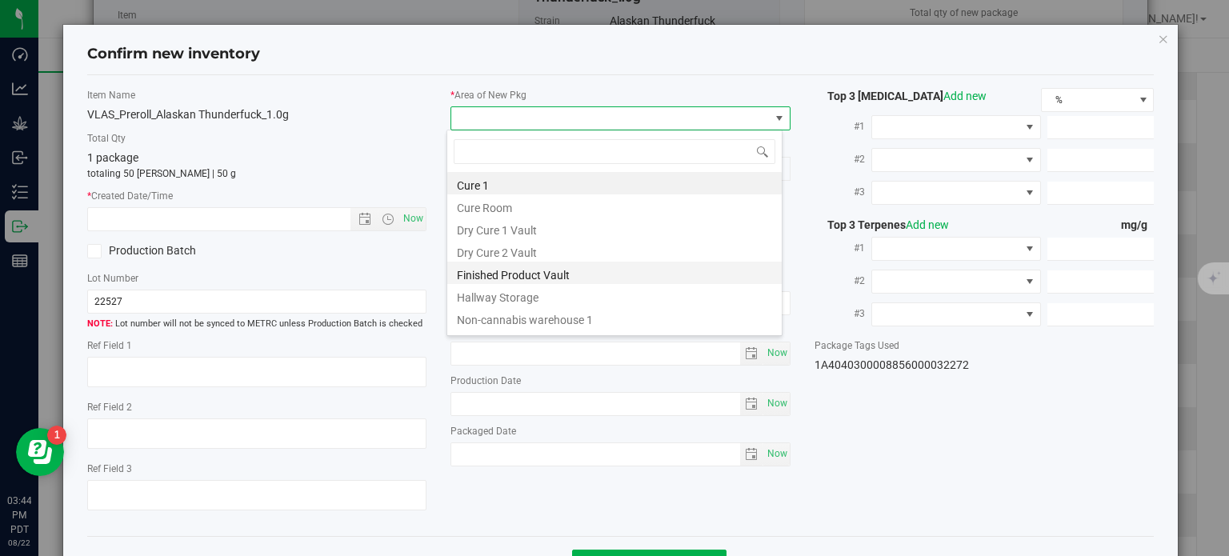
click at [523, 274] on li "Finished Product Vault" at bounding box center [614, 273] width 334 height 22
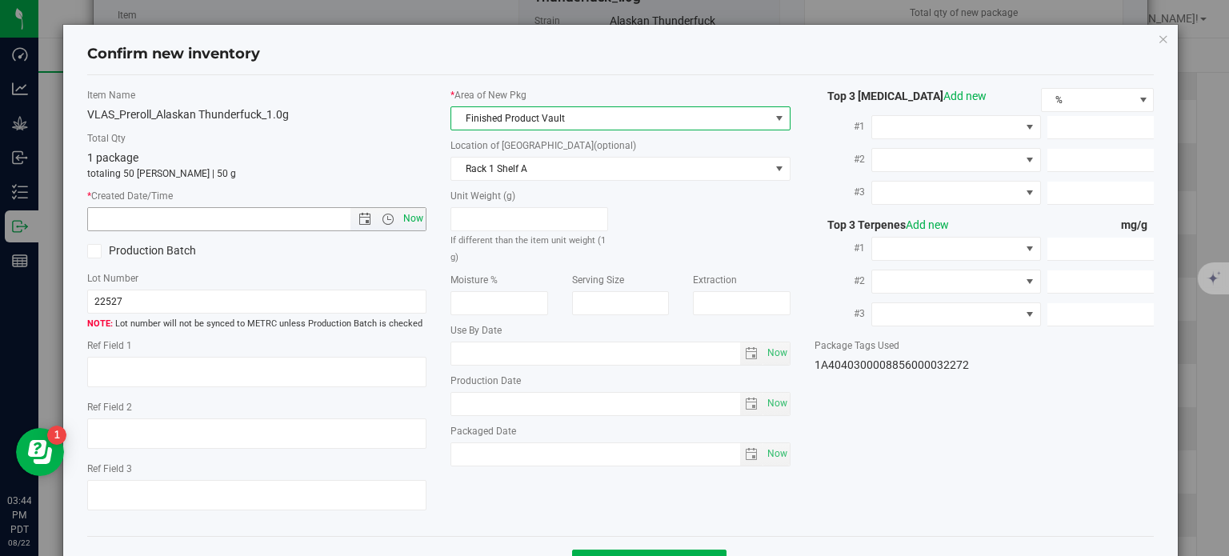
click at [407, 220] on span "Now" at bounding box center [413, 218] width 27 height 23
type input "[DATE] 3:44 PM"
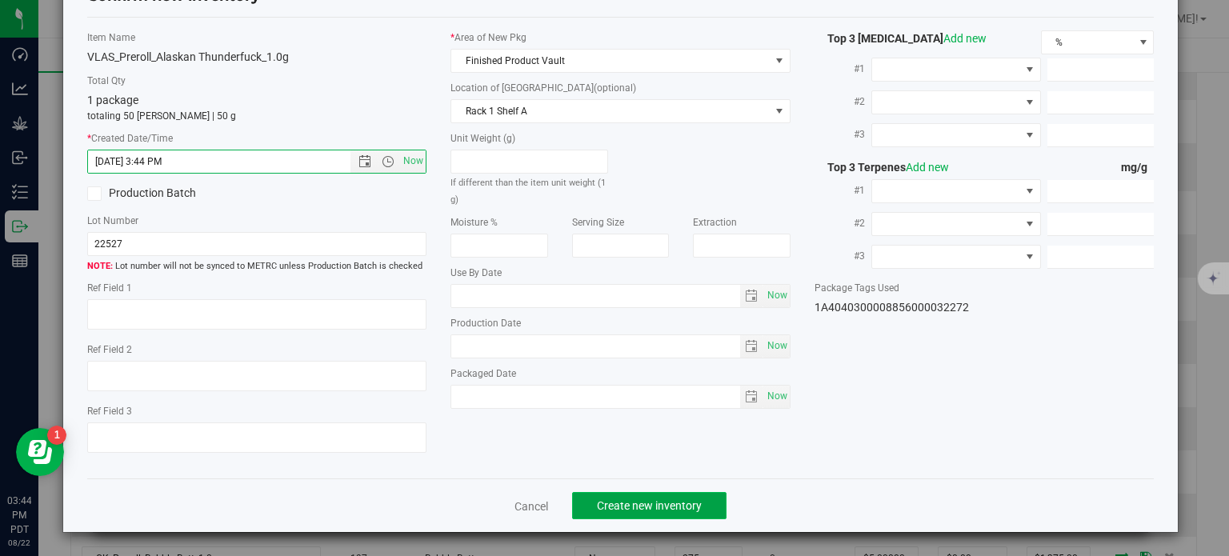
click at [605, 496] on button "Create new inventory" at bounding box center [649, 505] width 154 height 27
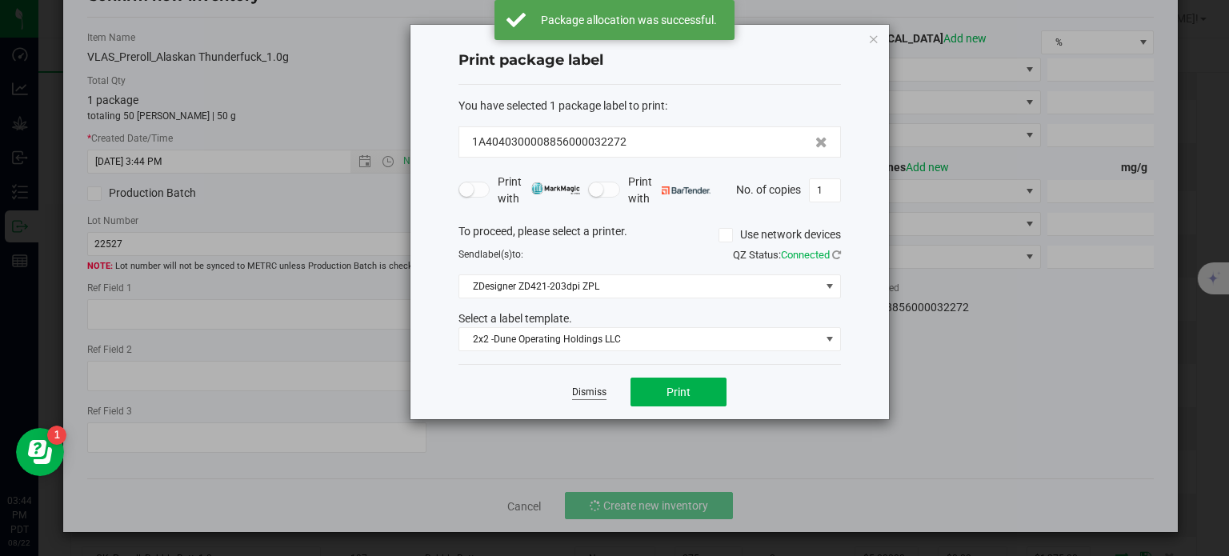
click at [590, 396] on link "Dismiss" at bounding box center [589, 393] width 34 height 14
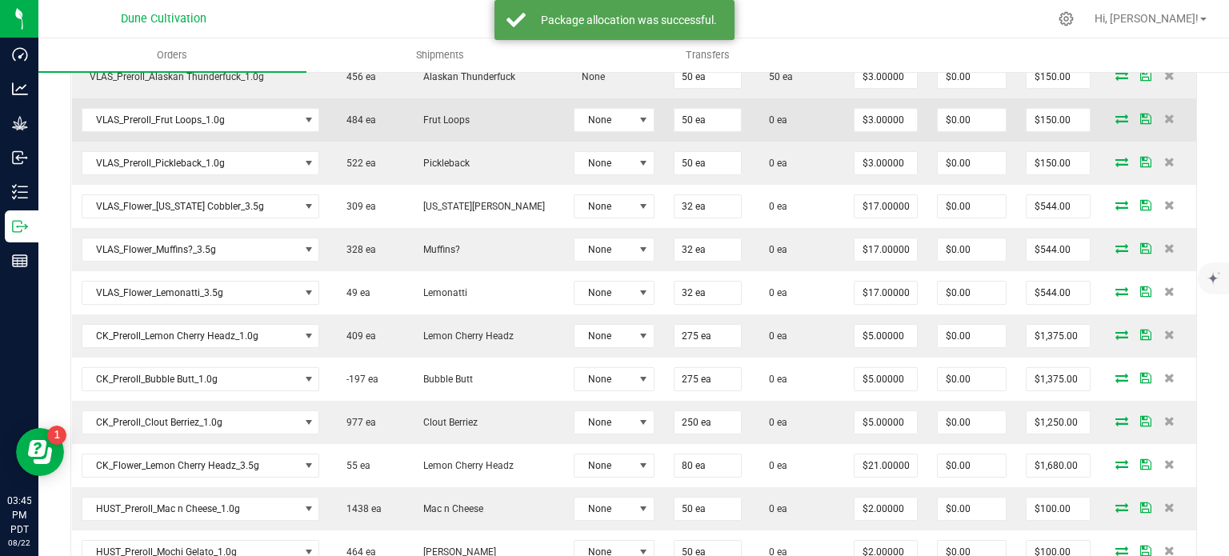
click at [1115, 117] on icon at bounding box center [1121, 119] width 13 height 10
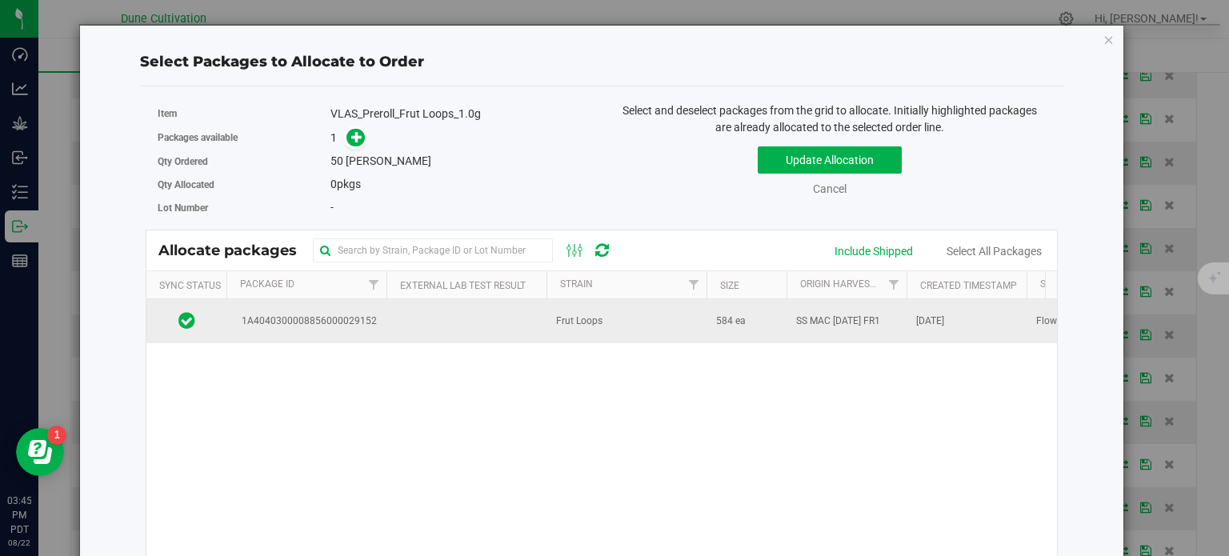
click at [337, 314] on span "1A4040300008856000029152" at bounding box center [306, 321] width 141 height 15
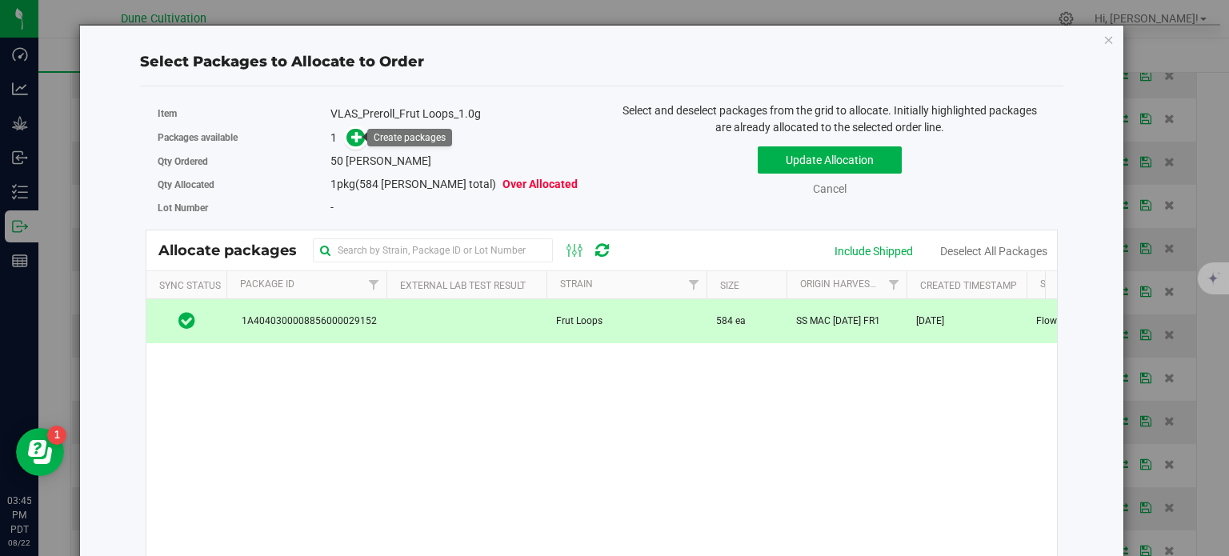
click at [355, 126] on div "Packages available 1" at bounding box center [374, 138] width 432 height 25
click at [358, 145] on span at bounding box center [352, 138] width 26 height 18
click at [353, 139] on icon at bounding box center [356, 136] width 11 height 11
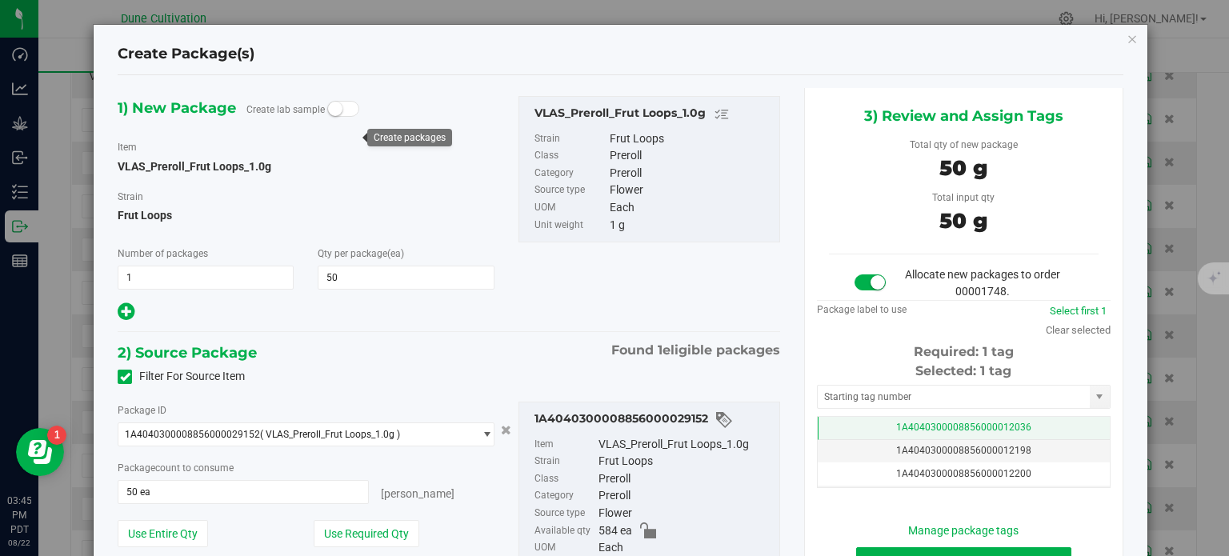
click at [874, 432] on td "1A4040300008856000012036" at bounding box center [964, 428] width 292 height 23
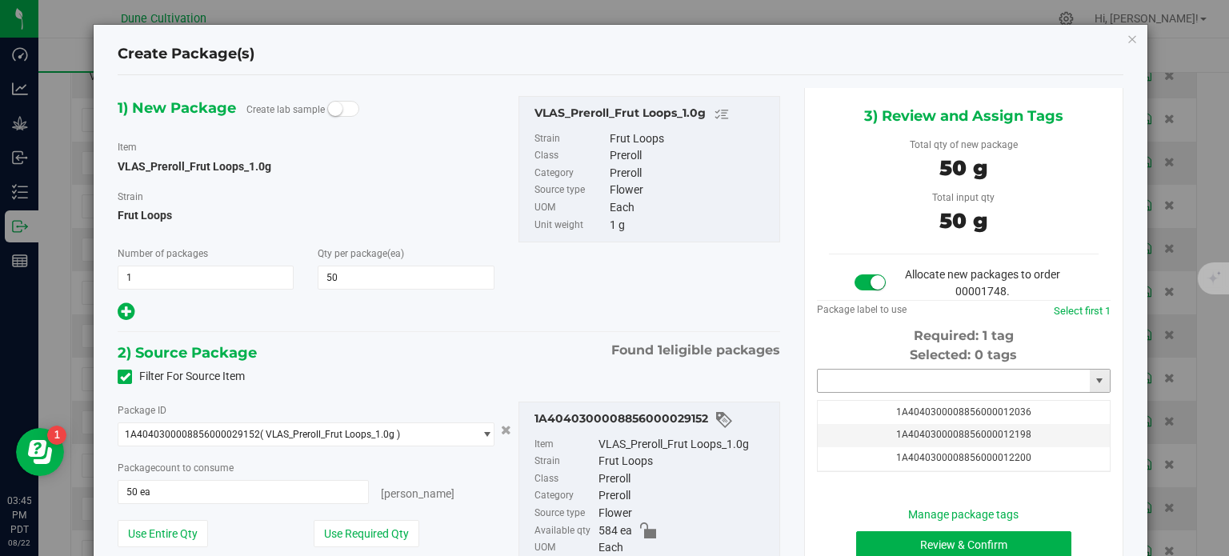
click at [873, 377] on input "text" at bounding box center [954, 381] width 272 height 22
paste input "3227"
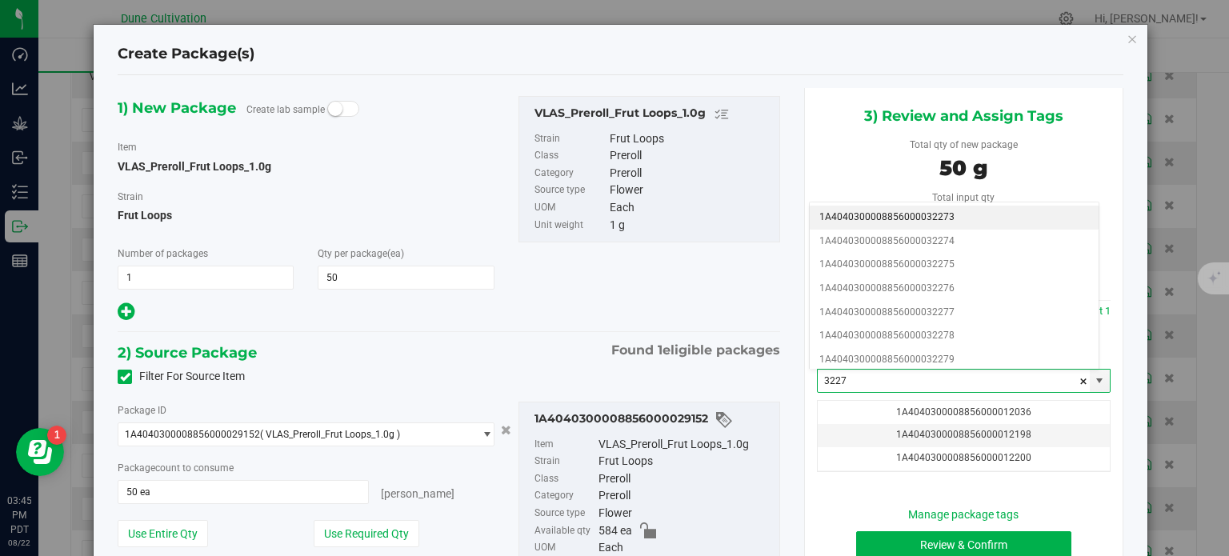
click at [921, 220] on li "1A4040300008856000032273" at bounding box center [954, 218] width 289 height 24
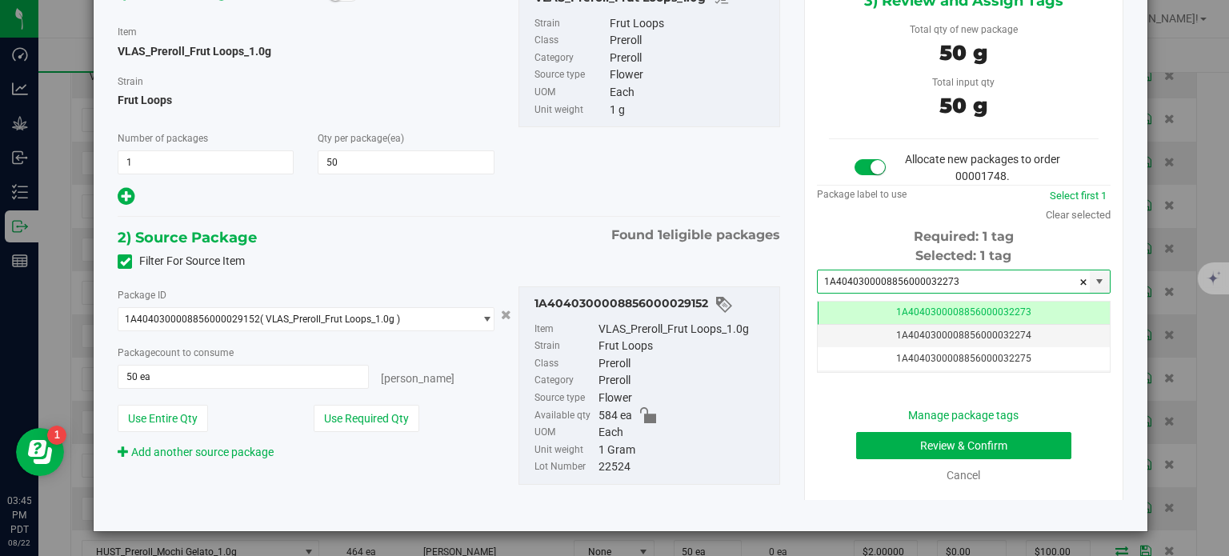
type input "1A4040300008856000032273"
click at [902, 434] on button "Review & Confirm" at bounding box center [963, 445] width 215 height 27
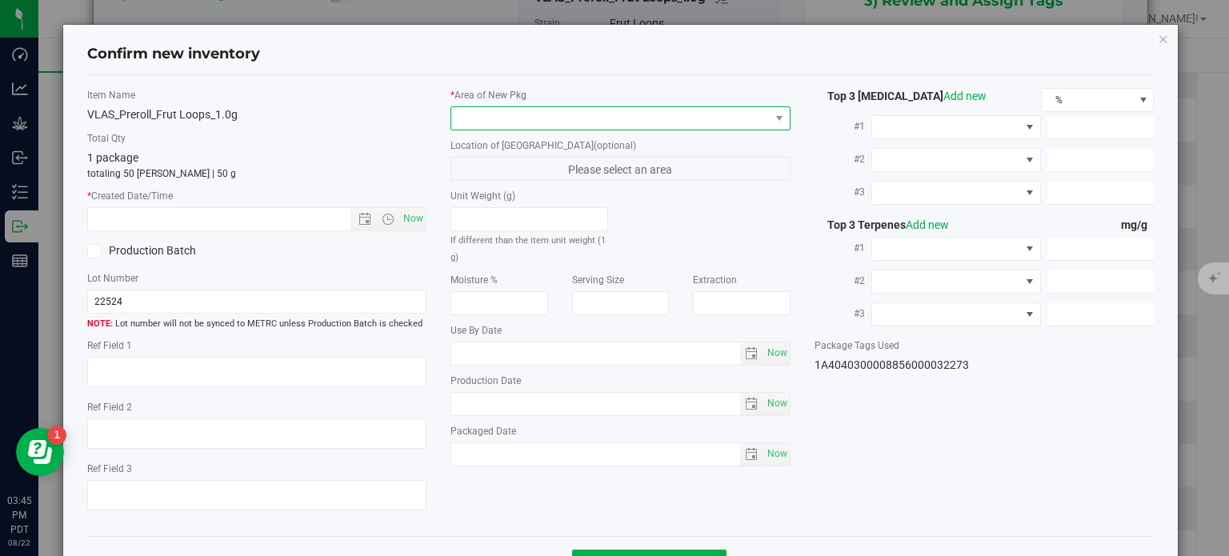
click at [621, 108] on span at bounding box center [610, 118] width 318 height 22
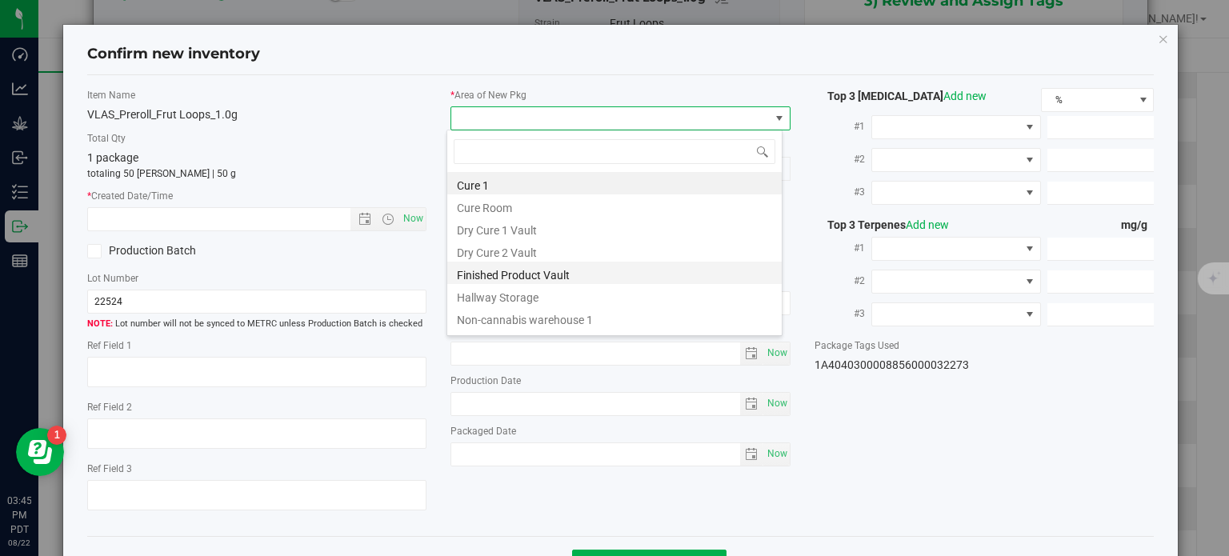
click at [495, 275] on li "Finished Product Vault" at bounding box center [614, 273] width 334 height 22
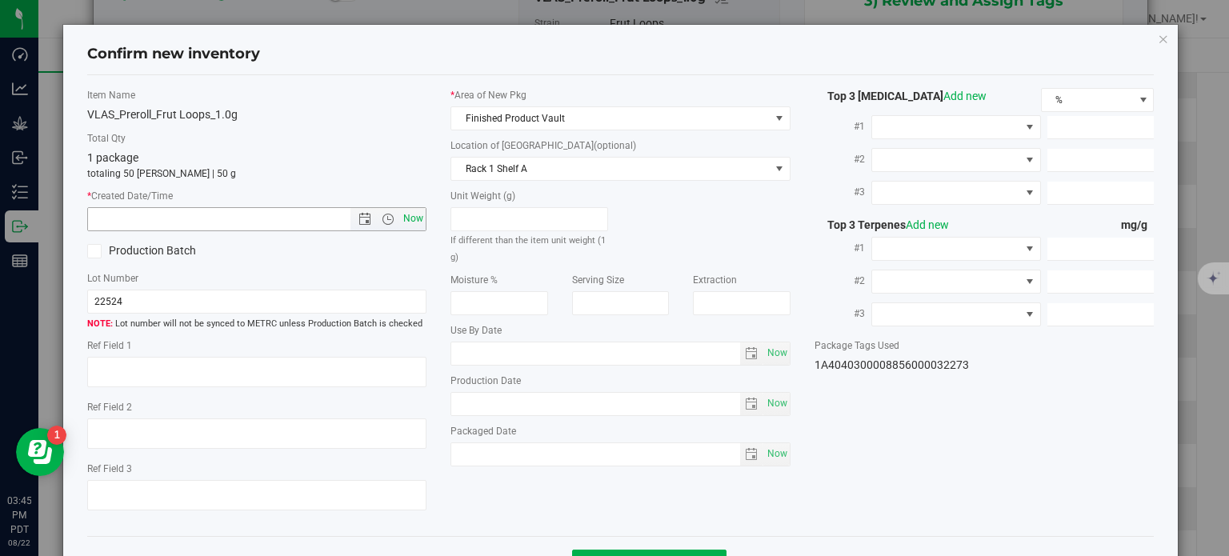
click at [408, 226] on span "Now" at bounding box center [413, 218] width 27 height 23
type input "[DATE] 3:45 PM"
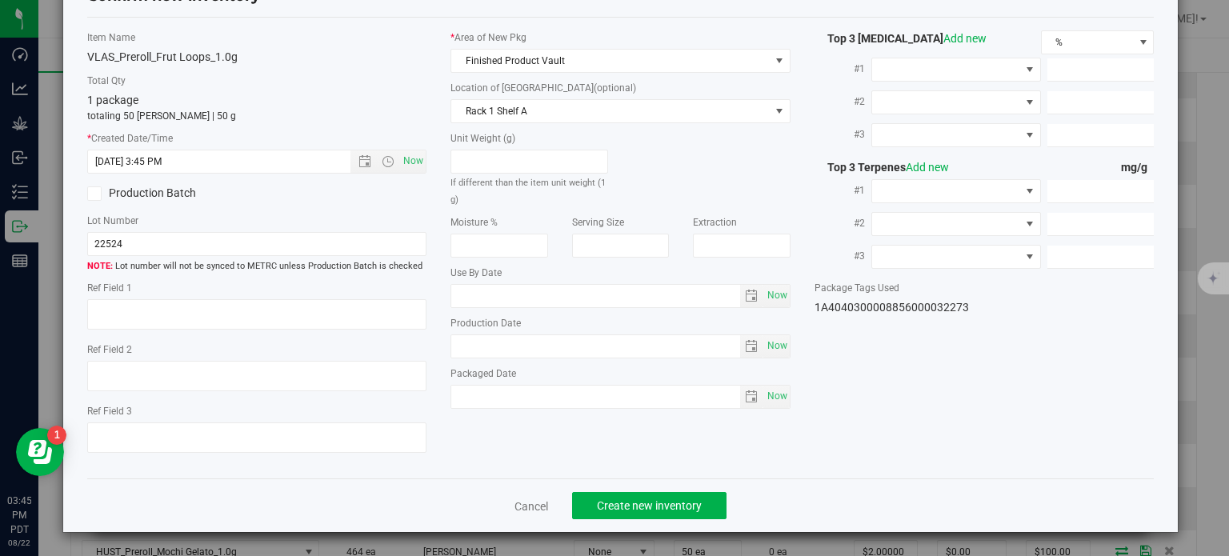
click at [625, 489] on div "Cancel Create new inventory" at bounding box center [620, 505] width 1067 height 54
click at [630, 502] on span "Create new inventory" at bounding box center [649, 505] width 105 height 13
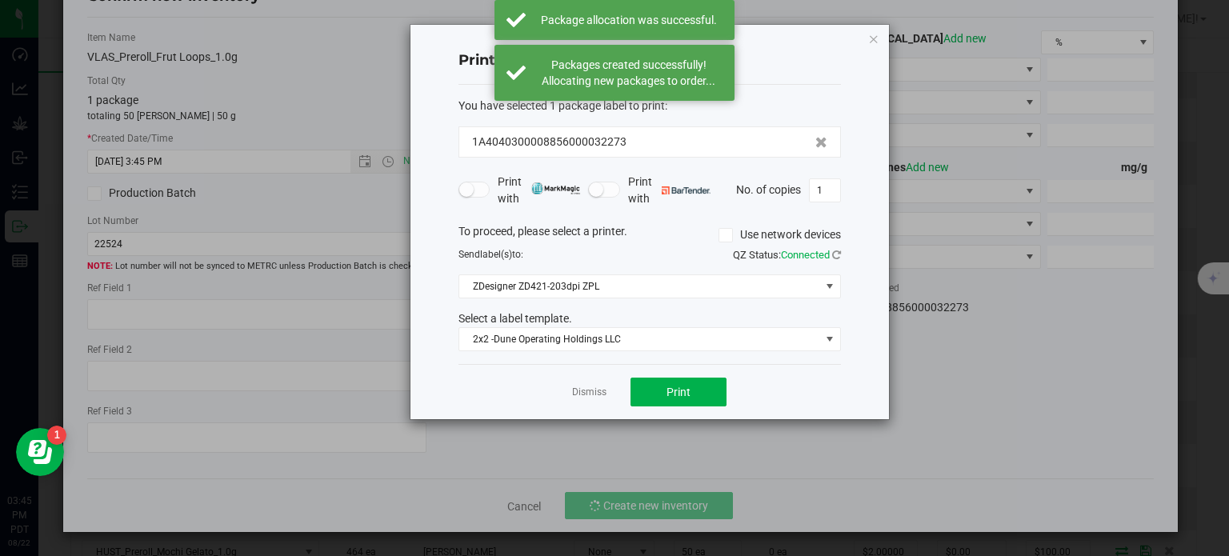
click at [598, 402] on div "Dismiss Print" at bounding box center [649, 391] width 382 height 55
click at [595, 390] on link "Dismiss" at bounding box center [589, 393] width 34 height 14
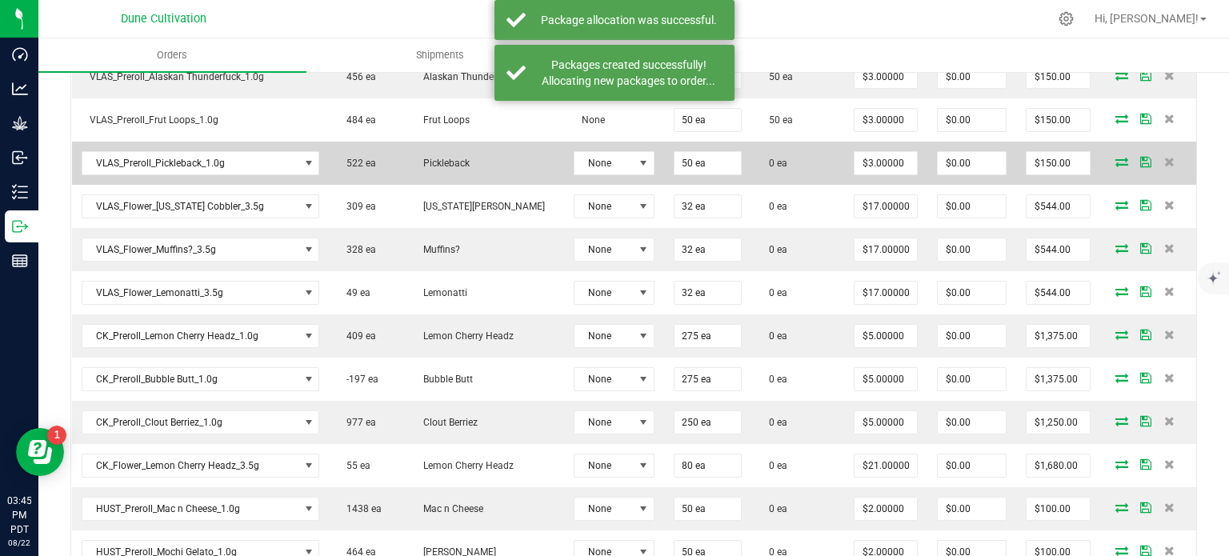
click at [1115, 158] on icon at bounding box center [1121, 162] width 13 height 10
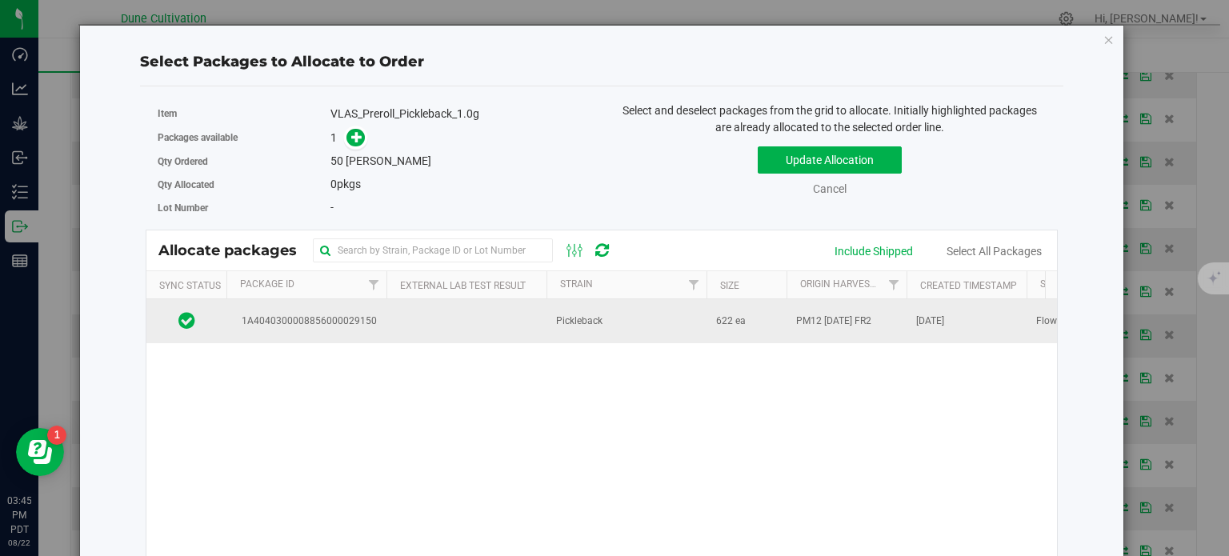
click at [368, 314] on span "1A4040300008856000029150" at bounding box center [306, 321] width 141 height 15
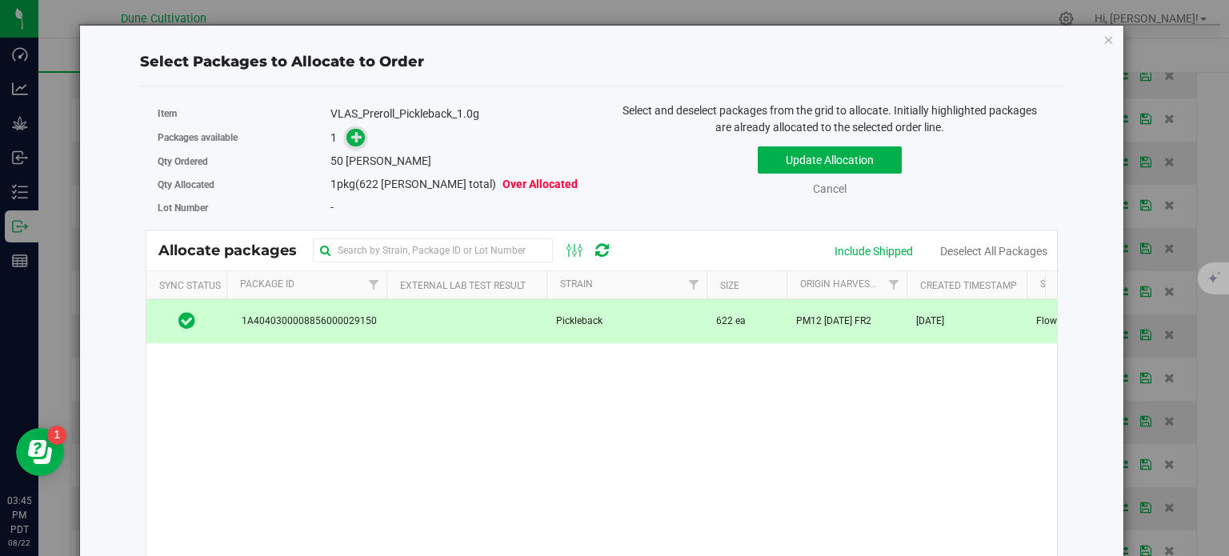
click at [352, 134] on icon at bounding box center [356, 136] width 11 height 11
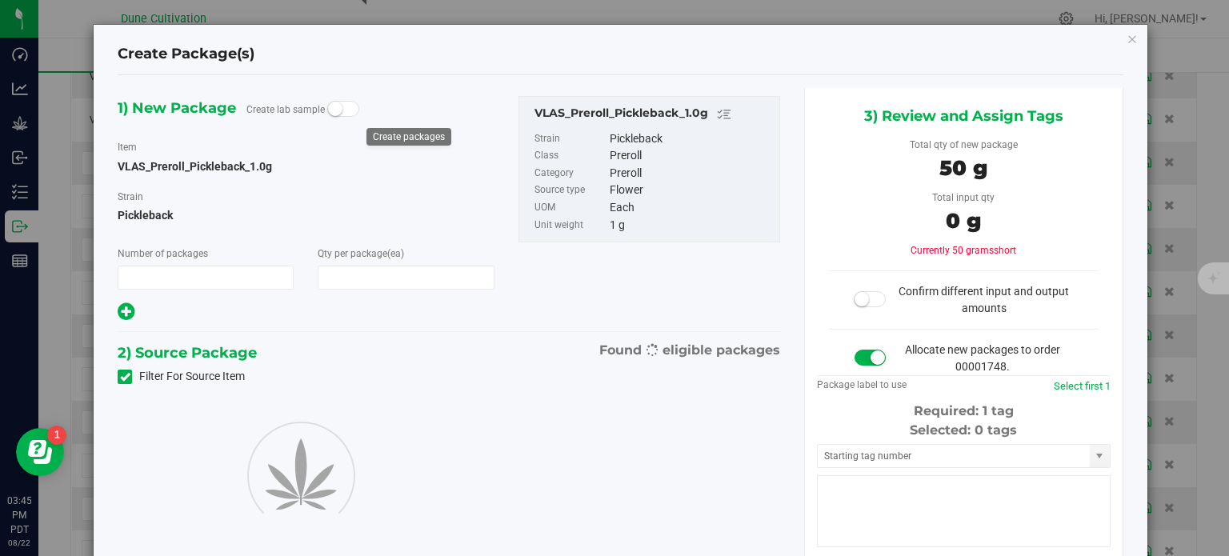
type input "1"
type input "50"
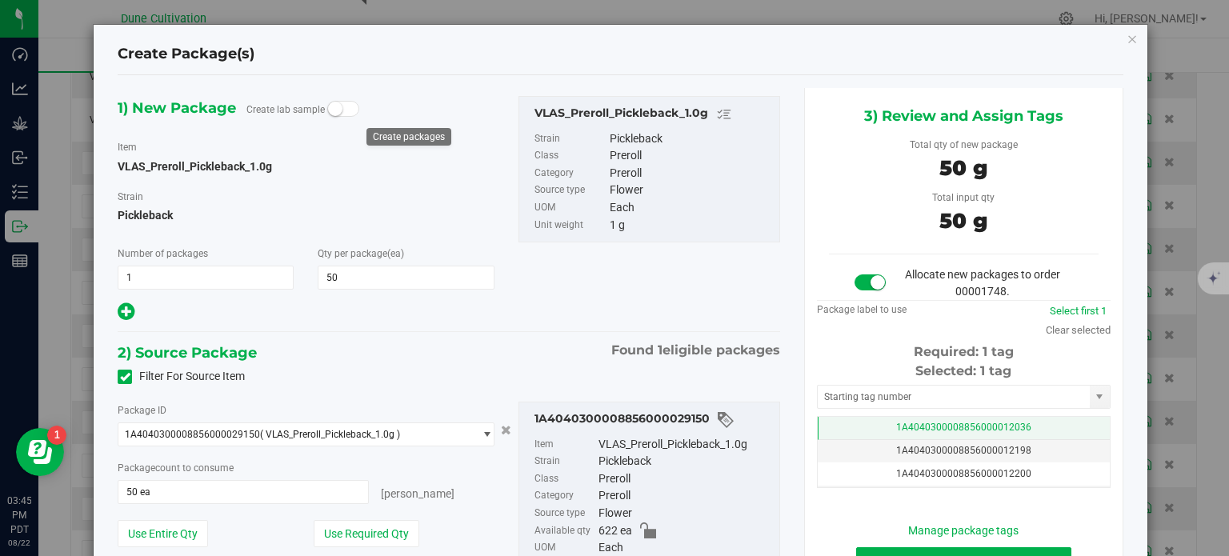
click at [900, 427] on span "1A4040300008856000012036" at bounding box center [963, 427] width 135 height 11
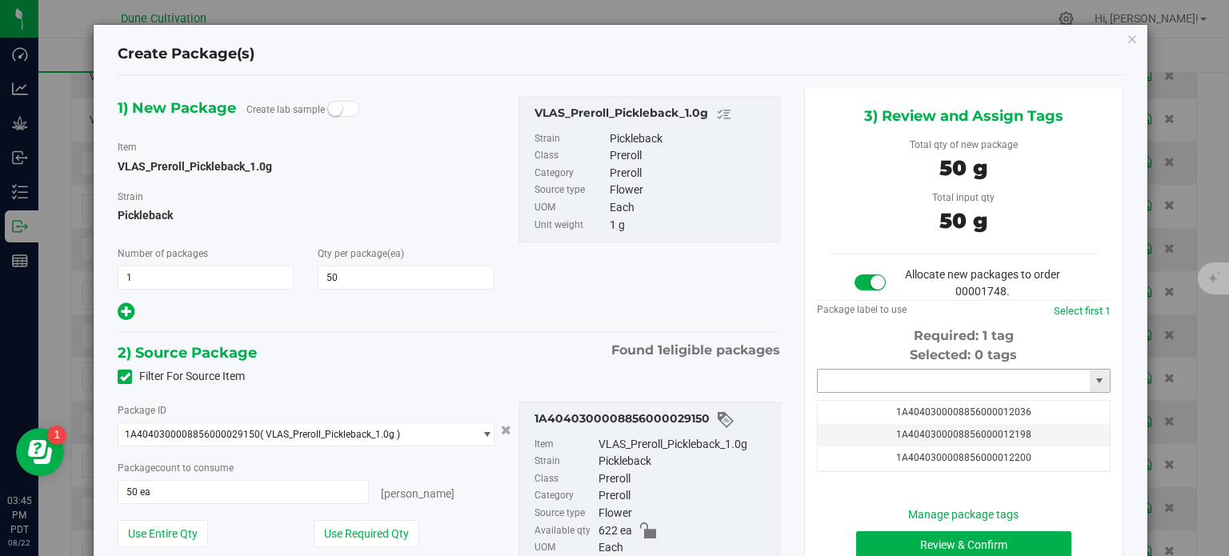
click at [886, 380] on input "text" at bounding box center [954, 381] width 272 height 22
paste input "3227"
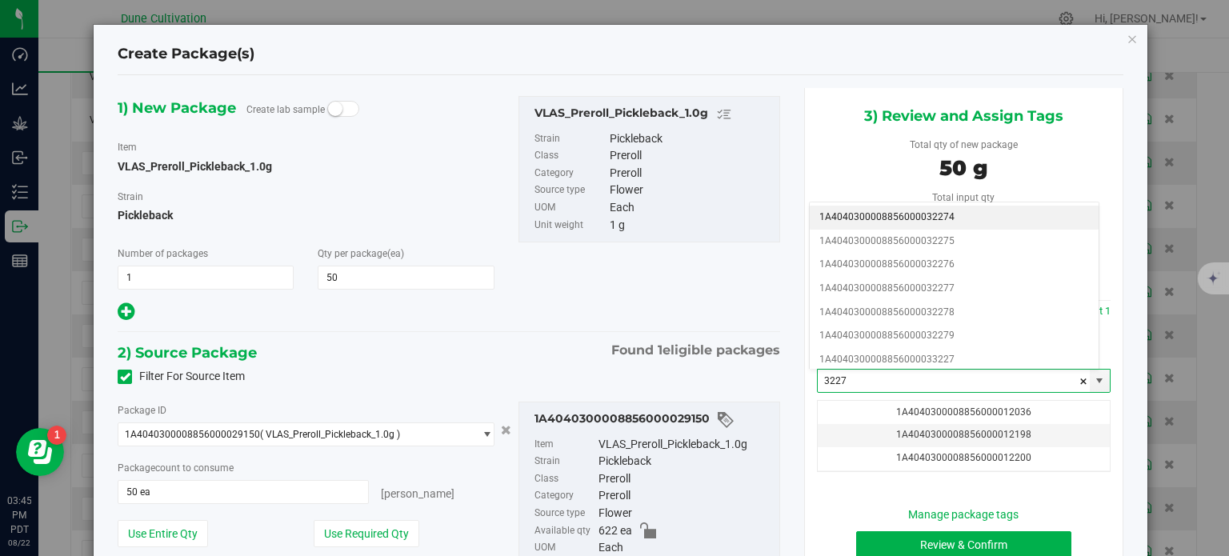
click at [954, 217] on li "1A4040300008856000032274" at bounding box center [954, 218] width 289 height 24
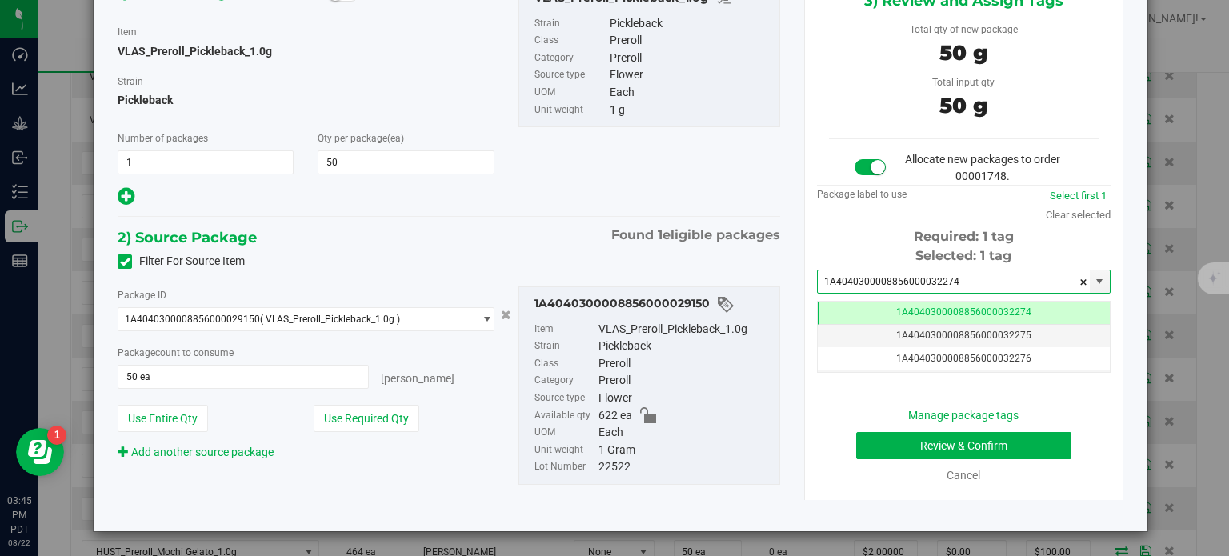
type input "1A4040300008856000032274"
click at [870, 449] on button "Review & Confirm" at bounding box center [963, 445] width 215 height 27
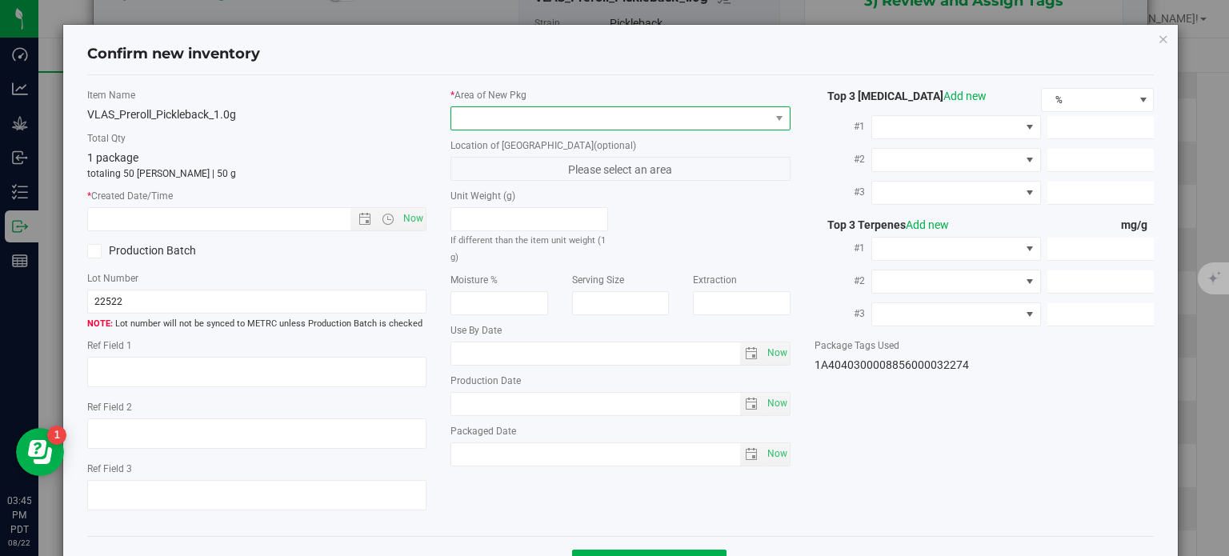
click at [691, 119] on span at bounding box center [610, 118] width 318 height 22
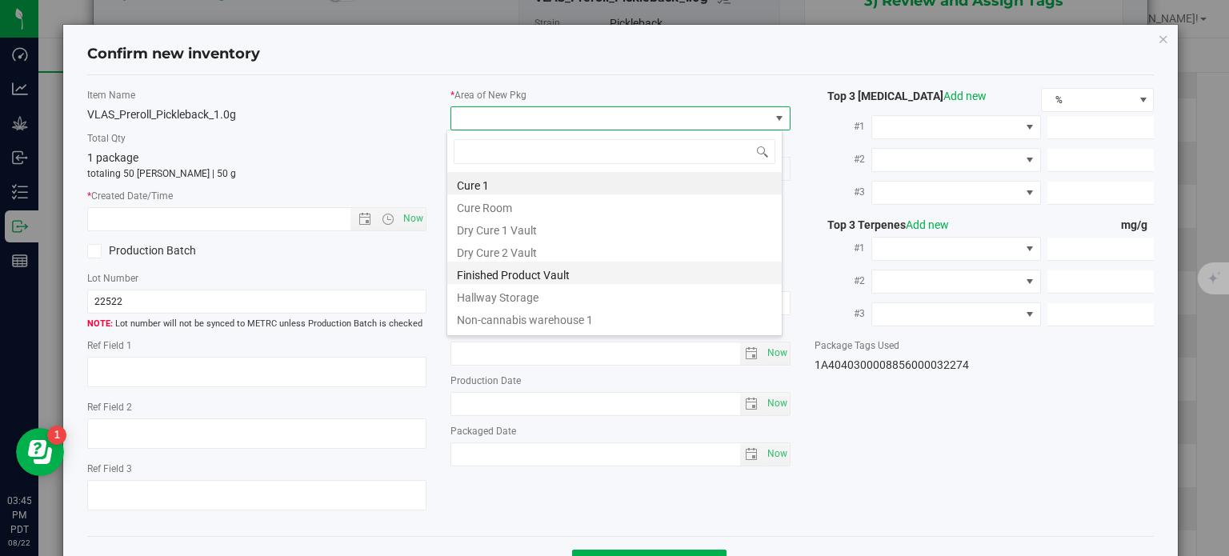
click at [514, 266] on li "Finished Product Vault" at bounding box center [614, 273] width 334 height 22
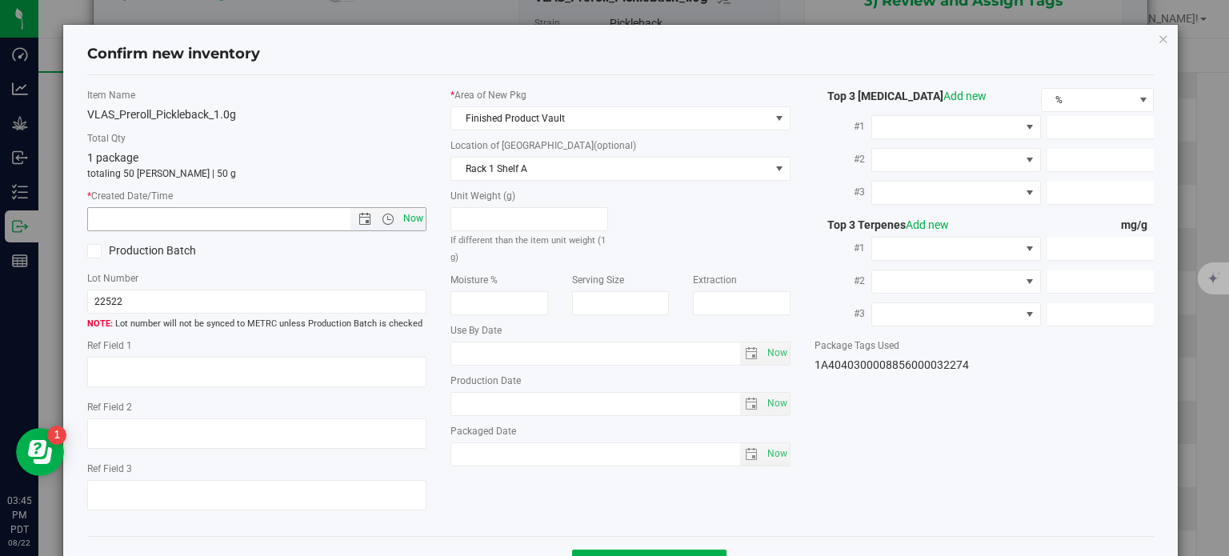
click at [416, 218] on span "Now" at bounding box center [413, 218] width 27 height 23
type input "[DATE] 3:45 PM"
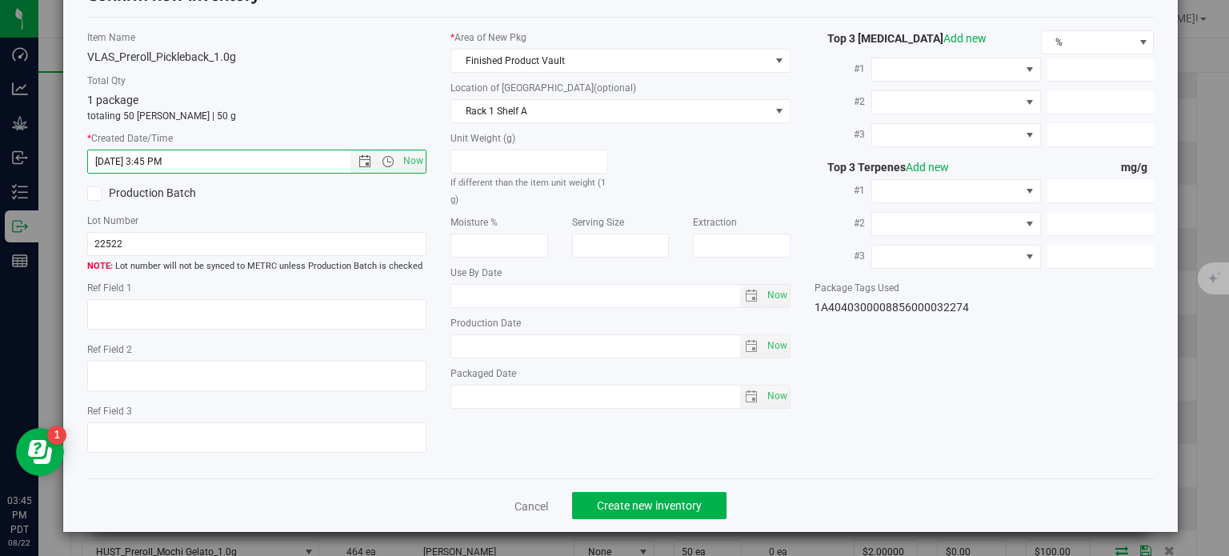
click at [620, 488] on div "Cancel Create new inventory" at bounding box center [620, 505] width 1067 height 54
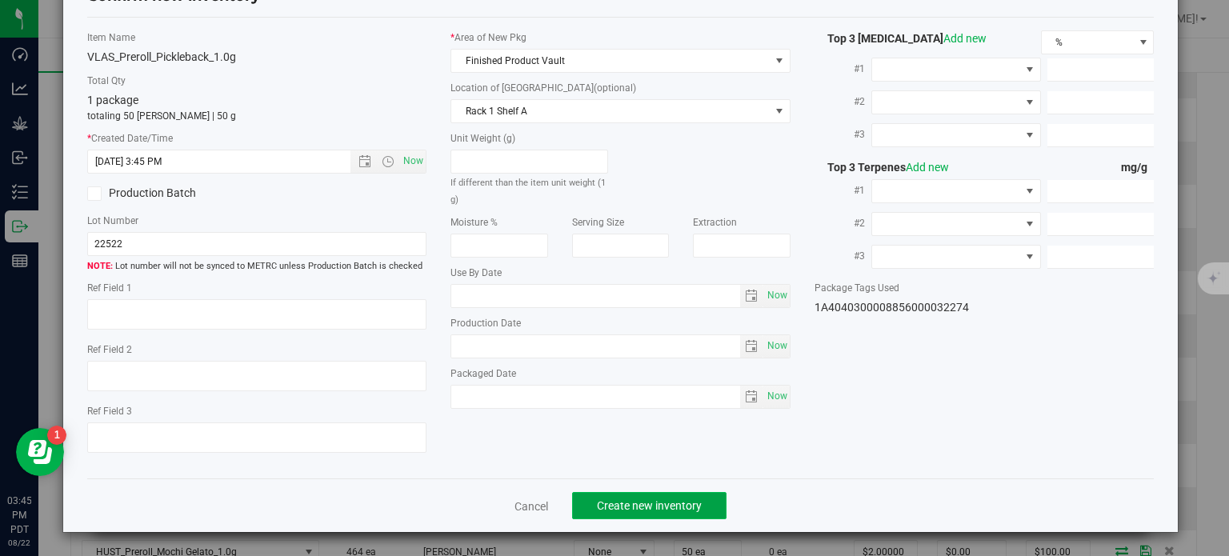
click at [626, 495] on button "Create new inventory" at bounding box center [649, 505] width 154 height 27
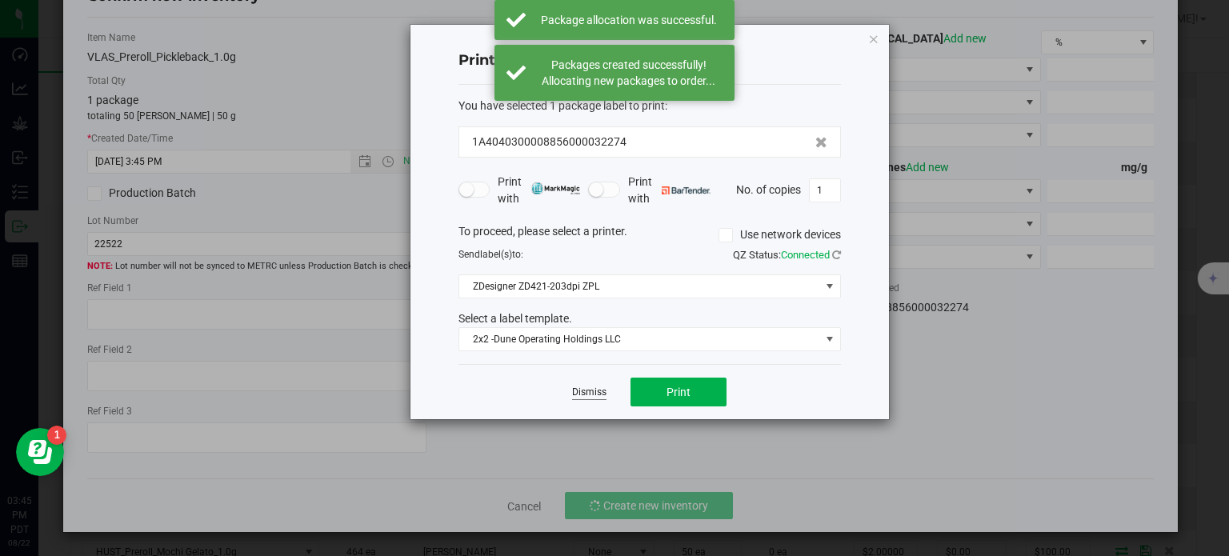
click at [589, 386] on link "Dismiss" at bounding box center [589, 393] width 34 height 14
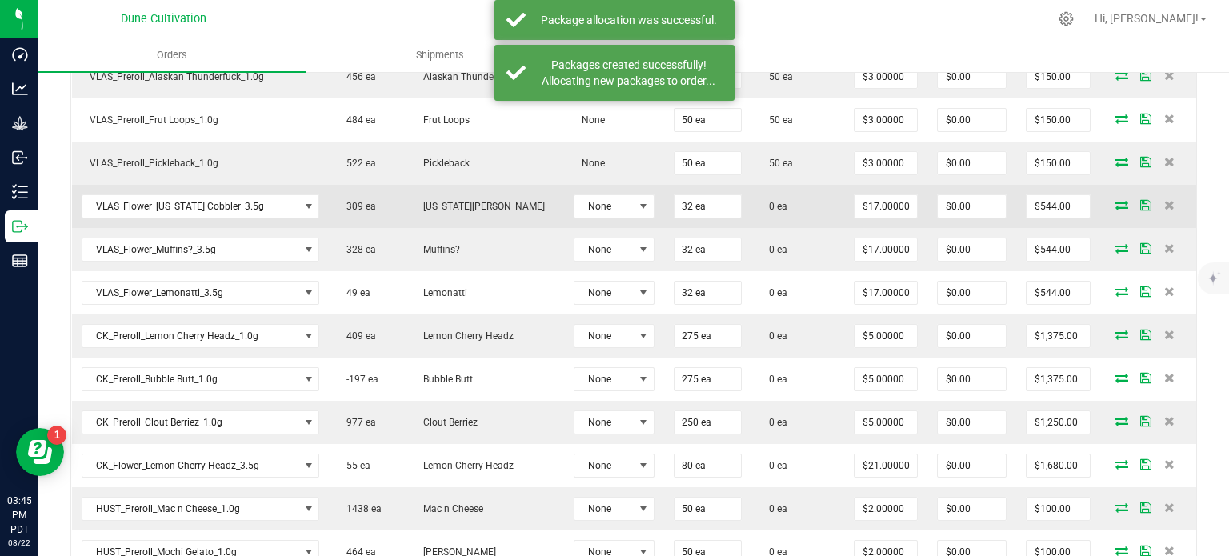
click at [1115, 200] on icon at bounding box center [1121, 205] width 13 height 10
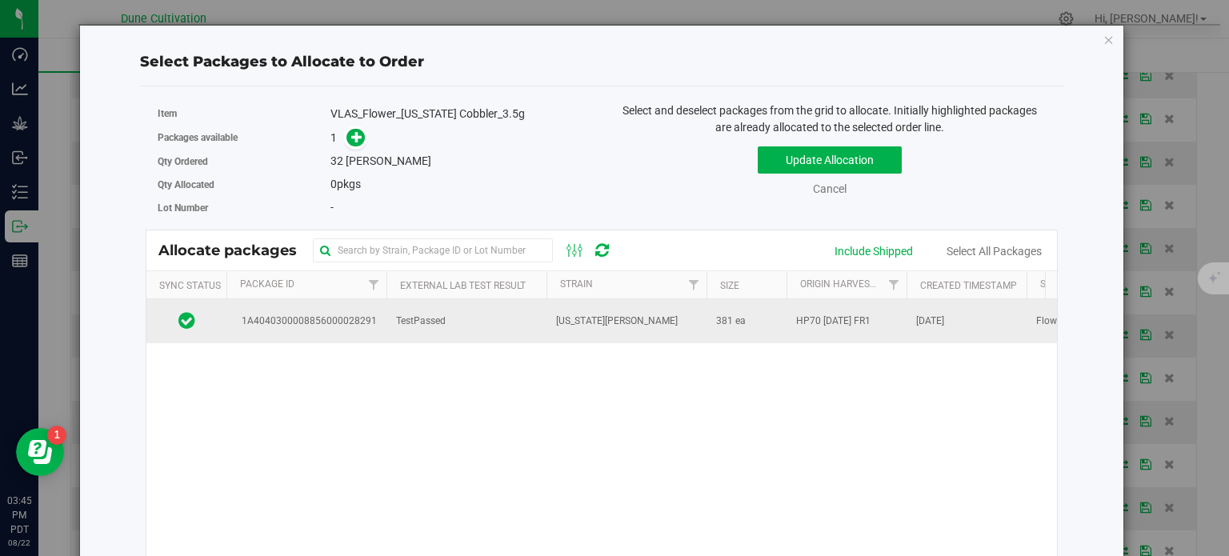
click at [398, 326] on span "TestPassed" at bounding box center [421, 321] width 50 height 15
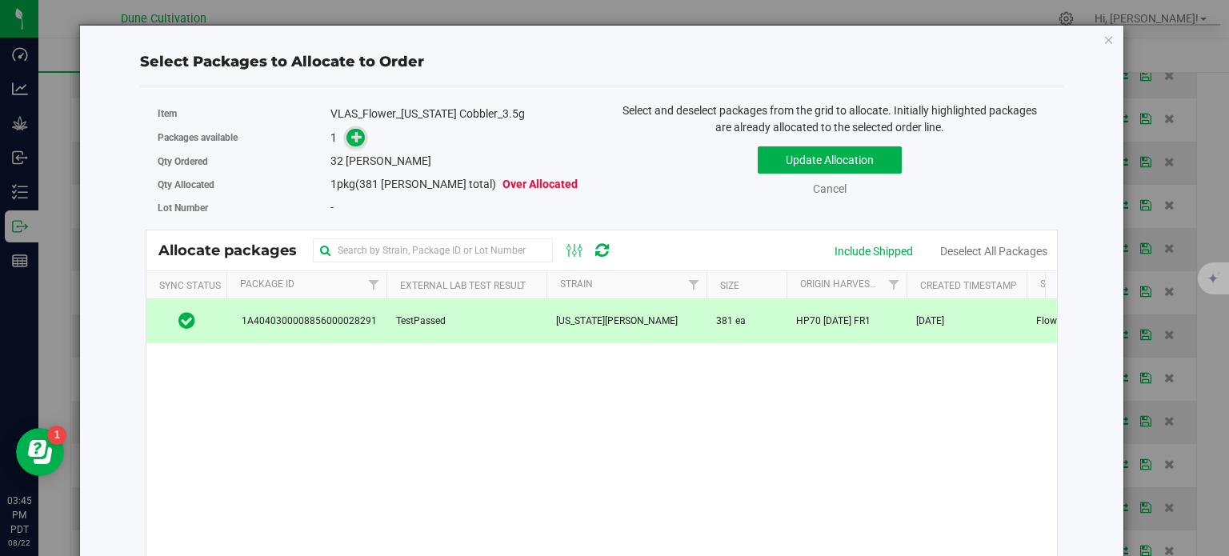
click at [350, 146] on span at bounding box center [355, 138] width 18 height 18
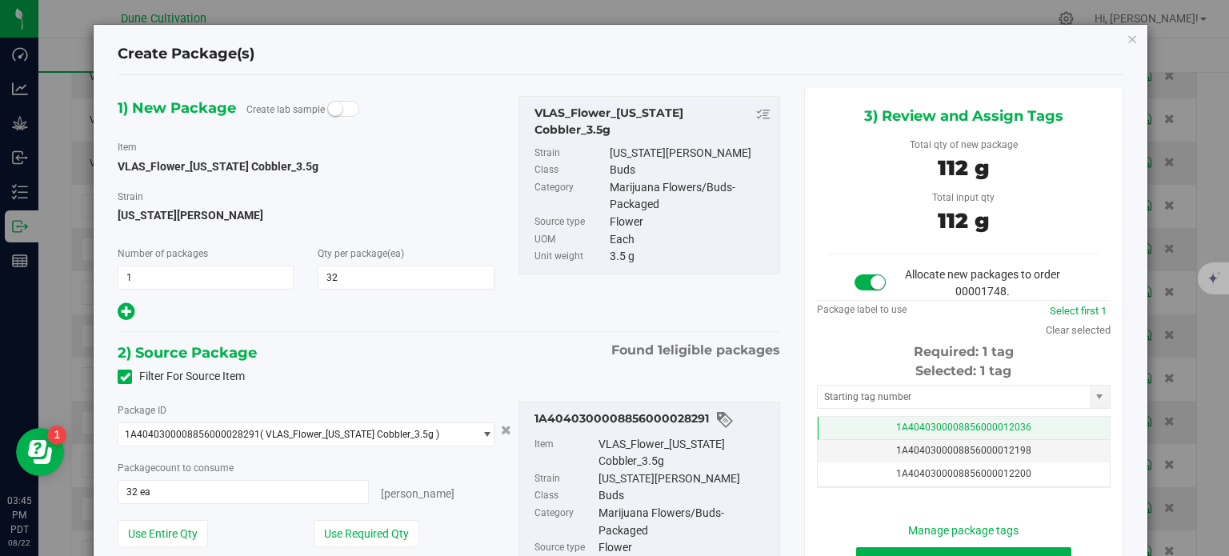
click at [840, 424] on td "1A4040300008856000012036" at bounding box center [964, 428] width 292 height 23
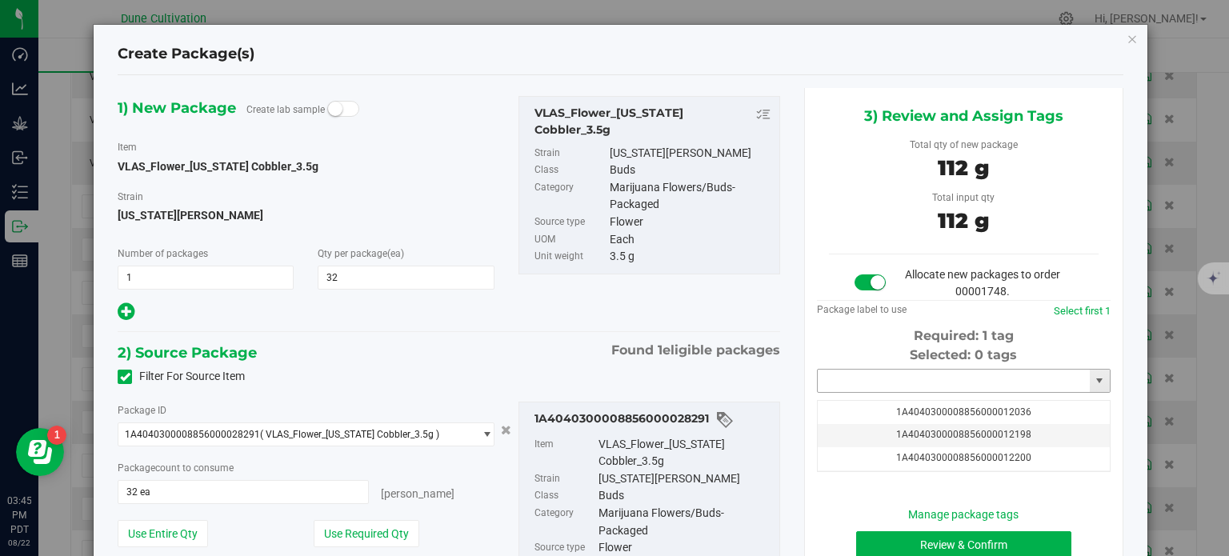
click at [845, 381] on input "text" at bounding box center [954, 381] width 272 height 22
paste input "3227"
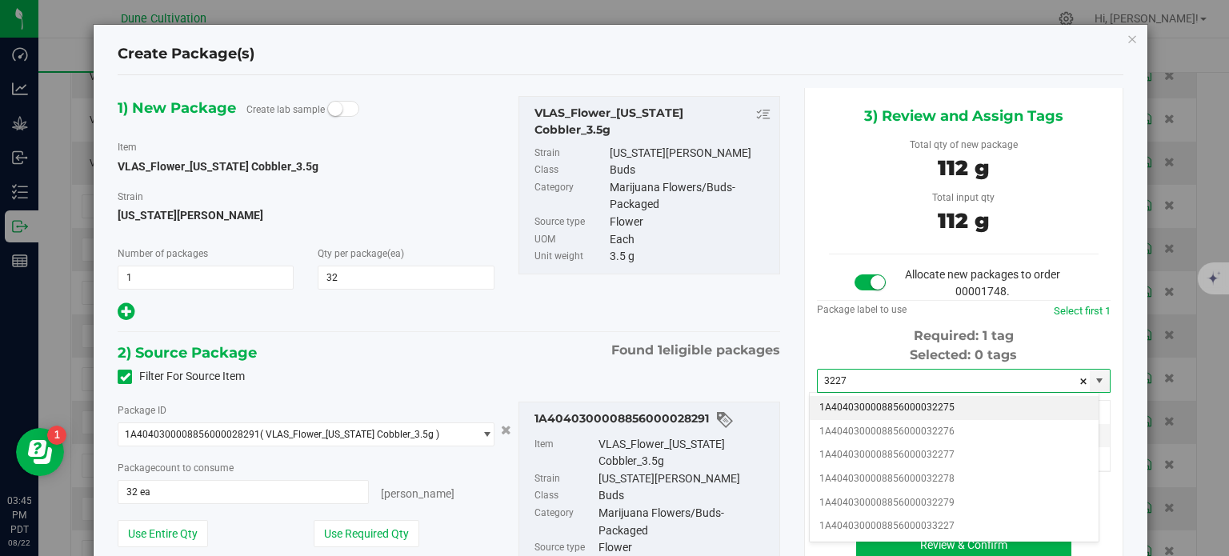
click at [870, 402] on li "1A4040300008856000032275" at bounding box center [954, 408] width 289 height 24
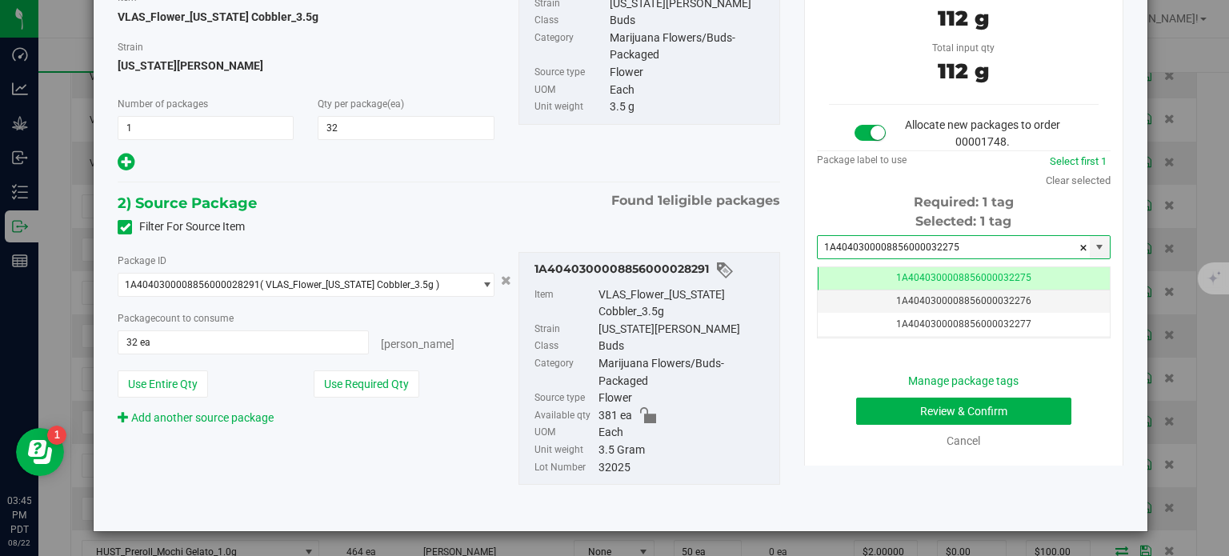
type input "1A4040300008856000032275"
click at [856, 400] on button "Review & Confirm" at bounding box center [963, 411] width 215 height 27
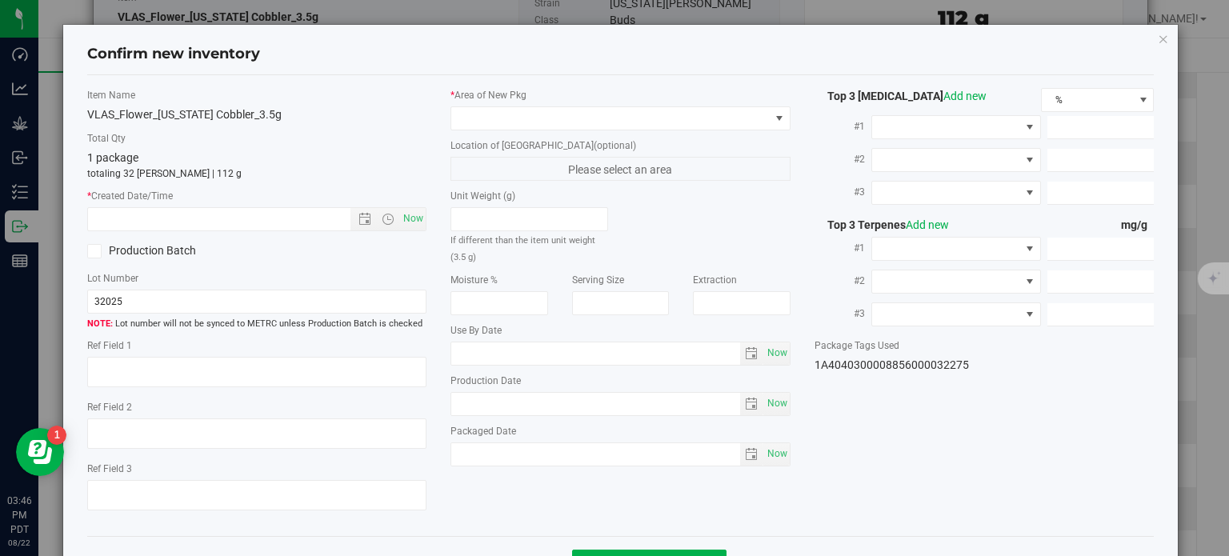
type textarea "24.7828%"
type textarea "[US_STATE][PERSON_NAME]"
type textarea "<LOQ"
type input "273.3800"
type input "8.0737"
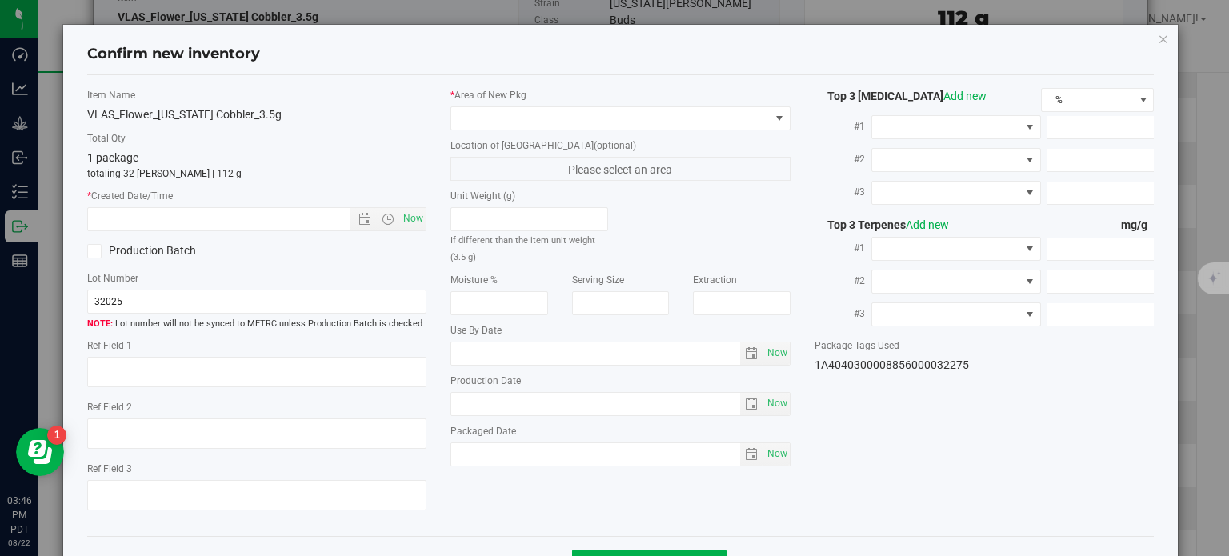
type input "6.8701"
type input "8.1270"
type input "6.8560"
type input "2.8160"
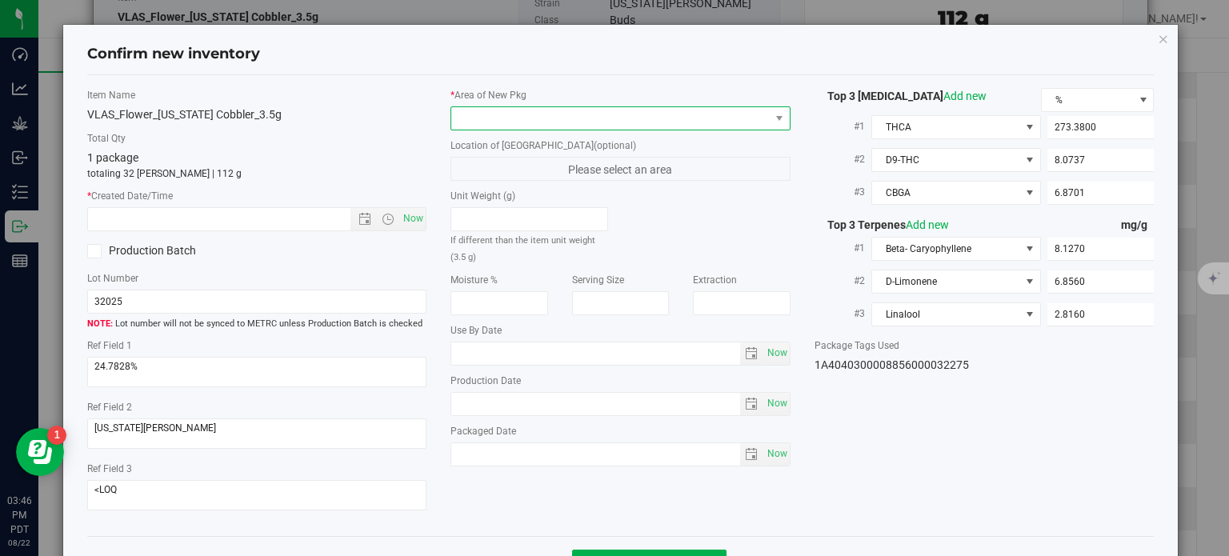
click at [640, 123] on span at bounding box center [610, 118] width 318 height 22
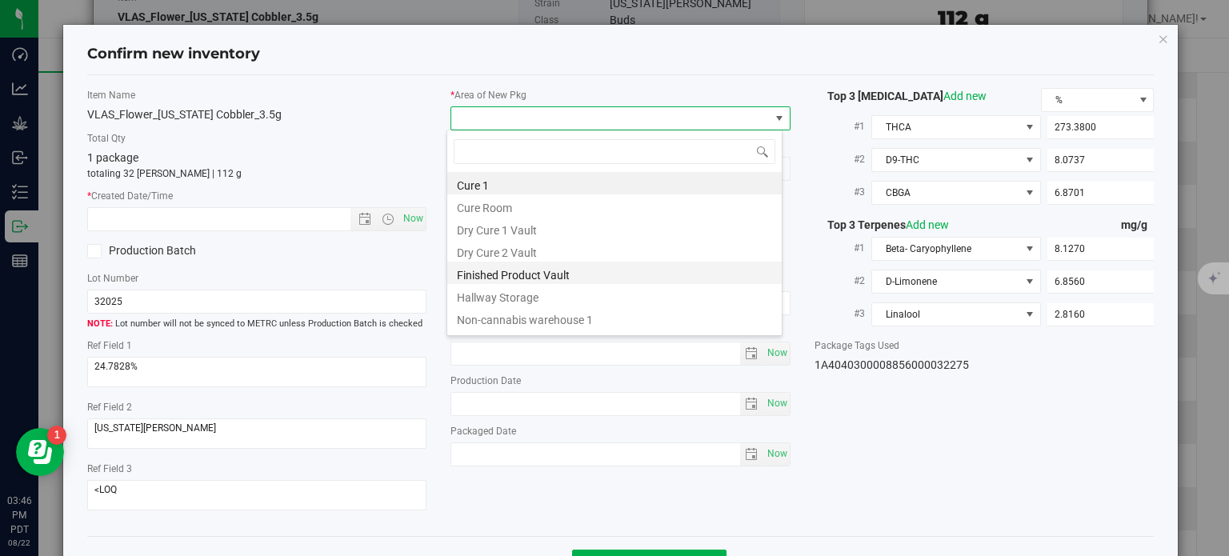
click at [514, 274] on li "Finished Product Vault" at bounding box center [614, 273] width 334 height 22
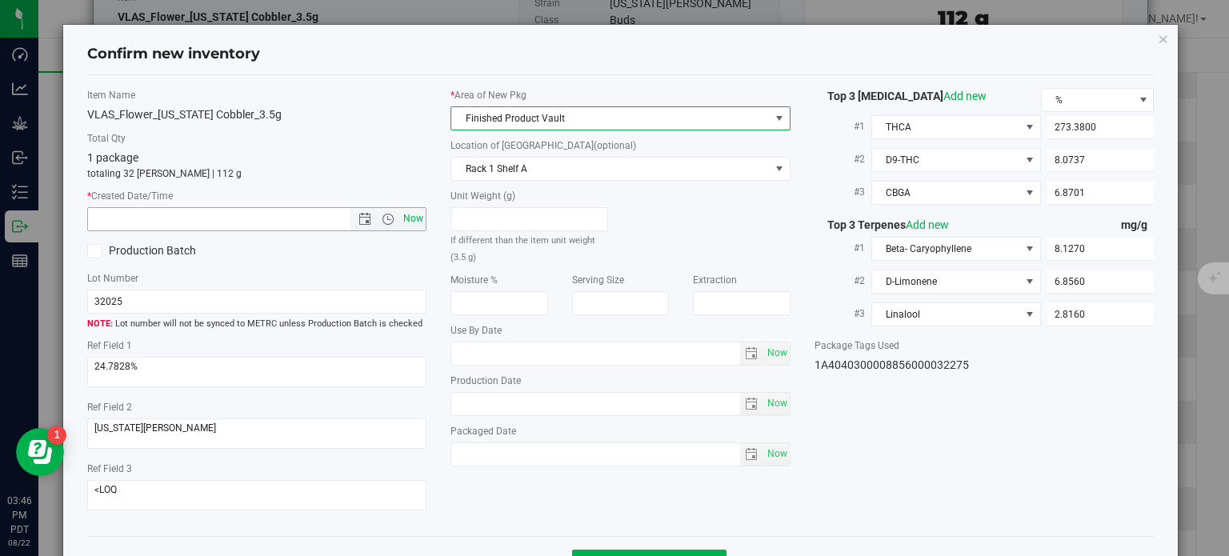
click at [409, 215] on span "Now" at bounding box center [413, 218] width 27 height 23
type input "[DATE] 3:46 PM"
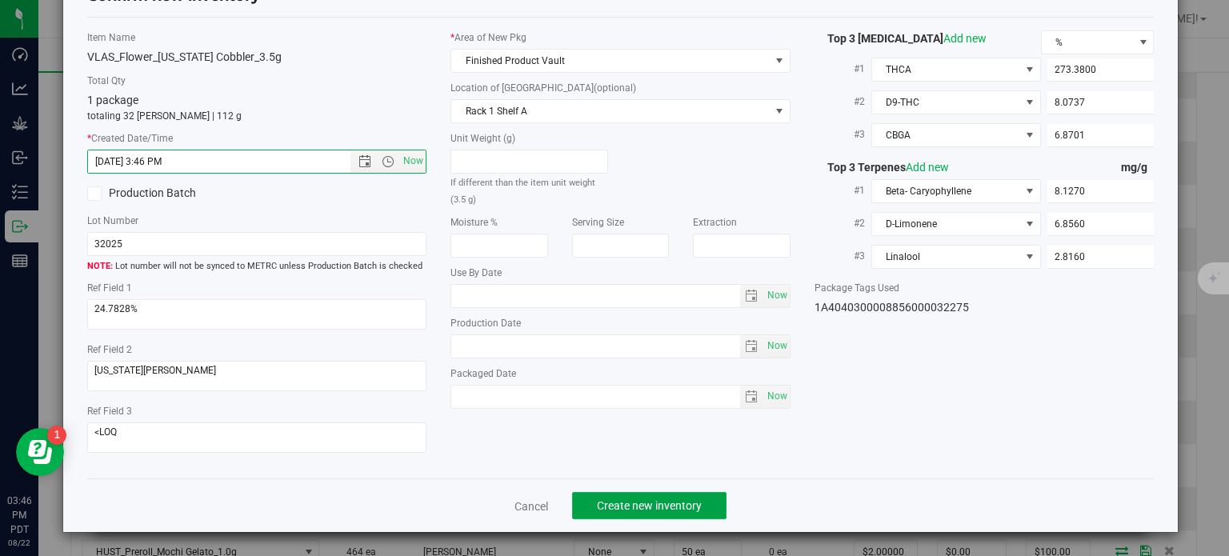
click at [666, 510] on span "Create new inventory" at bounding box center [649, 505] width 105 height 13
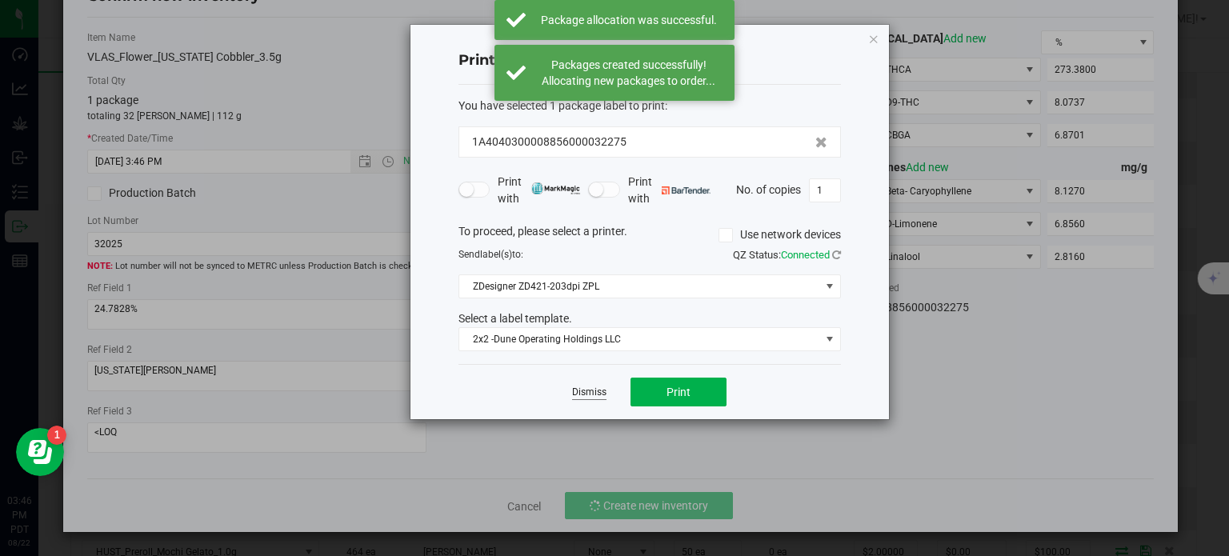
click at [580, 386] on link "Dismiss" at bounding box center [589, 393] width 34 height 14
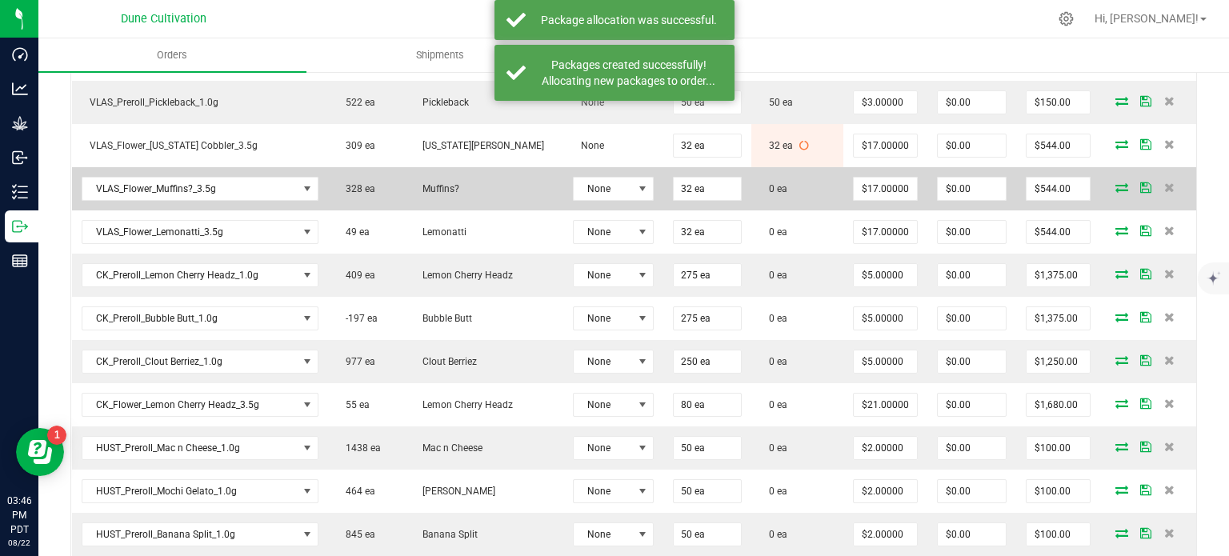
click at [1115, 188] on icon at bounding box center [1121, 187] width 13 height 10
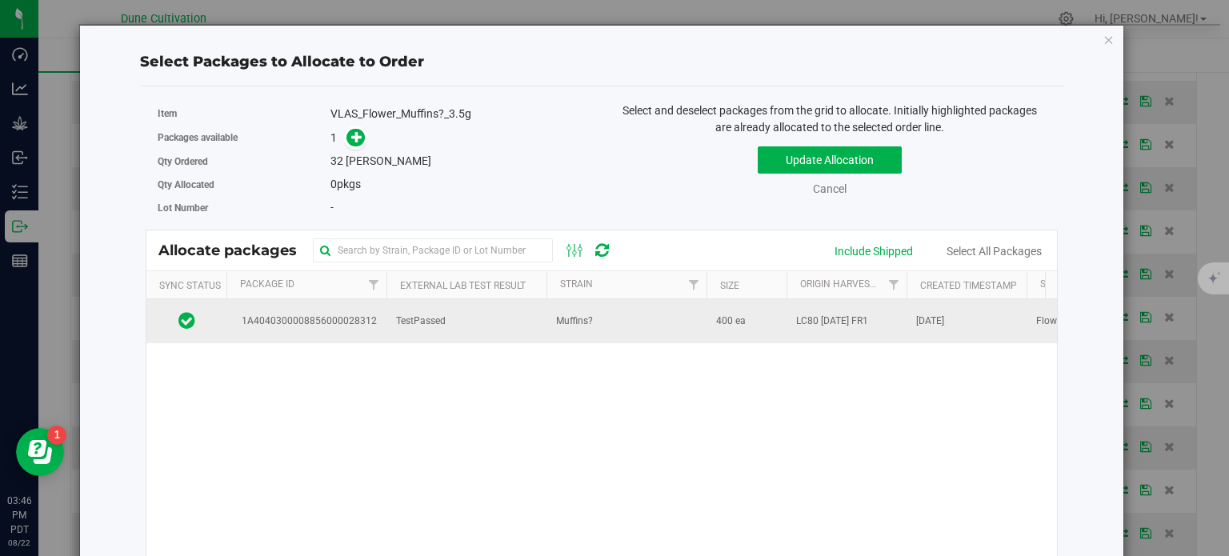
click at [414, 314] on span "TestPassed" at bounding box center [421, 321] width 50 height 15
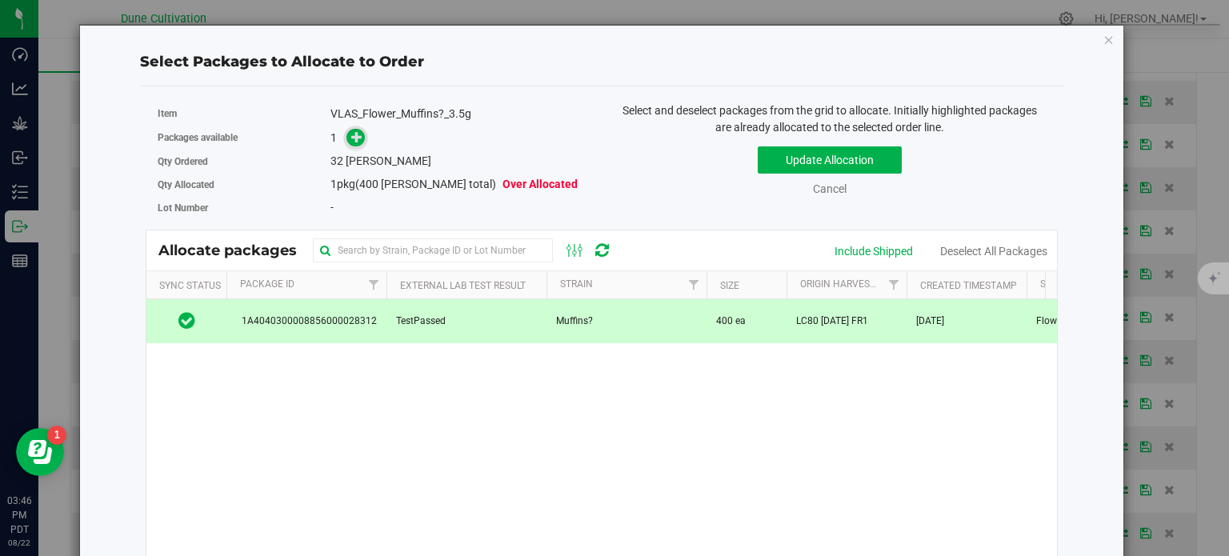
click at [352, 142] on icon at bounding box center [356, 136] width 11 height 11
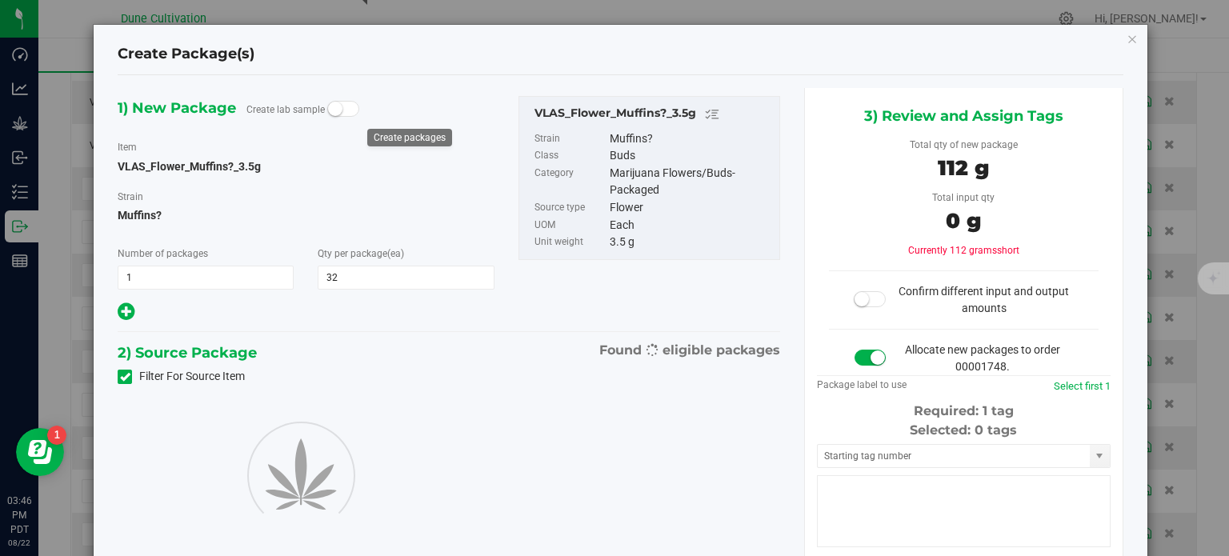
type input "32"
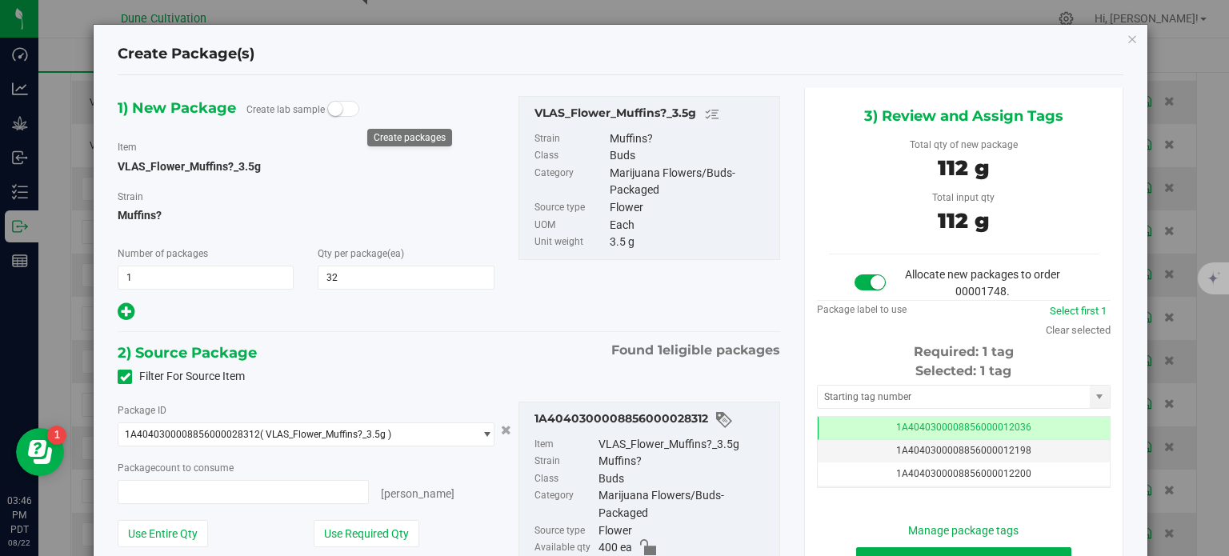
type input "32 ea"
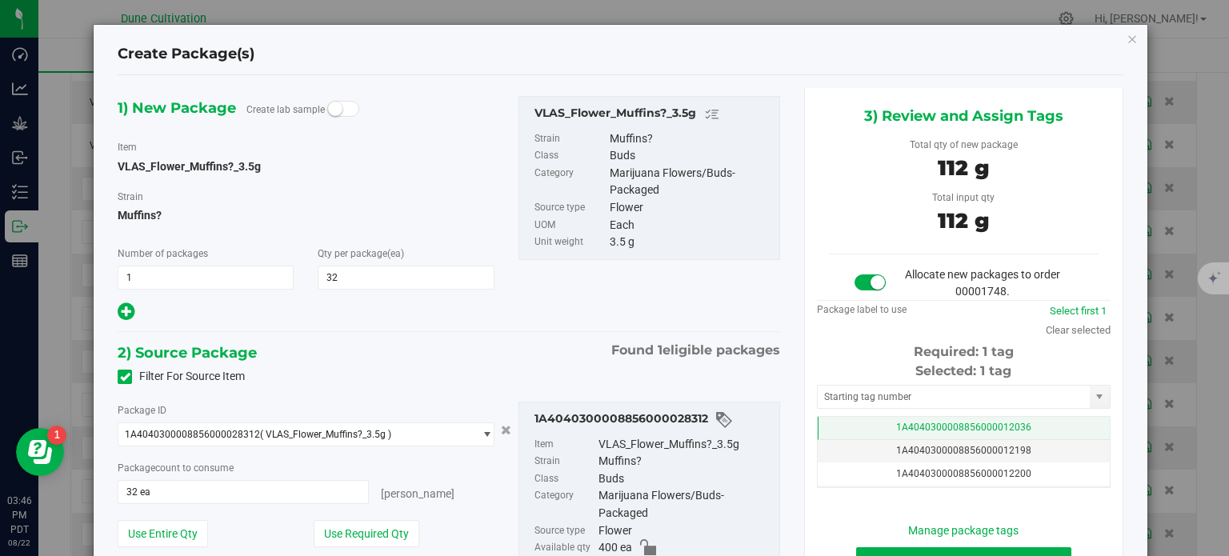
click at [842, 424] on td "1A4040300008856000012036" at bounding box center [964, 428] width 292 height 23
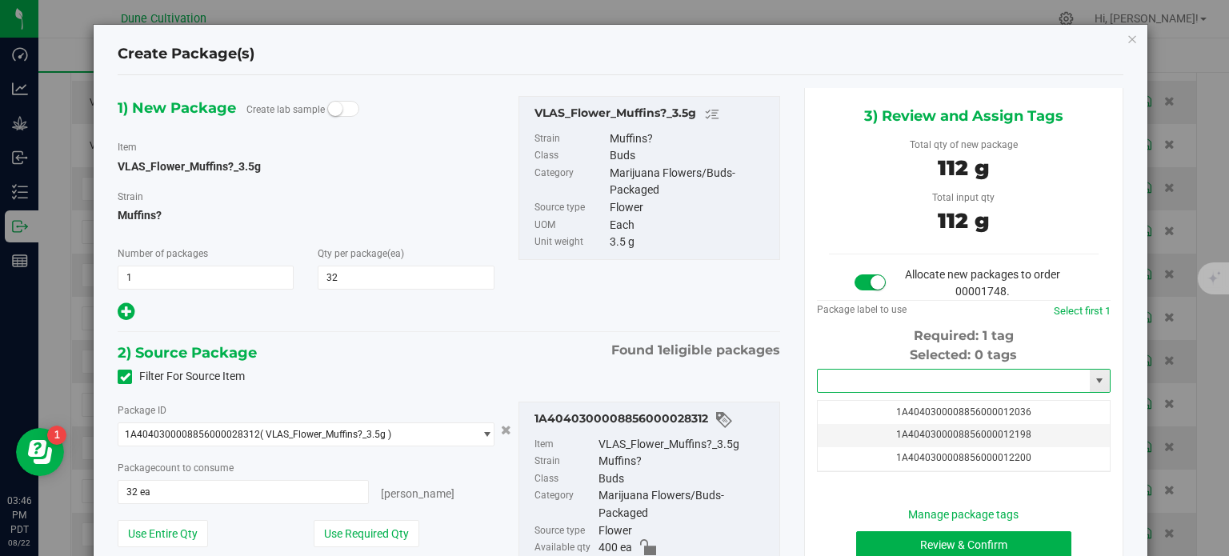
click at [838, 370] on input "text" at bounding box center [954, 381] width 272 height 22
paste input "3227"
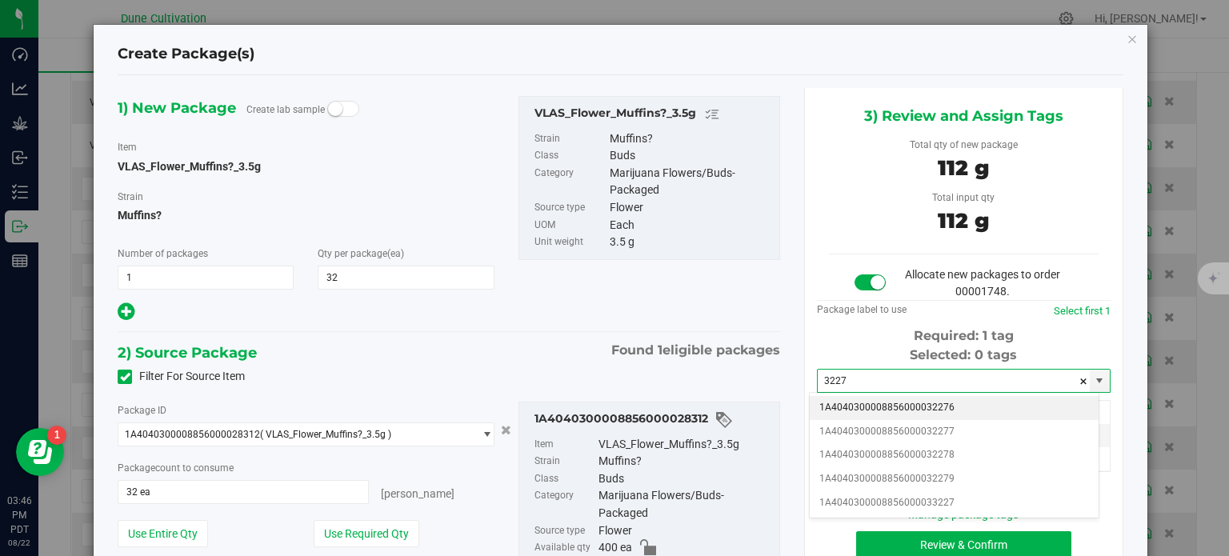
click at [858, 399] on li "1A4040300008856000032276" at bounding box center [954, 408] width 289 height 24
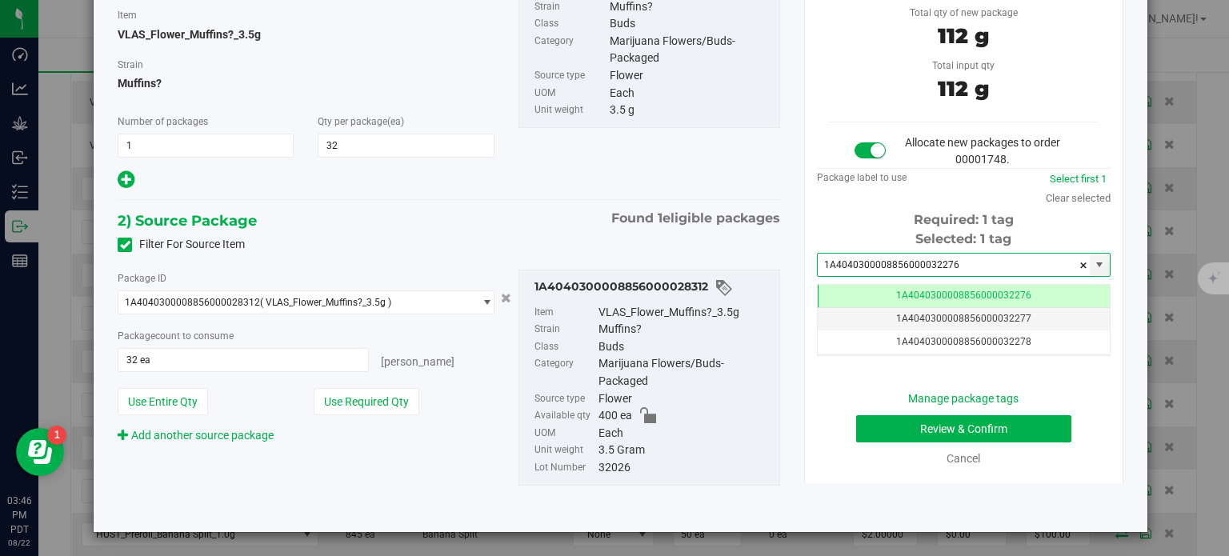
type input "1A4040300008856000032276"
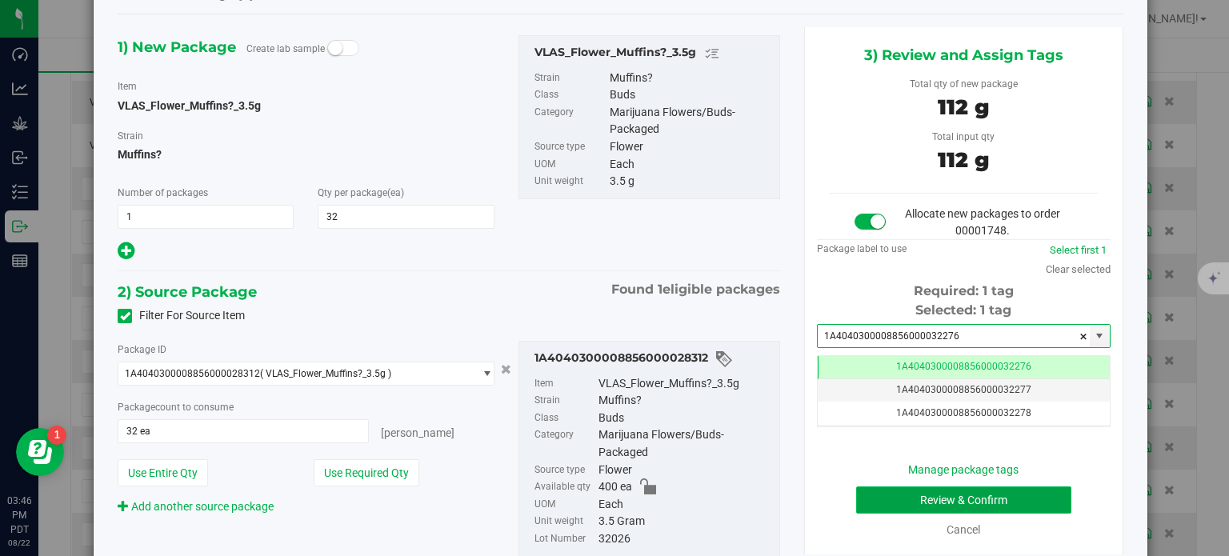
click at [874, 499] on button "Review & Confirm" at bounding box center [963, 499] width 215 height 27
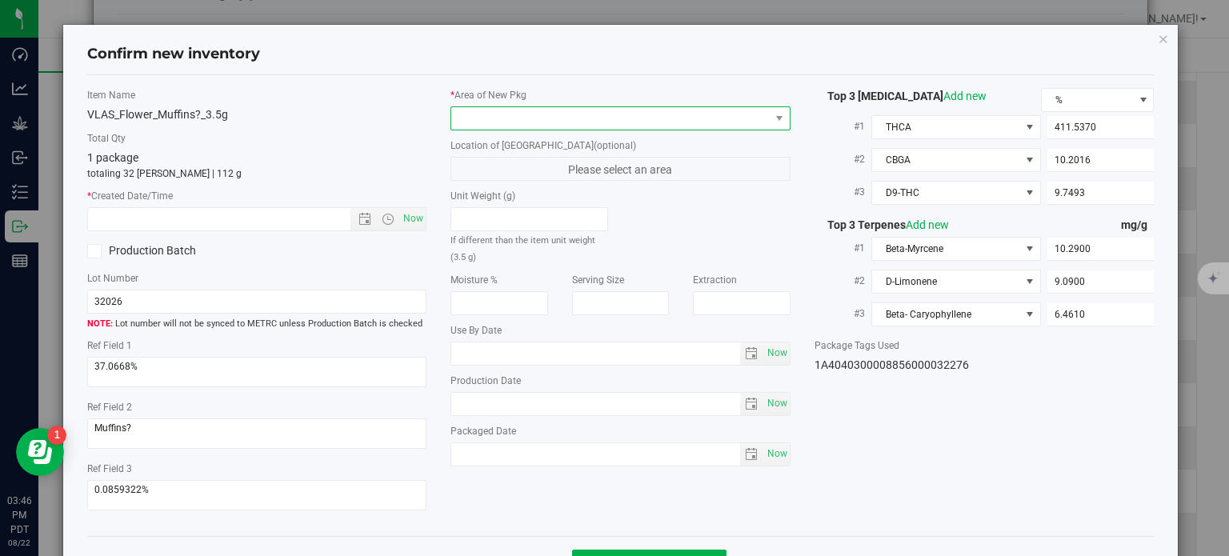
click at [662, 114] on span at bounding box center [610, 118] width 318 height 22
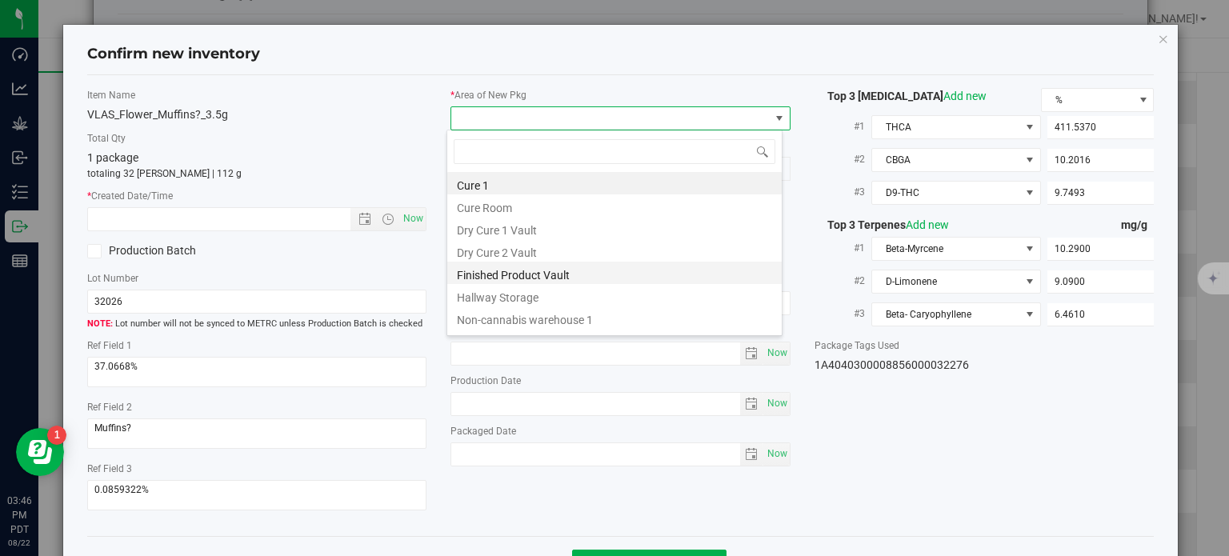
click at [494, 266] on li "Finished Product Vault" at bounding box center [614, 273] width 334 height 22
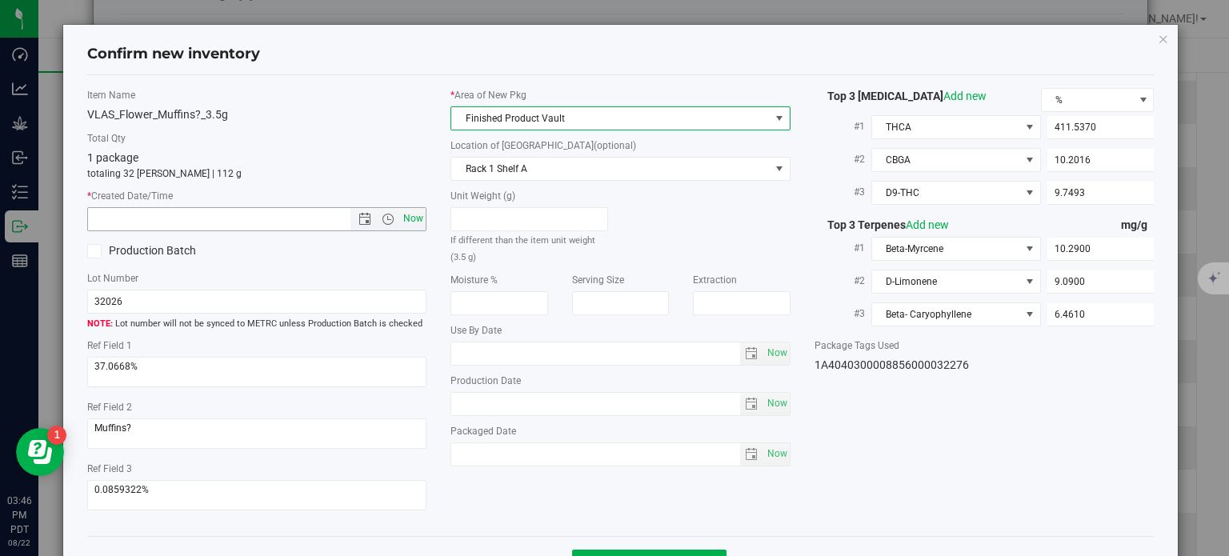
click at [410, 220] on span "Now" at bounding box center [413, 218] width 27 height 23
type input "[DATE] 3:46 PM"
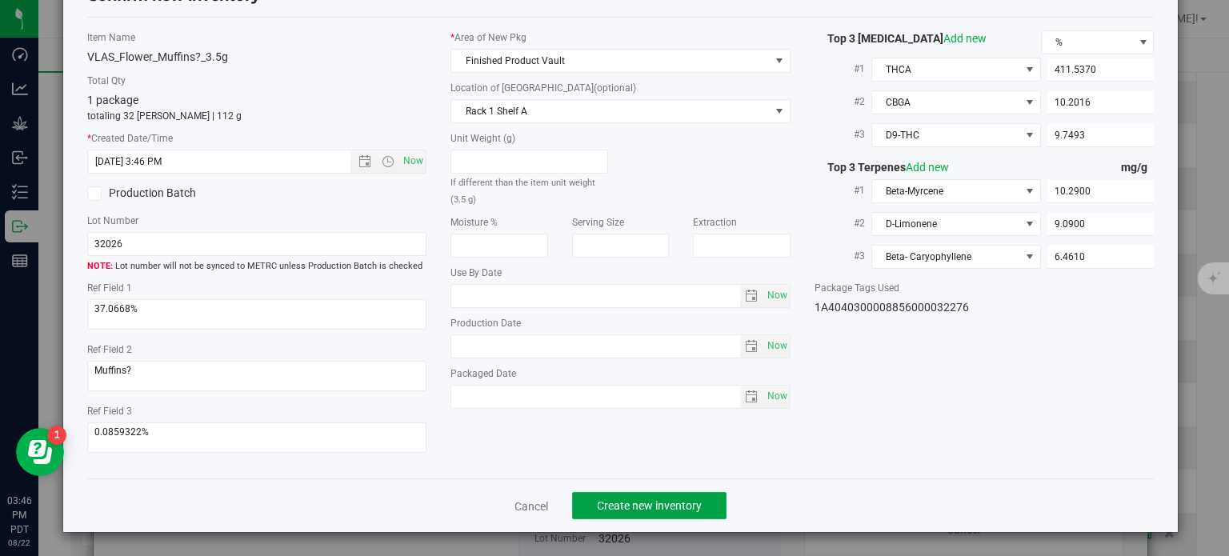
click at [626, 497] on button "Create new inventory" at bounding box center [649, 505] width 154 height 27
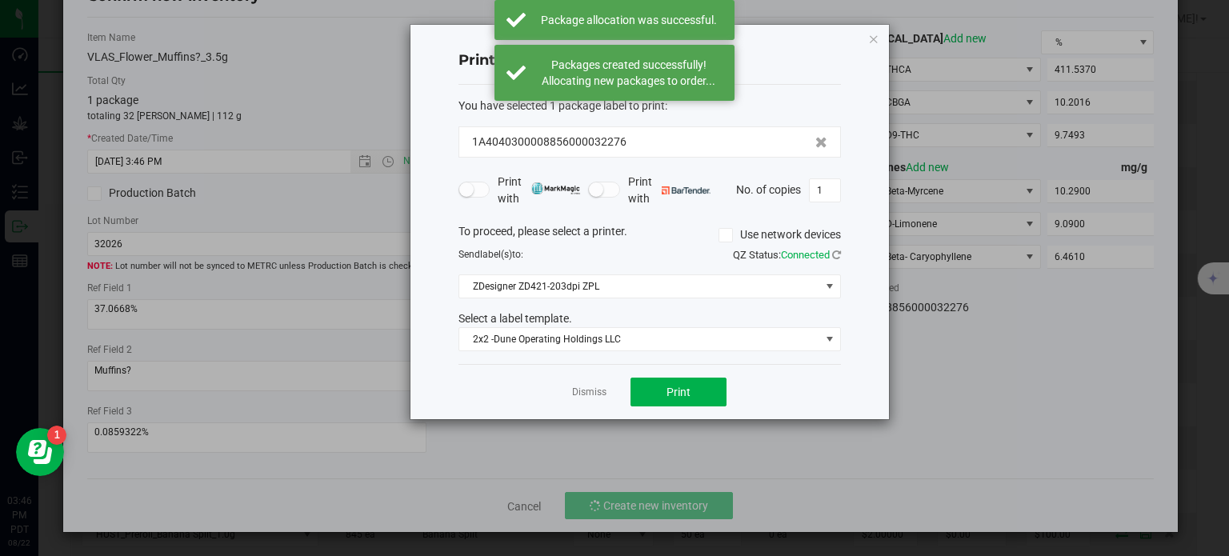
click at [570, 383] on div "Dismiss Print" at bounding box center [649, 391] width 382 height 55
click at [582, 390] on link "Dismiss" at bounding box center [589, 393] width 34 height 14
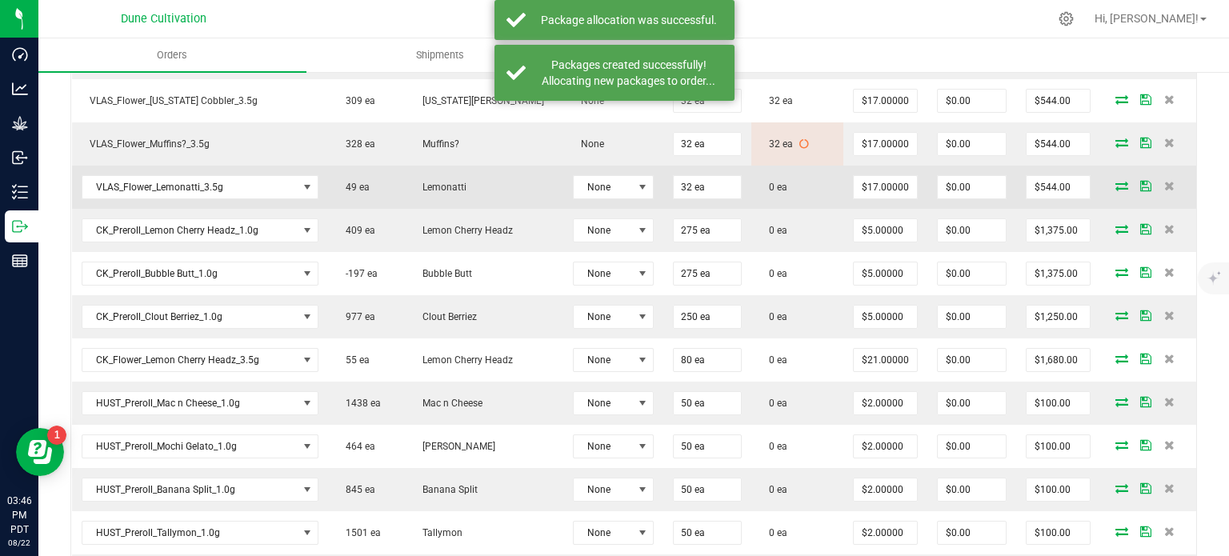
click at [1115, 182] on icon at bounding box center [1121, 186] width 13 height 10
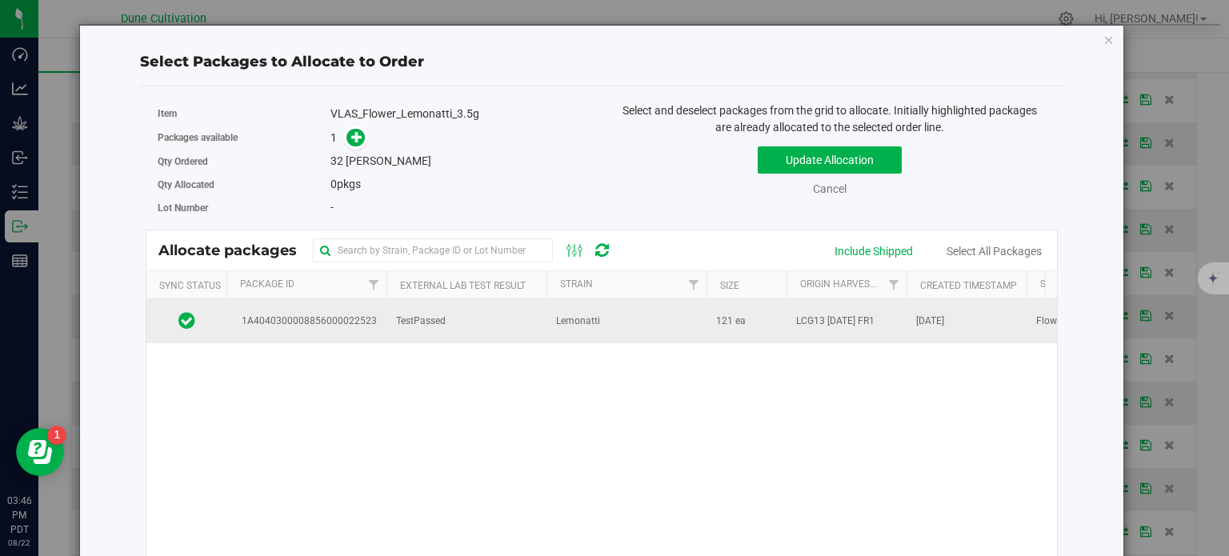
click at [362, 324] on span "1A4040300008856000022523" at bounding box center [306, 321] width 141 height 15
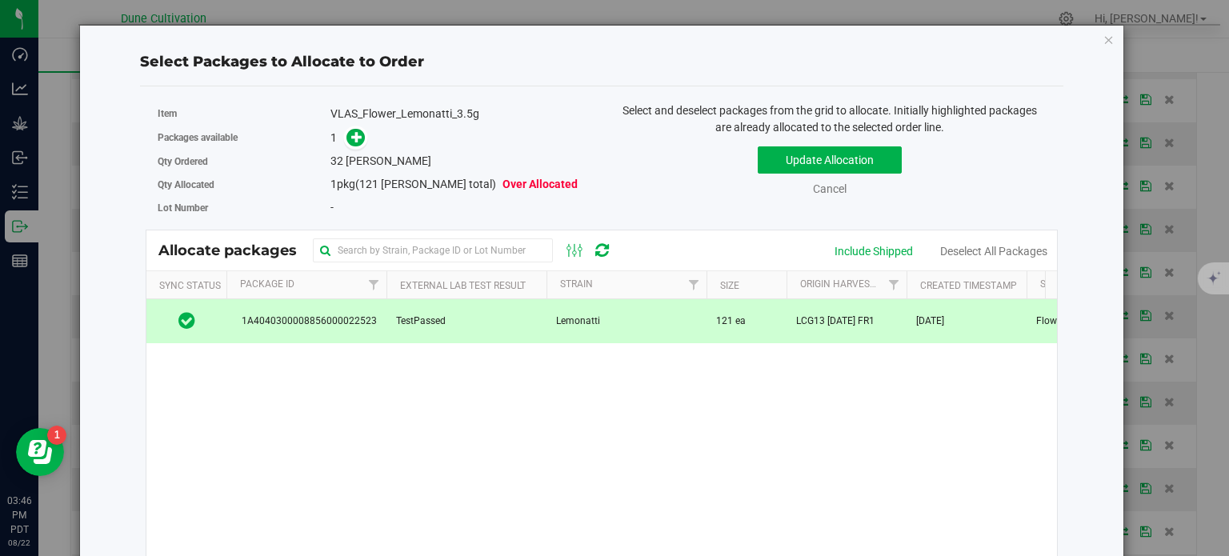
click at [347, 148] on div "Packages available 1" at bounding box center [374, 138] width 432 height 25
click at [351, 140] on icon at bounding box center [356, 136] width 11 height 11
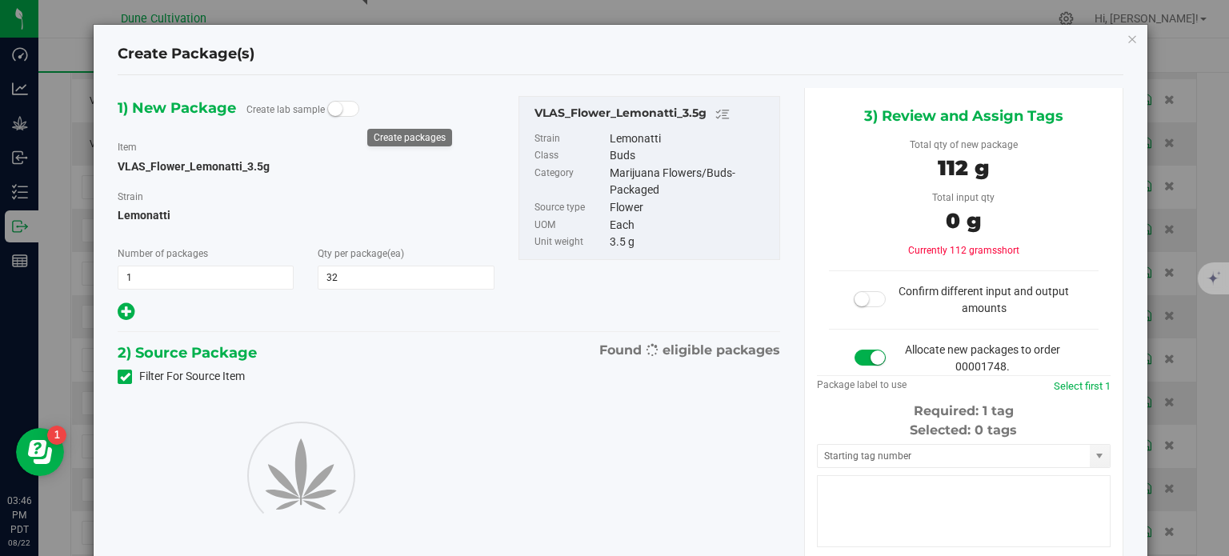
type input "32"
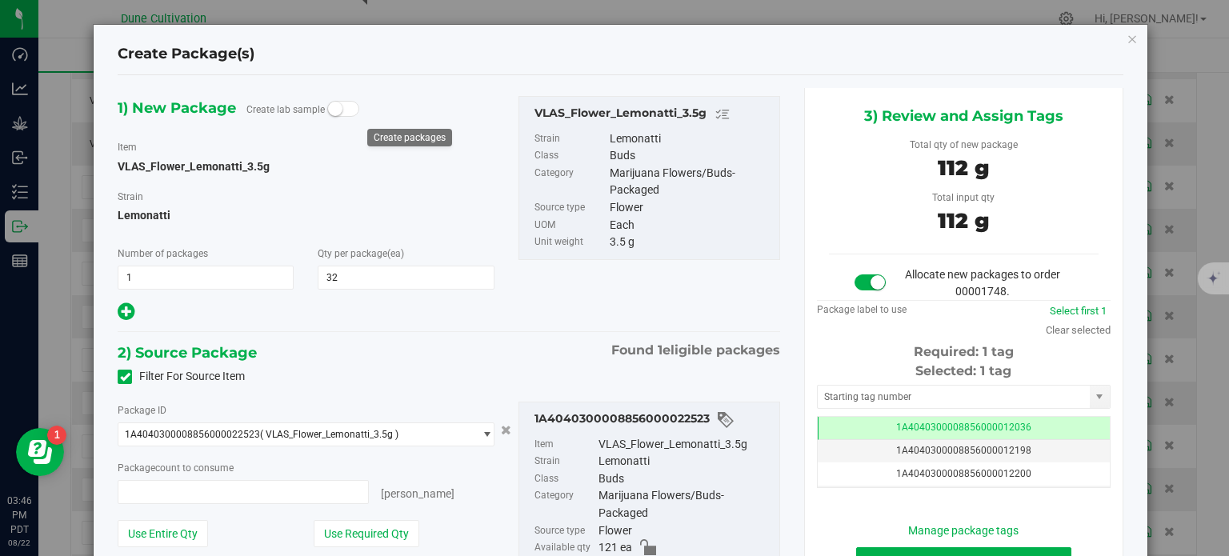
type input "32 ea"
click at [861, 428] on td "1A4040300008856000012036" at bounding box center [964, 428] width 292 height 23
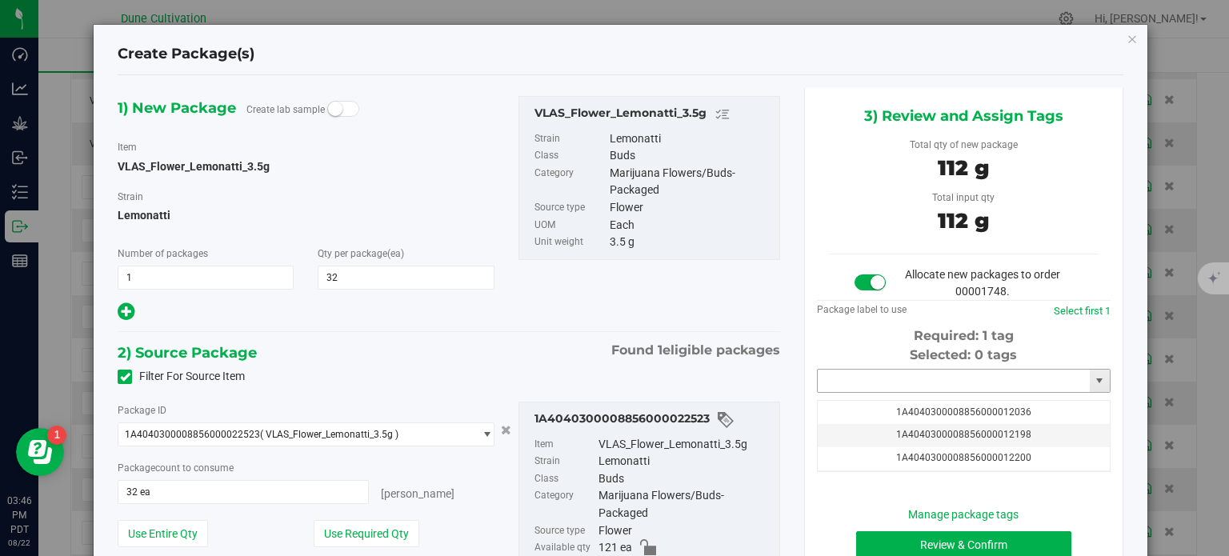
click at [866, 383] on input "text" at bounding box center [954, 381] width 272 height 22
paste input "3227"
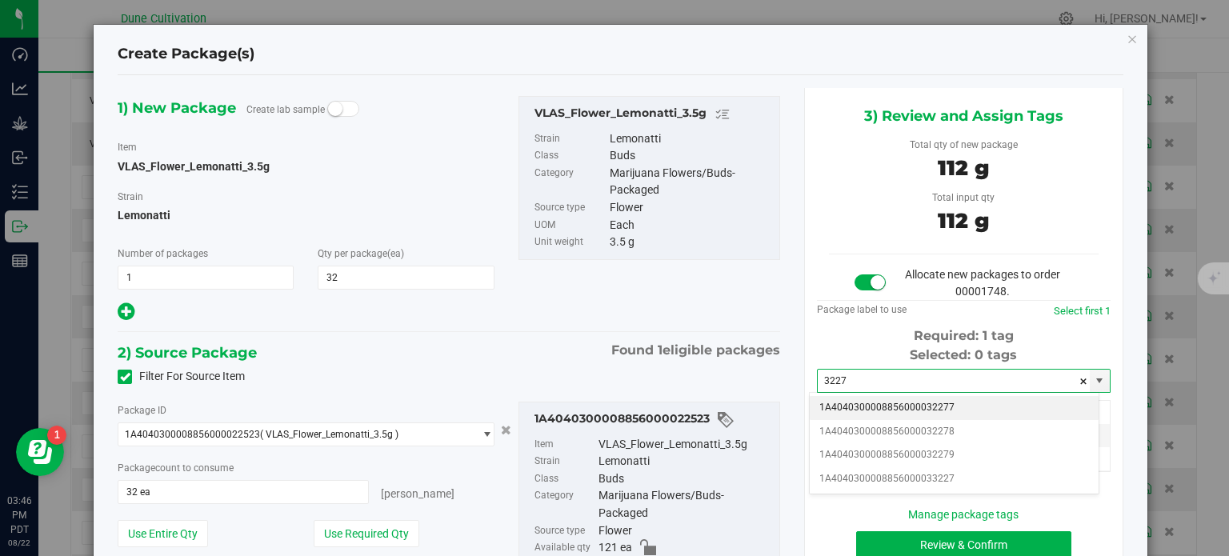
click at [878, 412] on li "1A4040300008856000032277" at bounding box center [954, 408] width 289 height 24
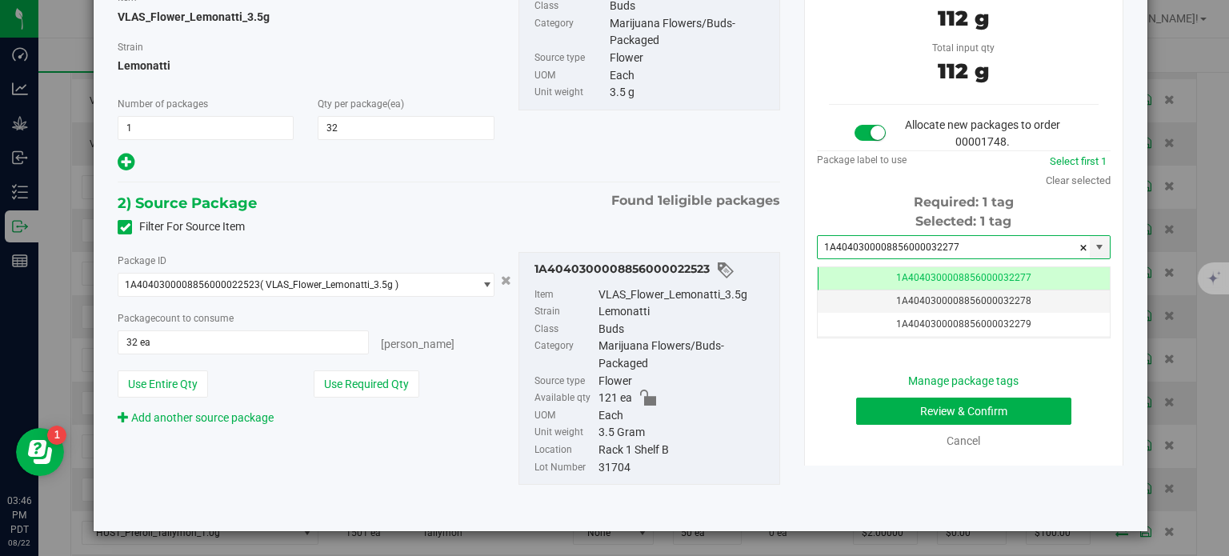
type input "1A4040300008856000032277"
click at [885, 408] on button "Review & Confirm" at bounding box center [963, 411] width 215 height 27
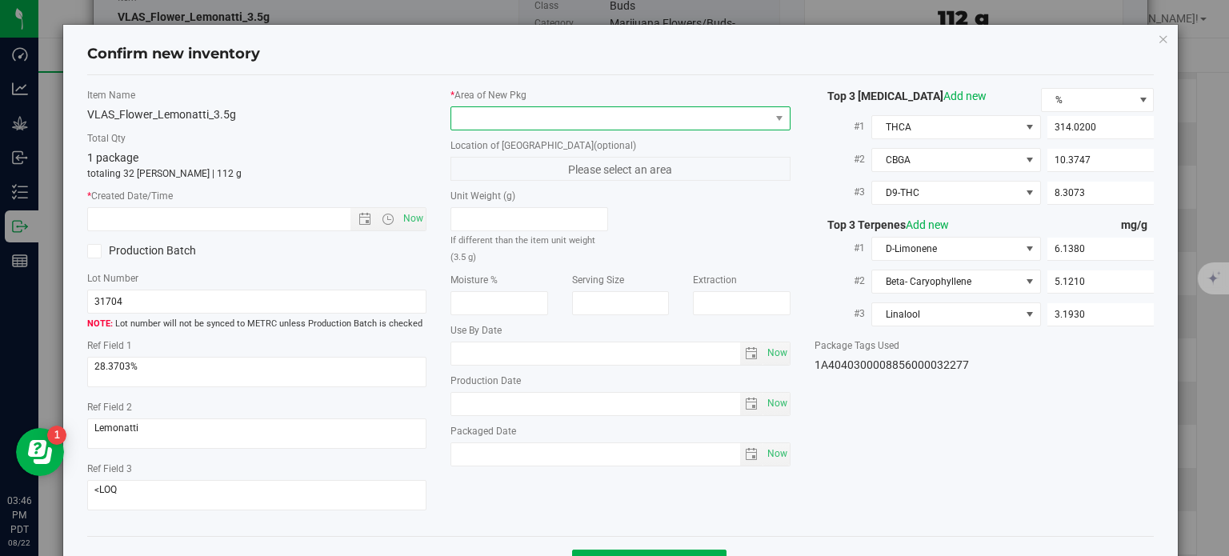
click at [669, 114] on span at bounding box center [610, 118] width 318 height 22
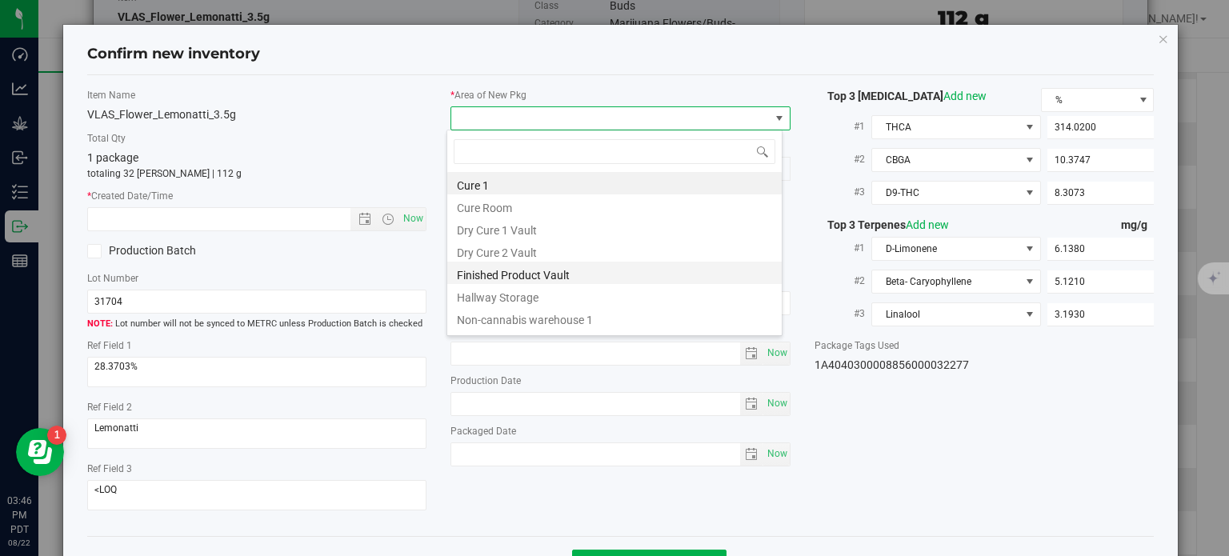
click at [493, 280] on li "Finished Product Vault" at bounding box center [614, 273] width 334 height 22
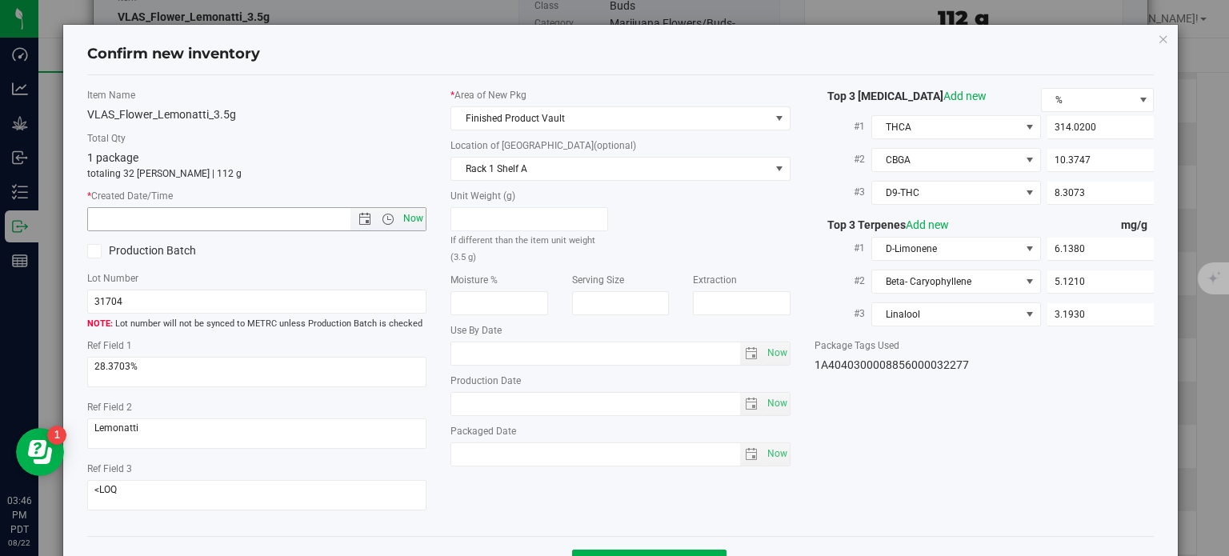
click at [418, 225] on span "Now" at bounding box center [413, 218] width 27 height 23
type input "[DATE] 3:46 PM"
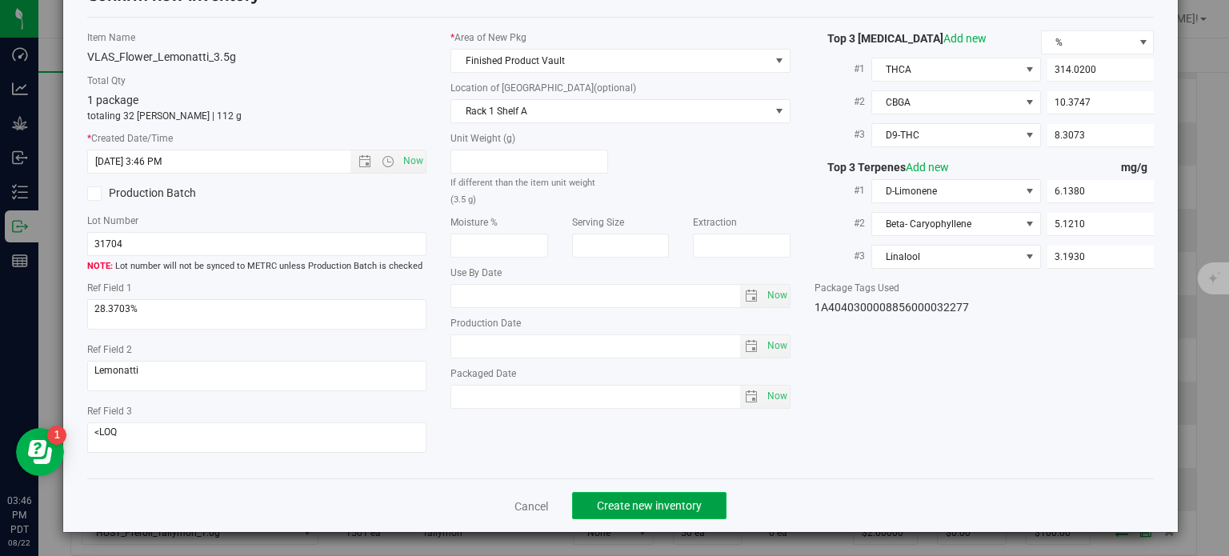
click at [634, 496] on button "Create new inventory" at bounding box center [649, 505] width 154 height 27
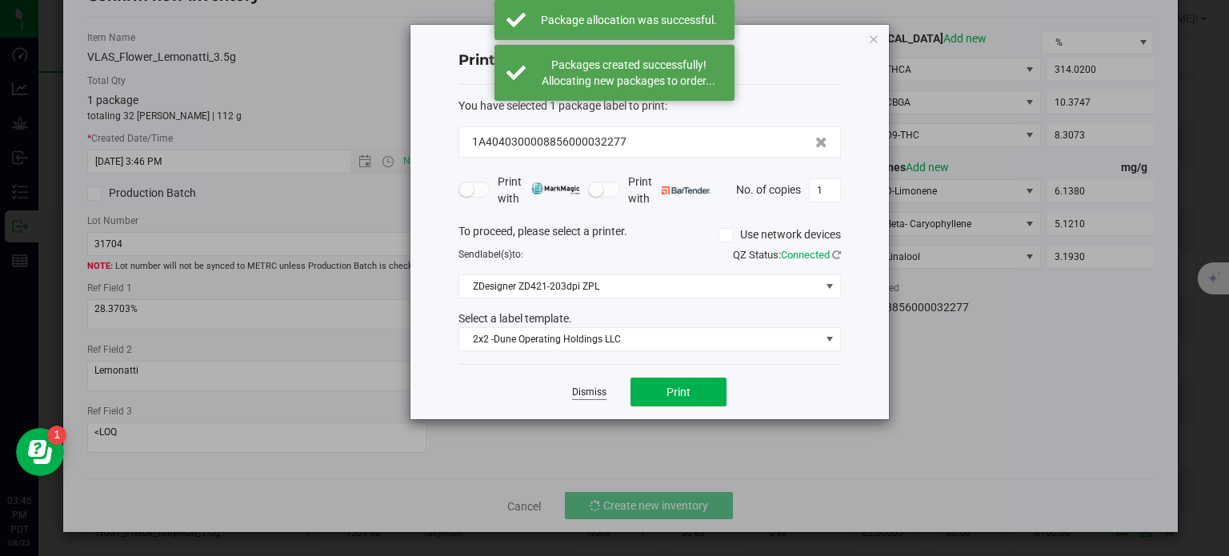
click at [589, 398] on link "Dismiss" at bounding box center [589, 393] width 34 height 14
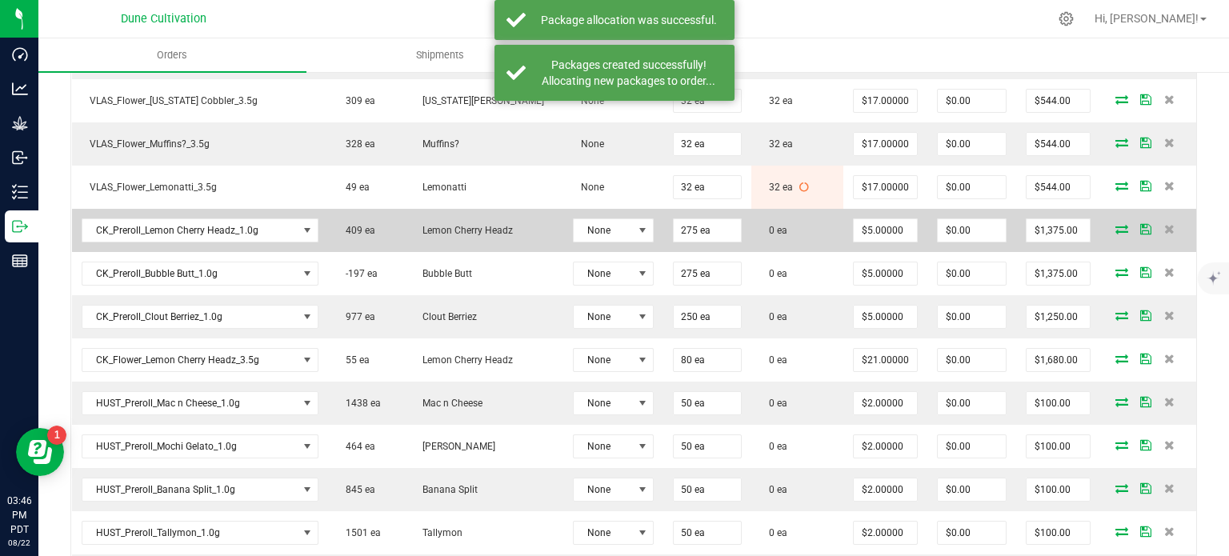
click at [1115, 226] on icon at bounding box center [1121, 229] width 13 height 10
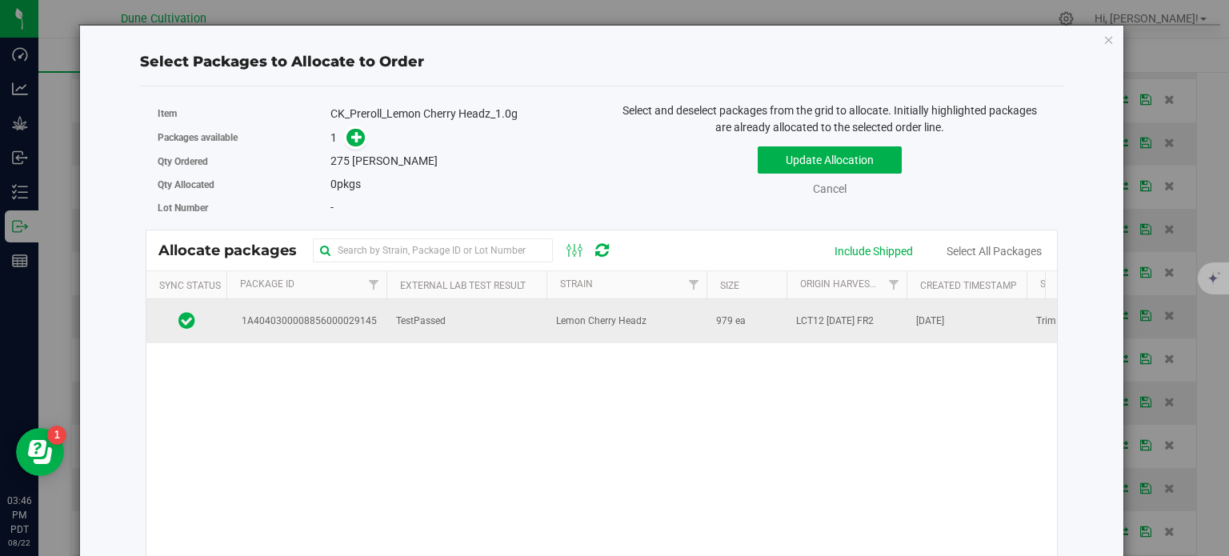
click at [369, 315] on span "1A4040300008856000029145" at bounding box center [306, 321] width 141 height 15
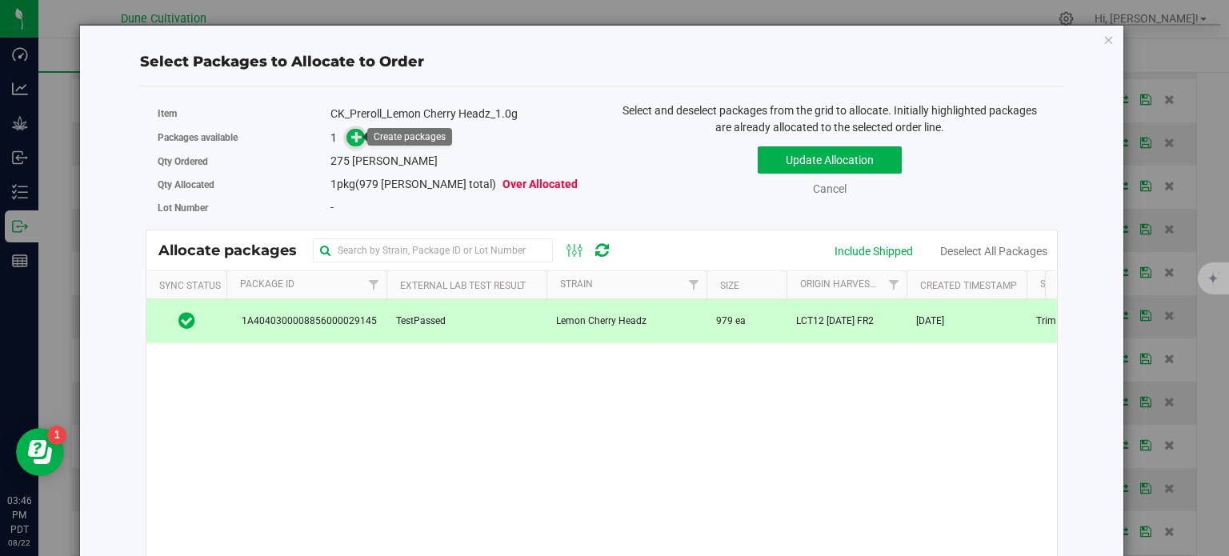
click at [351, 139] on icon at bounding box center [356, 136] width 11 height 11
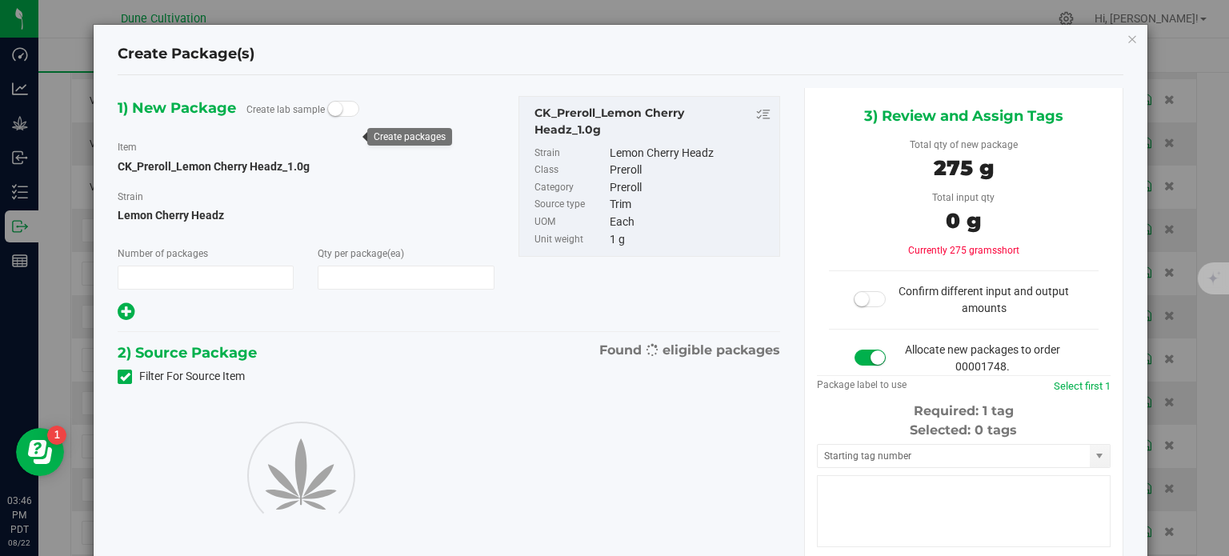
type input "1"
type input "275"
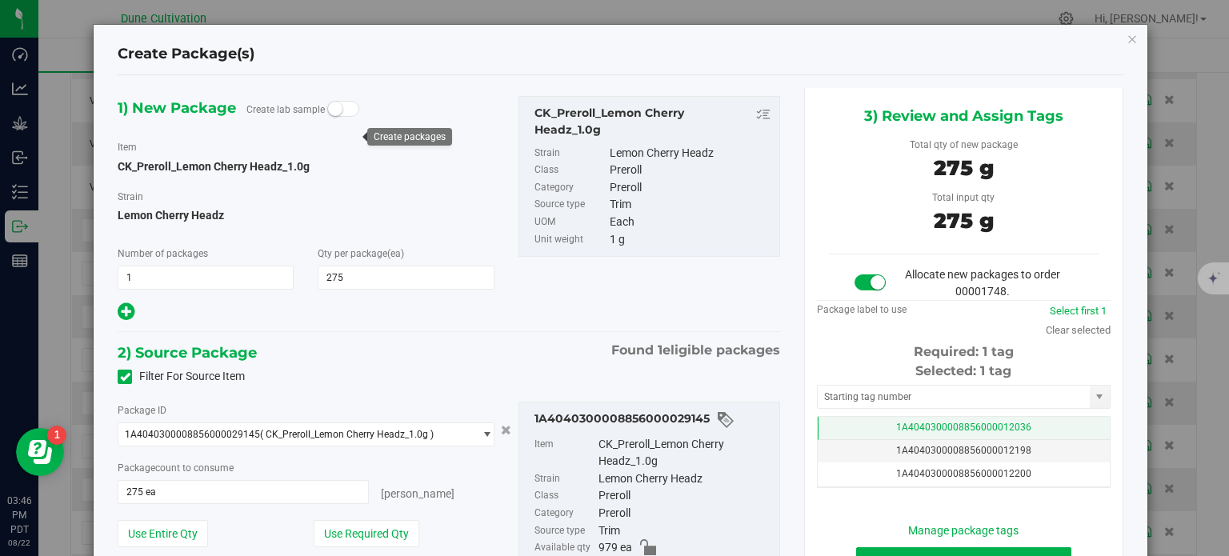
click at [864, 422] on td "1A4040300008856000012036" at bounding box center [964, 428] width 292 height 23
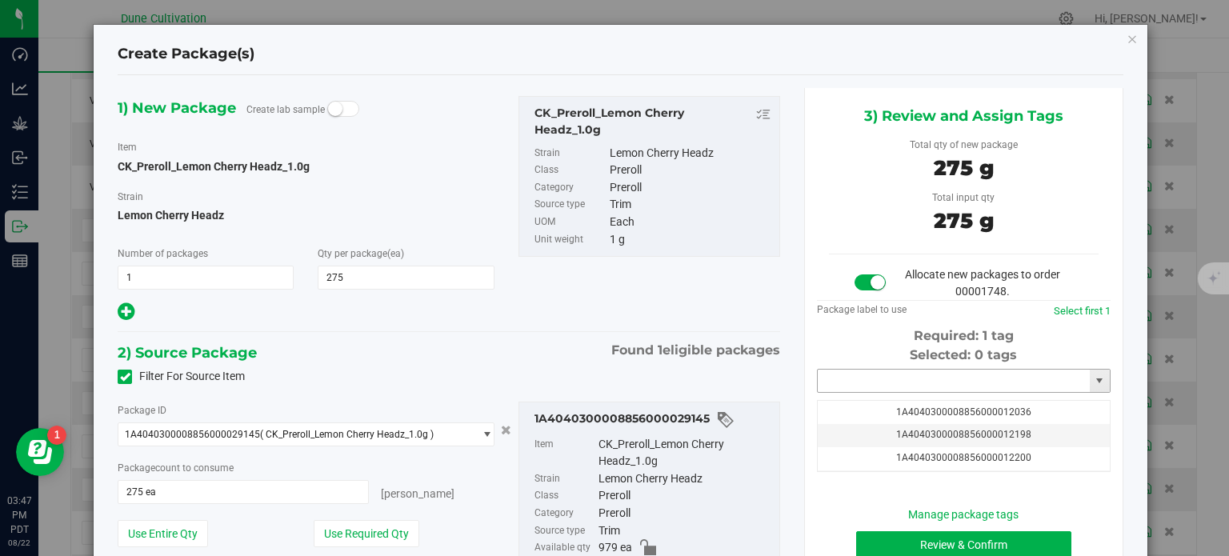
click at [852, 374] on input "text" at bounding box center [954, 381] width 272 height 22
paste input "3227"
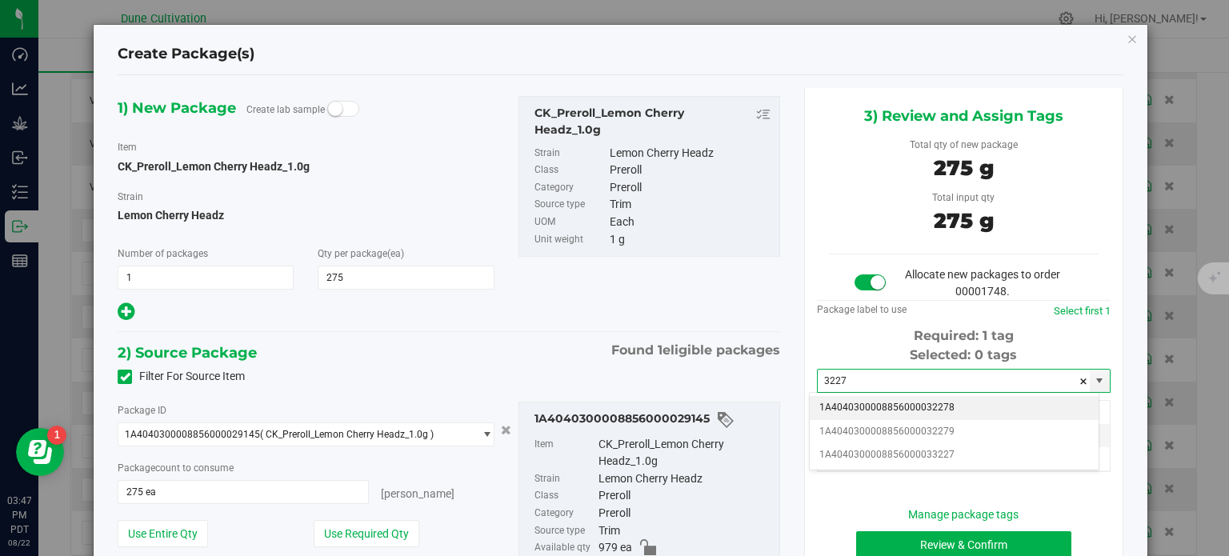
click at [868, 408] on li "1A4040300008856000032278" at bounding box center [954, 408] width 289 height 24
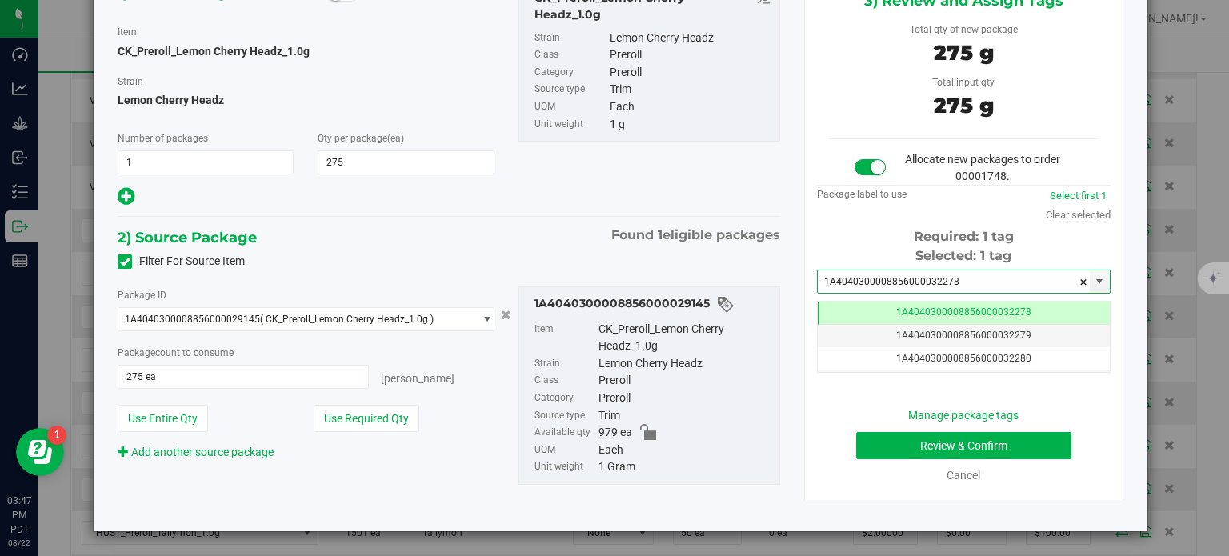
type input "1A4040300008856000032278"
click at [875, 455] on button "Review & Confirm" at bounding box center [963, 445] width 215 height 27
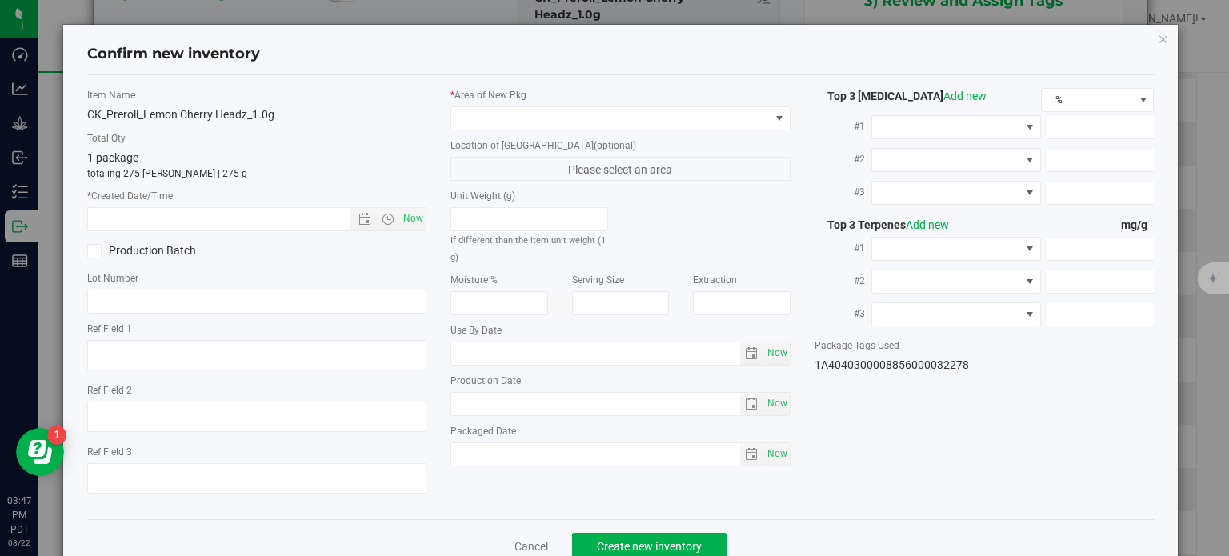
click at [694, 102] on div "* Area of [GEOGRAPHIC_DATA]" at bounding box center [620, 109] width 340 height 42
click at [696, 111] on span at bounding box center [610, 118] width 318 height 22
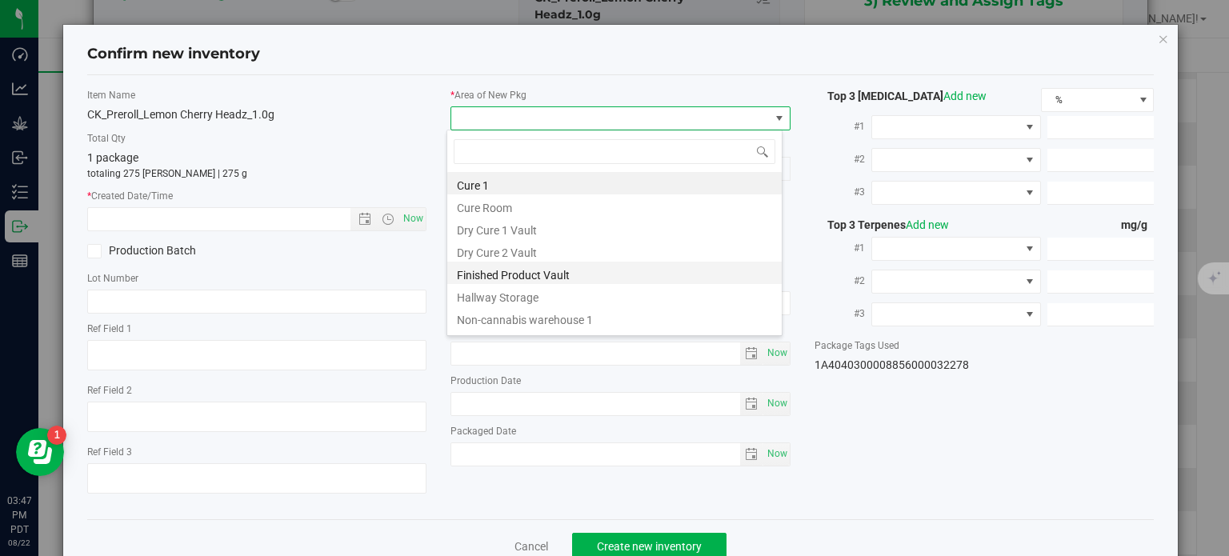
click at [510, 273] on li "Finished Product Vault" at bounding box center [614, 273] width 334 height 22
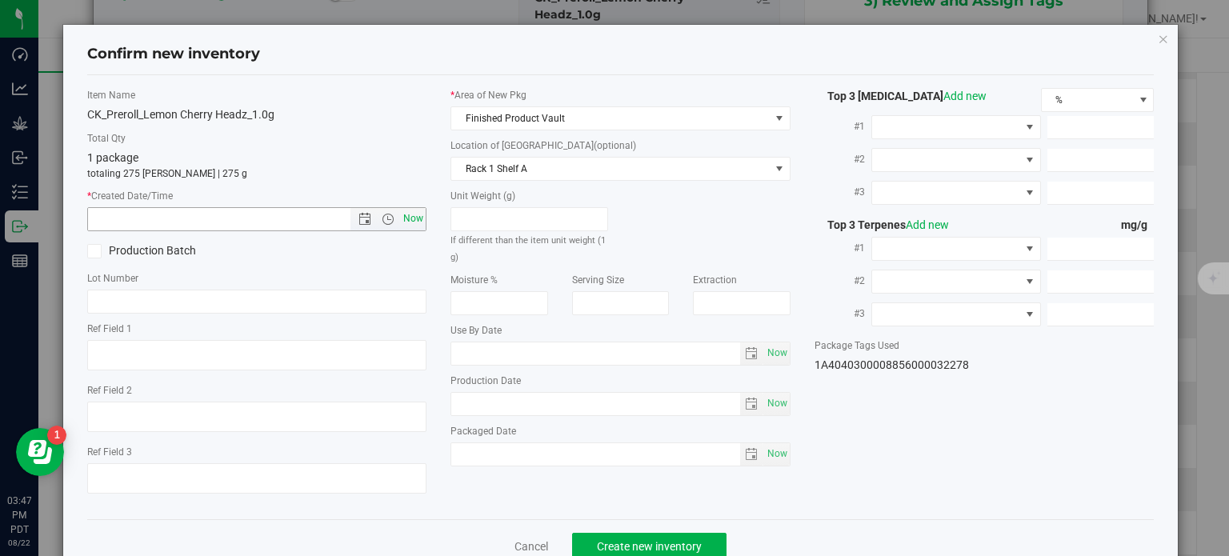
click at [406, 225] on span "Now" at bounding box center [413, 218] width 27 height 23
type input "[DATE] 3:47 PM"
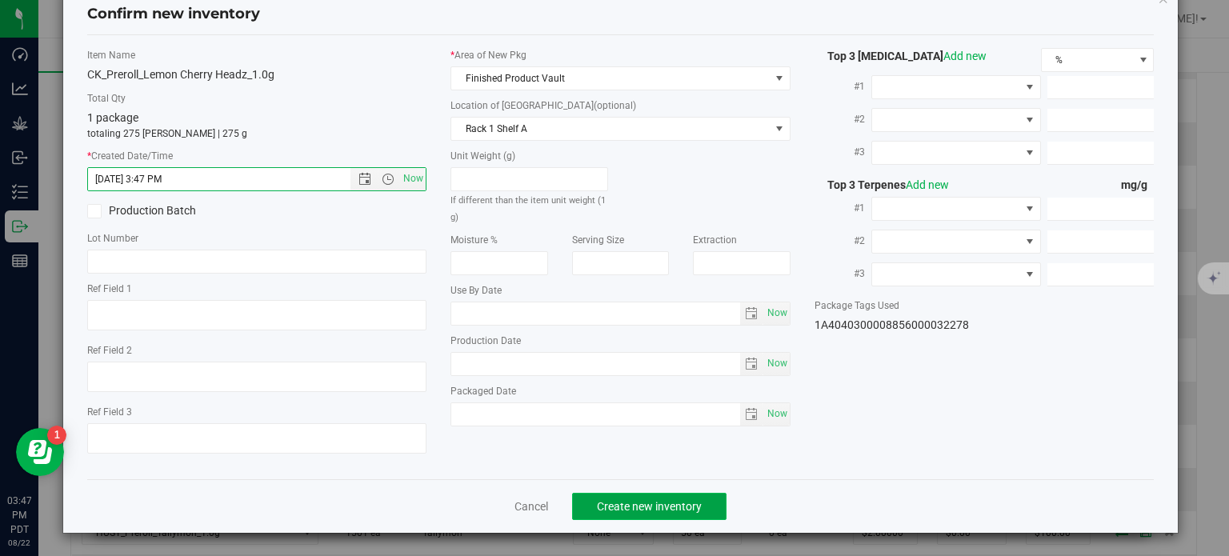
click at [607, 500] on span "Create new inventory" at bounding box center [649, 506] width 105 height 13
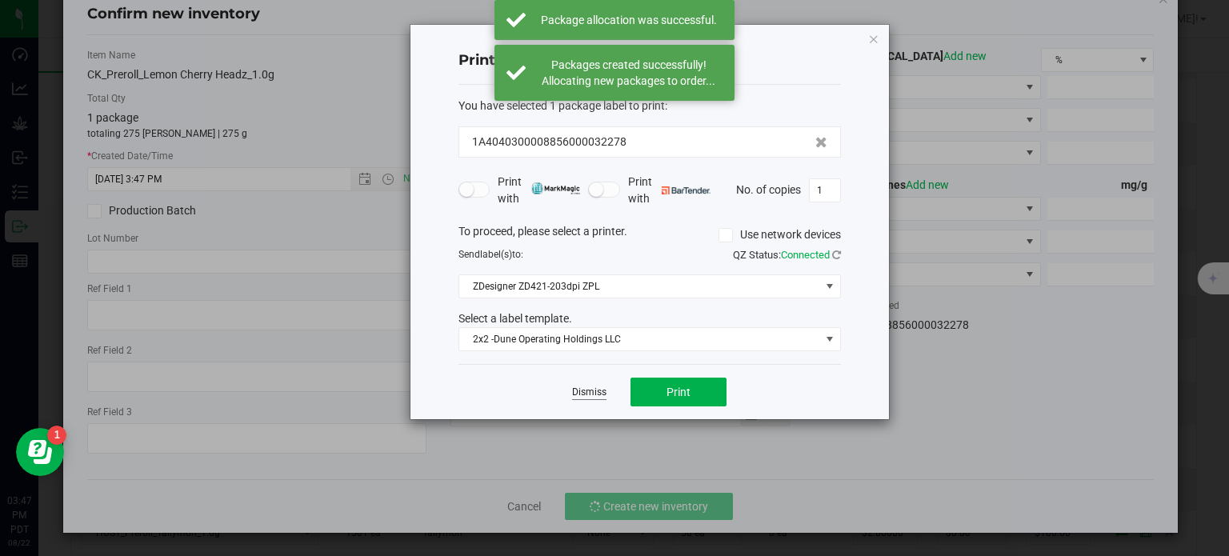
click at [581, 394] on link "Dismiss" at bounding box center [589, 393] width 34 height 14
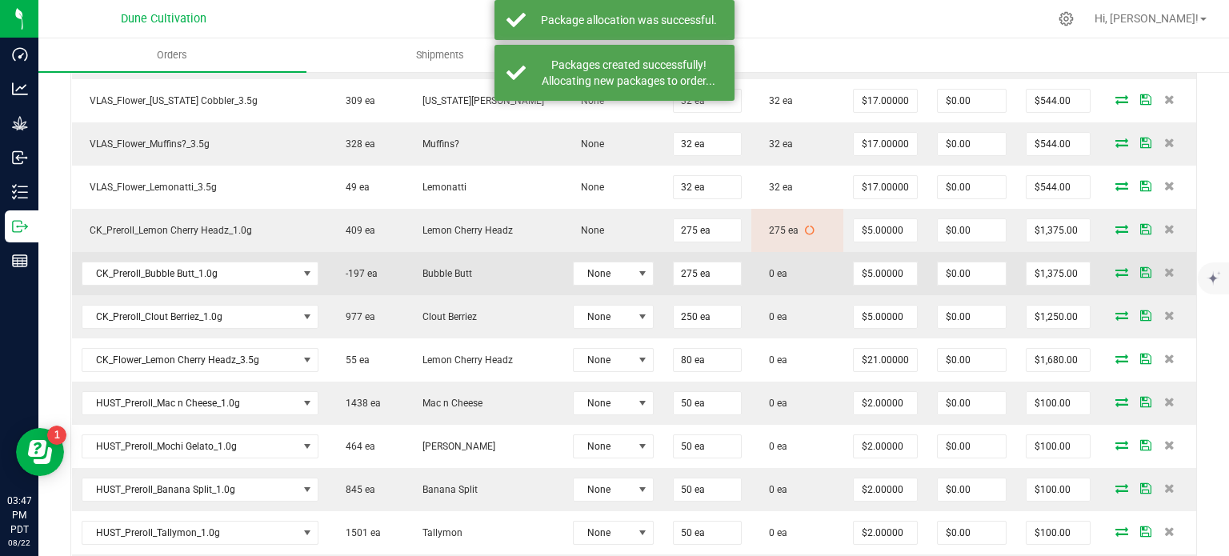
click at [1115, 267] on icon at bounding box center [1121, 272] width 13 height 10
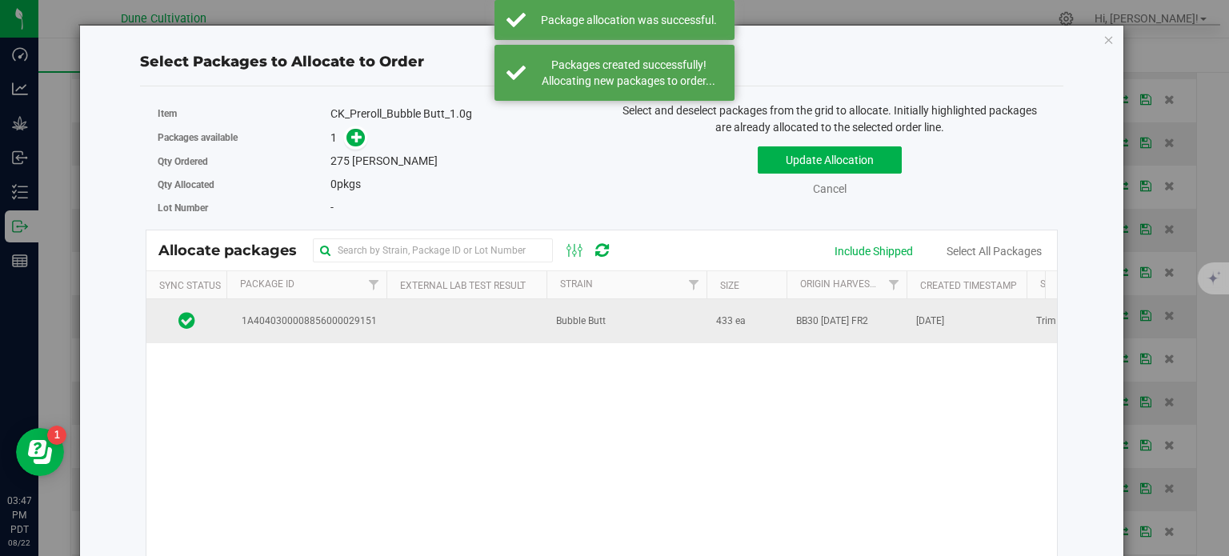
click at [286, 303] on td "1A4040300008856000029151" at bounding box center [306, 320] width 160 height 43
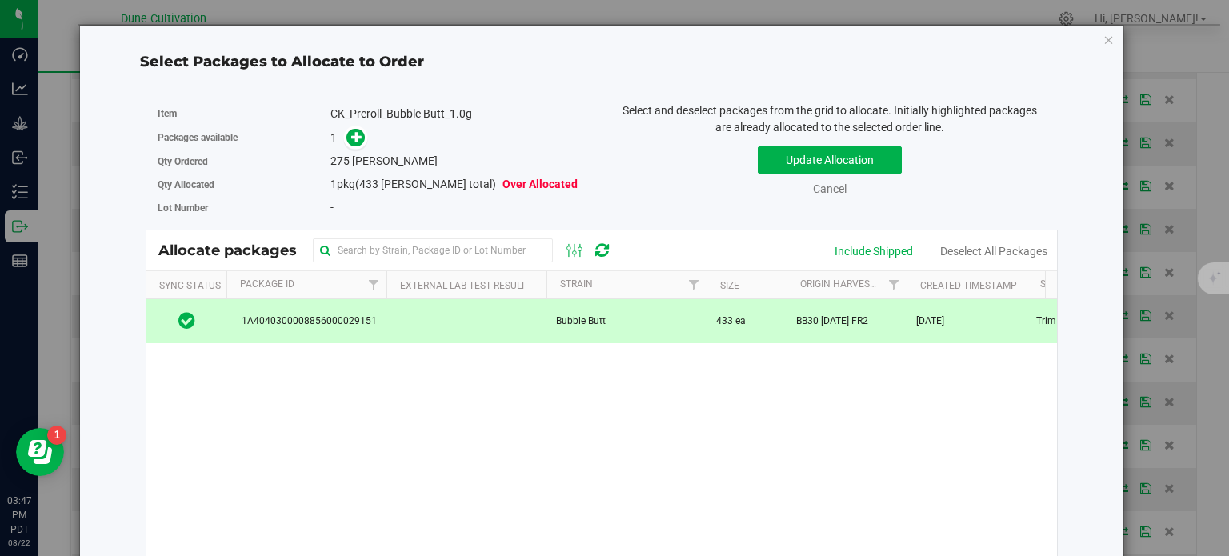
click at [362, 131] on link at bounding box center [355, 137] width 18 height 13
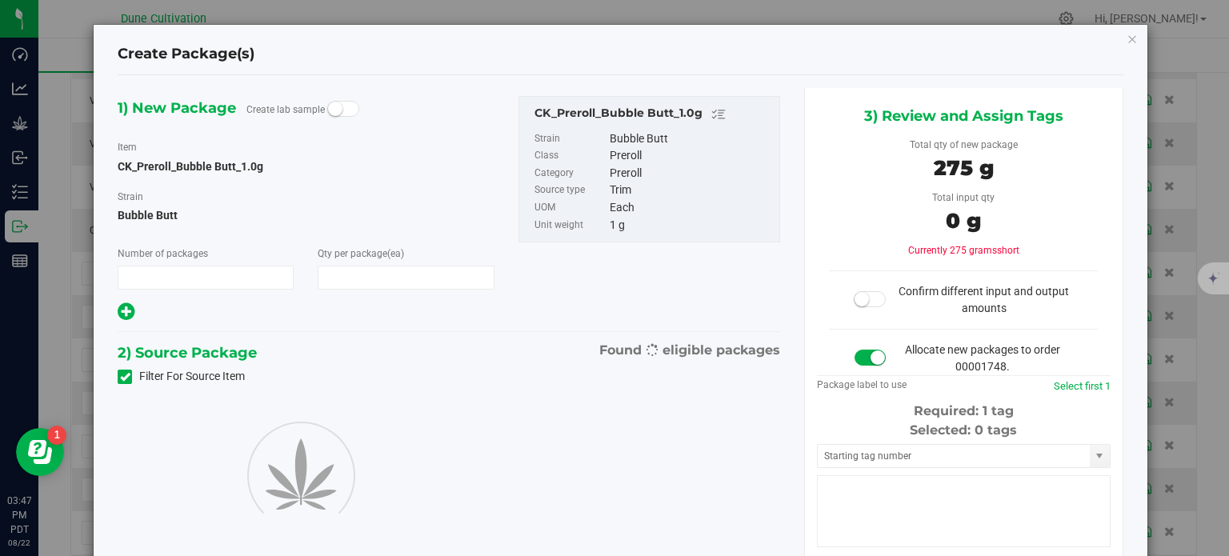
type input "1"
type input "275"
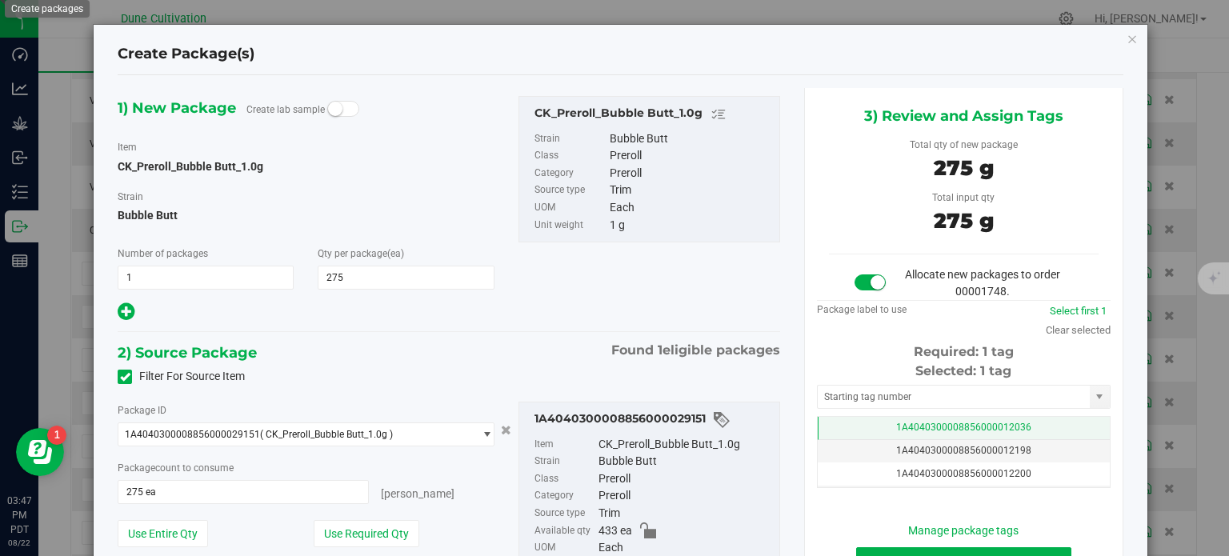
click at [827, 426] on td "1A4040300008856000012036" at bounding box center [964, 428] width 292 height 23
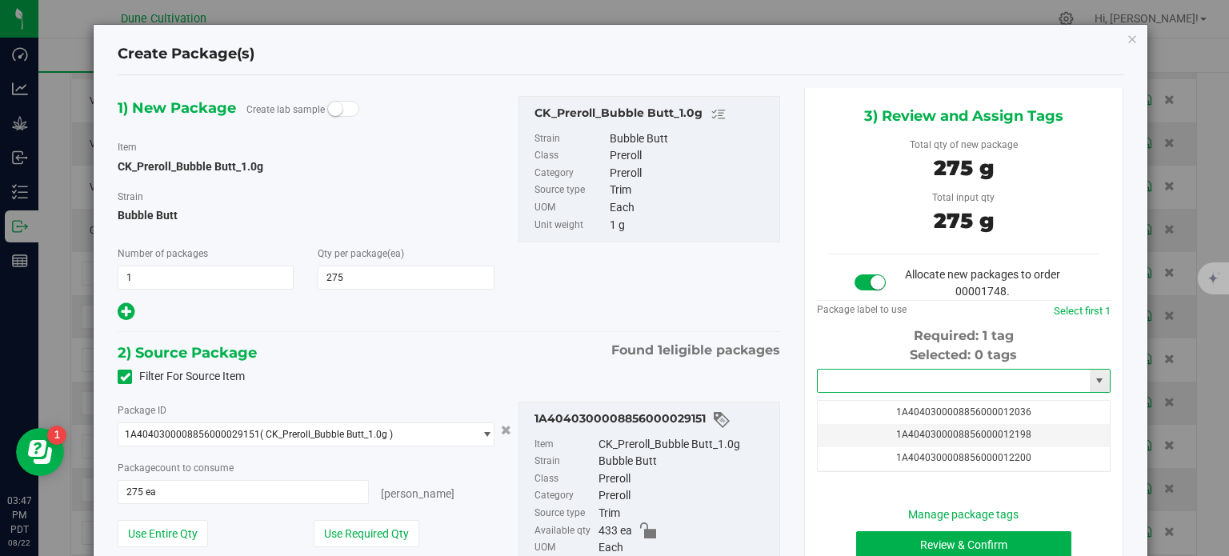
click at [842, 384] on input "text" at bounding box center [954, 381] width 272 height 22
paste input "3227"
click at [865, 405] on li "1A4040300008856000032279" at bounding box center [954, 408] width 289 height 24
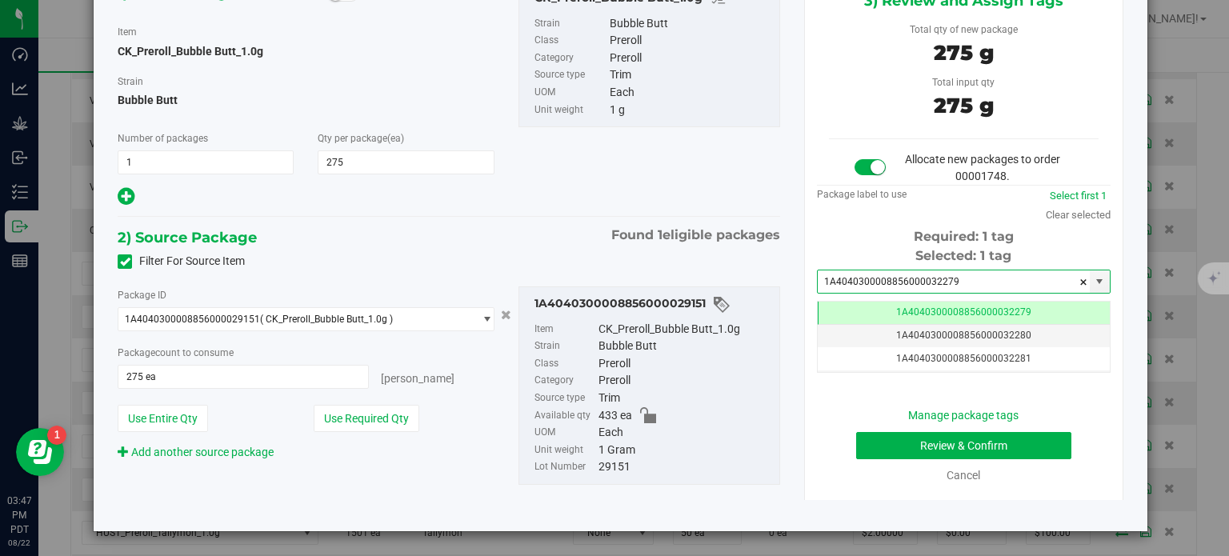
type input "1A4040300008856000032279"
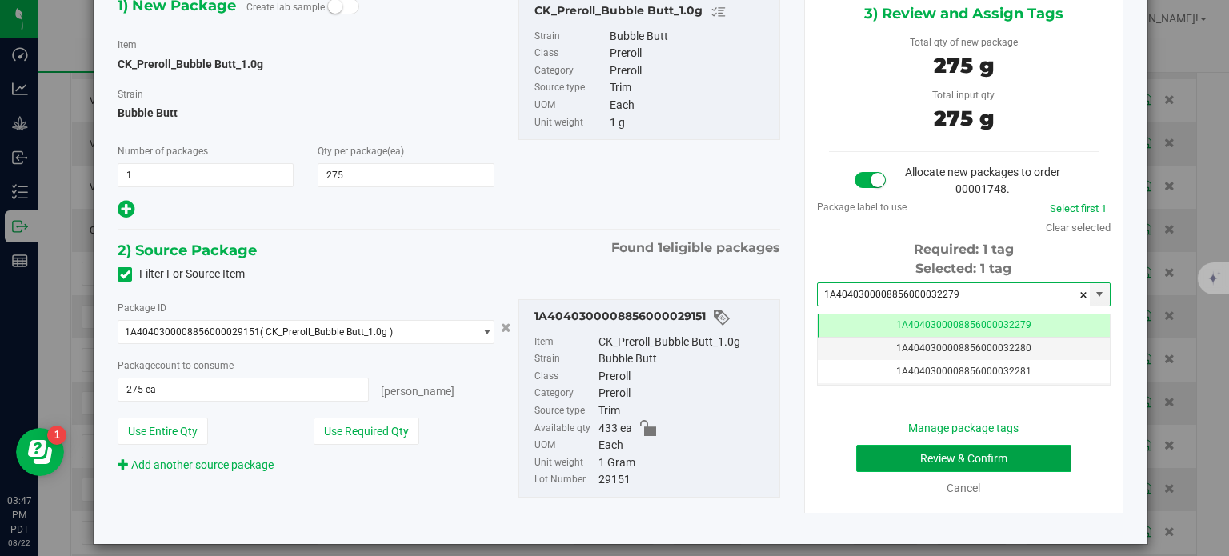
click at [889, 465] on button "Review & Confirm" at bounding box center [963, 458] width 215 height 27
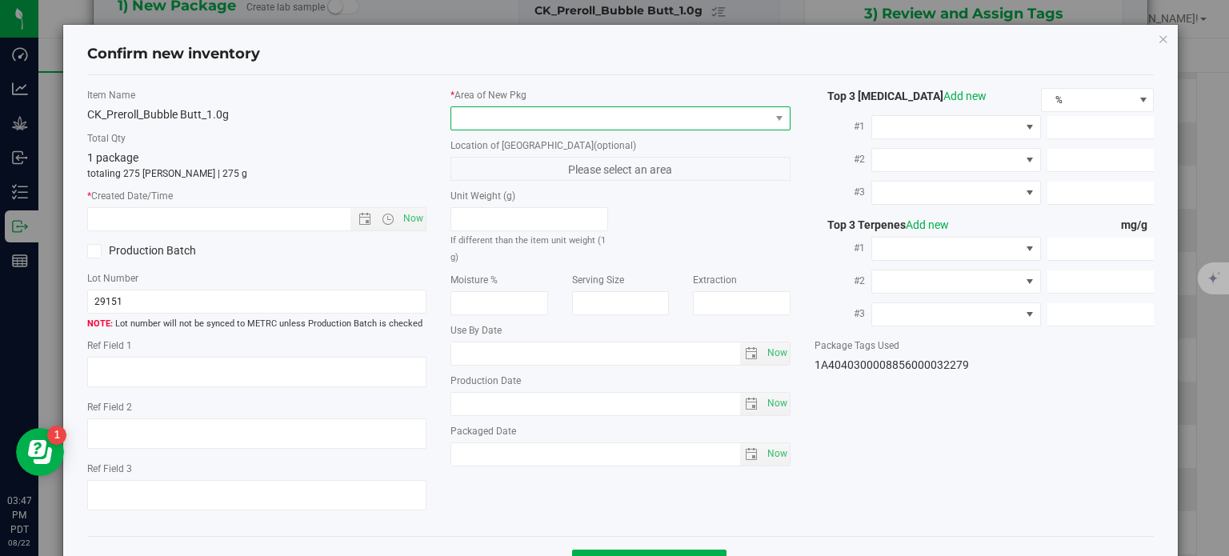
click at [646, 117] on span at bounding box center [610, 118] width 318 height 22
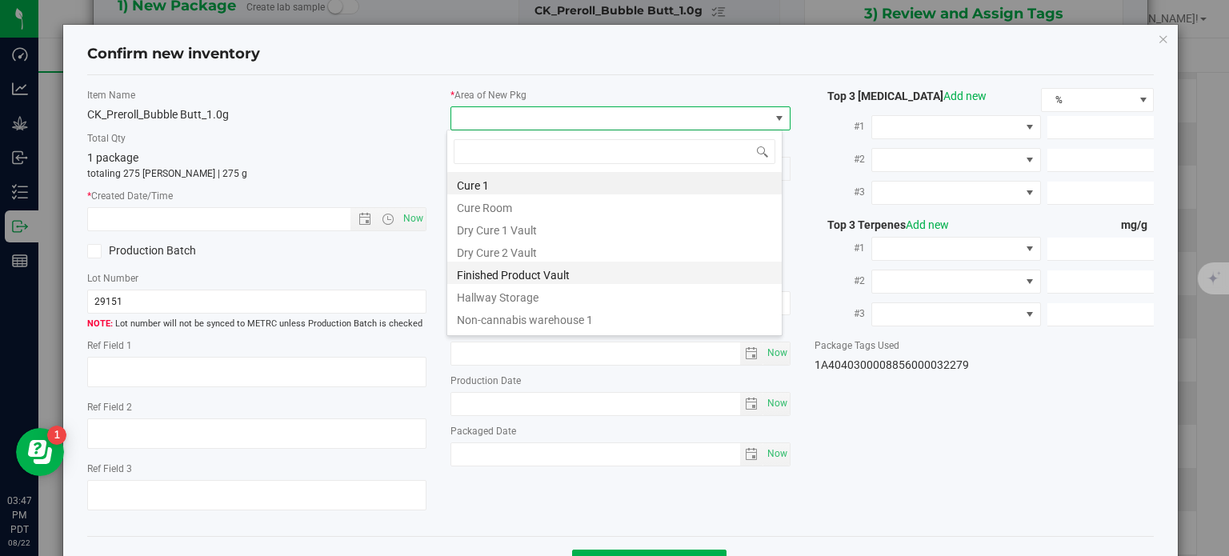
click at [499, 278] on li "Finished Product Vault" at bounding box center [614, 273] width 334 height 22
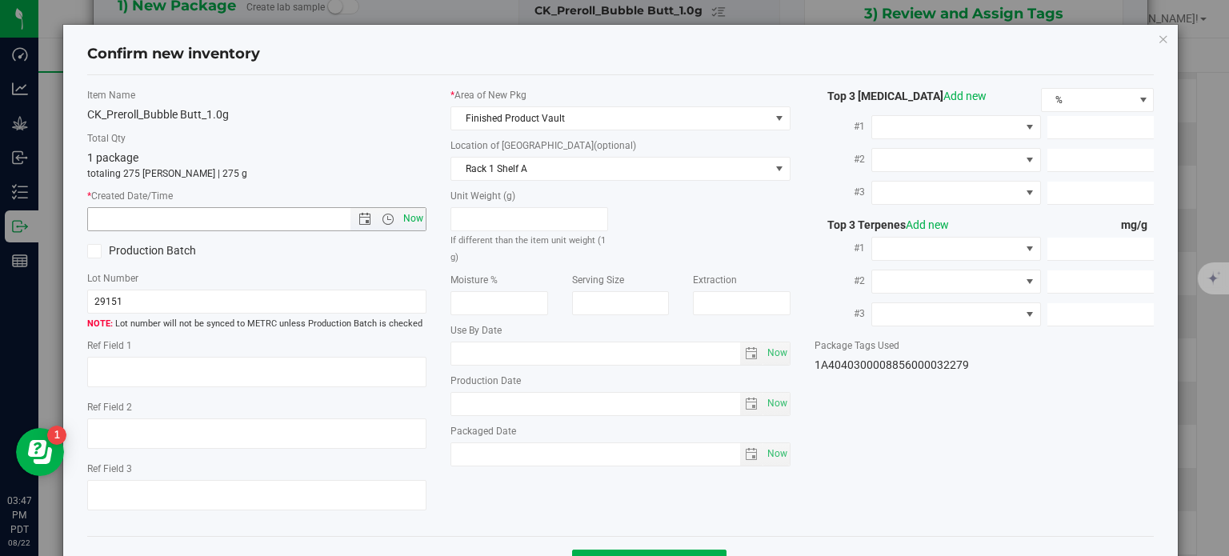
click at [414, 219] on span "Now" at bounding box center [413, 218] width 27 height 23
type input "[DATE] 3:47 PM"
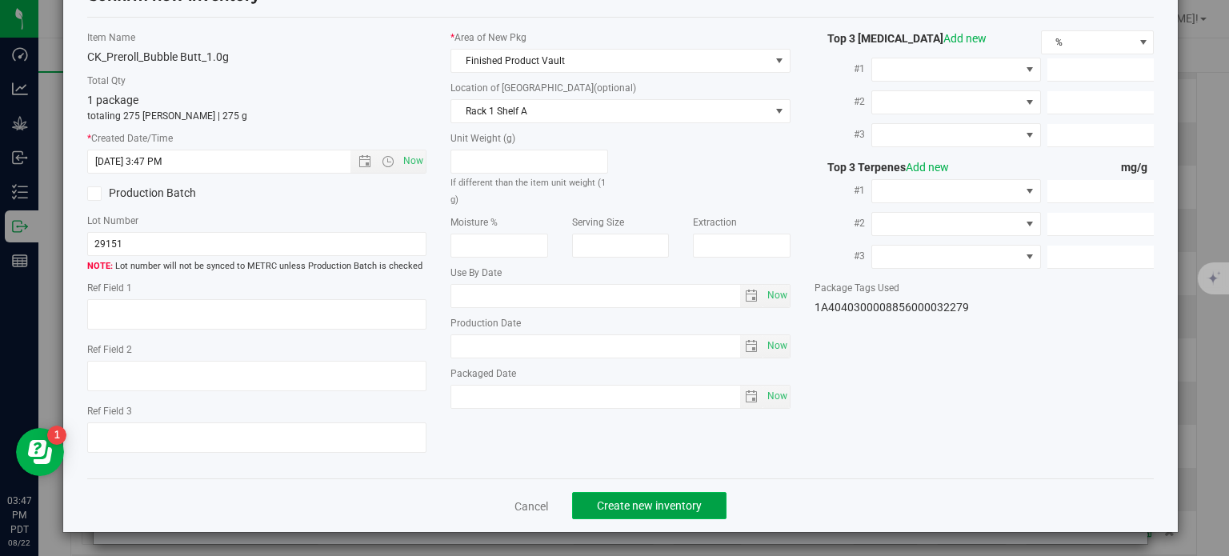
click at [608, 499] on span "Create new inventory" at bounding box center [649, 505] width 105 height 13
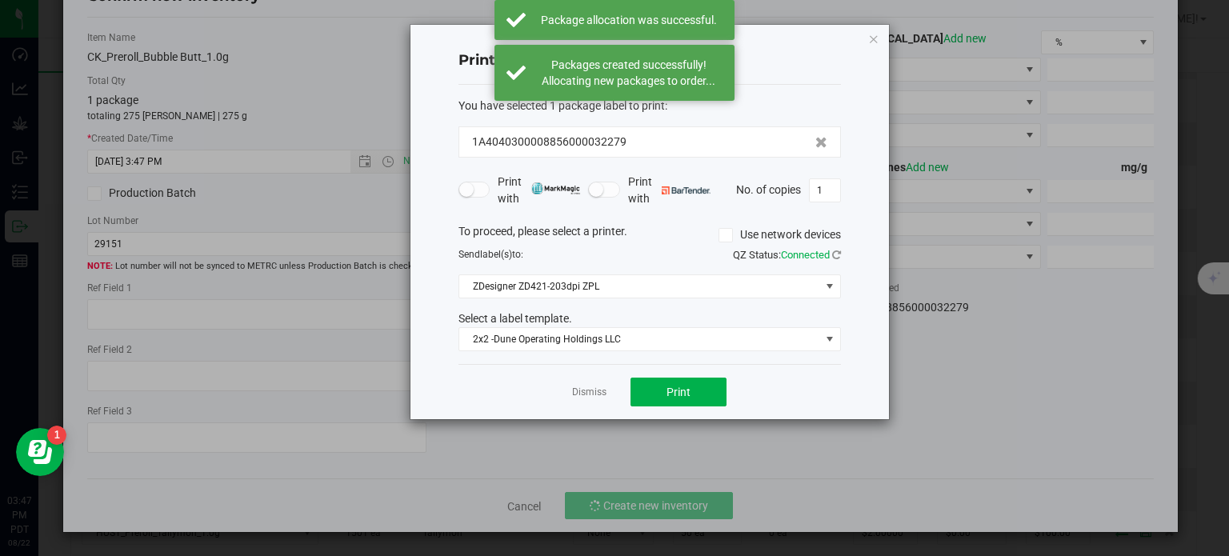
click at [584, 378] on div "Dismiss Print" at bounding box center [649, 391] width 382 height 55
click at [584, 384] on app-cancel-button "Dismiss" at bounding box center [589, 392] width 34 height 17
click at [586, 387] on link "Dismiss" at bounding box center [589, 393] width 34 height 14
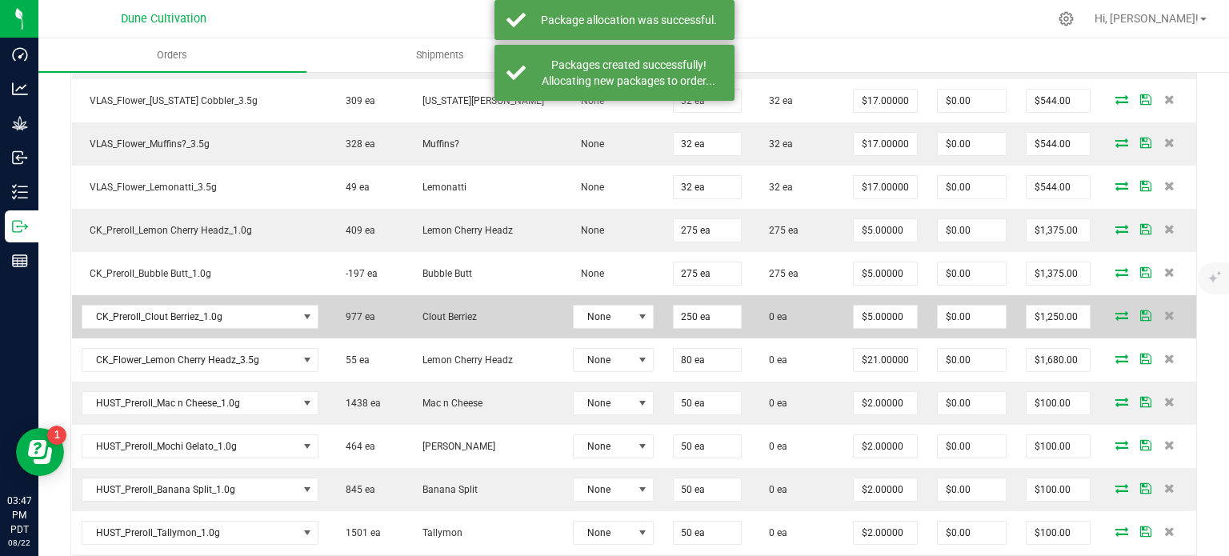
click at [1115, 310] on icon at bounding box center [1121, 315] width 13 height 10
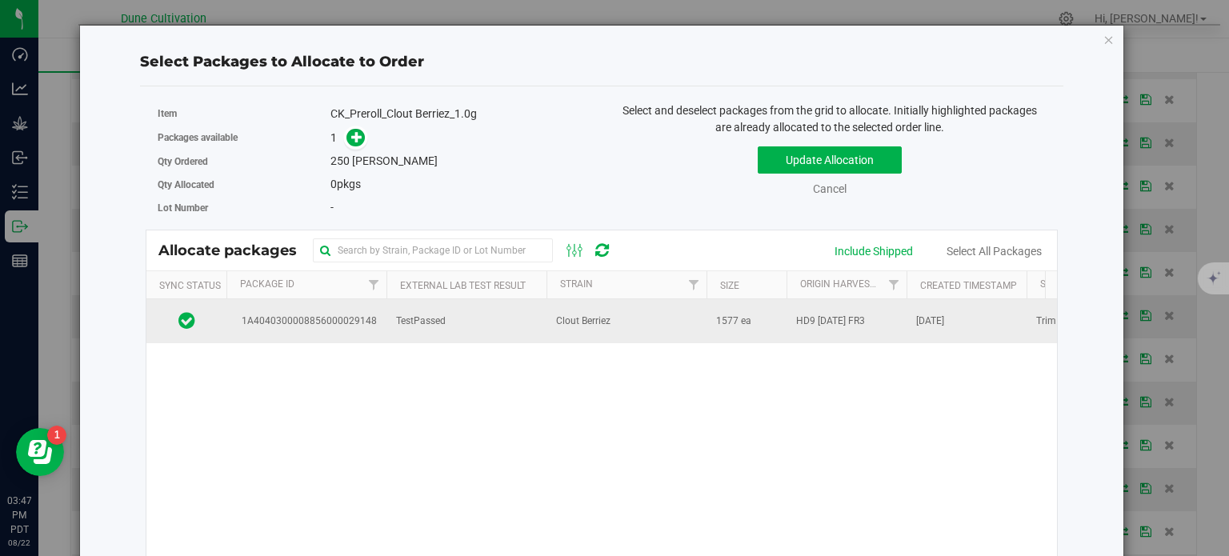
click at [371, 314] on span "1A4040300008856000029148" at bounding box center [306, 321] width 141 height 15
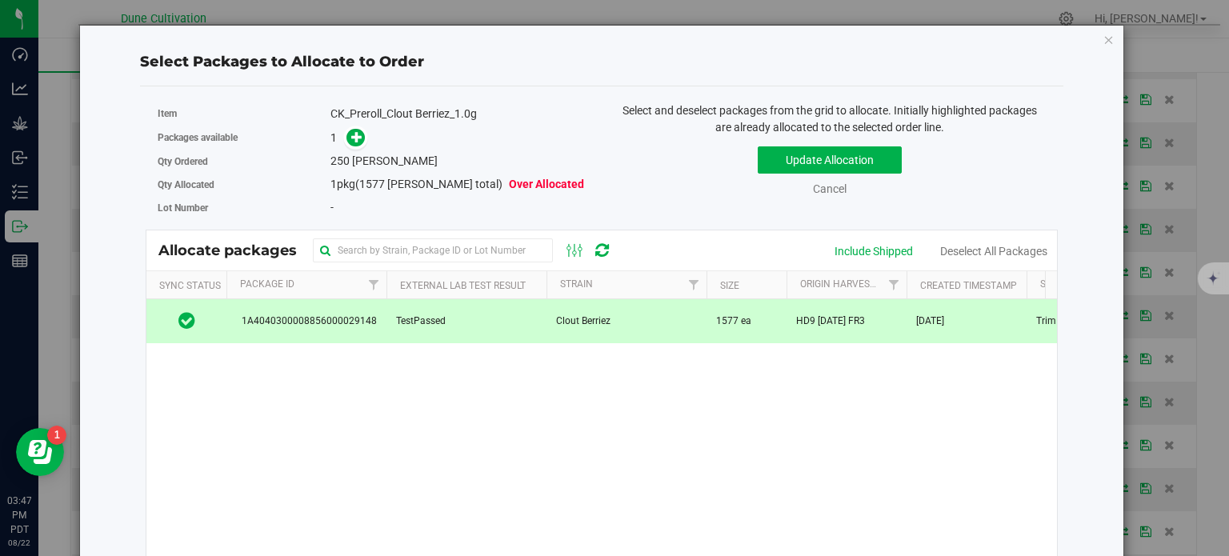
click at [355, 146] on div "Packages available 1" at bounding box center [374, 138] width 432 height 25
click at [355, 142] on icon at bounding box center [356, 136] width 11 height 11
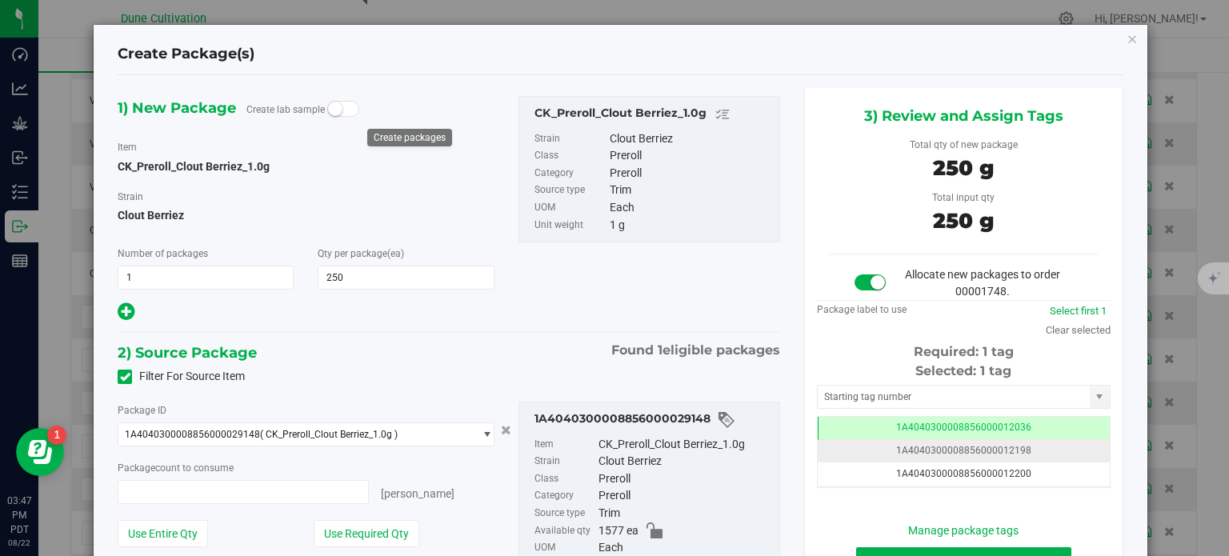
type input "250 ea"
click at [851, 429] on td "1A4040300008856000012036" at bounding box center [964, 428] width 292 height 23
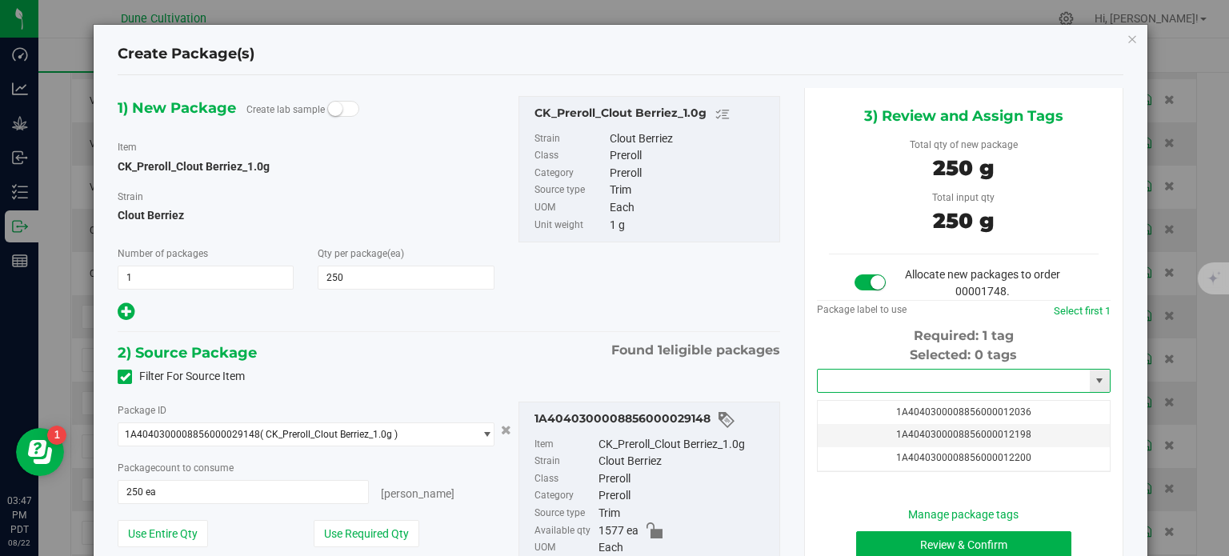
click at [842, 386] on input "text" at bounding box center [954, 381] width 272 height 22
paste input "3227"
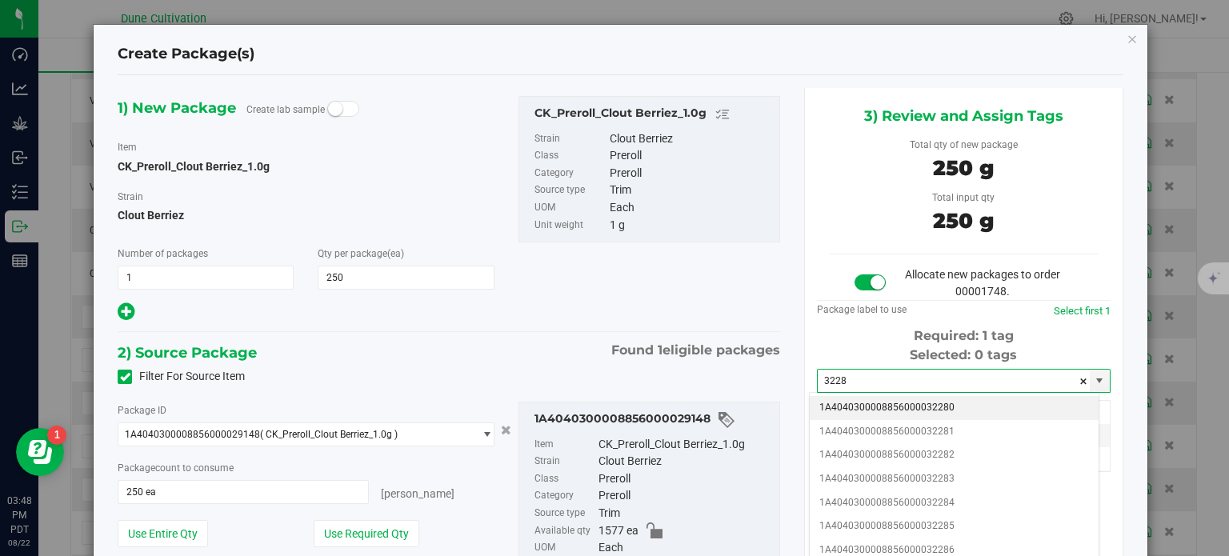
click at [869, 406] on li "1A4040300008856000032280" at bounding box center [954, 408] width 289 height 24
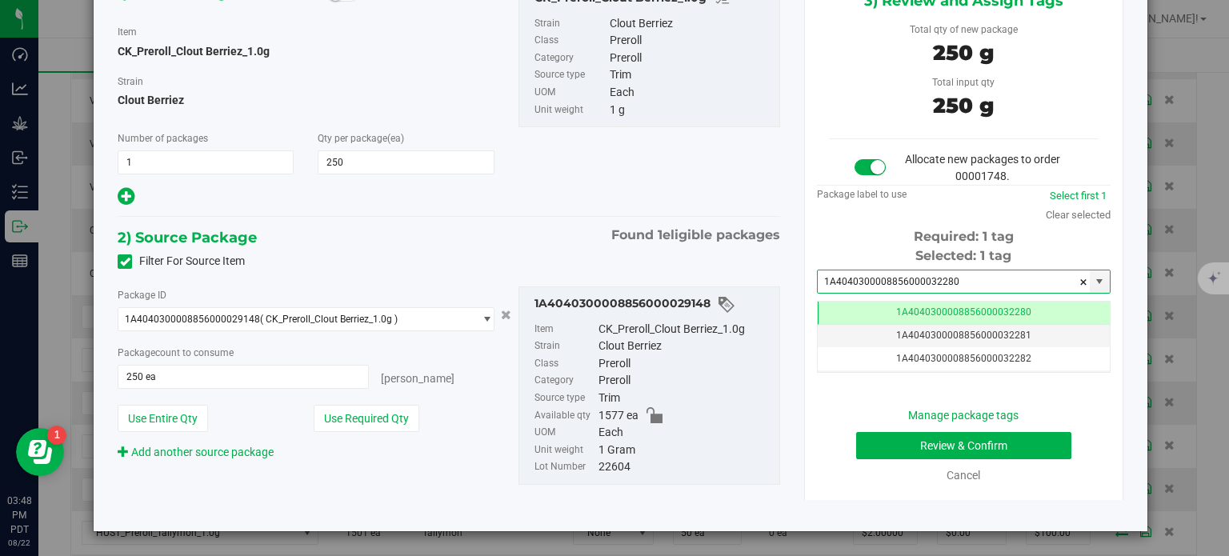
type input "1A4040300008856000032280"
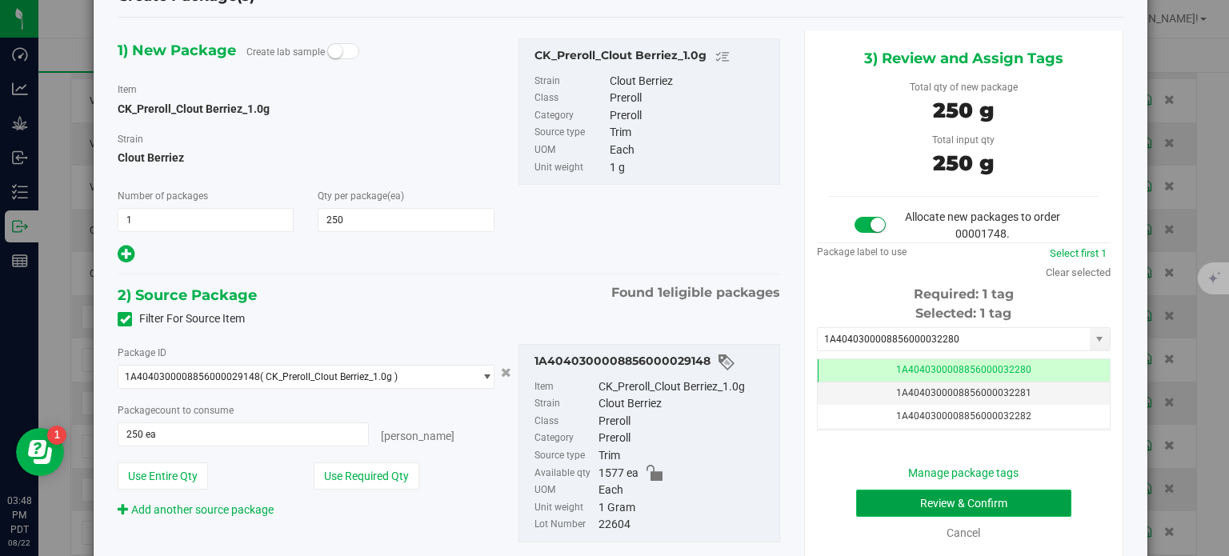
click at [890, 499] on button "Review & Confirm" at bounding box center [963, 503] width 215 height 27
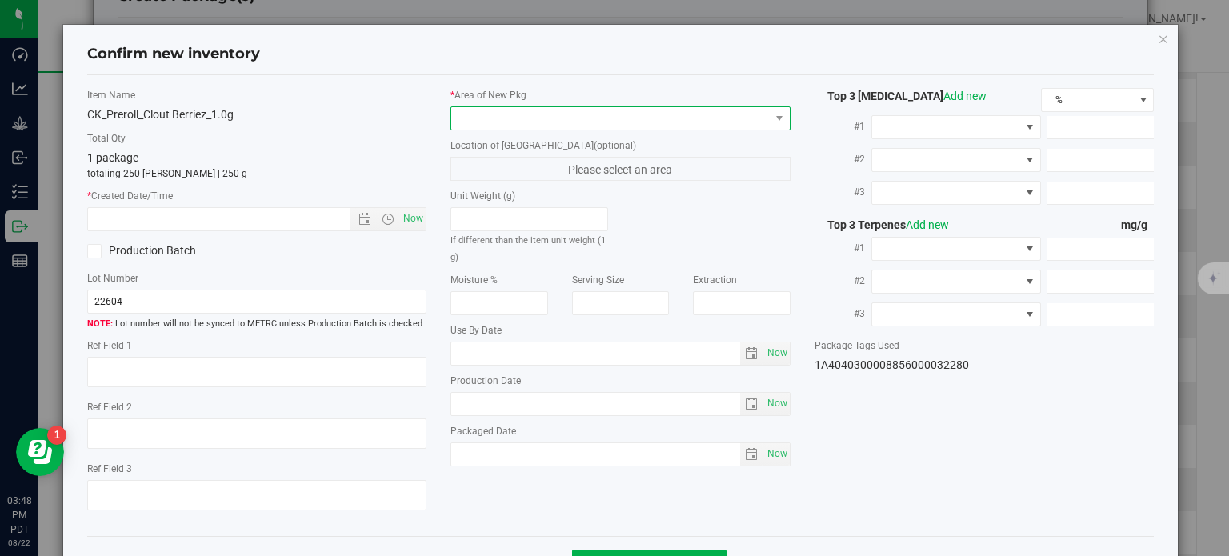
click at [672, 108] on span at bounding box center [610, 118] width 318 height 22
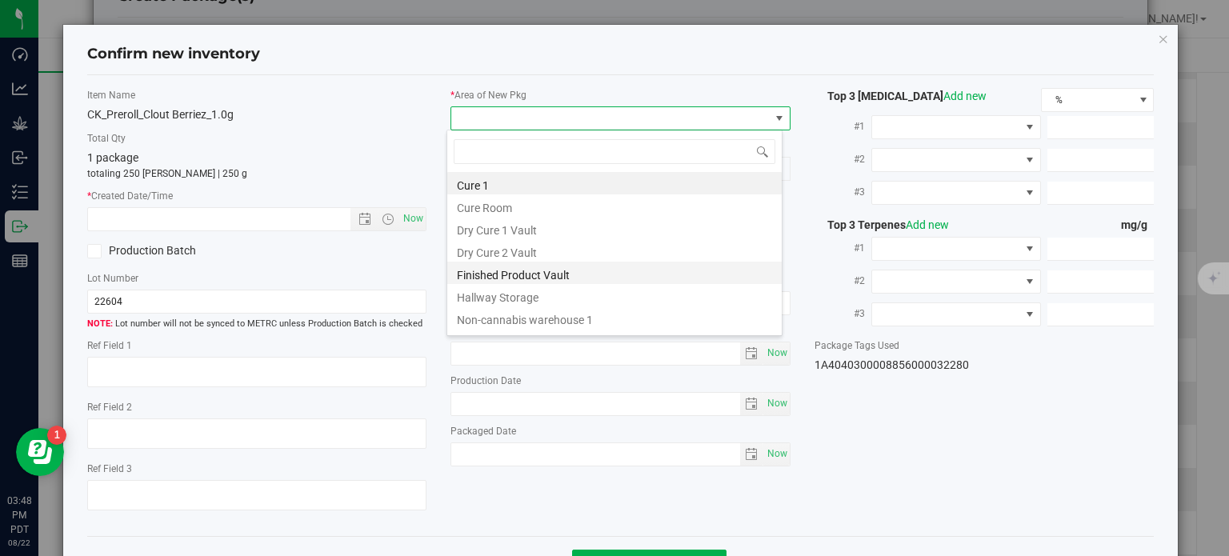
click at [552, 271] on li "Finished Product Vault" at bounding box center [614, 273] width 334 height 22
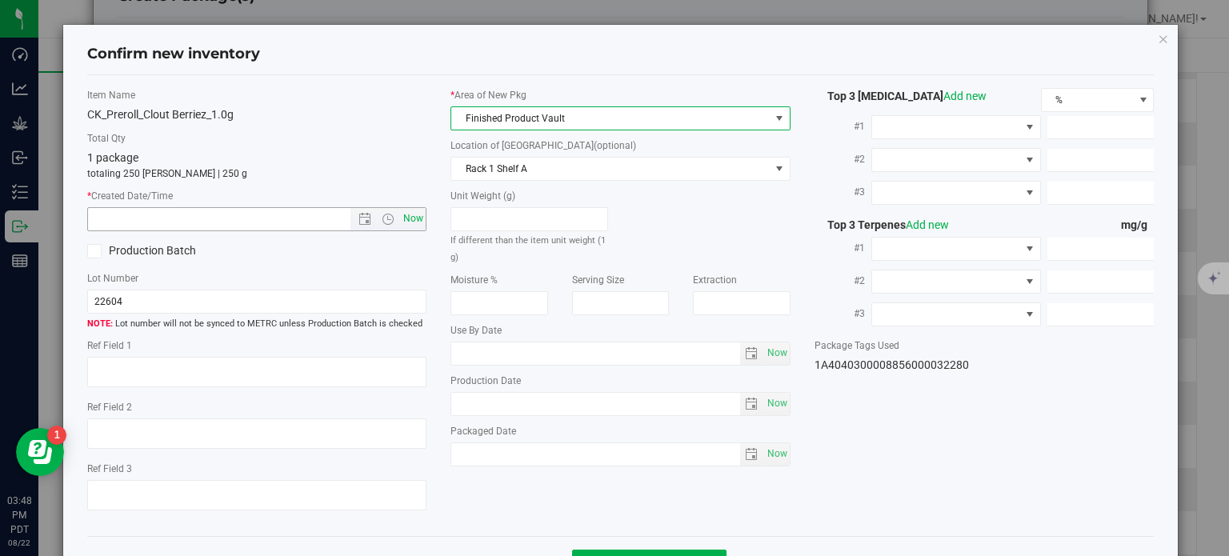
click at [408, 218] on span "Now" at bounding box center [413, 218] width 27 height 23
type input "[DATE] 3:48 PM"
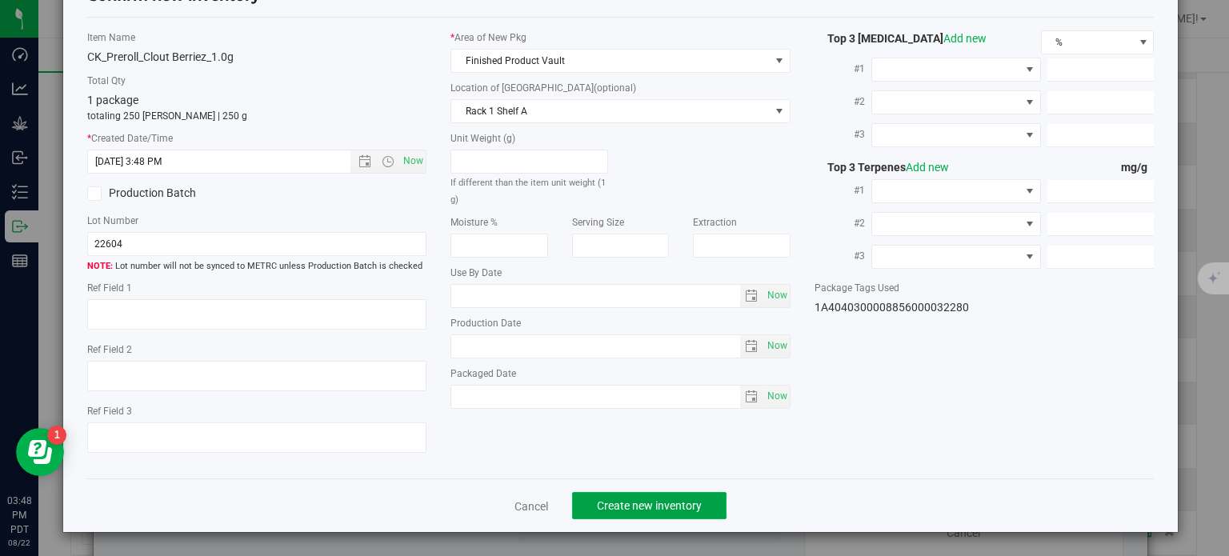
click at [627, 492] on button "Create new inventory" at bounding box center [649, 505] width 154 height 27
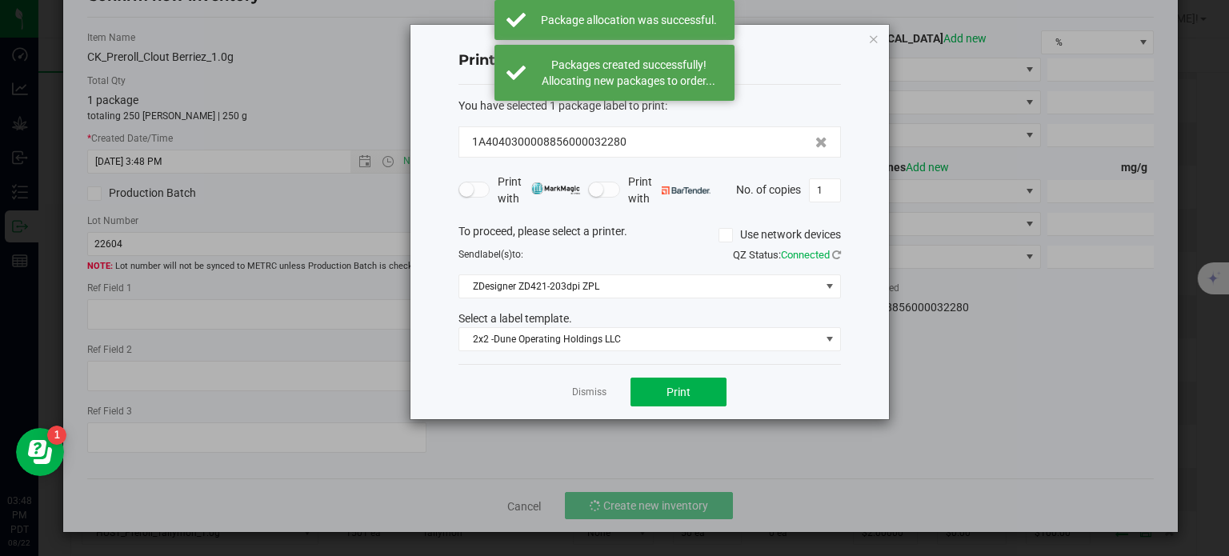
click at [595, 377] on div "Dismiss Print" at bounding box center [649, 391] width 382 height 55
click at [598, 384] on app-cancel-button "Dismiss" at bounding box center [589, 392] width 34 height 17
click at [598, 388] on link "Dismiss" at bounding box center [589, 393] width 34 height 14
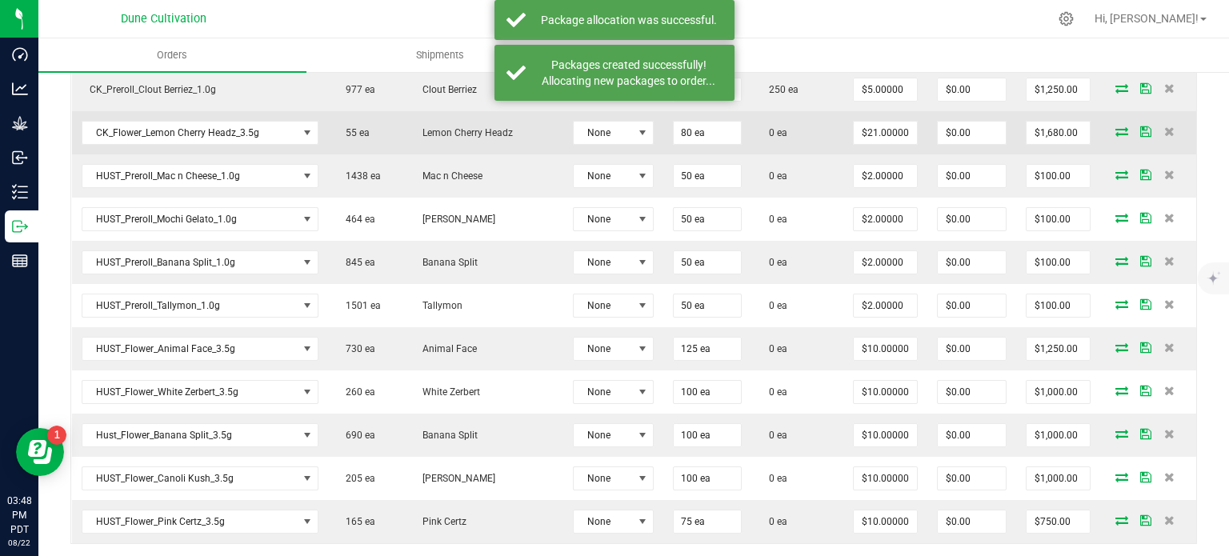
click at [1115, 126] on icon at bounding box center [1121, 131] width 13 height 10
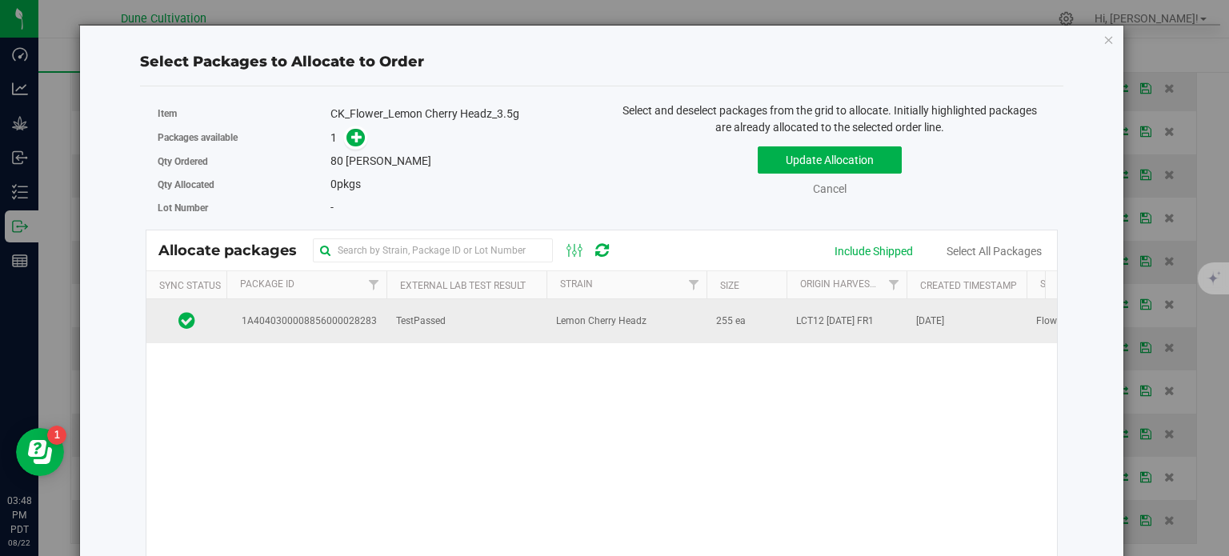
click at [353, 314] on span "1A4040300008856000028283" at bounding box center [306, 321] width 141 height 15
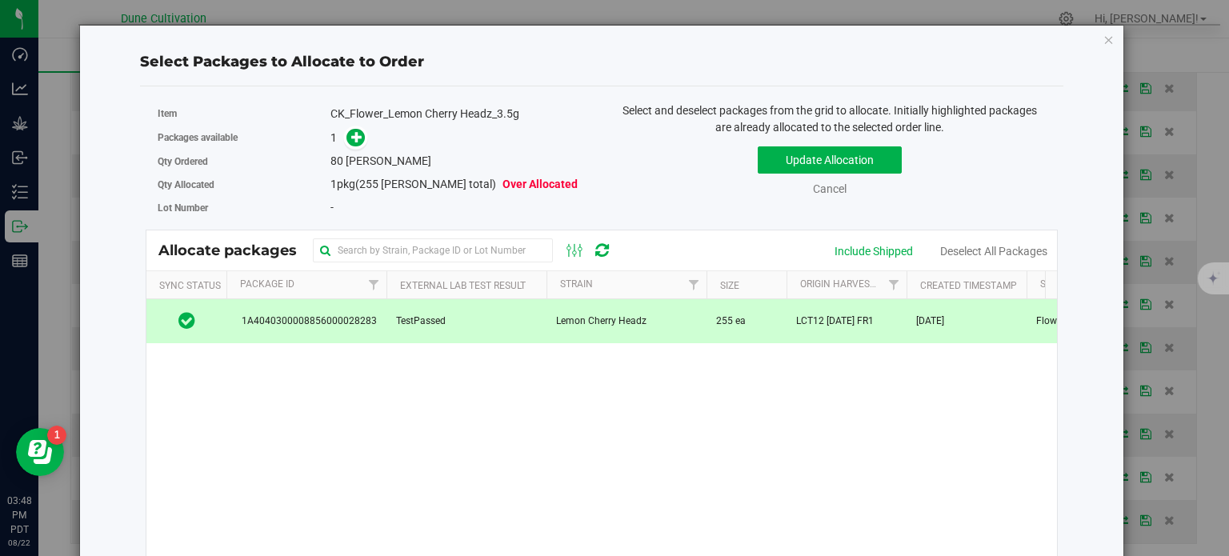
click at [352, 121] on div "CK_Flower_Lemon Cherry Headz_3.5g" at bounding box center [459, 114] width 259 height 17
click at [358, 145] on span at bounding box center [352, 138] width 26 height 18
click at [358, 137] on icon at bounding box center [356, 136] width 11 height 11
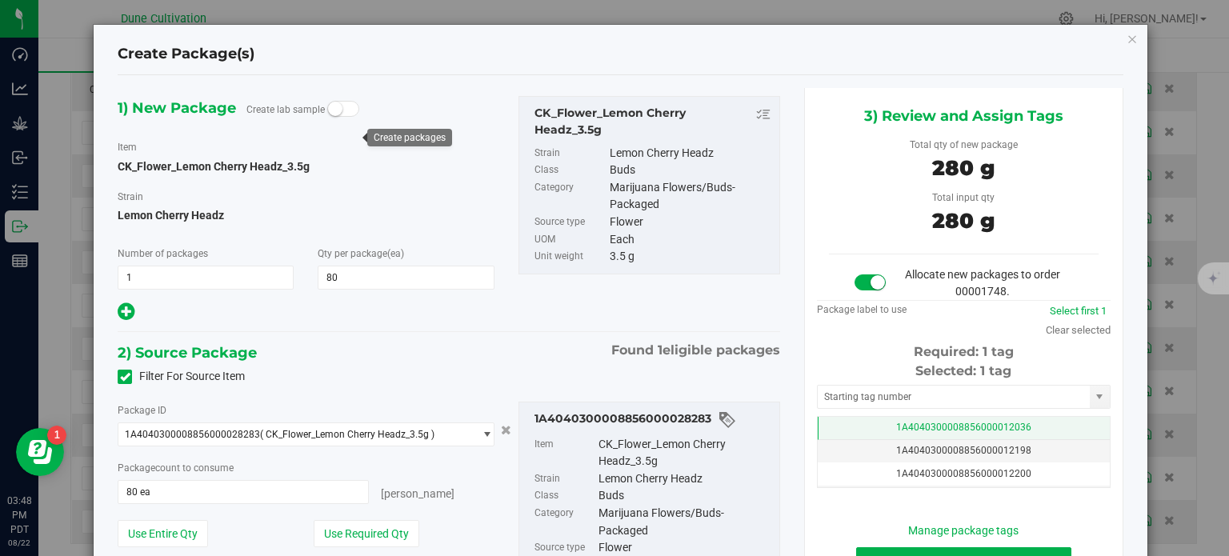
click at [875, 422] on td "1A4040300008856000012036" at bounding box center [964, 428] width 292 height 23
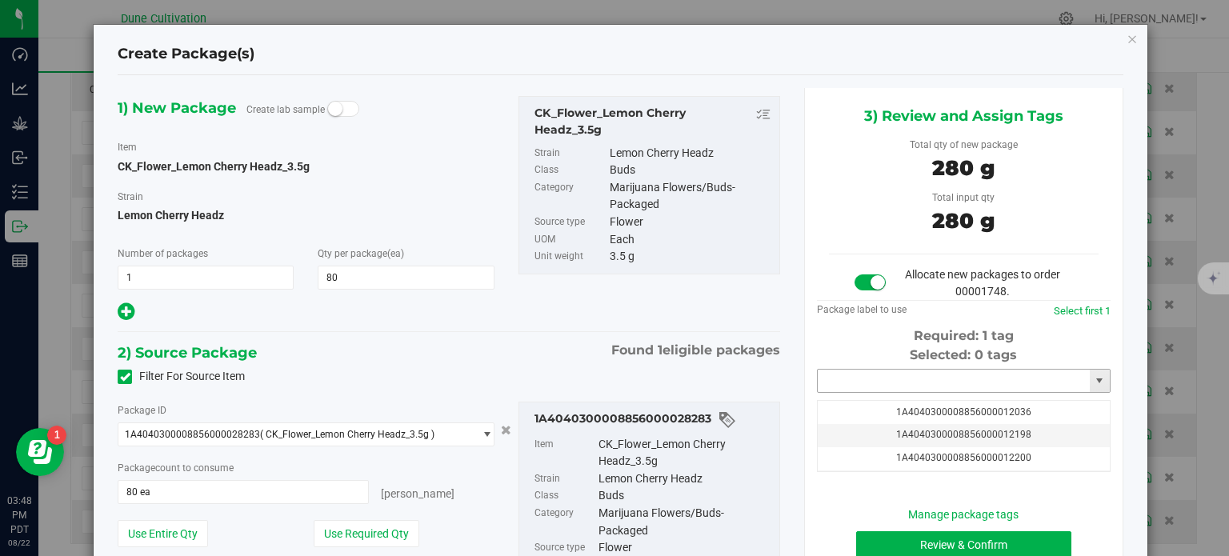
click at [871, 379] on input "text" at bounding box center [954, 381] width 272 height 22
paste input "3228"
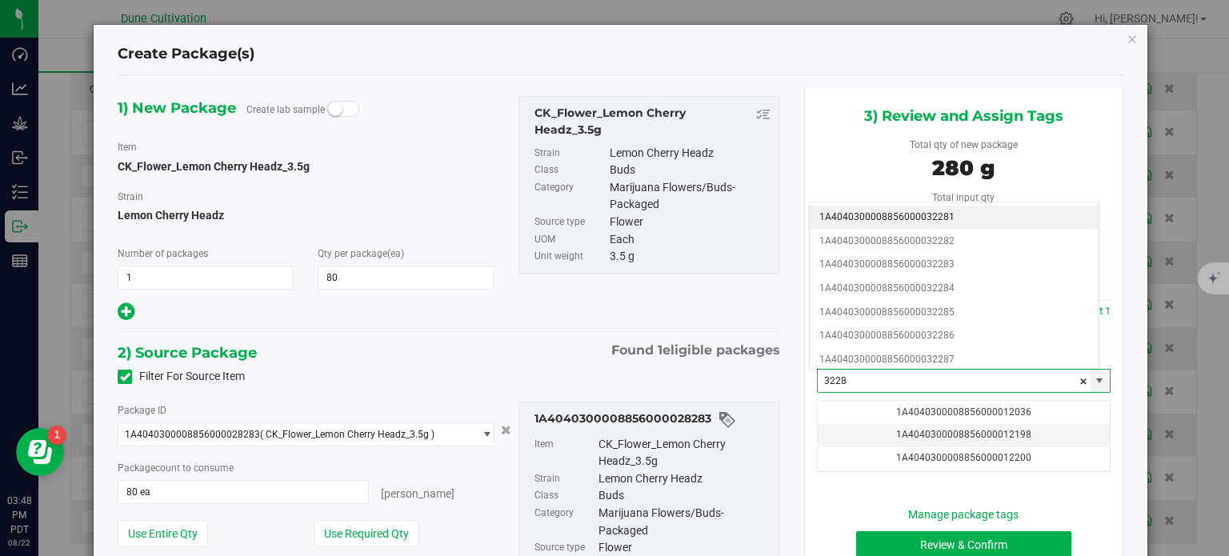
click at [946, 216] on li "1A4040300008856000032281" at bounding box center [954, 218] width 289 height 24
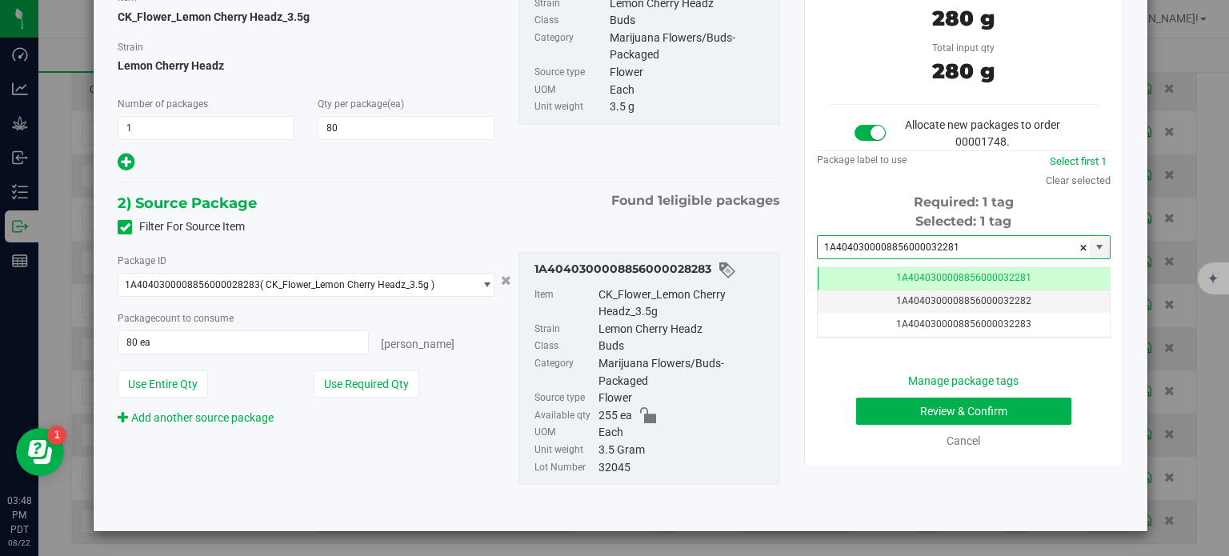
type input "1A4040300008856000032281"
click at [864, 412] on button "Review & Confirm" at bounding box center [963, 411] width 215 height 27
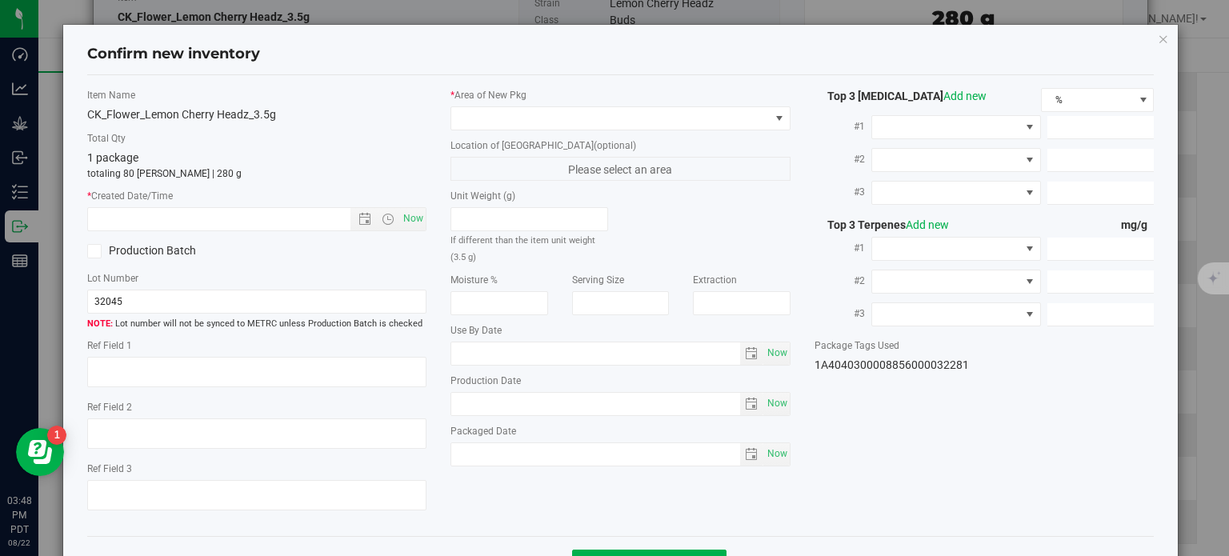
type textarea "33.6766%"
type textarea "Lemon Cherry Headz"
type textarea "<LOQ"
type input "372.9740"
type input "9.6681"
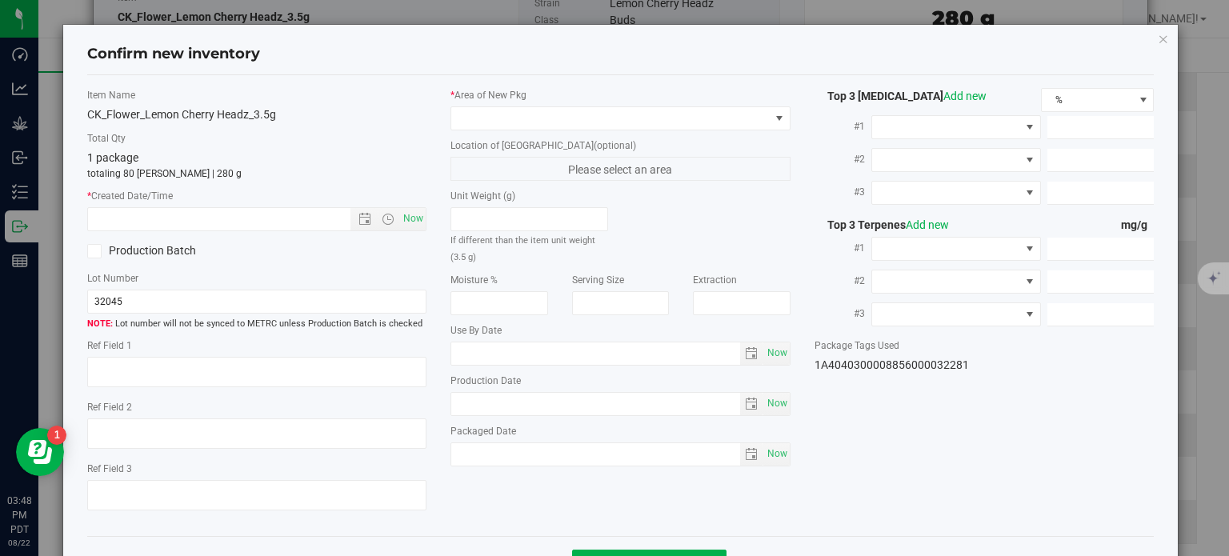
type input "7.9398"
type input "9.7890"
type input "9.4780"
type input "5.3540"
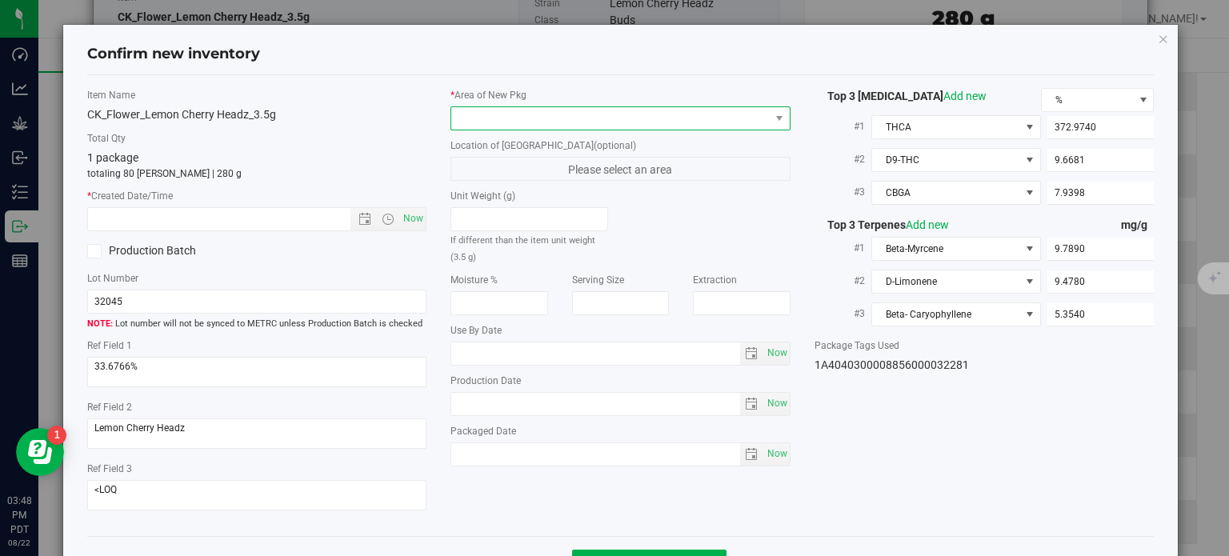
click at [640, 117] on span at bounding box center [610, 118] width 318 height 22
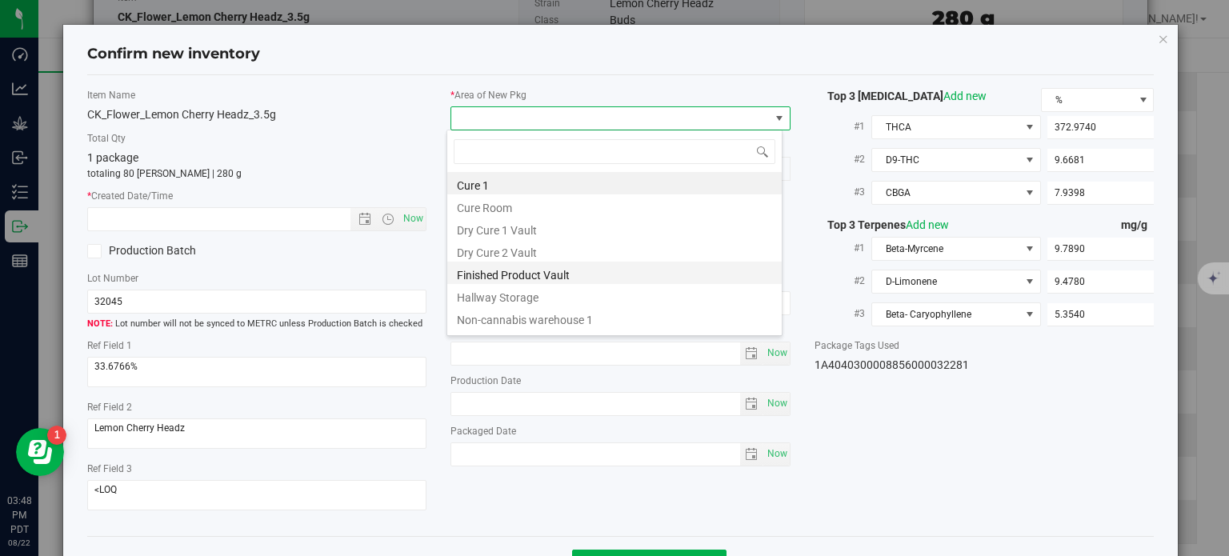
click at [512, 276] on li "Finished Product Vault" at bounding box center [614, 273] width 334 height 22
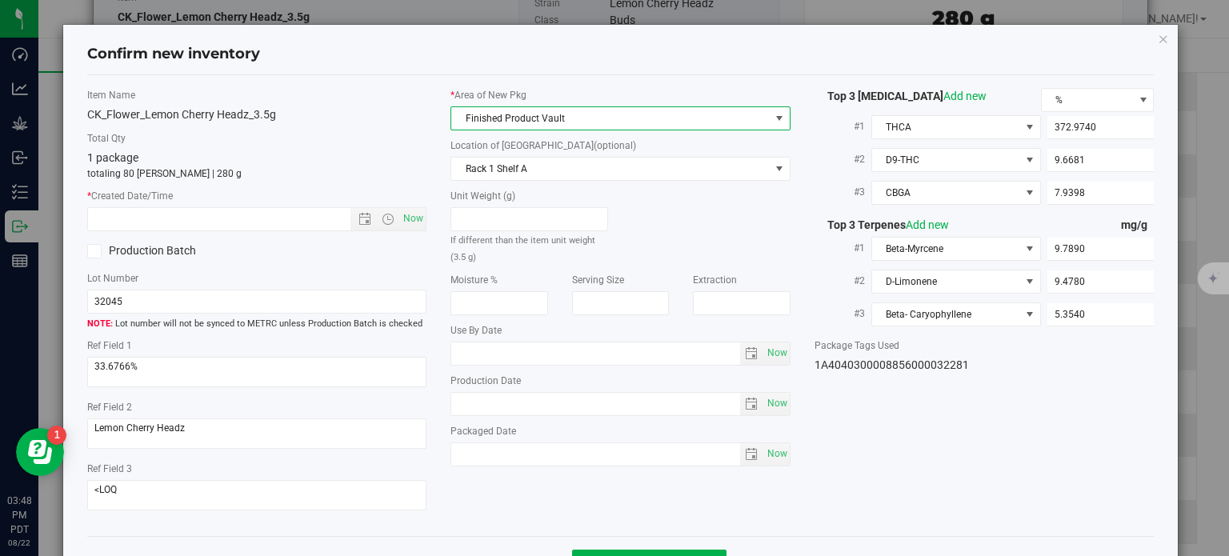
click at [402, 204] on div "* Created Date/Time Now" at bounding box center [257, 210] width 340 height 42
click at [408, 218] on span "Now" at bounding box center [413, 218] width 27 height 23
type input "[DATE] 3:48 PM"
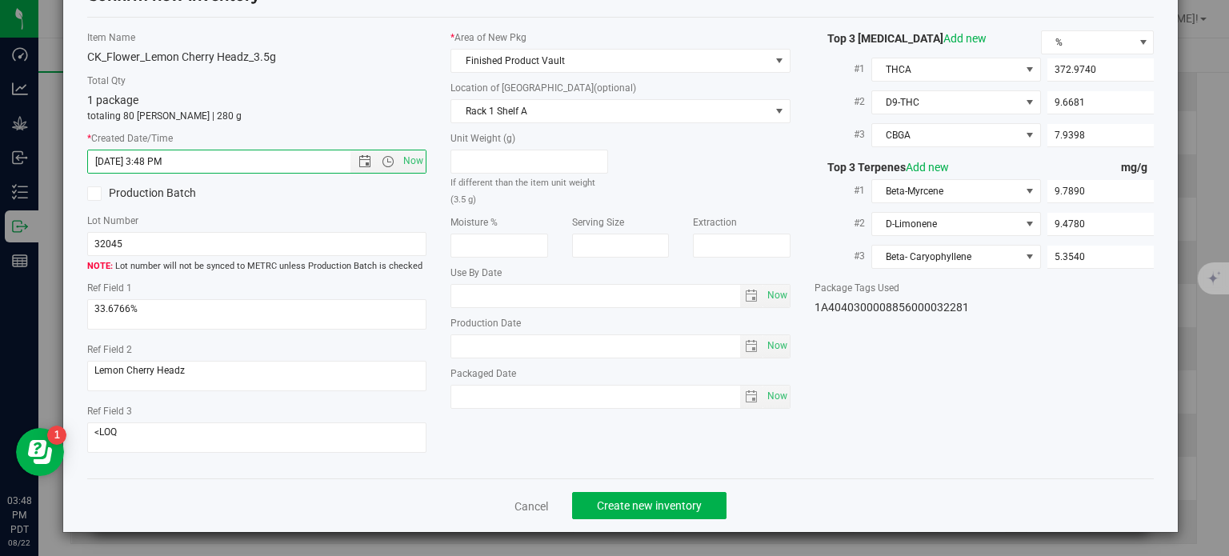
click at [641, 521] on div "Cancel Create new inventory" at bounding box center [620, 505] width 1067 height 54
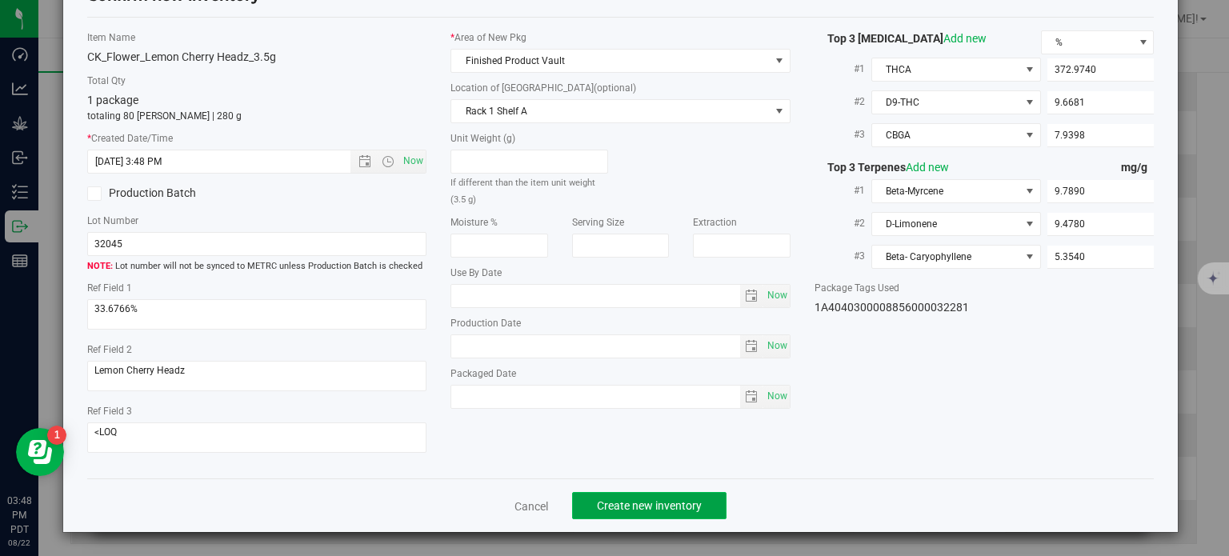
click at [640, 501] on span "Create new inventory" at bounding box center [649, 505] width 105 height 13
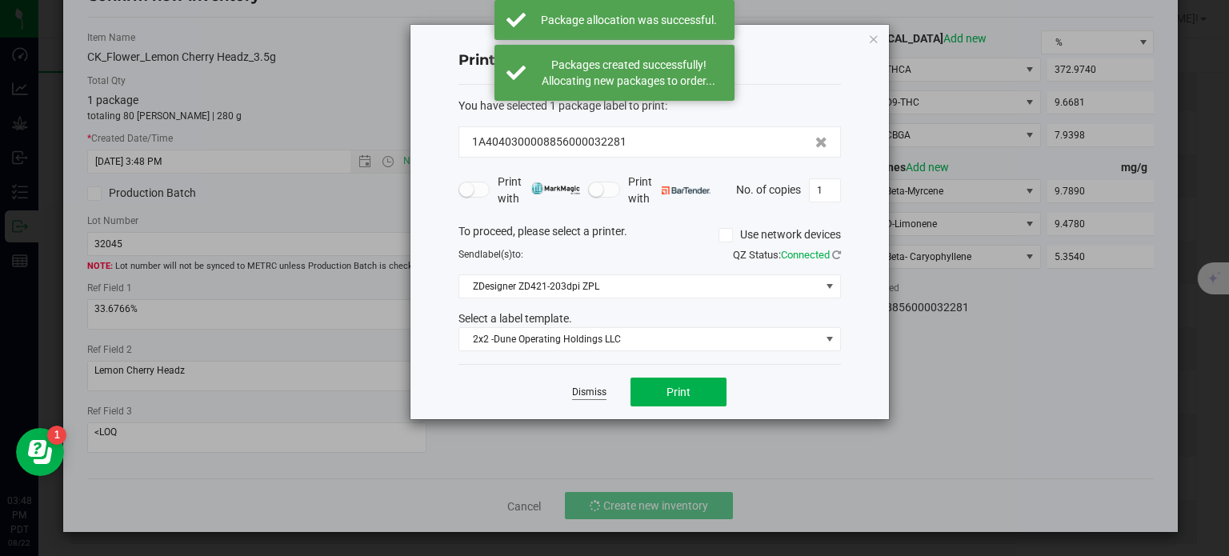
click at [584, 390] on link "Dismiss" at bounding box center [589, 393] width 34 height 14
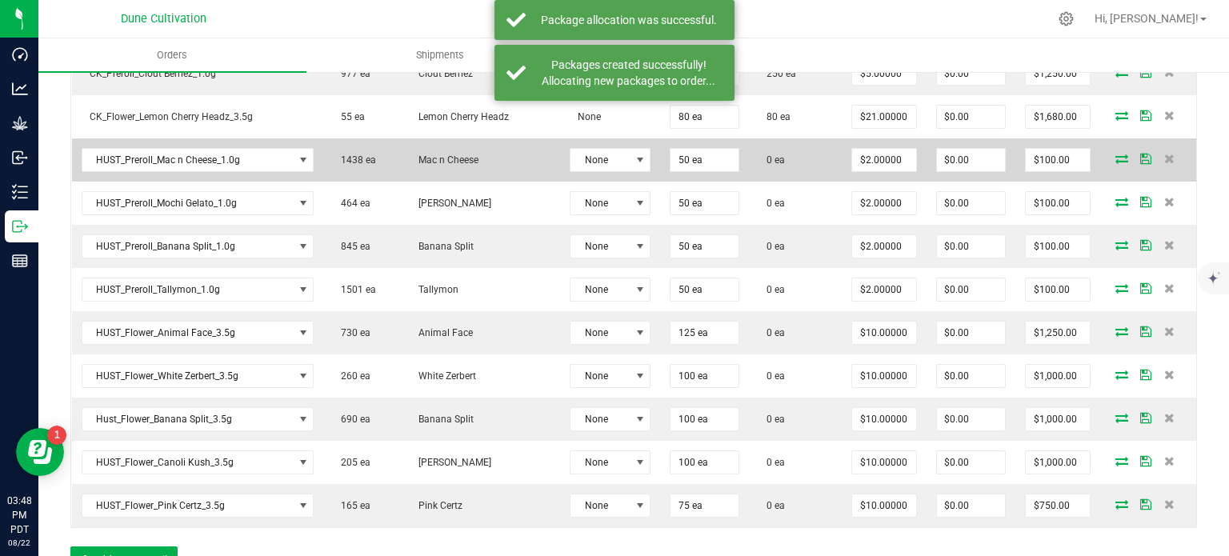
click at [1115, 154] on icon at bounding box center [1121, 159] width 13 height 10
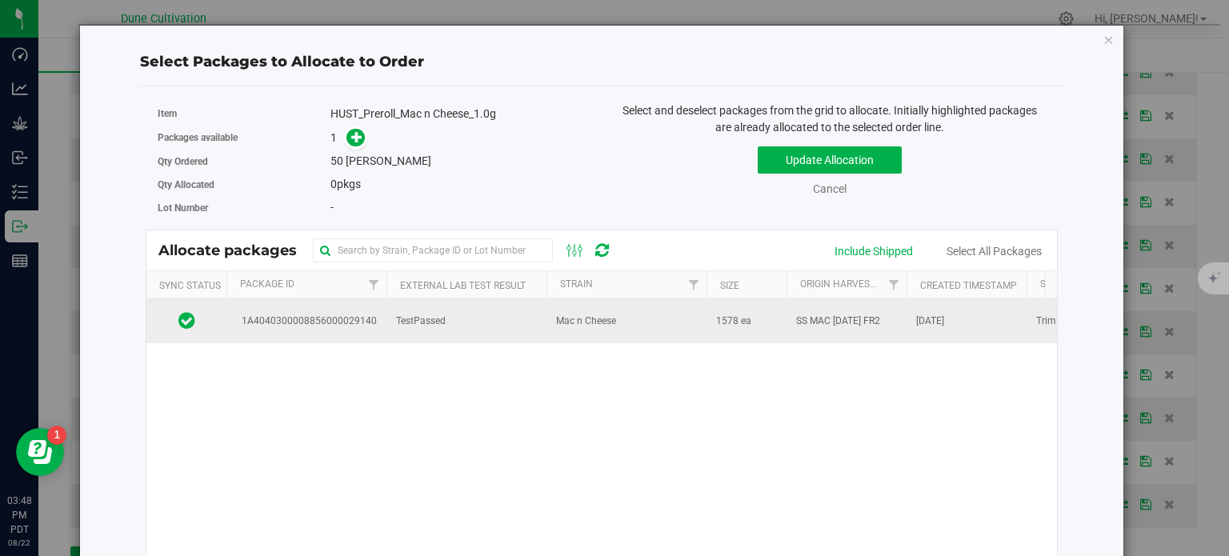
click at [320, 326] on span "1A4040300008856000029140" at bounding box center [306, 321] width 141 height 15
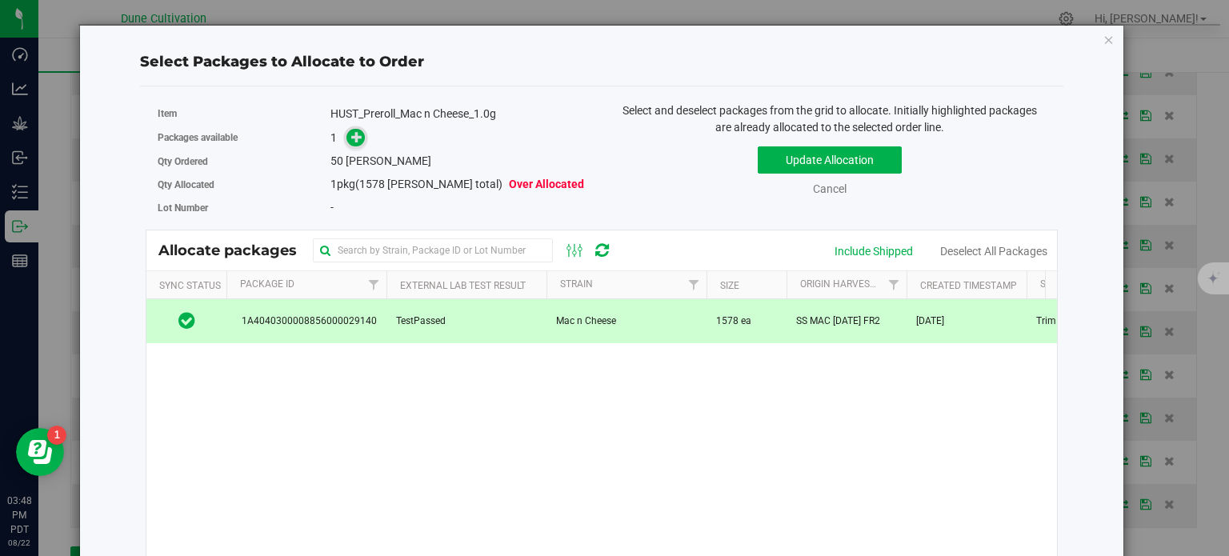
click at [352, 131] on icon at bounding box center [356, 136] width 11 height 11
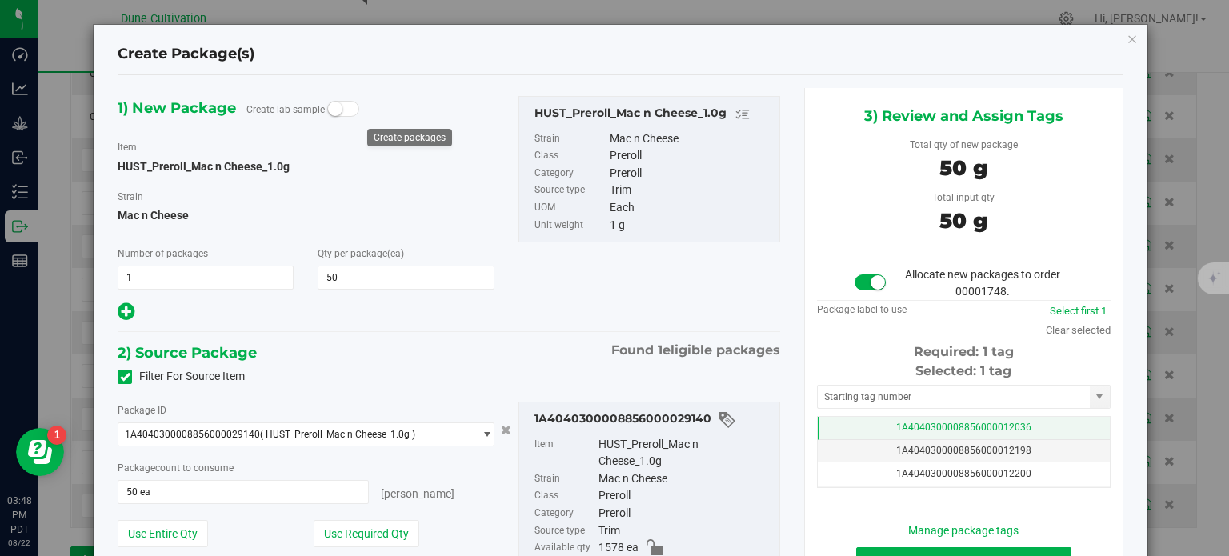
click at [864, 418] on td "1A4040300008856000012036" at bounding box center [964, 428] width 292 height 23
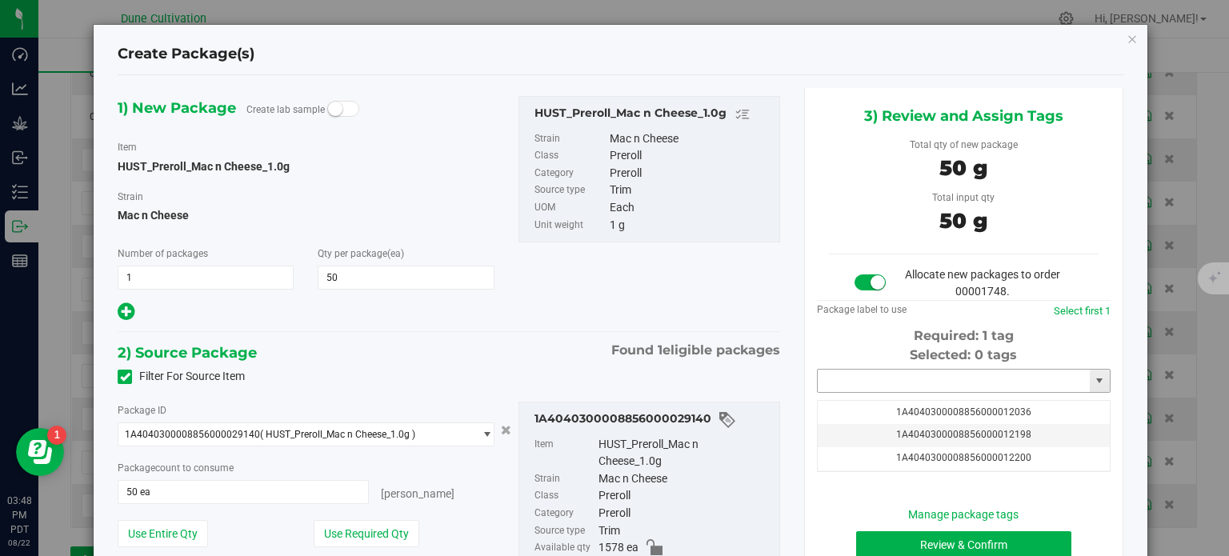
click at [856, 383] on input "text" at bounding box center [954, 381] width 272 height 22
paste input "3228"
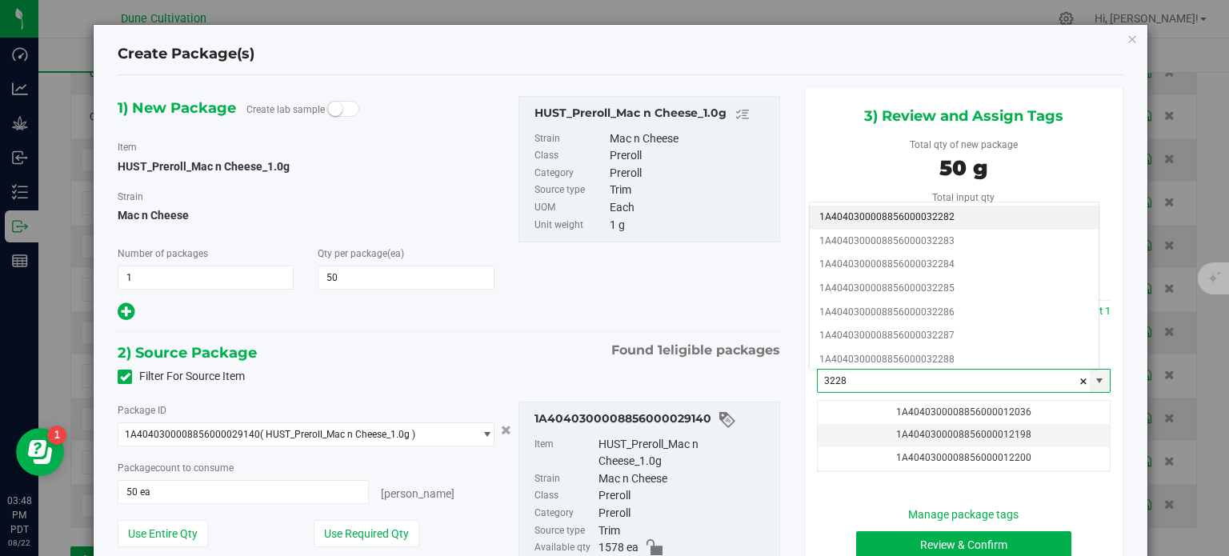
click at [936, 210] on li "1A4040300008856000032282" at bounding box center [954, 218] width 289 height 24
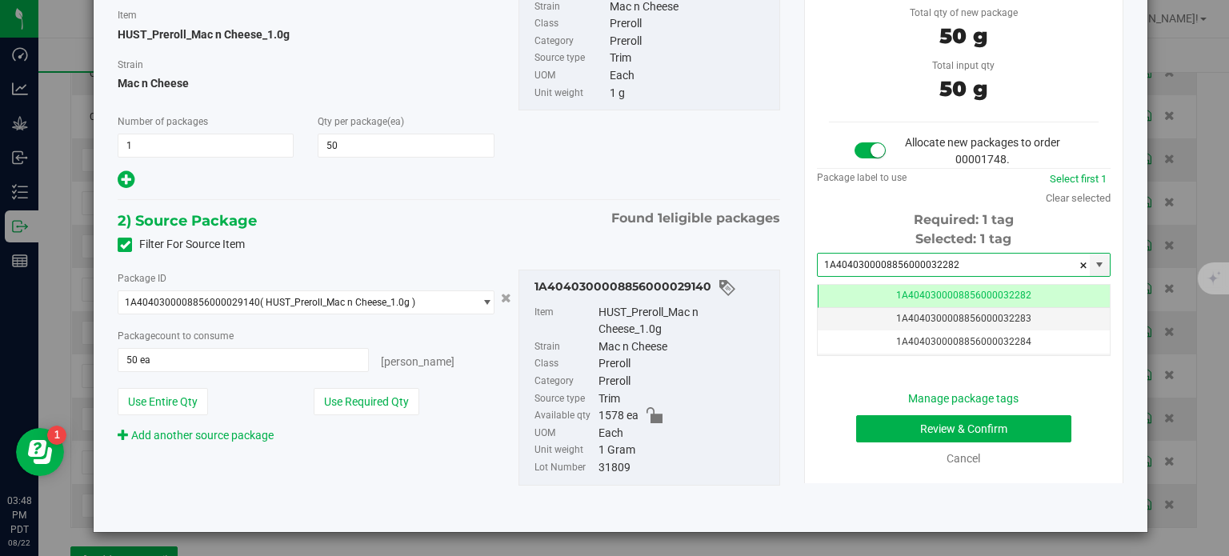
type input "1A4040300008856000032282"
click at [880, 428] on button "Review & Confirm" at bounding box center [963, 428] width 215 height 27
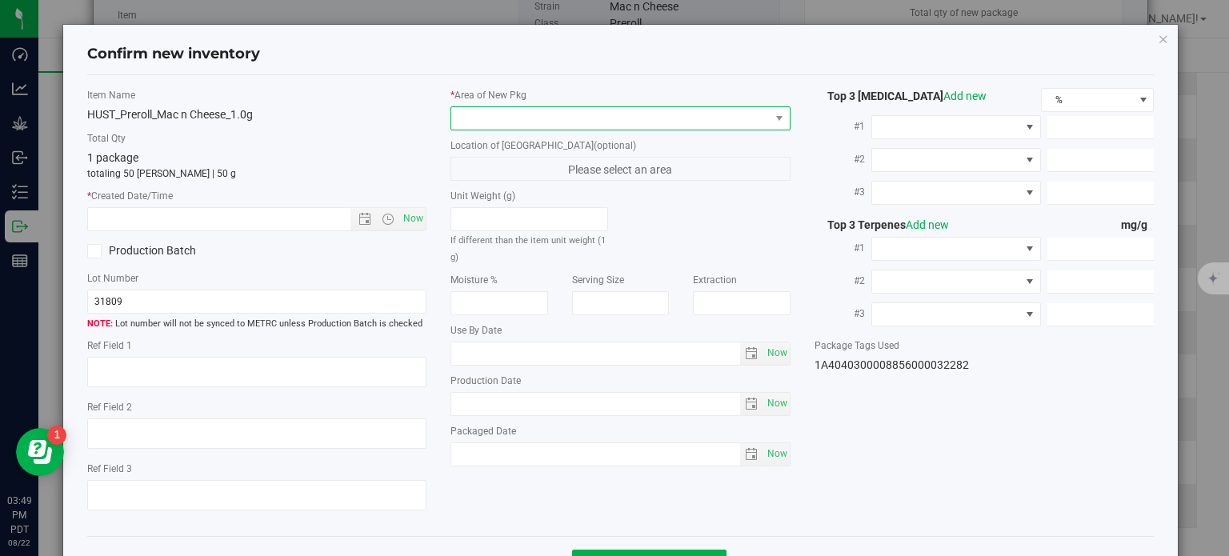
click at [646, 127] on span at bounding box center [610, 118] width 318 height 22
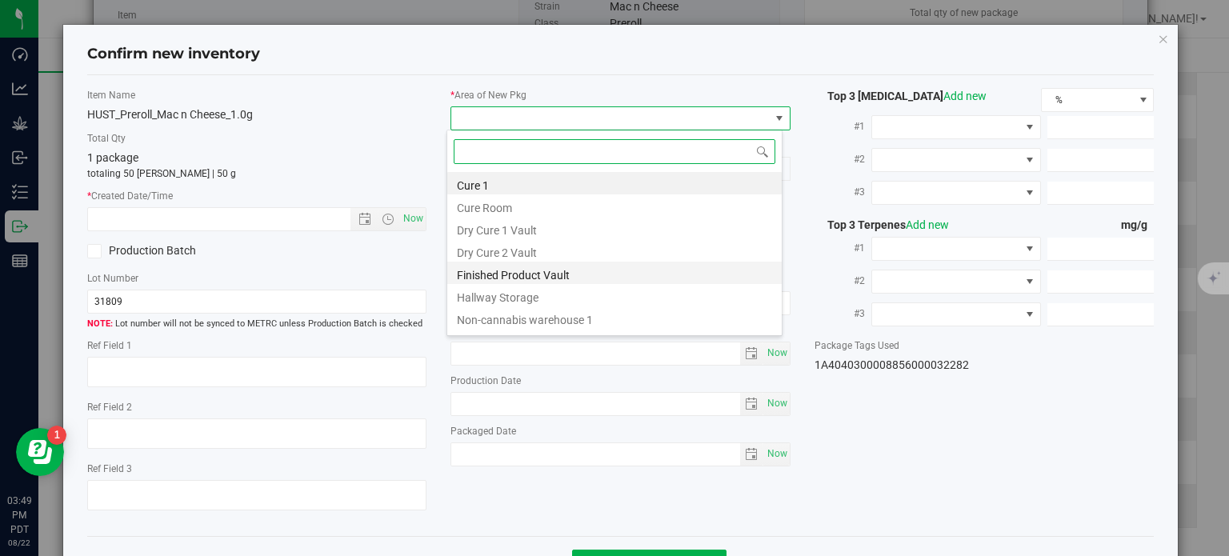
click at [502, 278] on li "Finished Product Vault" at bounding box center [614, 273] width 334 height 22
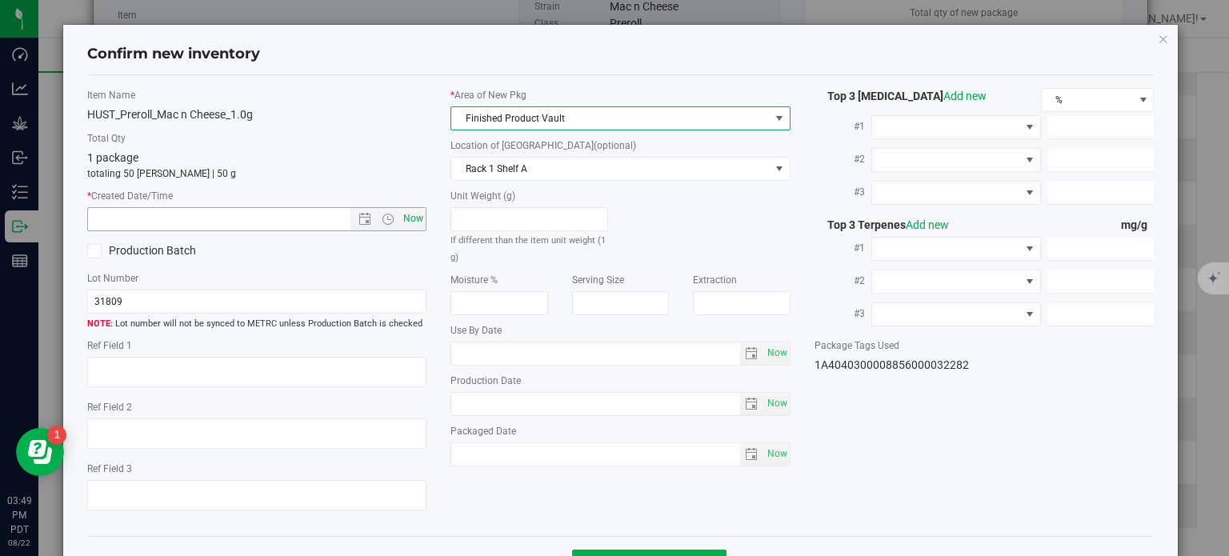
click at [418, 214] on span "Now" at bounding box center [413, 218] width 27 height 23
type input "[DATE] 3:49 PM"
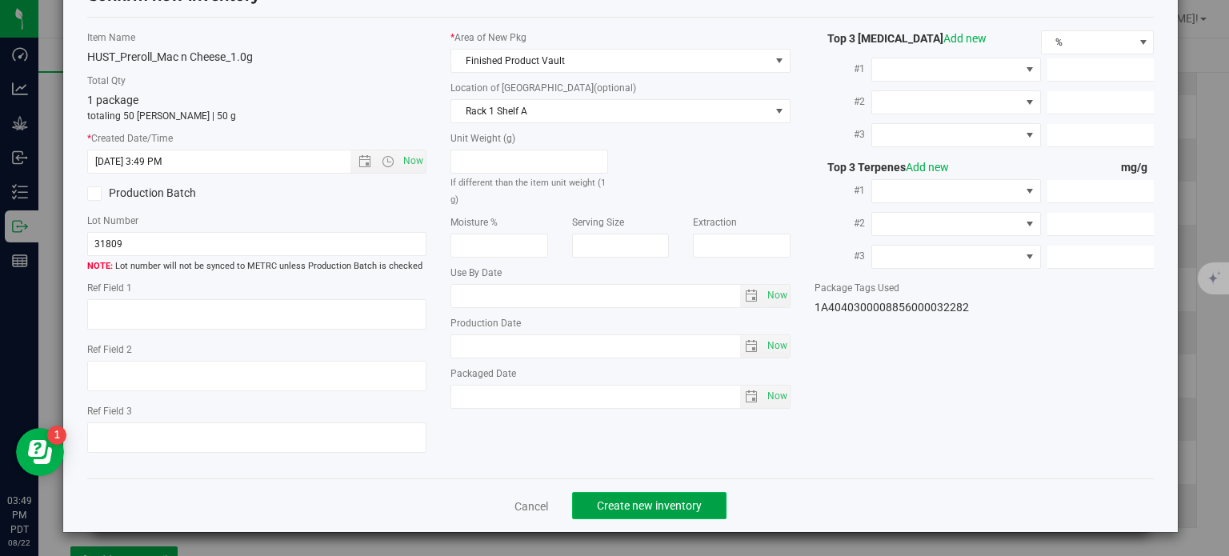
click at [605, 502] on span "Create new inventory" at bounding box center [649, 505] width 105 height 13
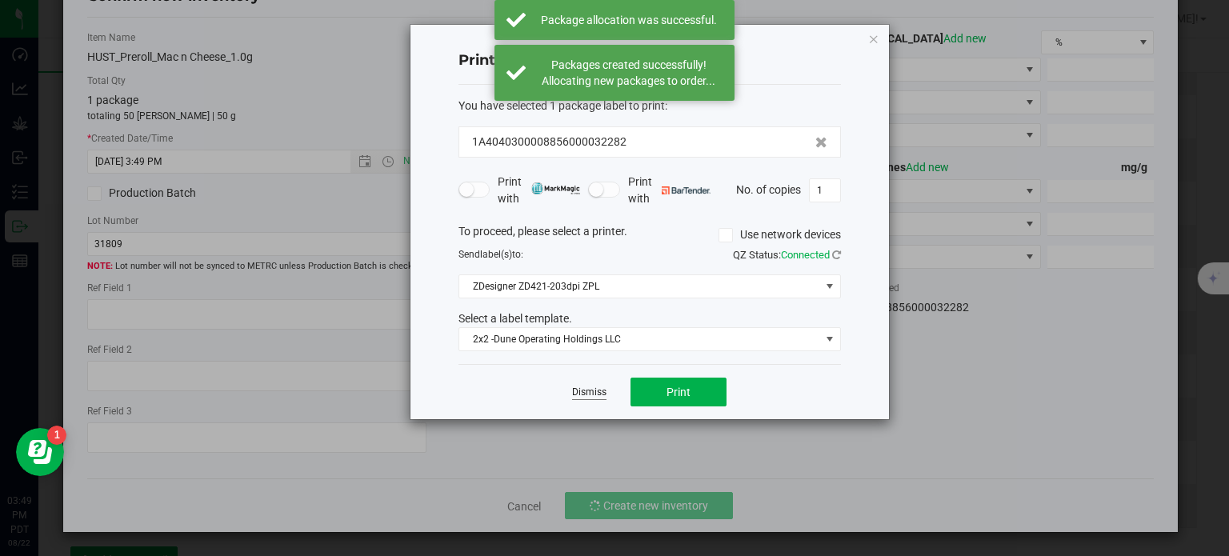
click at [584, 386] on link "Dismiss" at bounding box center [589, 393] width 34 height 14
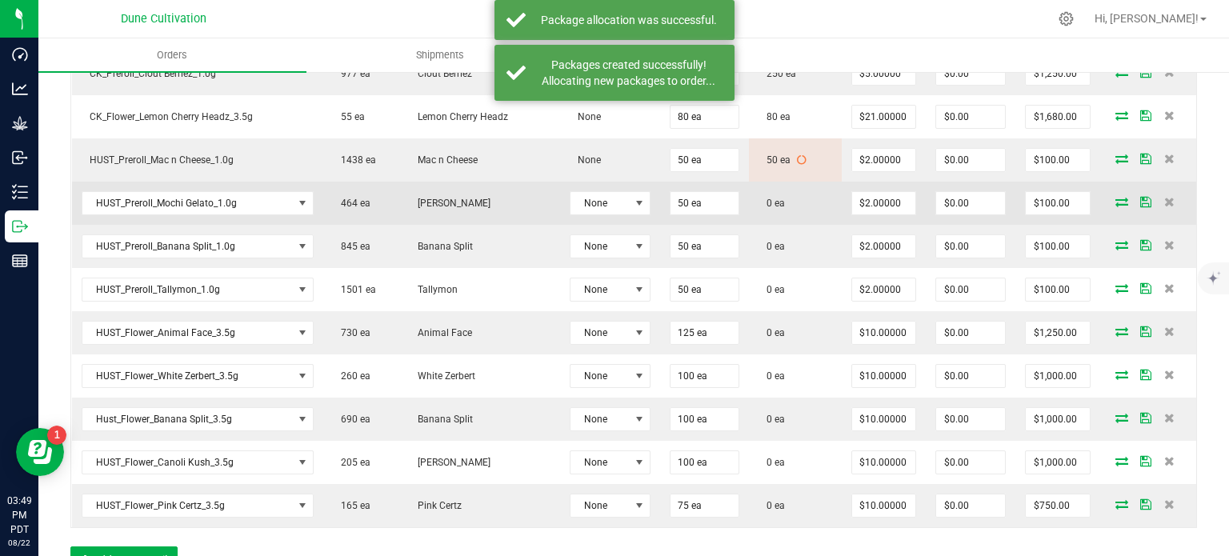
click at [1115, 198] on icon at bounding box center [1121, 202] width 13 height 10
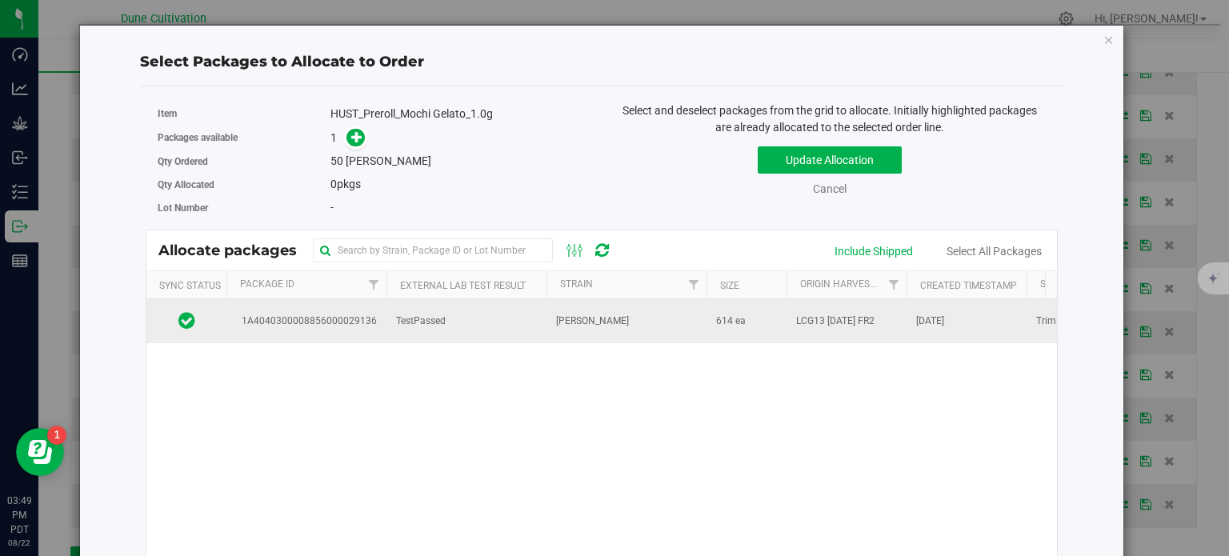
click at [320, 315] on span "1A4040300008856000029136" at bounding box center [306, 321] width 141 height 15
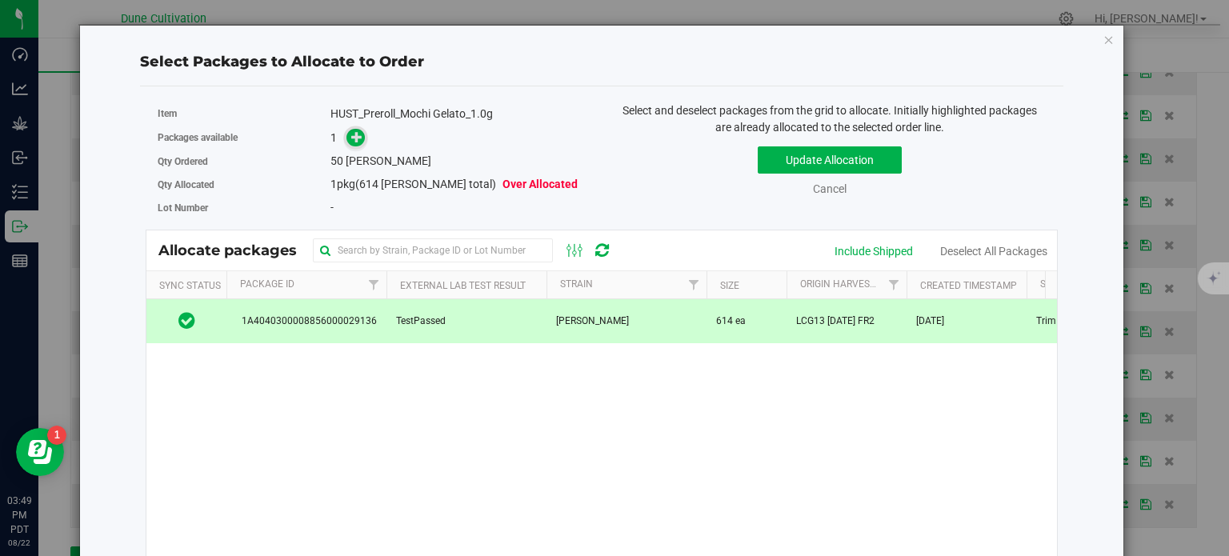
click at [354, 139] on icon at bounding box center [356, 136] width 11 height 11
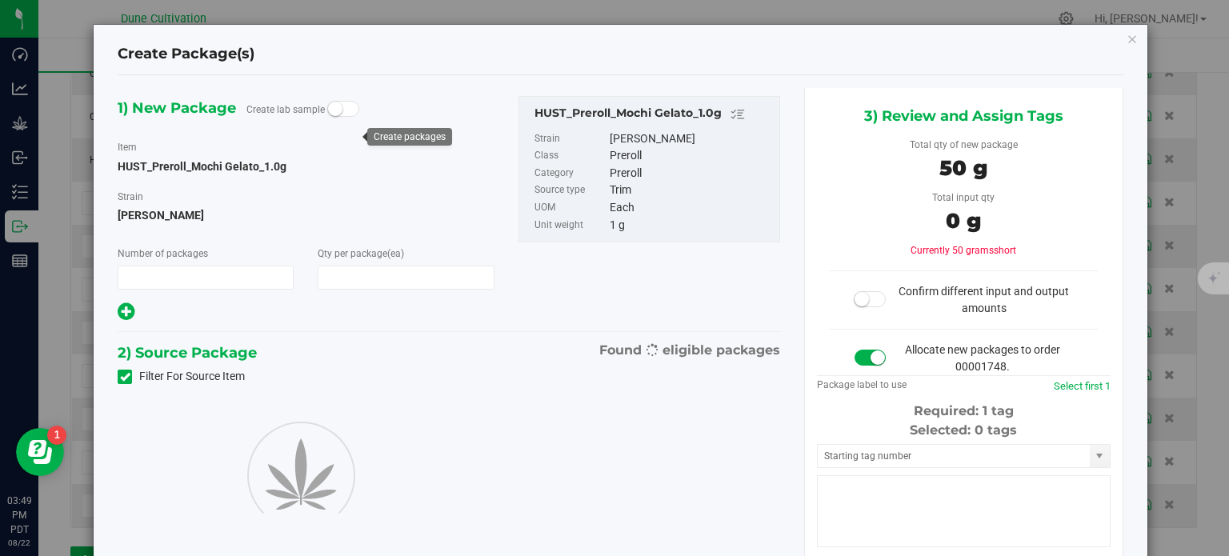
type input "1"
type input "50"
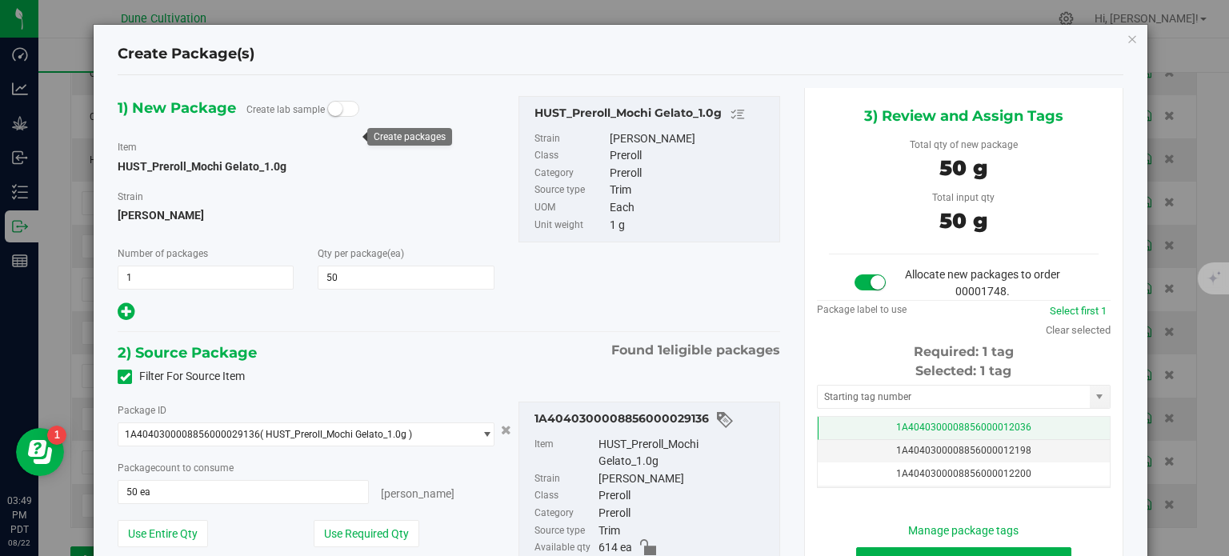
click at [878, 424] on td "1A4040300008856000012036" at bounding box center [964, 428] width 292 height 23
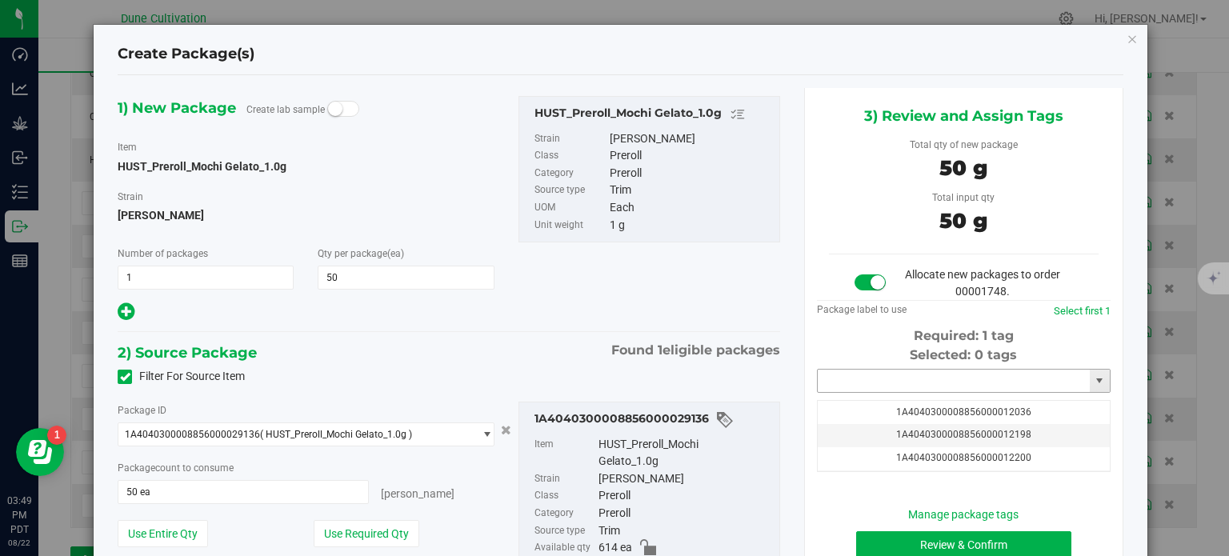
click at [878, 378] on input "text" at bounding box center [954, 381] width 272 height 22
paste input "3228"
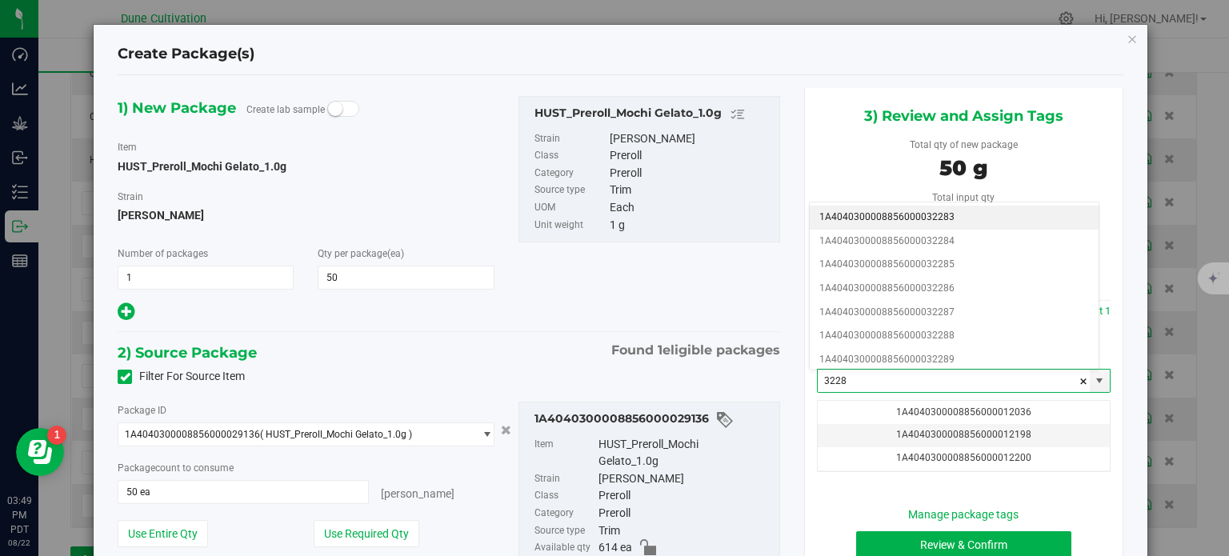
click at [913, 218] on li "1A4040300008856000032283" at bounding box center [954, 218] width 289 height 24
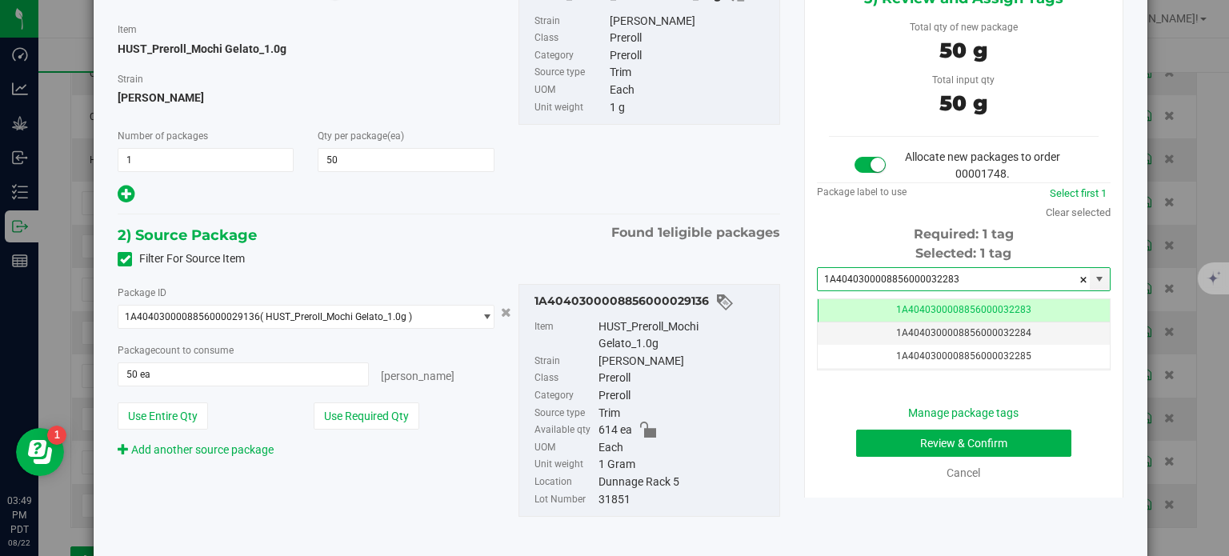
type input "1A4040300008856000032283"
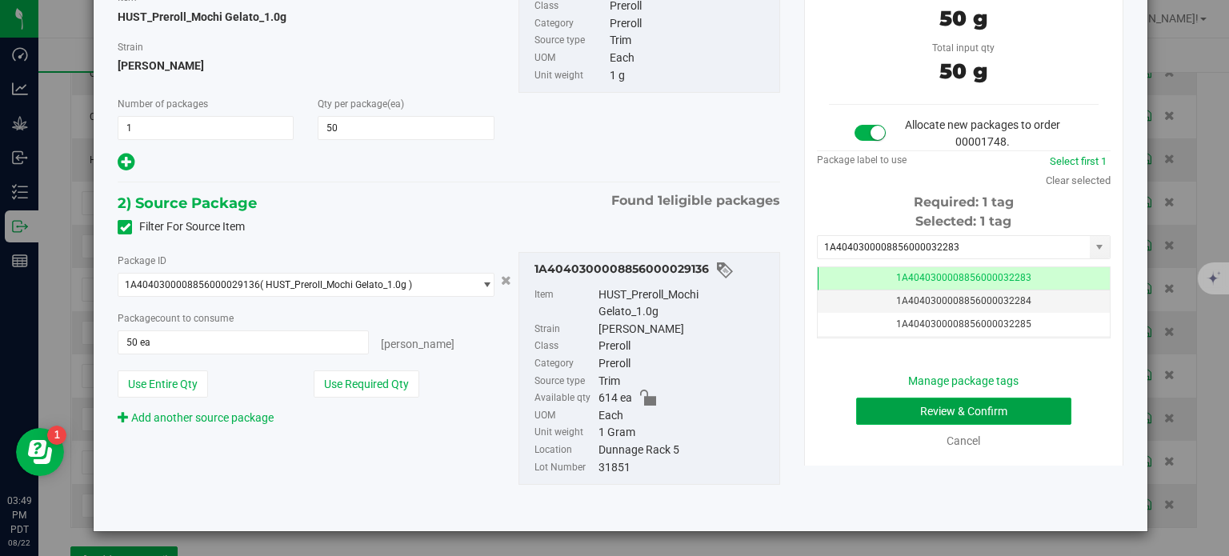
click at [896, 406] on button "Review & Confirm" at bounding box center [963, 411] width 215 height 27
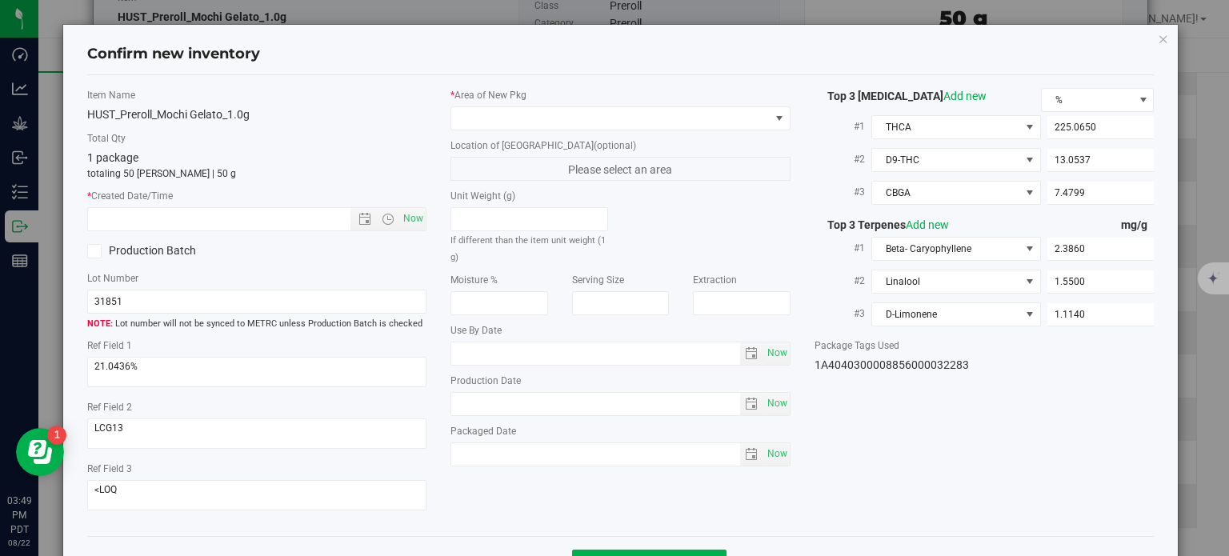
click at [660, 98] on label "* Area of [GEOGRAPHIC_DATA]" at bounding box center [620, 95] width 340 height 14
click at [653, 112] on span at bounding box center [610, 118] width 318 height 22
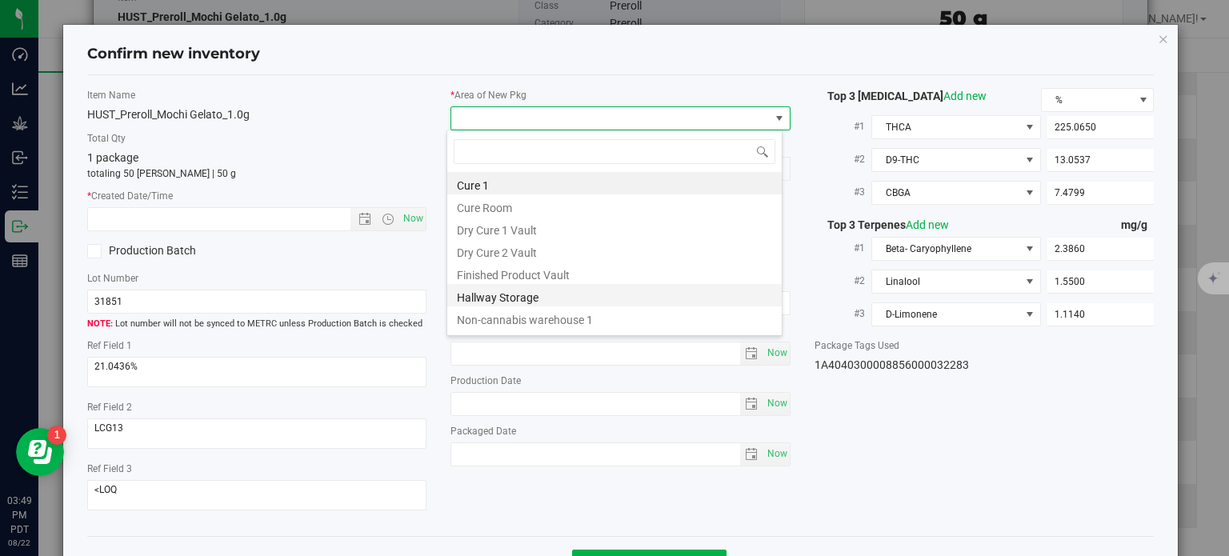
click at [505, 290] on li "Hallway Storage" at bounding box center [614, 295] width 334 height 22
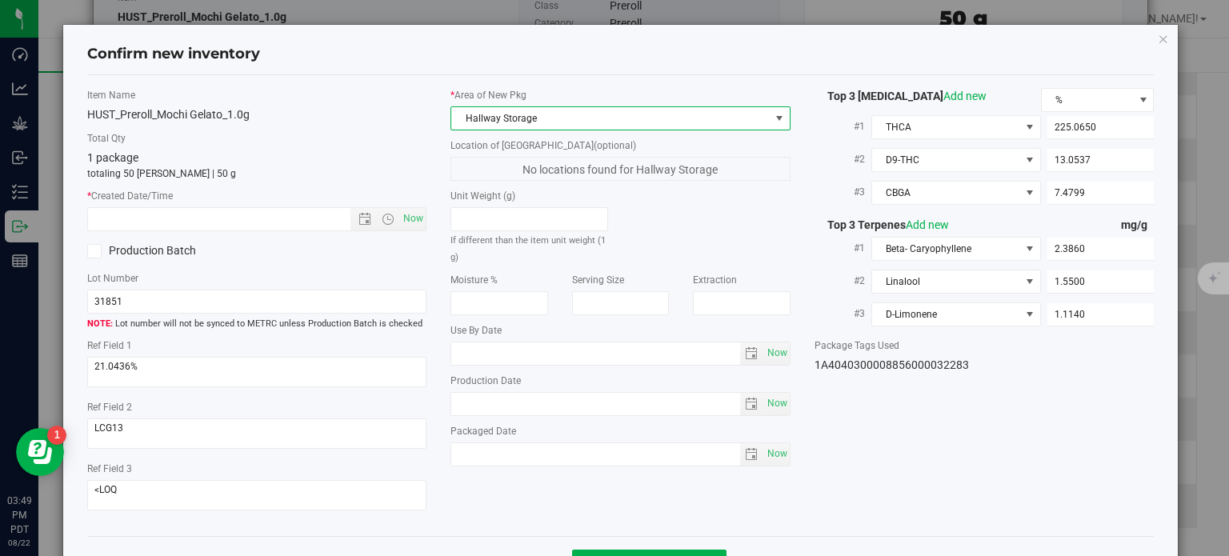
click at [525, 114] on span "Hallway Storage" at bounding box center [610, 118] width 318 height 22
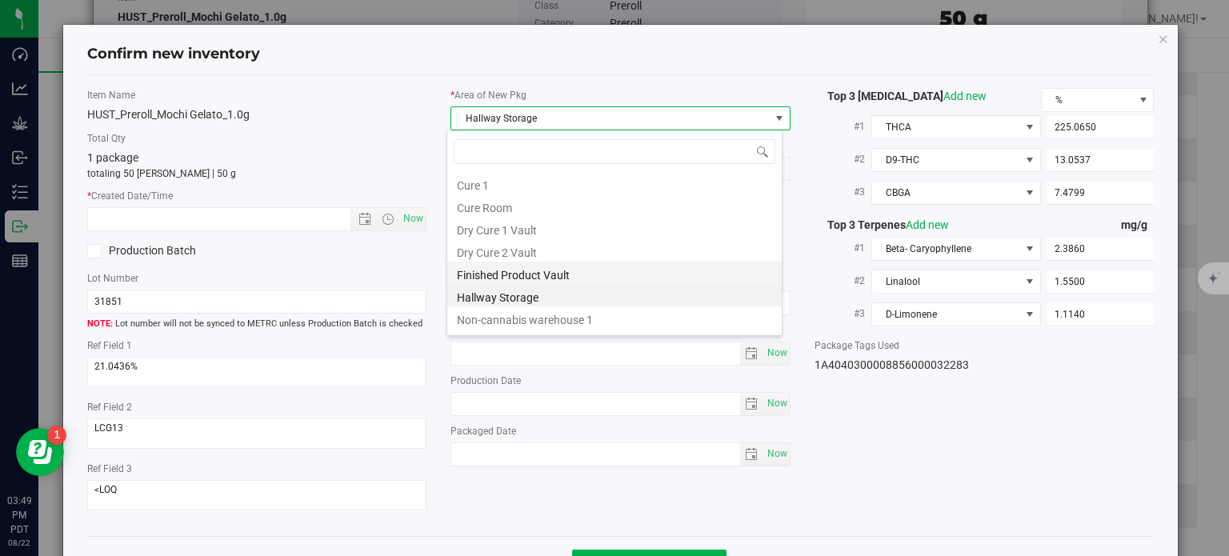
click at [531, 274] on li "Finished Product Vault" at bounding box center [614, 273] width 334 height 22
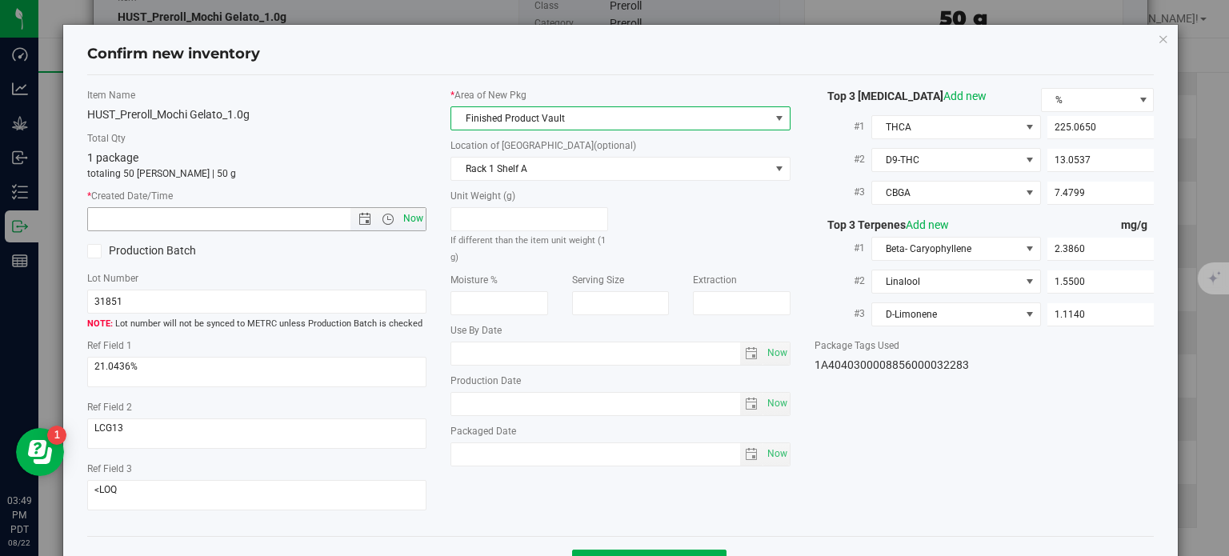
click at [400, 210] on span "Now" at bounding box center [413, 218] width 27 height 23
type input "[DATE] 3:49 PM"
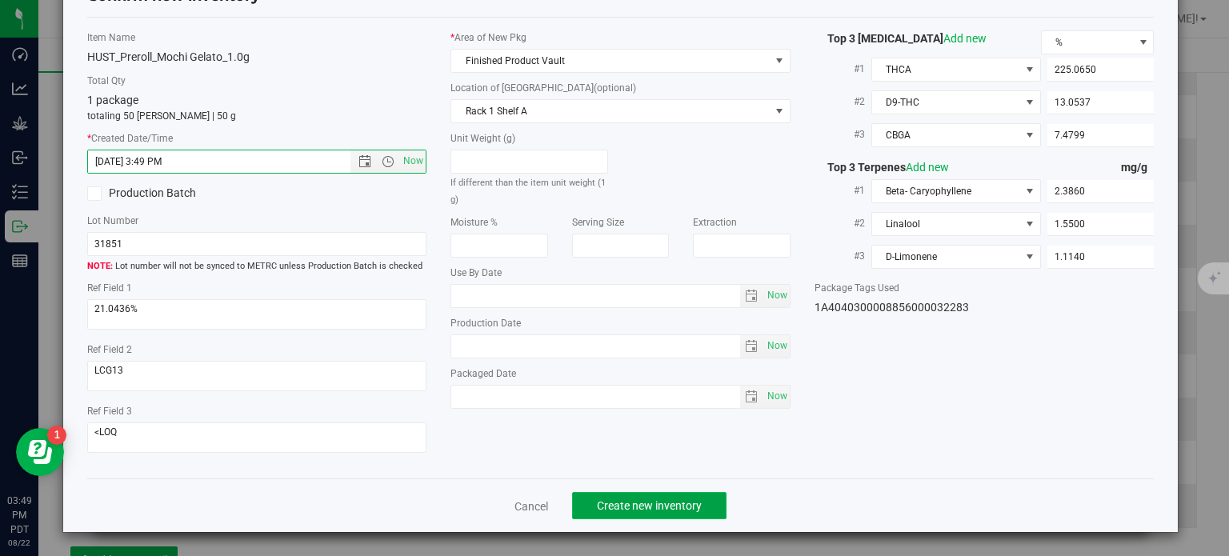
click at [670, 511] on span "Create new inventory" at bounding box center [649, 505] width 105 height 13
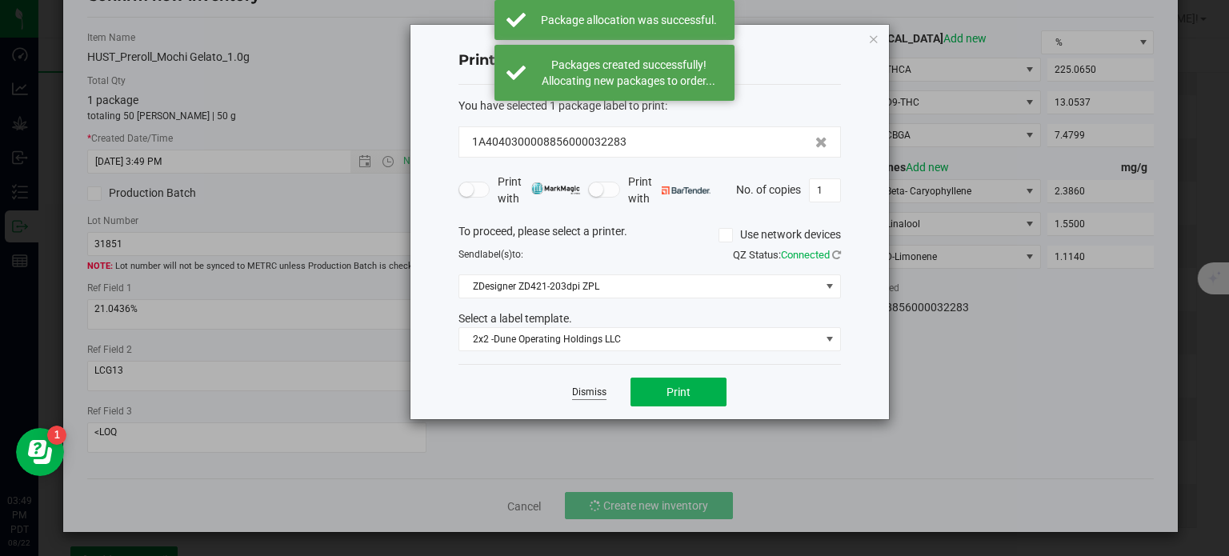
click at [584, 396] on link "Dismiss" at bounding box center [589, 393] width 34 height 14
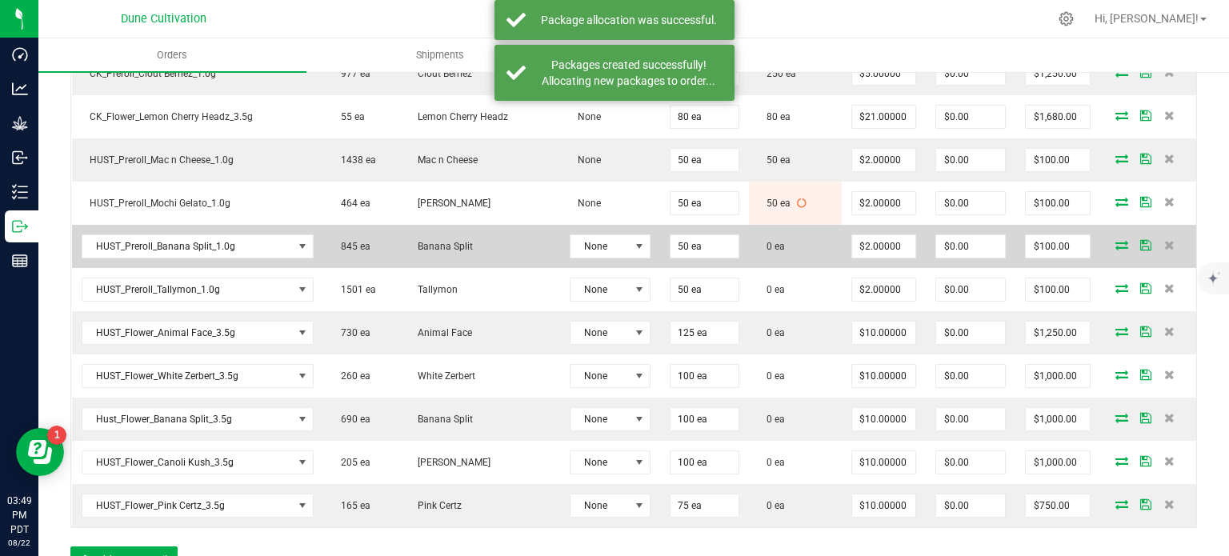
click at [1115, 240] on icon at bounding box center [1121, 245] width 13 height 10
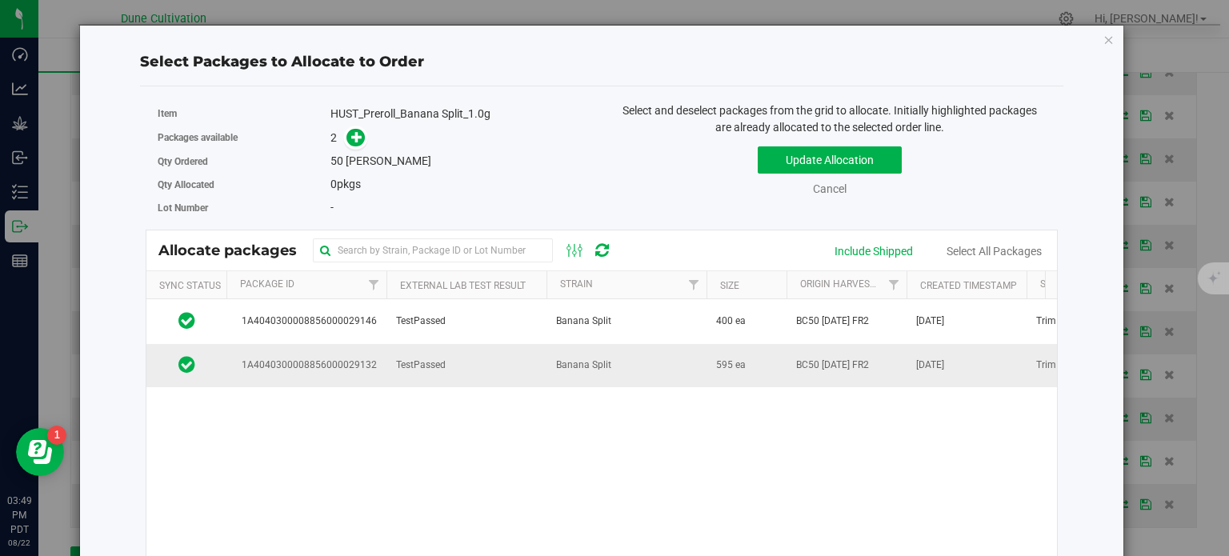
click at [362, 362] on span "1A4040300008856000029132" at bounding box center [306, 365] width 141 height 15
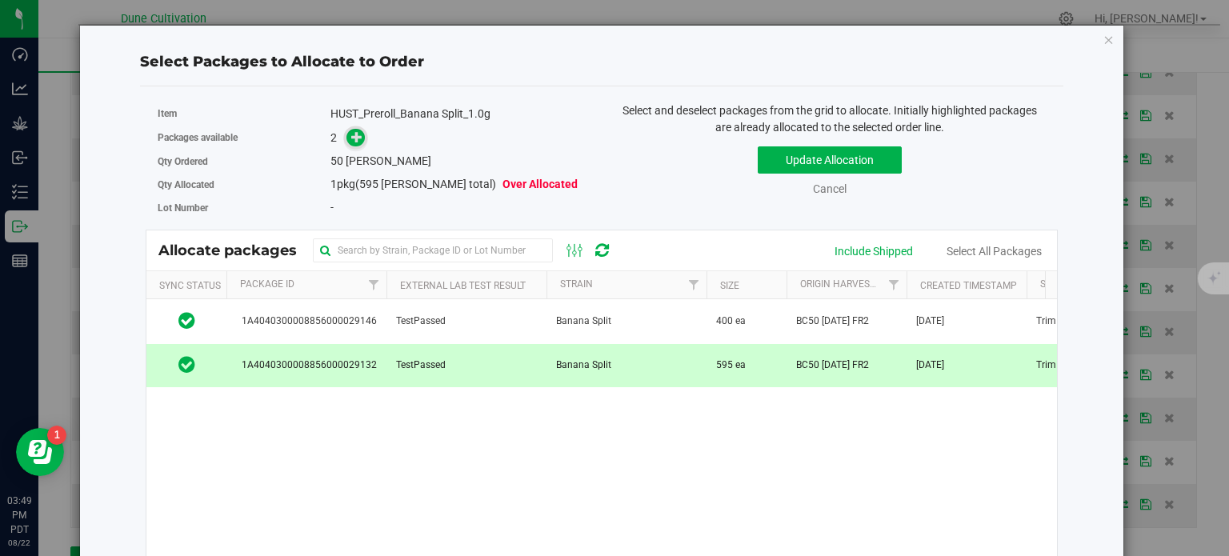
click at [353, 129] on span at bounding box center [355, 138] width 18 height 18
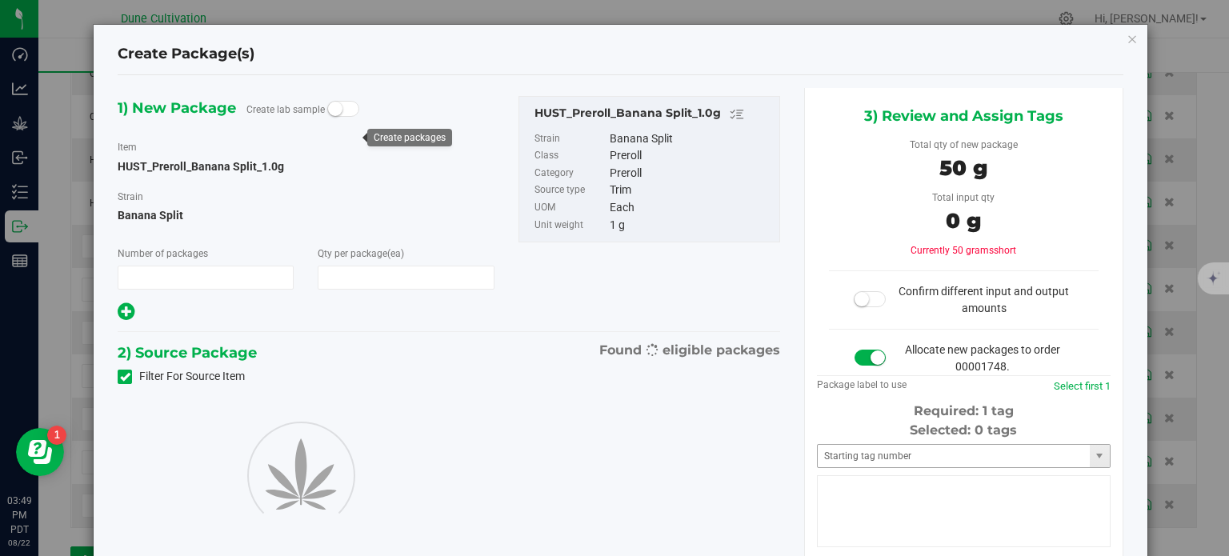
type input "1"
type input "50"
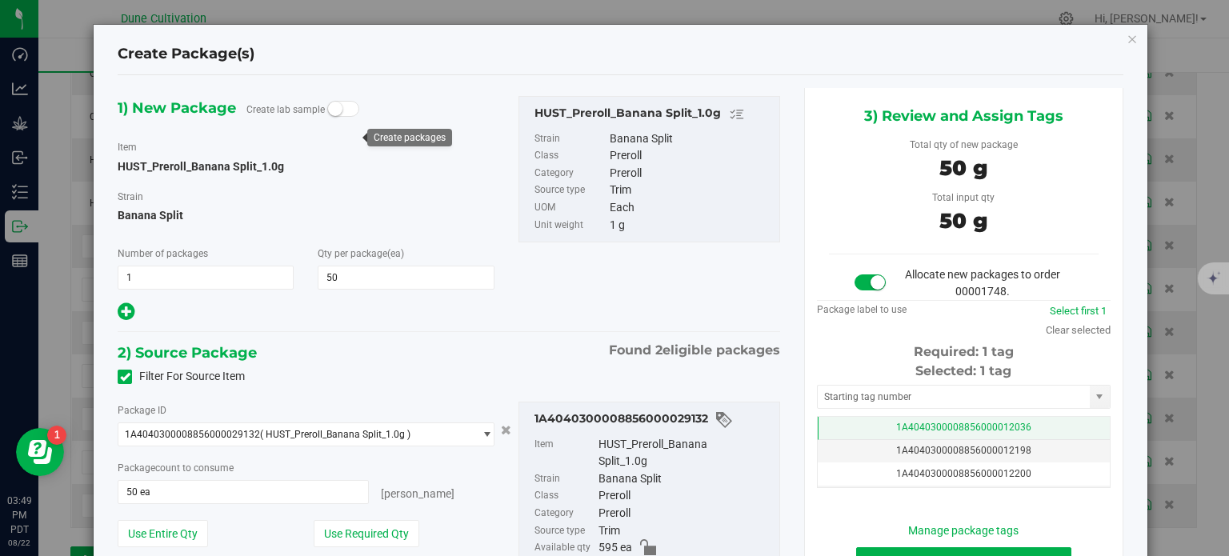
click at [850, 422] on td "1A4040300008856000012036" at bounding box center [964, 428] width 292 height 23
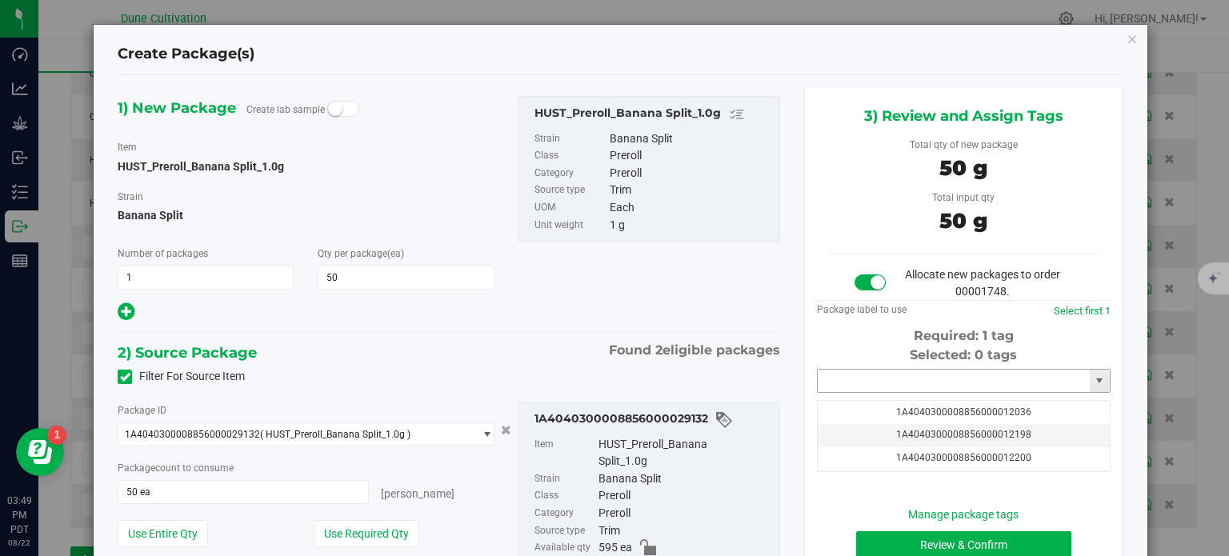
click at [848, 373] on input "text" at bounding box center [954, 381] width 272 height 22
paste input "3228"
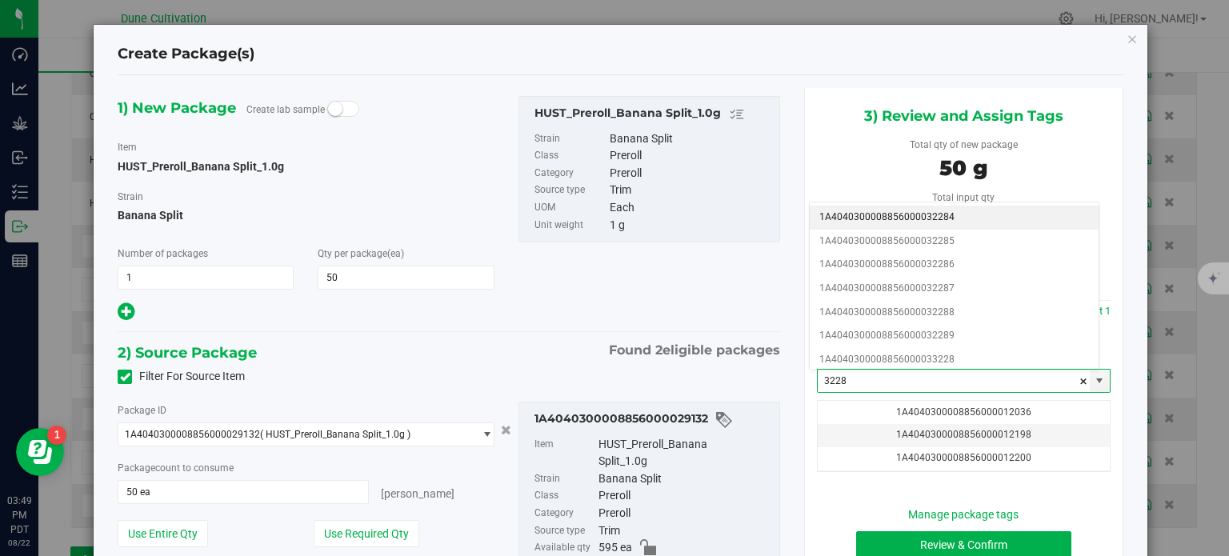
click at [911, 212] on li "1A4040300008856000032284" at bounding box center [954, 218] width 289 height 24
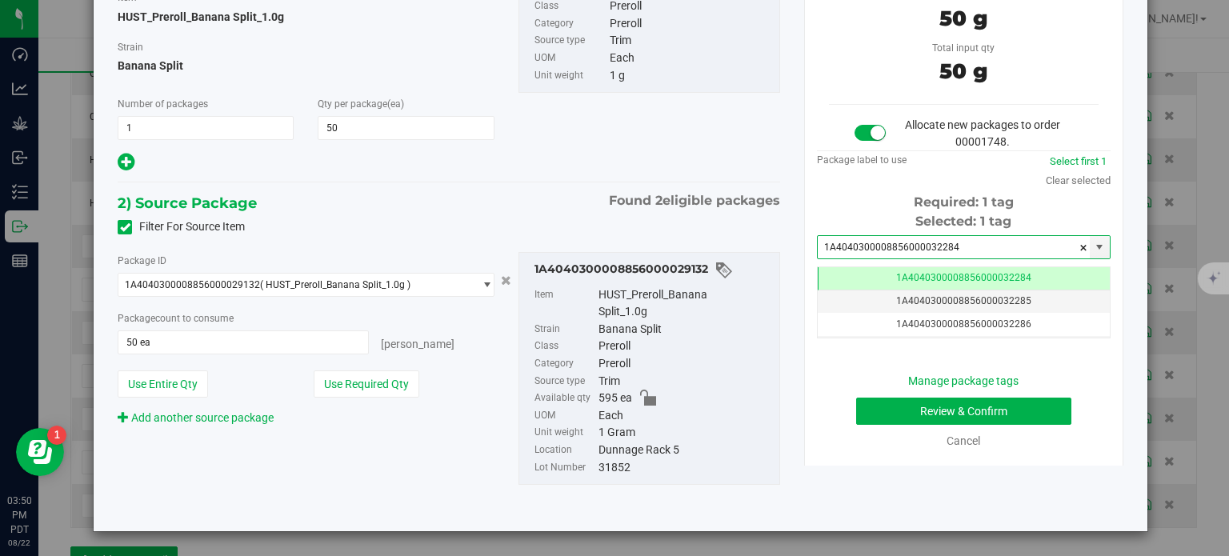
type input "1A4040300008856000032284"
click at [877, 406] on button "Review & Confirm" at bounding box center [963, 411] width 215 height 27
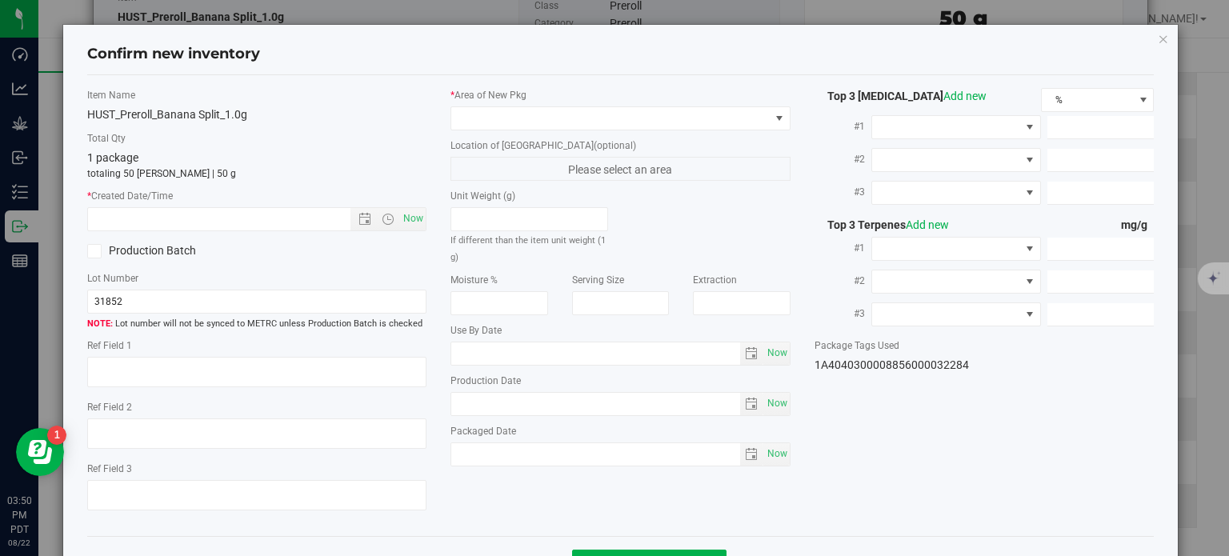
type textarea "22.9801%"
type textarea "BC50"
type textarea "<LOQ"
type input "249.7390"
type input "11.5741"
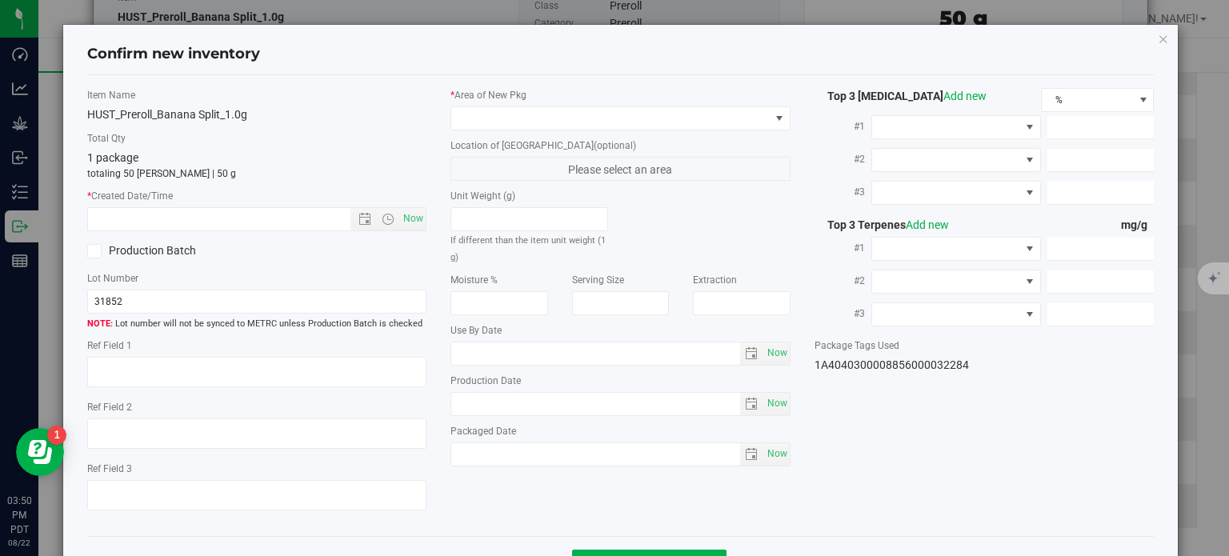
type input "10.7798"
type input "2.2950"
type input "2.2440"
type input "1.4230"
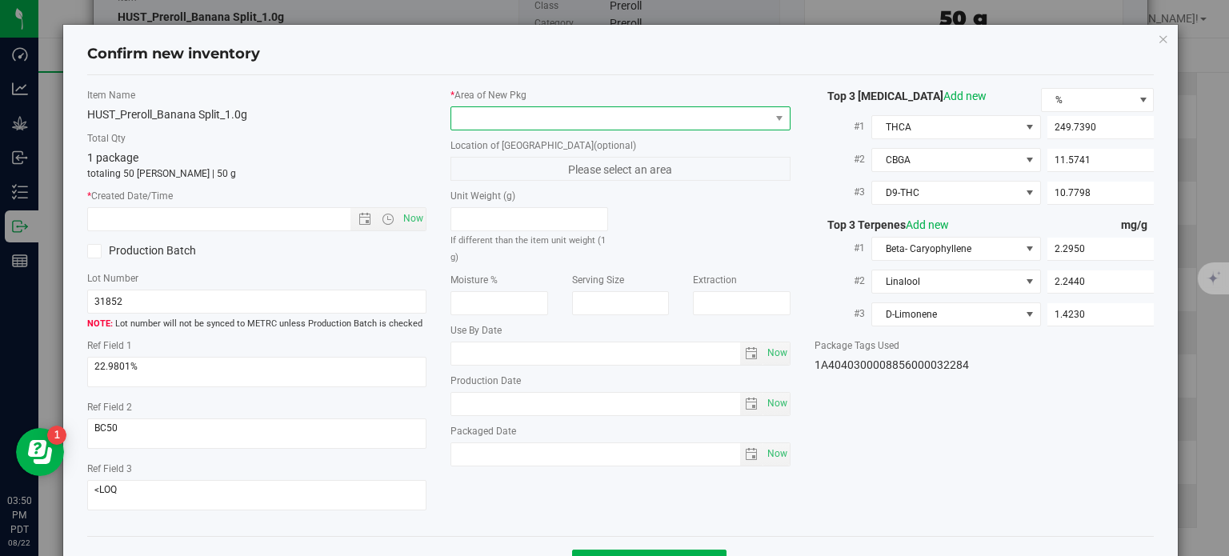
click at [657, 124] on span at bounding box center [610, 118] width 318 height 22
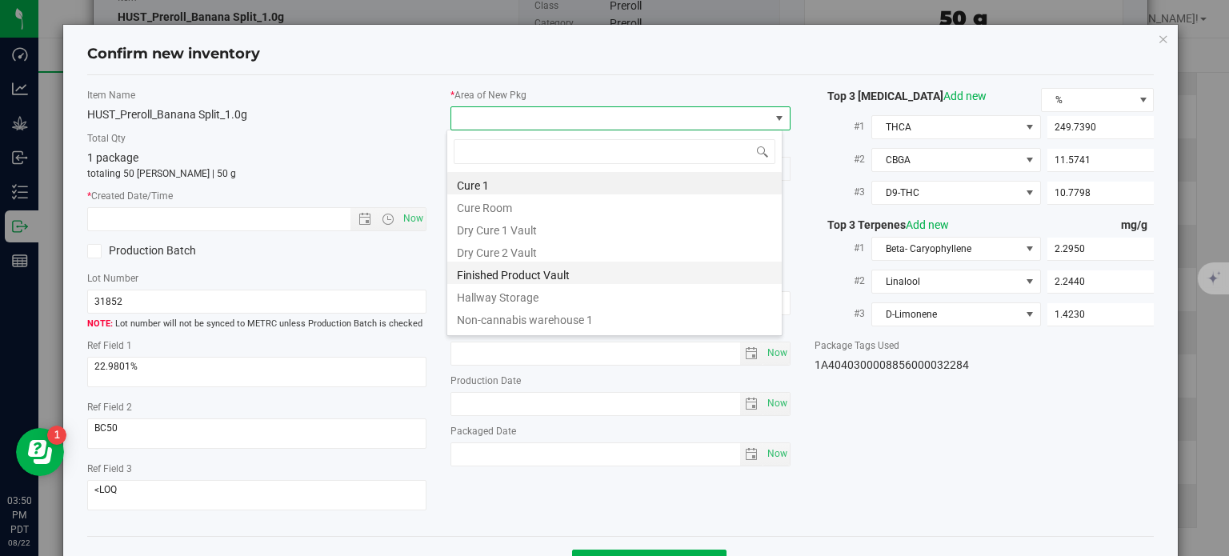
click at [498, 278] on li "Finished Product Vault" at bounding box center [614, 273] width 334 height 22
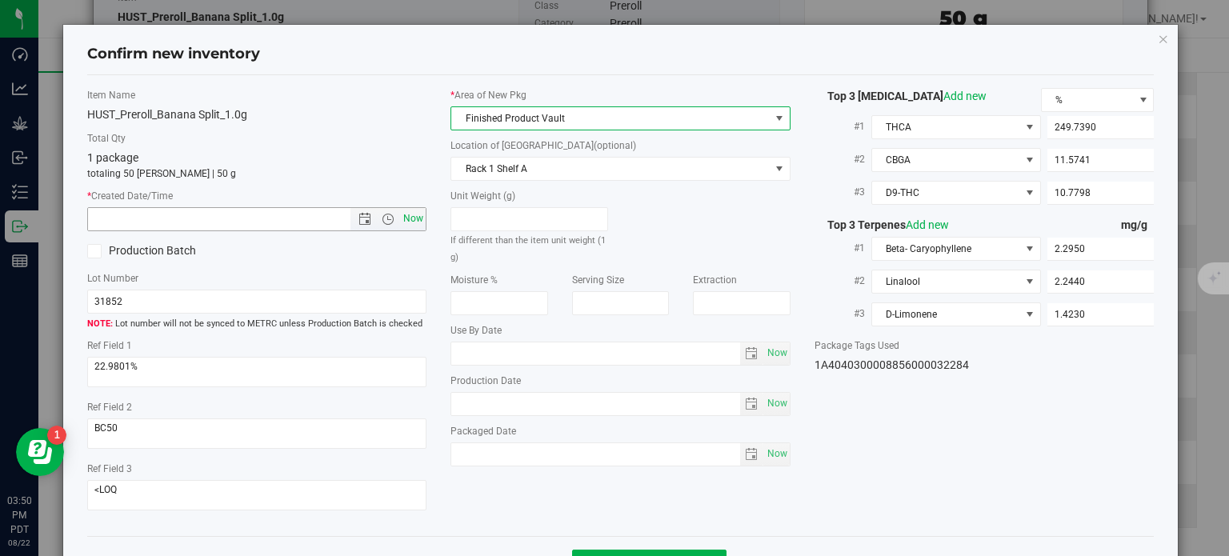
click at [413, 218] on span "Now" at bounding box center [413, 218] width 27 height 23
type input "[DATE] 3:50 PM"
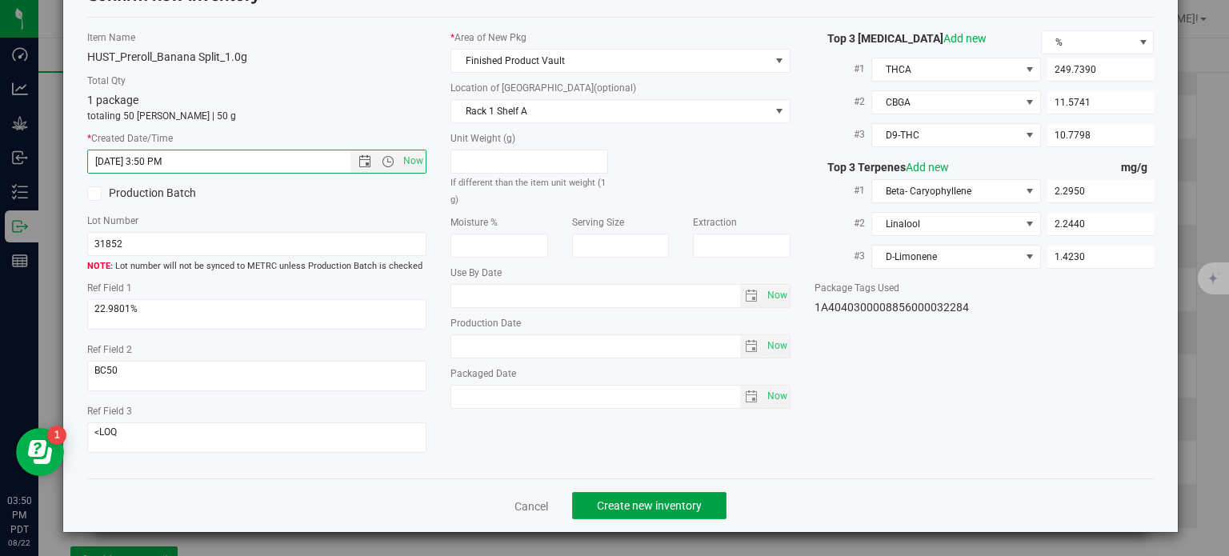
click at [634, 495] on button "Create new inventory" at bounding box center [649, 505] width 154 height 27
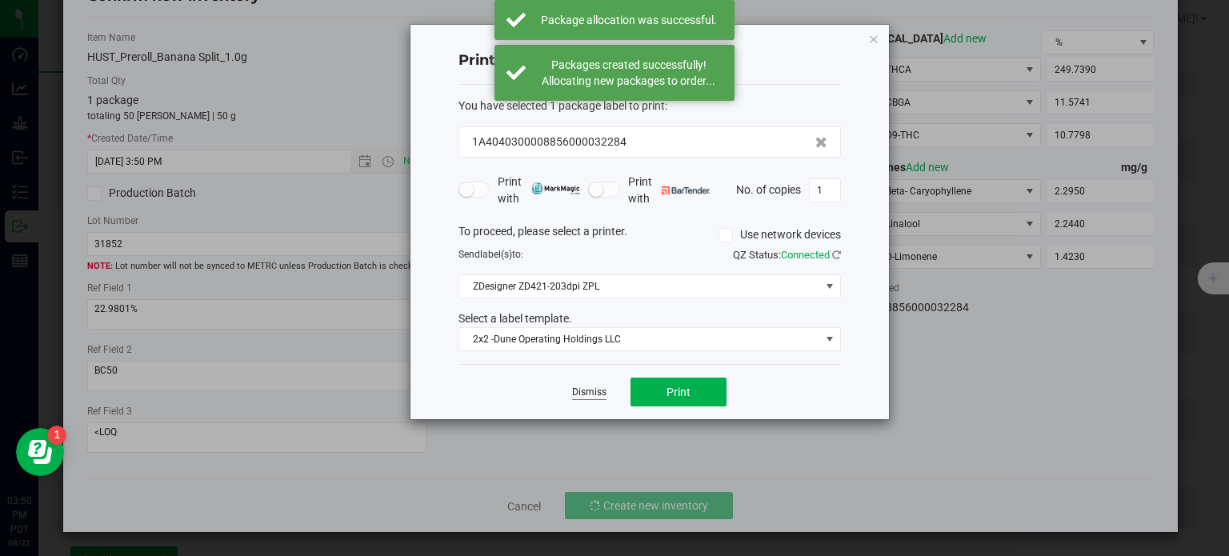
click at [595, 390] on link "Dismiss" at bounding box center [589, 393] width 34 height 14
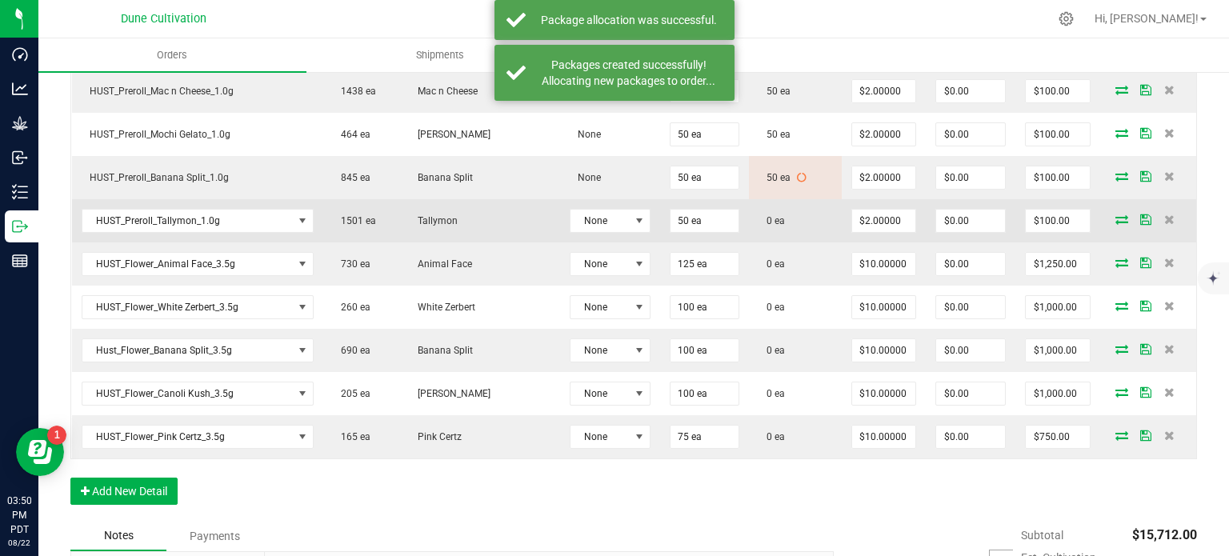
click at [1115, 214] on icon at bounding box center [1121, 219] width 13 height 10
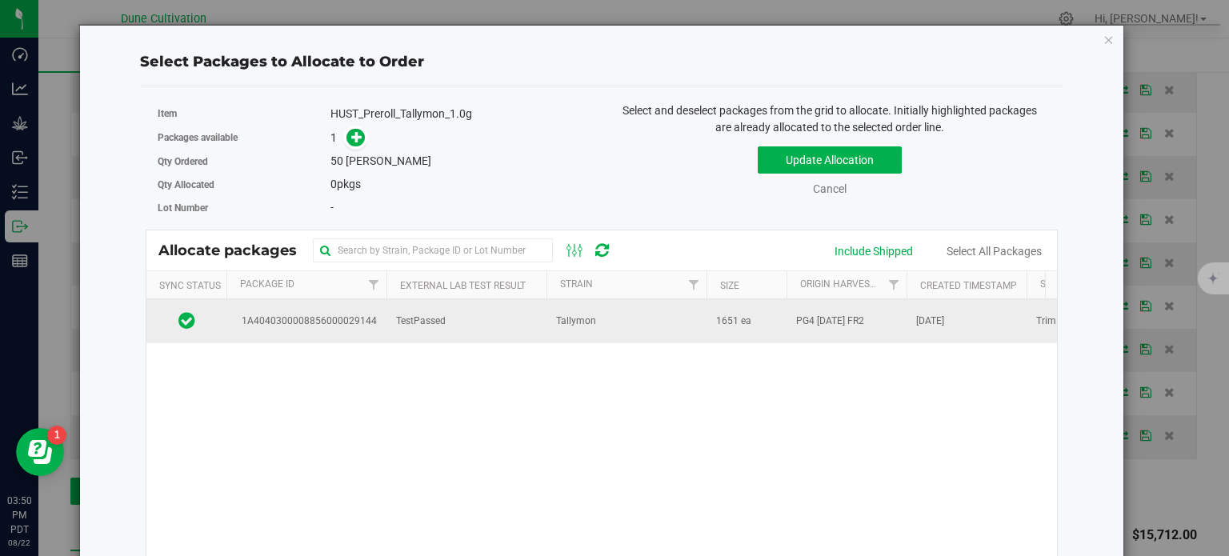
click at [358, 316] on span "1A4040300008856000029144" at bounding box center [306, 321] width 141 height 15
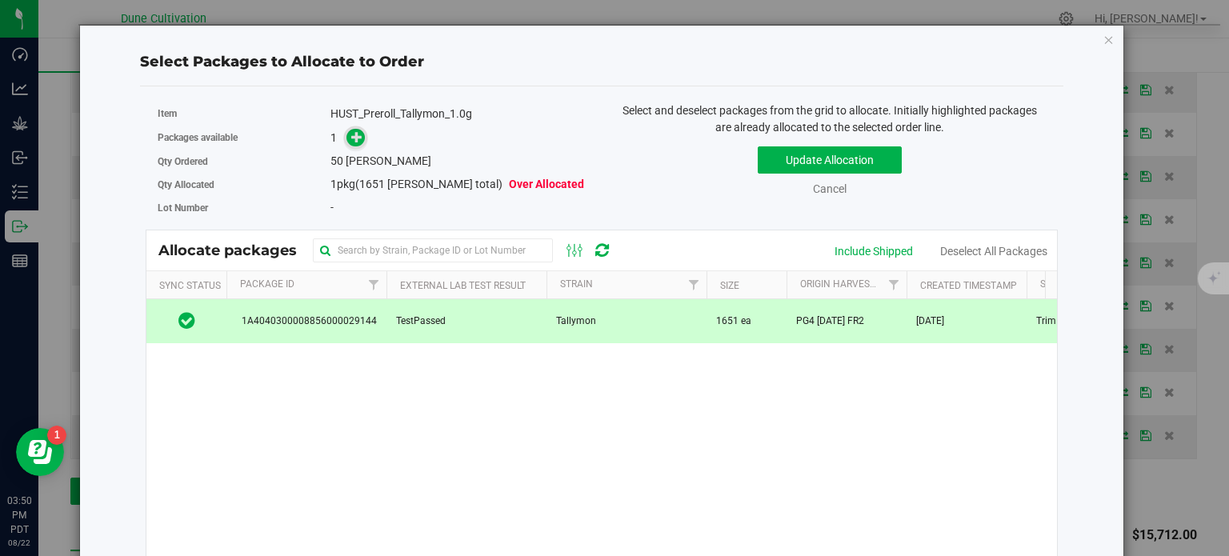
click at [351, 135] on icon at bounding box center [356, 136] width 11 height 11
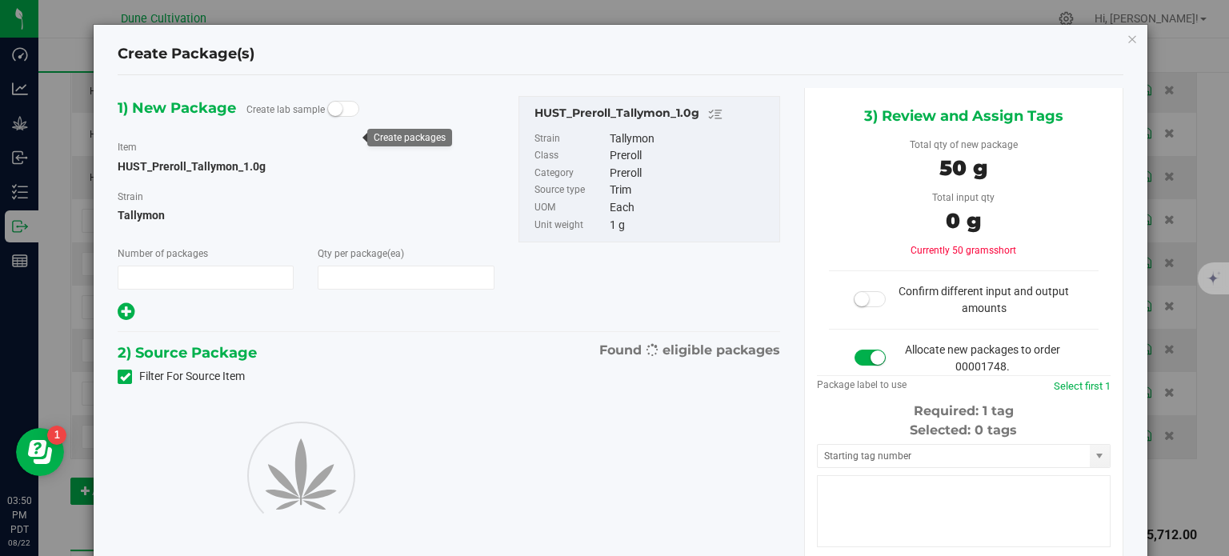
type input "1"
type input "50"
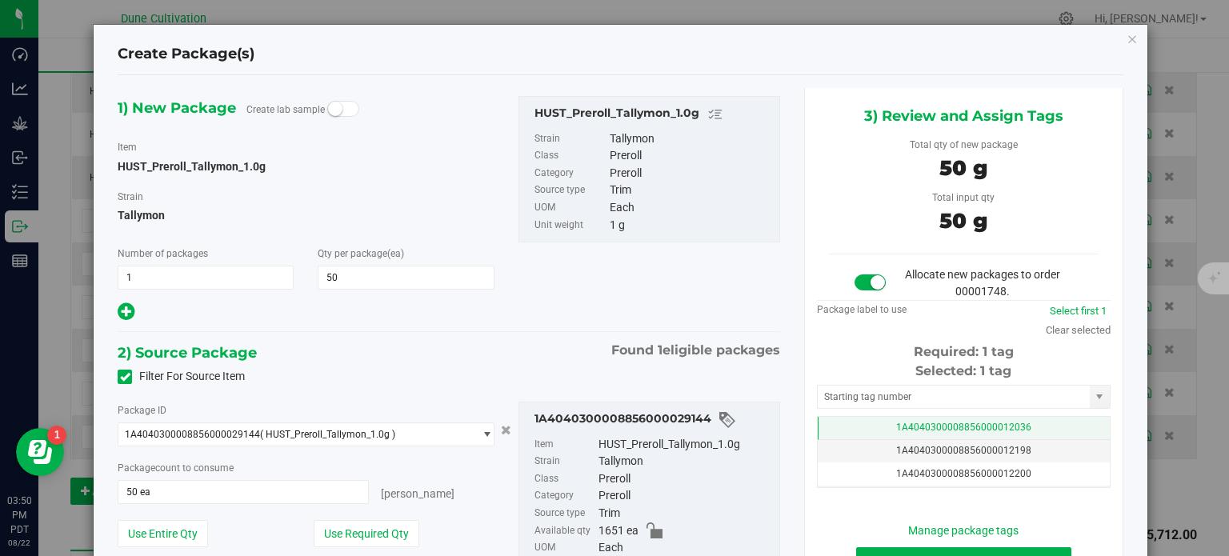
click at [854, 425] on td "1A4040300008856000012036" at bounding box center [964, 428] width 292 height 23
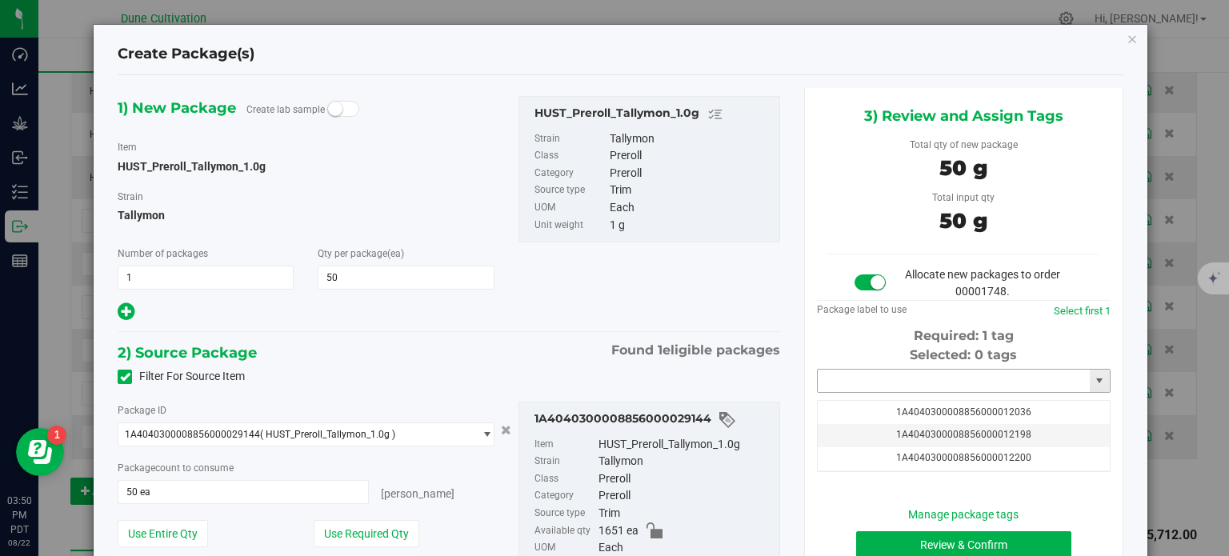
click at [867, 380] on input "text" at bounding box center [954, 381] width 272 height 22
paste input "3228"
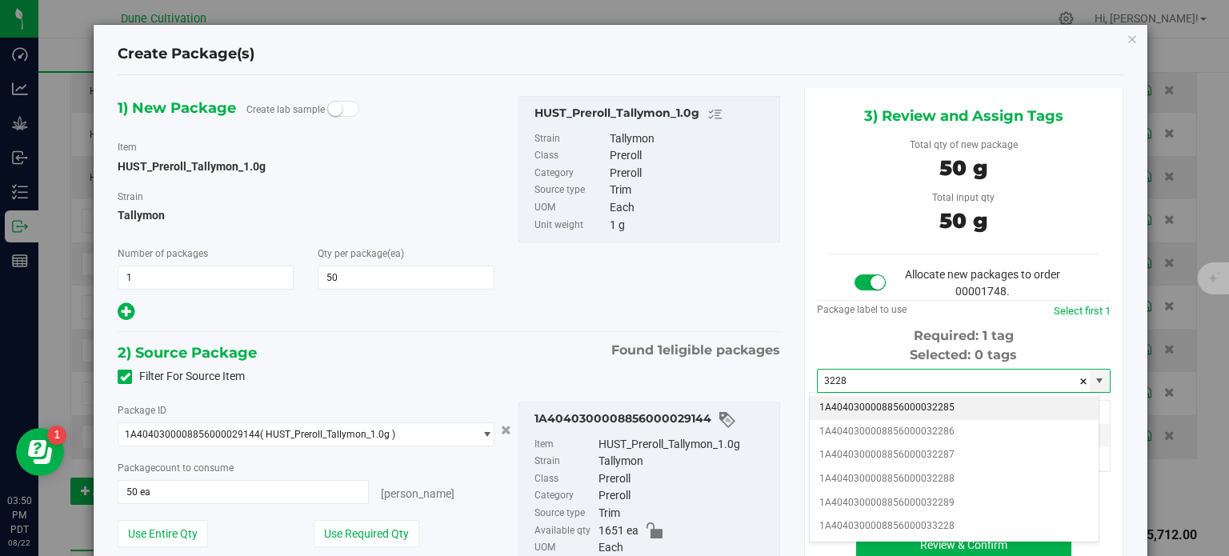
click at [892, 414] on li "1A4040300008856000032285" at bounding box center [954, 408] width 289 height 24
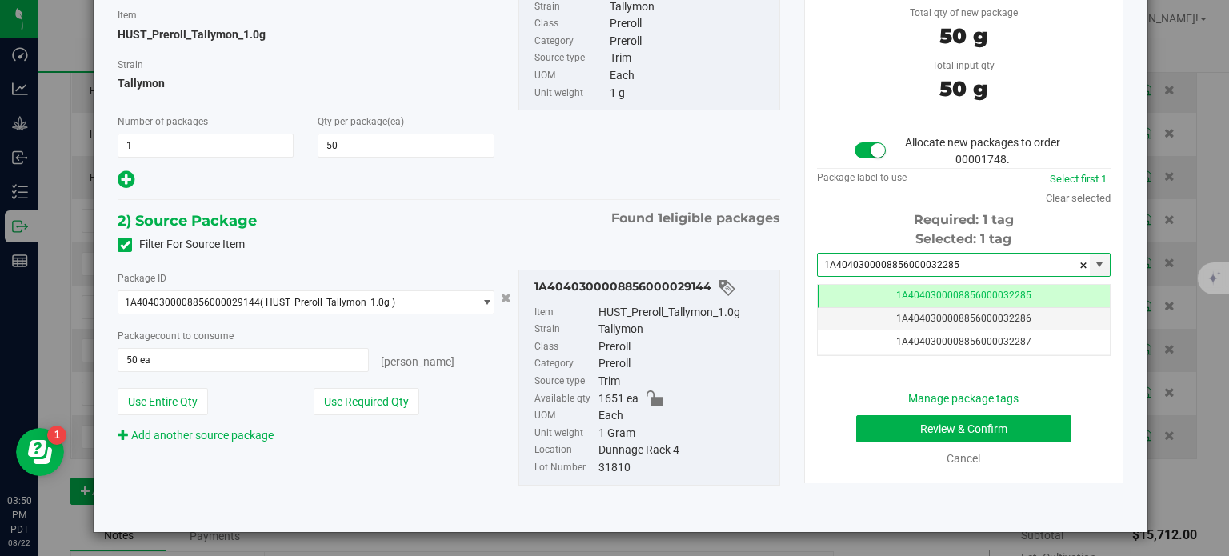
type input "1A4040300008856000032285"
click at [880, 420] on button "Review & Confirm" at bounding box center [963, 428] width 215 height 27
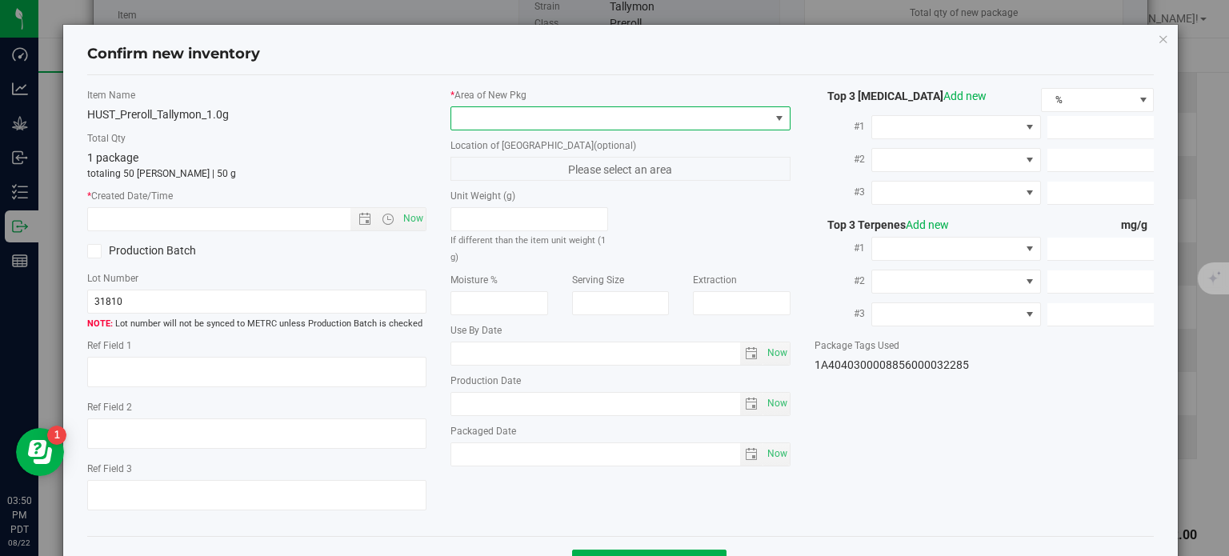
click at [650, 118] on span at bounding box center [610, 118] width 318 height 22
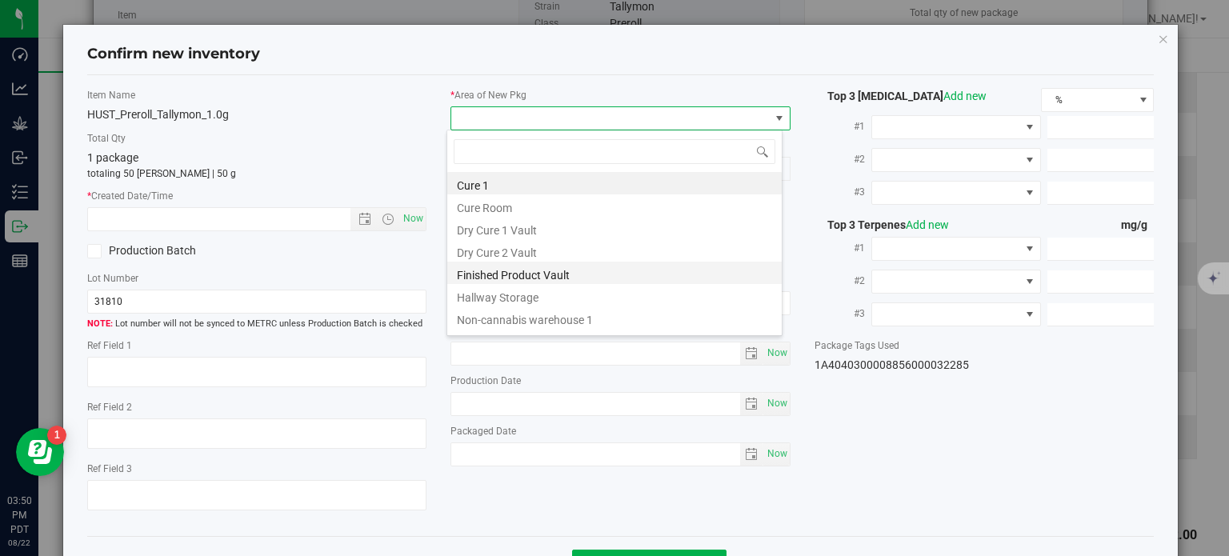
click at [485, 281] on li "Finished Product Vault" at bounding box center [614, 273] width 334 height 22
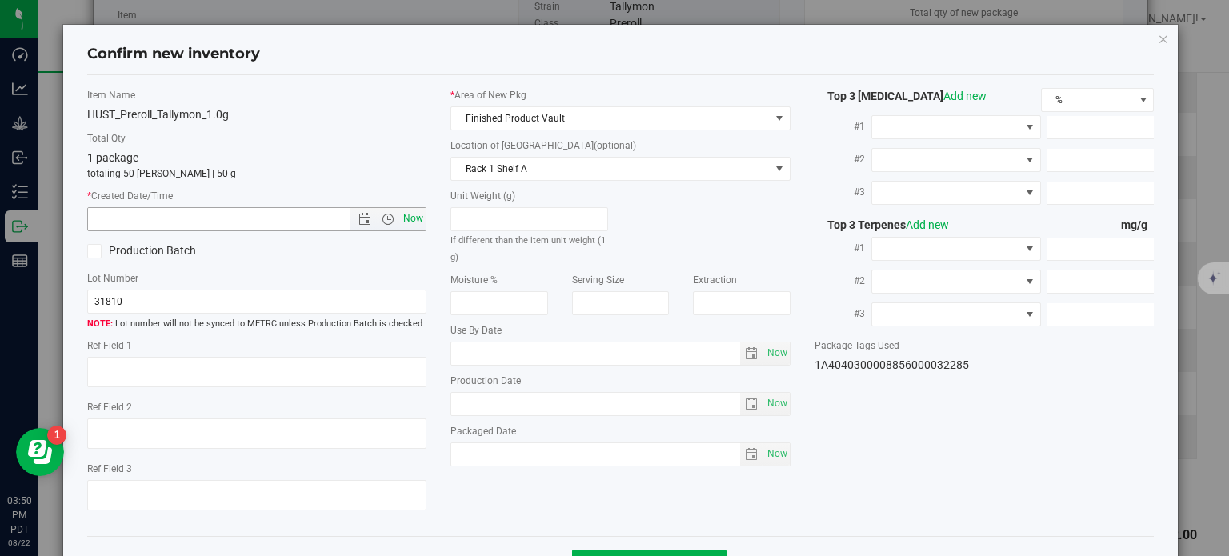
click at [409, 221] on span "Now" at bounding box center [413, 218] width 27 height 23
type input "[DATE] 3:50 PM"
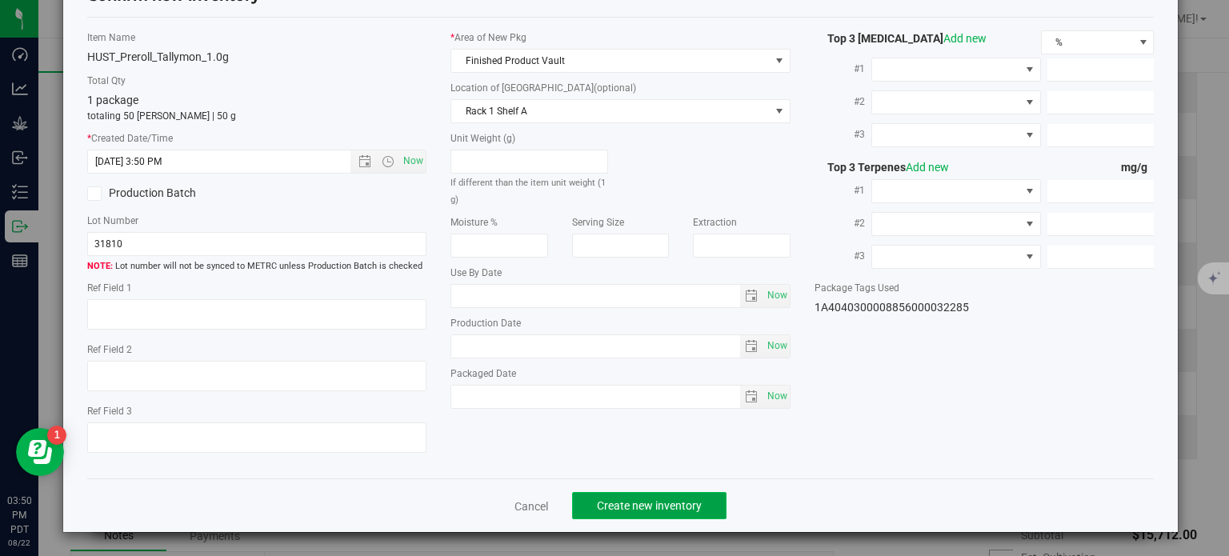
click at [598, 515] on button "Create new inventory" at bounding box center [649, 505] width 154 height 27
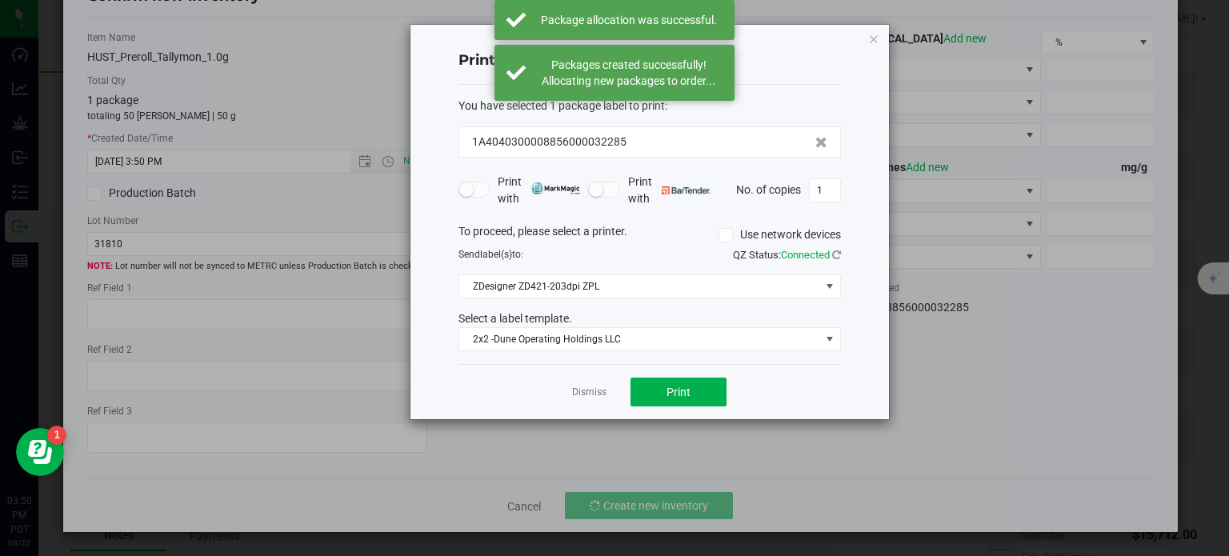
click at [589, 394] on link "Dismiss" at bounding box center [589, 393] width 34 height 14
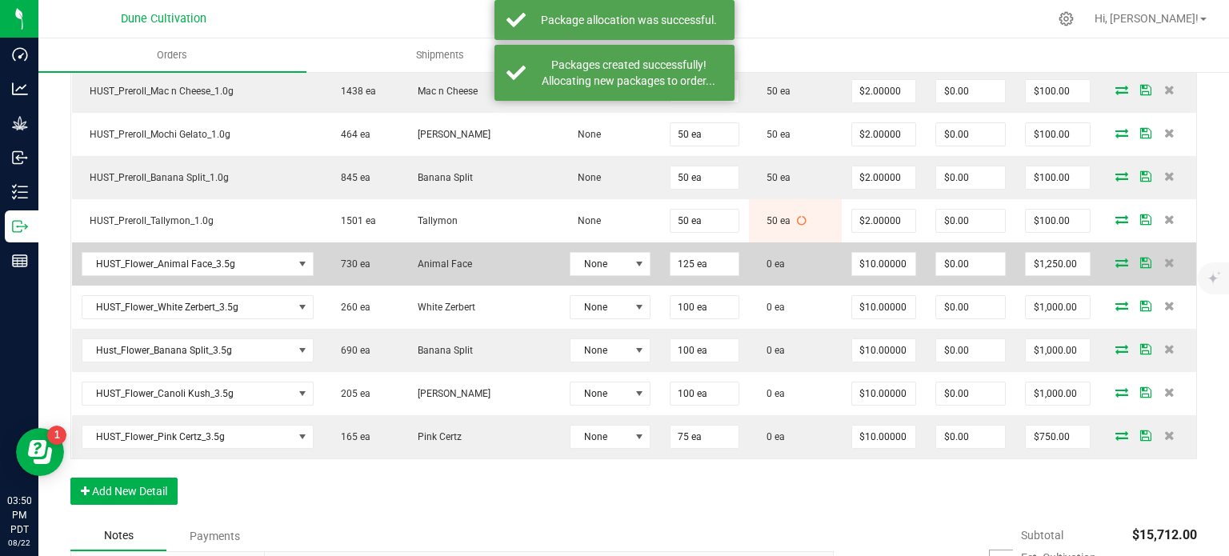
click at [1115, 258] on icon at bounding box center [1121, 263] width 13 height 10
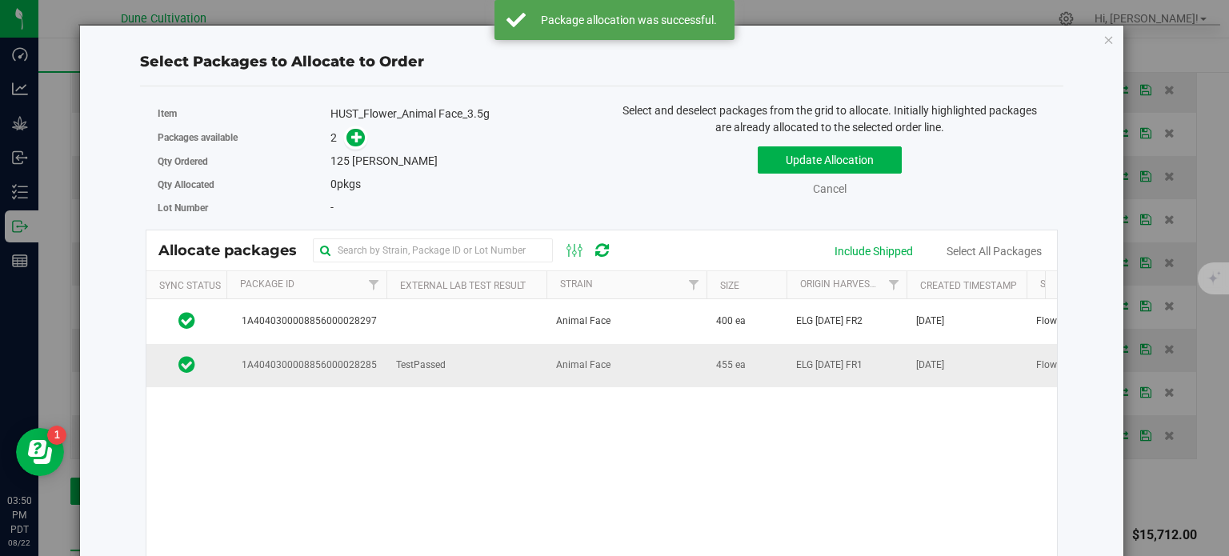
click at [384, 364] on td "1A4040300008856000028285" at bounding box center [306, 365] width 160 height 43
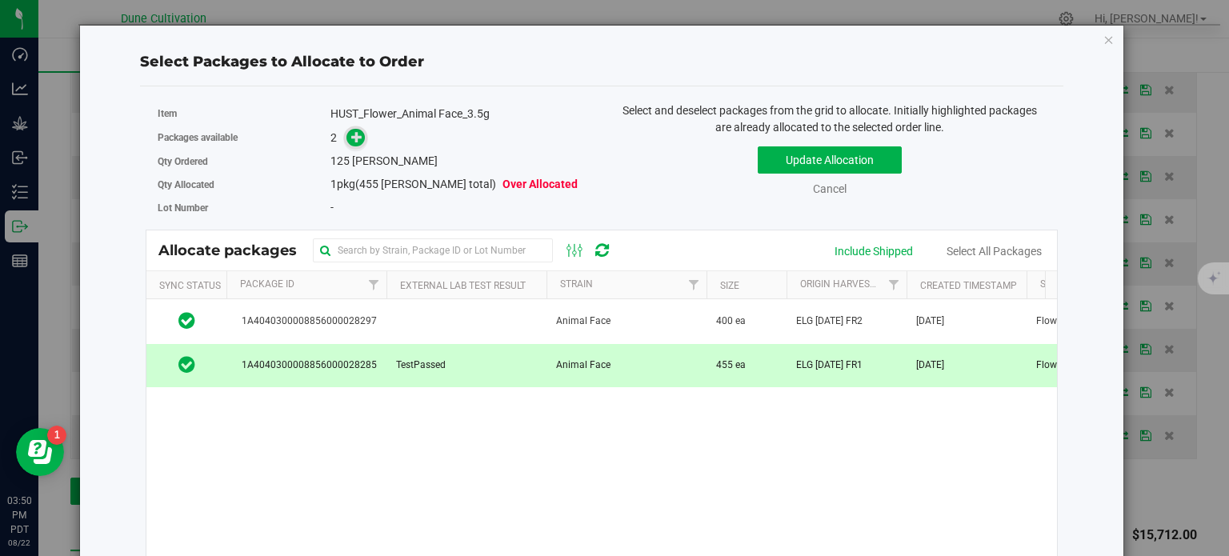
click at [354, 134] on icon at bounding box center [356, 136] width 11 height 11
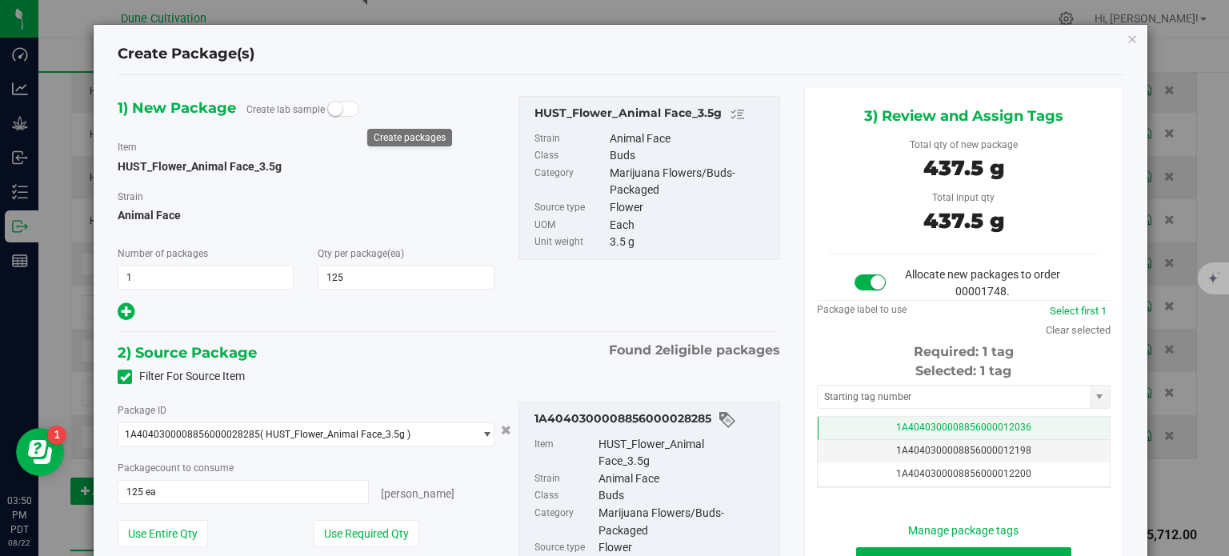
click at [829, 421] on td "1A4040300008856000012036" at bounding box center [964, 428] width 292 height 23
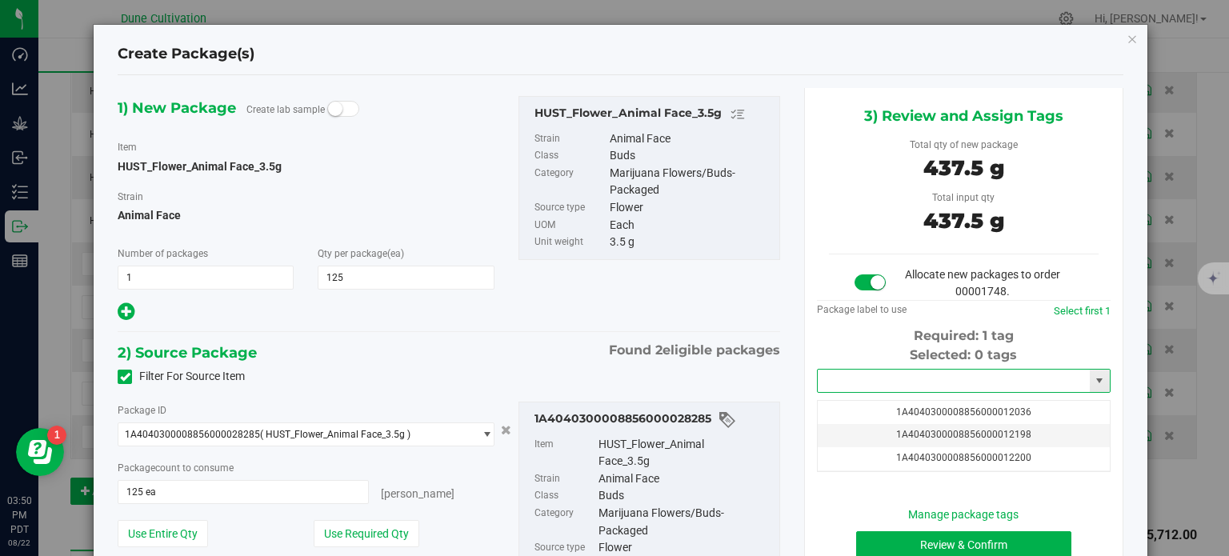
click at [835, 388] on input "text" at bounding box center [954, 381] width 272 height 22
paste input "3228"
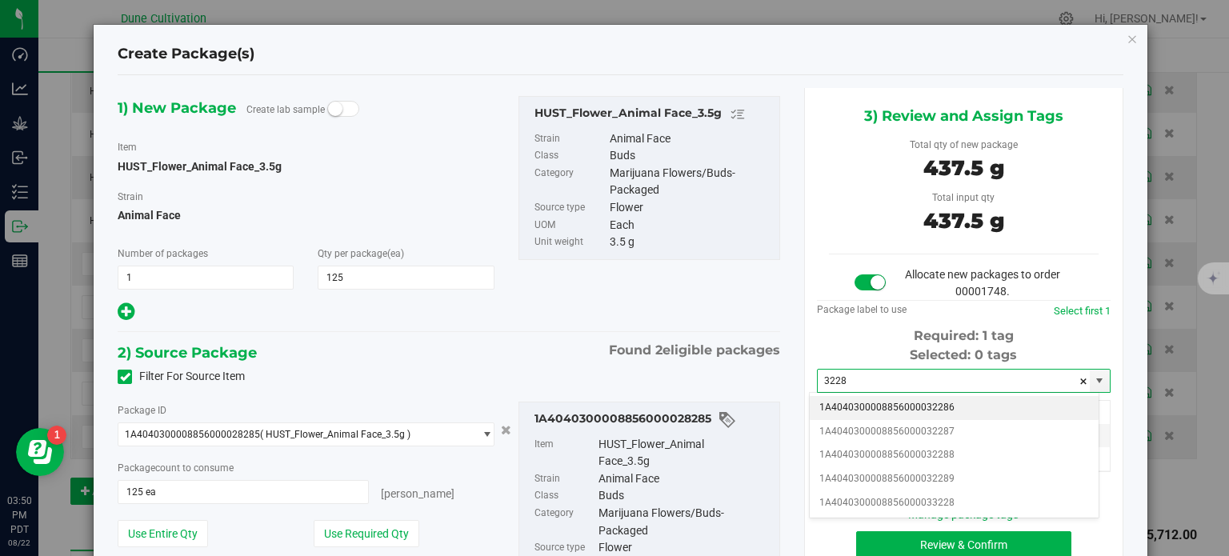
click at [858, 401] on li "1A4040300008856000032286" at bounding box center [954, 408] width 289 height 24
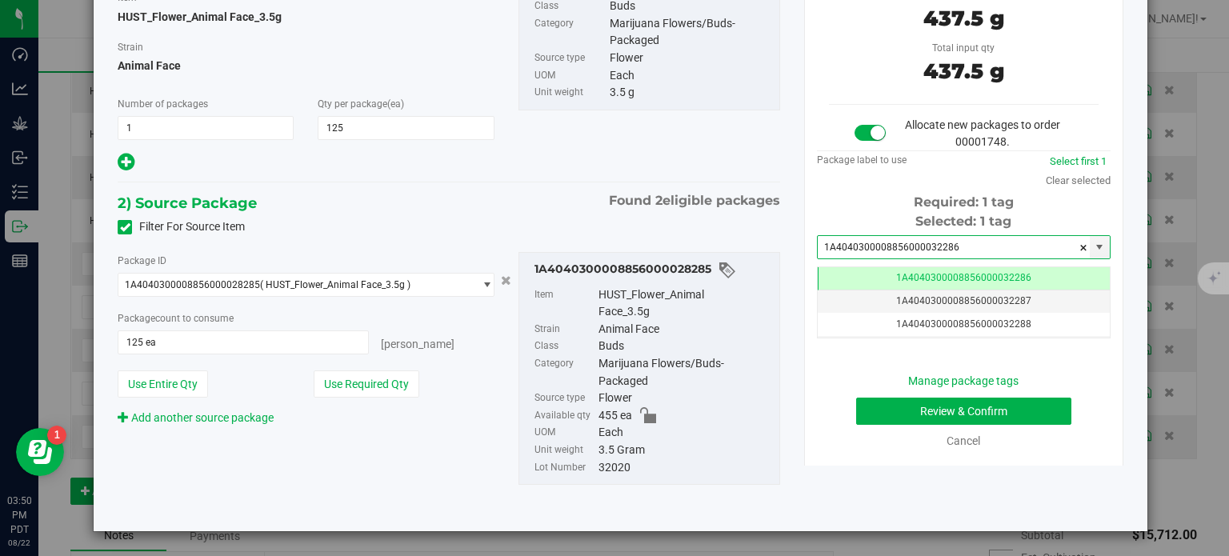
type input "1A4040300008856000032286"
click at [877, 410] on button "Review & Confirm" at bounding box center [963, 411] width 215 height 27
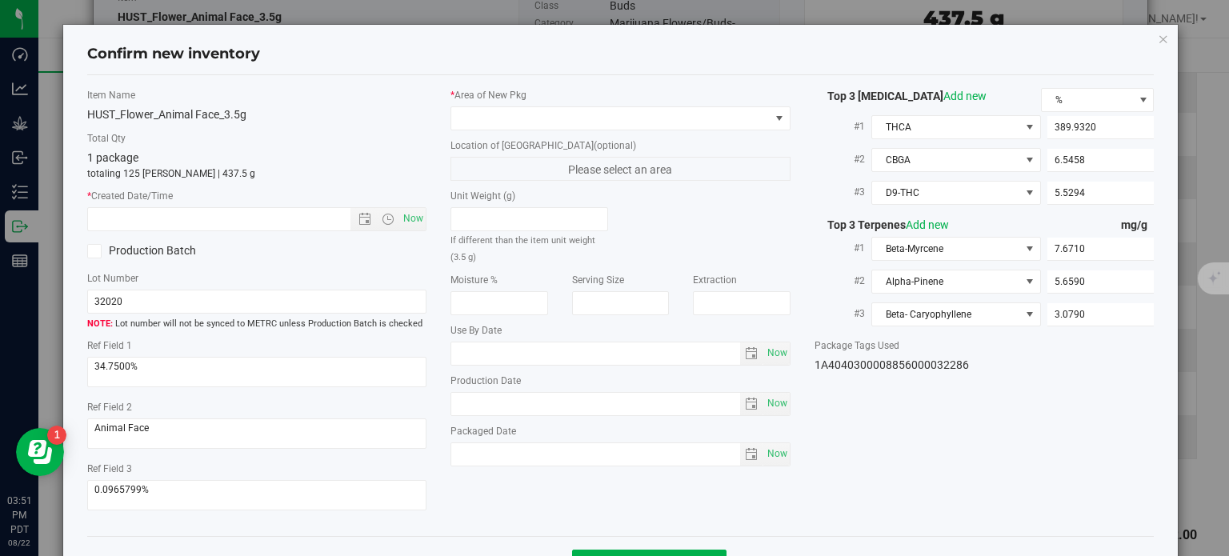
click at [677, 103] on div "* Area of [GEOGRAPHIC_DATA]" at bounding box center [620, 109] width 340 height 42
click at [674, 107] on span at bounding box center [610, 118] width 318 height 22
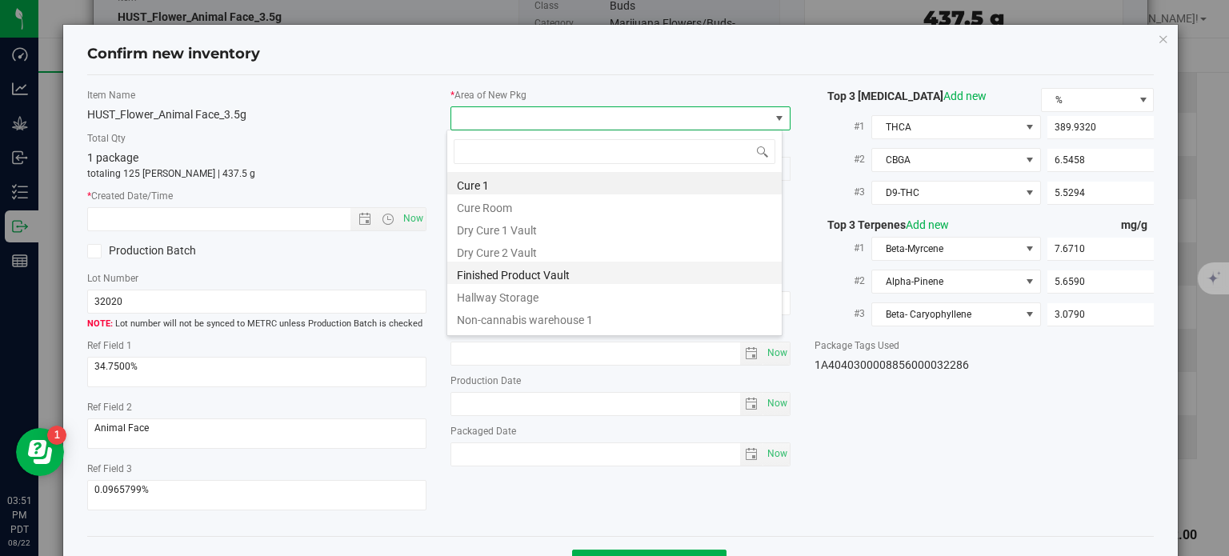
click at [511, 277] on li "Finished Product Vault" at bounding box center [614, 273] width 334 height 22
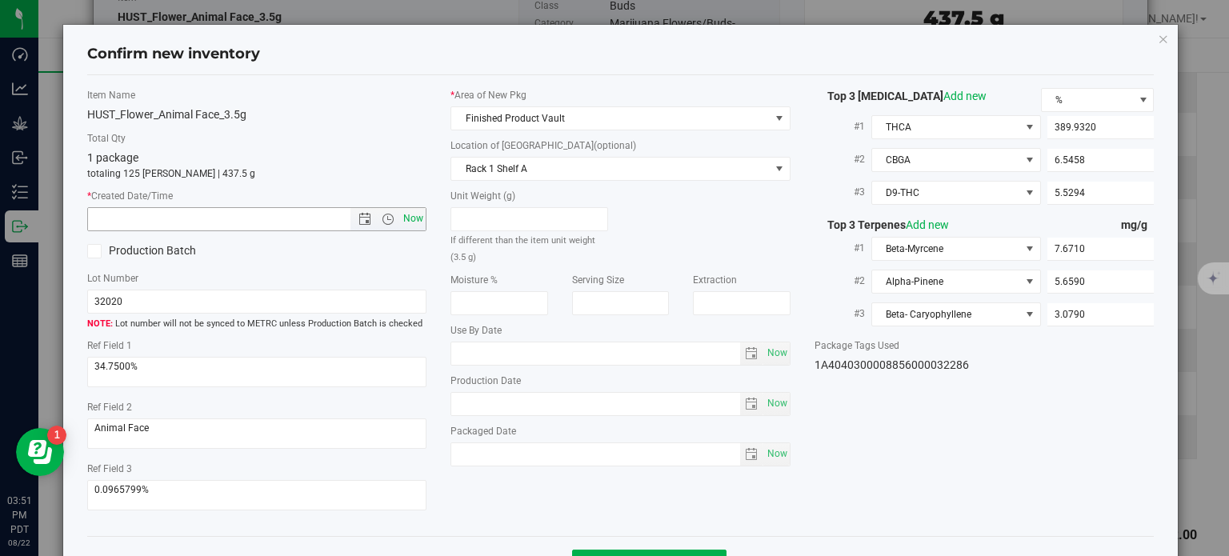
click at [410, 222] on span "Now" at bounding box center [413, 218] width 27 height 23
type input "8/22/2025 3:51 PM"
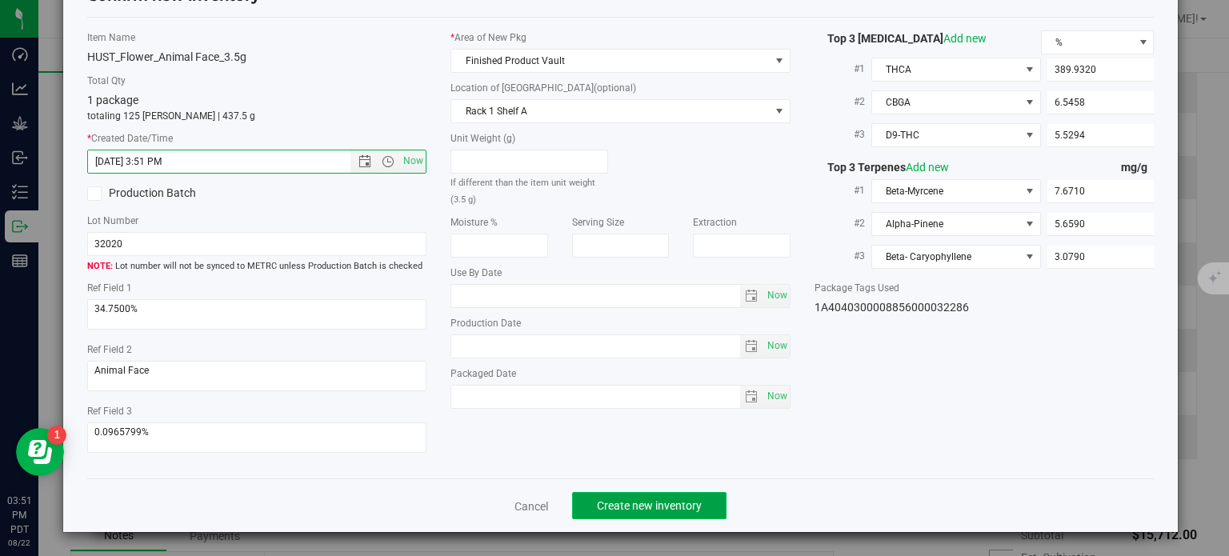
click at [643, 506] on span "Create new inventory" at bounding box center [649, 505] width 105 height 13
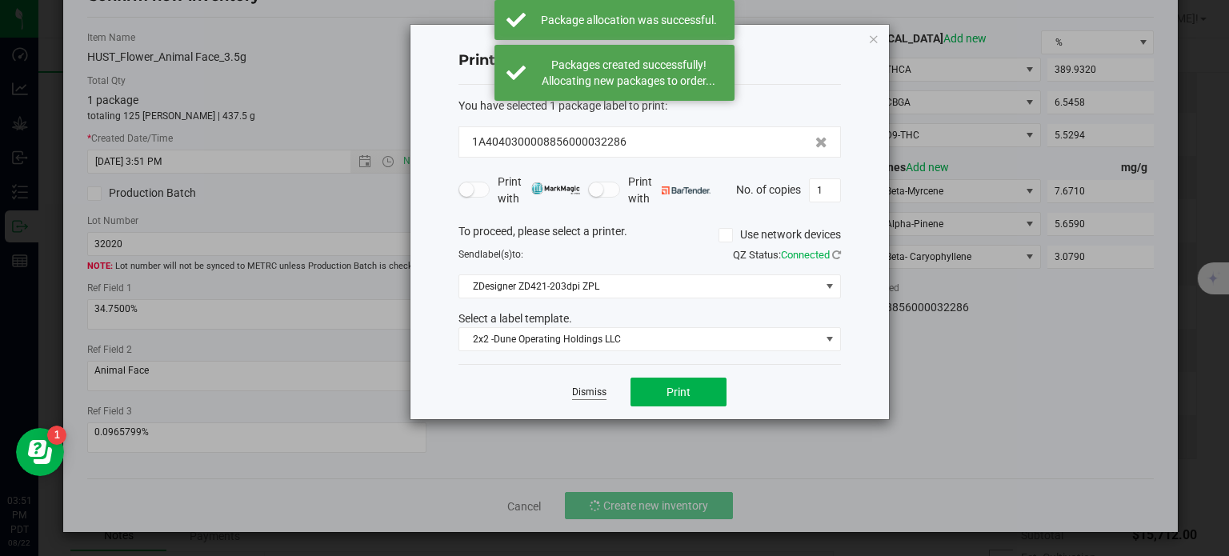
click at [591, 394] on link "Dismiss" at bounding box center [589, 393] width 34 height 14
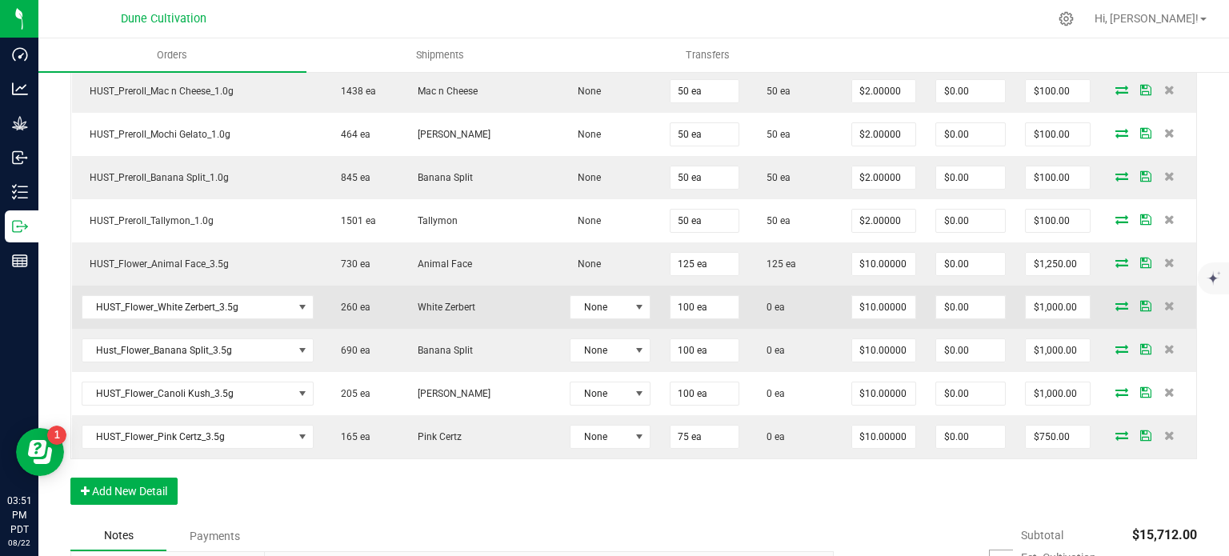
click at [1115, 301] on icon at bounding box center [1121, 306] width 13 height 10
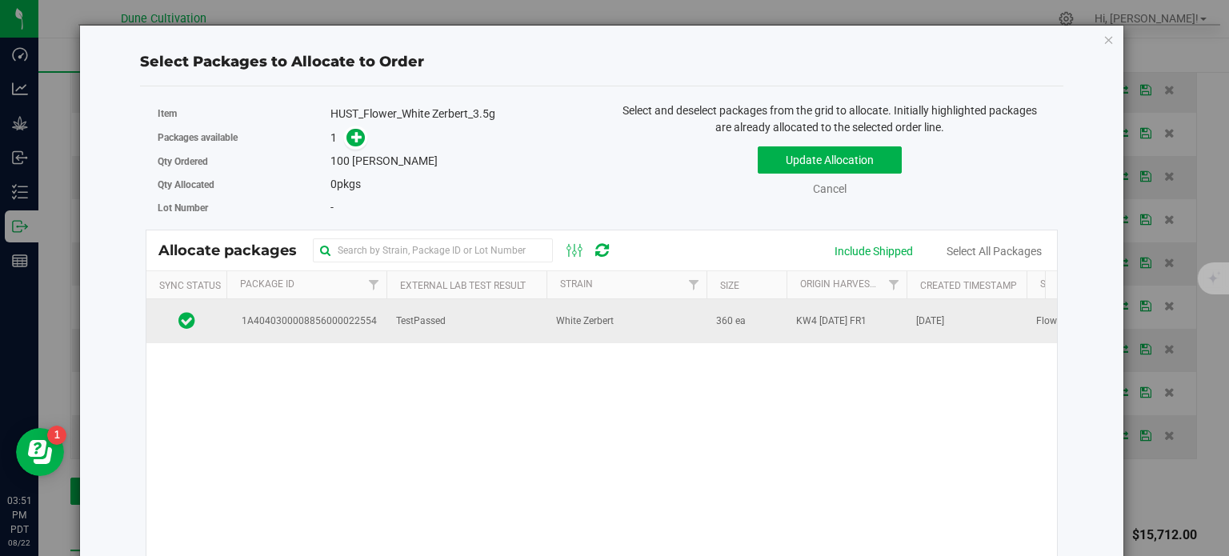
click at [357, 310] on td "1A4040300008856000022554" at bounding box center [306, 320] width 160 height 43
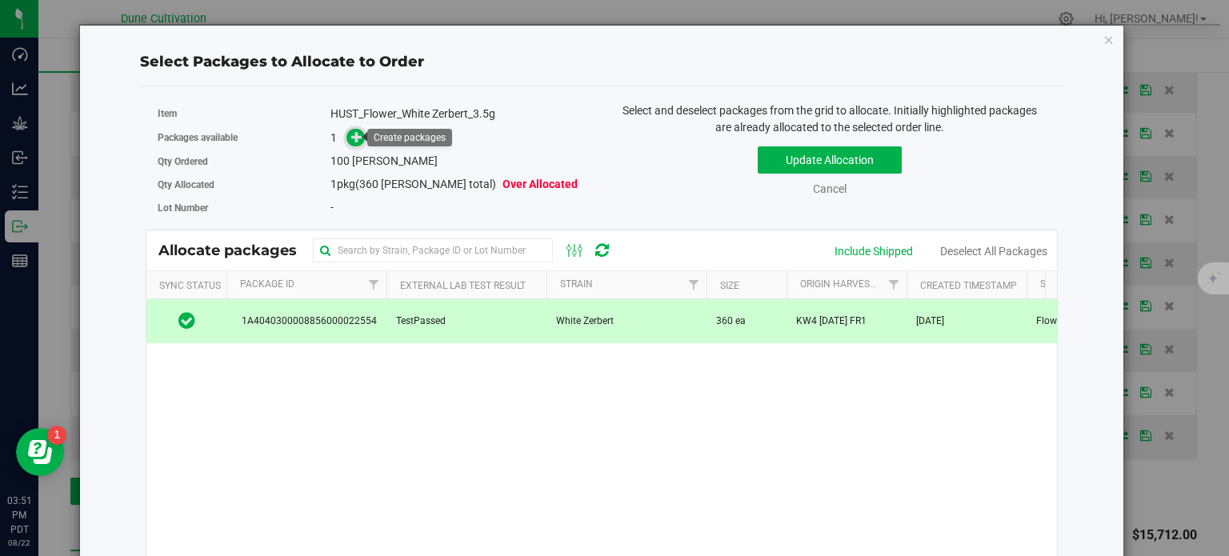
click at [353, 137] on icon at bounding box center [356, 136] width 11 height 11
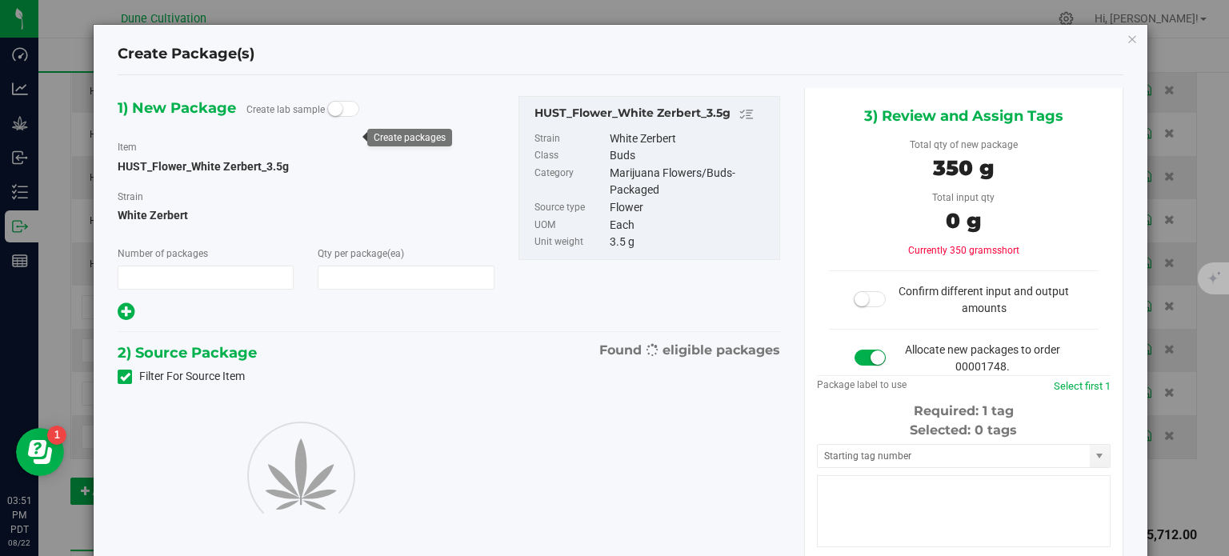
type input "1"
type input "100"
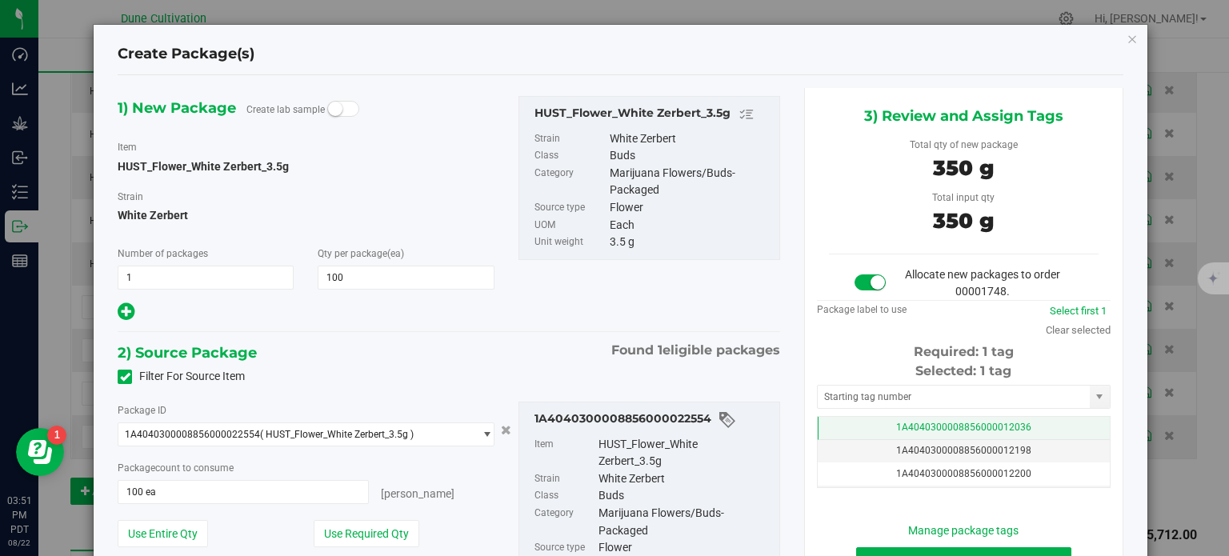
click at [835, 422] on td "1A4040300008856000012036" at bounding box center [964, 428] width 292 height 23
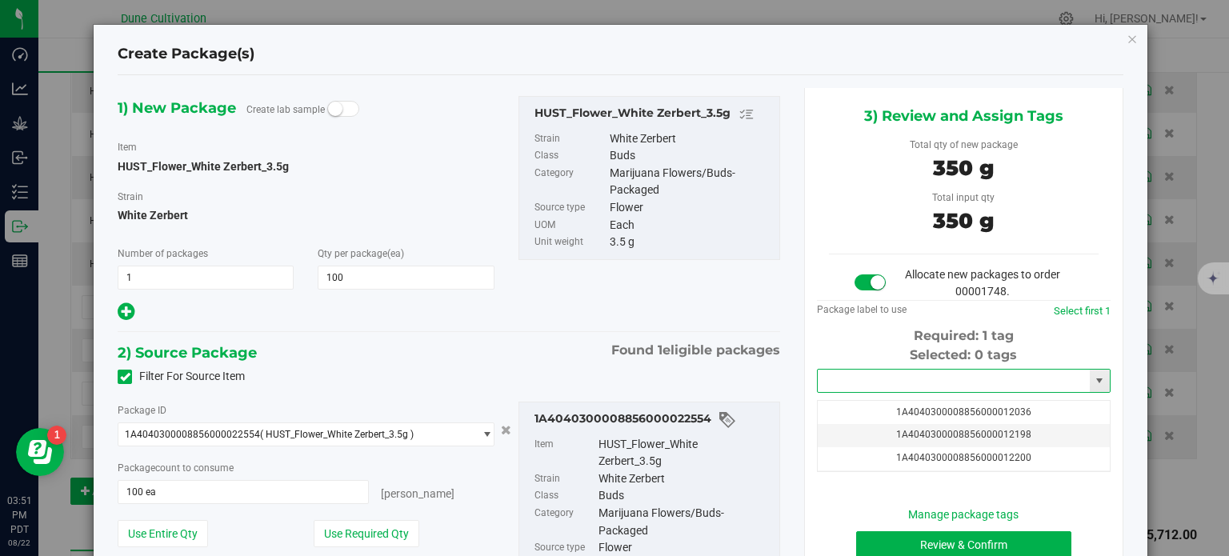
click at [845, 382] on input "text" at bounding box center [954, 381] width 272 height 22
paste input "3228"
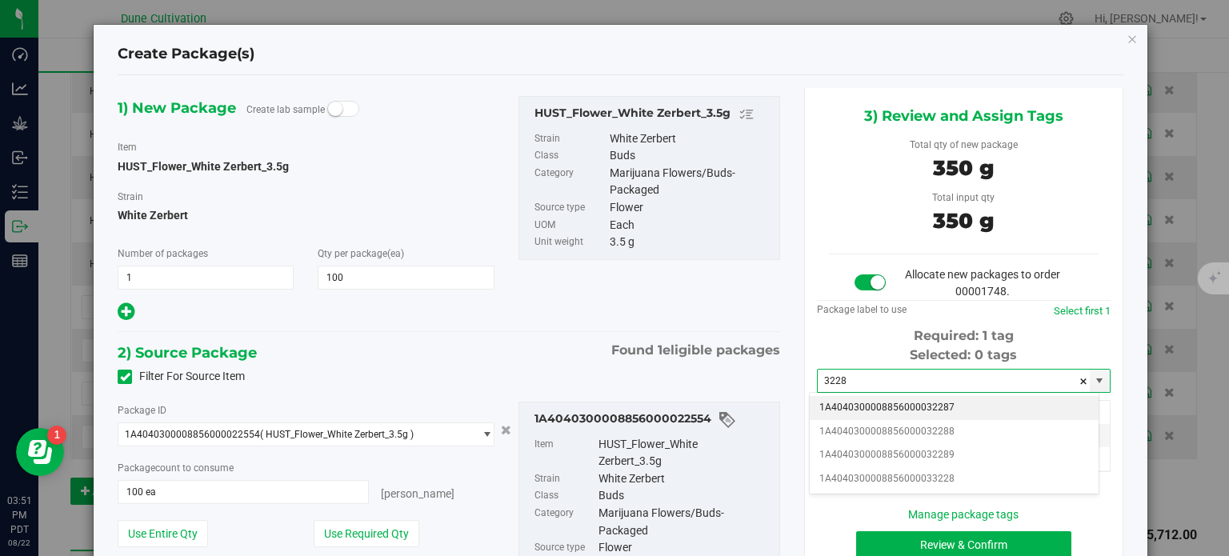
click at [859, 402] on li "1A4040300008856000032287" at bounding box center [954, 408] width 289 height 24
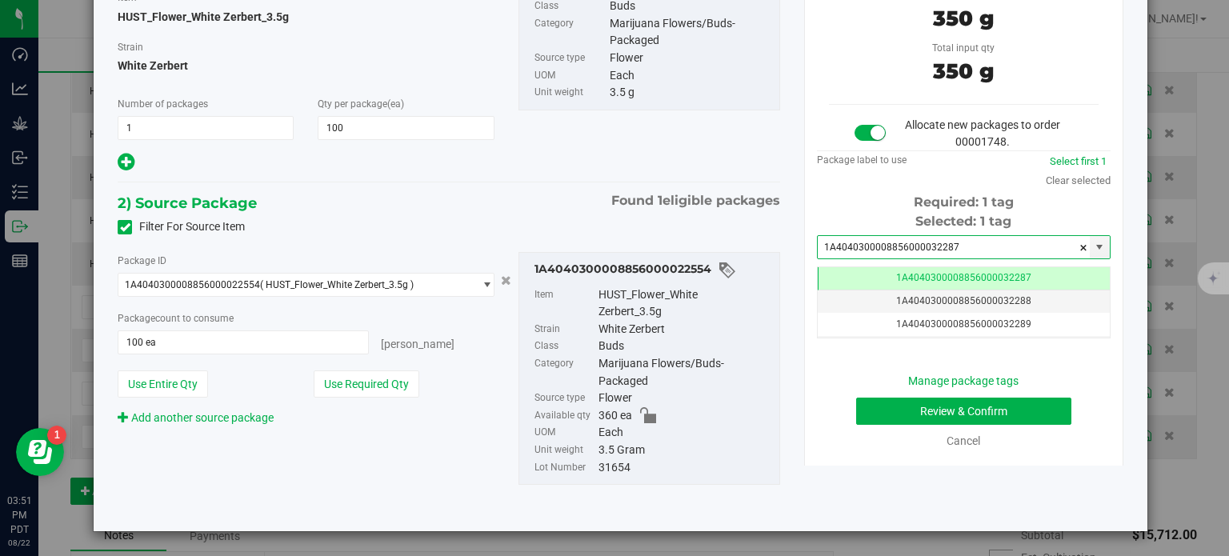
type input "1A4040300008856000032287"
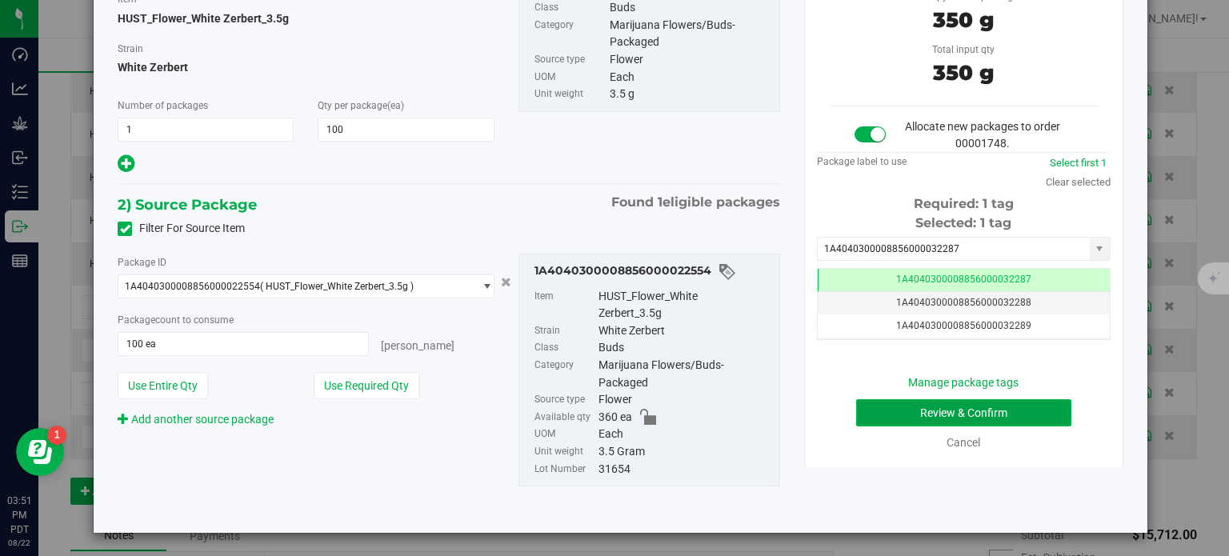
click at [856, 416] on button "Review & Confirm" at bounding box center [963, 412] width 215 height 27
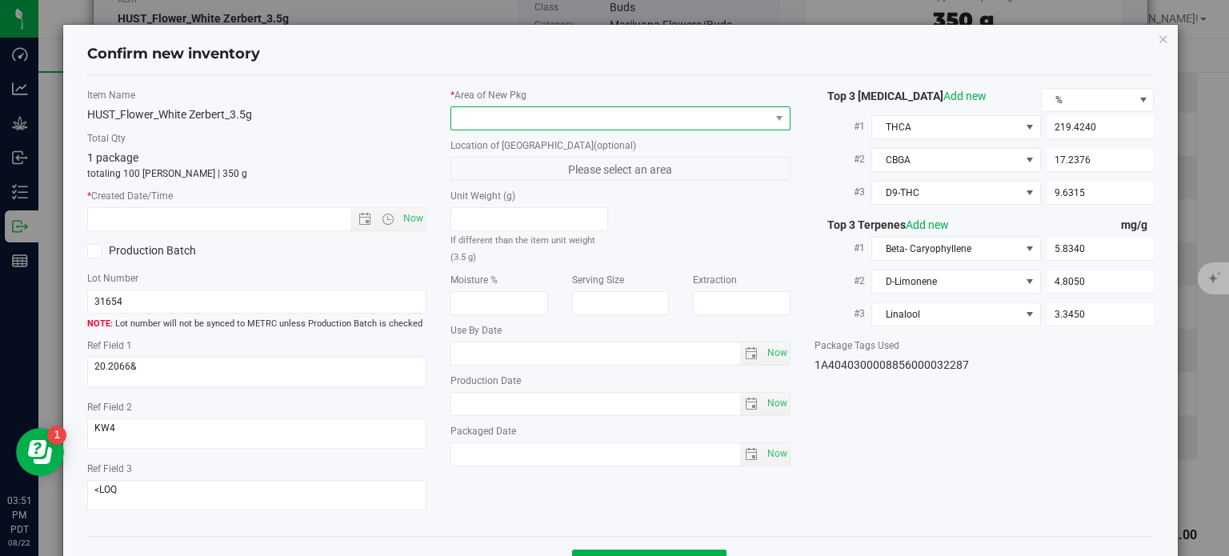
click at [674, 122] on span at bounding box center [610, 118] width 318 height 22
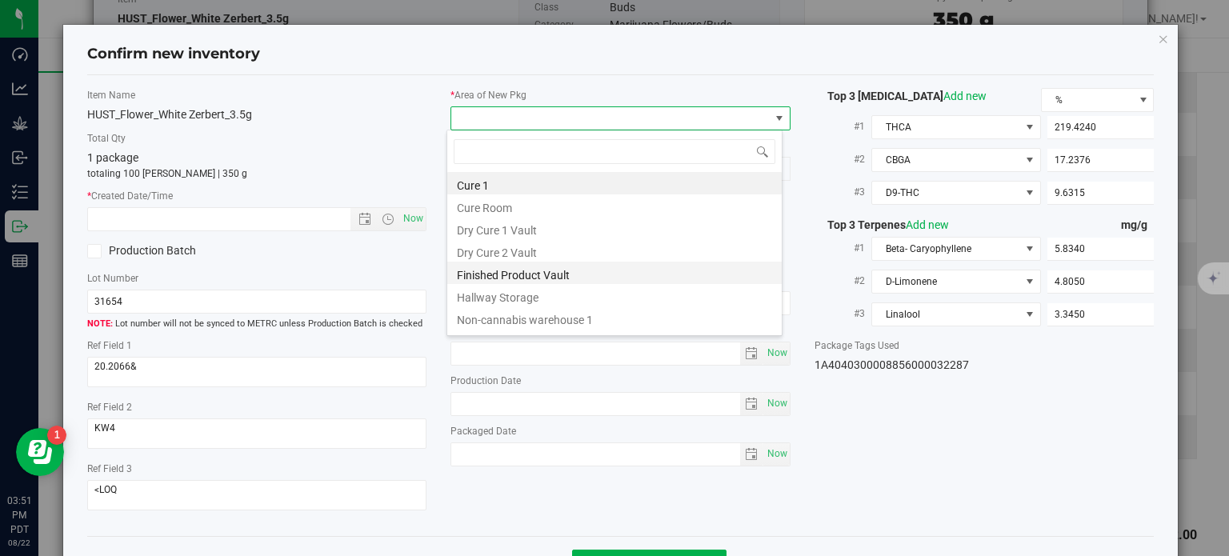
click at [490, 271] on li "Finished Product Vault" at bounding box center [614, 273] width 334 height 22
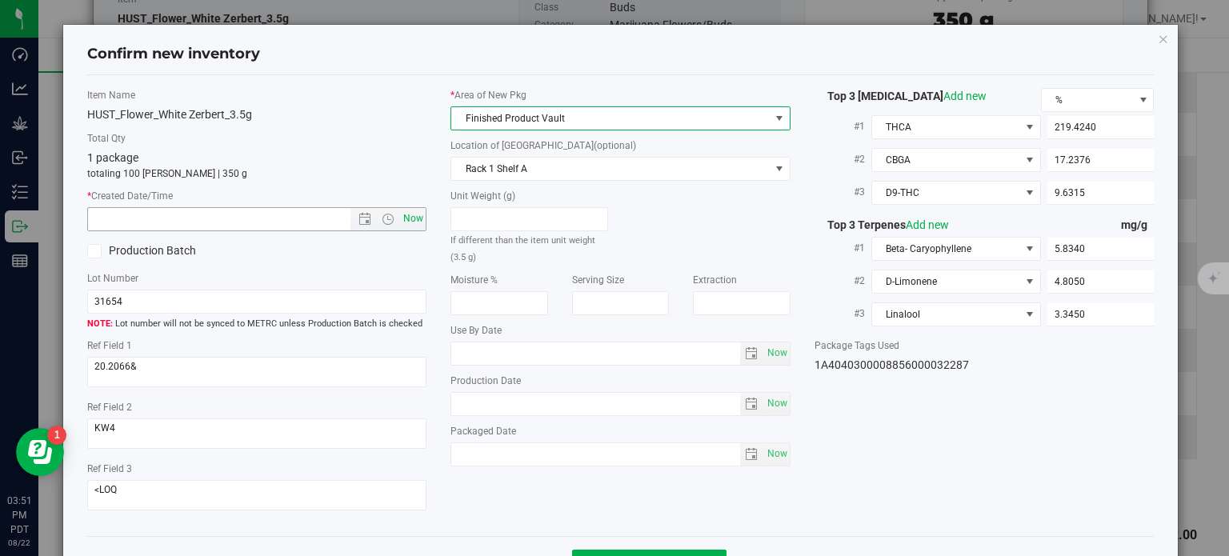
click at [408, 211] on span "Now" at bounding box center [413, 218] width 27 height 23
type input "8/22/2025 3:51 PM"
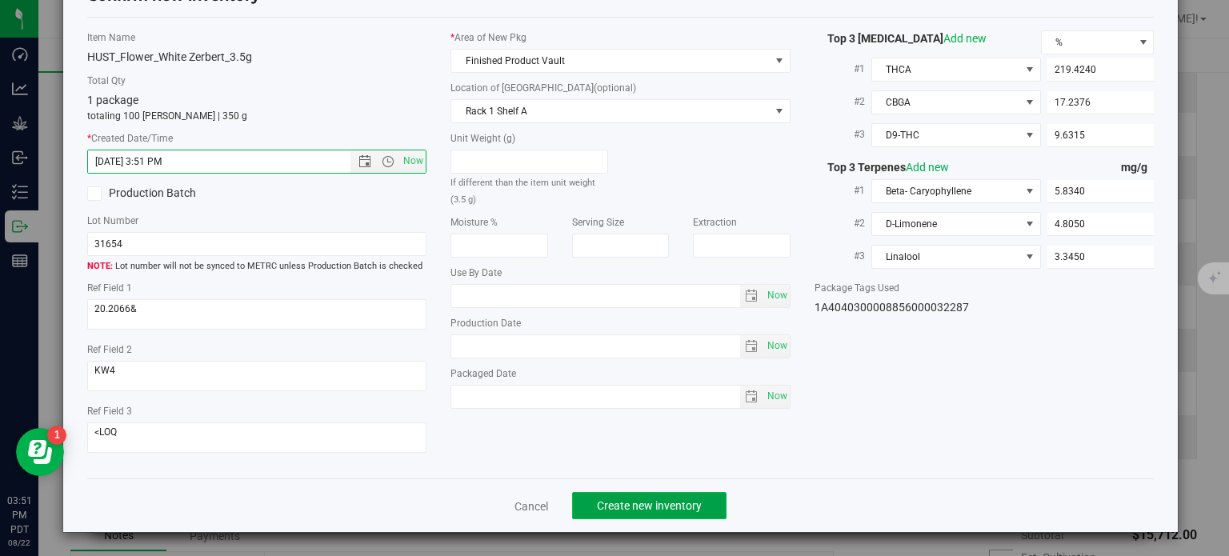
click at [611, 508] on span "Create new inventory" at bounding box center [649, 505] width 105 height 13
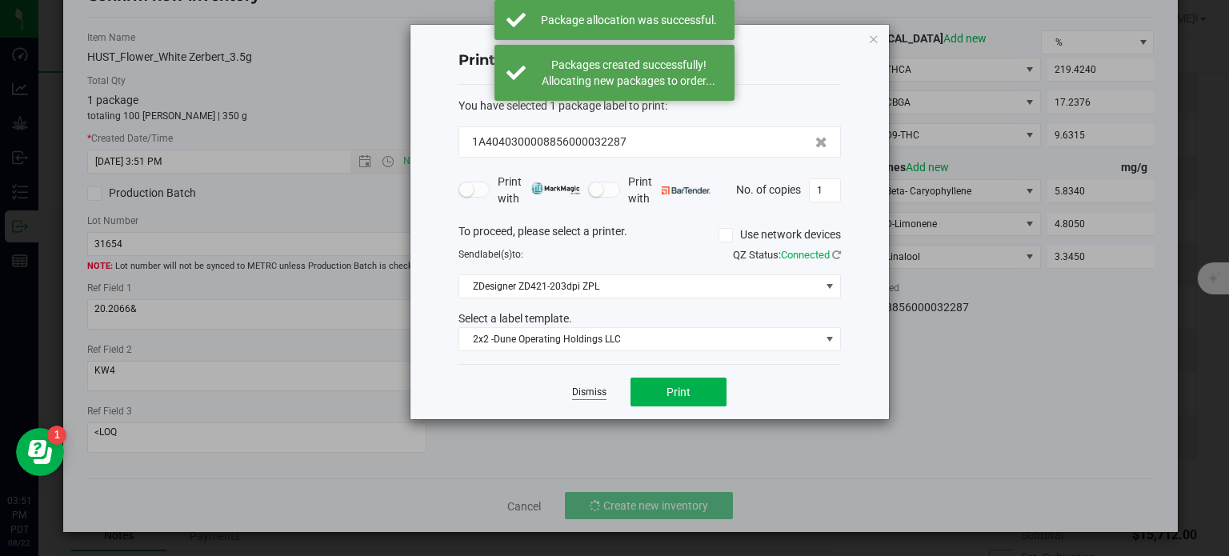
click at [582, 387] on link "Dismiss" at bounding box center [589, 393] width 34 height 14
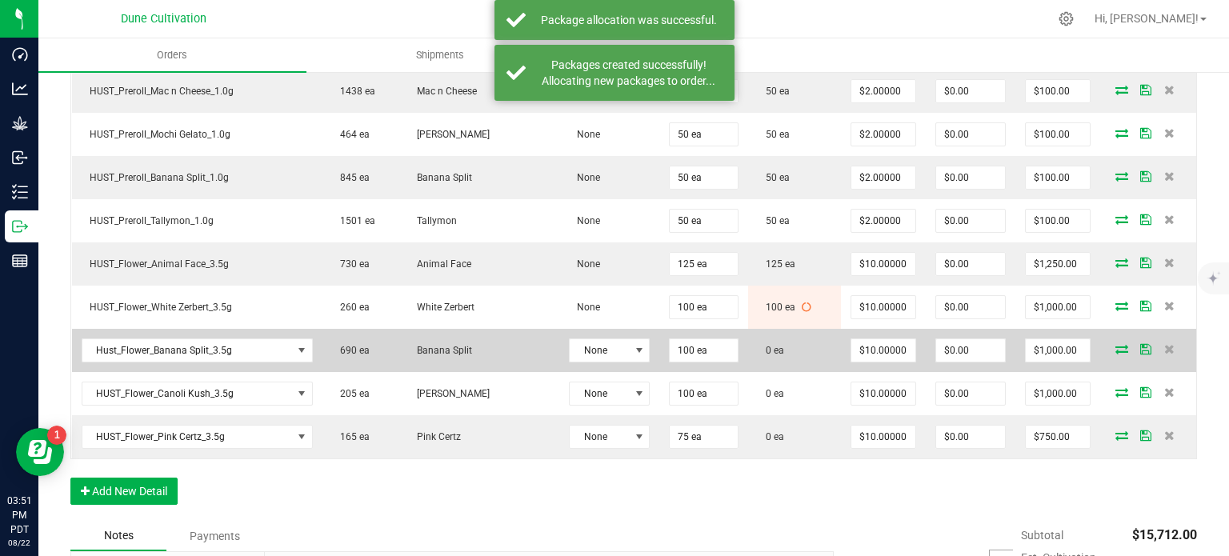
click at [1108, 331] on td at bounding box center [1148, 350] width 96 height 43
click at [1115, 344] on icon at bounding box center [1121, 349] width 13 height 10
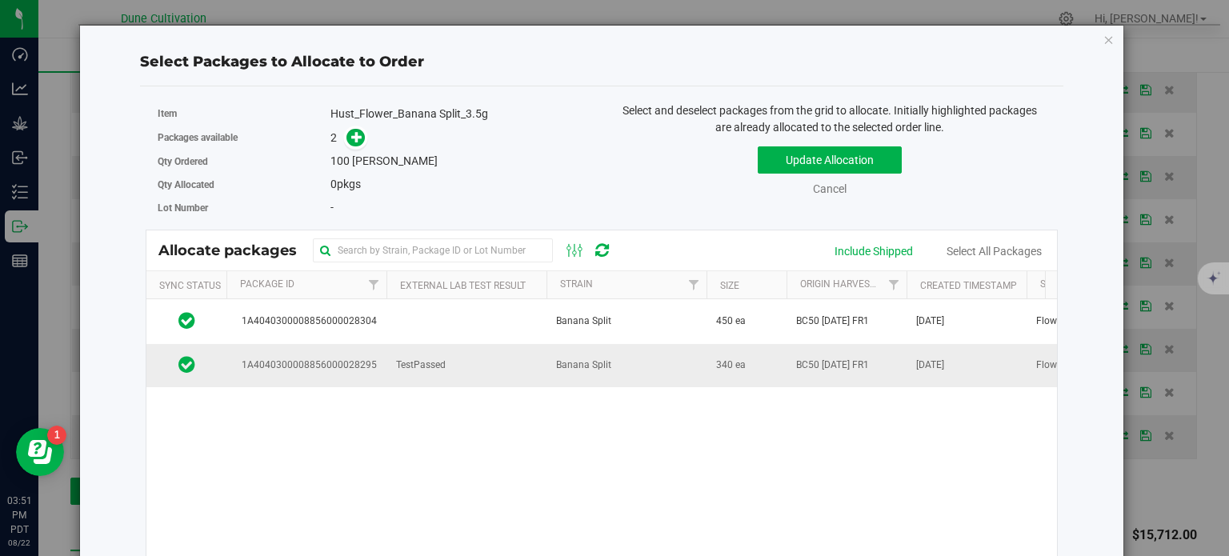
click at [342, 362] on span "1A4040300008856000028295" at bounding box center [306, 365] width 141 height 15
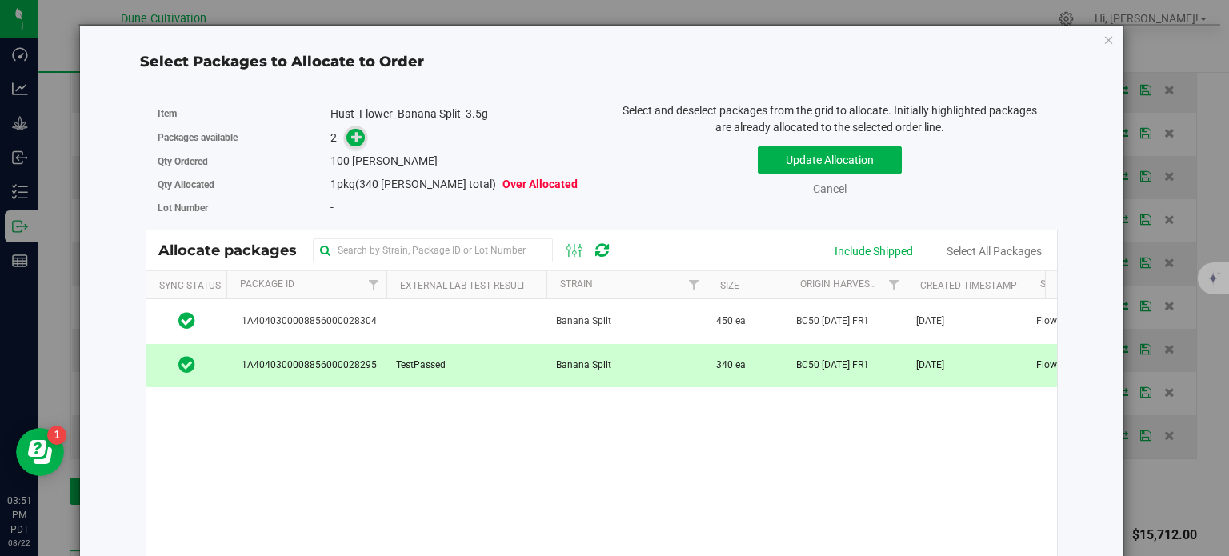
click at [358, 134] on icon at bounding box center [356, 135] width 11 height 11
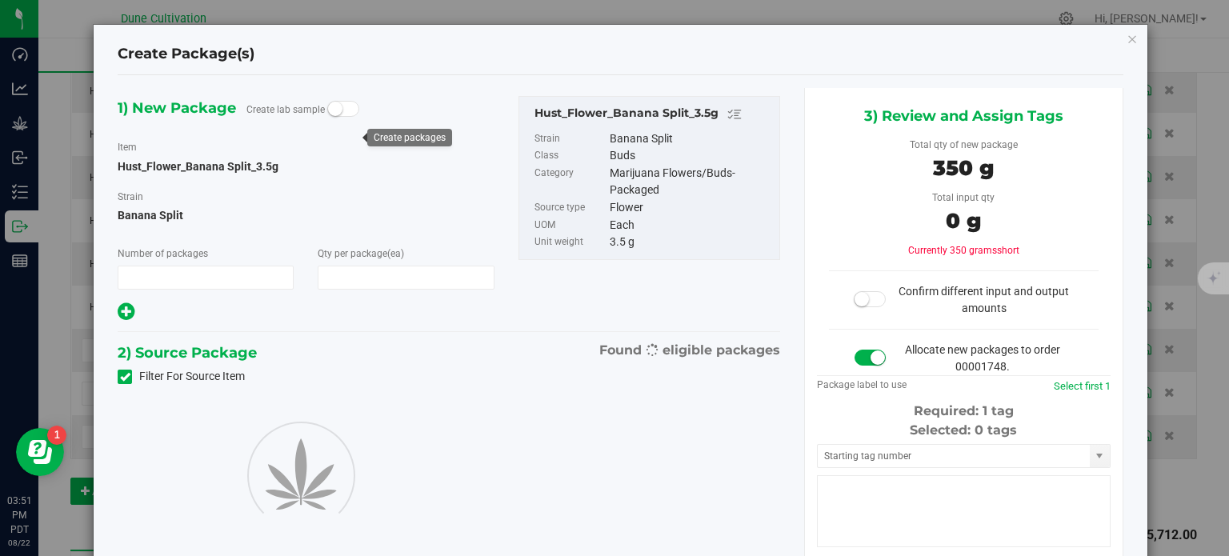
type input "1"
type input "100"
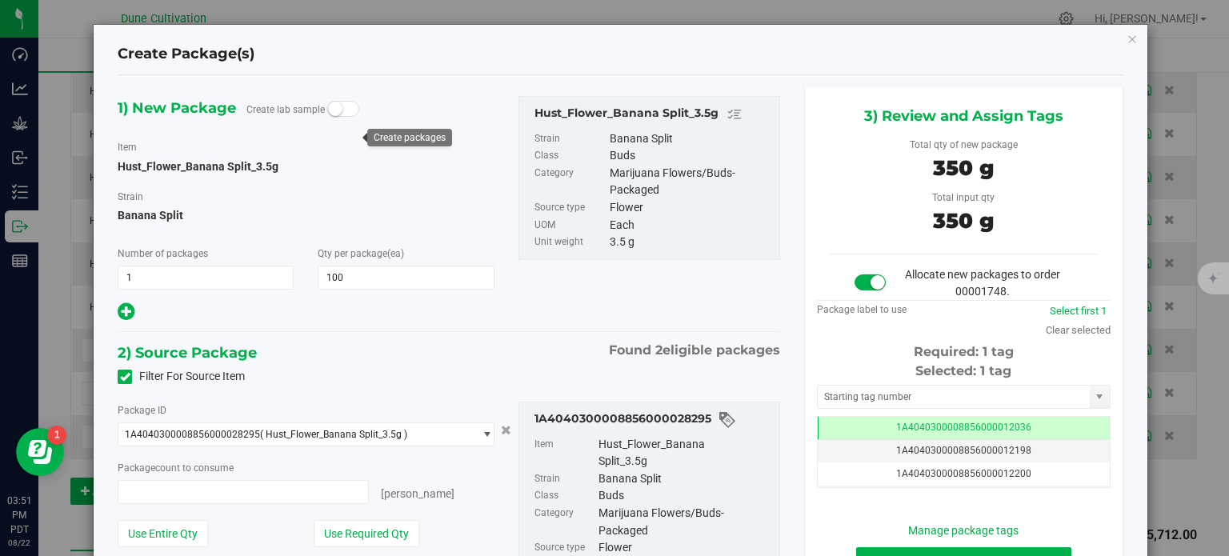
type input "100 ea"
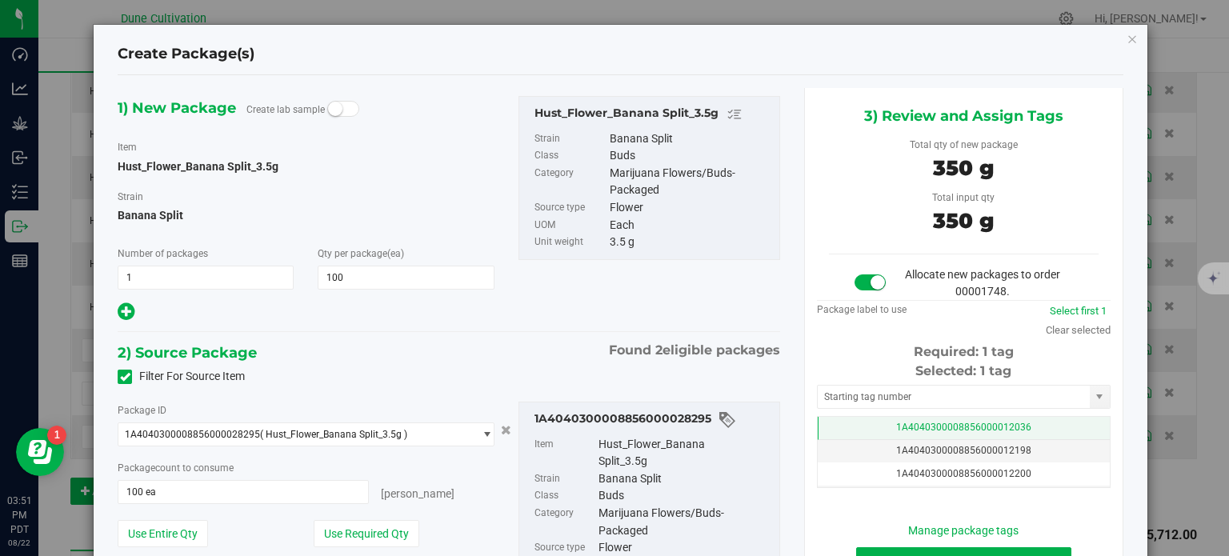
click at [842, 419] on td "1A4040300008856000012036" at bounding box center [964, 428] width 292 height 23
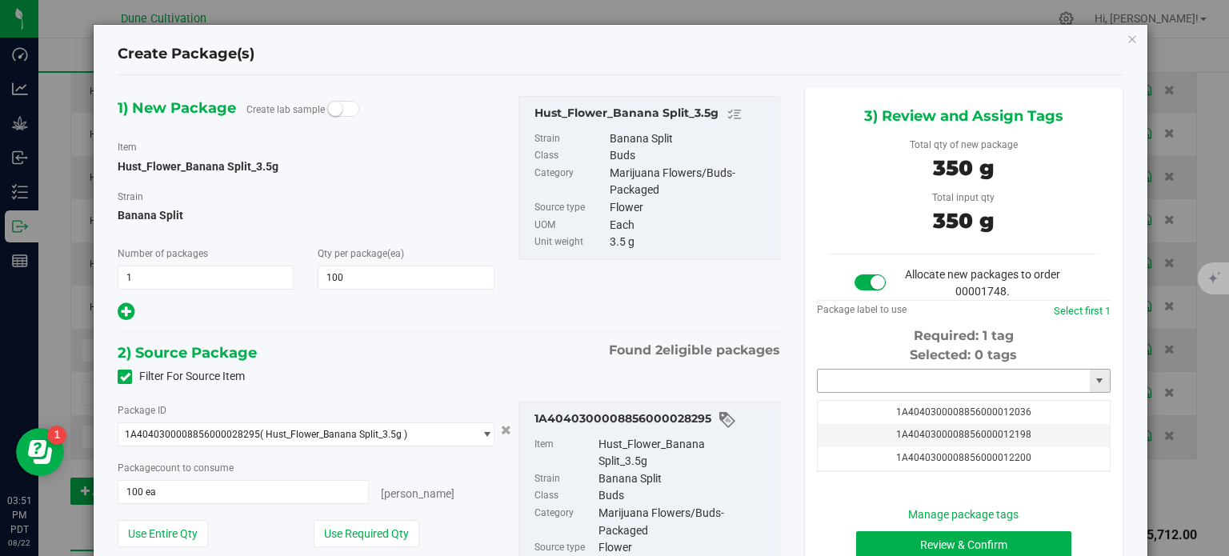
click at [842, 382] on input "text" at bounding box center [954, 381] width 272 height 22
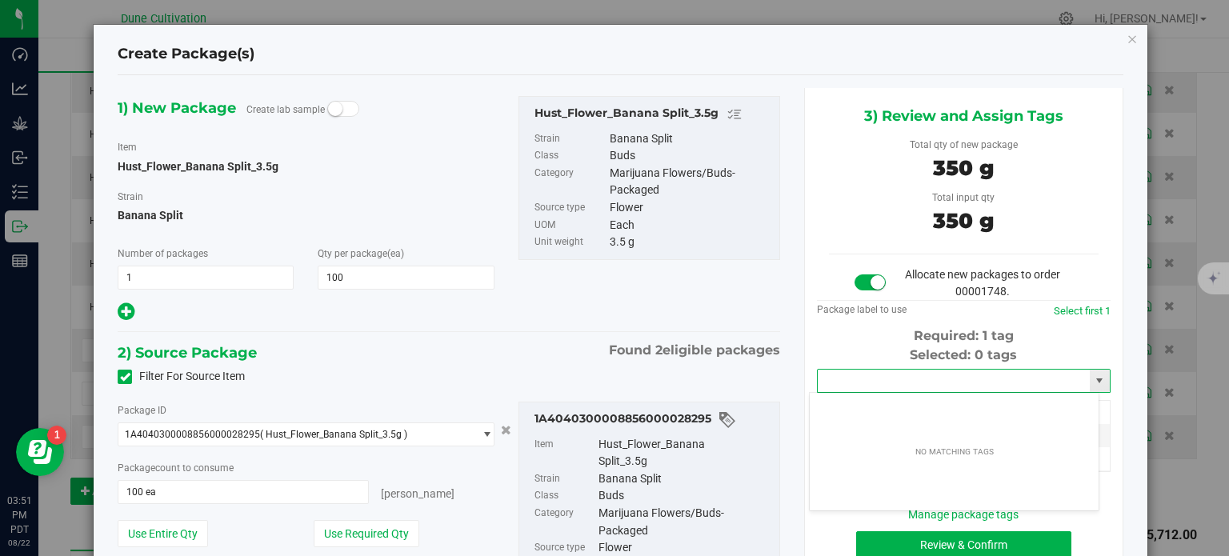
click at [842, 382] on input "text" at bounding box center [954, 381] width 272 height 22
paste input "3228"
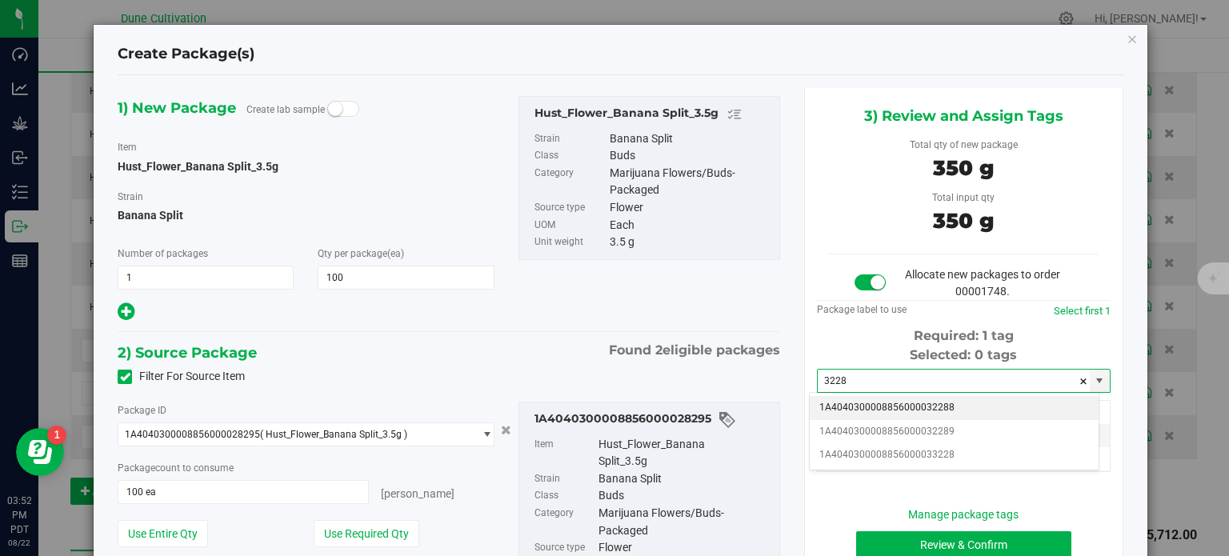
click at [890, 406] on li "1A4040300008856000032288" at bounding box center [954, 408] width 289 height 24
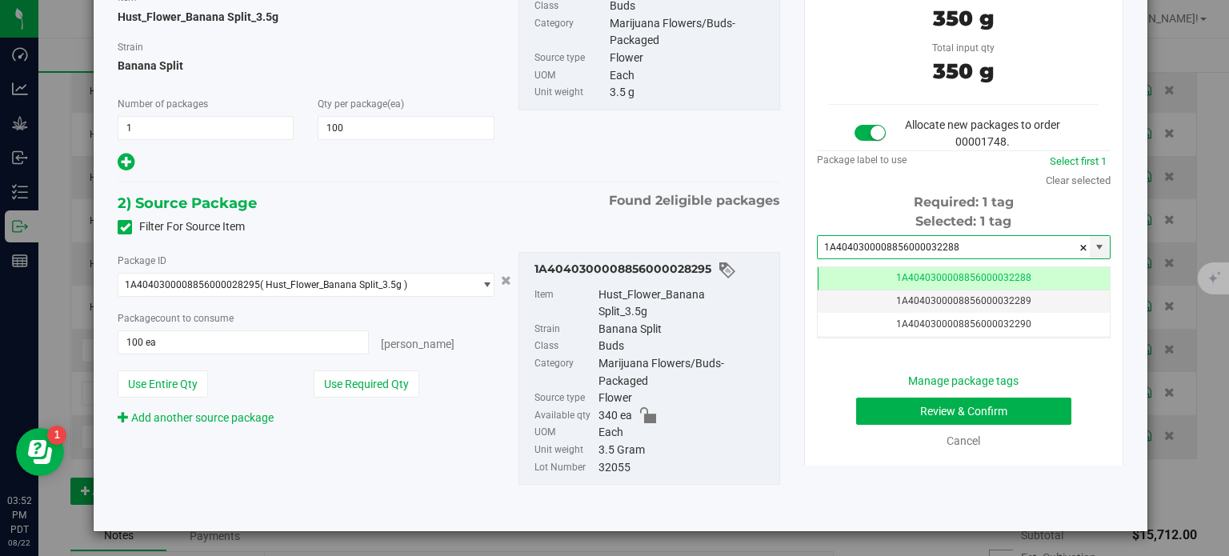
type input "1A4040300008856000032288"
click at [856, 409] on button "Review & Confirm" at bounding box center [963, 411] width 215 height 27
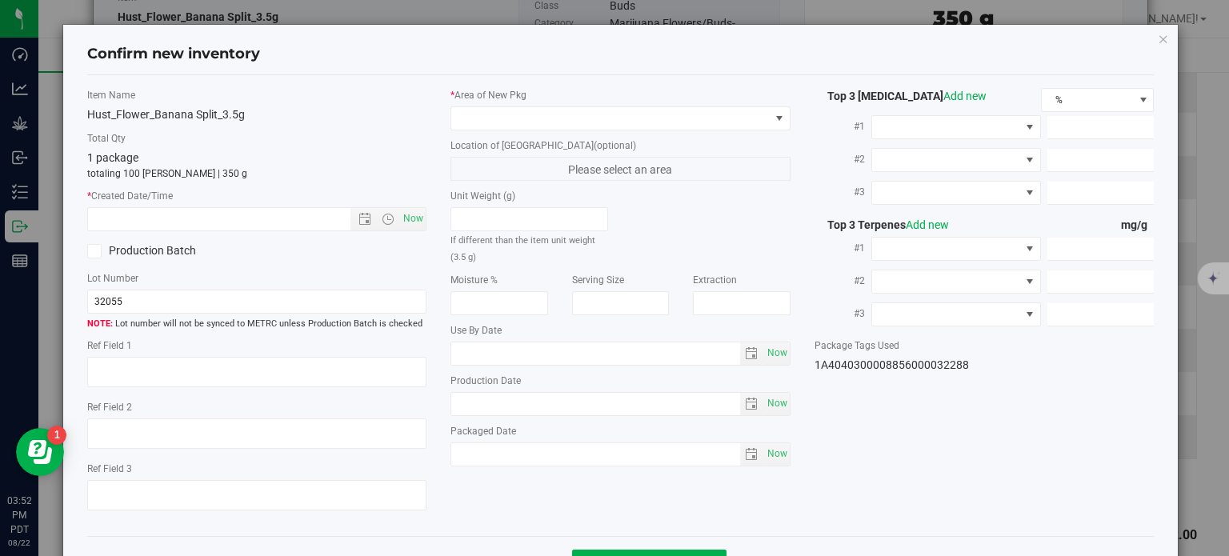
type textarea "26.2145%"
type textarea "Banana Split"
type textarea "0.0489237%"
type input "294.1030"
type input "9.2653"
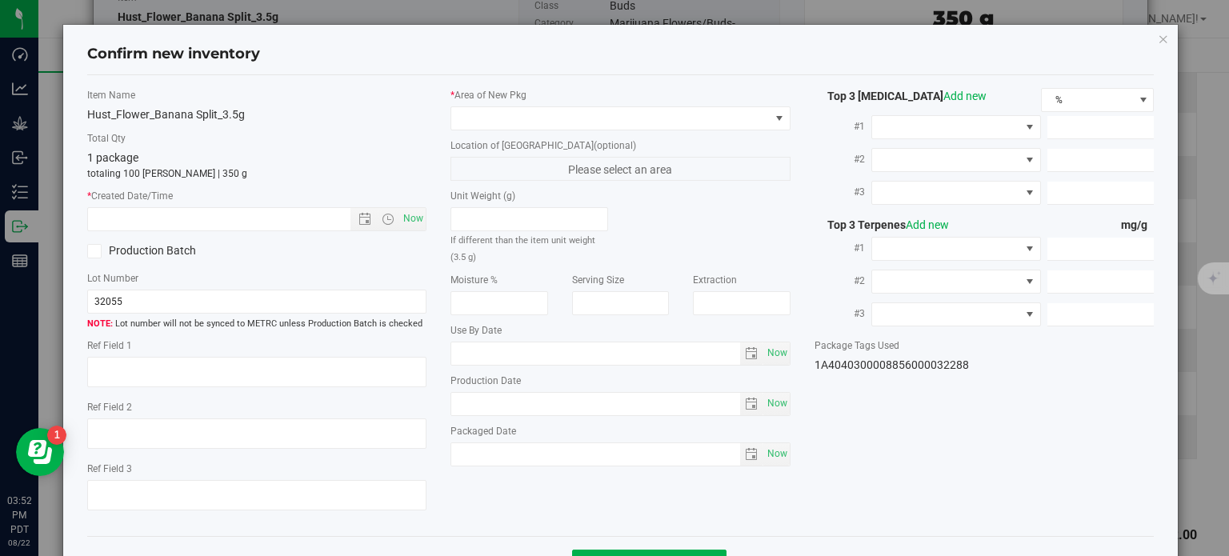
type input "4.2165"
type input "4.4790"
type input "2.8290"
type input "1.8860"
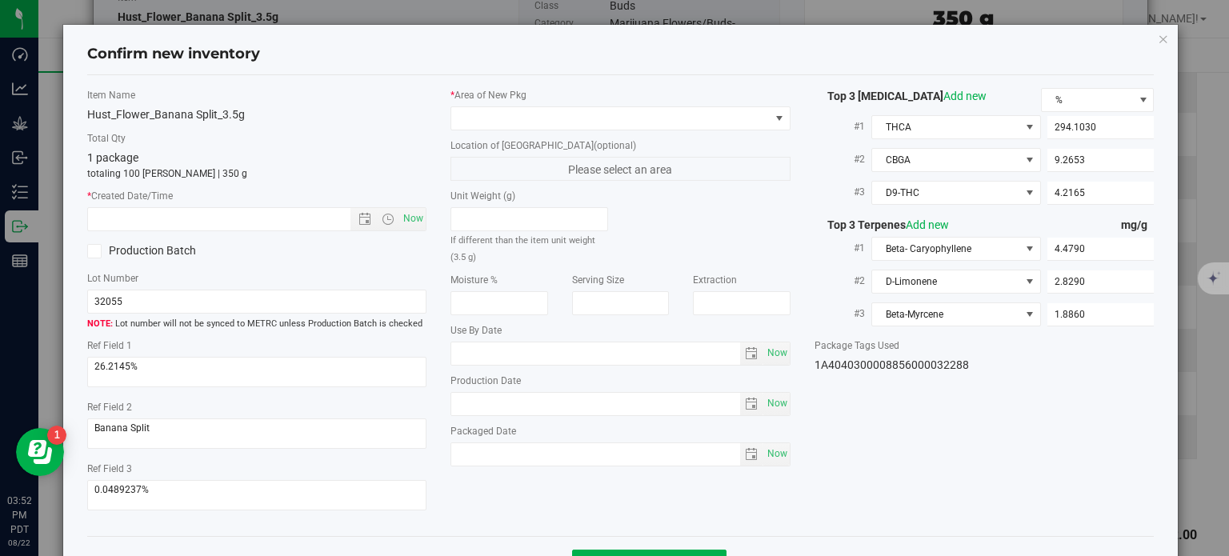
click at [626, 101] on label "* Area of [GEOGRAPHIC_DATA]" at bounding box center [620, 95] width 340 height 14
click at [629, 107] on span at bounding box center [610, 118] width 318 height 22
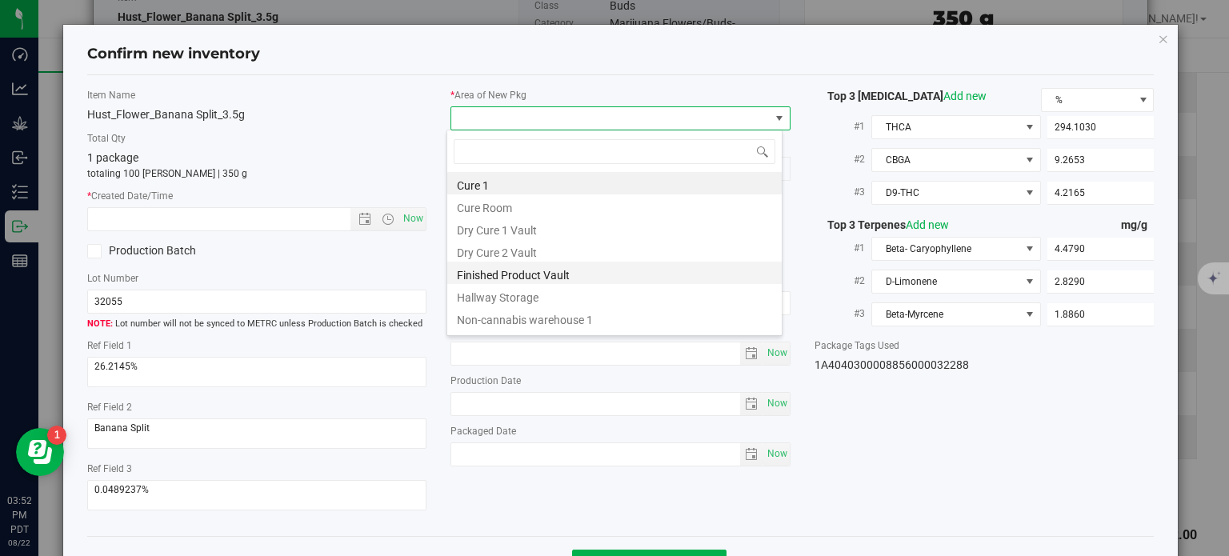
click at [530, 271] on li "Finished Product Vault" at bounding box center [614, 273] width 334 height 22
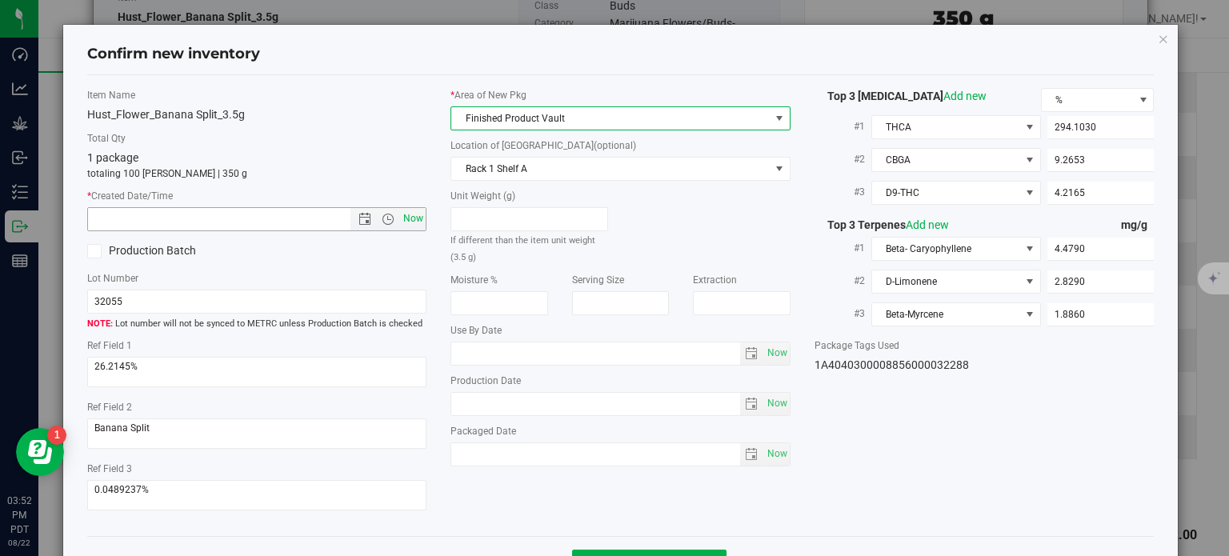
click at [406, 218] on span "Now" at bounding box center [413, 218] width 27 height 23
type input "8/22/2025 3:52 PM"
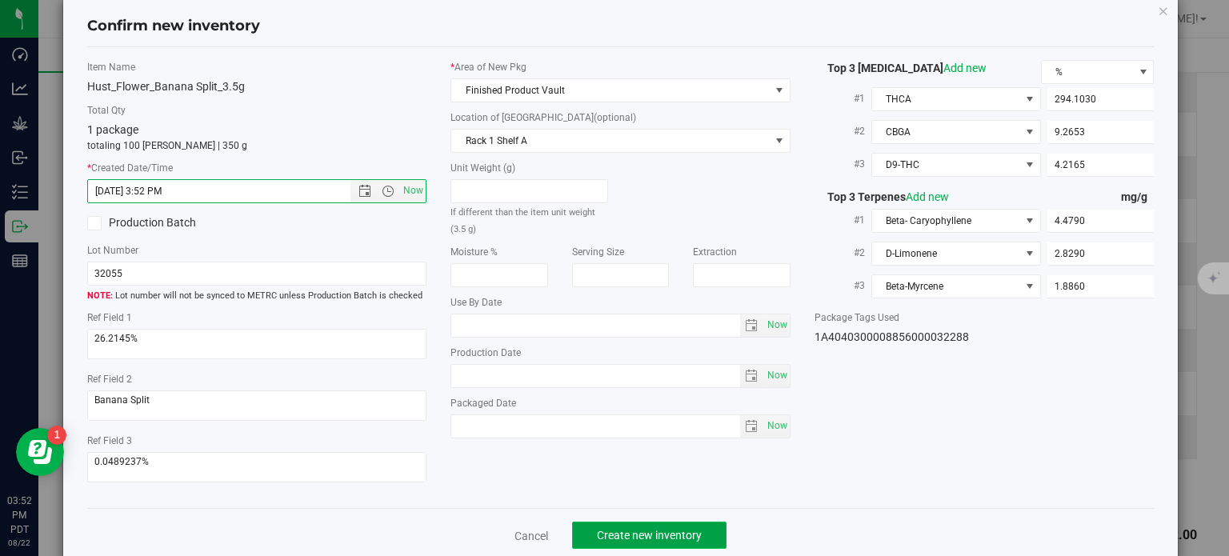
click at [621, 534] on span "Create new inventory" at bounding box center [649, 535] width 105 height 13
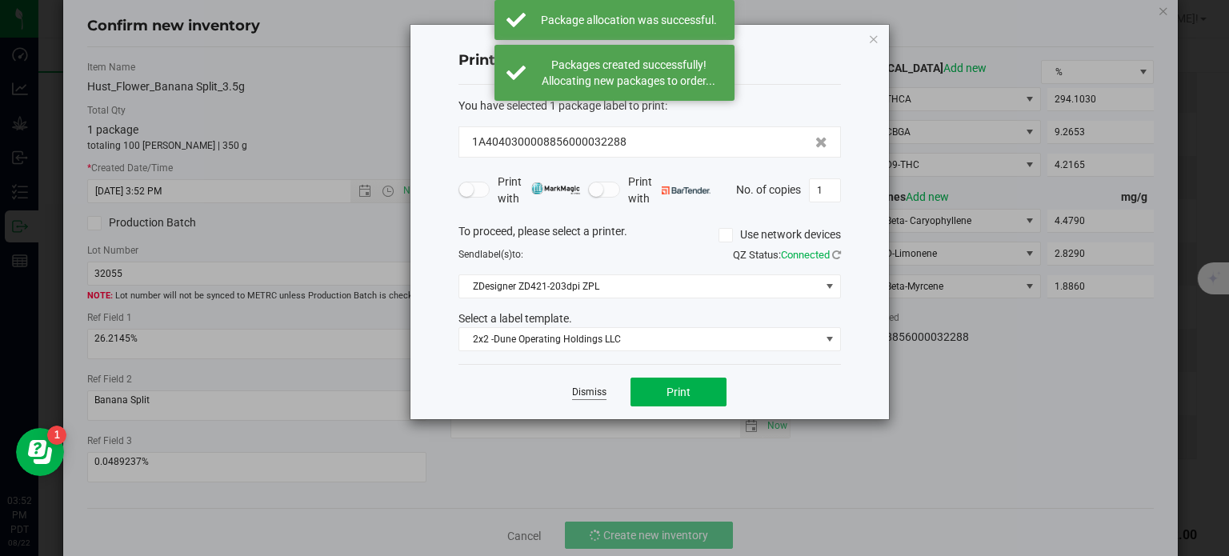
click at [586, 386] on link "Dismiss" at bounding box center [589, 393] width 34 height 14
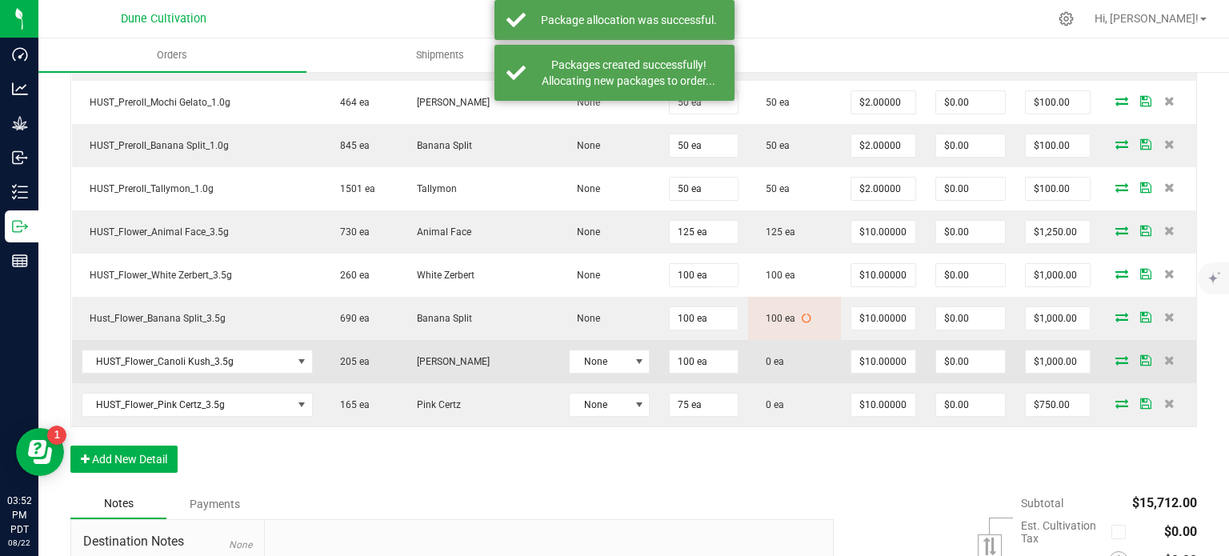
click at [1115, 355] on icon at bounding box center [1121, 360] width 13 height 10
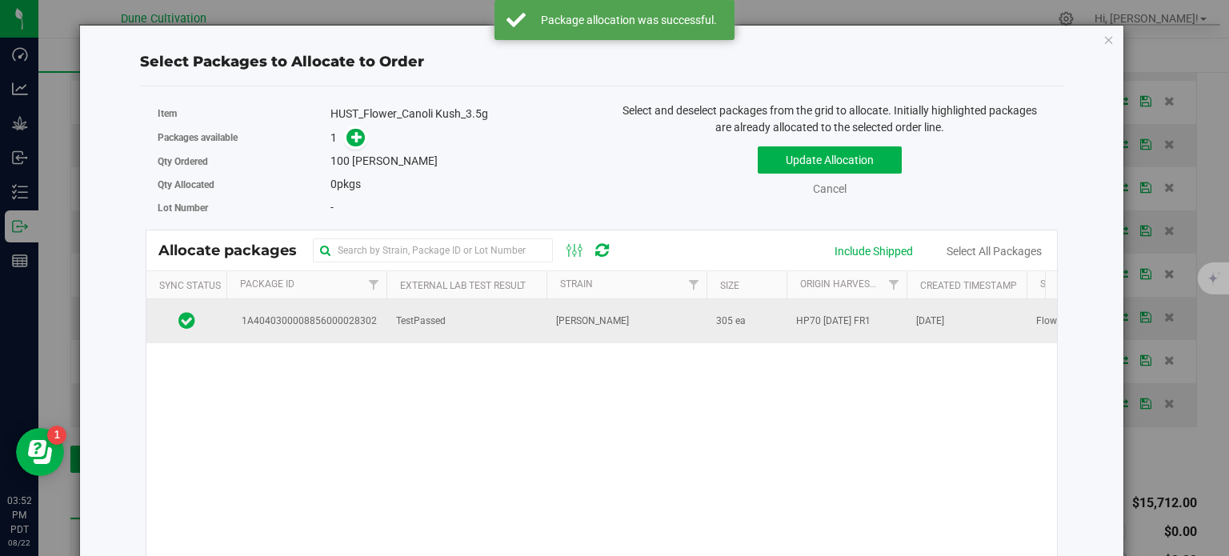
click at [326, 324] on span "1A4040300008856000028302" at bounding box center [306, 321] width 141 height 15
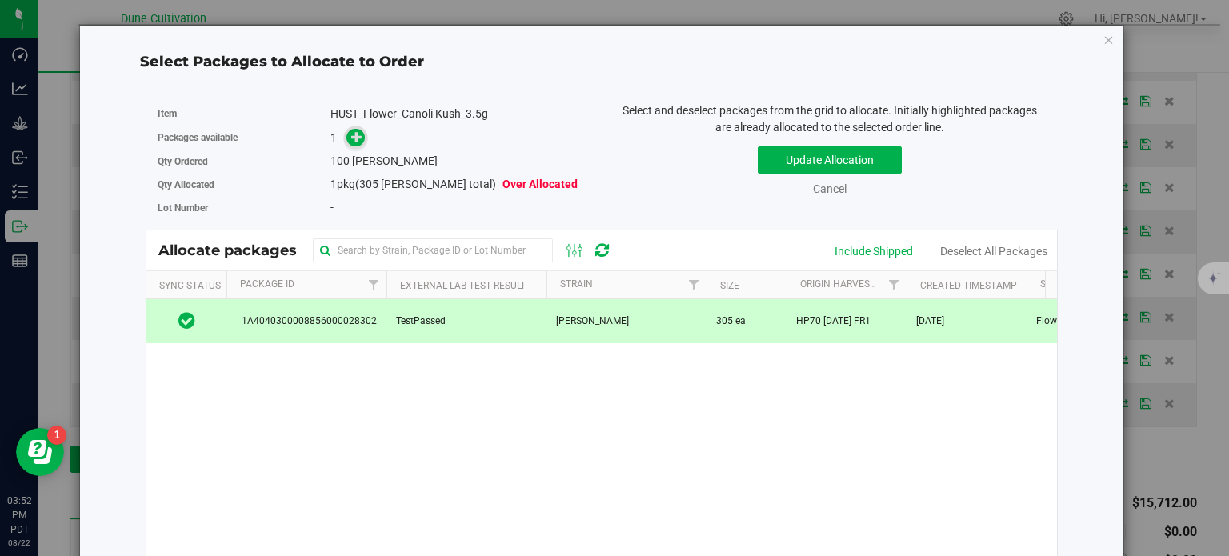
click at [352, 142] on icon at bounding box center [356, 136] width 11 height 11
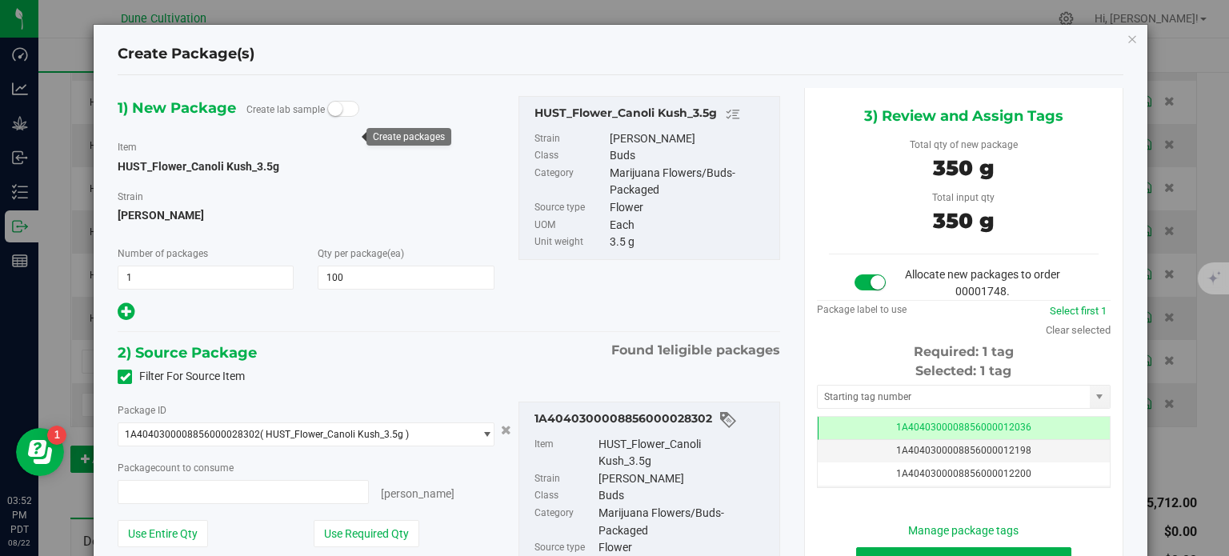
type input "100 ea"
click at [896, 431] on span "1A4040300008856000012036" at bounding box center [963, 427] width 135 height 11
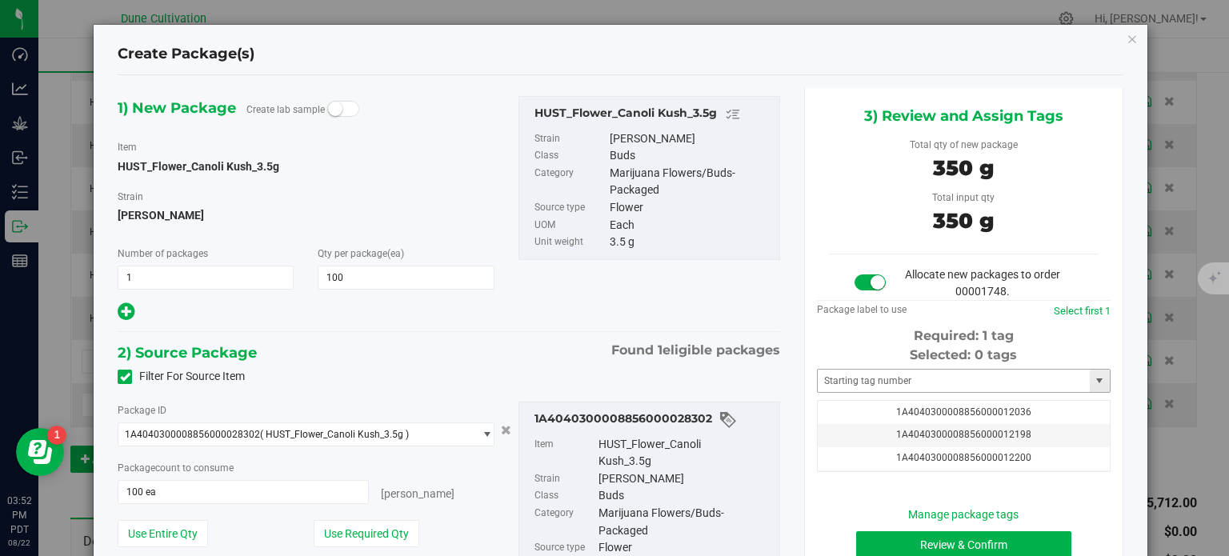
click at [857, 365] on div "Selected: 0 tags Tag 1A4040300008856000012036 1A4040300008856000012198 1A404030…" at bounding box center [964, 409] width 294 height 126
click at [861, 374] on input "text" at bounding box center [954, 381] width 272 height 22
paste input "3228"
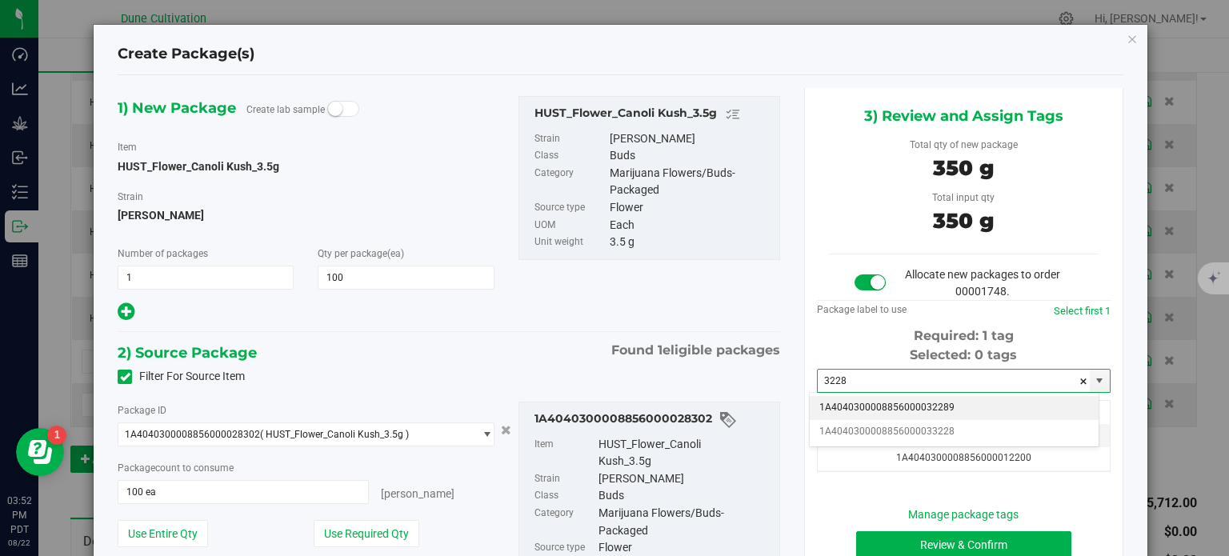
click at [874, 403] on li "1A4040300008856000032289" at bounding box center [954, 408] width 289 height 24
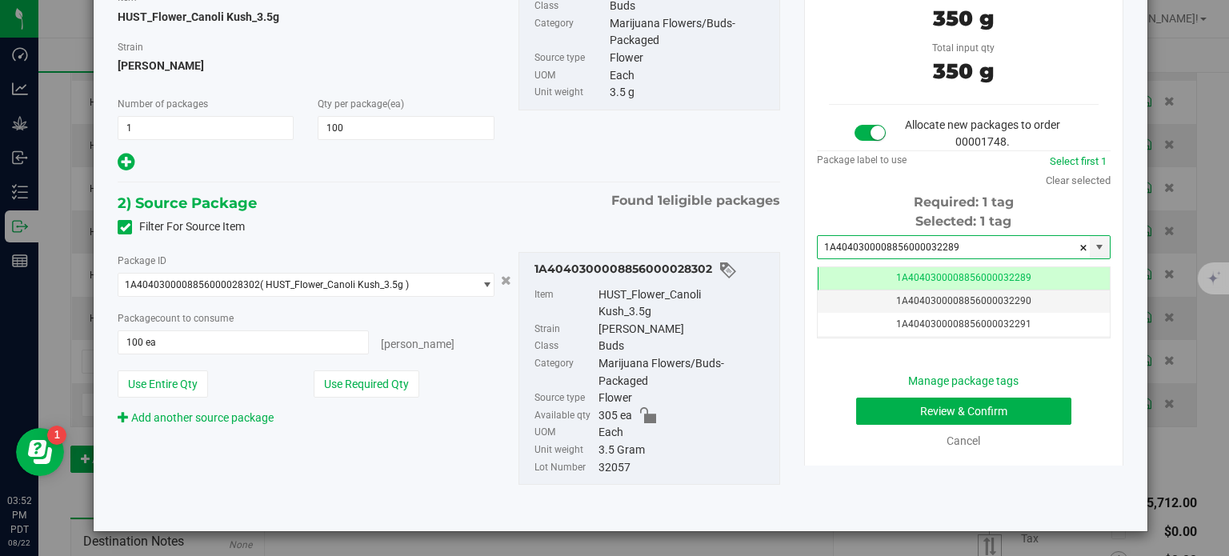
type input "1A4040300008856000032289"
click at [873, 413] on button "Review & Confirm" at bounding box center [963, 411] width 215 height 27
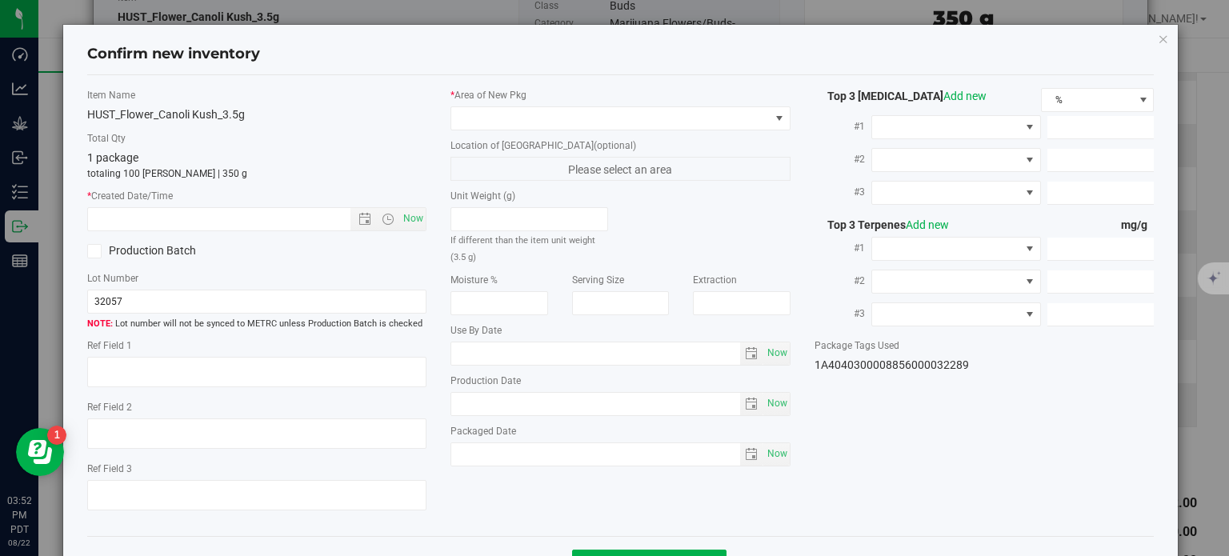
type textarea "28.6529%"
type textarea "Cannoli Kush"
type textarea "0.0417412%"
type input "312.6880"
type input "12.3014"
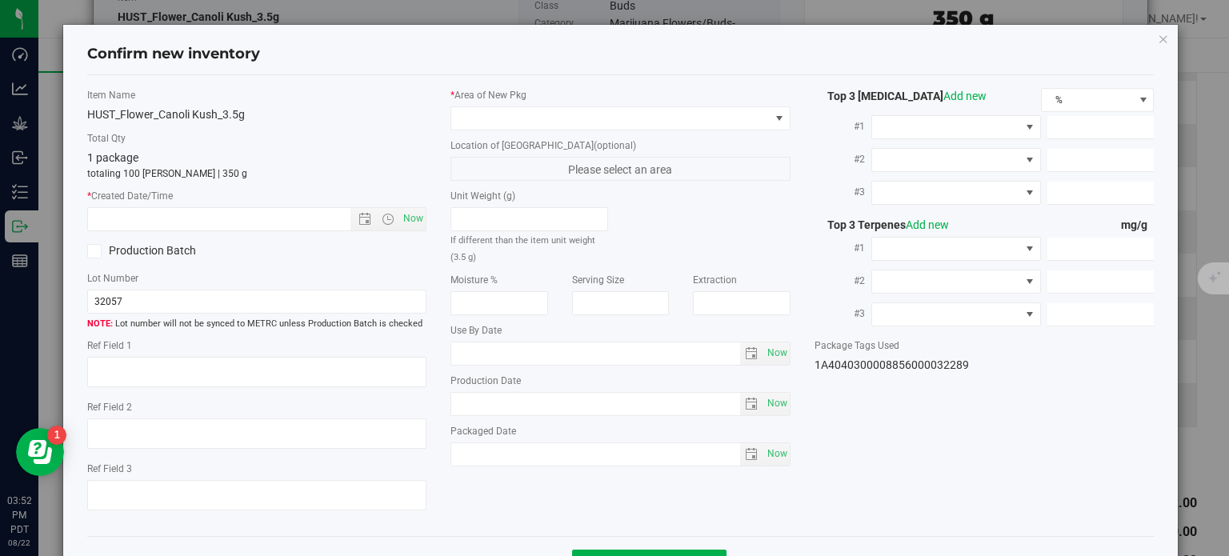
type input "7.0560"
type input "7.9070"
type input "6.5930"
type input "2.4290"
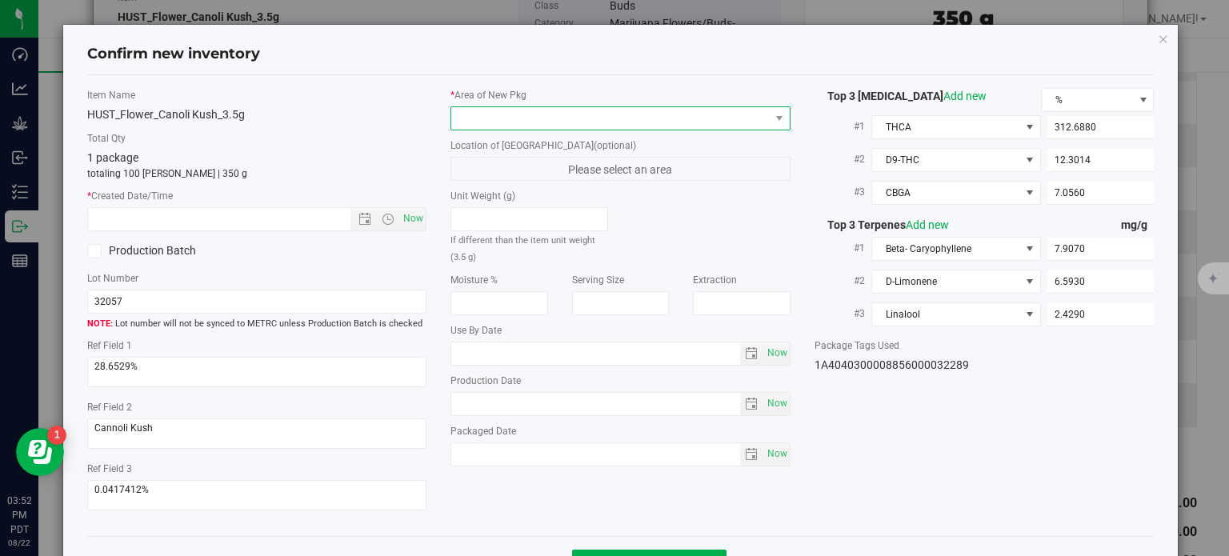
click at [650, 126] on span at bounding box center [610, 118] width 318 height 22
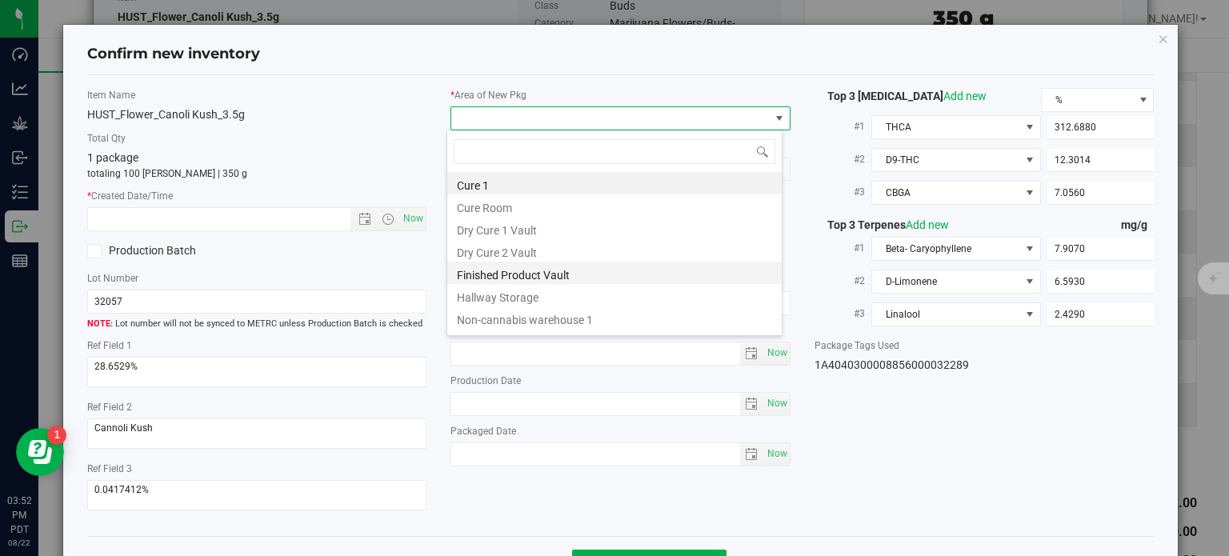
click at [514, 278] on li "Finished Product Vault" at bounding box center [614, 273] width 334 height 22
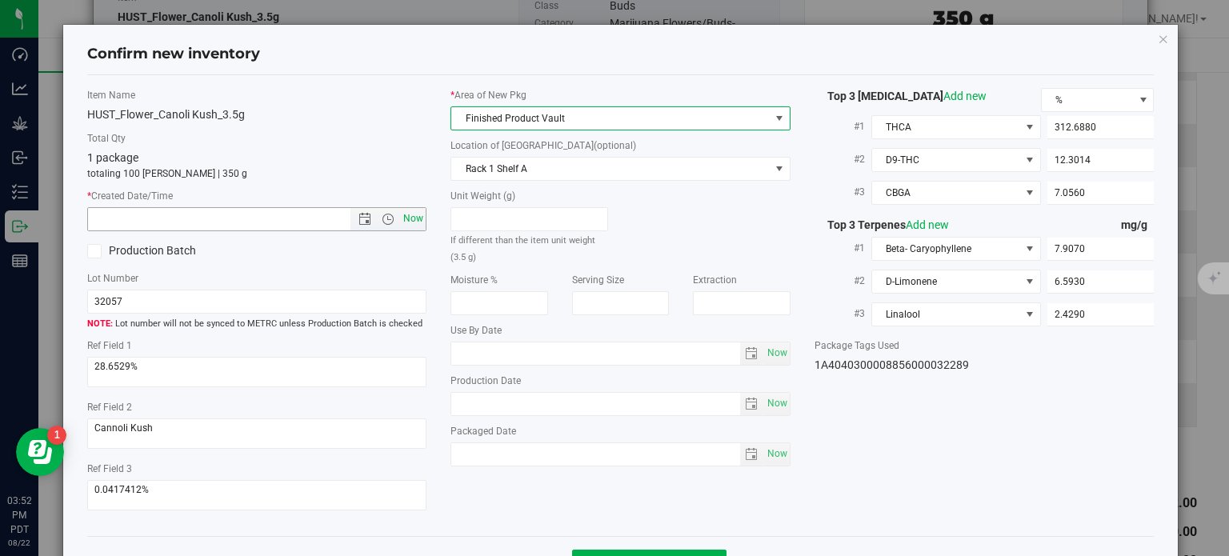
click at [408, 223] on span "Now" at bounding box center [413, 218] width 27 height 23
type input "8/22/2025 3:52 PM"
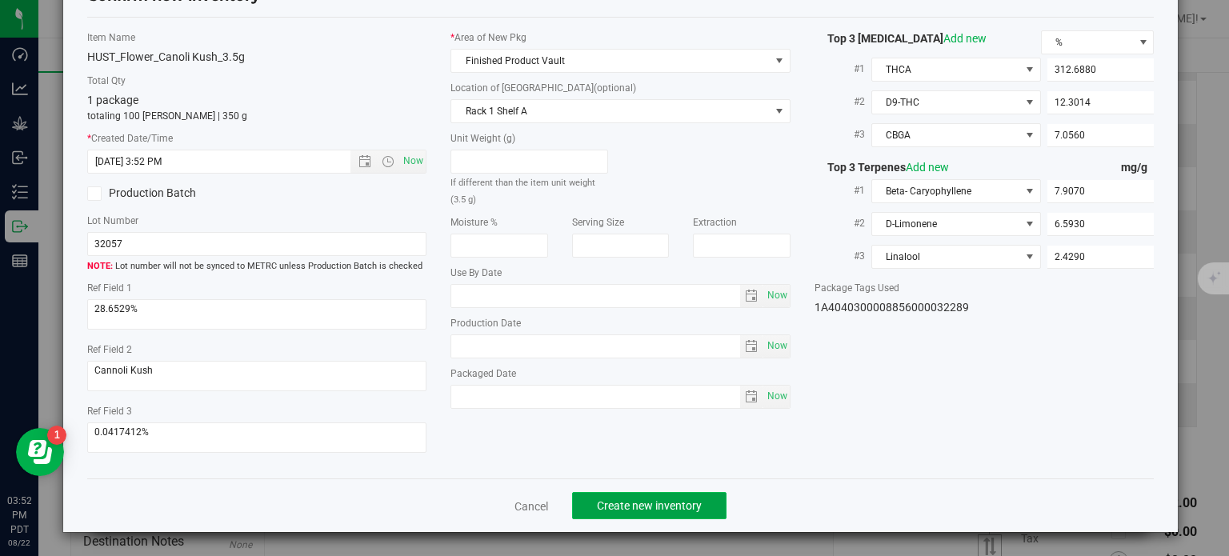
click at [618, 499] on span "Create new inventory" at bounding box center [649, 505] width 105 height 13
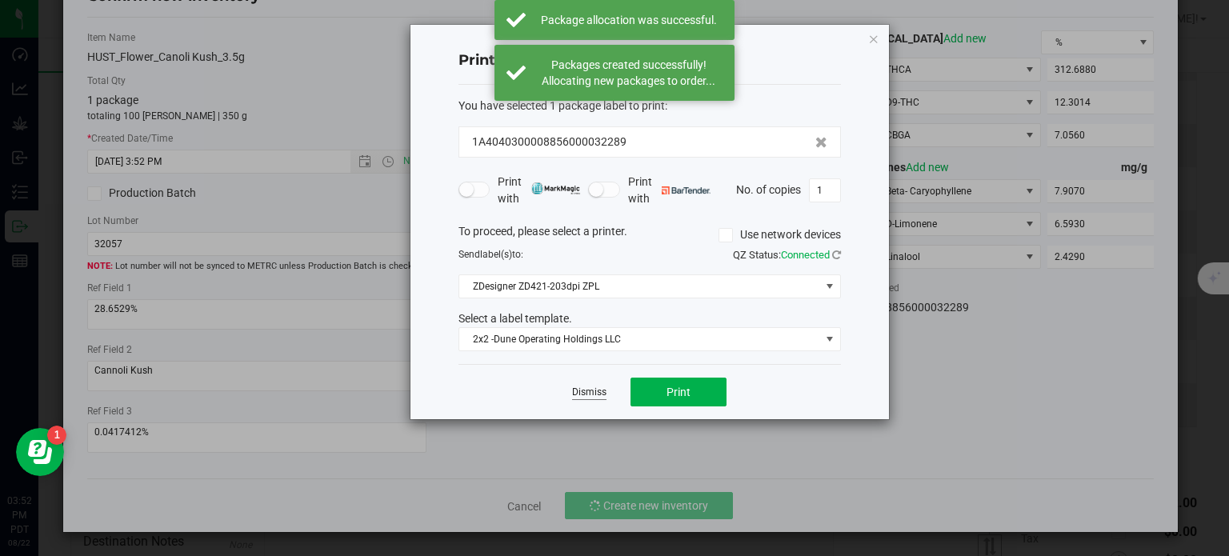
click at [586, 390] on link "Dismiss" at bounding box center [589, 393] width 34 height 14
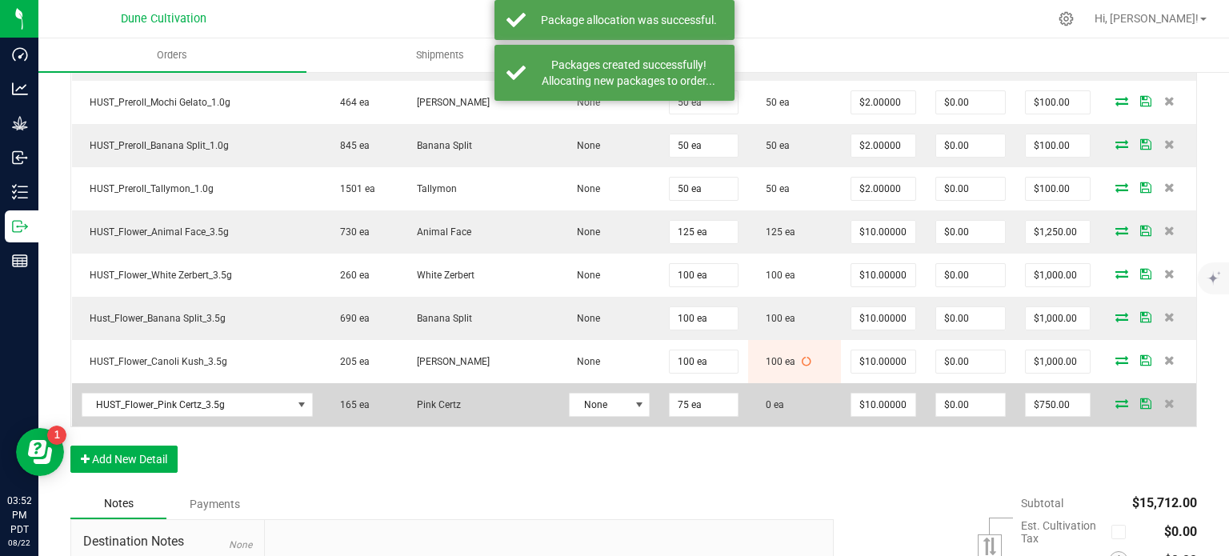
click at [1115, 398] on icon at bounding box center [1121, 403] width 13 height 10
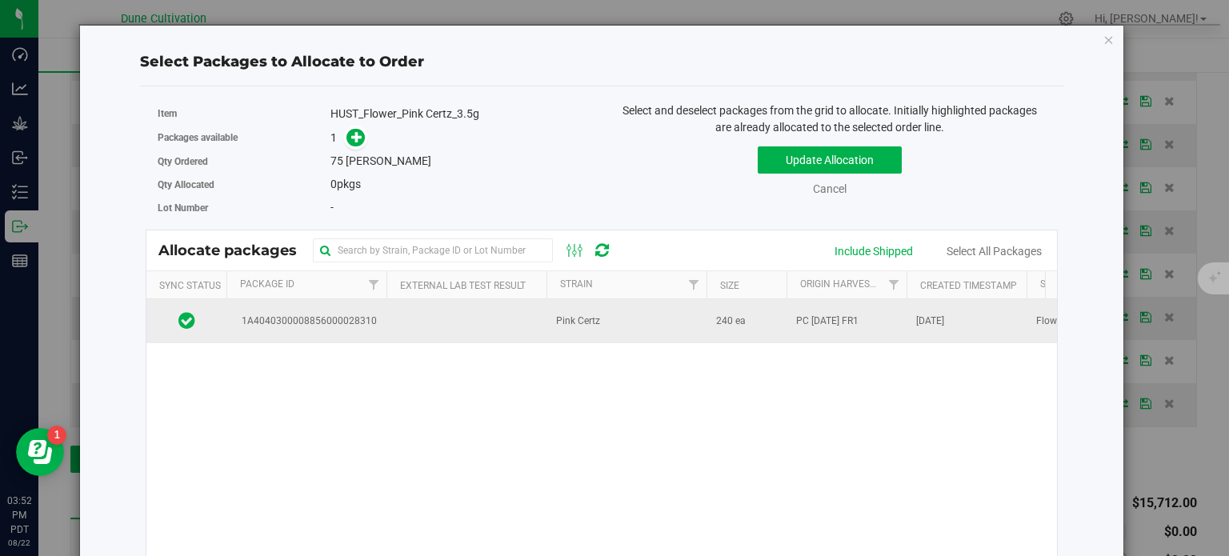
click at [310, 329] on td "1A4040300008856000028310" at bounding box center [306, 320] width 160 height 43
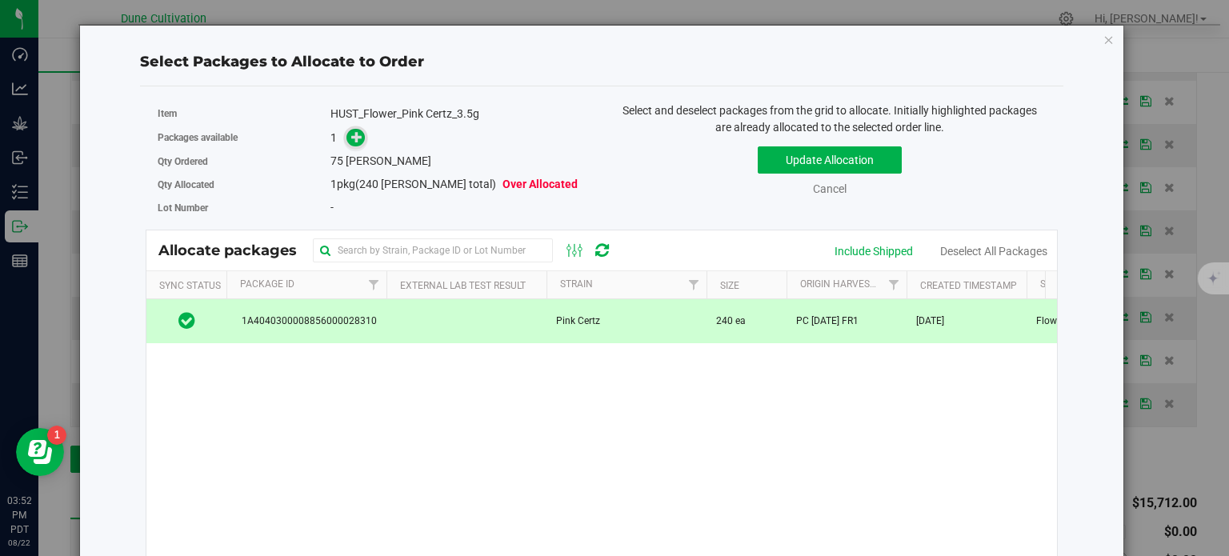
click at [351, 132] on icon at bounding box center [357, 136] width 12 height 12
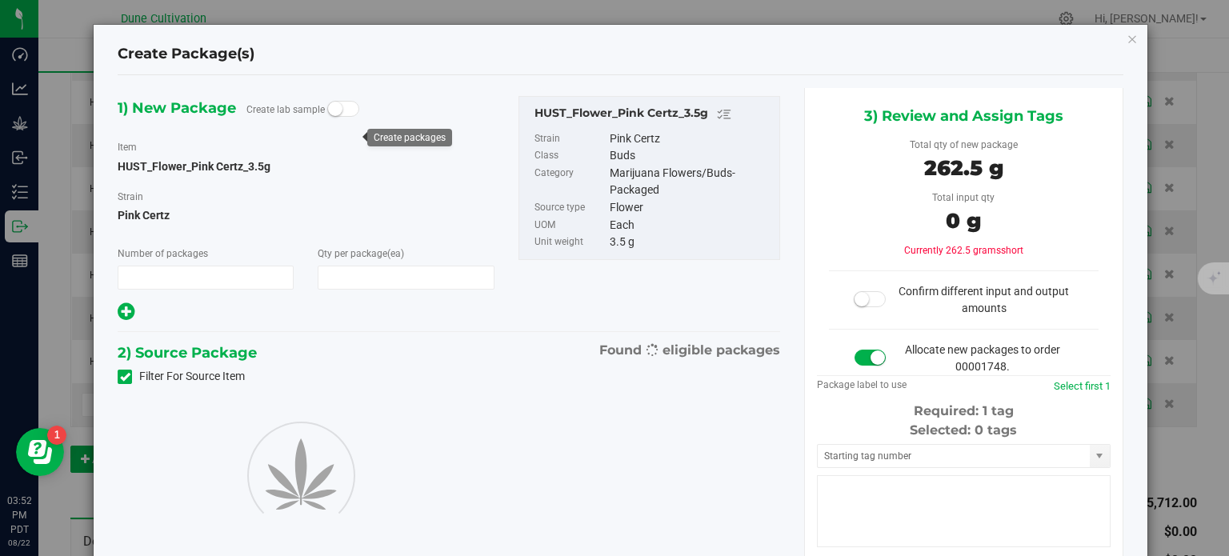
type input "1"
type input "75"
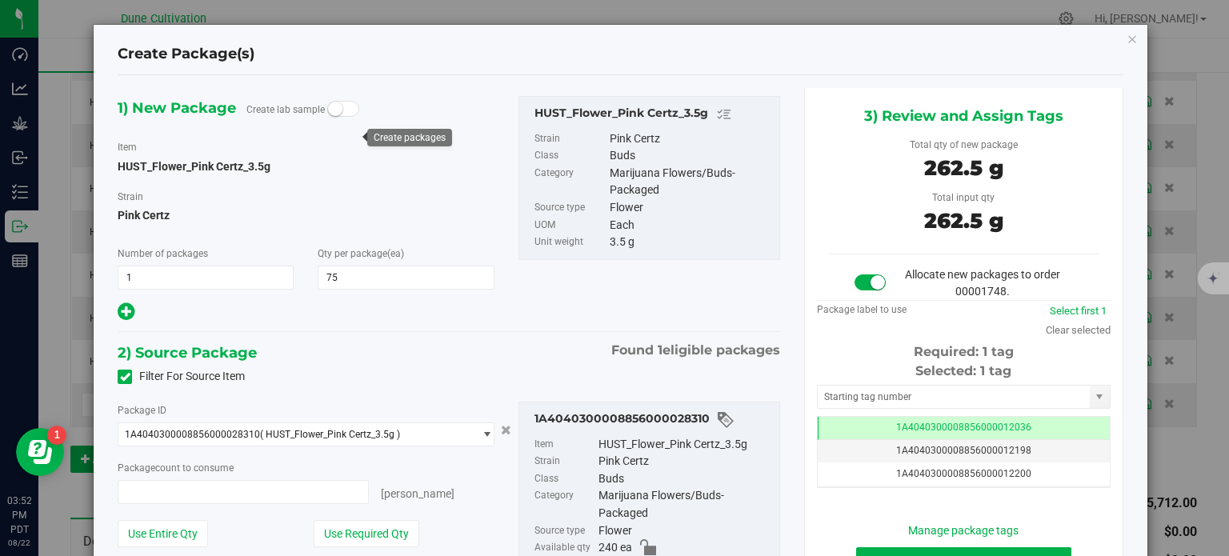
type input "75 ea"
click at [834, 422] on td "1A4040300008856000012036" at bounding box center [964, 428] width 292 height 23
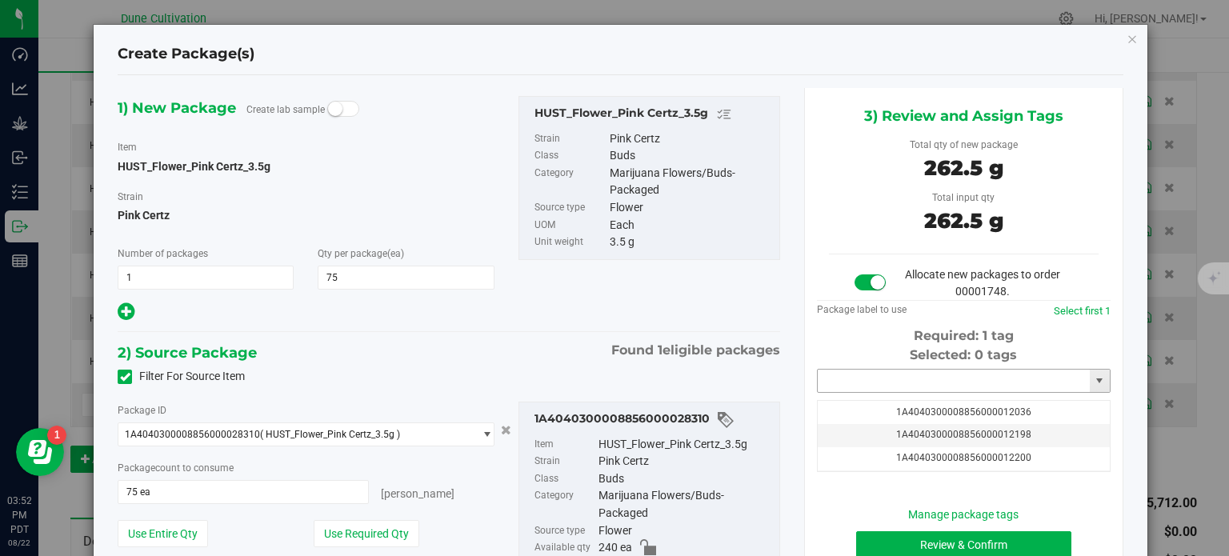
click at [837, 386] on input "text" at bounding box center [954, 381] width 272 height 22
paste input "3228"
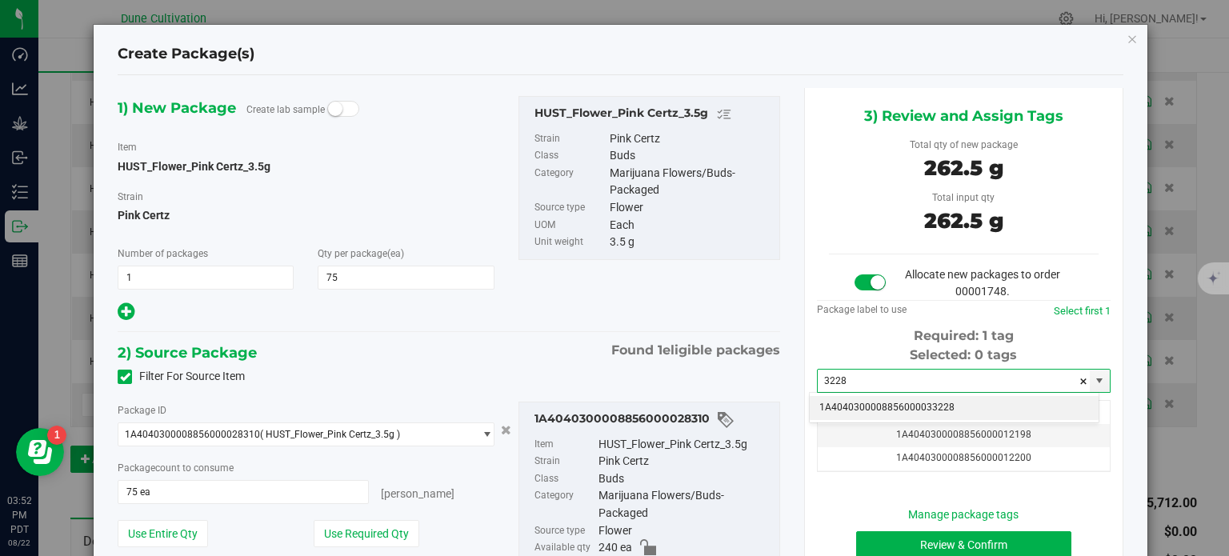
click at [864, 402] on li "1A4040300008856000033228" at bounding box center [954, 408] width 289 height 24
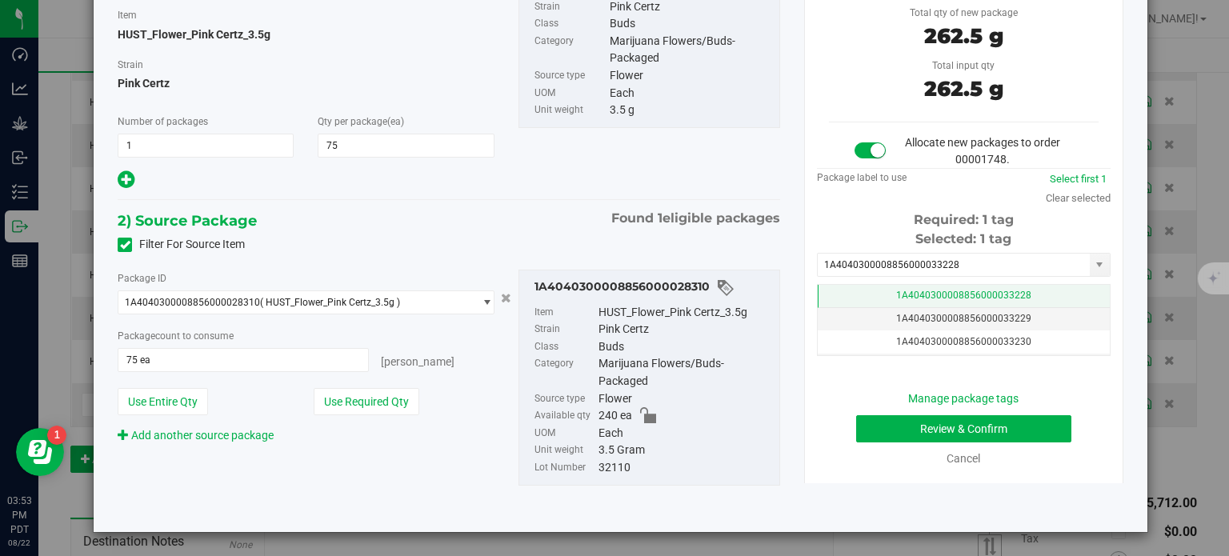
click at [956, 294] on span "1A4040300008856000033228" at bounding box center [963, 295] width 135 height 11
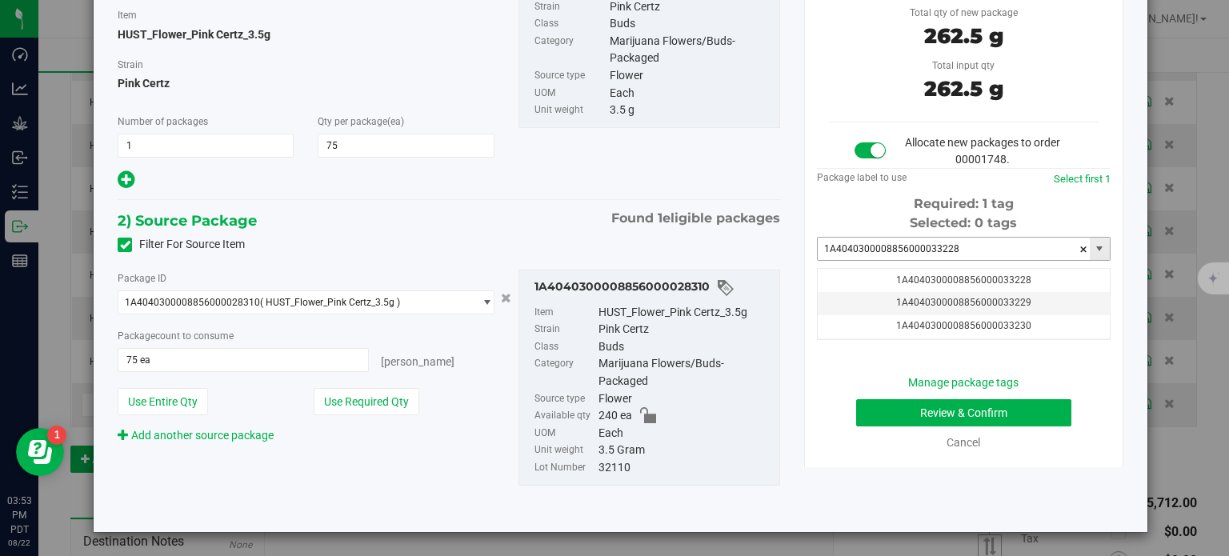
click at [942, 252] on input "1A4040300008856000033228" at bounding box center [954, 249] width 272 height 22
paste input "text"
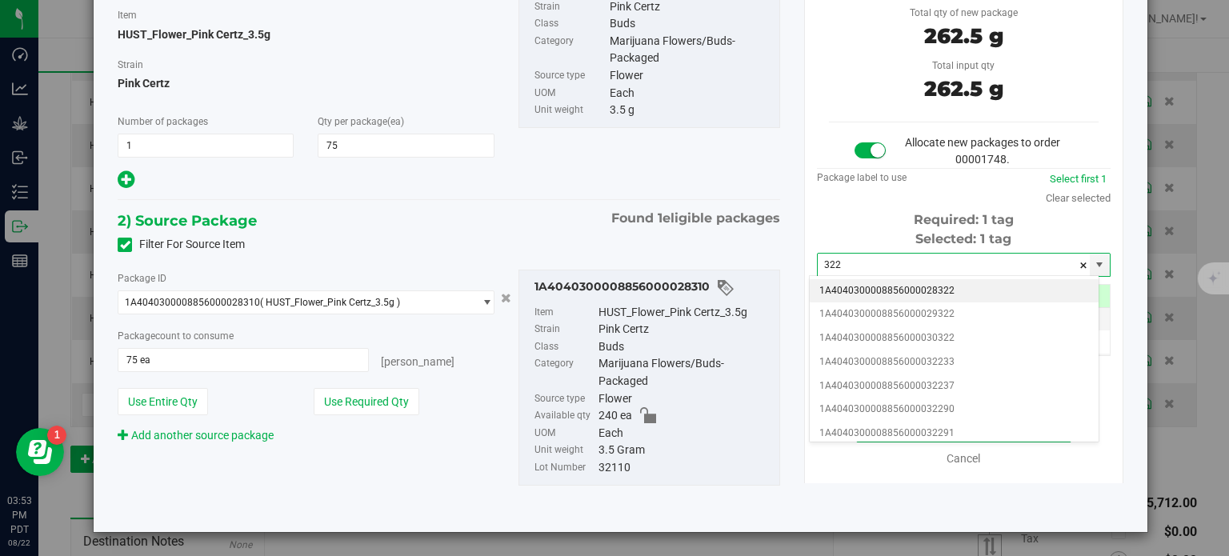
click at [817, 224] on div "Required: 1 tag" at bounding box center [964, 219] width 294 height 19
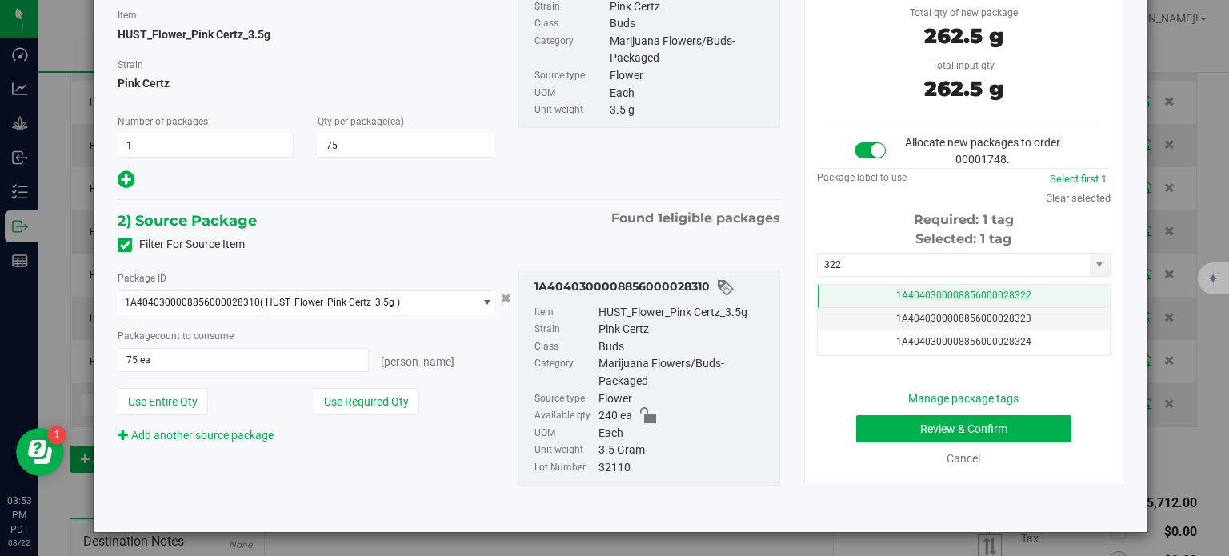
click at [838, 302] on td "1A4040300008856000028322" at bounding box center [964, 296] width 292 height 23
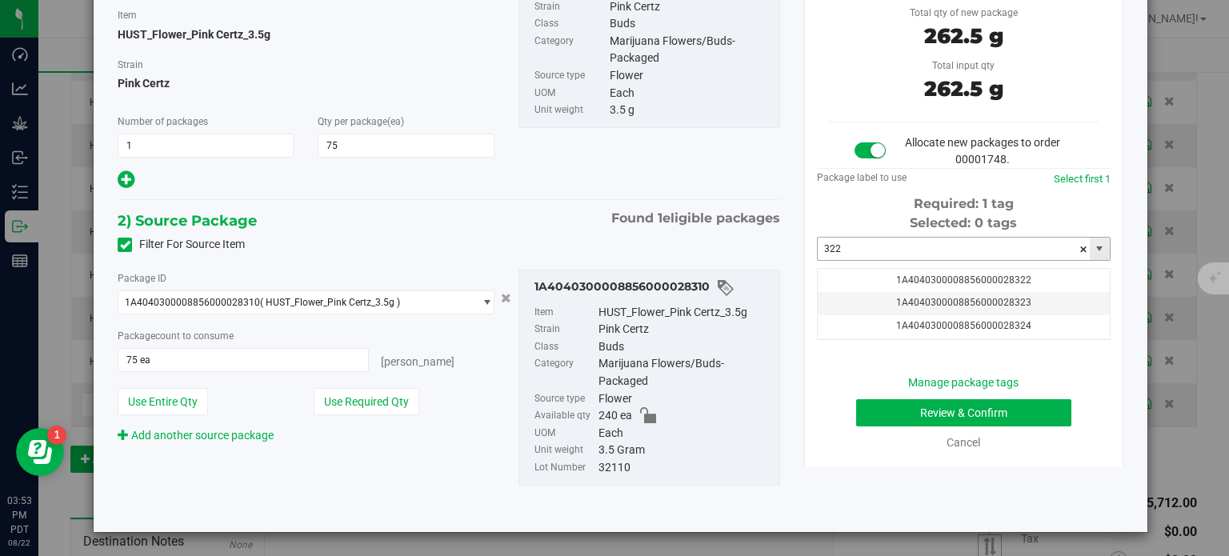
click at [851, 246] on input "322" at bounding box center [954, 249] width 272 height 22
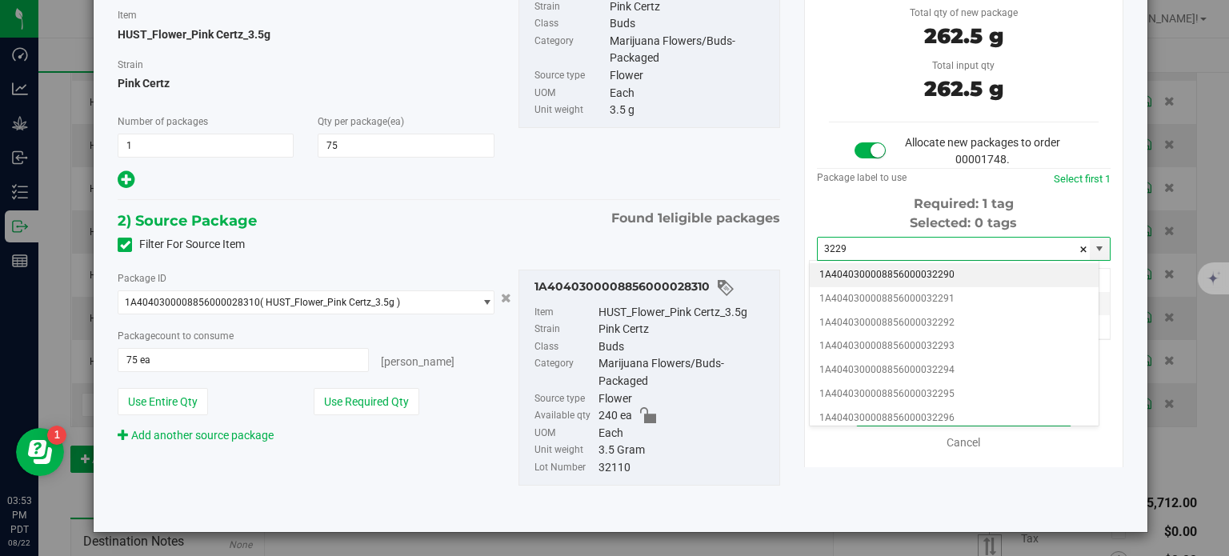
click at [874, 274] on li "1A4040300008856000032290" at bounding box center [954, 275] width 289 height 24
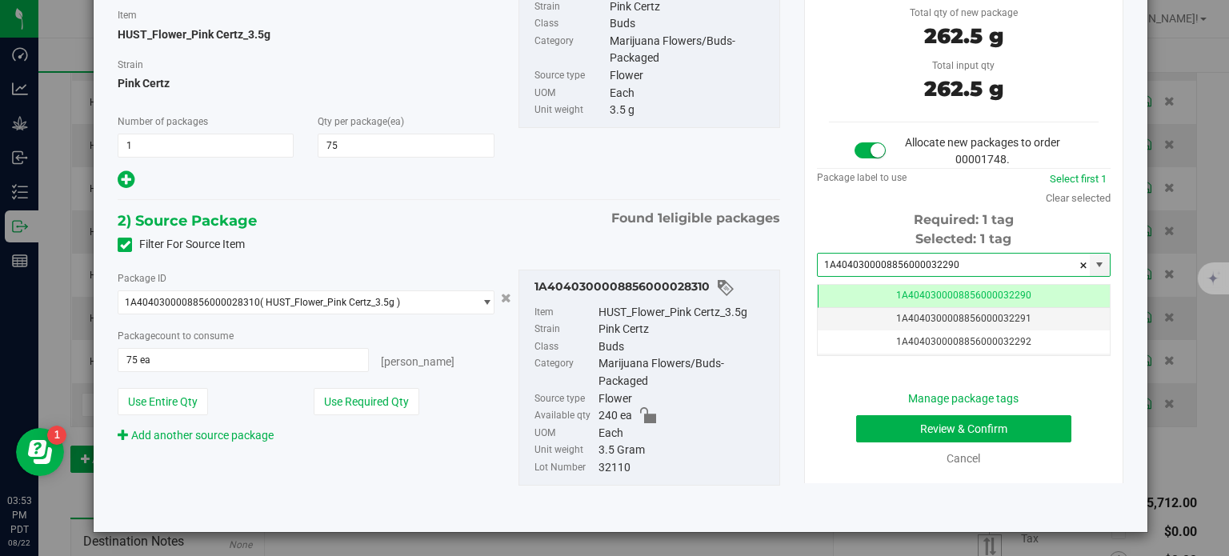
type input "1A4040300008856000032290"
click at [912, 421] on button "Review & Confirm" at bounding box center [963, 428] width 215 height 27
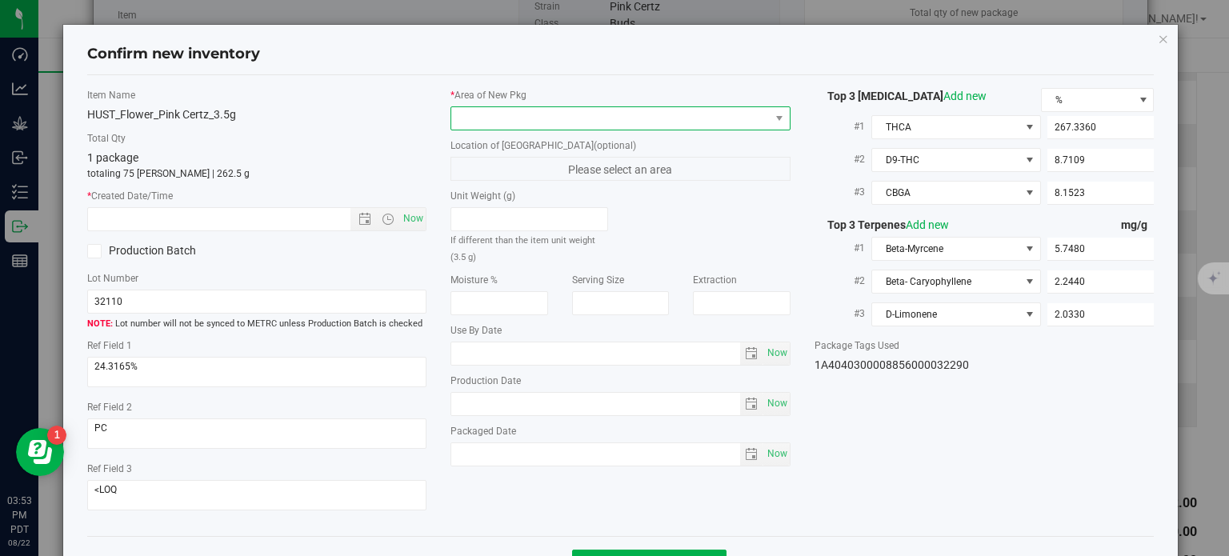
click at [623, 119] on span at bounding box center [610, 118] width 318 height 22
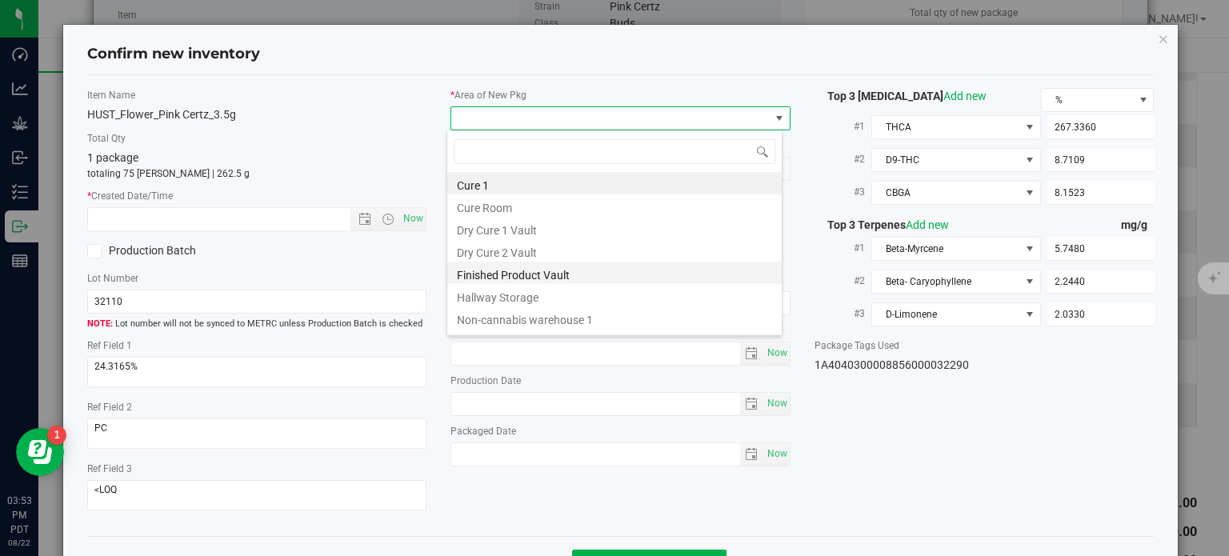
click at [578, 269] on li "Finished Product Vault" at bounding box center [614, 273] width 334 height 22
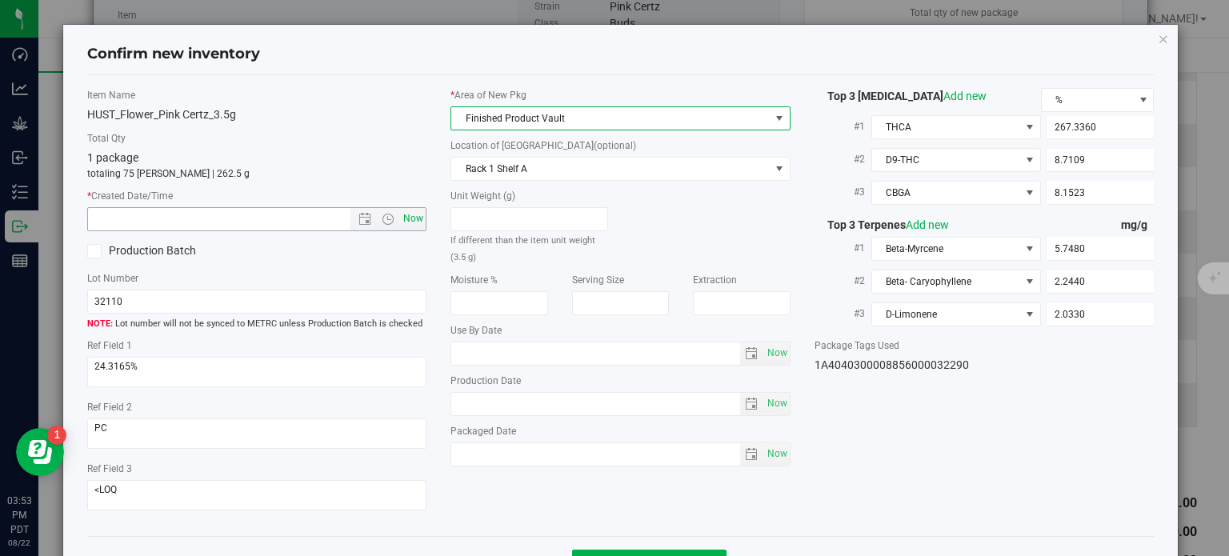
click at [419, 223] on span "Now" at bounding box center [413, 218] width 27 height 23
type input "8/22/2025 3:53 PM"
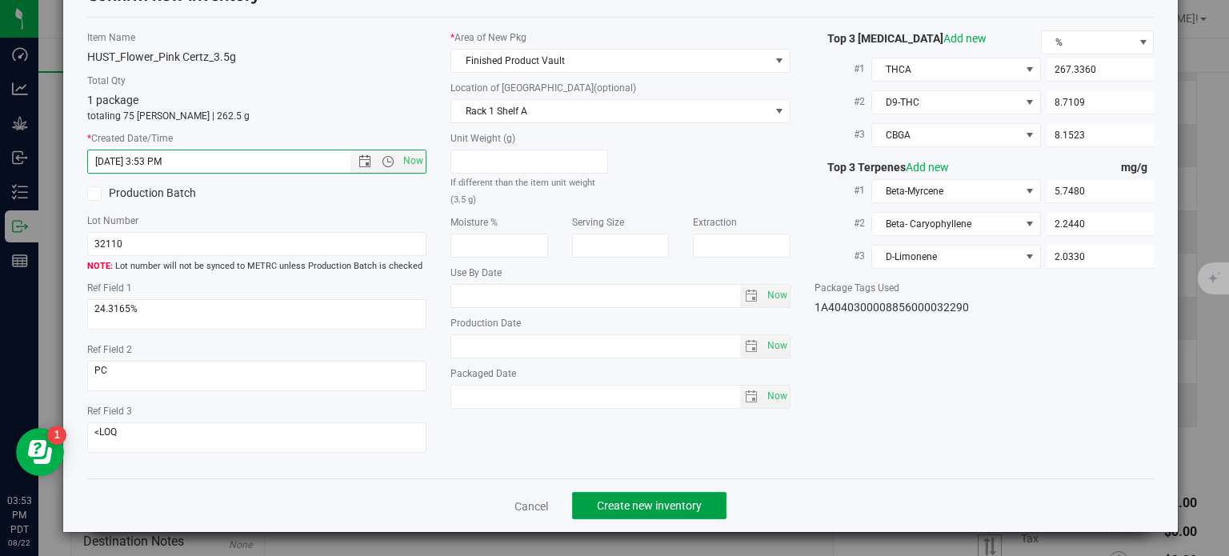
click at [638, 502] on span "Create new inventory" at bounding box center [649, 505] width 105 height 13
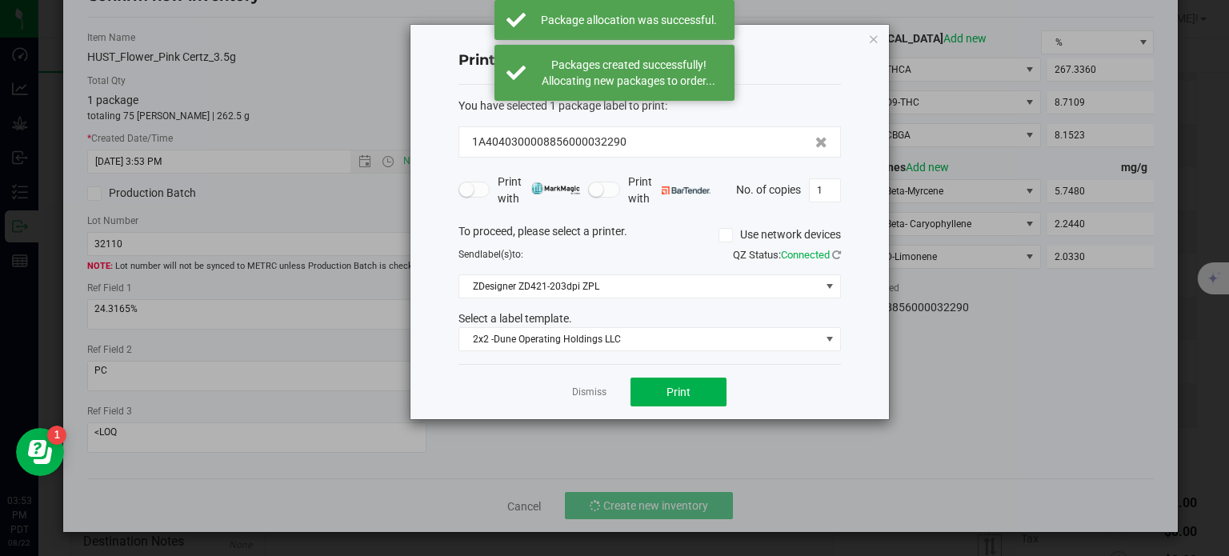
click at [598, 400] on div "Dismiss Print" at bounding box center [649, 391] width 382 height 55
click at [596, 386] on link "Dismiss" at bounding box center [589, 393] width 34 height 14
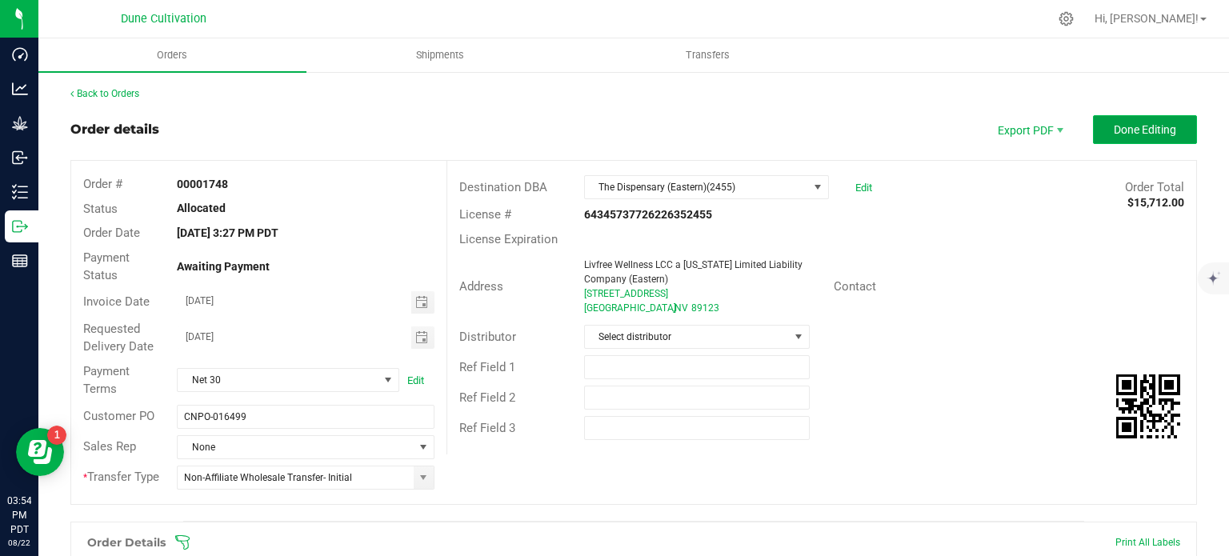
click at [1123, 132] on span "Done Editing" at bounding box center [1144, 129] width 62 height 13
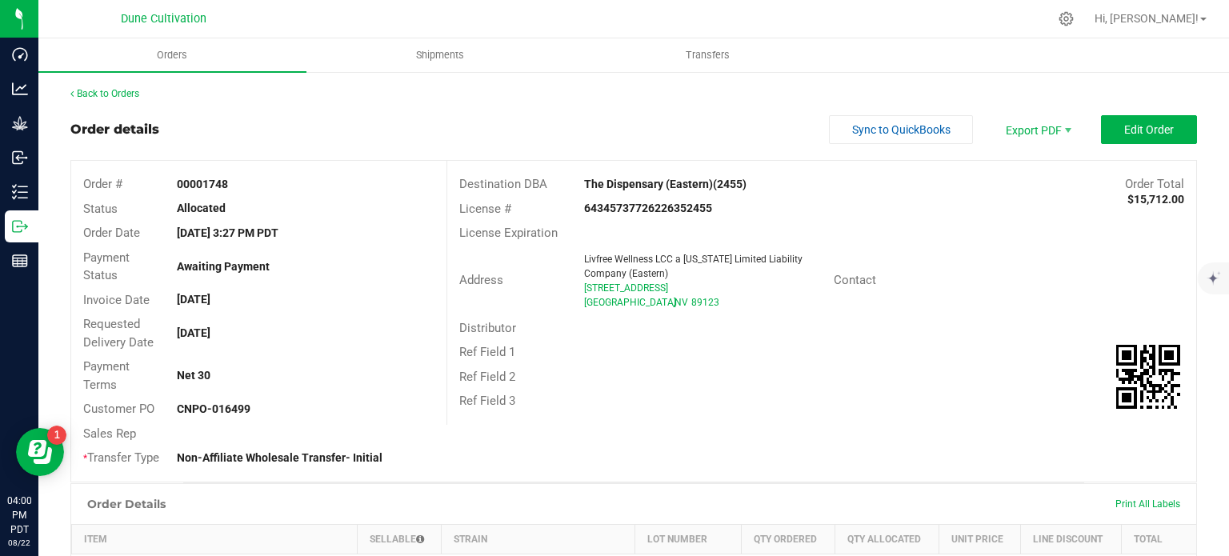
scroll to position [1149, 0]
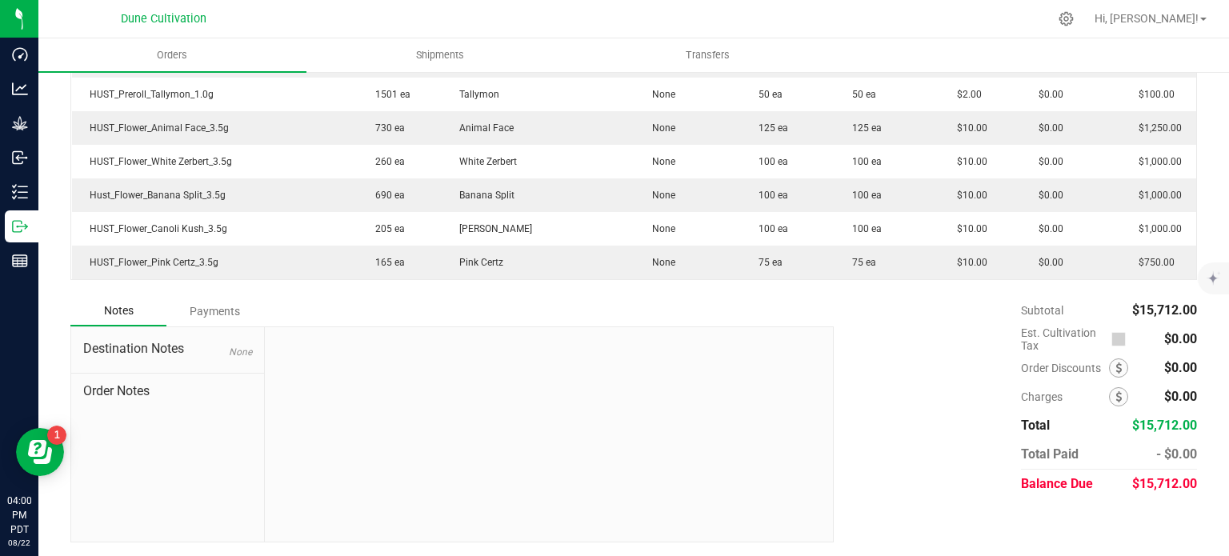
click at [1156, 472] on div "$15,712.00" at bounding box center [1164, 484] width 65 height 29
copy body "$15,712.00"
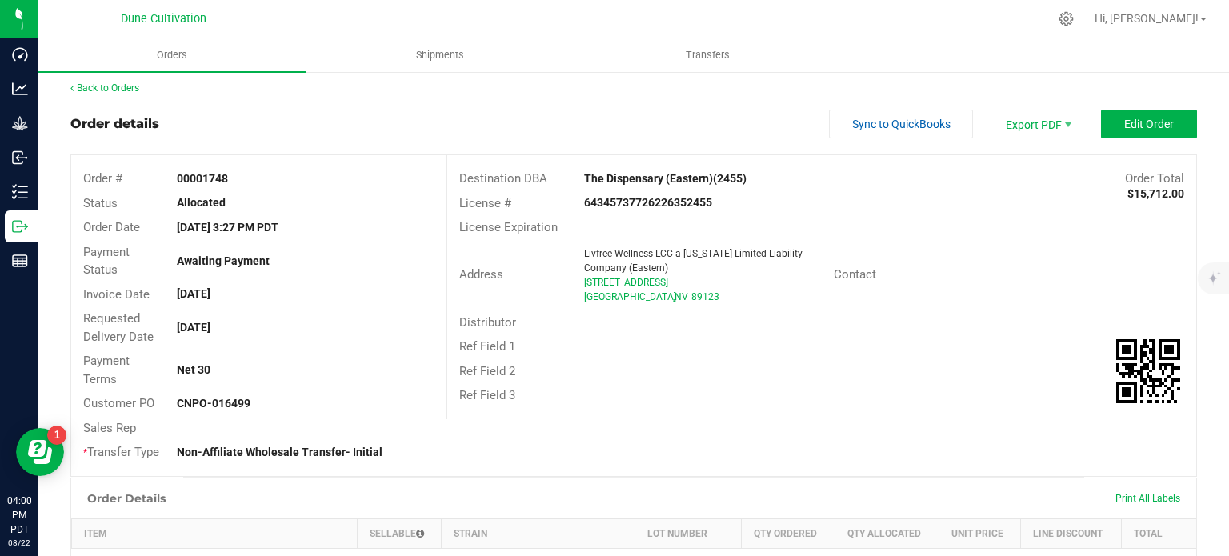
scroll to position [0, 0]
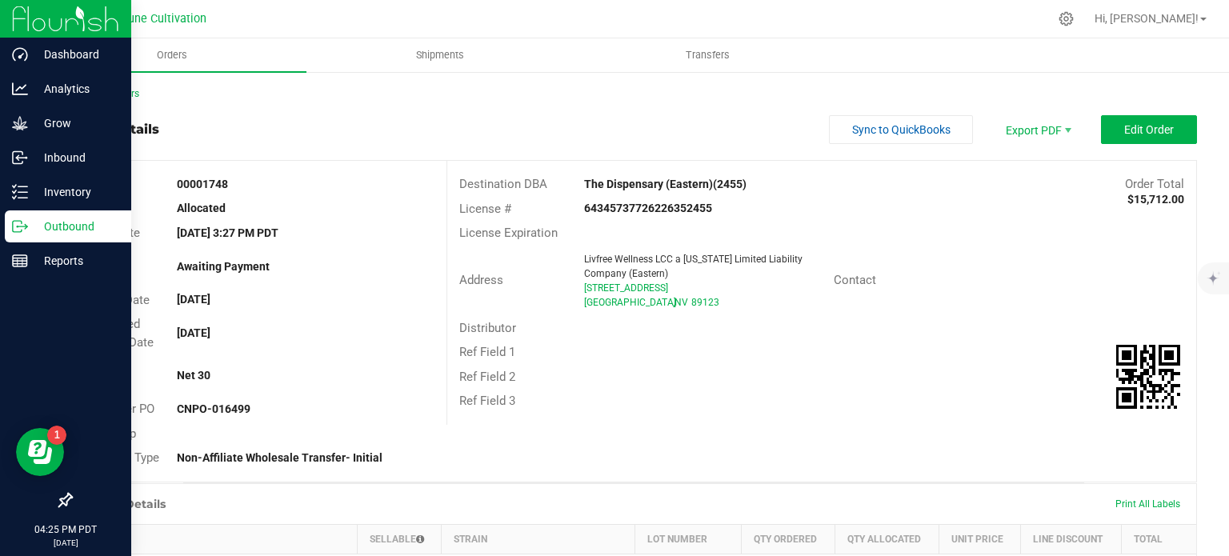
click at [43, 233] on p "Outbound" at bounding box center [76, 226] width 96 height 19
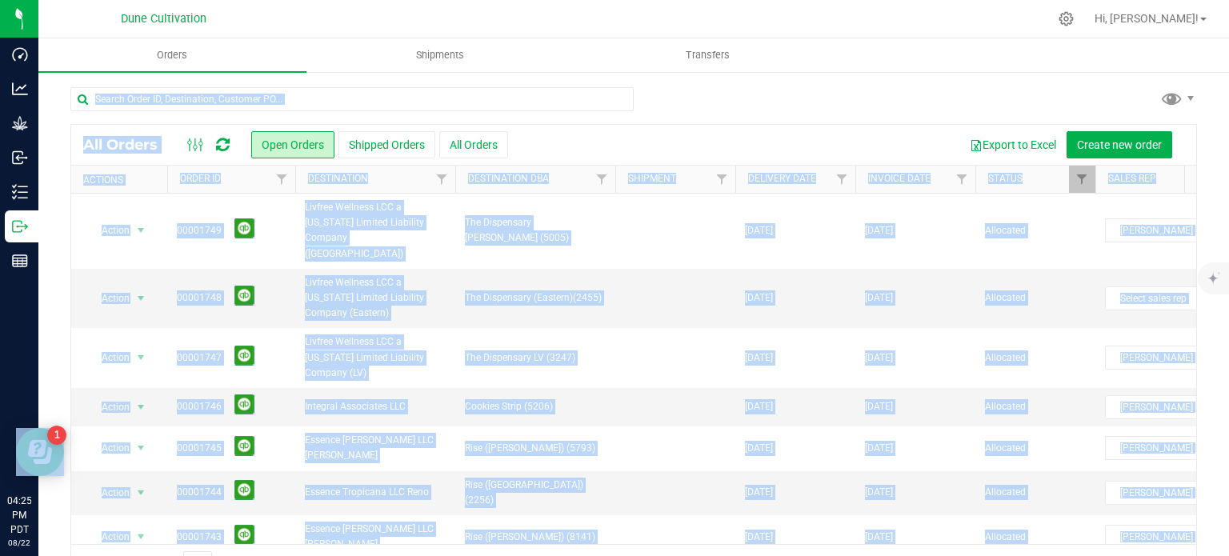
drag, startPoint x: 442, startPoint y: 5, endPoint x: 912, endPoint y: 62, distance: 473.8
click at [901, 62] on ul "Orders Shipments Transfers" at bounding box center [652, 55] width 1229 height 34
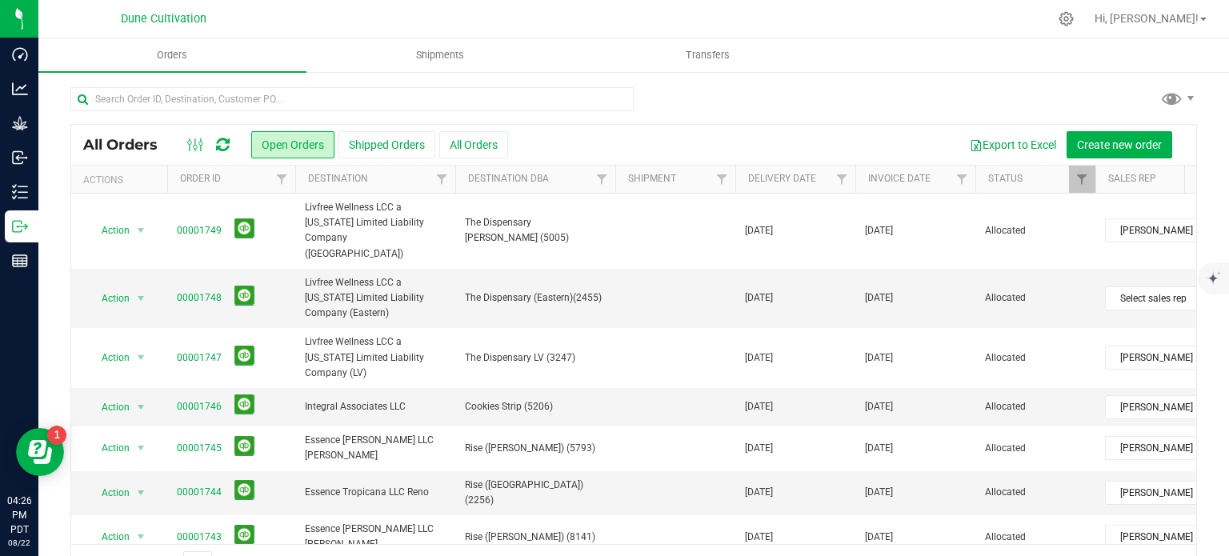
drag, startPoint x: 1216, startPoint y: 0, endPoint x: 816, endPoint y: 132, distance: 421.2
click at [816, 132] on div "Export to Excel Create new order" at bounding box center [846, 144] width 676 height 27
click at [1181, 22] on span "Hi, [PERSON_NAME]!" at bounding box center [1146, 18] width 104 height 13
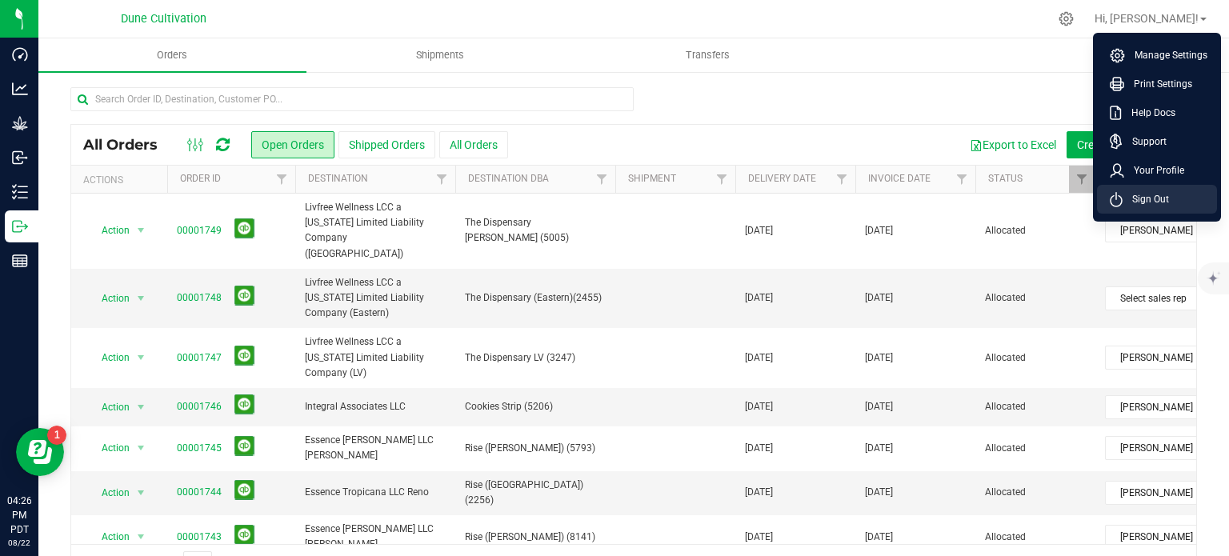
click at [1113, 202] on icon at bounding box center [1115, 199] width 13 height 15
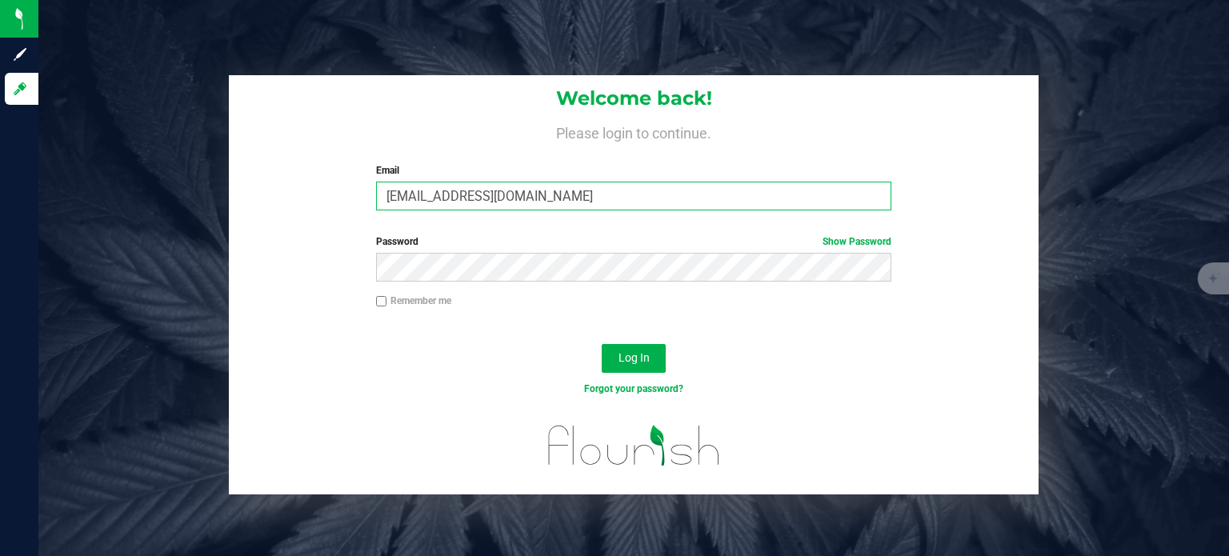
click at [438, 191] on input "maxxodonnell1995@gmail.com" at bounding box center [634, 196] width 516 height 29
type input "max.o'donnell@cnduit.com"
click at [630, 356] on span "Log In" at bounding box center [633, 357] width 31 height 13
